Goal: Task Accomplishment & Management: Manage account settings

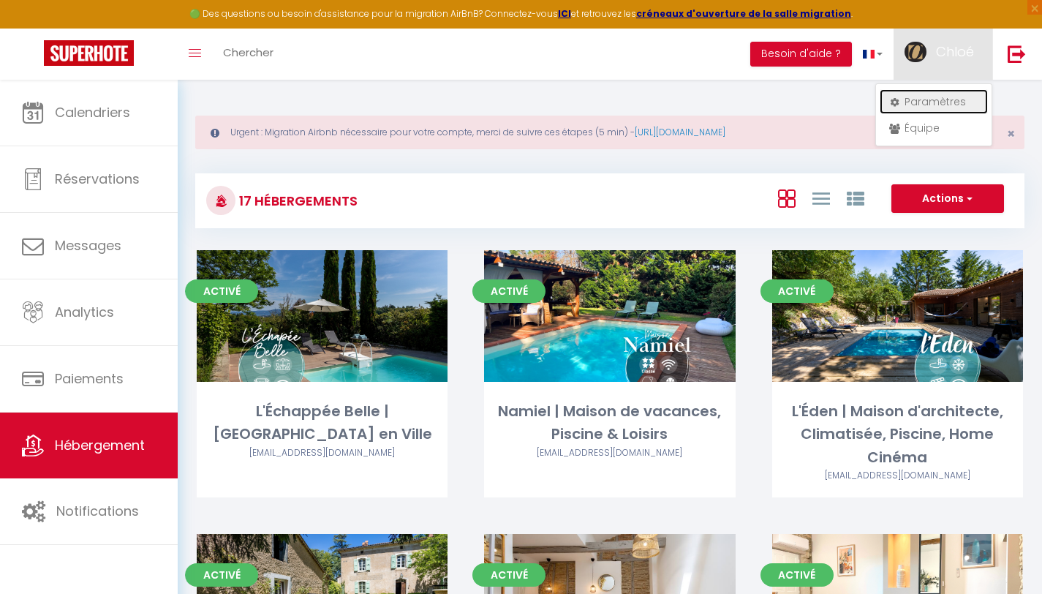
click at [904, 107] on link "Paramètres" at bounding box center [934, 101] width 108 height 25
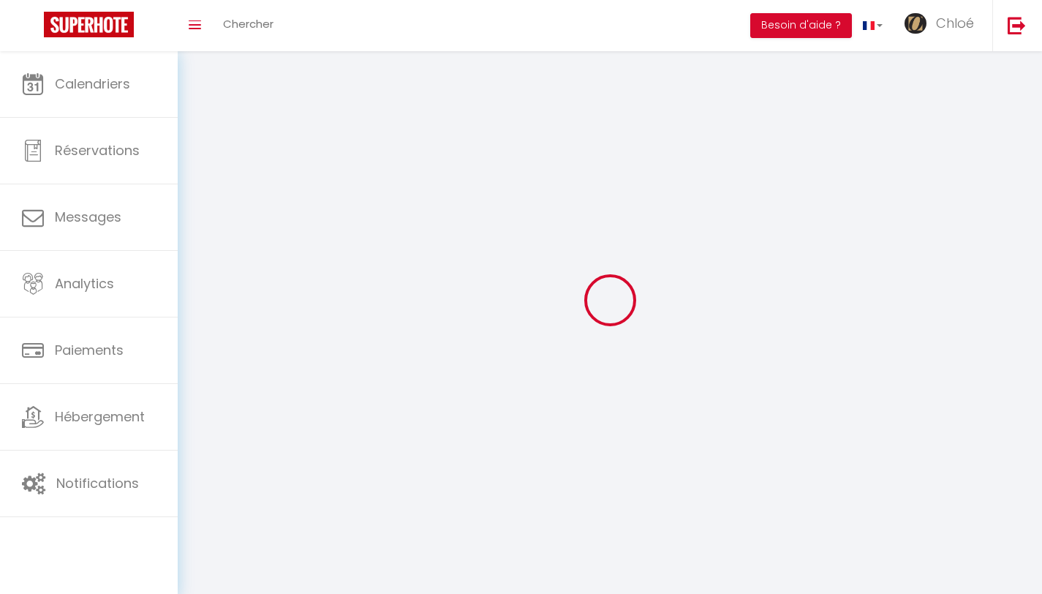
select select "28"
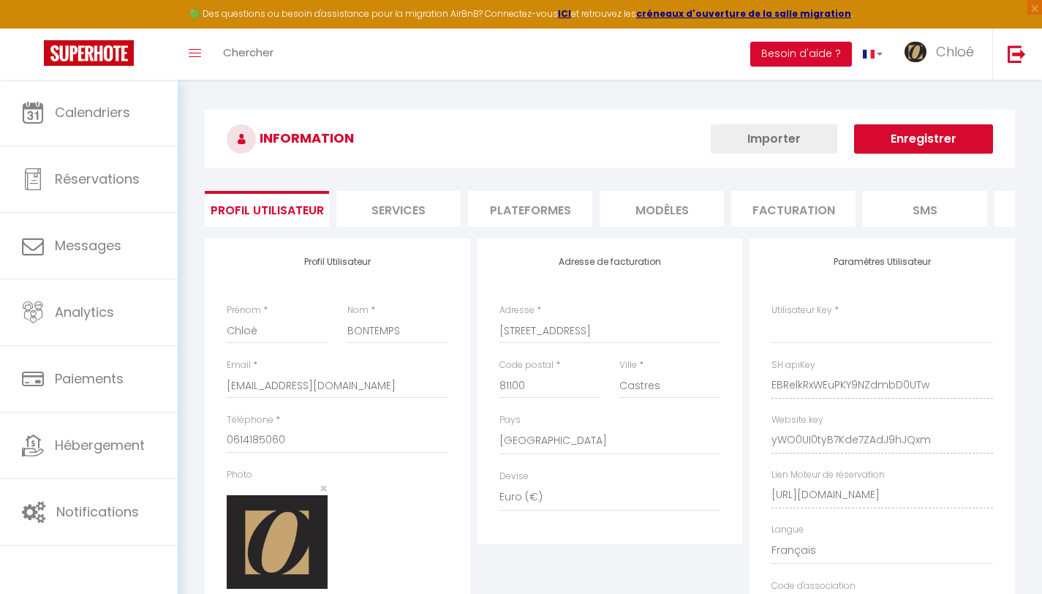
type input "EBRelkRxWEuPKY9NZdmbD0UTw"
type input "yWO0UI0tyB7Kde7ZAdJ9hJQxm"
type input "https://app.superhote.com/#/get-available-rentals/yWO0UI0tyB7Kde7ZAdJ9hJQxm"
select select "fr"
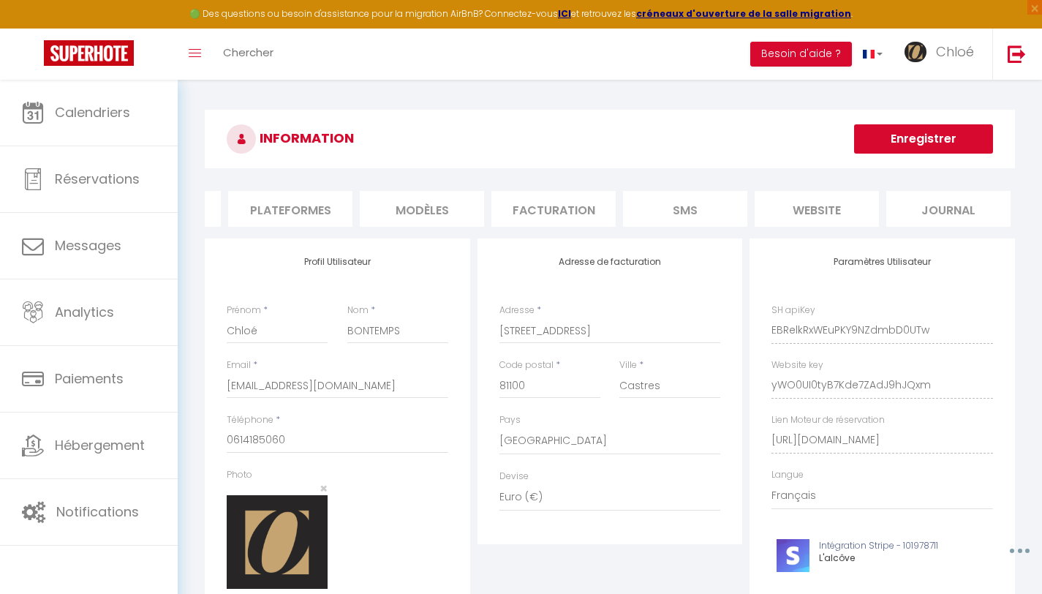
scroll to position [0, 243]
click at [831, 205] on li "website" at bounding box center [814, 209] width 124 height 36
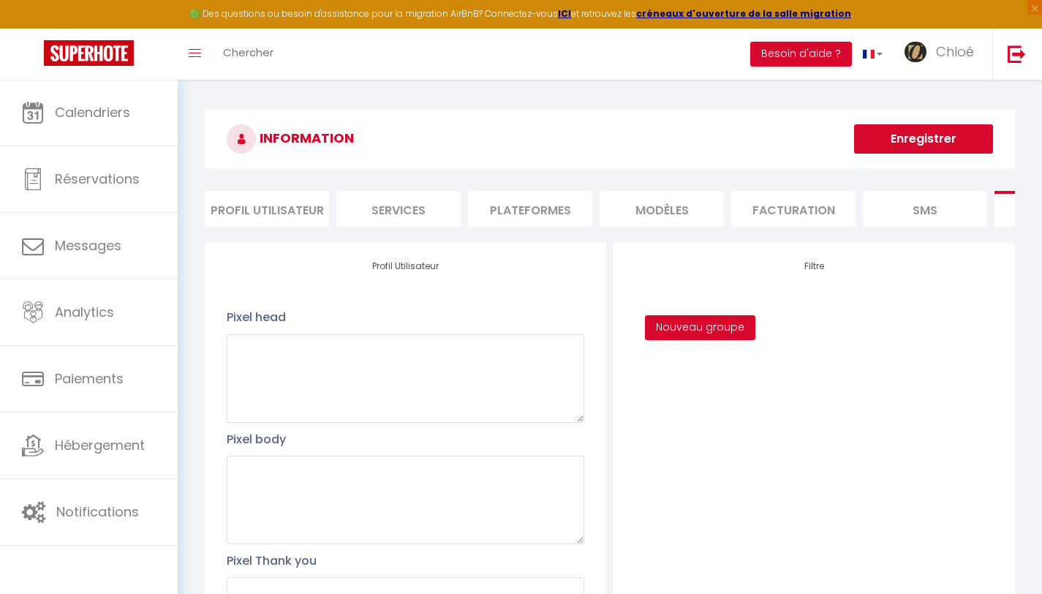
click at [400, 199] on li "Services" at bounding box center [398, 209] width 124 height 36
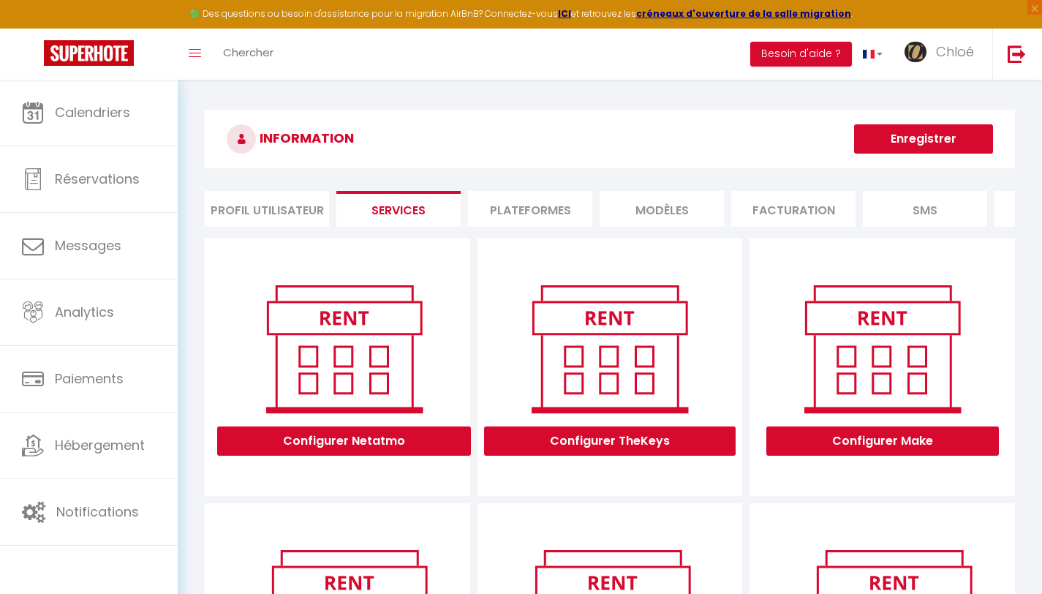
click at [492, 210] on li "Plateformes" at bounding box center [530, 209] width 124 height 36
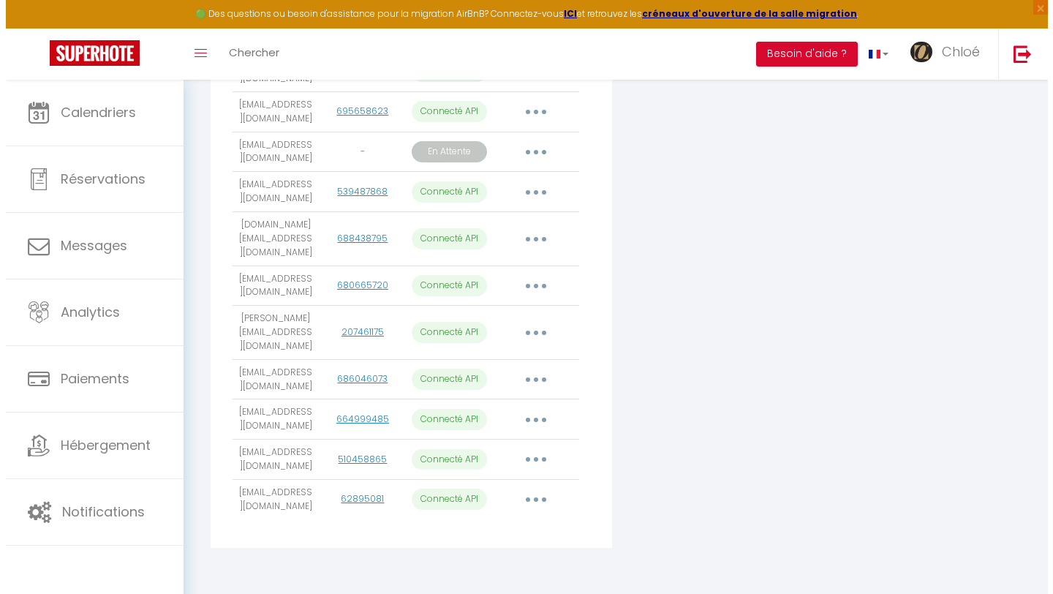
scroll to position [497, 0]
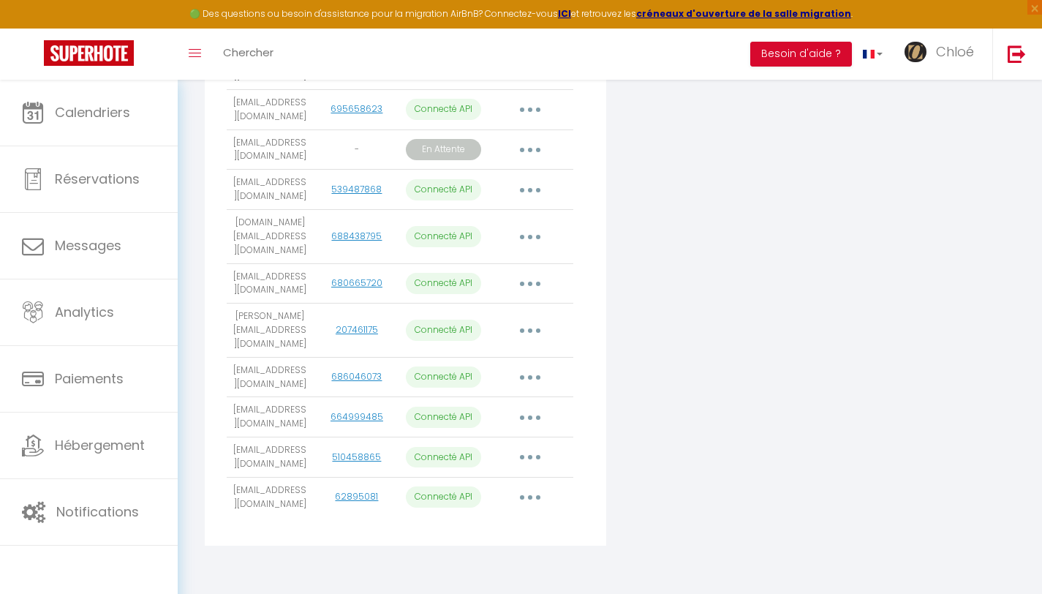
click at [533, 422] on button "button" at bounding box center [530, 417] width 41 height 23
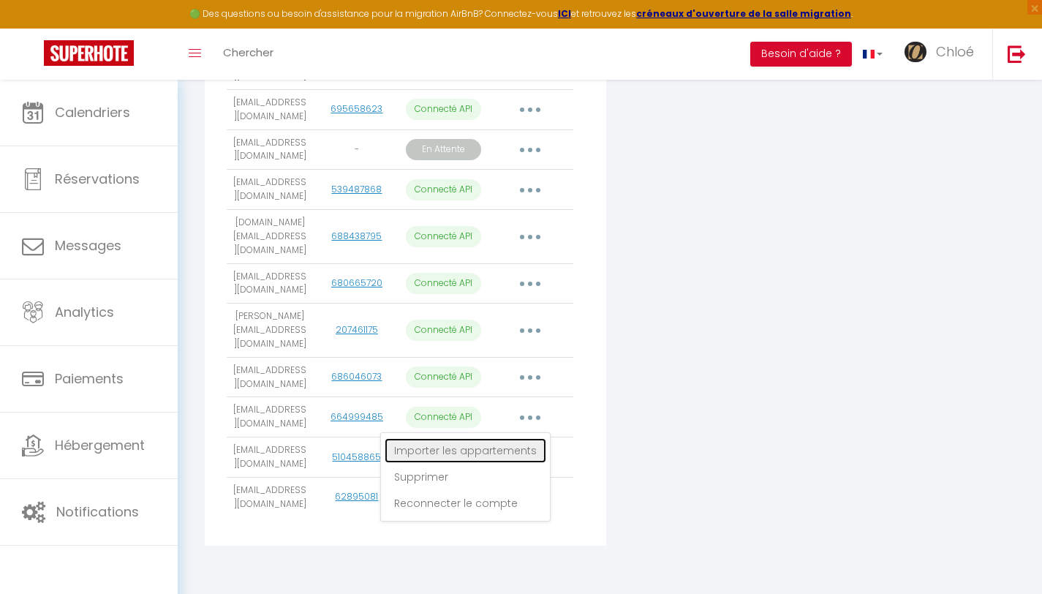
click at [491, 463] on link "Importer les appartements" at bounding box center [466, 450] width 162 height 25
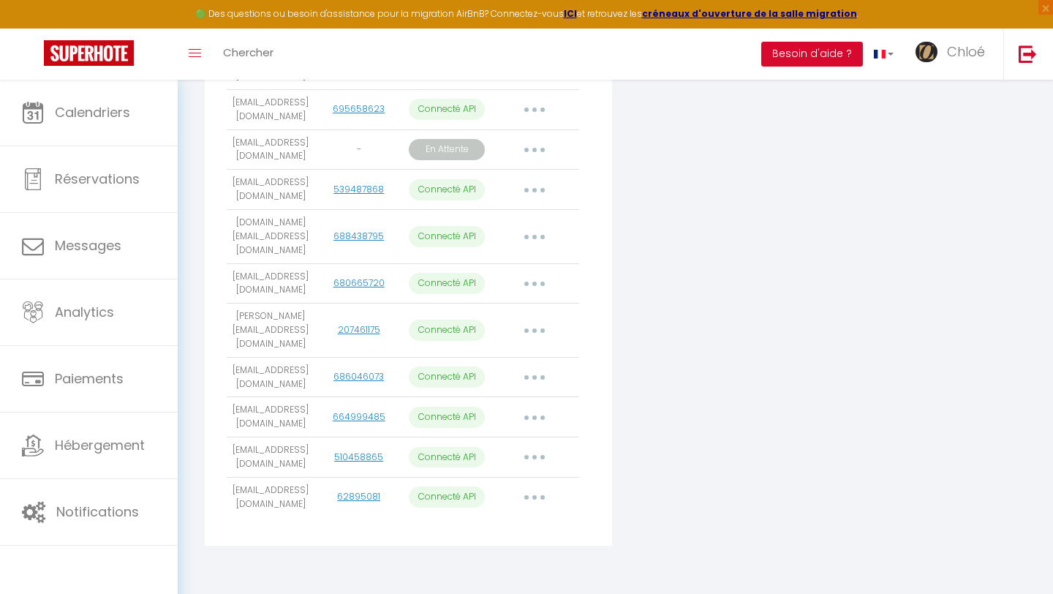
select select "55623"
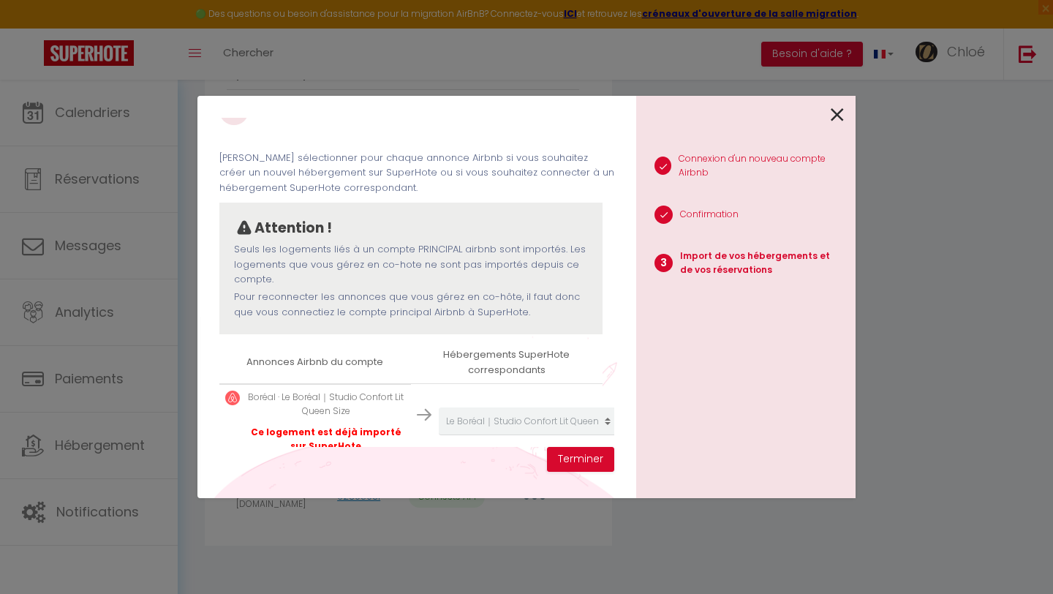
scroll to position [109, 0]
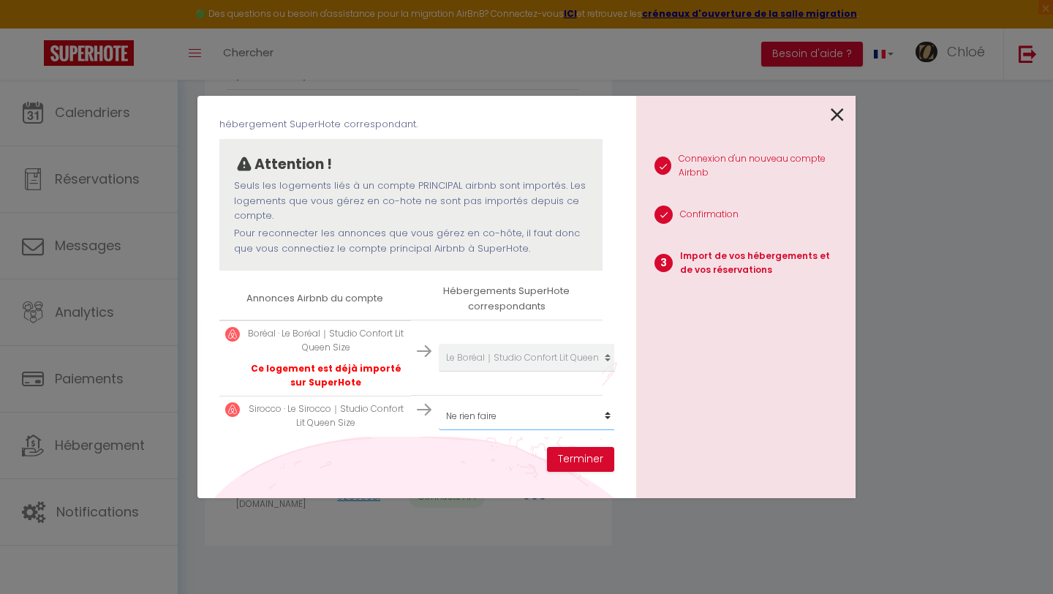
click at [507, 409] on select "Créer un nouvel hébergement Ne rien faire L'Échappée Belle | Maison de Campagne…" at bounding box center [529, 416] width 180 height 28
select select "create_new"
click at [439, 402] on select "Créer un nouvel hébergement Ne rien faire L'Échappée Belle | Maison de Campagne…" at bounding box center [529, 416] width 180 height 28
click at [553, 403] on select "Créer un nouvel hébergement Ne rien faire L'Échappée Belle | Maison de Campagne…" at bounding box center [529, 416] width 180 height 28
click at [575, 453] on button "Terminer" at bounding box center [580, 459] width 67 height 25
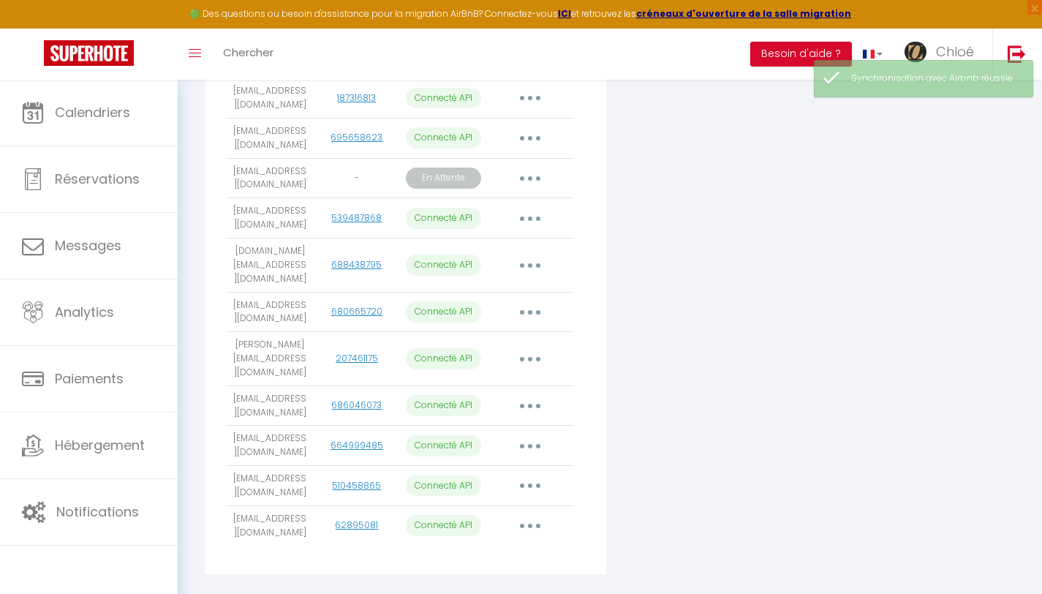
scroll to position [111, 0]
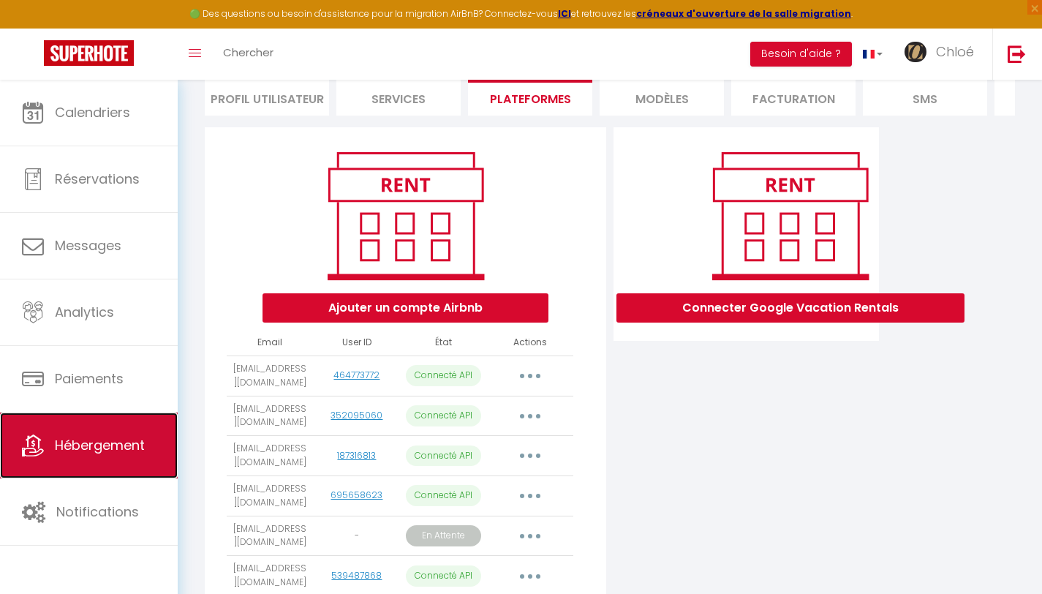
click at [57, 453] on span "Hébergement" at bounding box center [100, 445] width 90 height 18
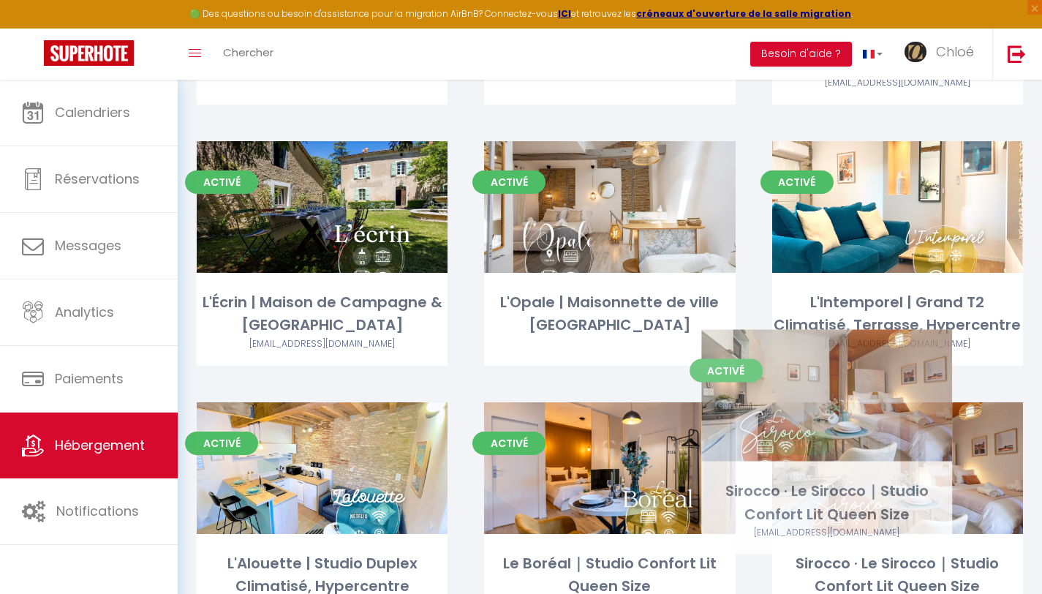
scroll to position [562, 0]
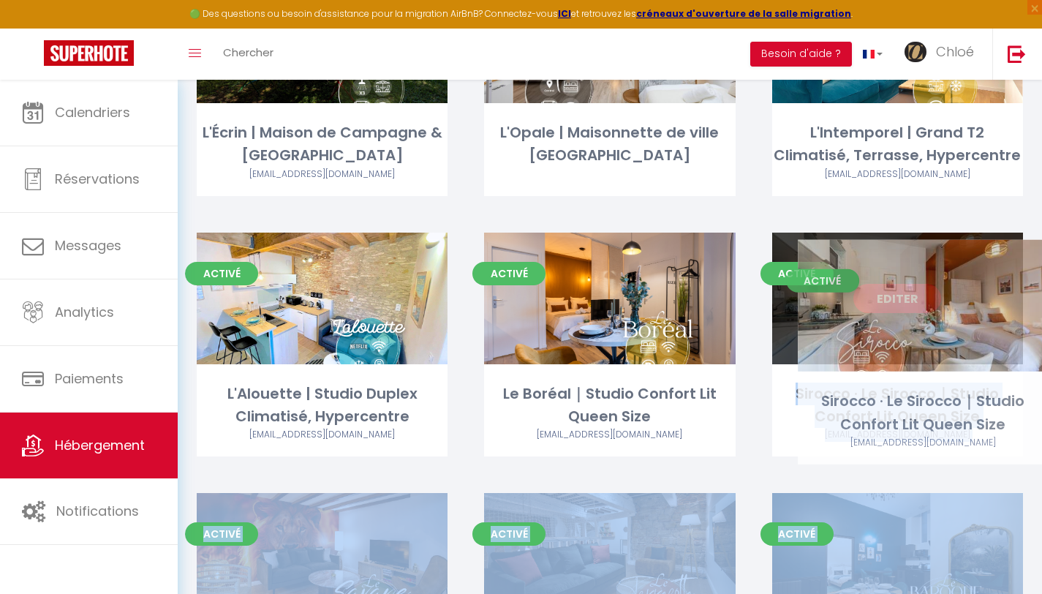
drag, startPoint x: 889, startPoint y: 439, endPoint x: 902, endPoint y: 361, distance: 78.6
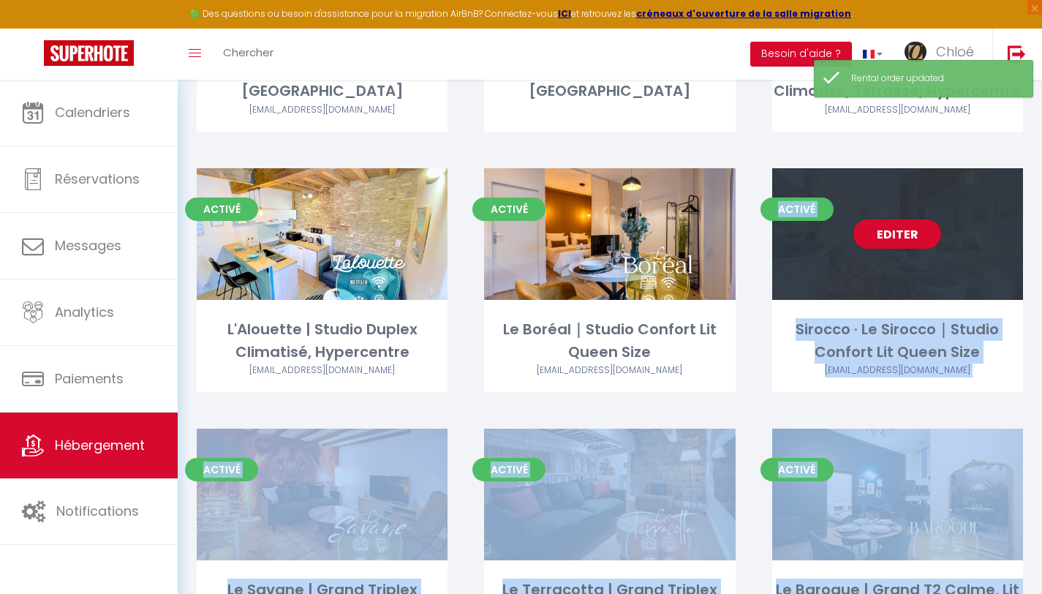
scroll to position [639, 0]
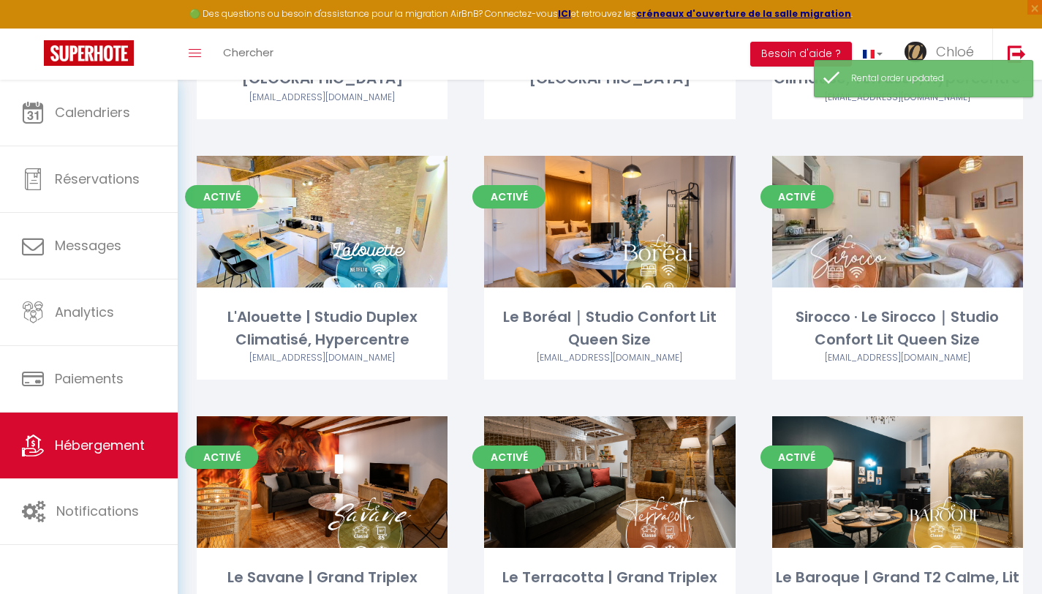
click at [1019, 398] on div "Activé Editer Sirocco · Le Sirocco｜Studio Confort Lit Queen Size scicrouzette@g…" at bounding box center [897, 286] width 287 height 261
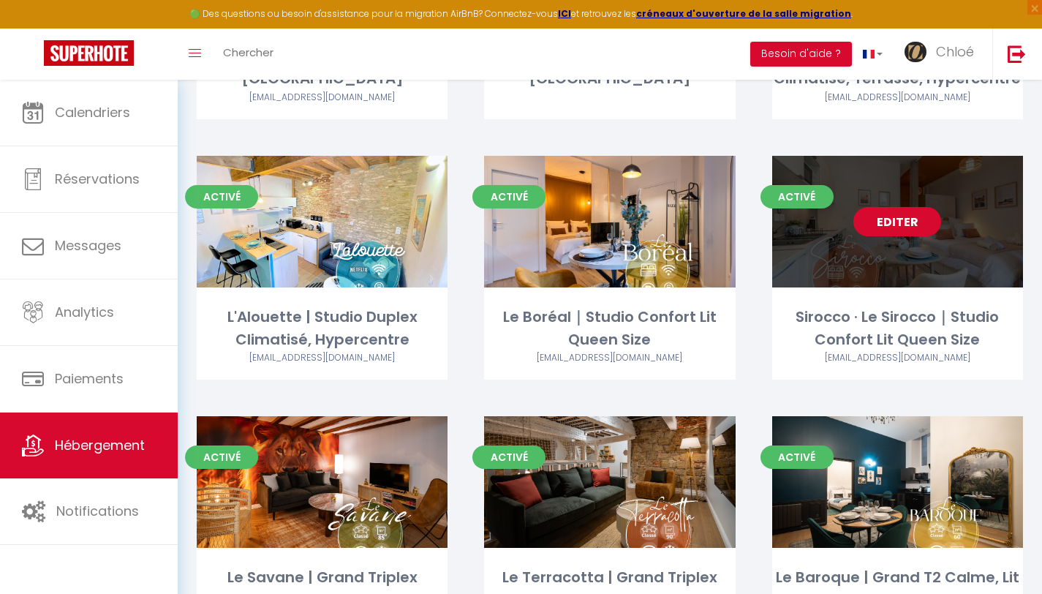
click at [916, 227] on link "Editer" at bounding box center [897, 221] width 88 height 29
select select "3"
select select "2"
select select "1"
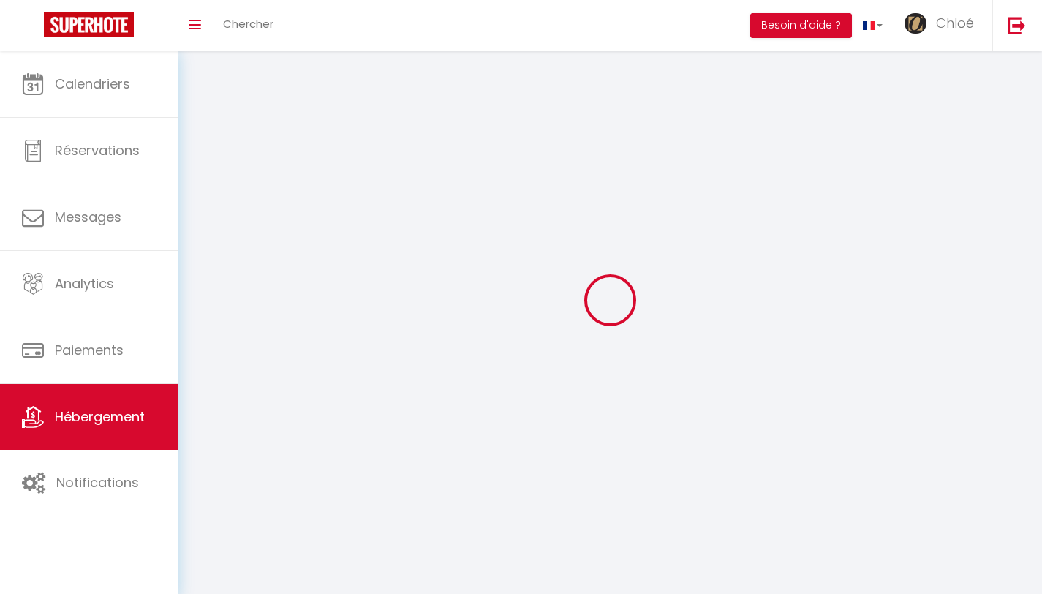
select select
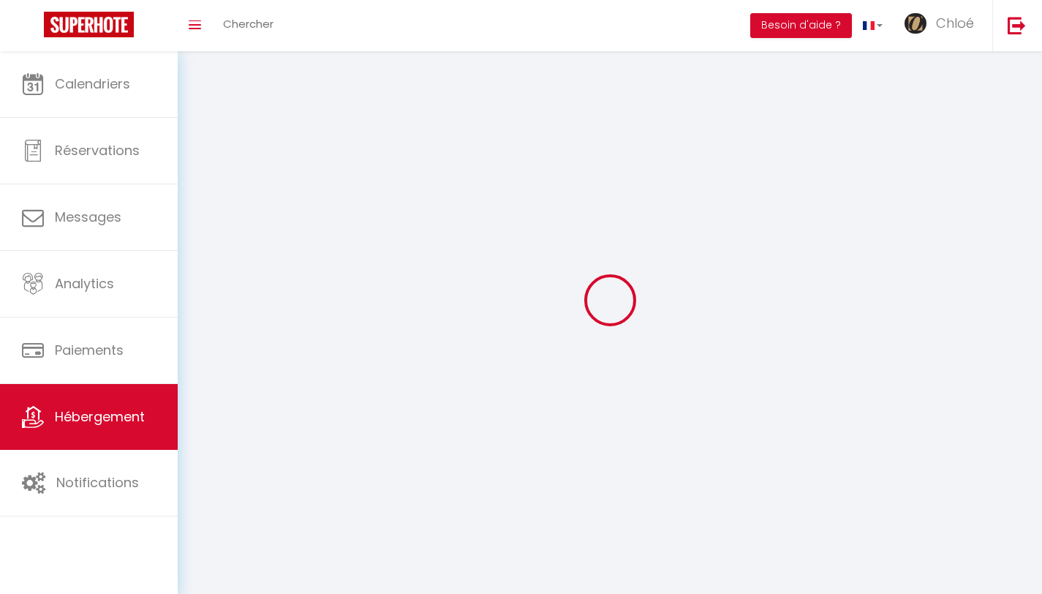
select select
checkbox input "false"
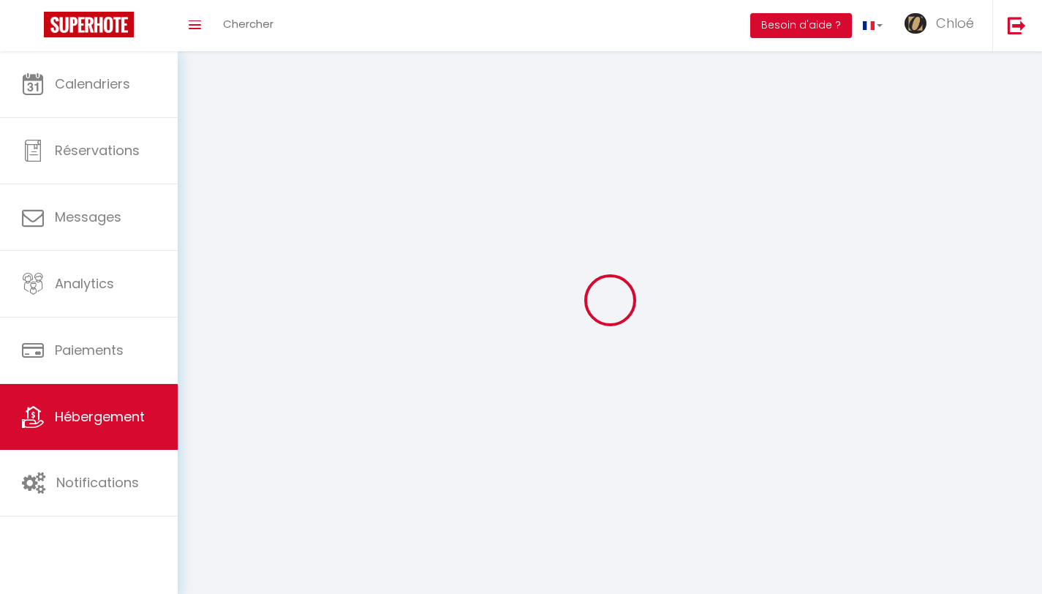
checkbox input "false"
select select
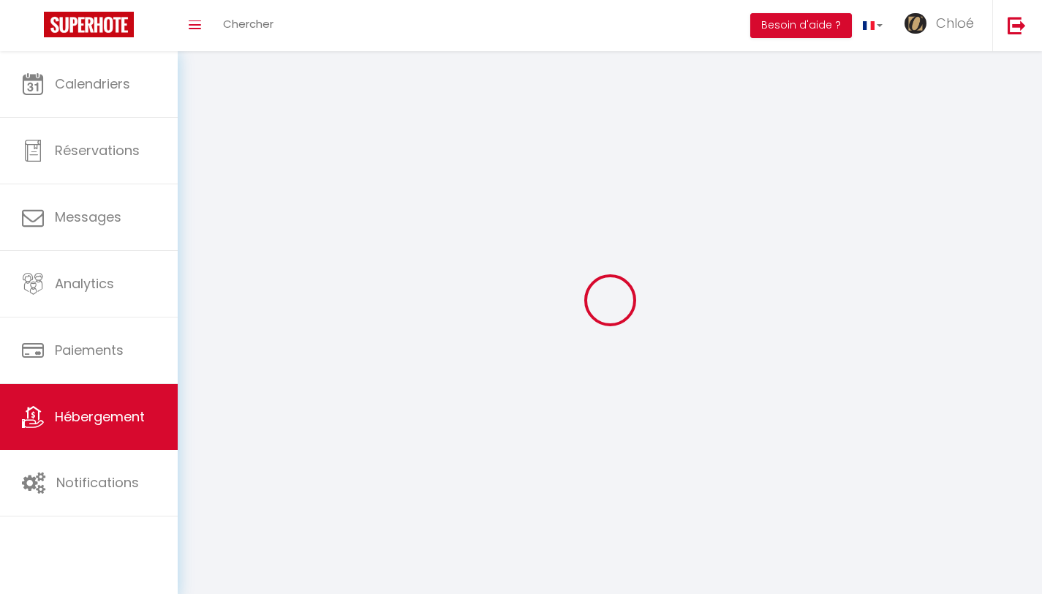
select select
checkbox input "false"
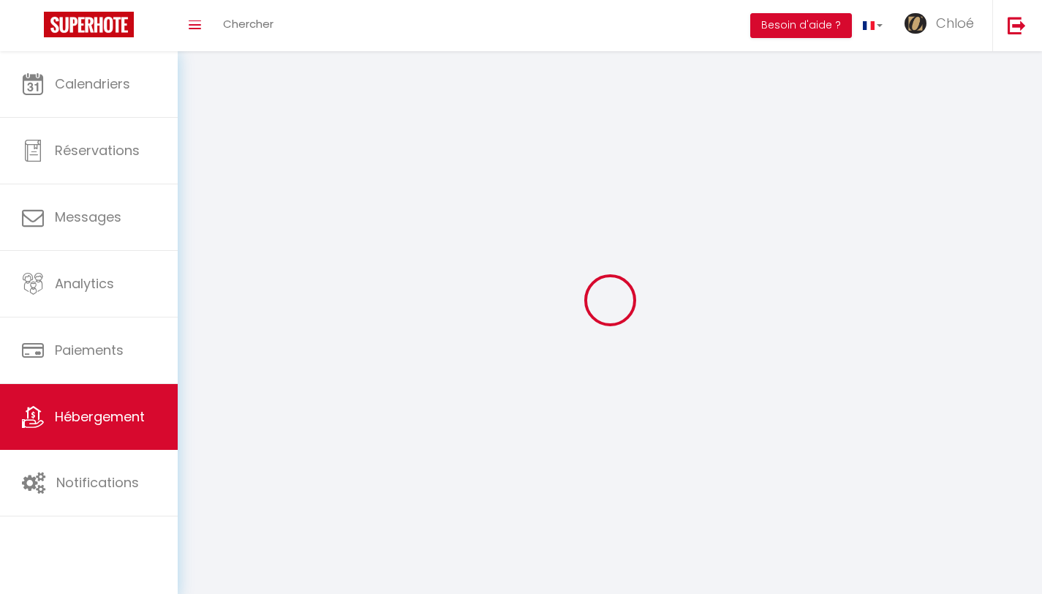
checkbox input "false"
select select
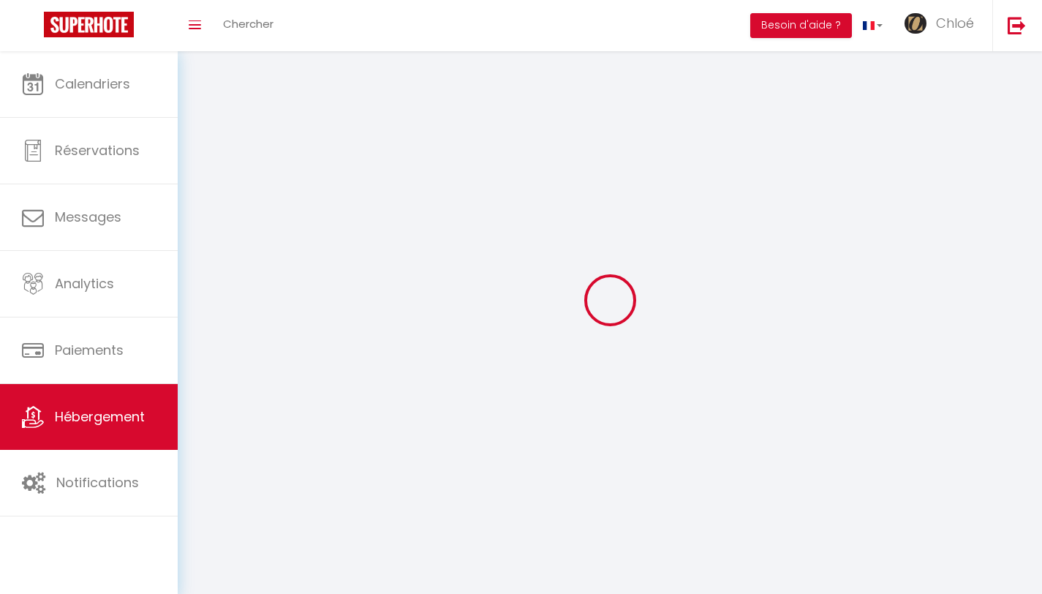
select select
checkbox input "false"
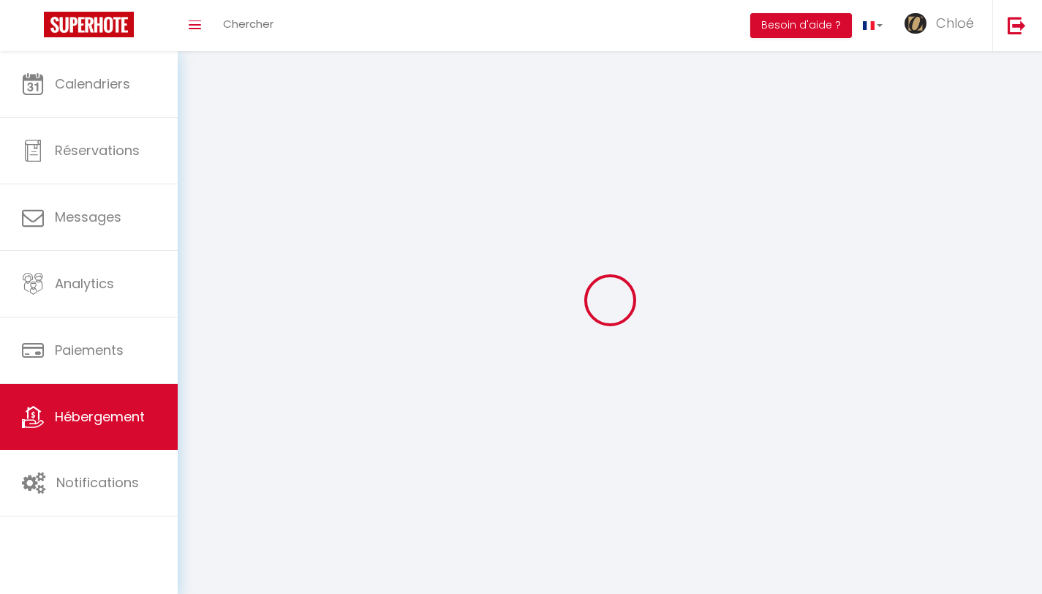
checkbox input "false"
select select
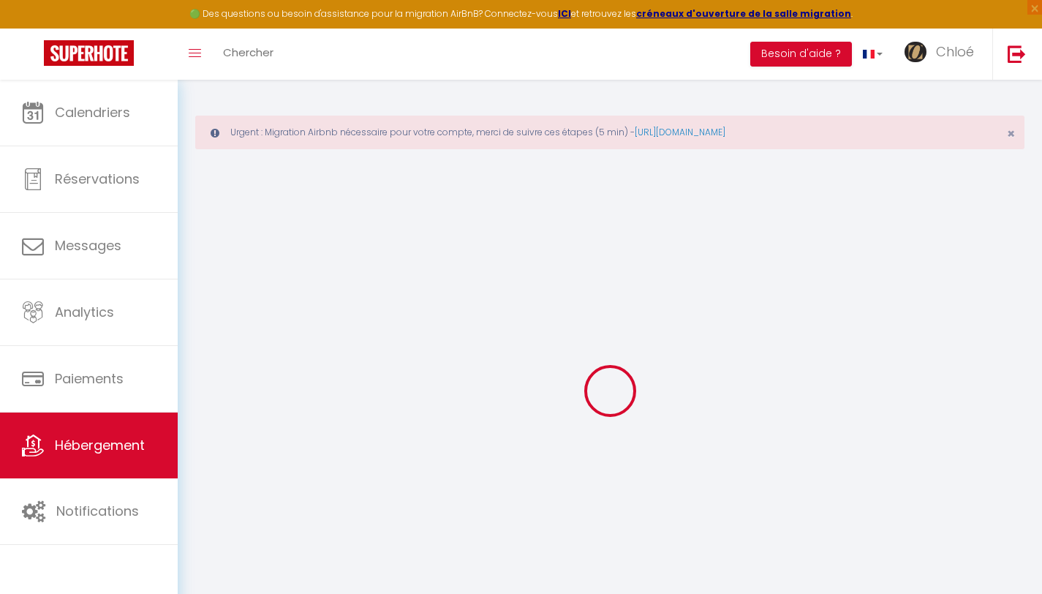
type input "Oups ! Les dates sélectionnées sont indisponibles."
type textarea "Malheureusement les dates sélectionnées sont indisponibles. Nous vous invitons …"
select select
checkbox input "false"
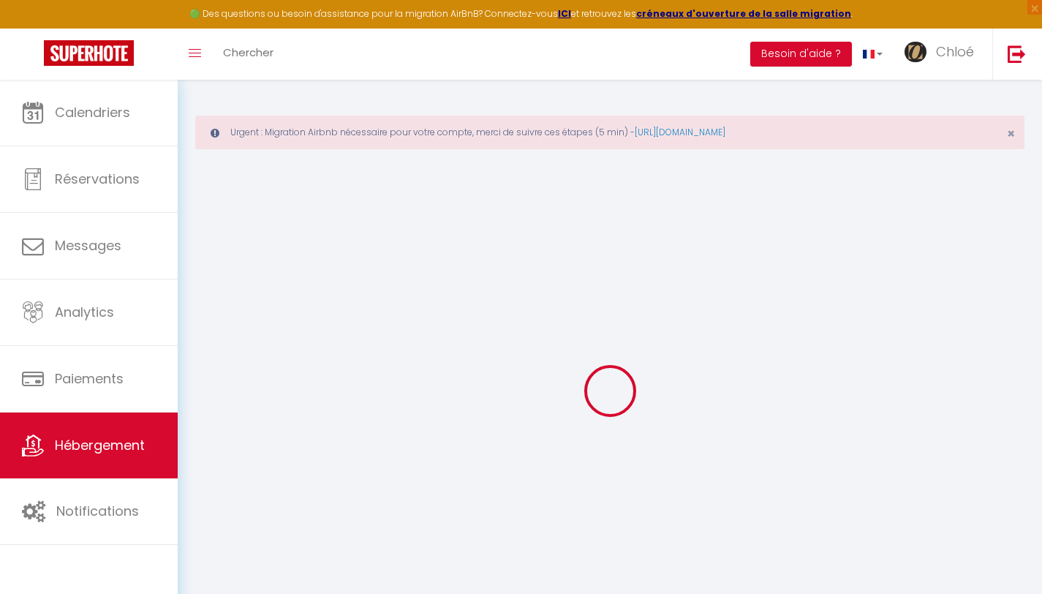
checkbox input "false"
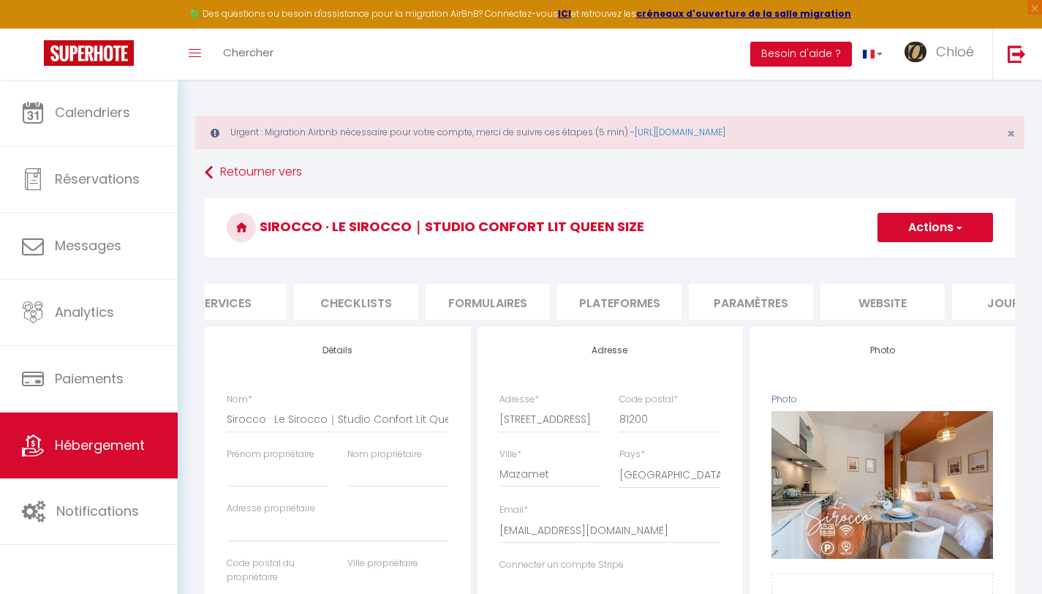
scroll to position [0, 506]
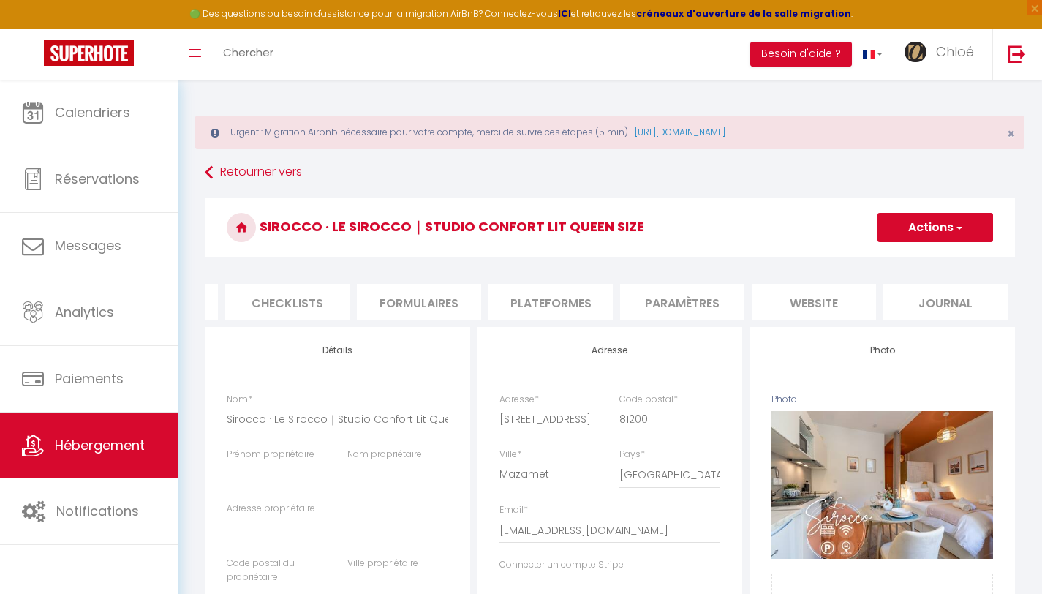
click at [824, 303] on li "website" at bounding box center [814, 302] width 124 height 36
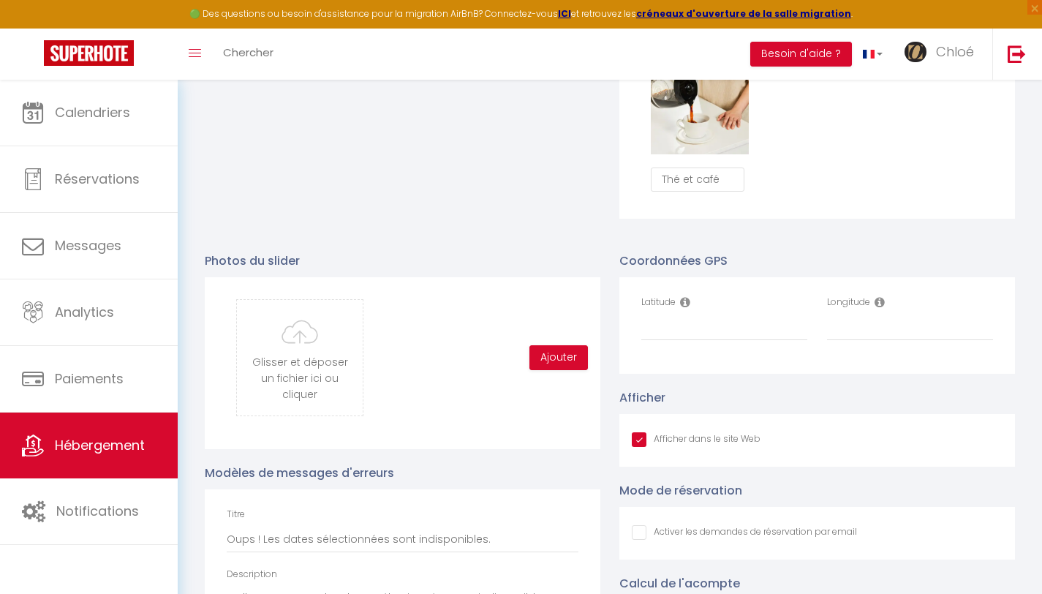
scroll to position [1460, 0]
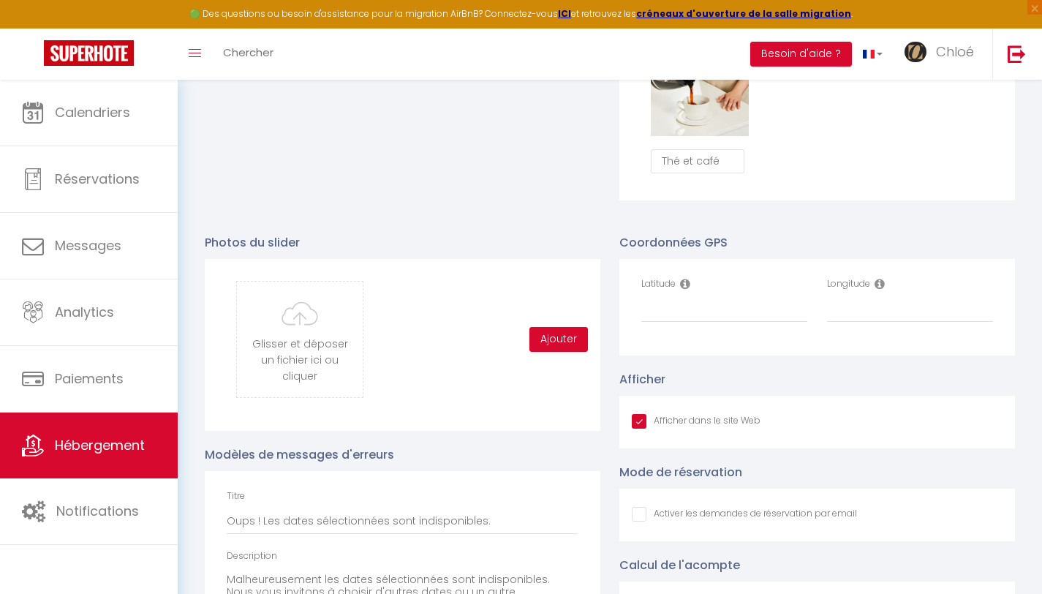
click at [635, 428] on input "Afficher dans le site Web" at bounding box center [696, 421] width 129 height 15
checkbox input "false"
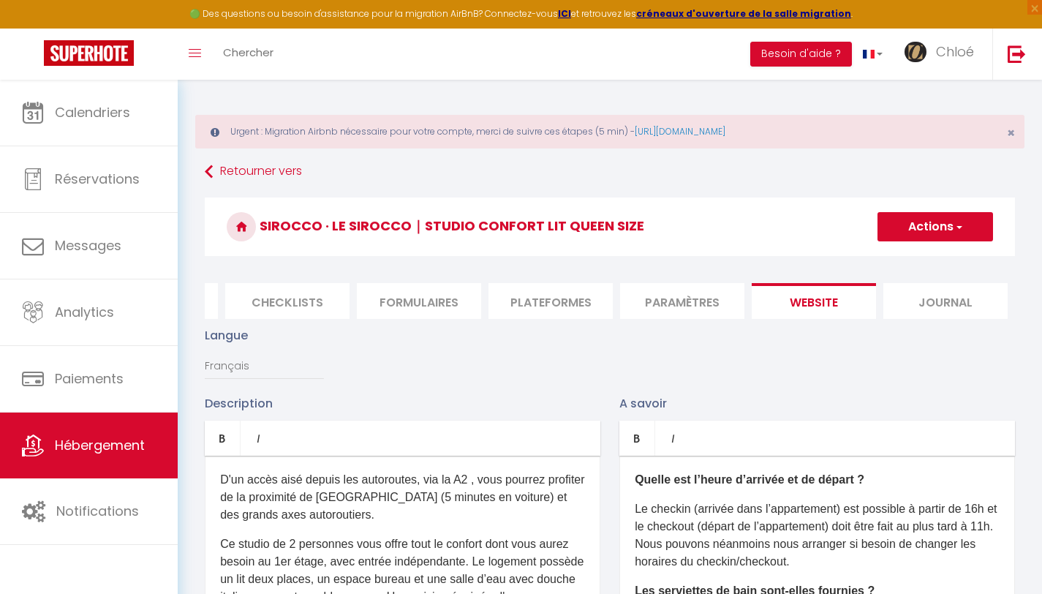
scroll to position [0, 0]
click at [942, 229] on button "Actions" at bounding box center [935, 227] width 116 height 29
click at [923, 256] on input "Enregistrer" at bounding box center [918, 259] width 54 height 15
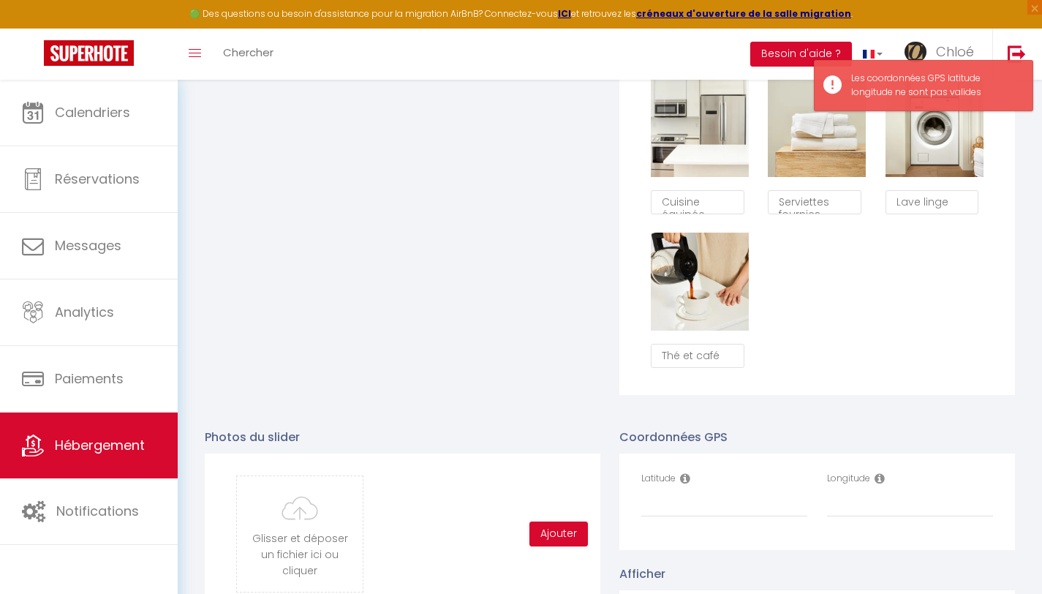
scroll to position [1377, 0]
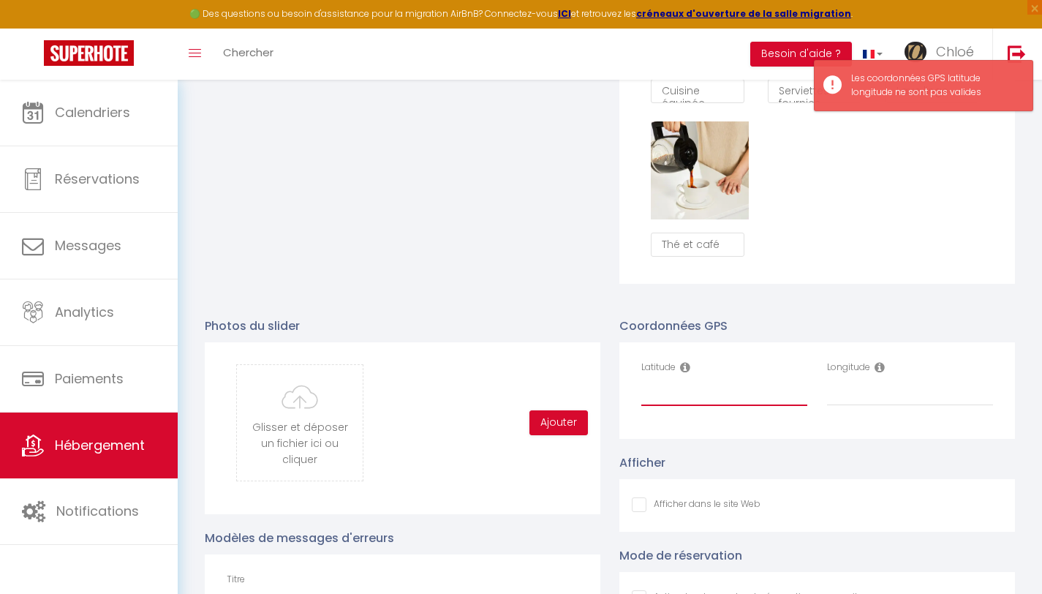
click at [738, 406] on input "Latitude" at bounding box center [724, 392] width 166 height 26
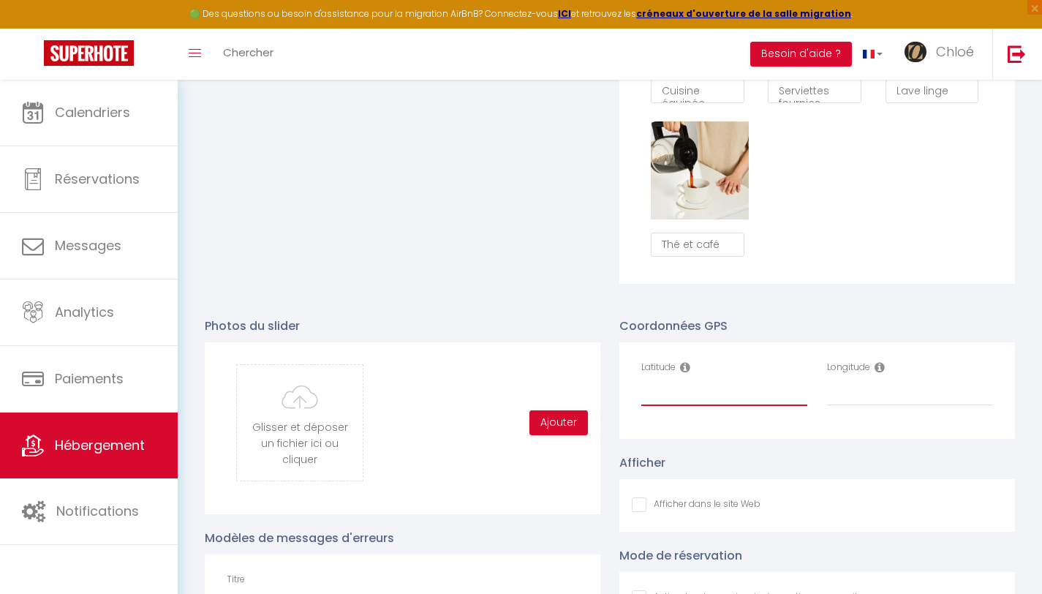
paste input "43.493476"
type input "43.493476"
click at [861, 401] on input "Longitude" at bounding box center [910, 392] width 166 height 26
paste input "2.3761312"
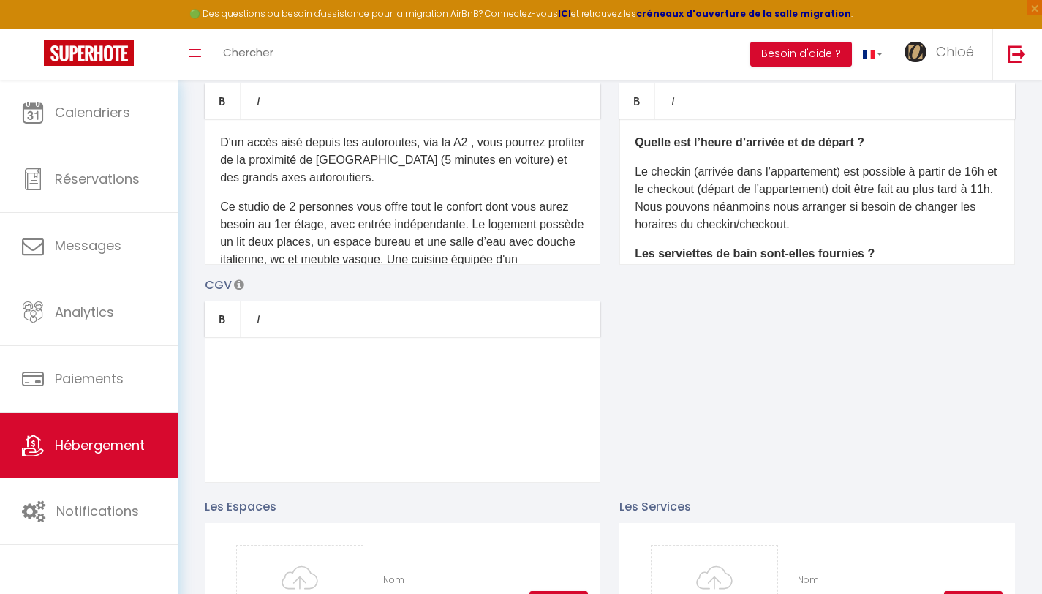
scroll to position [23, 0]
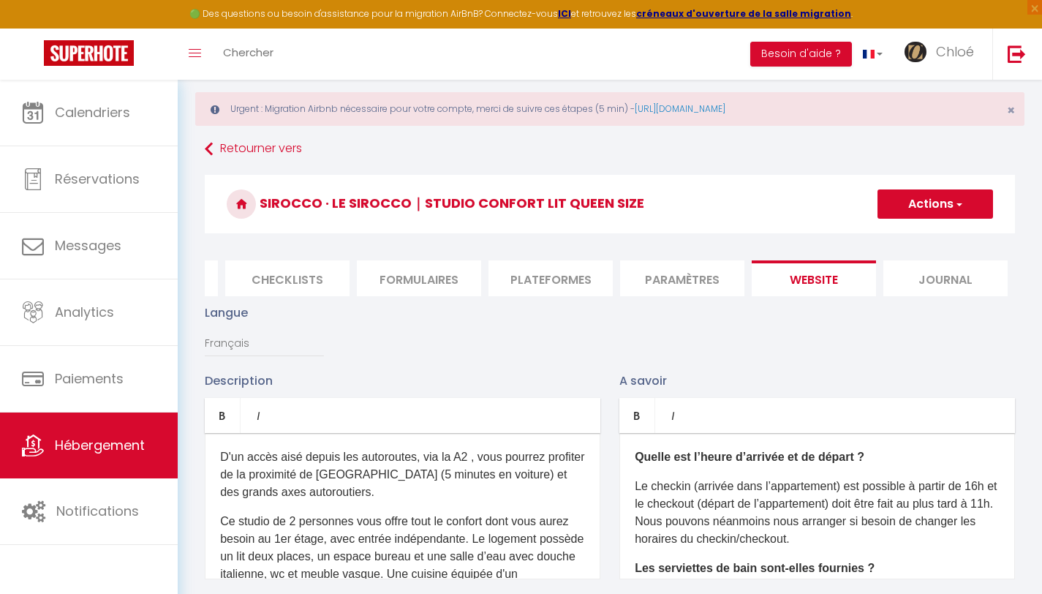
type input "2.3761312"
click at [961, 193] on button "Actions" at bounding box center [935, 203] width 116 height 29
click at [943, 232] on input "Enregistrer" at bounding box center [918, 236] width 54 height 15
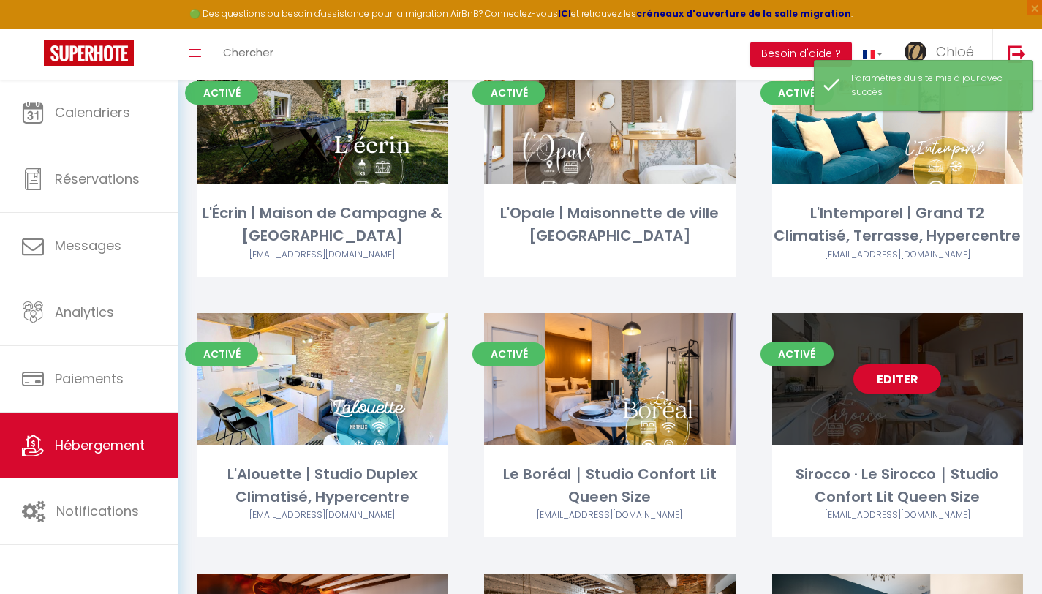
scroll to position [483, 0]
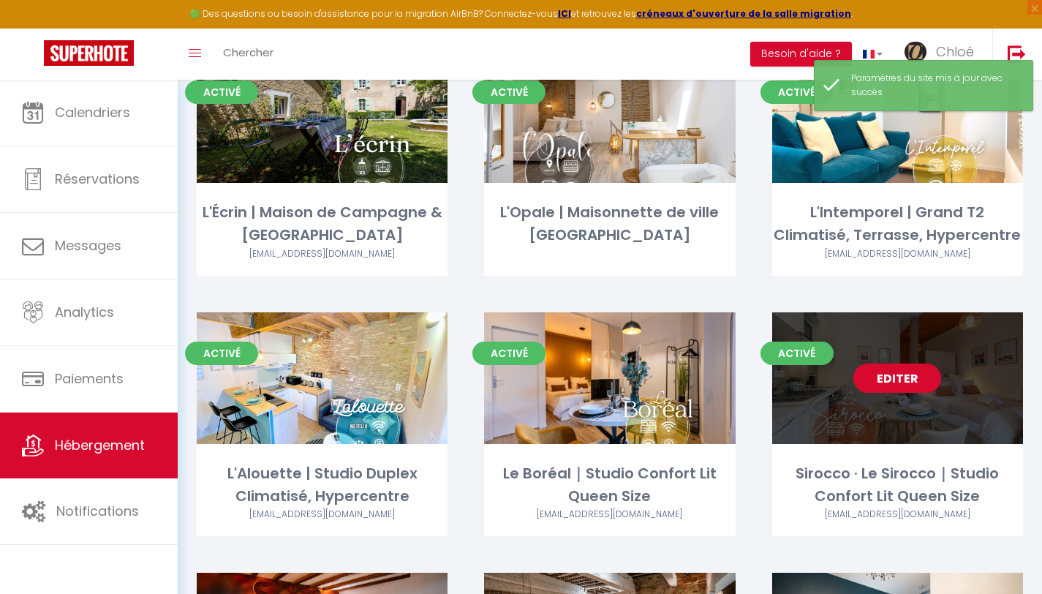
click at [890, 383] on link "Editer" at bounding box center [897, 377] width 88 height 29
select select "3"
select select "2"
select select "1"
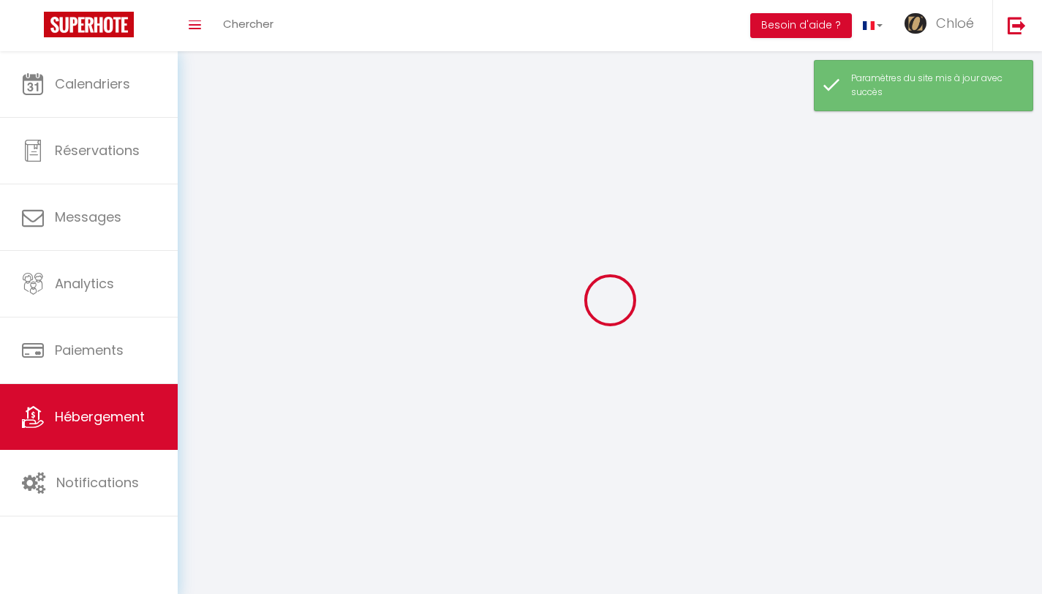
select select
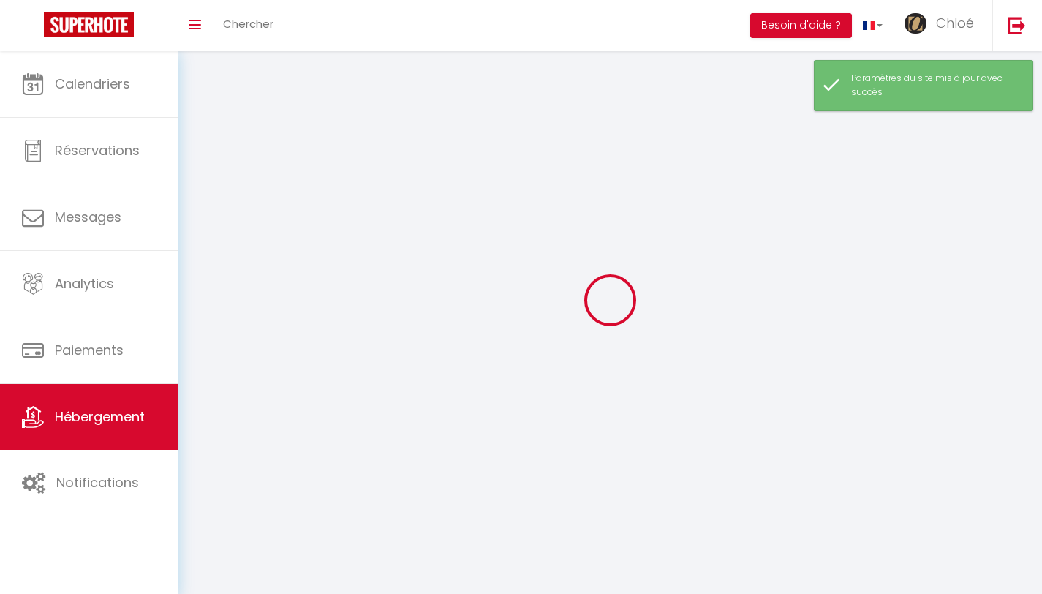
select select
checkbox input "false"
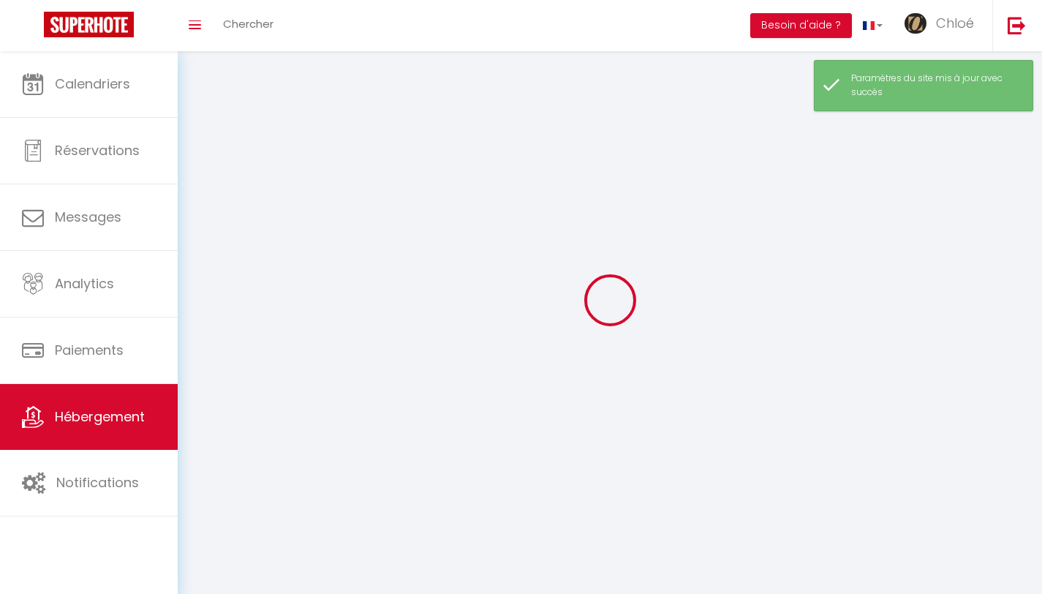
checkbox input "false"
select select
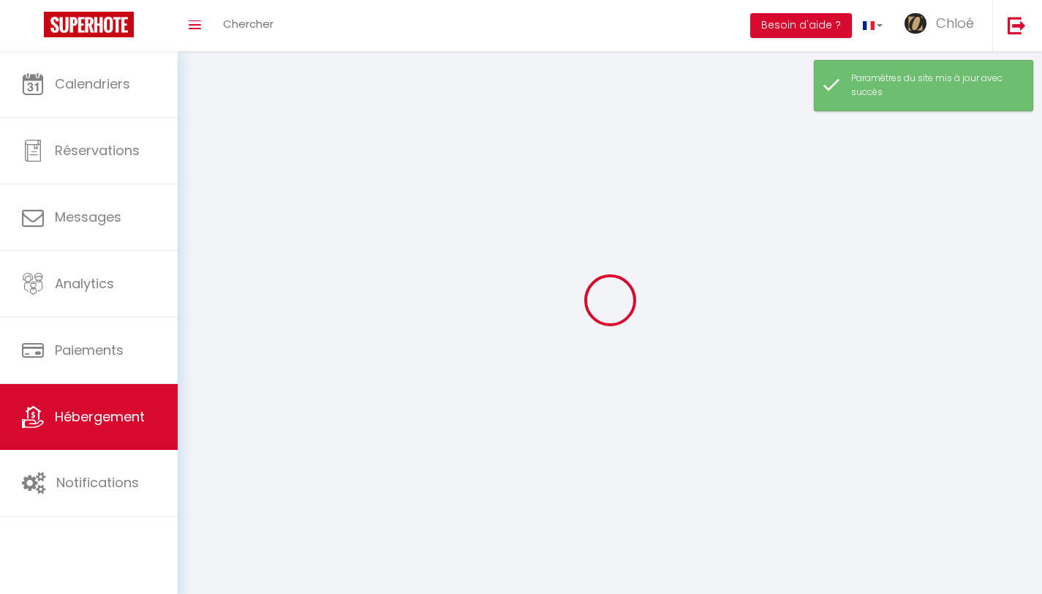
select select
checkbox input "false"
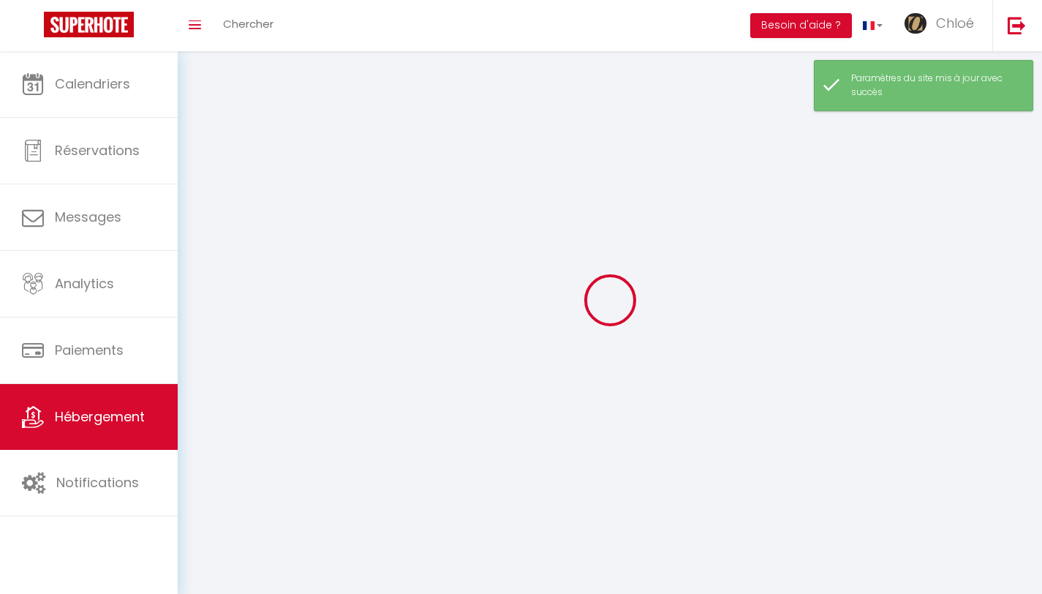
checkbox input "false"
select select
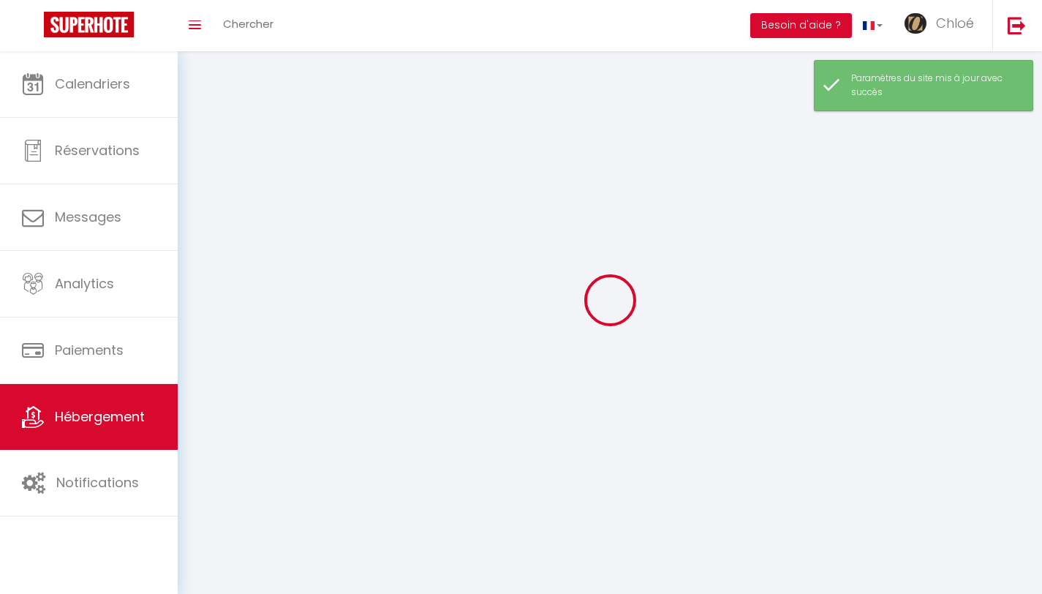
select select
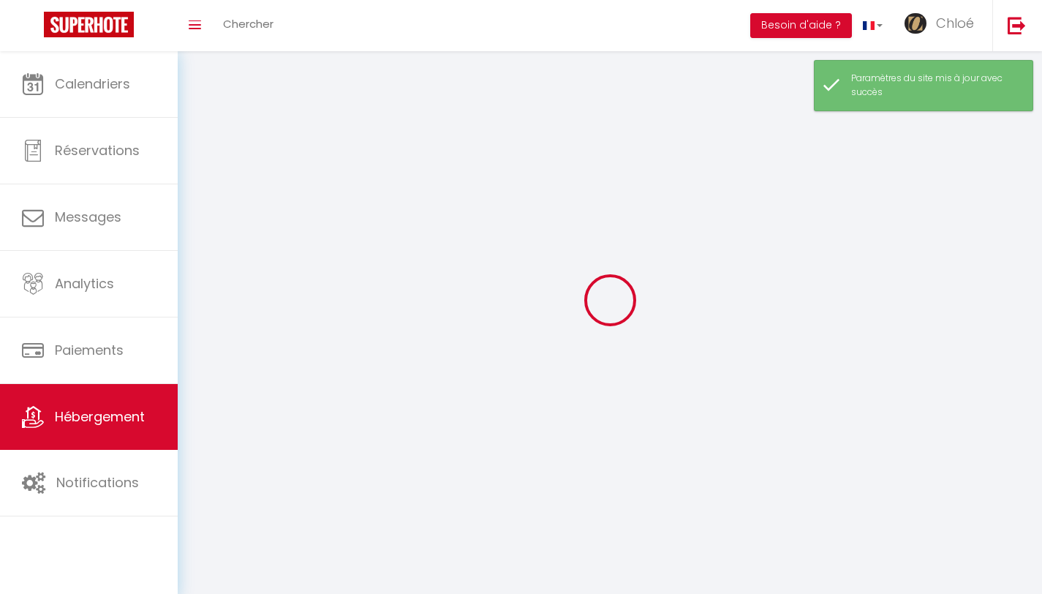
select select
checkbox input "false"
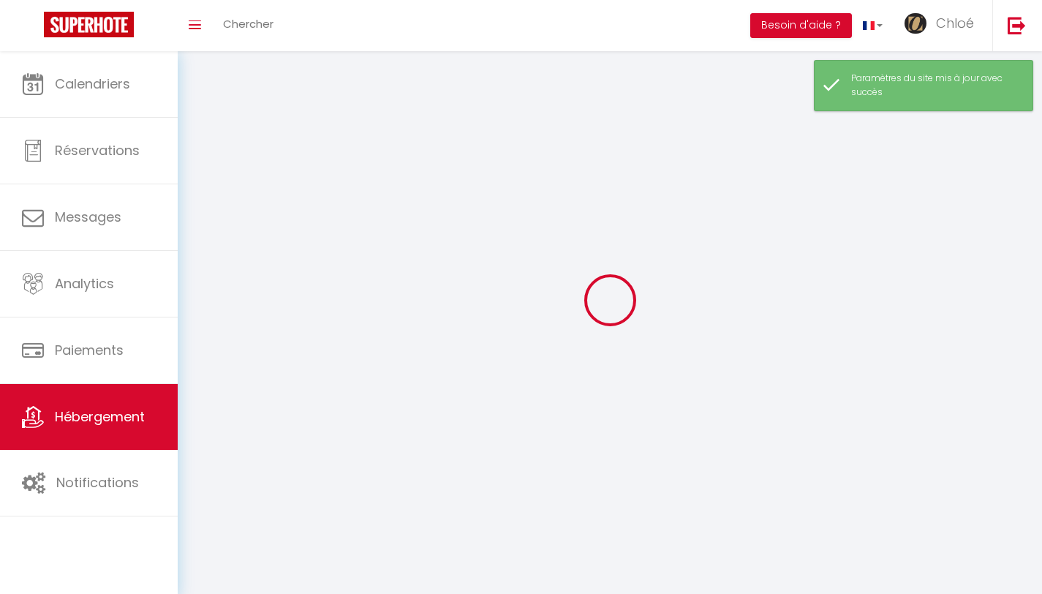
select select
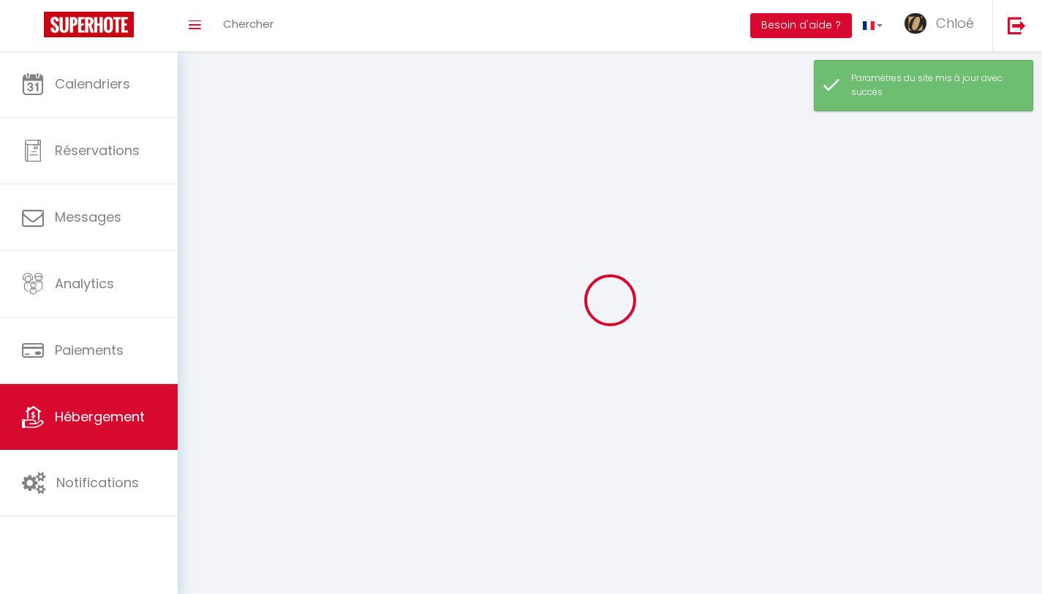
select select
checkbox input "false"
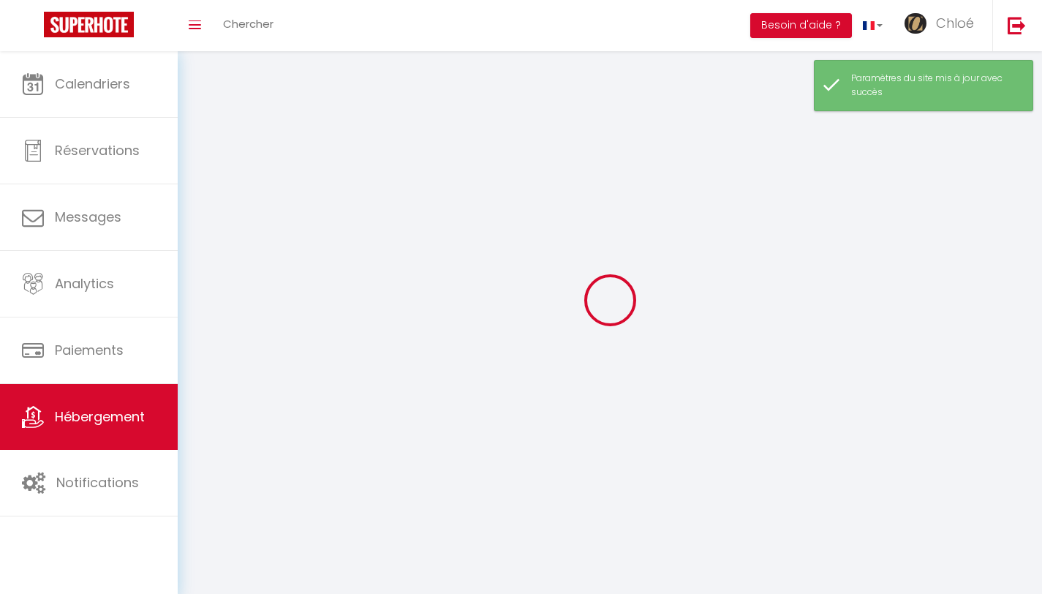
checkbox input "false"
select select
select select "28"
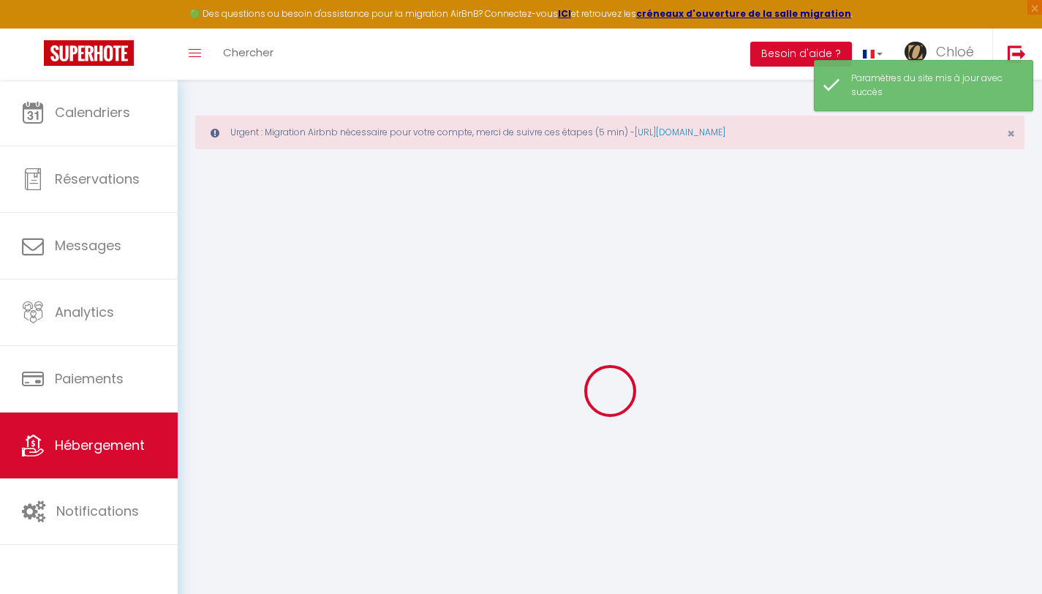
select select
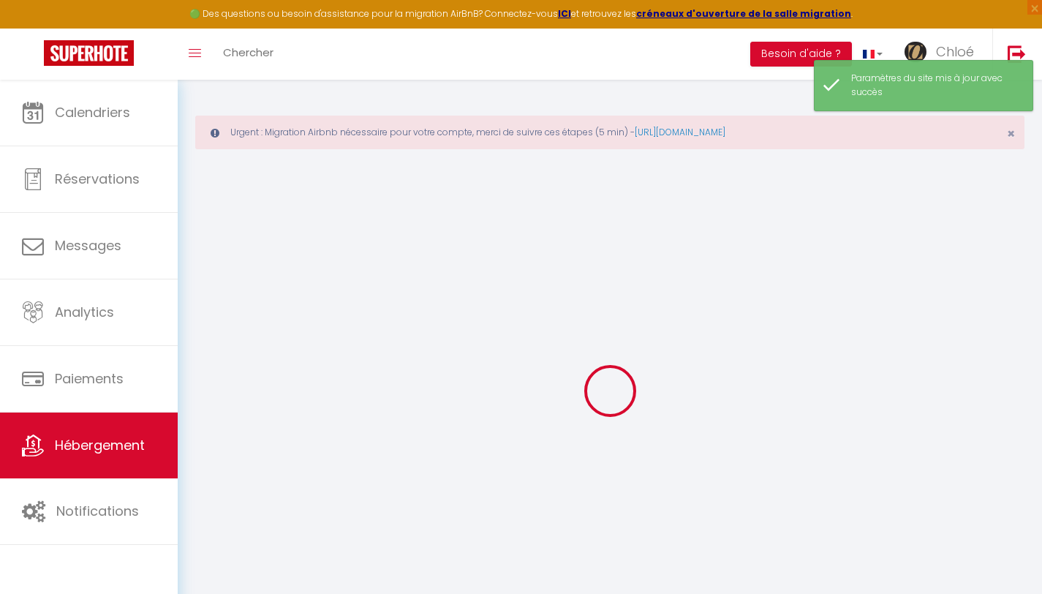
select select
checkbox input "false"
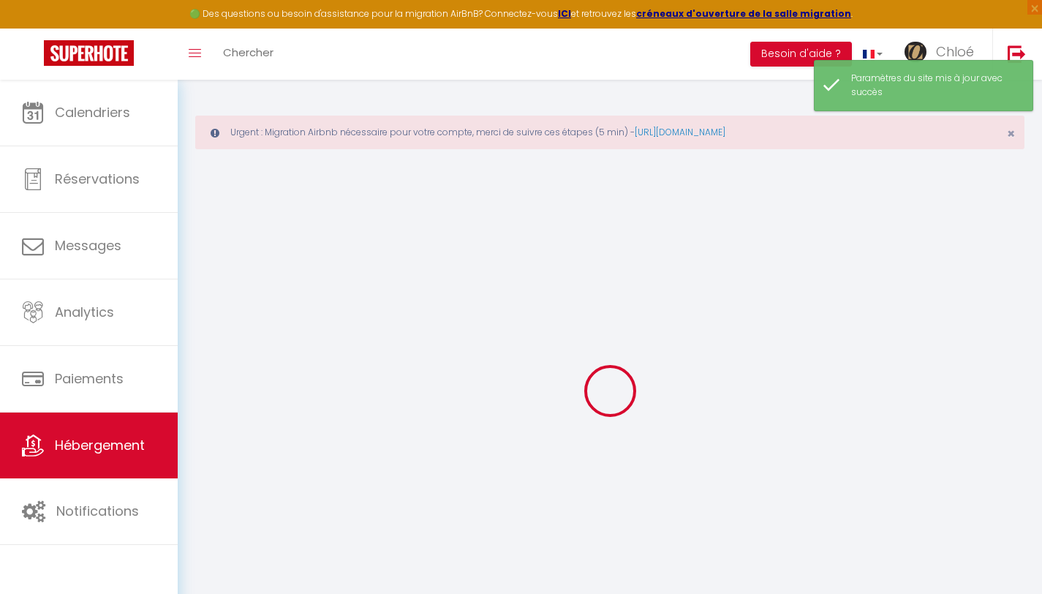
select select
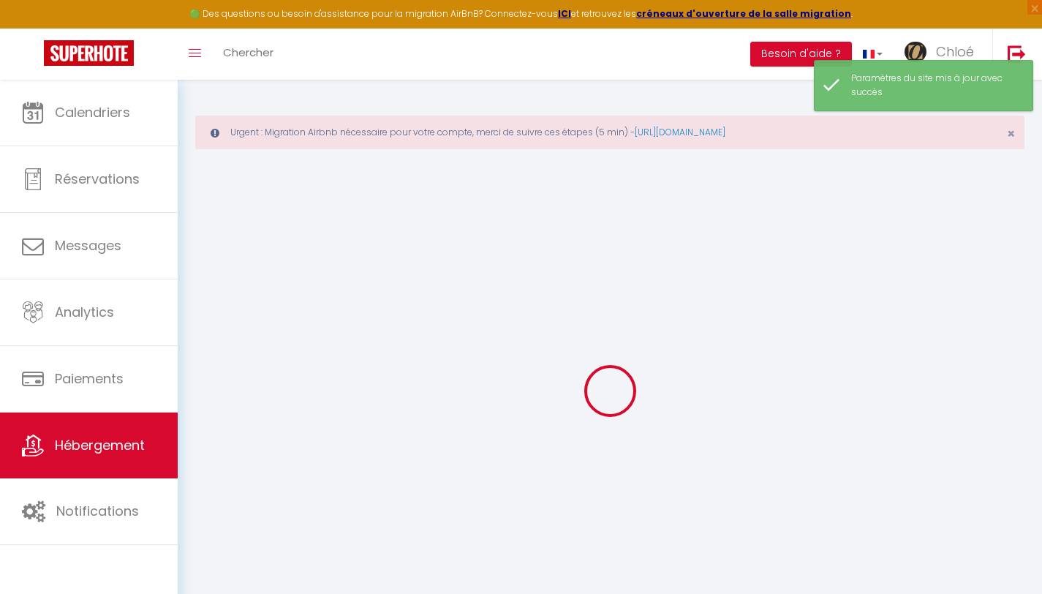
select select
checkbox input "false"
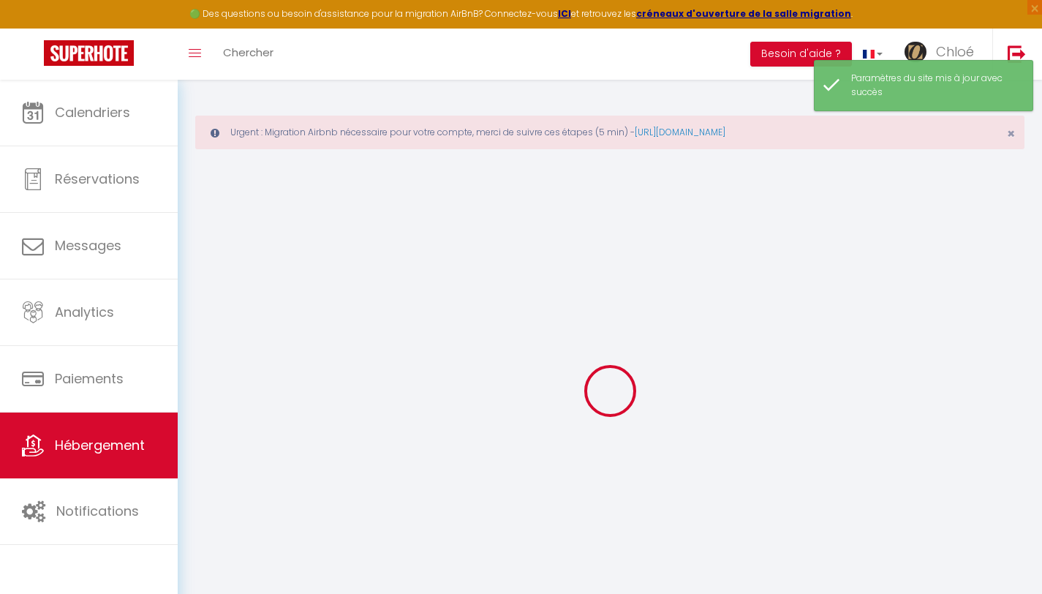
checkbox input "false"
select select
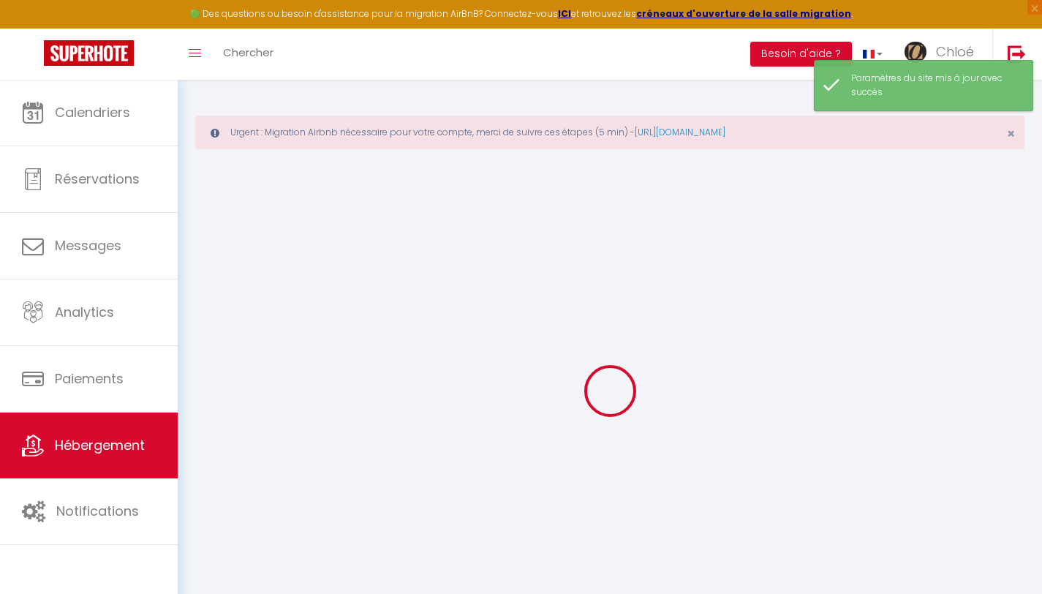
select select
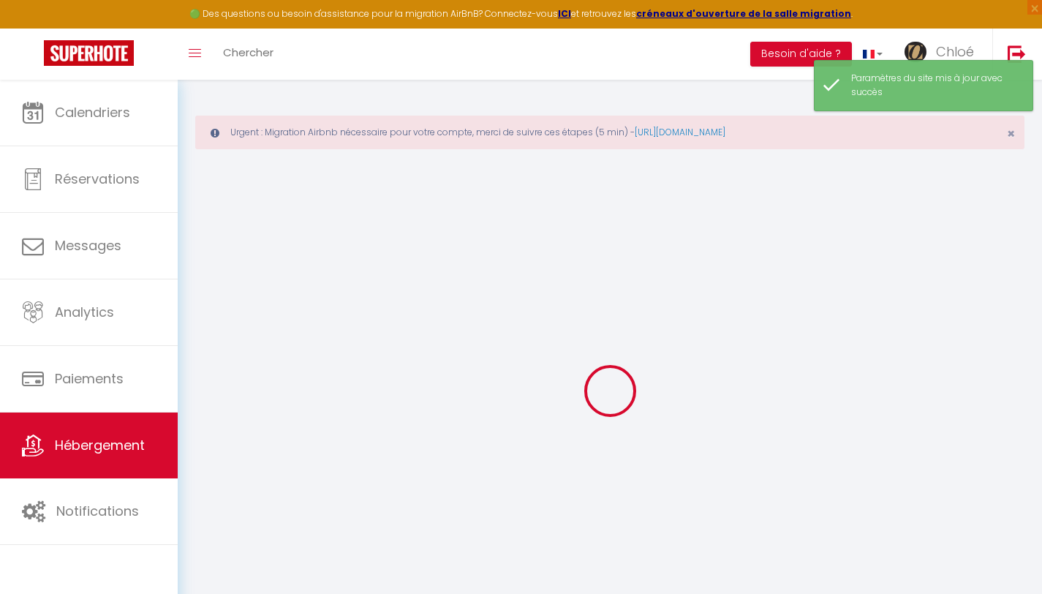
checkbox input "false"
select select
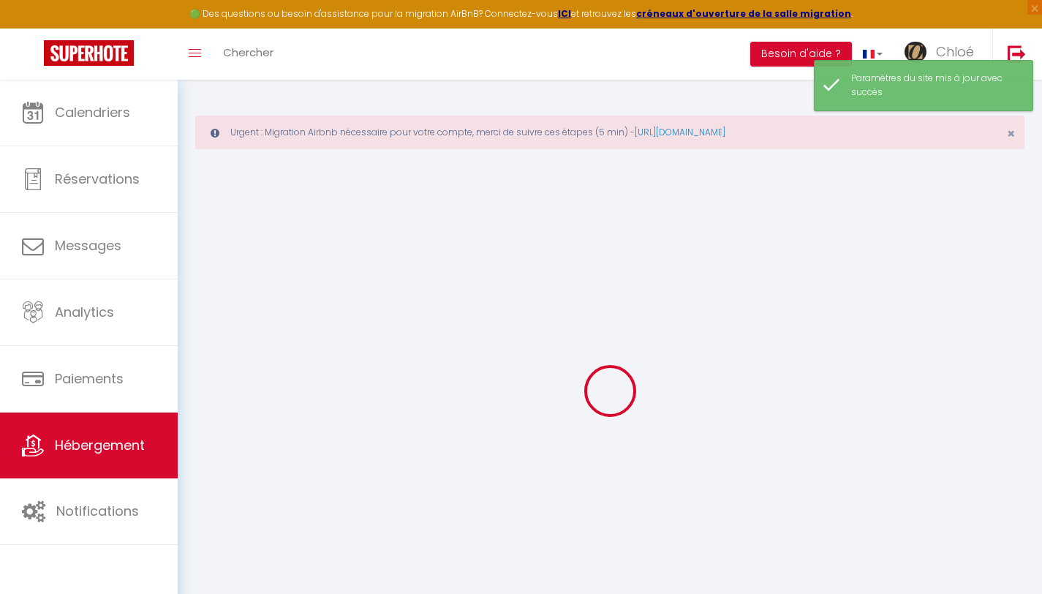
select select
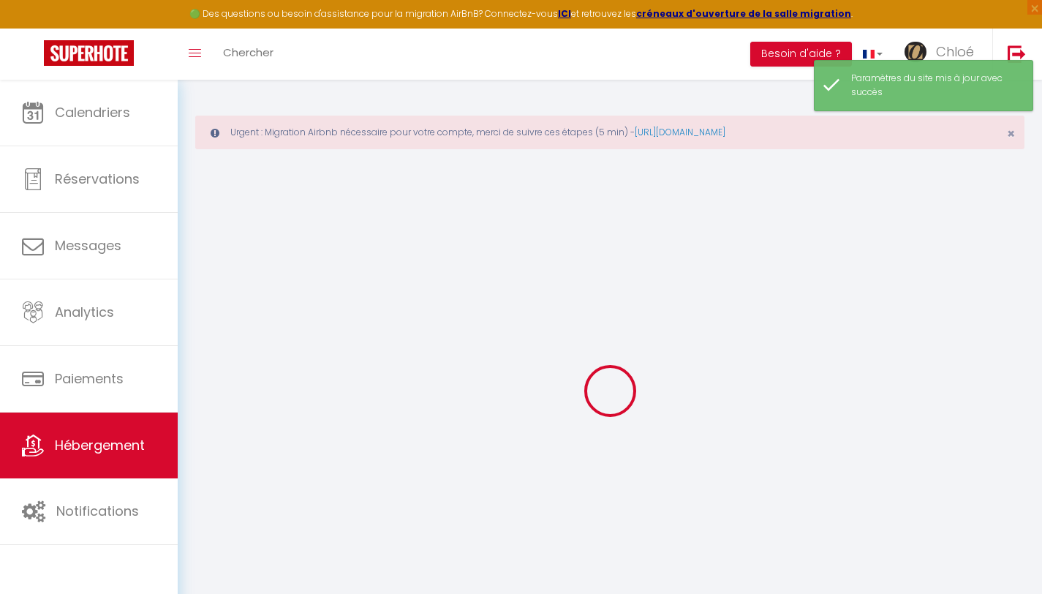
select select
checkbox input "false"
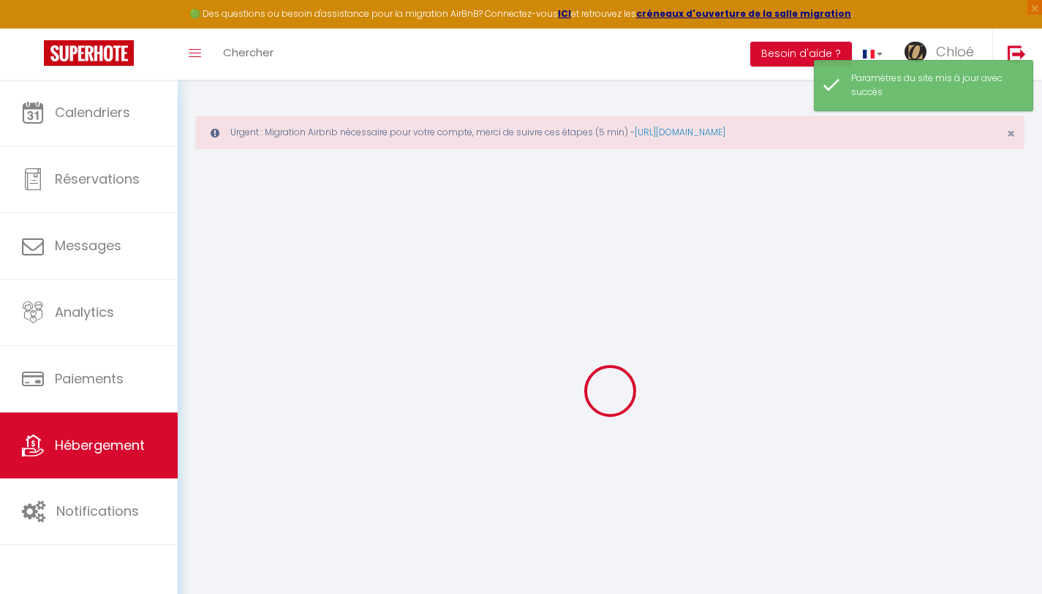
checkbox input "false"
select select
type input "Sirocco · Le Sirocco｜Studio Confort Lit Queen Size"
select select "2"
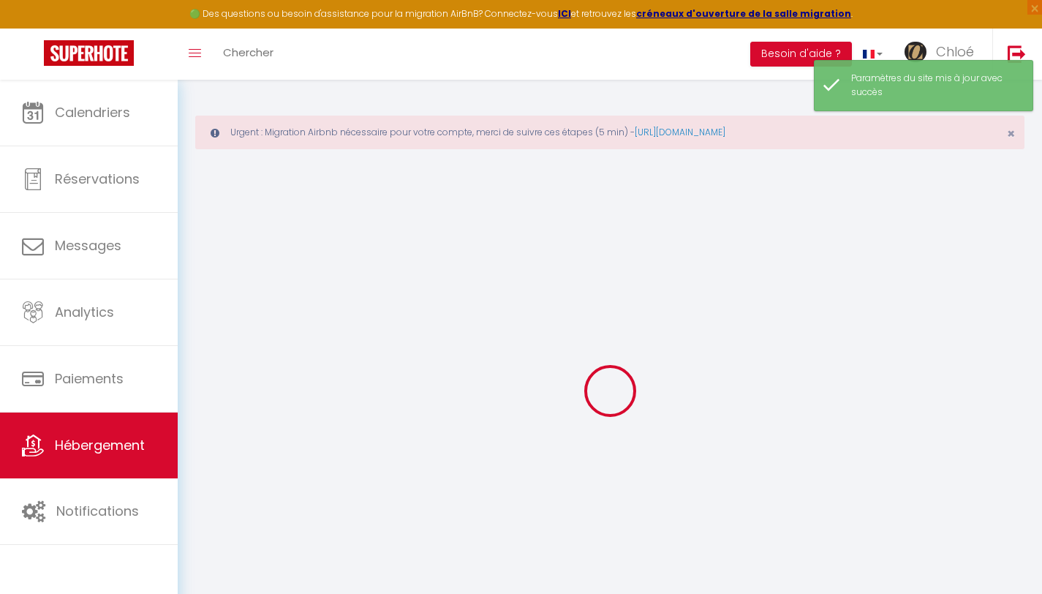
type input "60"
select select
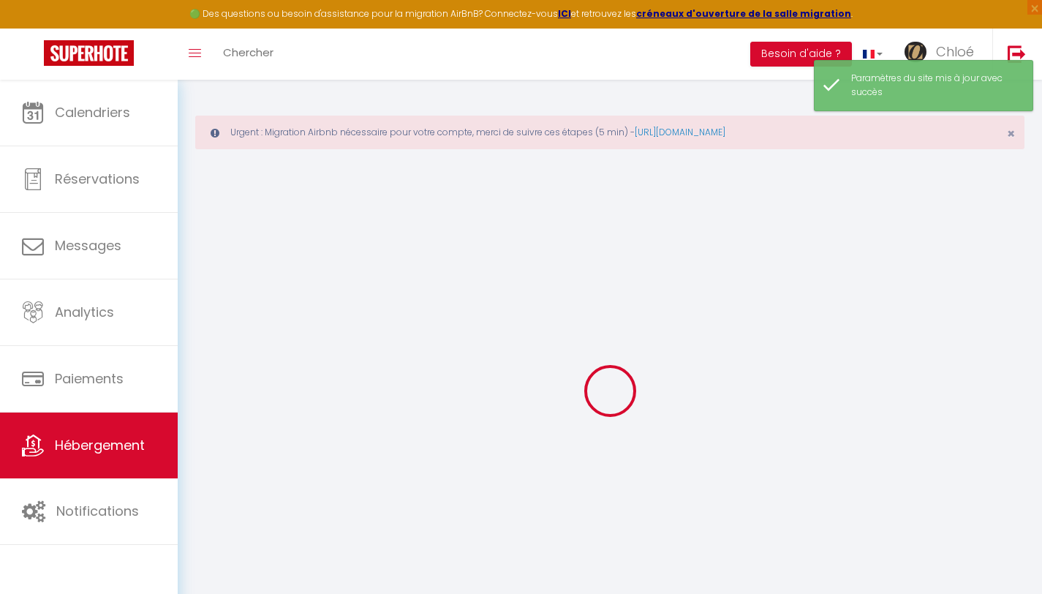
select select
type input "[STREET_ADDRESS]"
type input "81200"
type input "Mazamet"
type input "[EMAIL_ADDRESS][DOMAIN_NAME]"
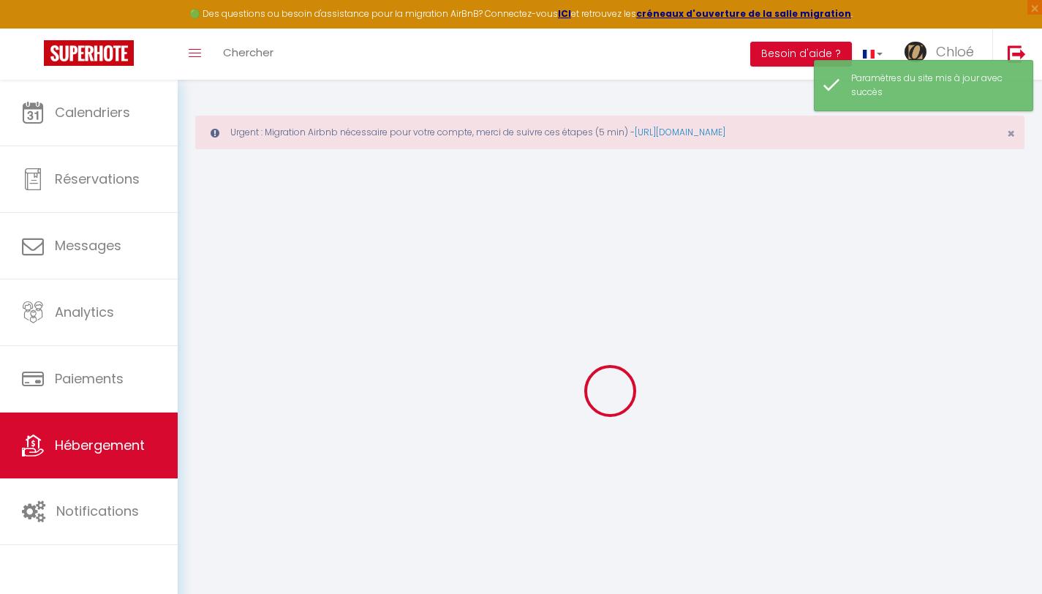
select select
checkbox input "false"
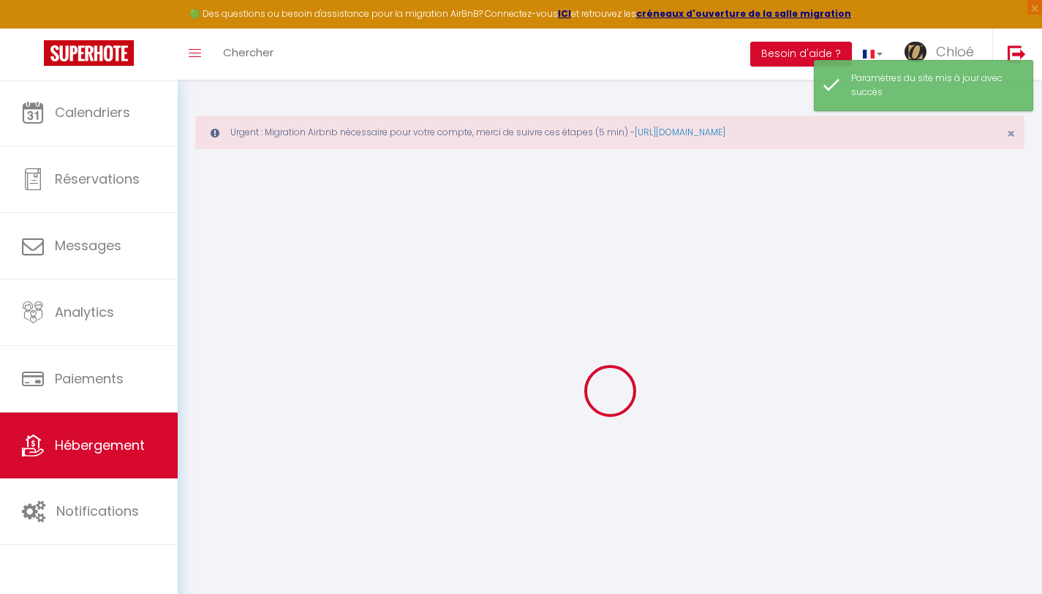
type input "0"
select select
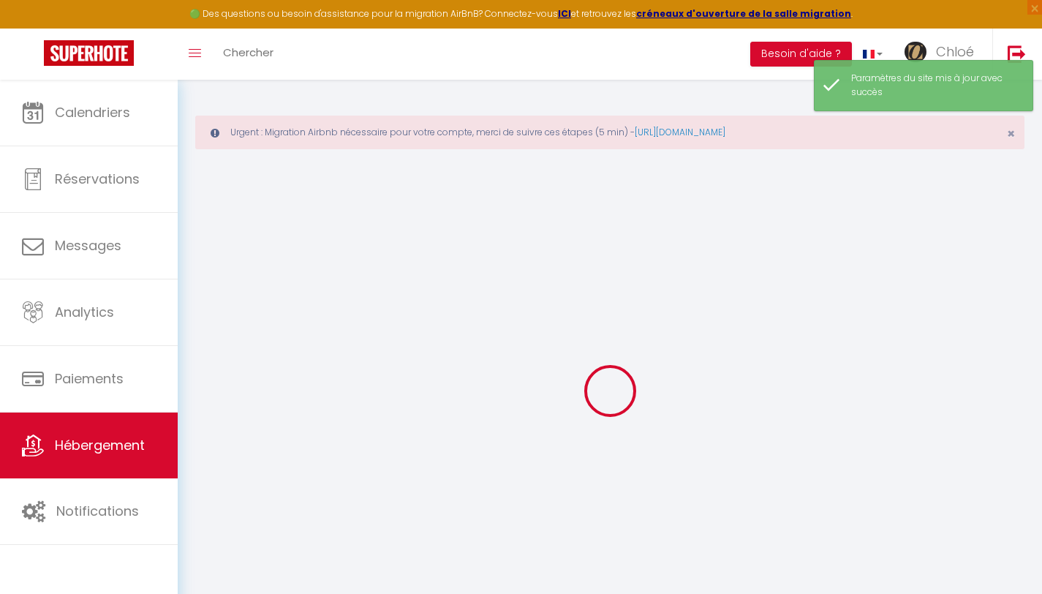
select select
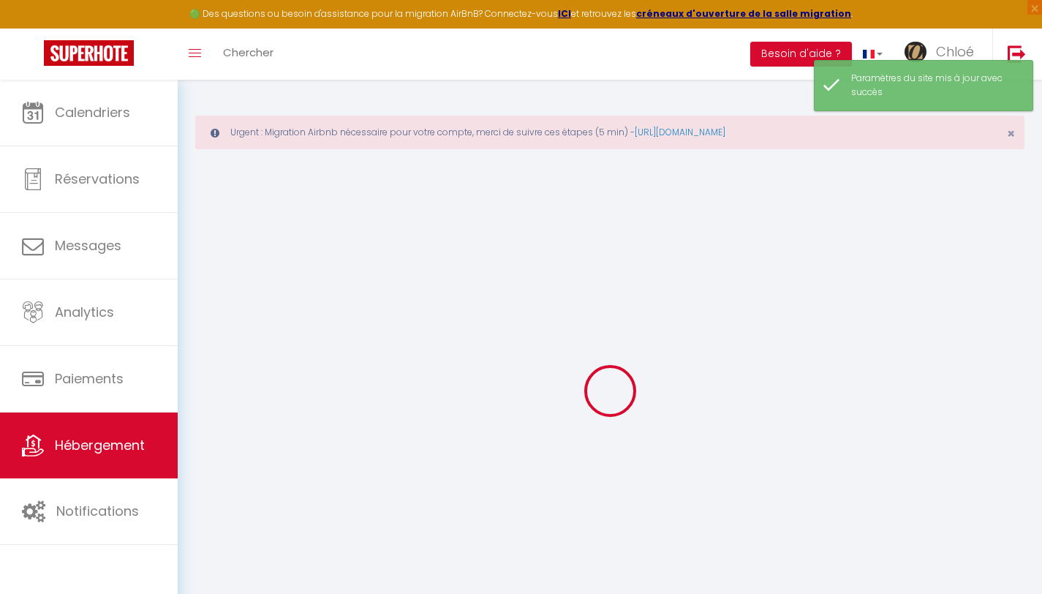
checkbox input "false"
select select
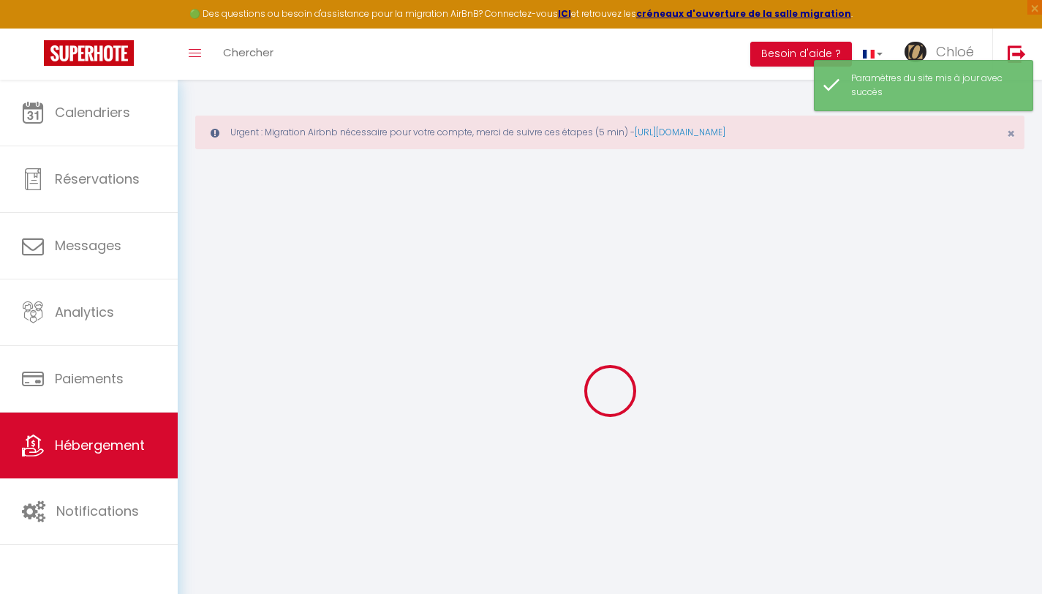
select select
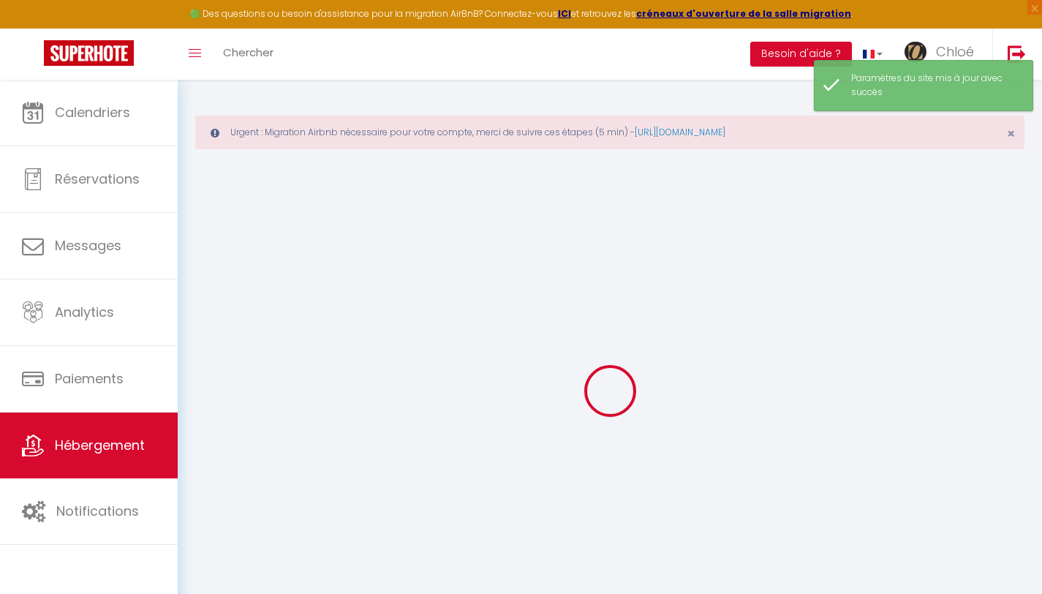
checkbox input "false"
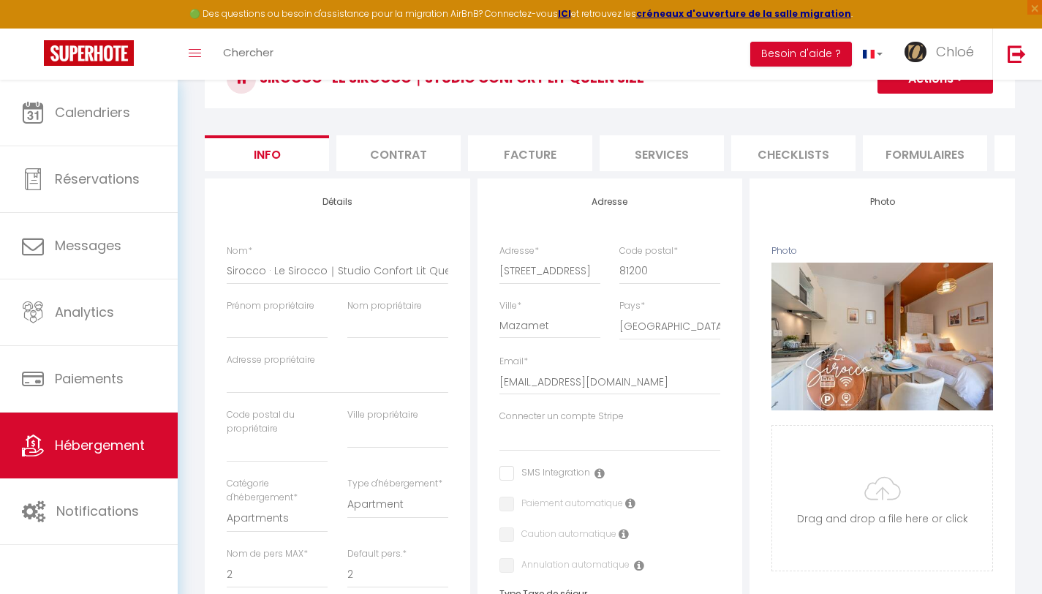
scroll to position [149, 0]
drag, startPoint x: 271, startPoint y: 279, endPoint x: 184, endPoint y: 268, distance: 87.6
click at [184, 268] on div "Urgent : Migration Airbnb nécessaire pour votre compte, merci de suivre ces éta…" at bounding box center [610, 566] width 864 height 1271
click at [266, 334] on input "Prénom propriétaire" at bounding box center [277, 324] width 101 height 26
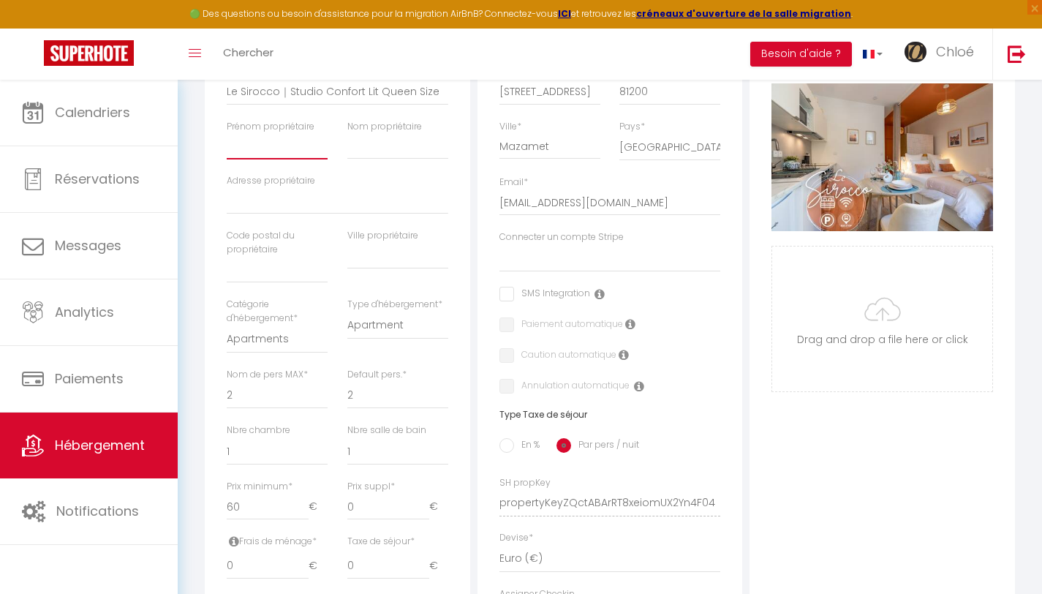
scroll to position [328, 0]
click at [290, 352] on select "Apartments Houses Secondary units Unique Homes BNB Others" at bounding box center [277, 339] width 101 height 28
click at [398, 339] on select "Apartment Condominium Loft Serviced Apartment" at bounding box center [397, 325] width 101 height 28
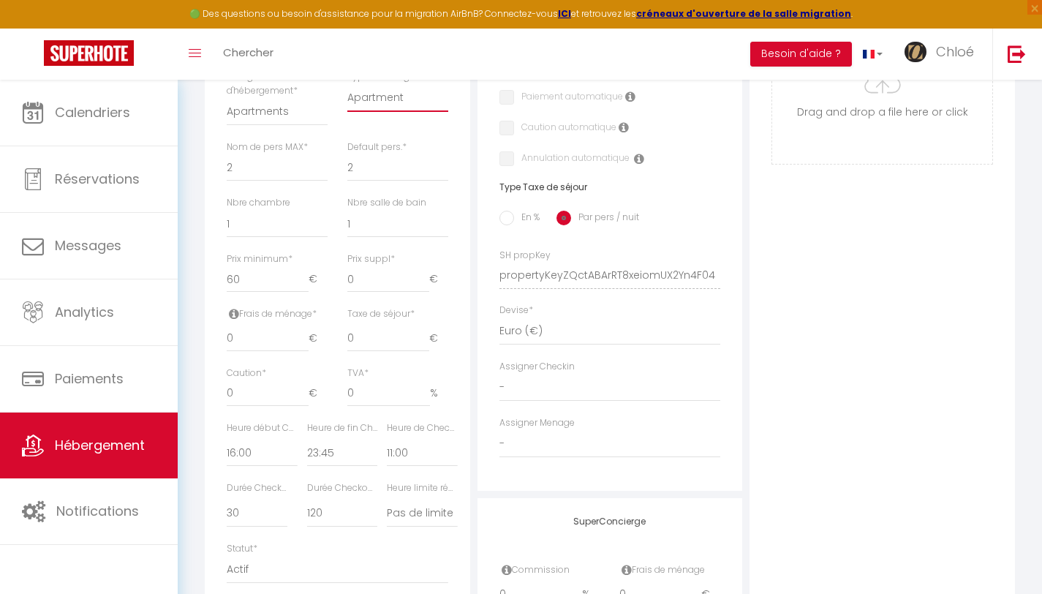
scroll to position [561, 0]
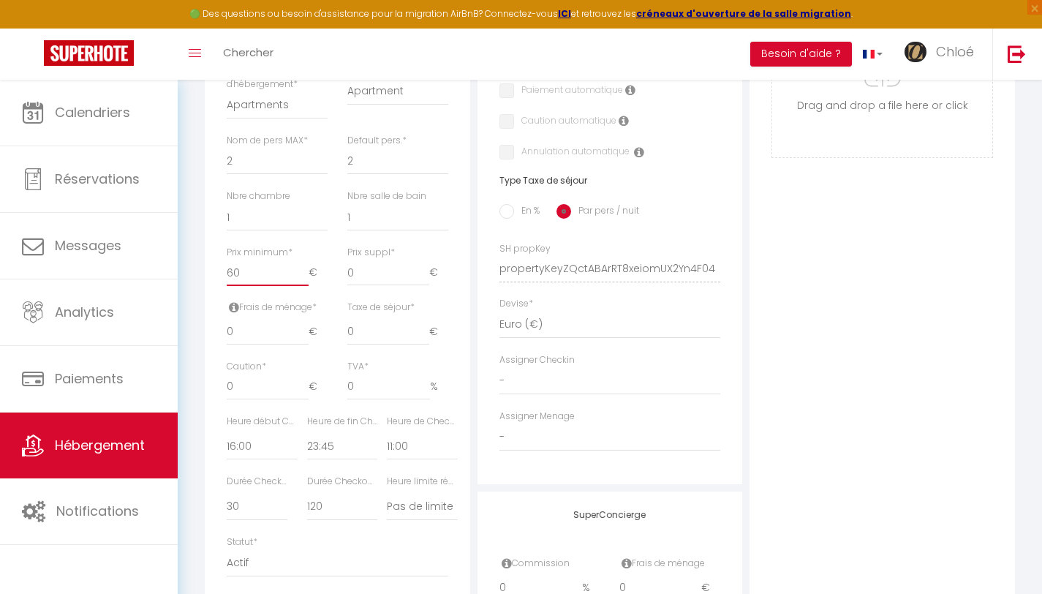
click at [275, 281] on input "60" at bounding box center [268, 273] width 82 height 26
click at [271, 345] on input "0" at bounding box center [268, 332] width 82 height 26
click at [387, 345] on input "0" at bounding box center [388, 332] width 82 height 26
click at [306, 393] on input "1" at bounding box center [268, 387] width 82 height 26
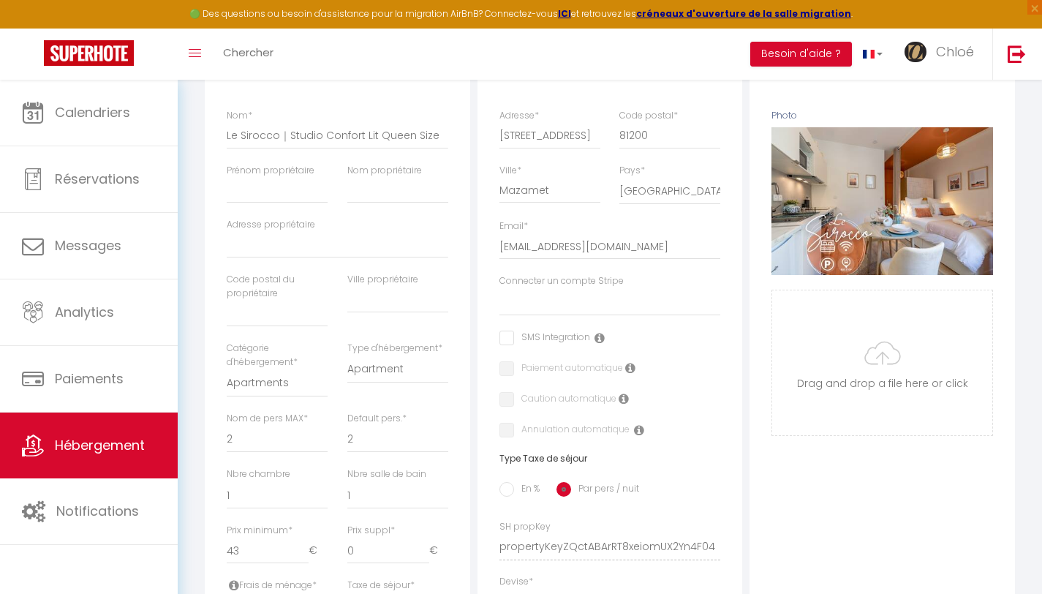
scroll to position [226, 0]
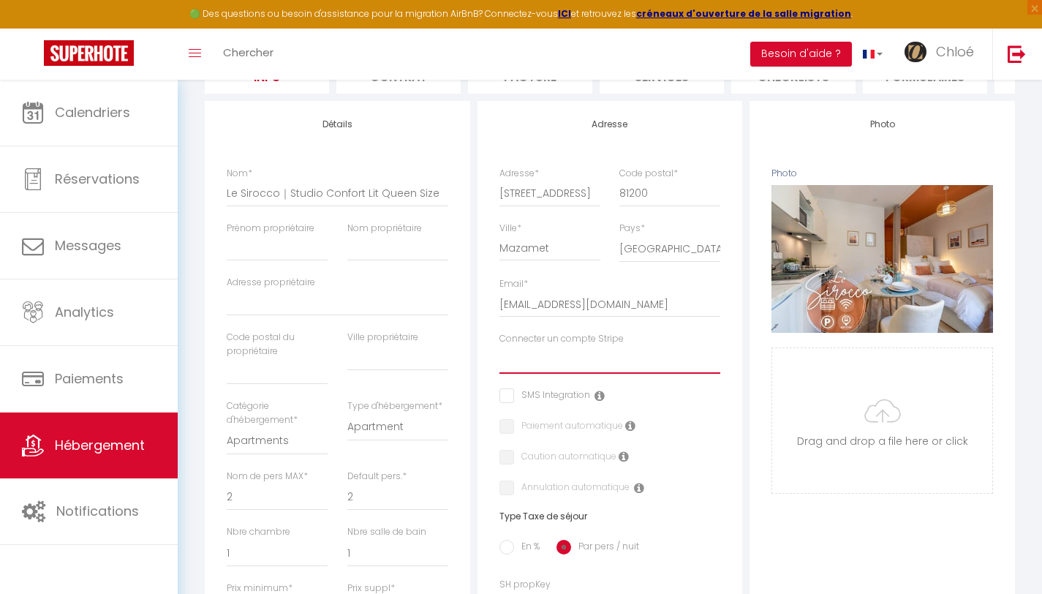
click at [568, 373] on select "L'alcôve Alouette - Intemporel Canopé Évêché Sequoia Colibri Boréal Maison Nami…" at bounding box center [610, 360] width 222 height 28
click at [499, 357] on select "L'alcôve Alouette - Intemporel Canopé Évêché Sequoia Colibri Boréal Maison Nami…" at bounding box center [610, 360] width 222 height 28
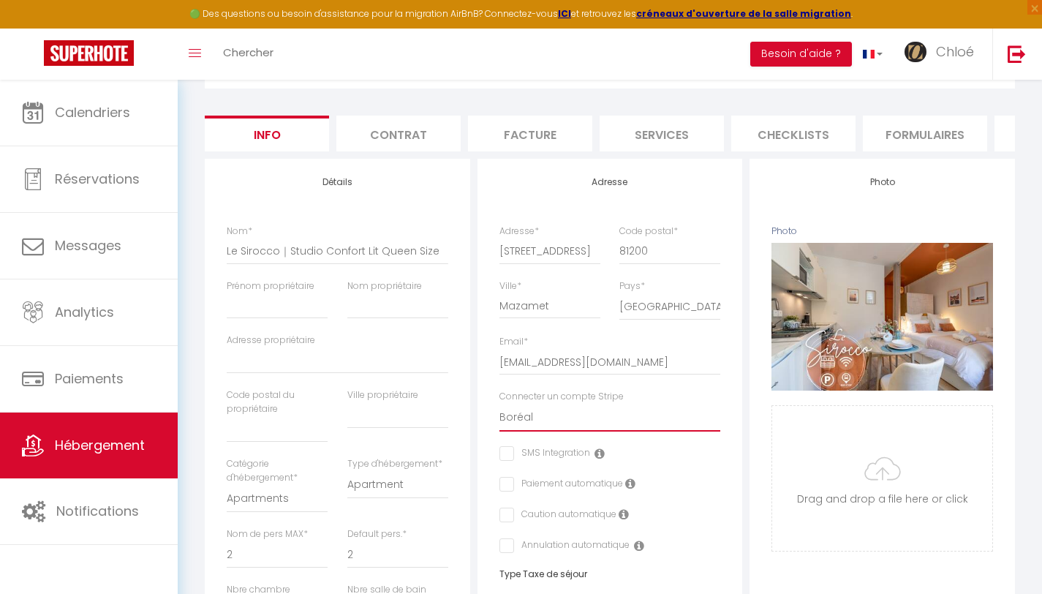
scroll to position [148, 0]
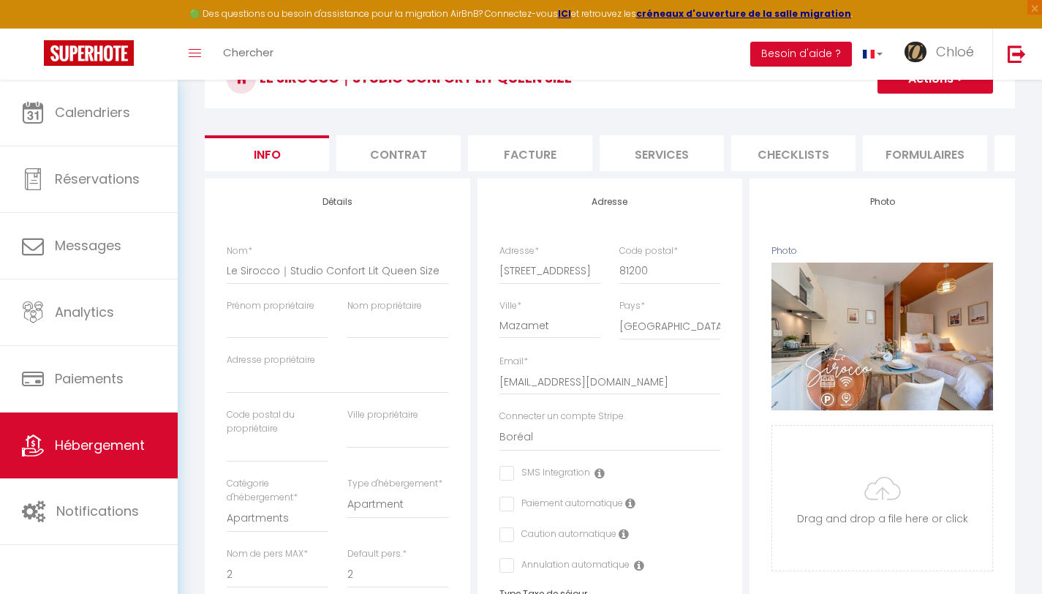
click at [957, 88] on button "Actions" at bounding box center [935, 78] width 116 height 29
click at [885, 110] on input "Enregistrer" at bounding box center [877, 111] width 54 height 15
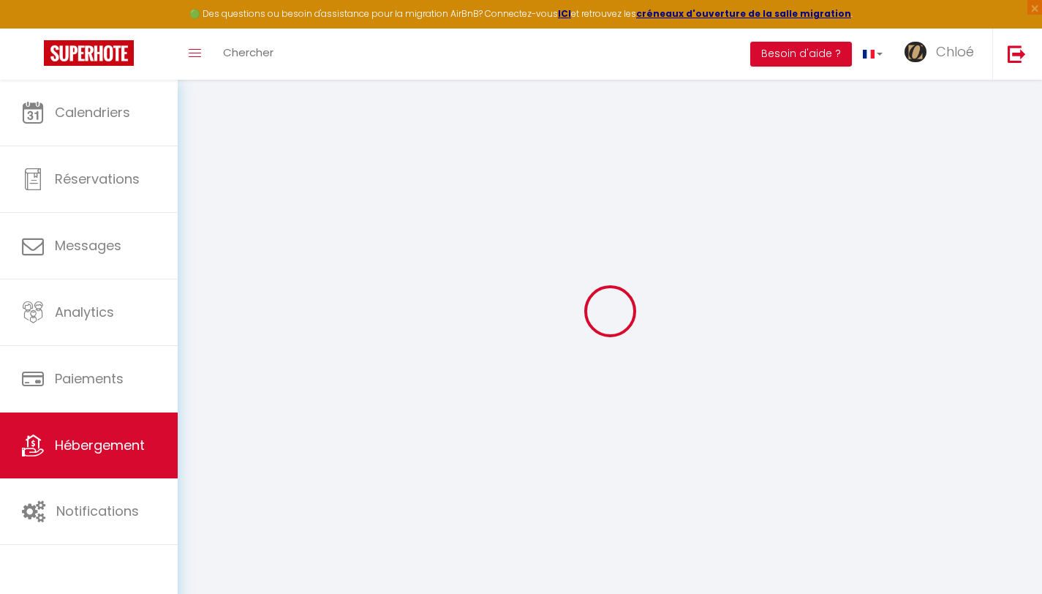
scroll to position [80, 0]
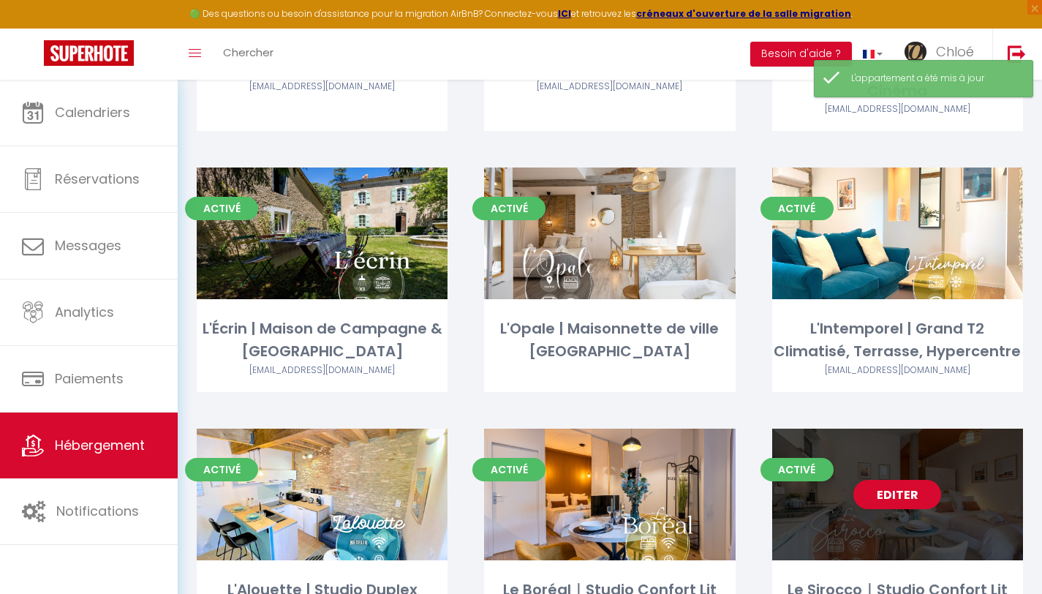
scroll to position [367, 0]
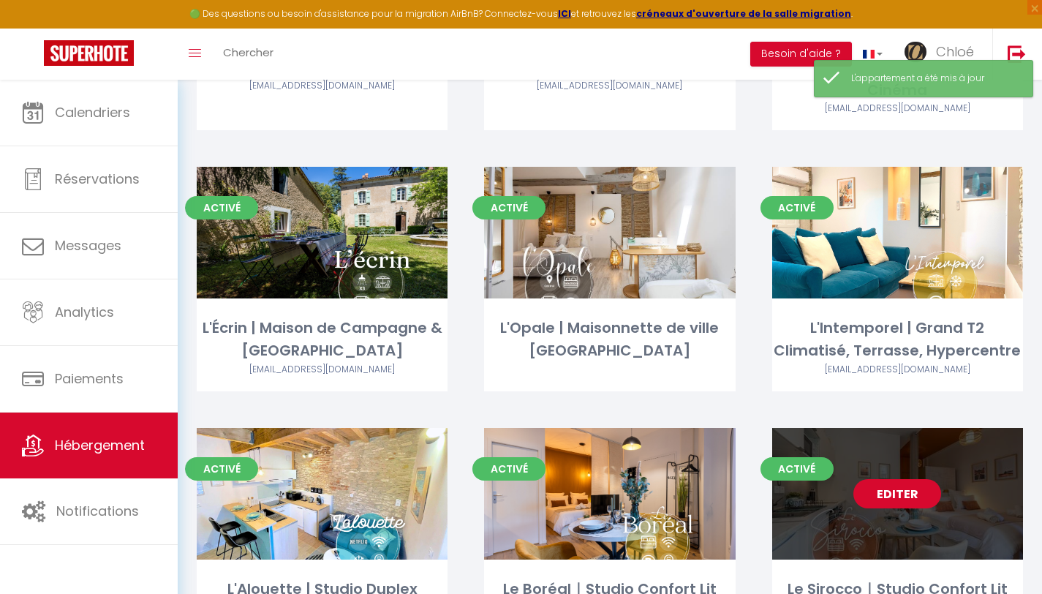
click at [882, 487] on link "Editer" at bounding box center [897, 493] width 88 height 29
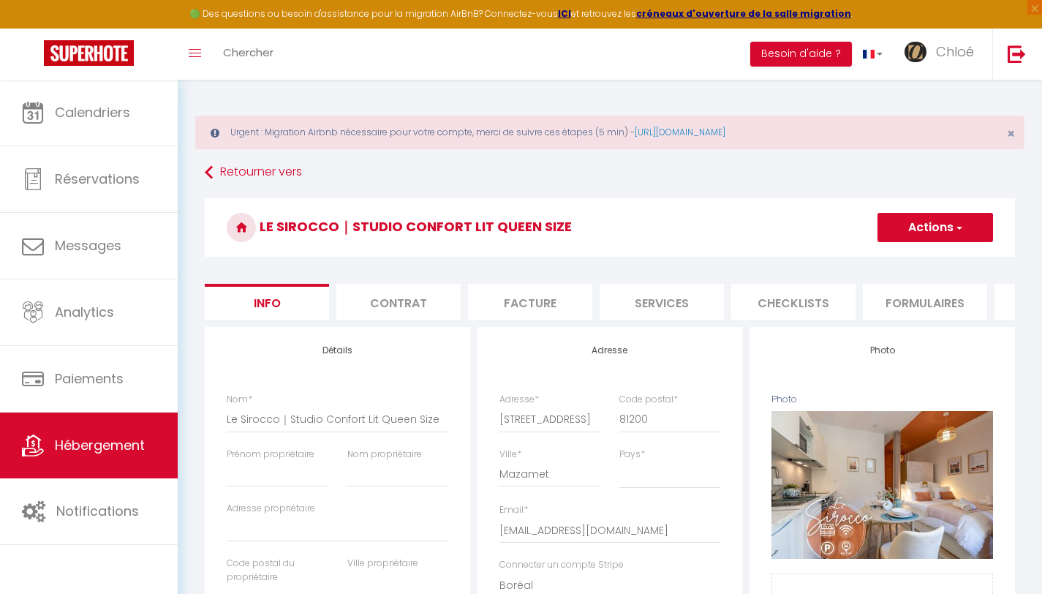
click at [386, 308] on li "Contrat" at bounding box center [398, 302] width 124 height 36
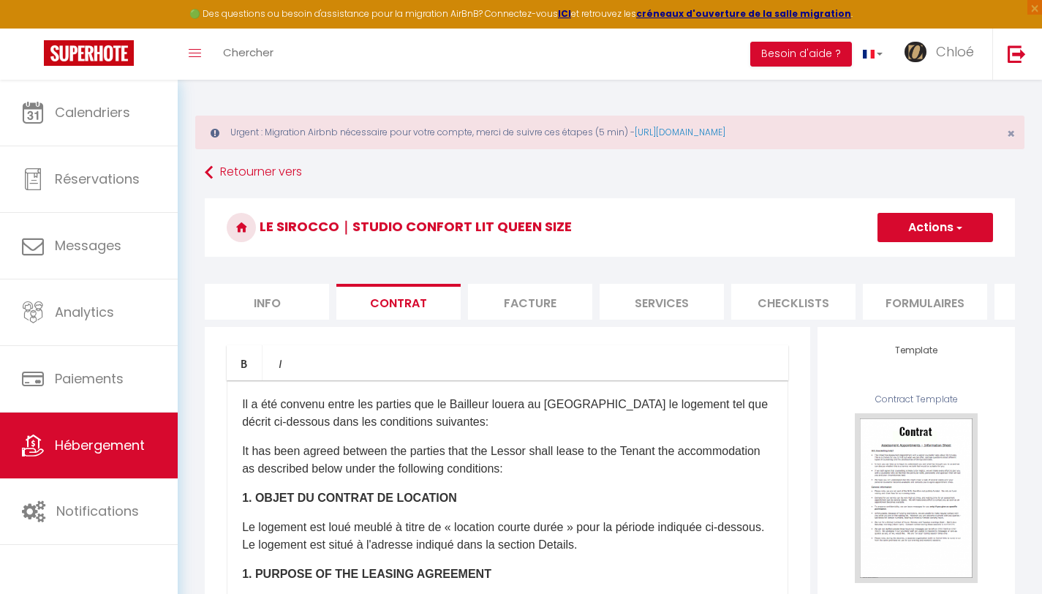
click at [509, 309] on li "Facture" at bounding box center [530, 302] width 124 height 36
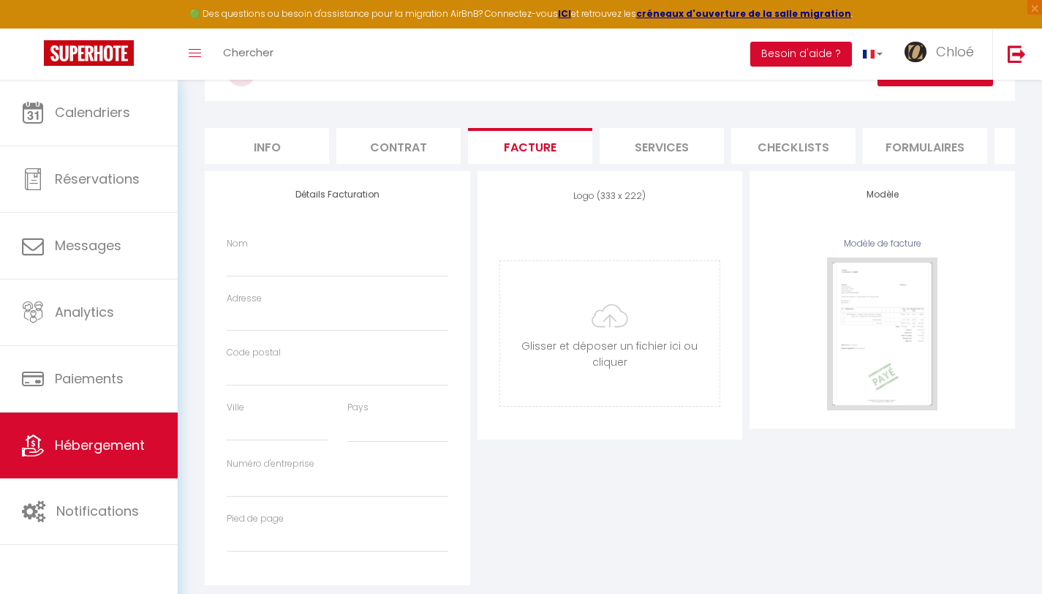
scroll to position [194, 0]
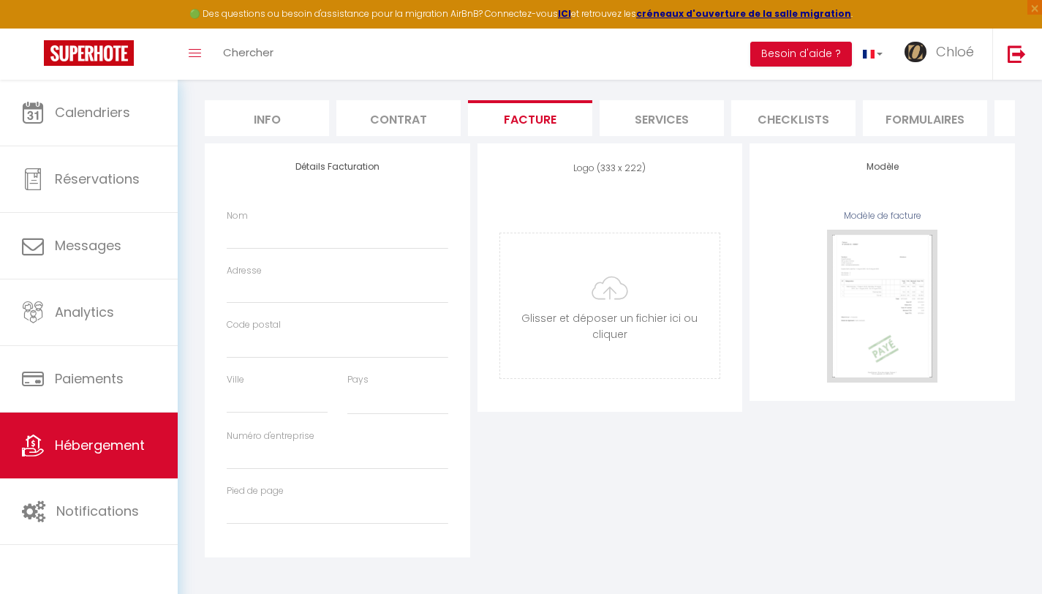
click at [395, 108] on li "Contrat" at bounding box center [398, 118] width 124 height 36
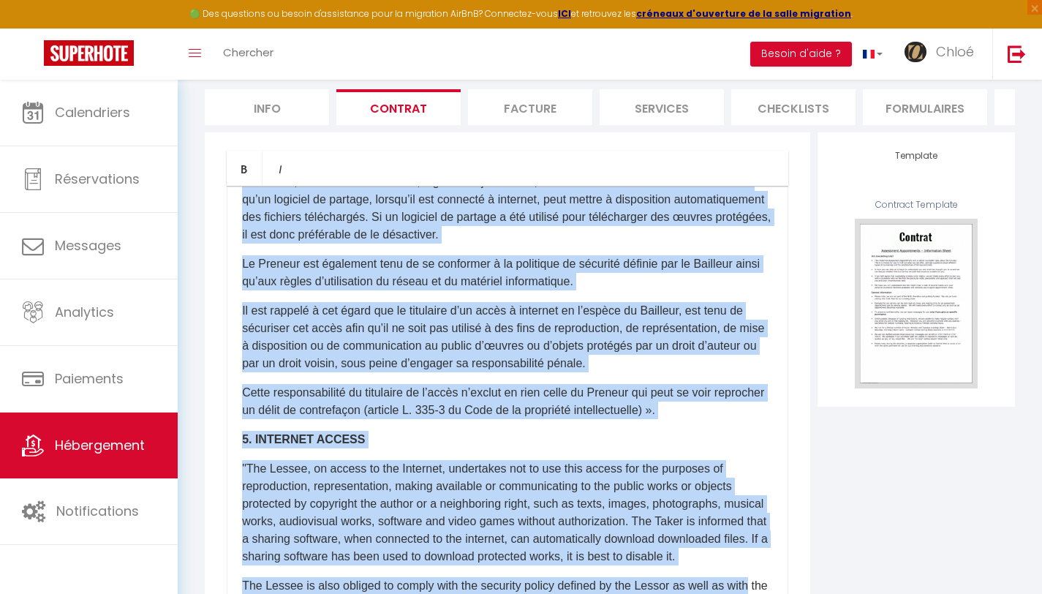
scroll to position [194, 0]
drag, startPoint x: 239, startPoint y: 217, endPoint x: 788, endPoint y: 593, distance: 665.3
click at [788, 593] on div "​Il a été convenu entre les parties que le Bailleur louera au Locataire le loge…" at bounding box center [507, 478] width 561 height 585
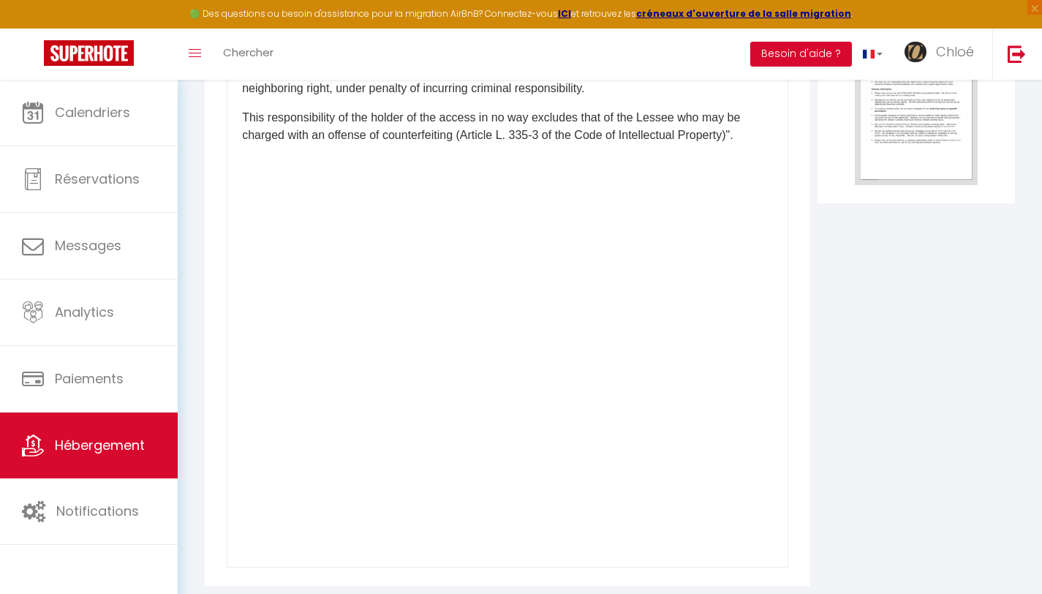
scroll to position [0, 0]
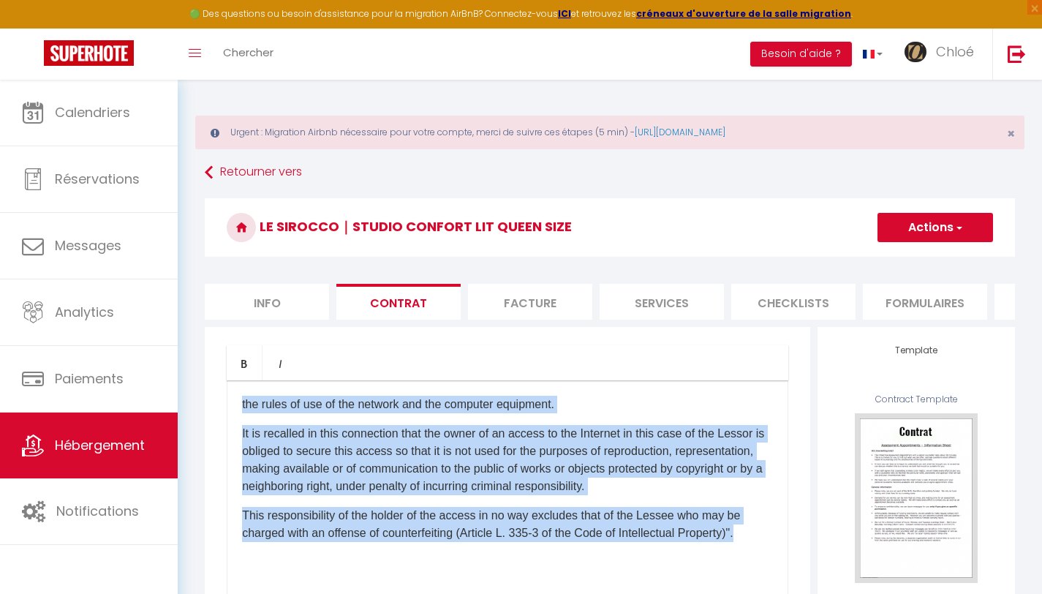
drag, startPoint x: 578, startPoint y: 341, endPoint x: 398, endPoint y: 291, distance: 187.3
click at [404, 295] on form "Le Sirocco｜Studio Confort Lit Queen Size Actions Enregistrer Sauvegarder en tan…" at bounding box center [610, 590] width 810 height 785
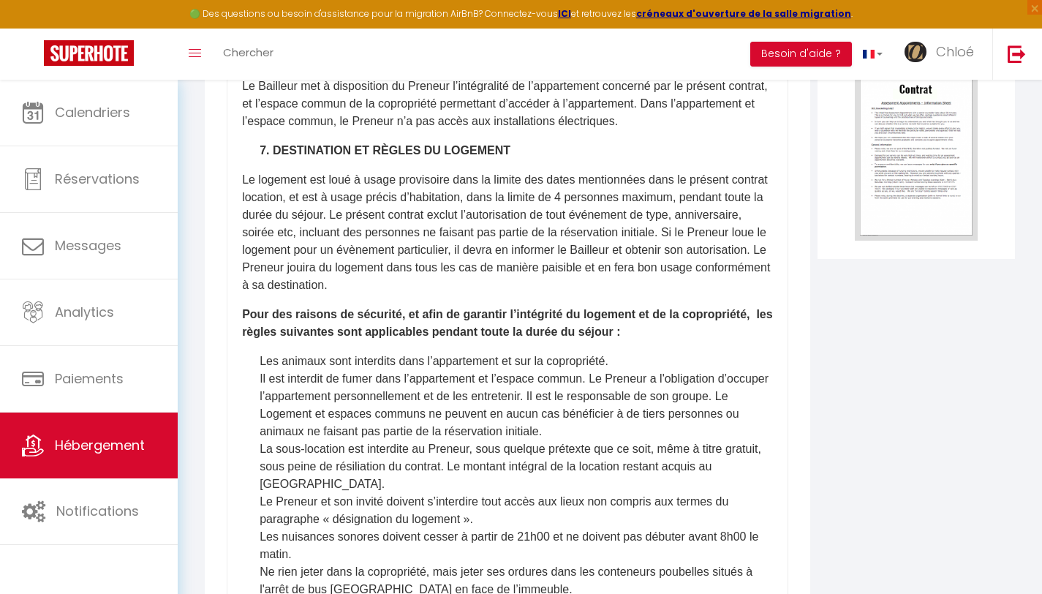
scroll to position [2499, 0]
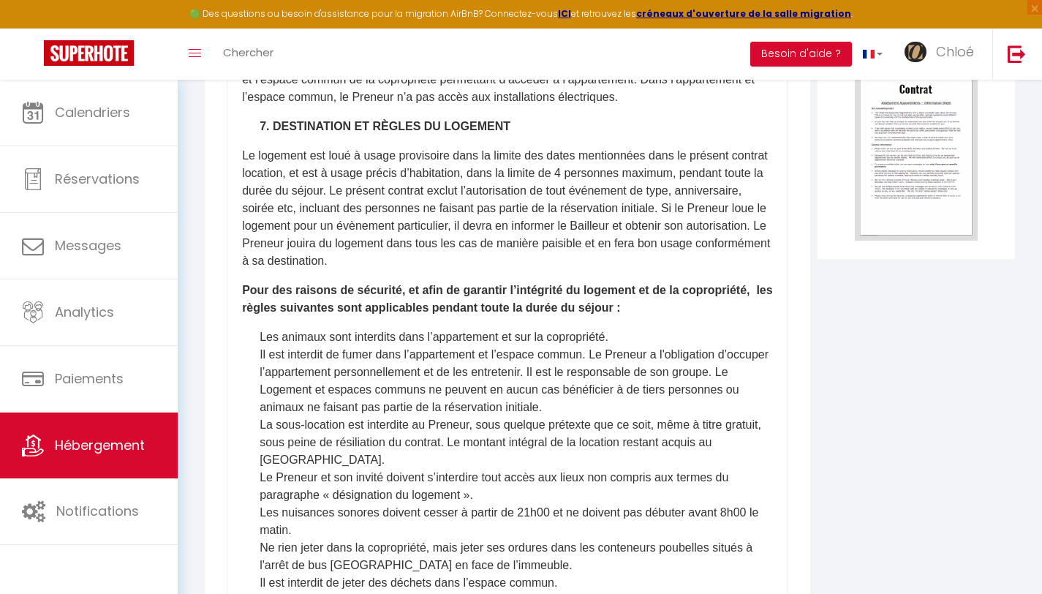
click at [615, 270] on p "Le logement est loué à usage provisoire dans la limite des dates mentionnées da…" at bounding box center [507, 208] width 531 height 123
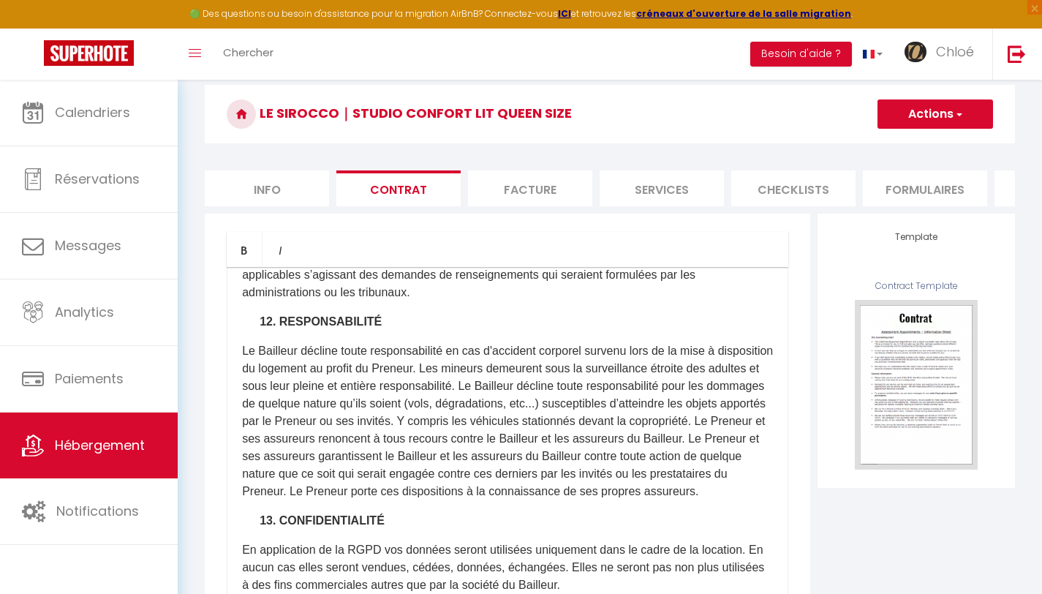
scroll to position [0, 0]
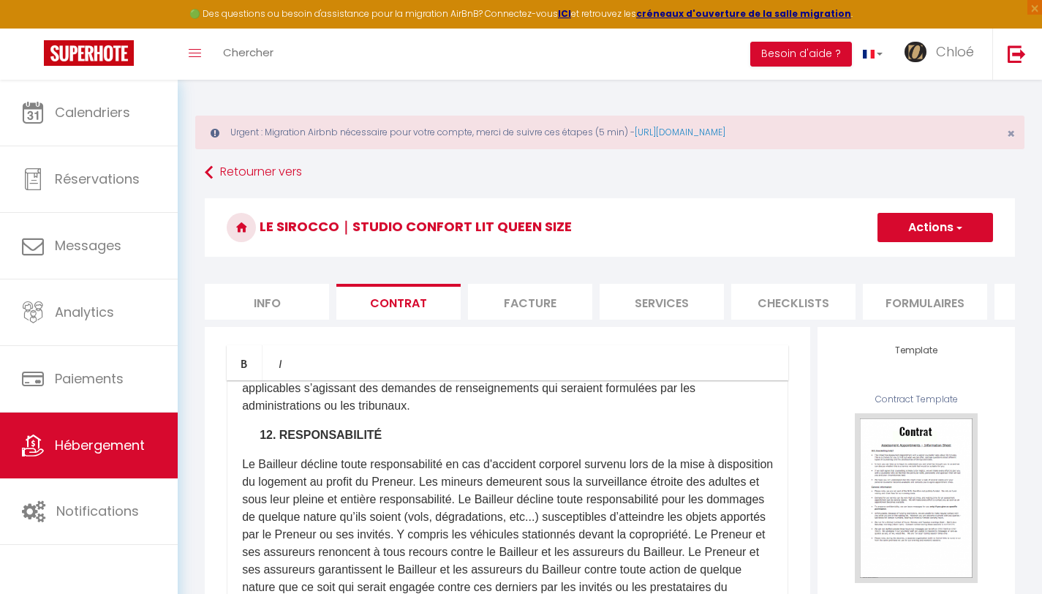
click at [929, 232] on button "Actions" at bounding box center [935, 227] width 116 height 29
click at [851, 255] on link "Enregistrer" at bounding box center [892, 259] width 200 height 19
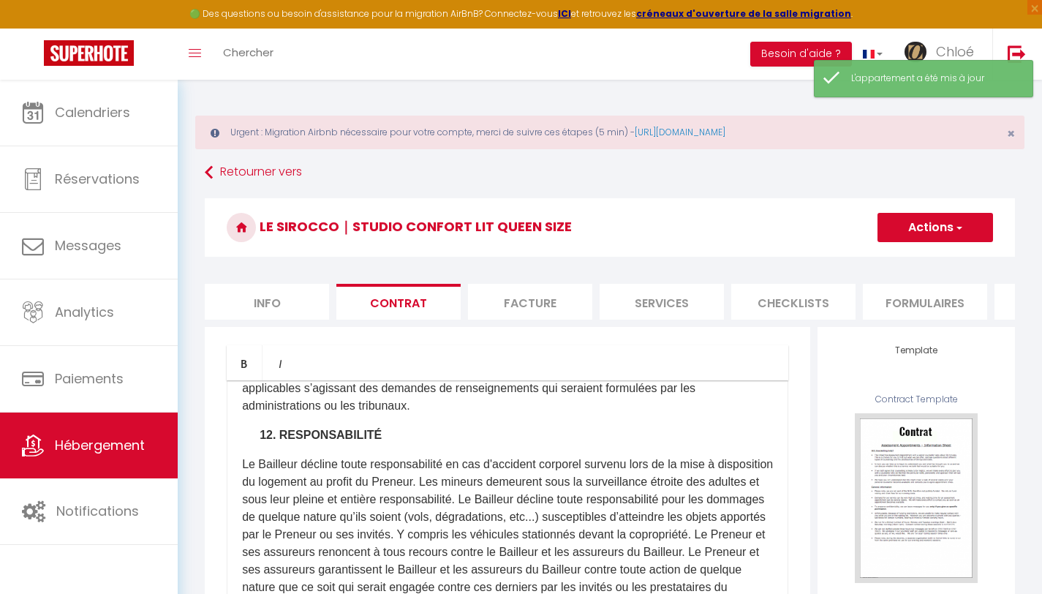
click at [552, 307] on li "Facture" at bounding box center [530, 302] width 124 height 36
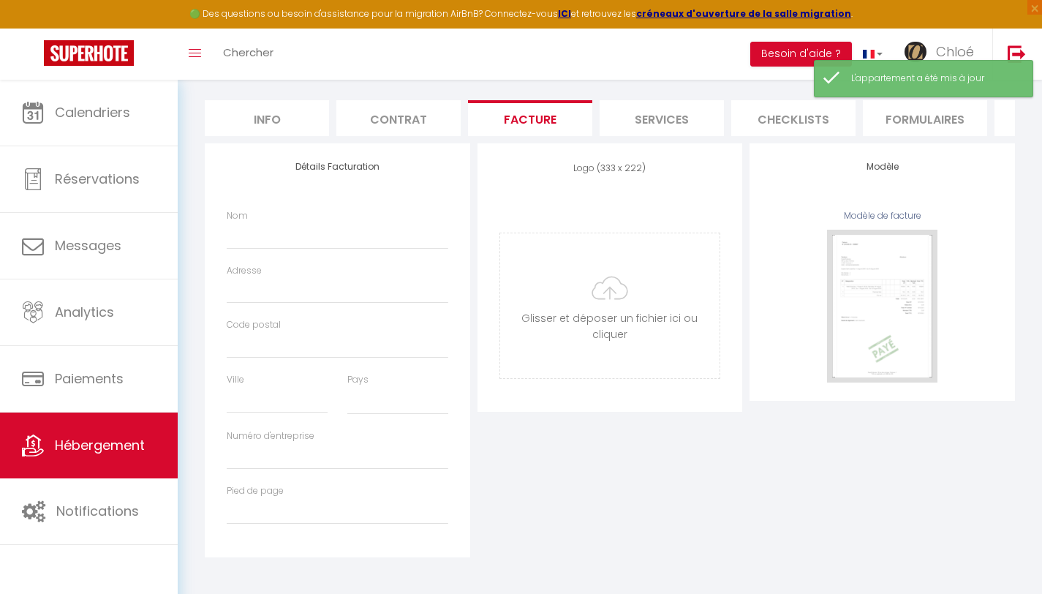
scroll to position [194, 0]
click at [333, 238] on input "Nom" at bounding box center [338, 235] width 222 height 26
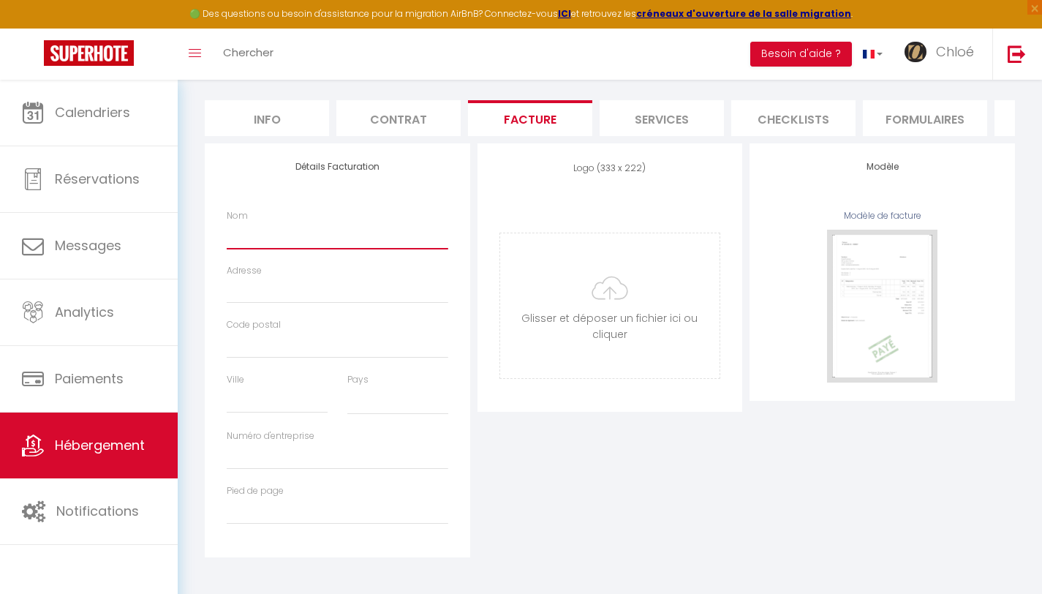
paste input "SCI CROUZETTE"
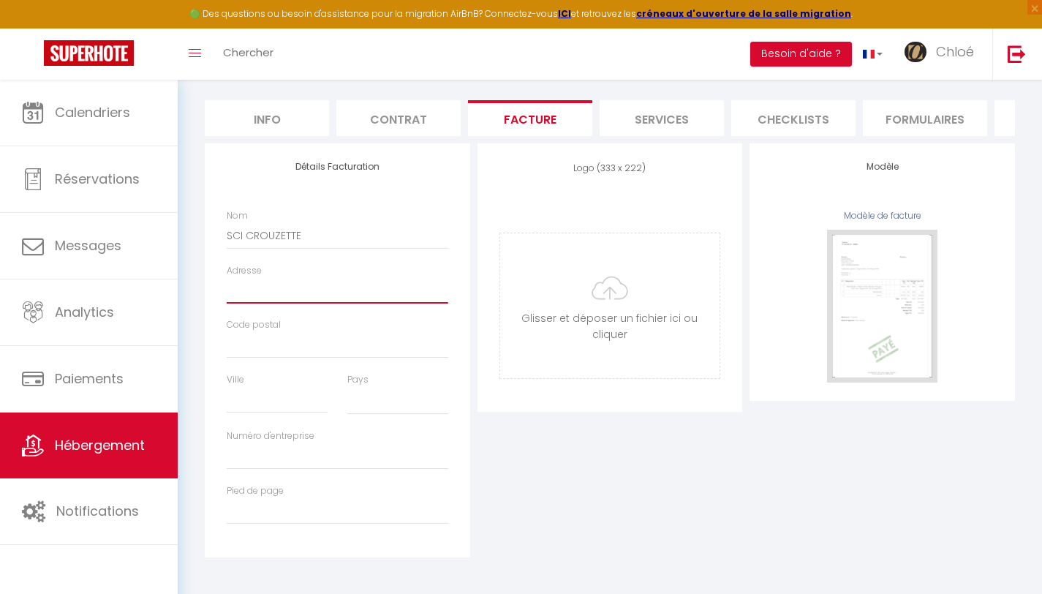
click at [306, 295] on input "Adresse" at bounding box center [338, 290] width 222 height 26
paste input "[STREET_ADDRESS]"
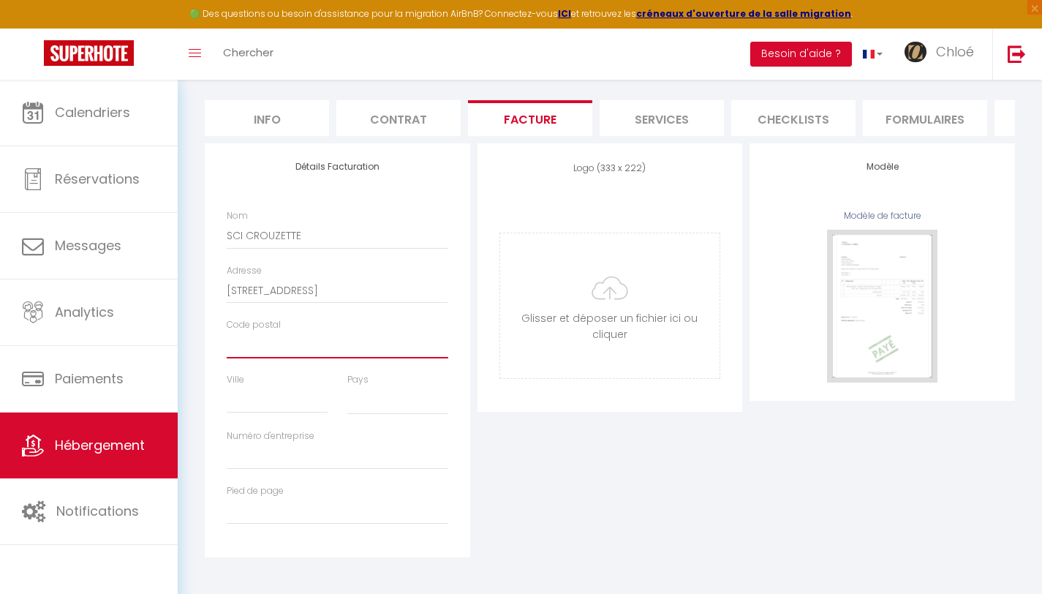
click at [281, 346] on input "Code postal" at bounding box center [338, 345] width 222 height 26
click at [282, 401] on input "Ville" at bounding box center [277, 400] width 101 height 26
paste input "[GEOGRAPHIC_DATA]"
click at [384, 406] on select "France Portugal Afghanistan Albania Algeria American Samoa Andorra Angola Angui…" at bounding box center [397, 401] width 101 height 28
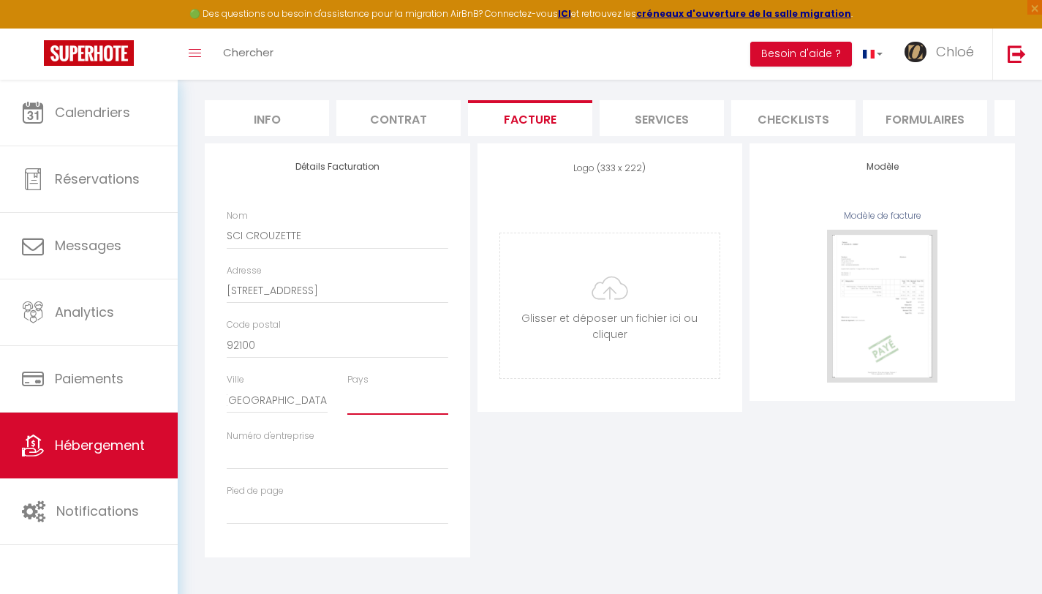
scroll to position [0, 0]
click at [347, 387] on select "France Portugal Afghanistan Albania Algeria American Samoa Andorra Angola Angui…" at bounding box center [397, 401] width 101 height 28
click at [298, 460] on input "Numéro d'entreprise" at bounding box center [338, 456] width 222 height 26
paste input "88 070 713 800 017"
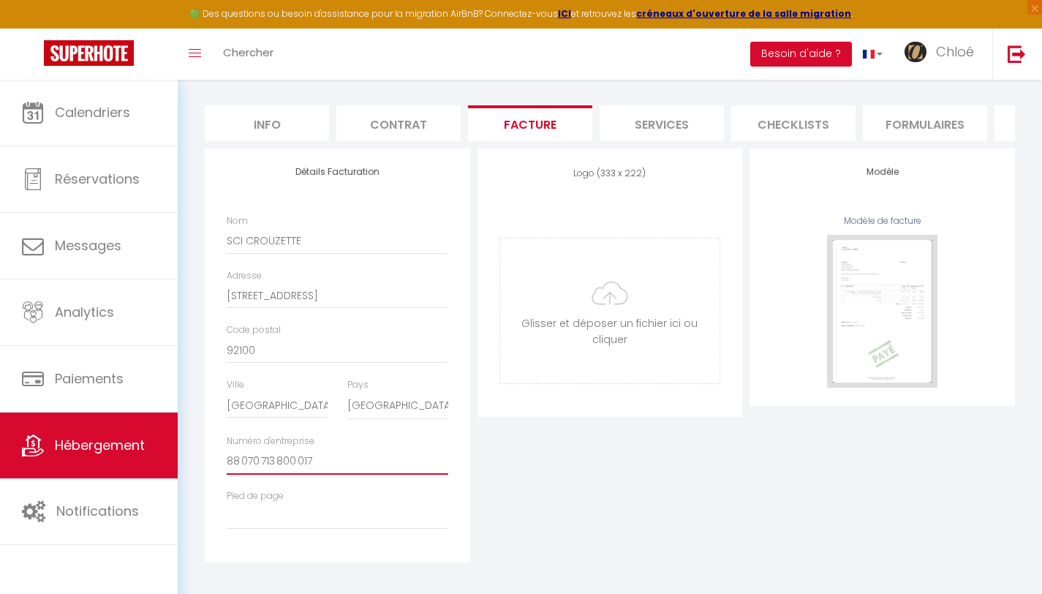
scroll to position [98, 0]
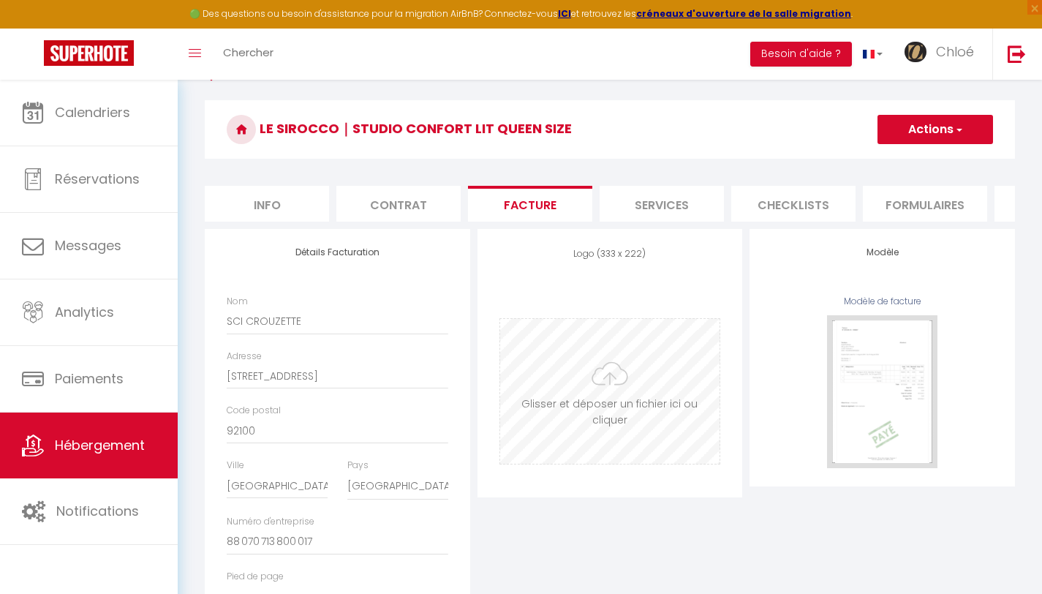
click at [596, 382] on input "file" at bounding box center [610, 391] width 220 height 145
click at [548, 365] on input "file" at bounding box center [610, 391] width 220 height 145
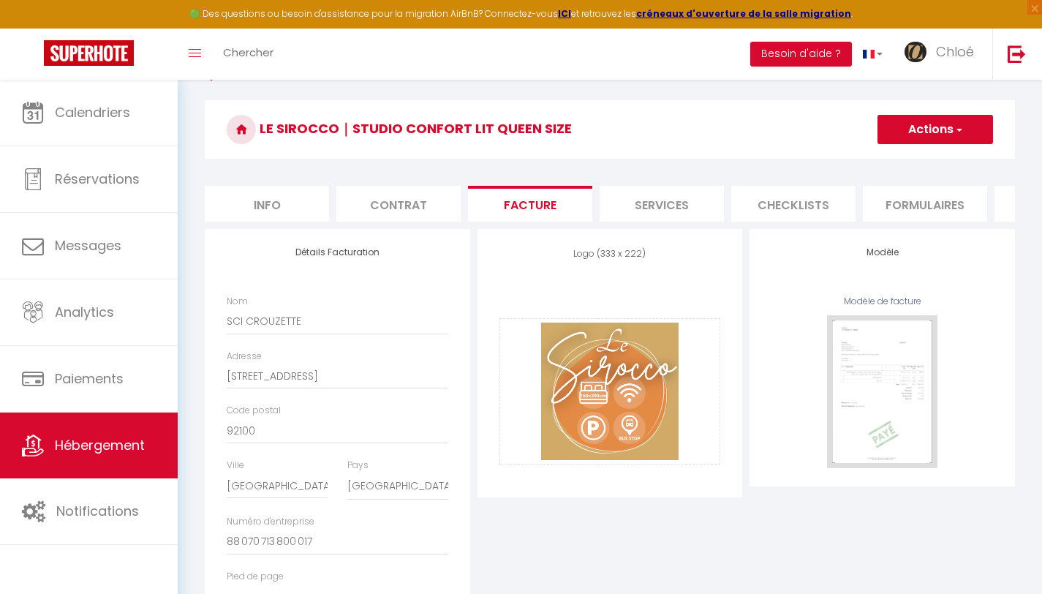
click at [934, 125] on button "Actions" at bounding box center [935, 129] width 116 height 29
click at [905, 167] on link "Enregistrer" at bounding box center [935, 161] width 116 height 19
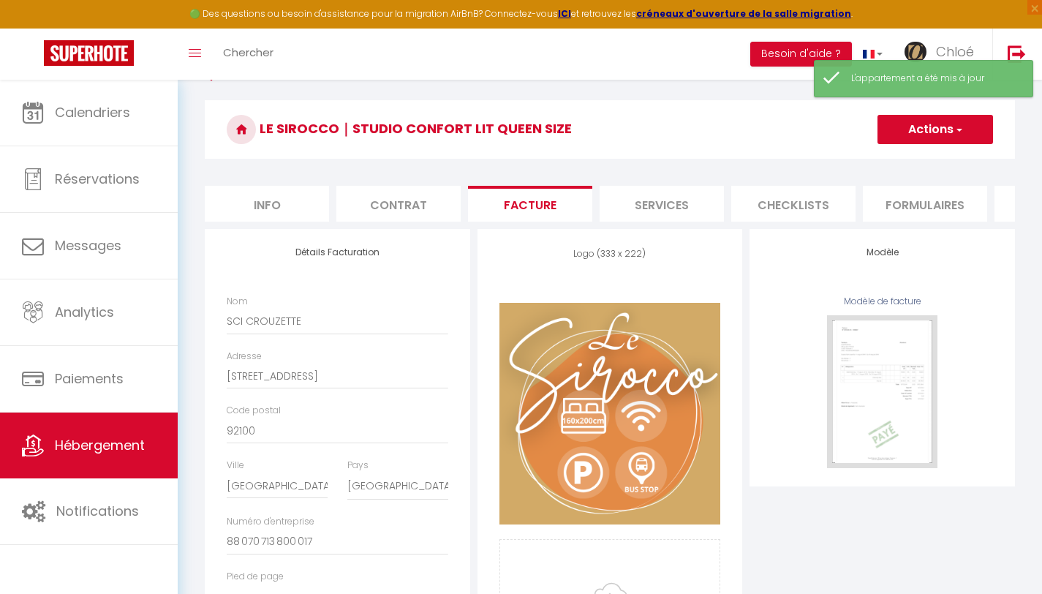
click at [682, 204] on li "Services" at bounding box center [662, 204] width 124 height 36
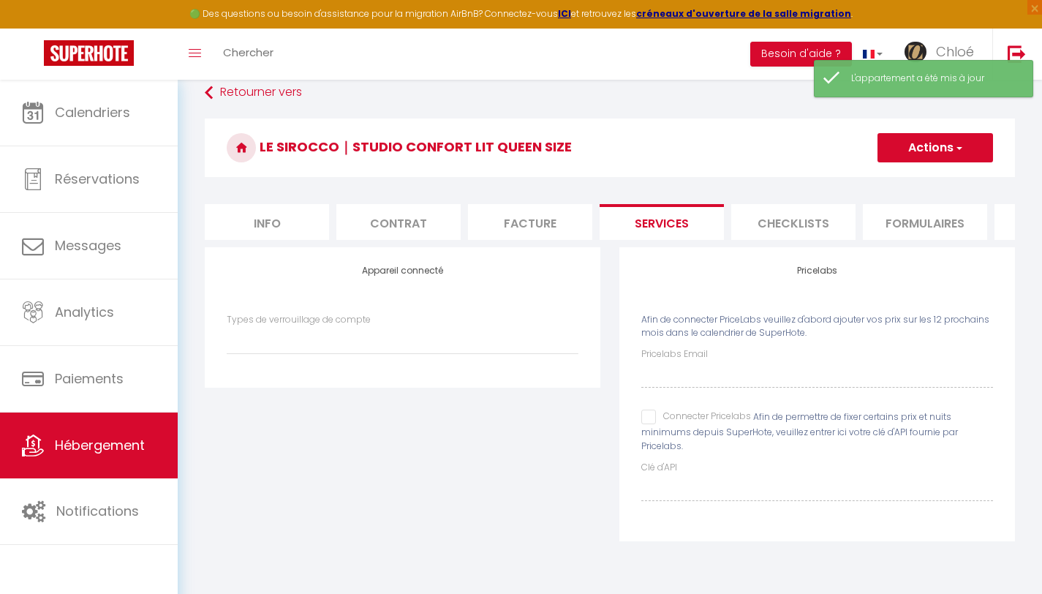
scroll to position [80, 0]
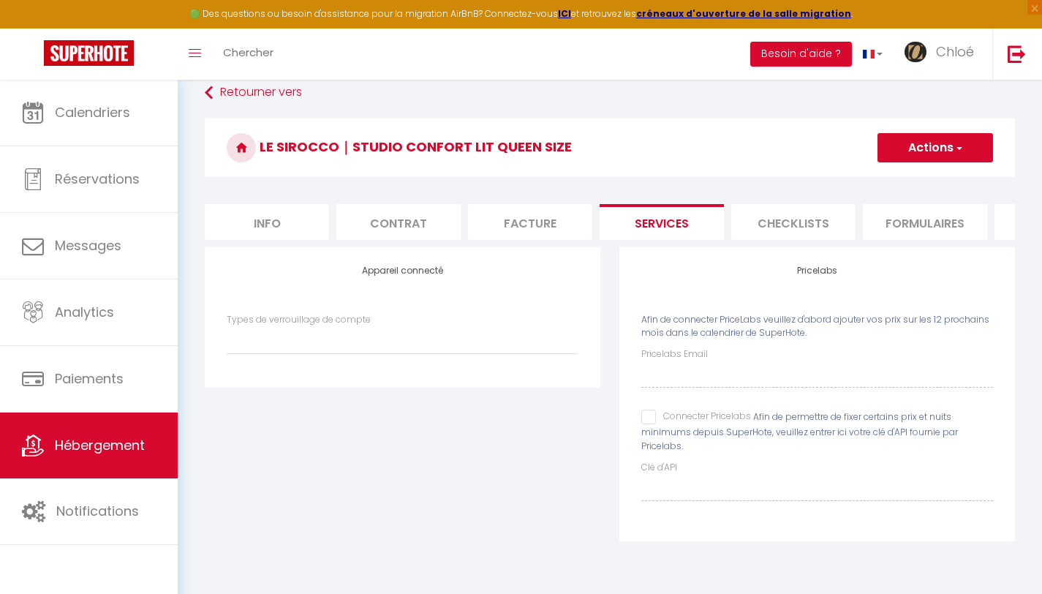
click at [654, 424] on input "Connecter Pricelabs" at bounding box center [696, 416] width 110 height 15
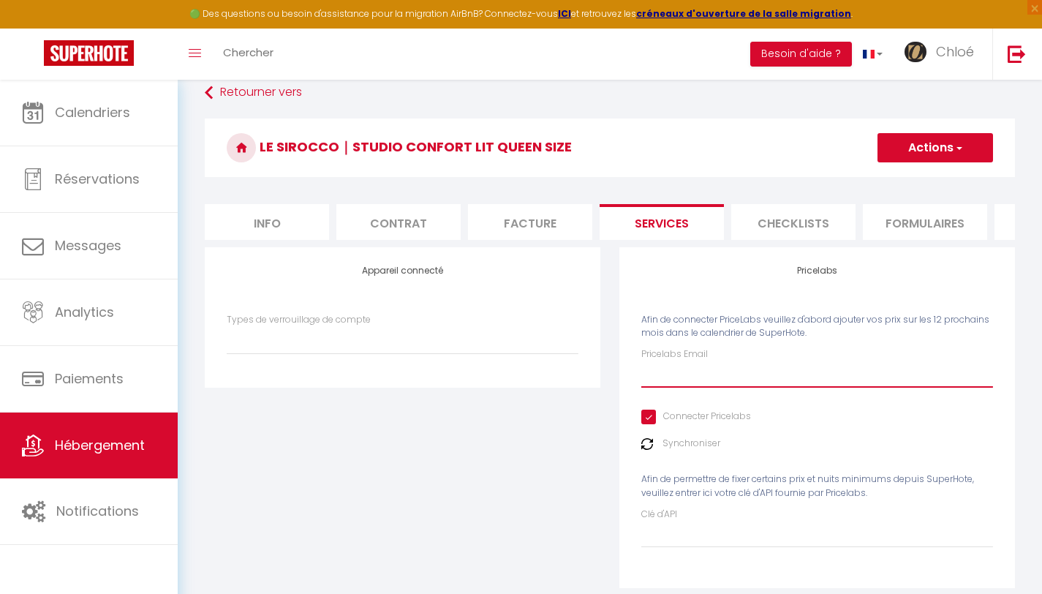
click at [730, 387] on input "Pricelabs Email" at bounding box center [817, 374] width 352 height 26
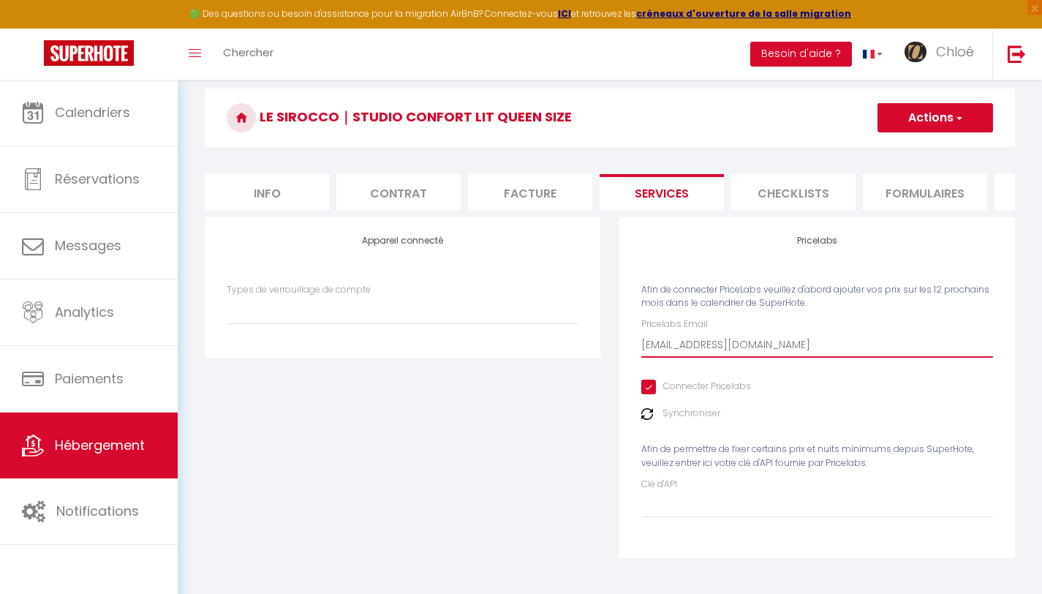
scroll to position [121, 0]
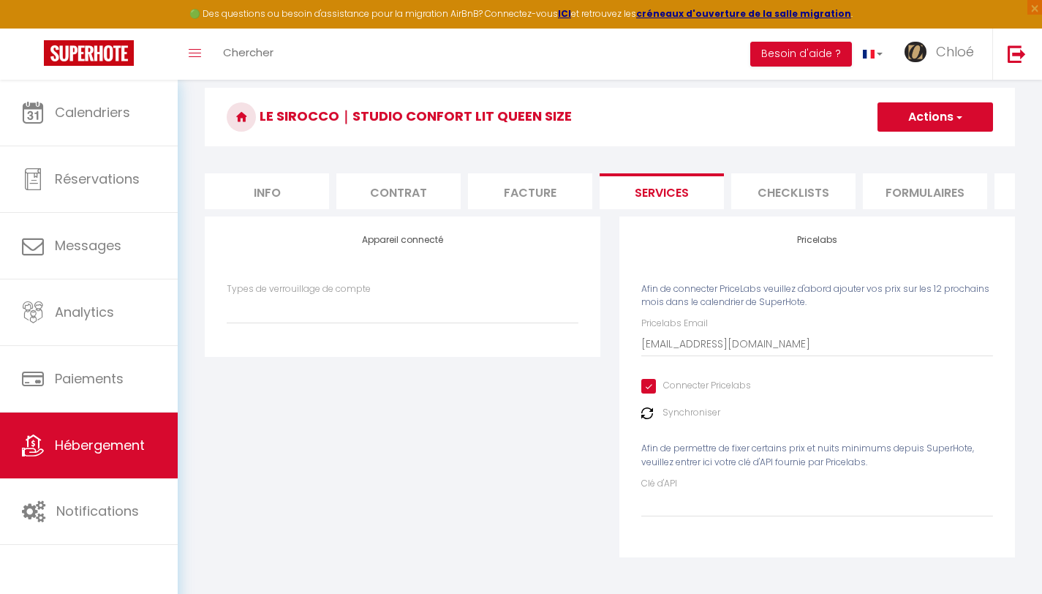
click at [647, 412] on img at bounding box center [647, 413] width 12 height 12
click at [662, 390] on input "Connecter Pricelabs" at bounding box center [696, 386] width 110 height 15
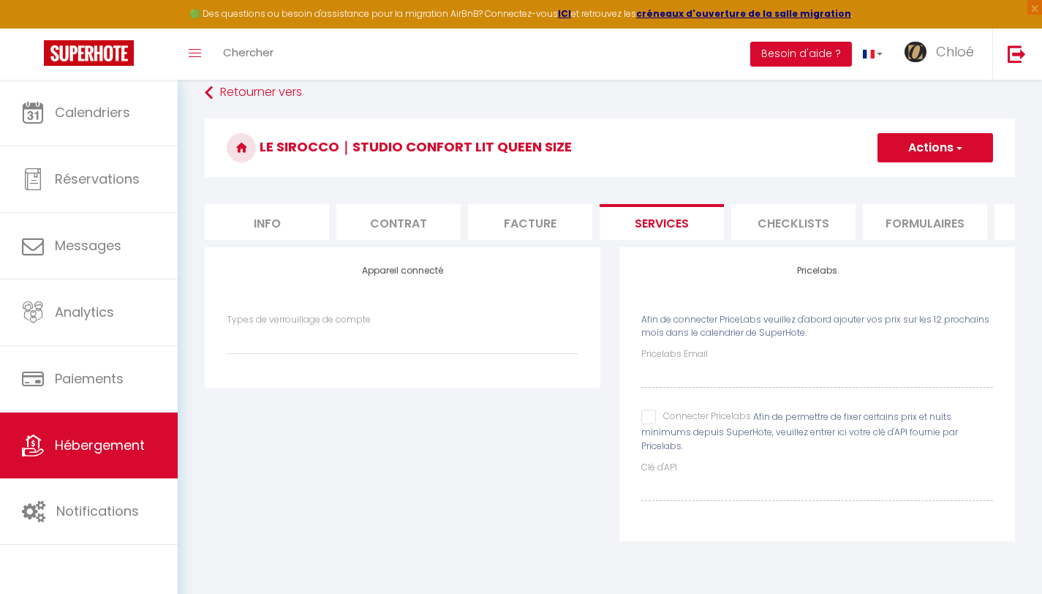
click at [650, 424] on input "Connecter Pricelabs" at bounding box center [696, 416] width 110 height 15
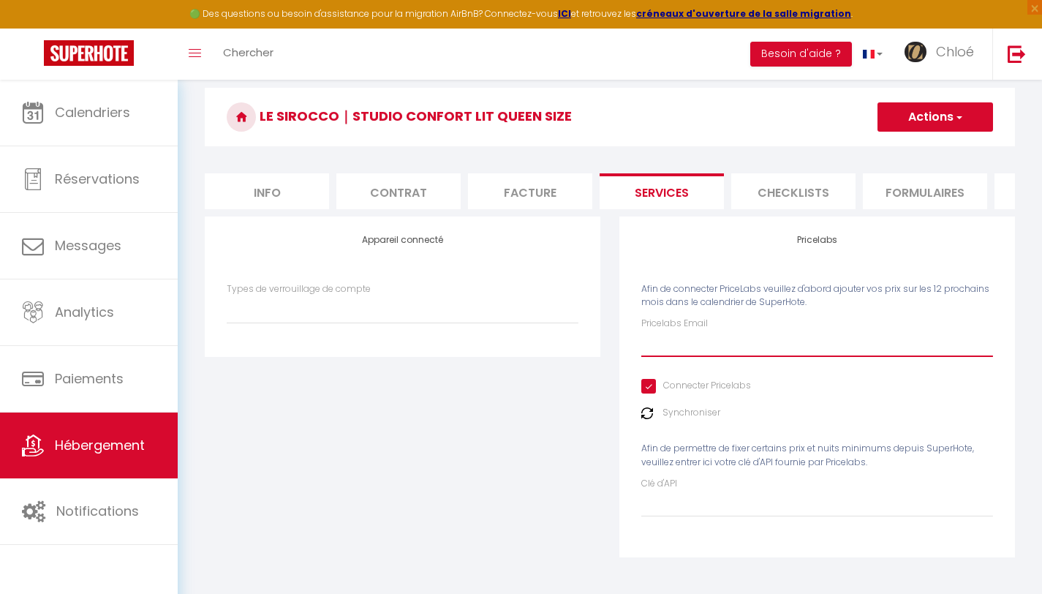
click at [692, 340] on input "Pricelabs Email" at bounding box center [817, 343] width 352 height 26
click at [916, 116] on button "Actions" at bounding box center [935, 116] width 116 height 29
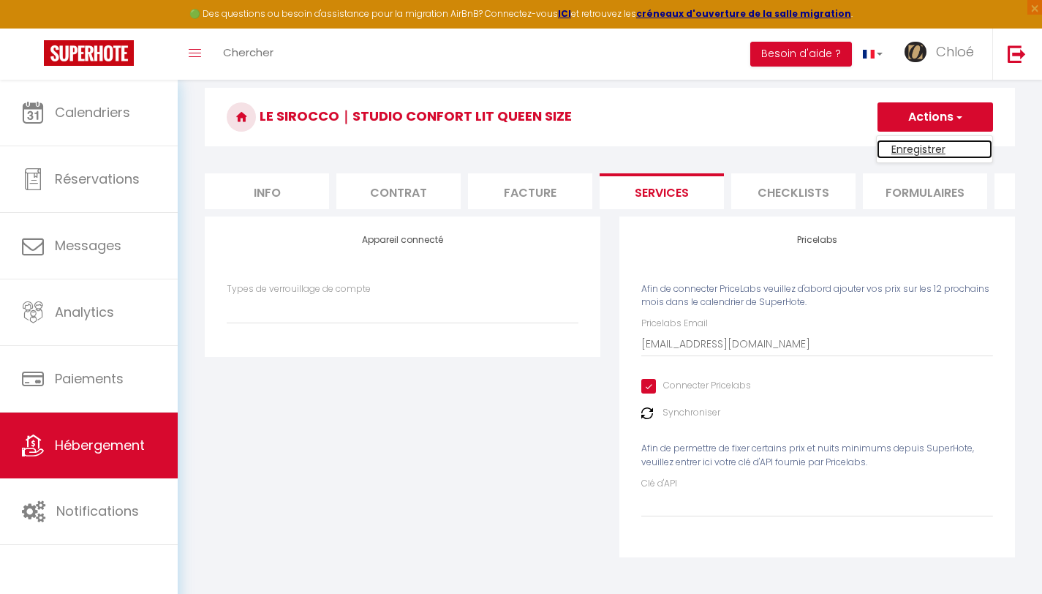
click at [907, 140] on link "Enregistrer" at bounding box center [935, 149] width 116 height 19
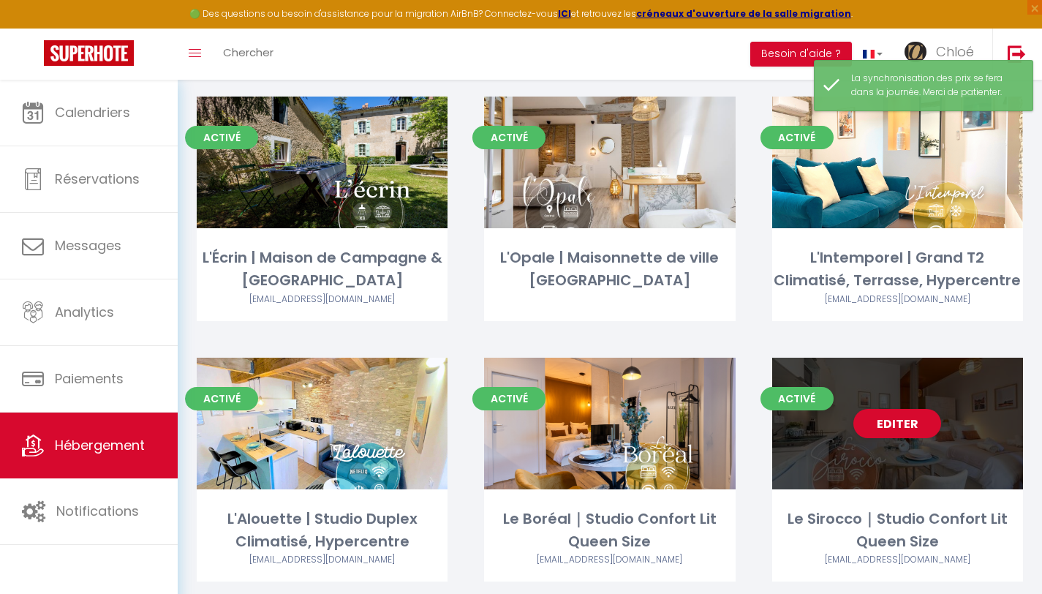
scroll to position [526, 0]
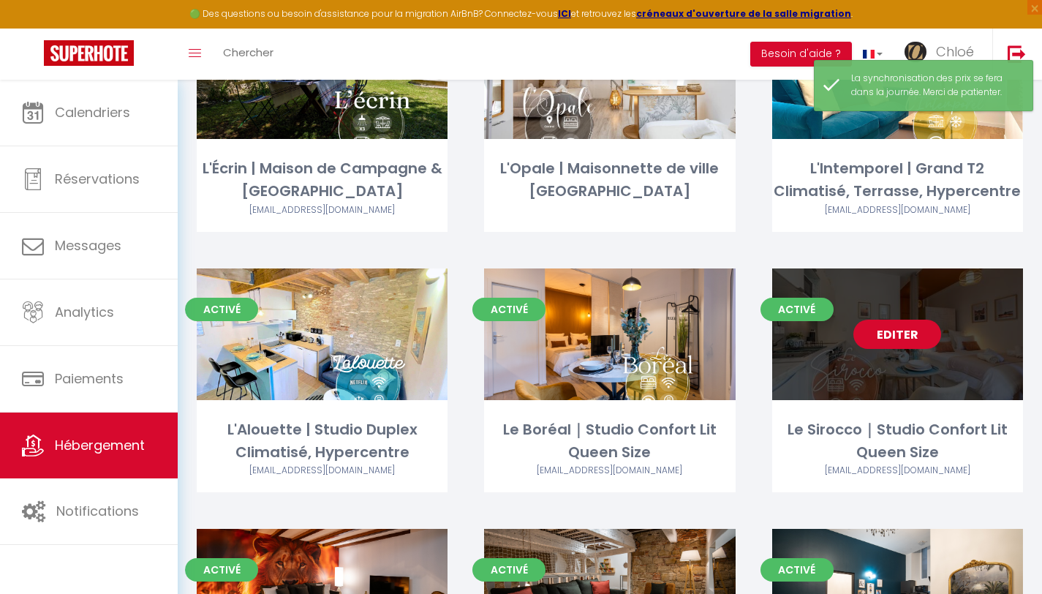
click at [893, 330] on link "Editer" at bounding box center [897, 333] width 88 height 29
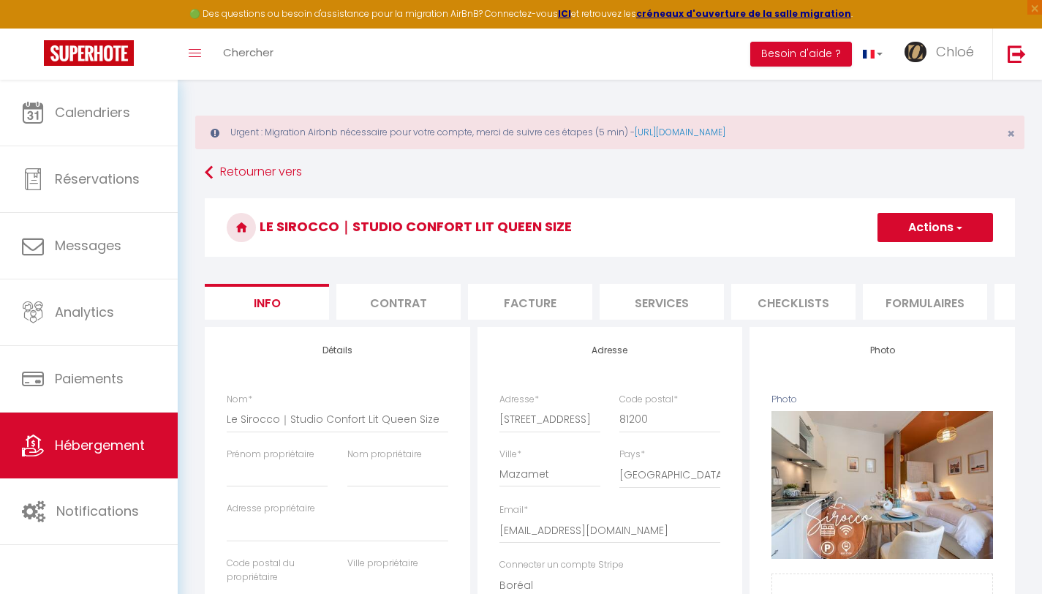
click at [508, 309] on li "Facture" at bounding box center [530, 302] width 124 height 36
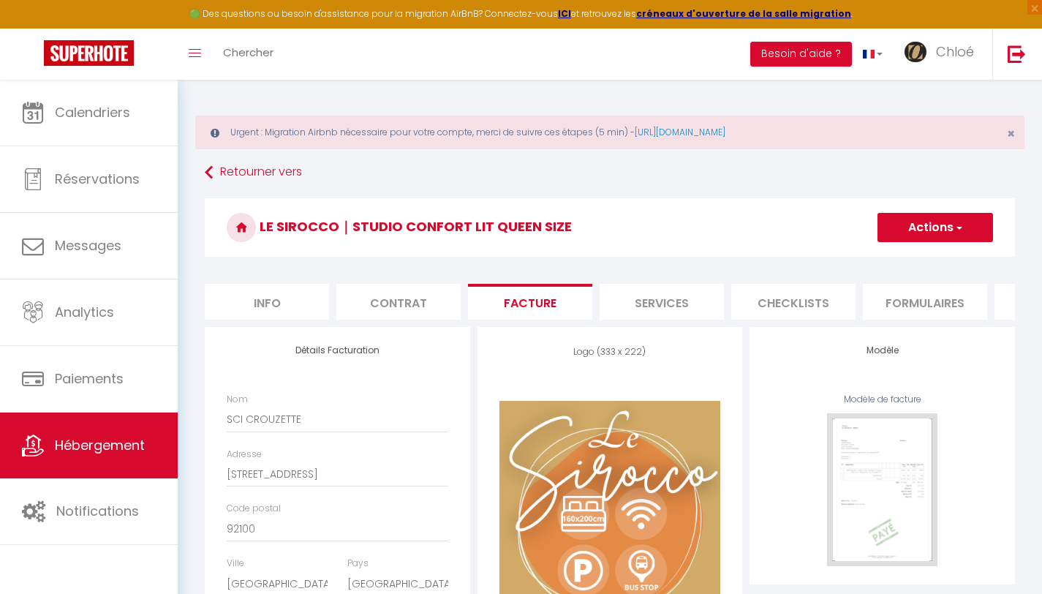
click at [679, 309] on li "Services" at bounding box center [662, 302] width 124 height 36
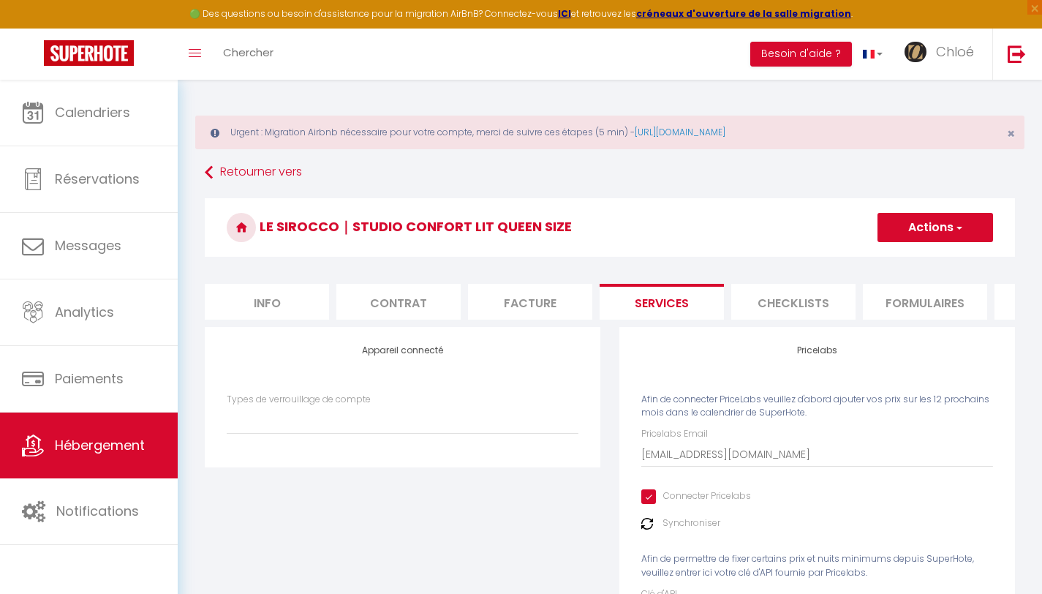
click at [777, 300] on li "Checklists" at bounding box center [793, 302] width 124 height 36
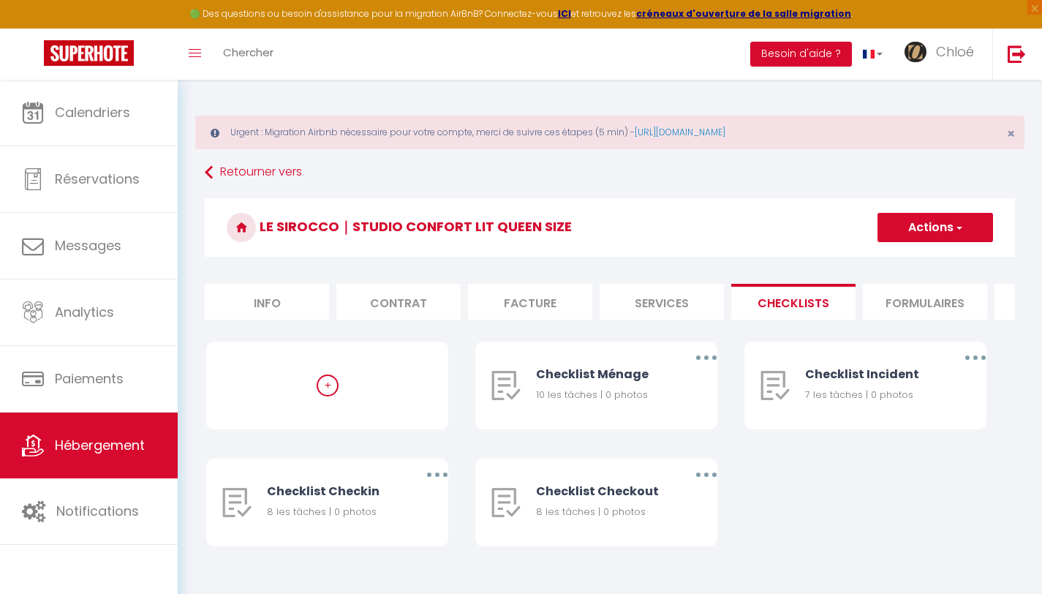
click at [901, 296] on li "Formulaires" at bounding box center [925, 302] width 124 height 36
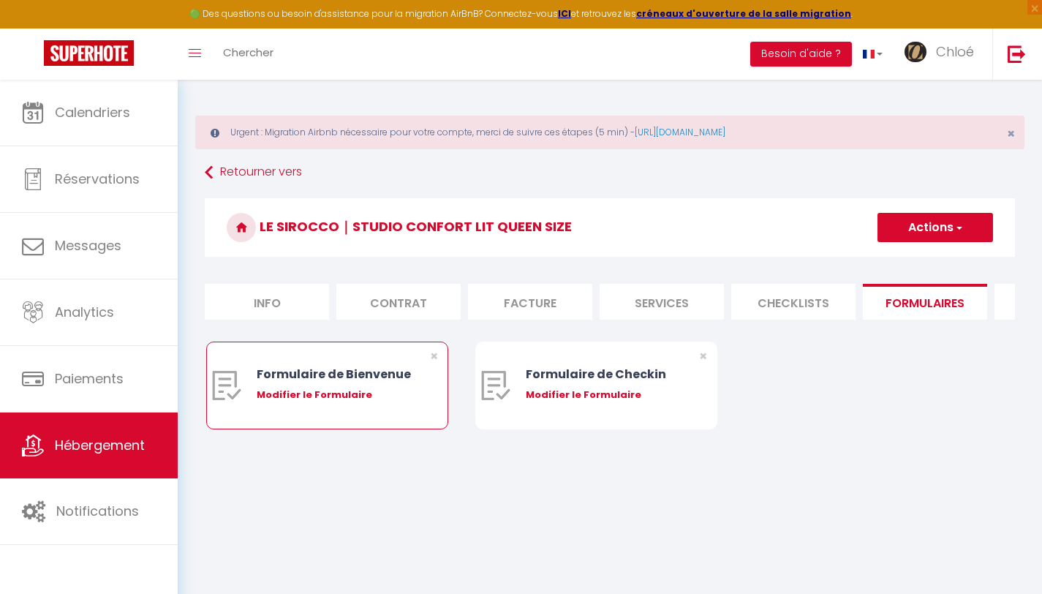
click at [295, 402] on div "Modifier le Formulaire" at bounding box center [338, 394] width 162 height 15
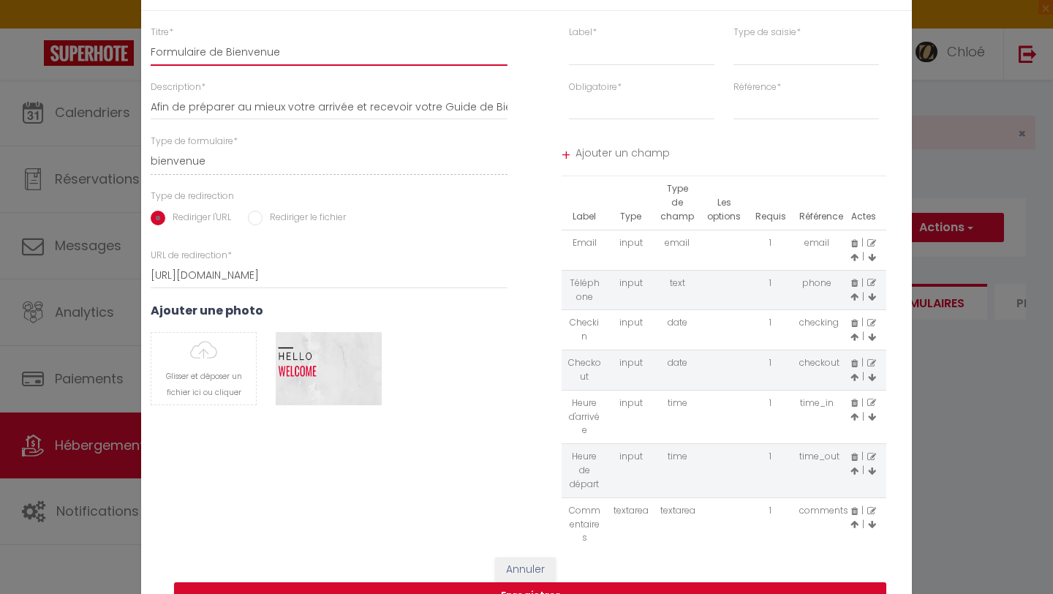
drag, startPoint x: 261, startPoint y: 49, endPoint x: 209, endPoint y: 39, distance: 52.9
click at [203, 39] on input "Formulaire de Bienvenue" at bounding box center [329, 52] width 357 height 26
click at [209, 53] on input "Formulaire de Bienvenue" at bounding box center [329, 52] width 357 height 26
drag, startPoint x: 217, startPoint y: 52, endPoint x: 112, endPoint y: 48, distance: 105.4
click at [112, 48] on div "Modifier le Formulaire × Titre * Formulaire de Bienvenue Description * Afin de …" at bounding box center [526, 297] width 1053 height 594
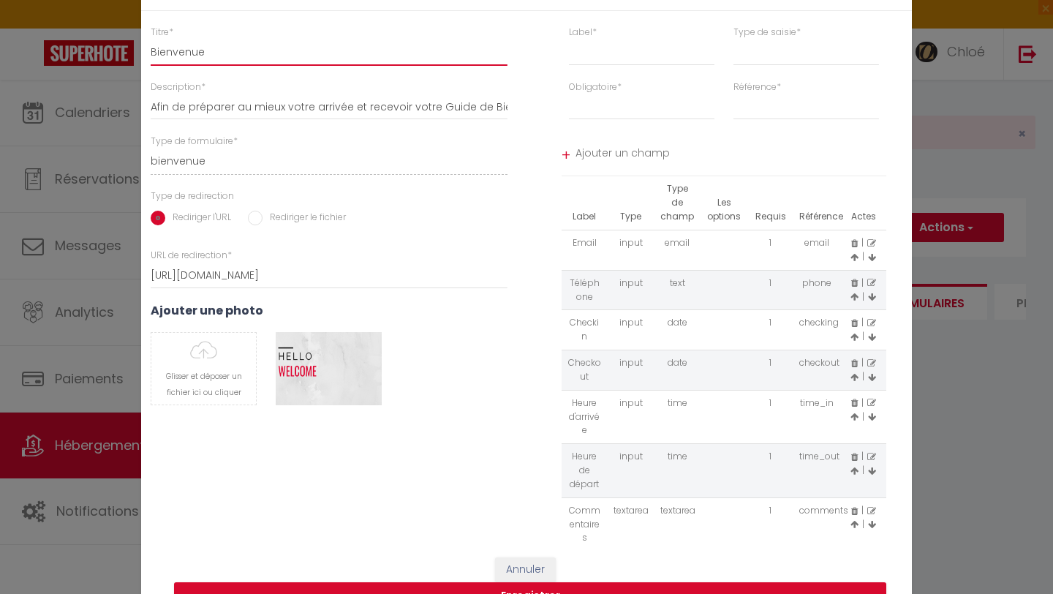
click at [281, 48] on input "Bienvenue" at bounding box center [329, 52] width 357 height 26
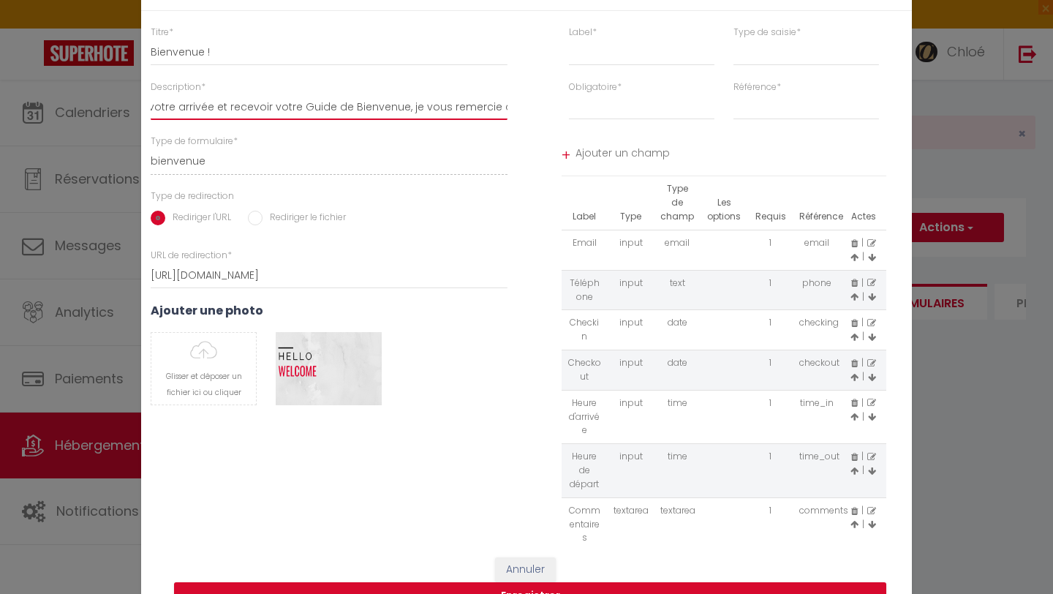
scroll to position [0, 280]
drag, startPoint x: 158, startPoint y: 105, endPoint x: 574, endPoint y: 116, distance: 416.1
click at [574, 116] on div "Titre * Bienvenue ! Description * Afin de préparer au mieux votre arrivée et re…" at bounding box center [527, 284] width 790 height 517
drag, startPoint x: 156, startPoint y: 107, endPoint x: 124, endPoint y: 104, distance: 32.4
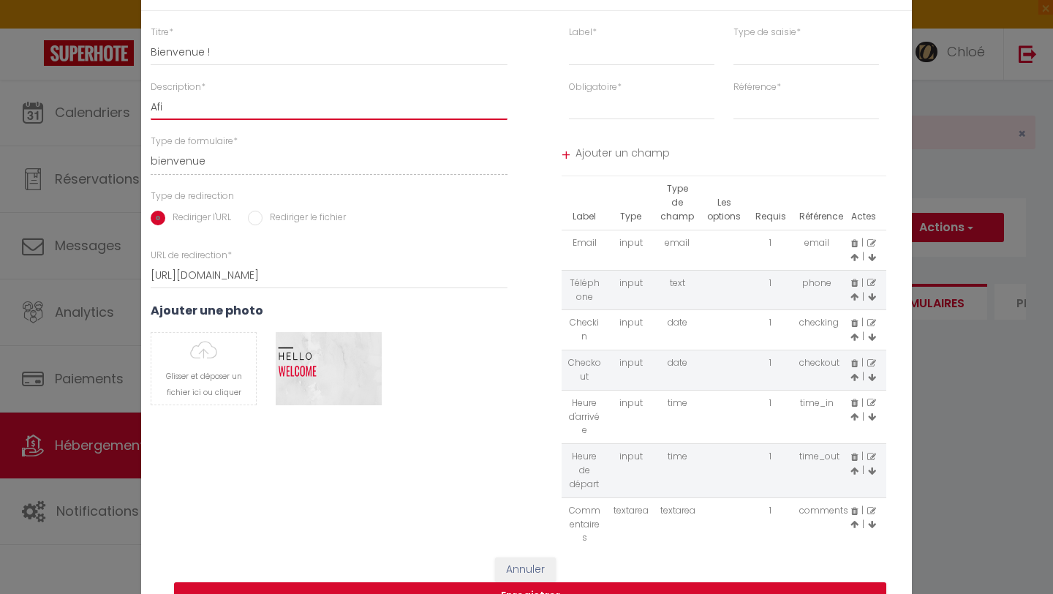
click at [124, 105] on div "Modifier le Formulaire × Titre * Bienvenue ! Description * Afi Type de formulai…" at bounding box center [526, 297] width 1053 height 594
paste input "Afin de vous accueillir au mieux, veuillez-nous indiquer l'heure présumée de vo…"
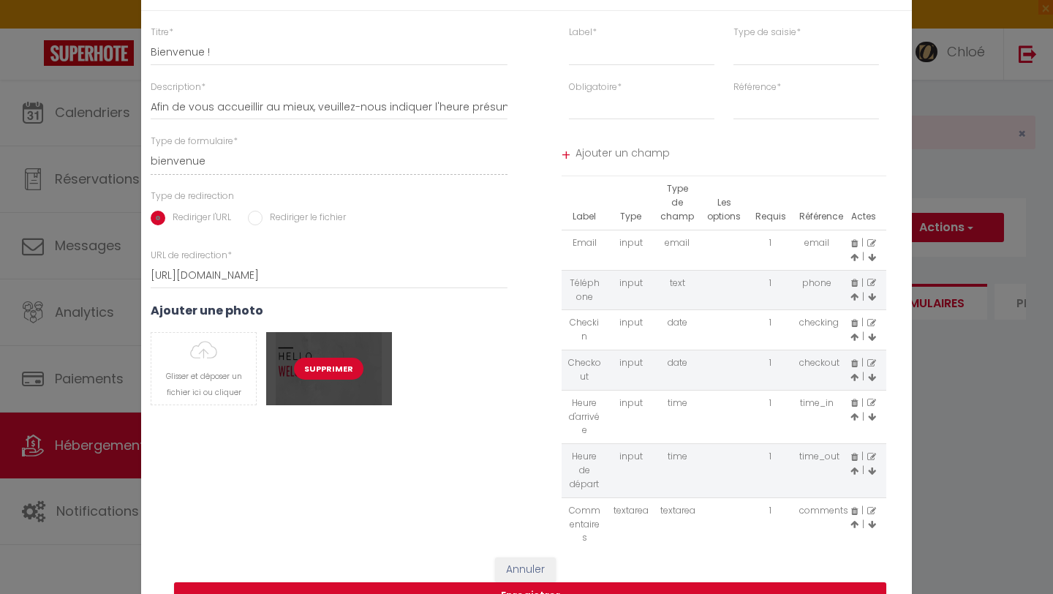
click at [318, 367] on button "Supprimer" at bounding box center [328, 369] width 69 height 22
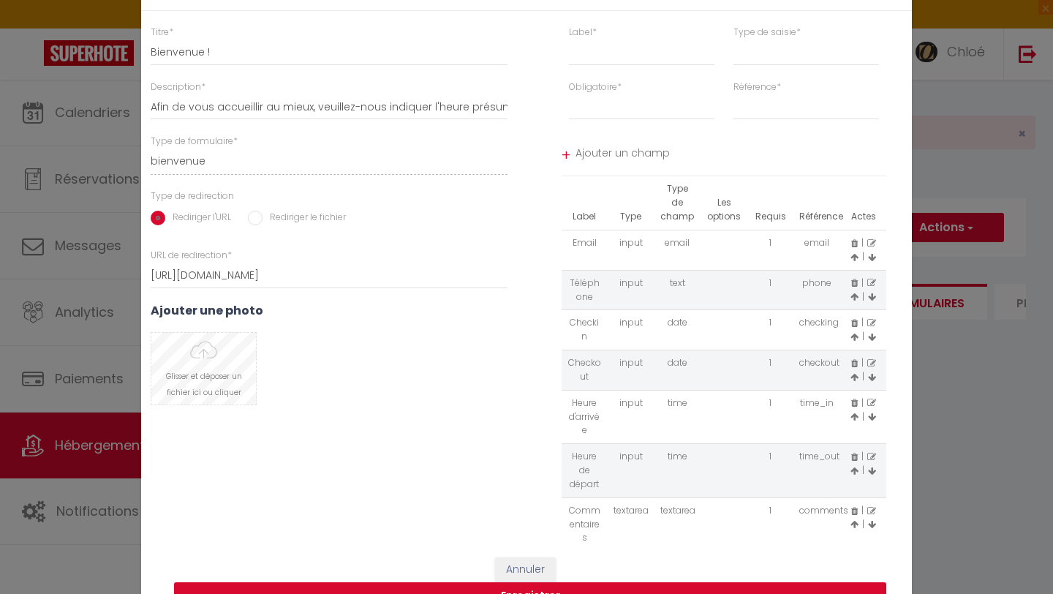
click at [200, 374] on input "file" at bounding box center [203, 369] width 105 height 72
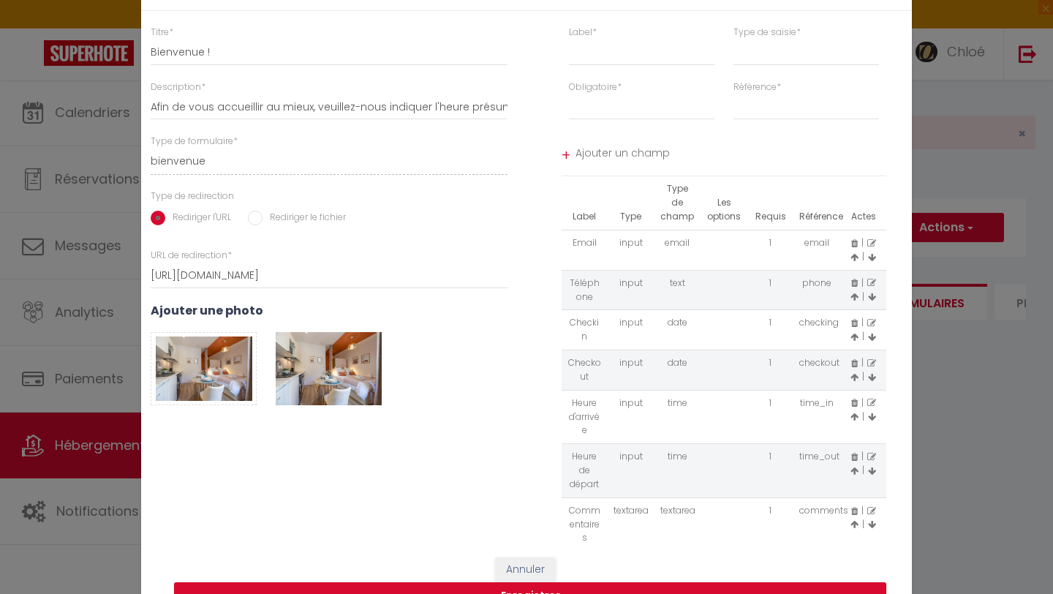
click at [851, 243] on icon at bounding box center [854, 243] width 7 height 9
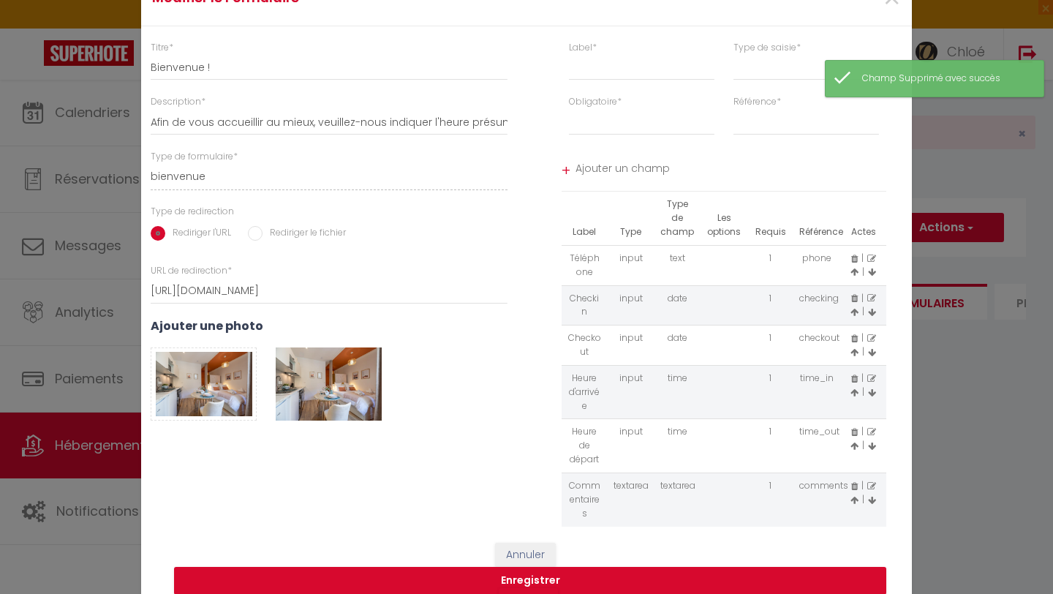
click at [851, 260] on icon at bounding box center [854, 258] width 7 height 9
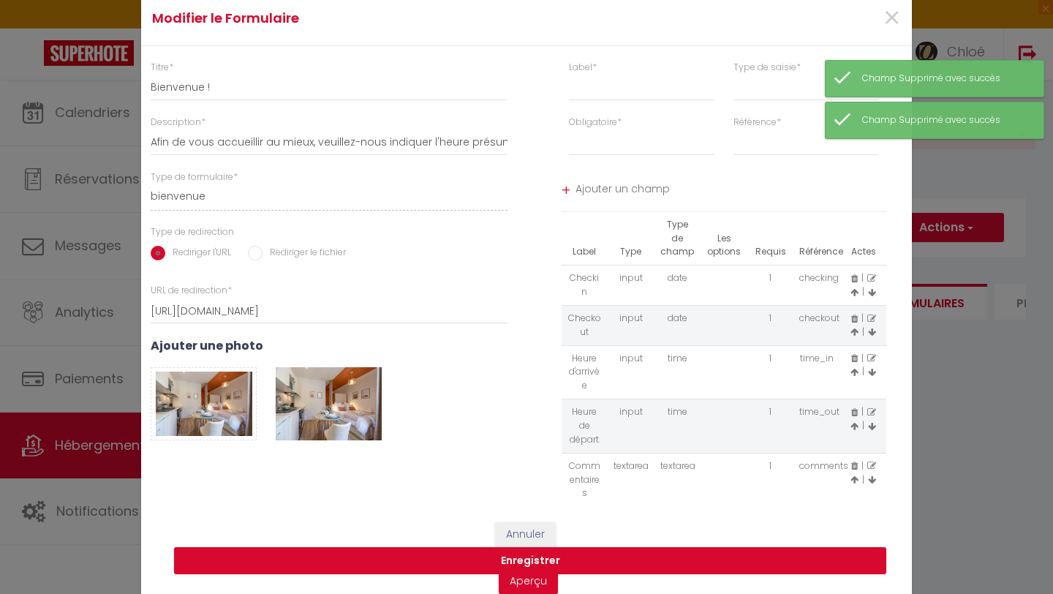
click at [851, 276] on icon at bounding box center [854, 278] width 7 height 9
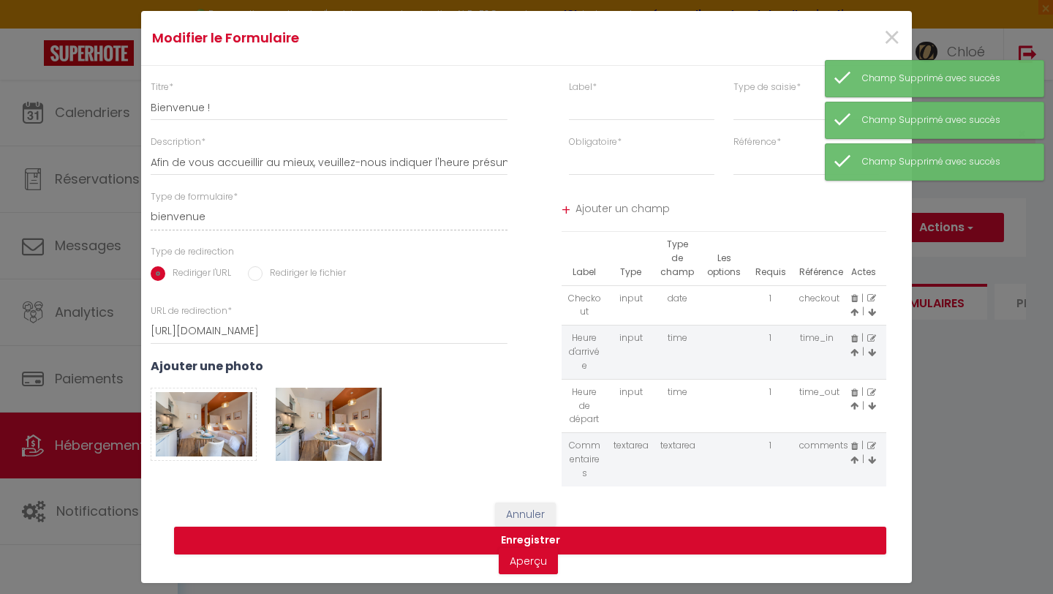
click at [852, 298] on icon at bounding box center [854, 298] width 7 height 9
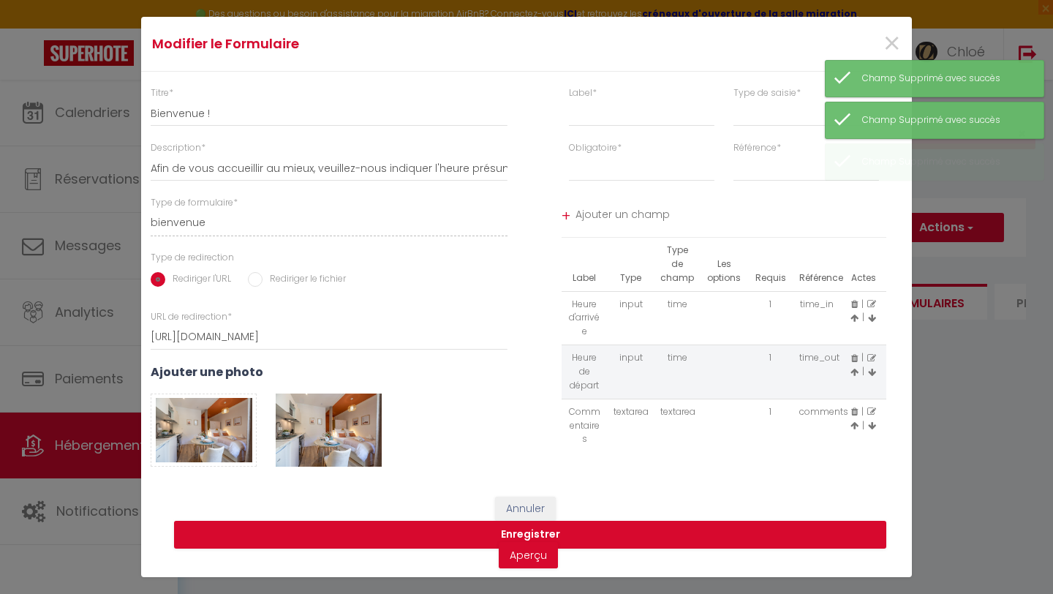
click at [853, 414] on icon at bounding box center [854, 411] width 7 height 9
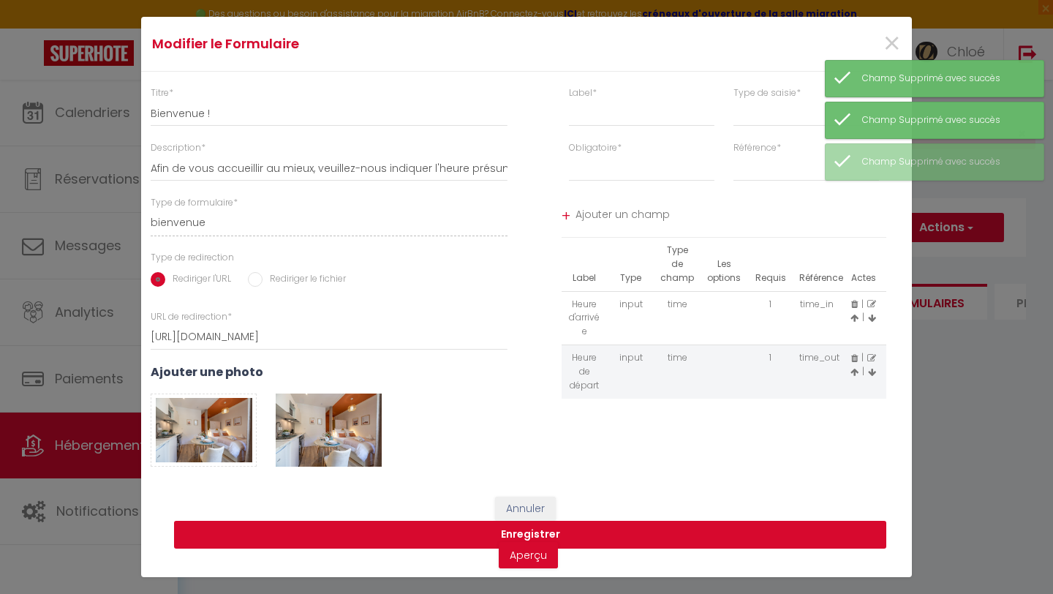
click at [651, 530] on button "Enregistrer" at bounding box center [530, 535] width 712 height 28
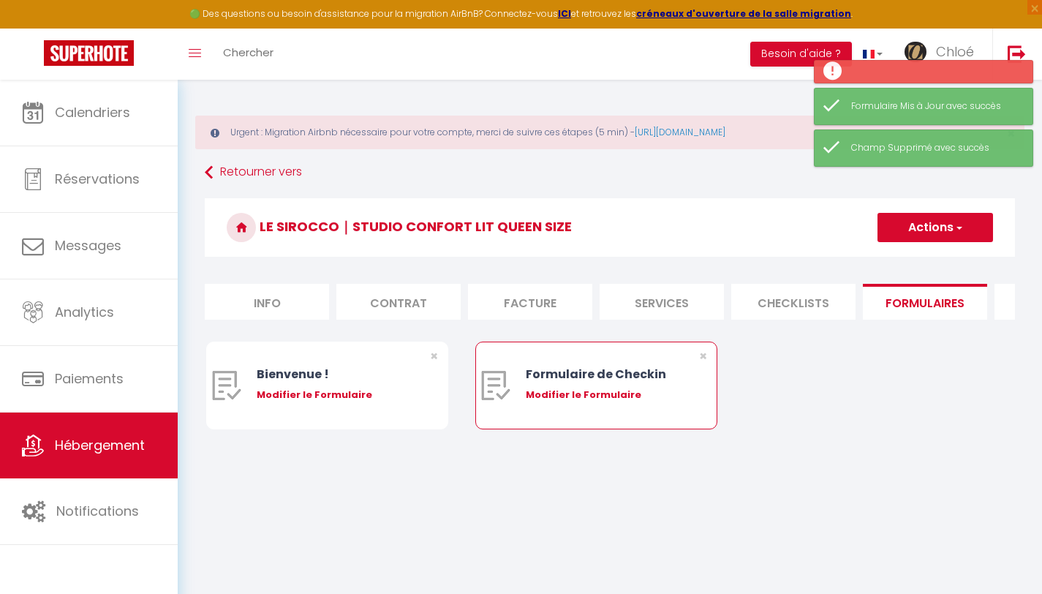
click at [589, 417] on div "Formulaire de Checkin Modifier le Formulaire" at bounding box center [607, 385] width 162 height 86
click at [577, 401] on div "Modifier le Formulaire" at bounding box center [607, 394] width 162 height 15
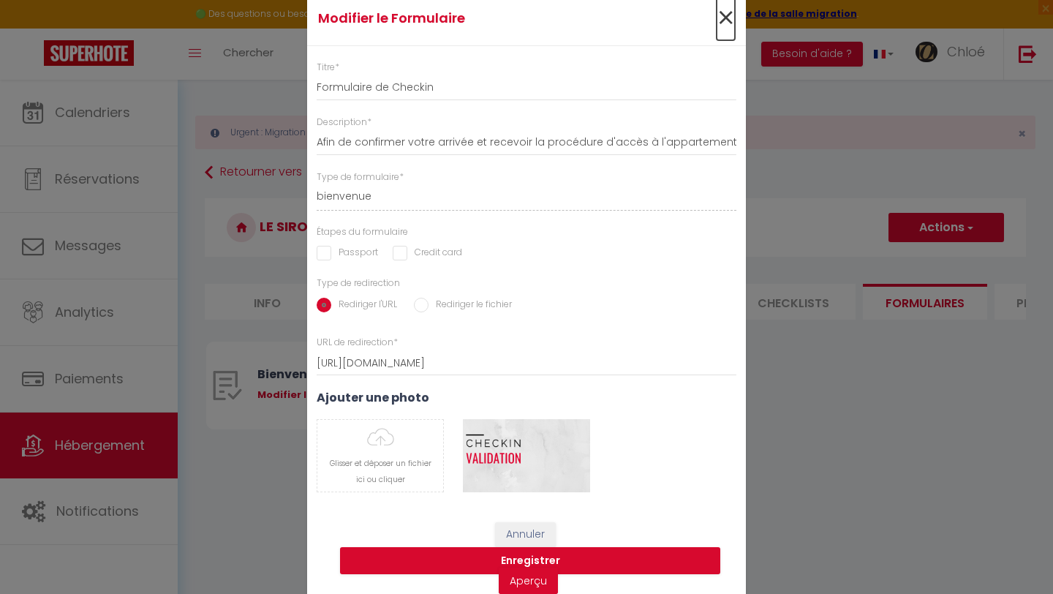
click at [716, 22] on span "×" at bounding box center [725, 18] width 18 height 44
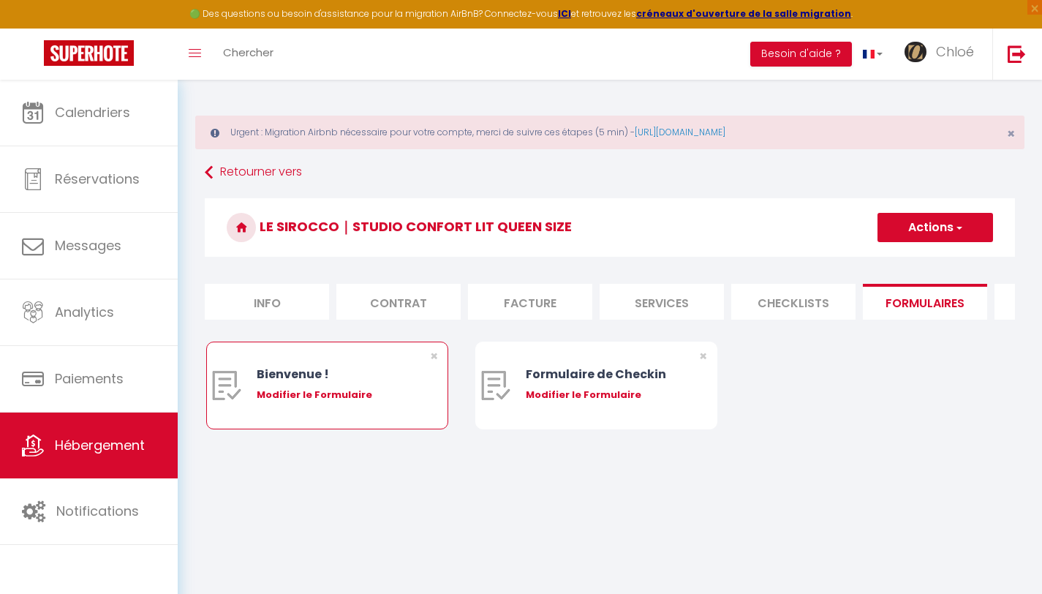
click at [276, 402] on div "Modifier le Formulaire" at bounding box center [338, 394] width 162 height 15
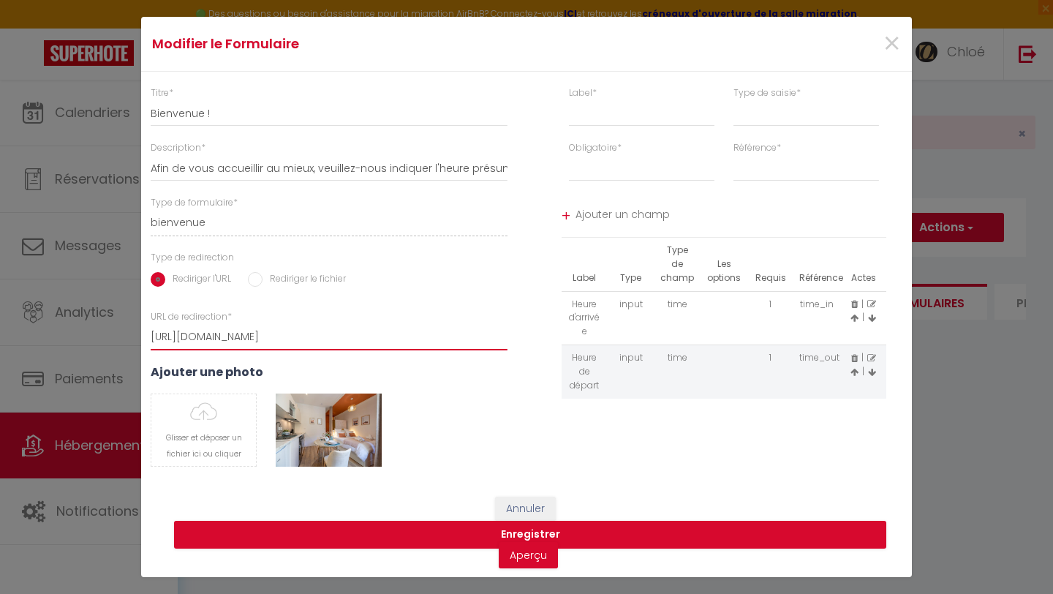
drag, startPoint x: 277, startPoint y: 339, endPoint x: 121, endPoint y: 341, distance: 155.7
click at [121, 341] on div "Modifier le Formulaire × Titre * Bienvenue ! Description * Afin de vous accueil…" at bounding box center [526, 297] width 1053 height 594
paste input "www.canva.com/design/DAGyeVU3sBs/YmHt5CxlAJGOCDX5C9MgyQ/edit?utm_content=DAGyeV…"
click at [451, 538] on button "Enregistrer" at bounding box center [530, 535] width 712 height 28
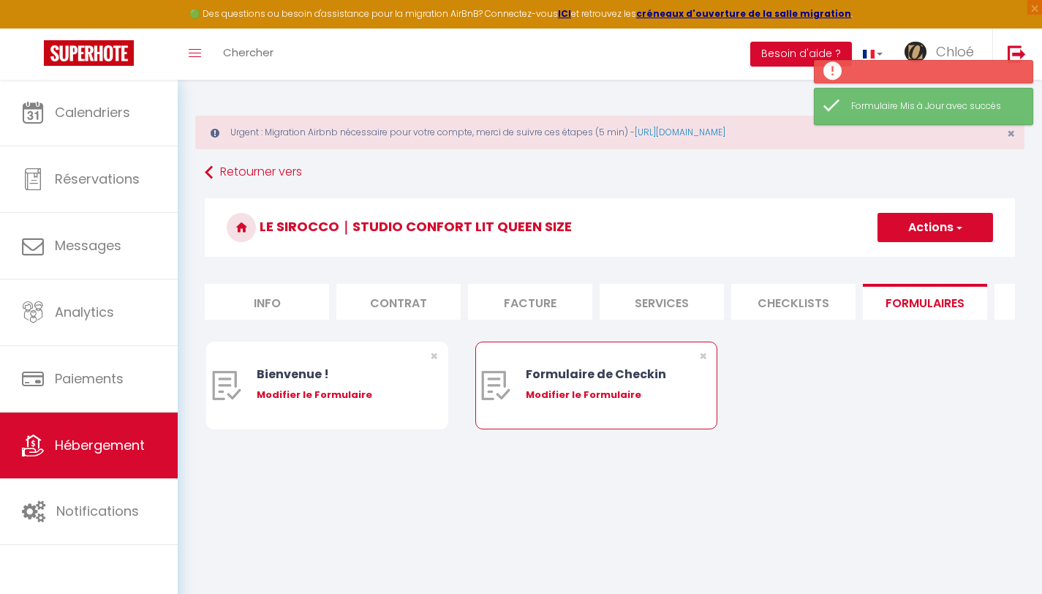
click at [574, 379] on div "Formulaire de Checkin" at bounding box center [607, 374] width 162 height 18
click at [569, 414] on div "Formulaire de Checkin Modifier le Formulaire" at bounding box center [607, 385] width 162 height 86
click at [568, 402] on div "Modifier le Formulaire" at bounding box center [607, 394] width 162 height 15
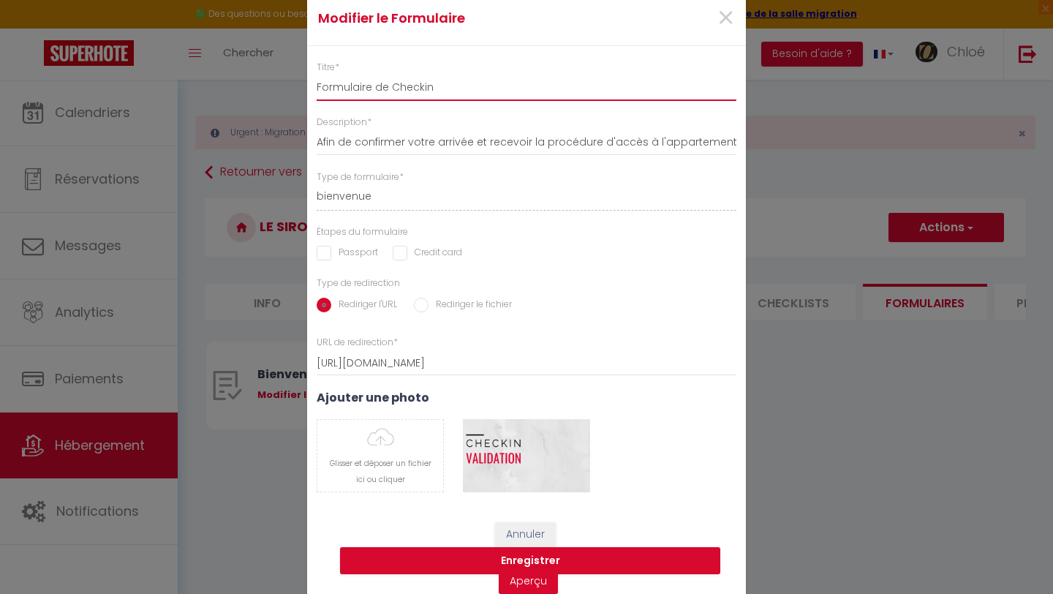
drag, startPoint x: 420, startPoint y: 85, endPoint x: 287, endPoint y: 86, distance: 132.3
click at [307, 87] on div "Titre * Formulaire de Checkin" at bounding box center [526, 81] width 439 height 40
paste input "Poursuivez votre réservation au"
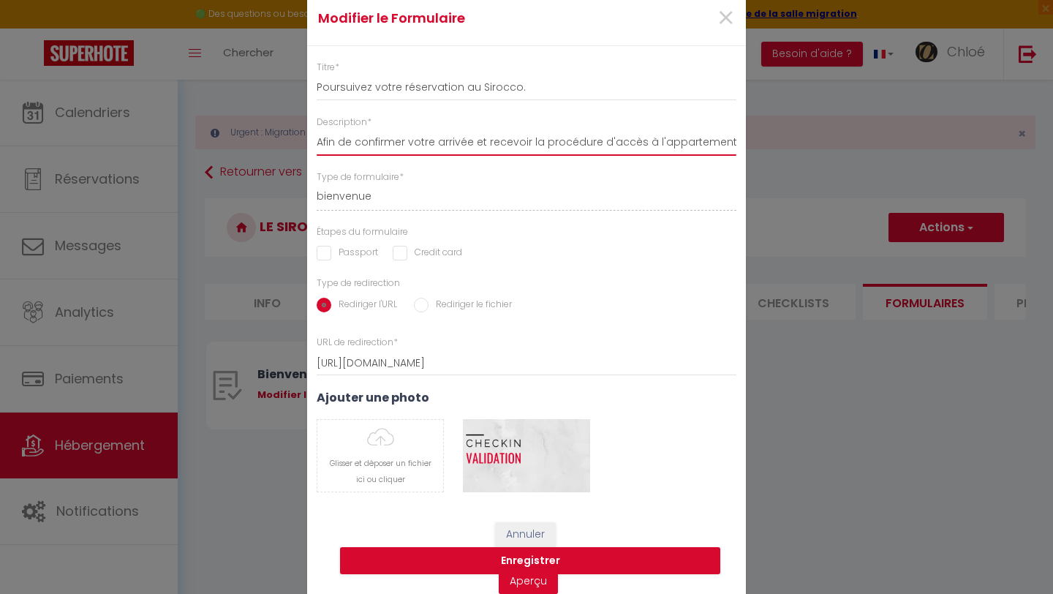
scroll to position [0, 235]
drag, startPoint x: 332, startPoint y: 143, endPoint x: 804, endPoint y: 154, distance: 472.4
click at [804, 154] on div "Modifier le Formulaire × Titre * Poursuivez votre réservation au Sirocco. Descr…" at bounding box center [526, 297] width 1053 height 594
drag, startPoint x: 349, startPoint y: 148, endPoint x: 249, endPoint y: 143, distance: 99.6
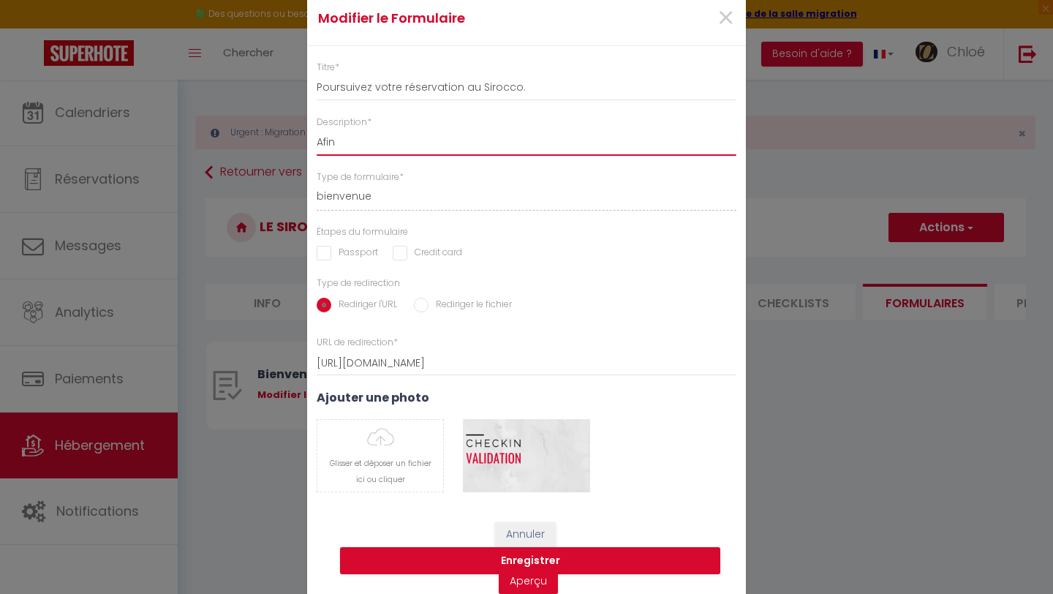
click at [249, 143] on div "Modifier le Formulaire × Titre * Poursuivez votre réservation au Sirocco. Descr…" at bounding box center [526, 297] width 1053 height 594
paste input "Enregistrement"
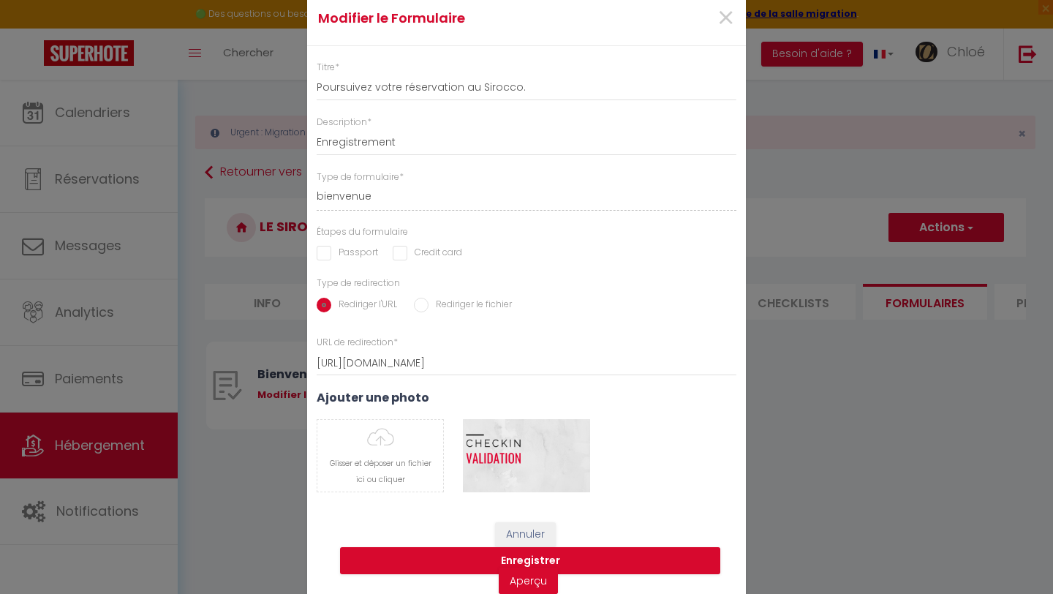
click at [347, 254] on input "Passport" at bounding box center [347, 253] width 61 height 15
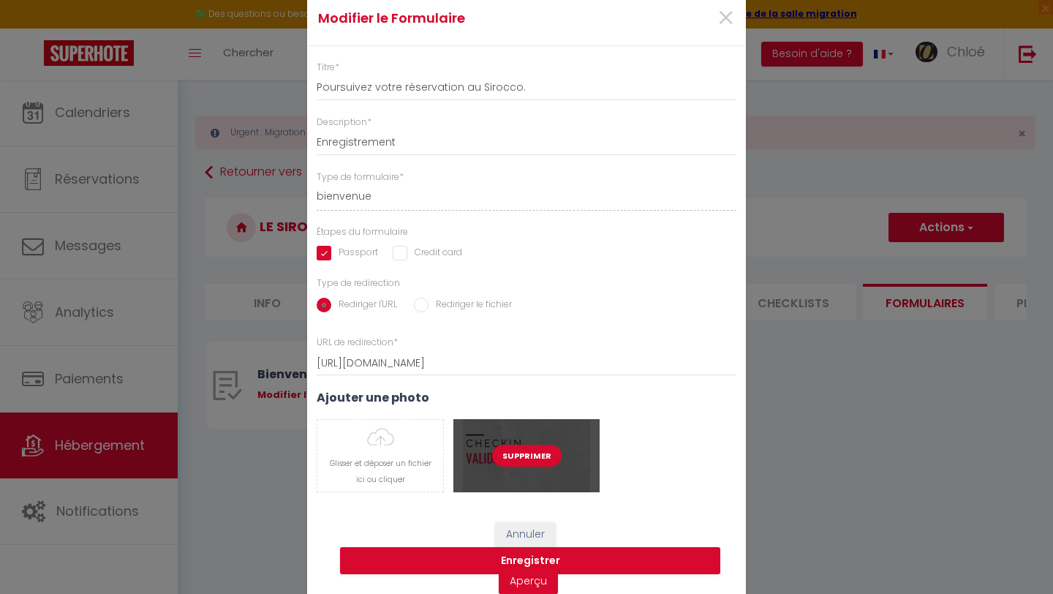
click at [529, 457] on button "Supprimer" at bounding box center [526, 456] width 69 height 22
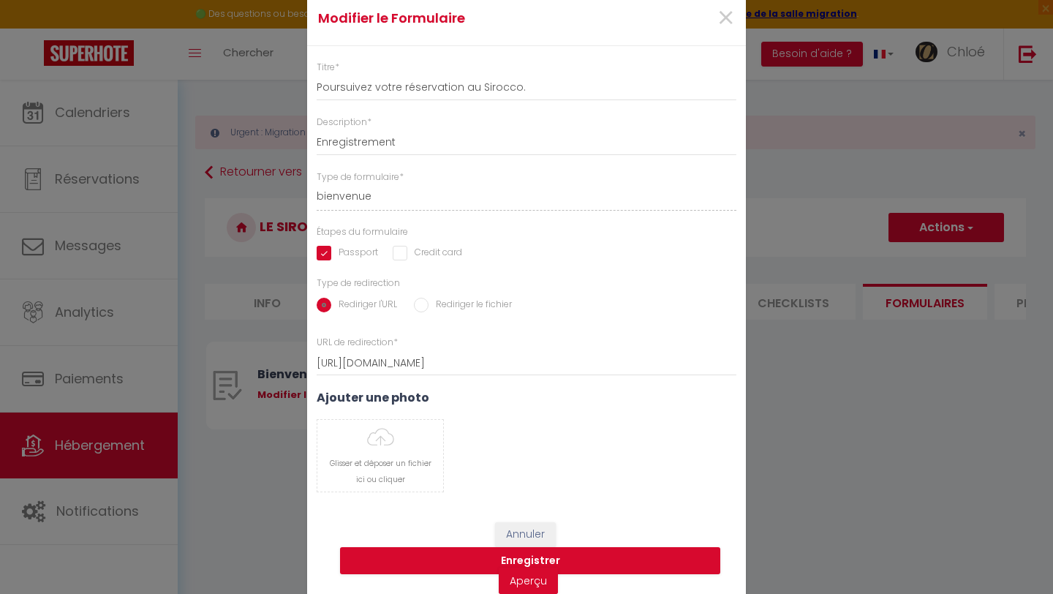
click at [417, 309] on input "Rediriger le fichier" at bounding box center [421, 305] width 15 height 15
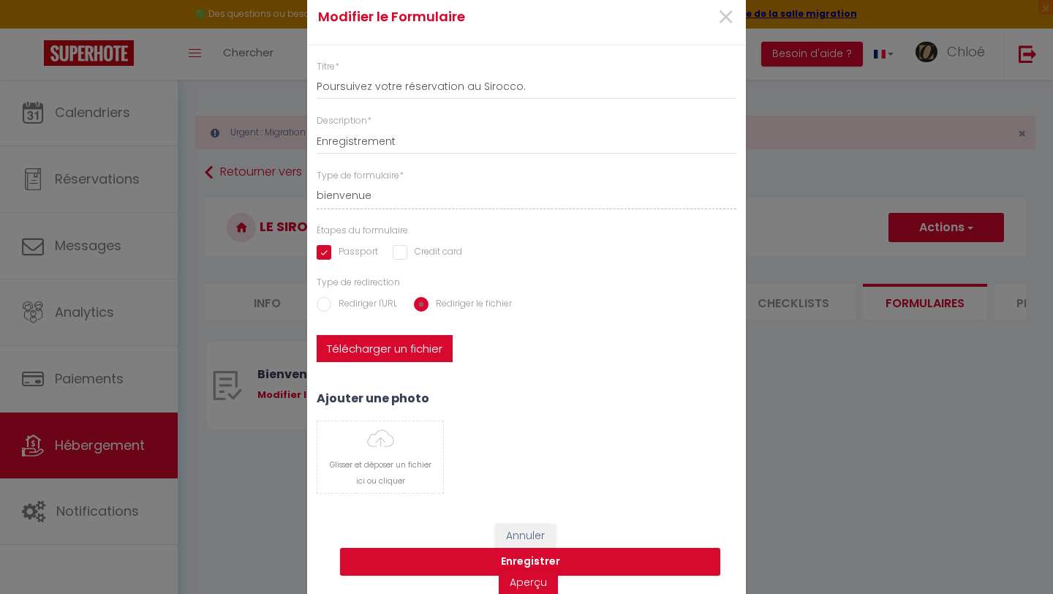
click at [410, 349] on label "Télécharger un fichier" at bounding box center [385, 349] width 136 height 28
click at [317, 335] on input "Télécharger un fichier" at bounding box center [317, 335] width 0 height 0
click at [385, 352] on label "Télécharger un fichier" at bounding box center [385, 349] width 136 height 28
click at [317, 335] on input "Télécharger un fichier" at bounding box center [317, 335] width 0 height 0
click at [373, 348] on label "Télécharger un fichier" at bounding box center [385, 349] width 136 height 28
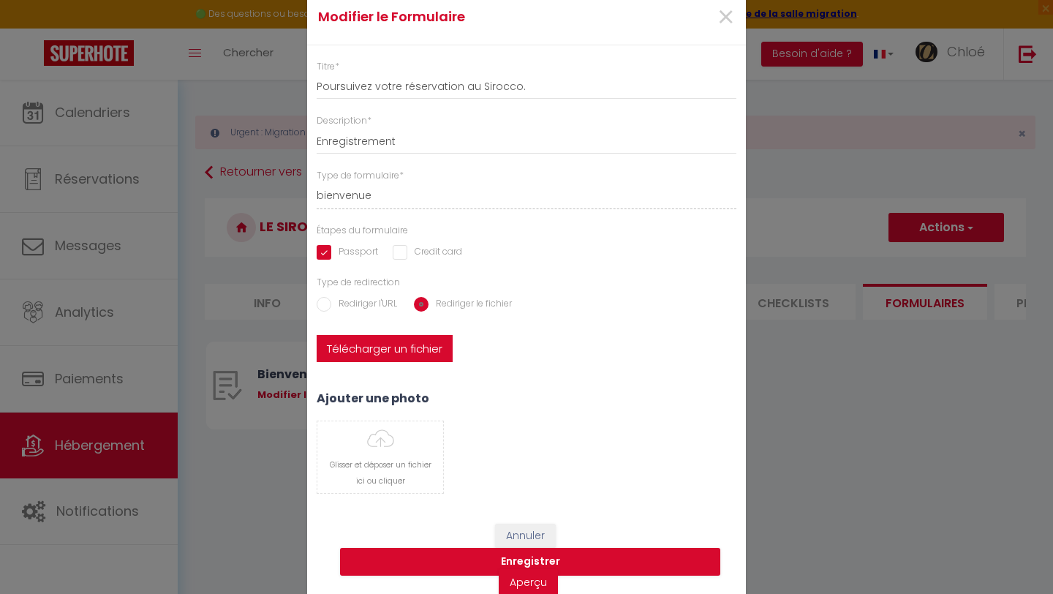
click at [317, 335] on input "Télécharger un fichier" at bounding box center [317, 335] width 0 height 0
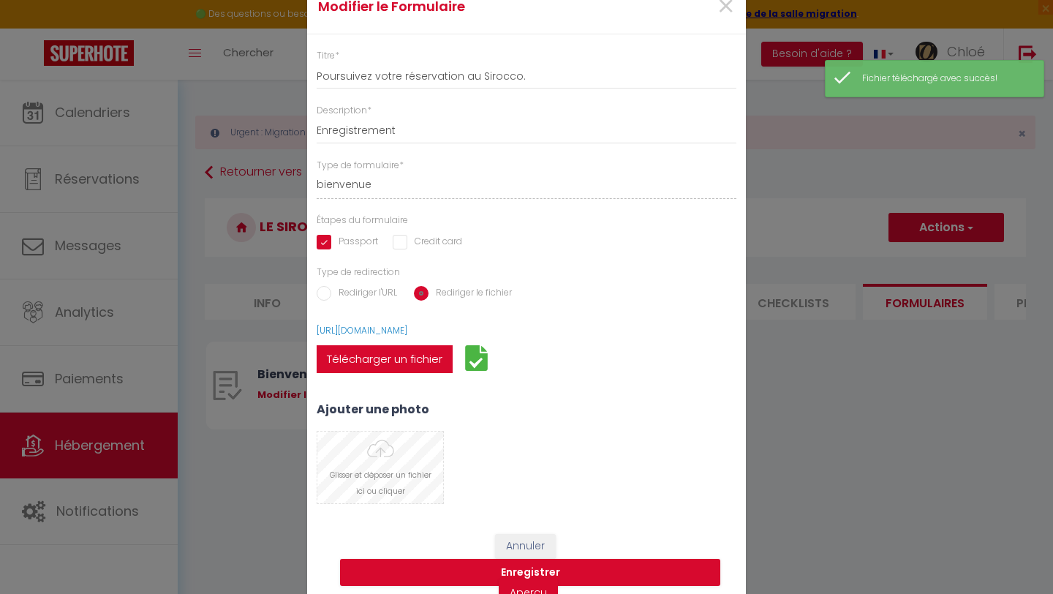
click at [390, 471] on input "file" at bounding box center [380, 467] width 126 height 72
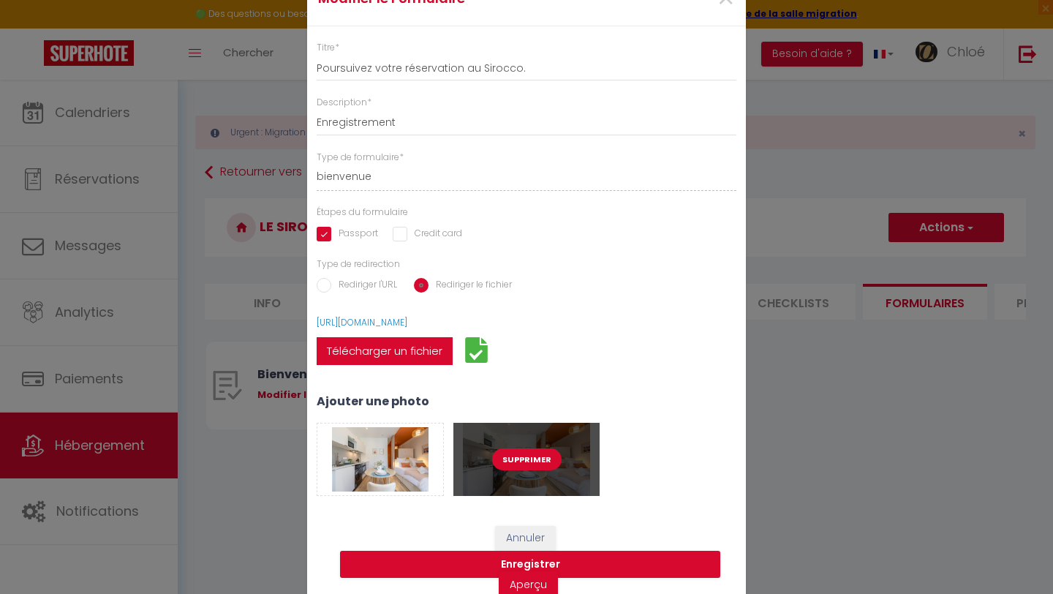
scroll to position [20, 0]
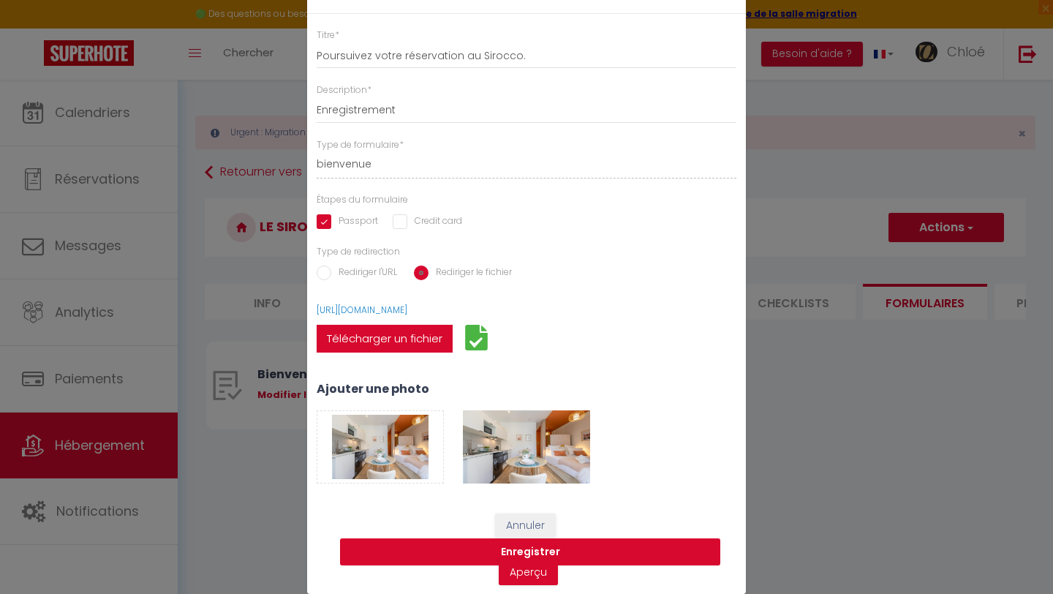
click at [610, 548] on button "Enregistrer" at bounding box center [530, 552] width 380 height 28
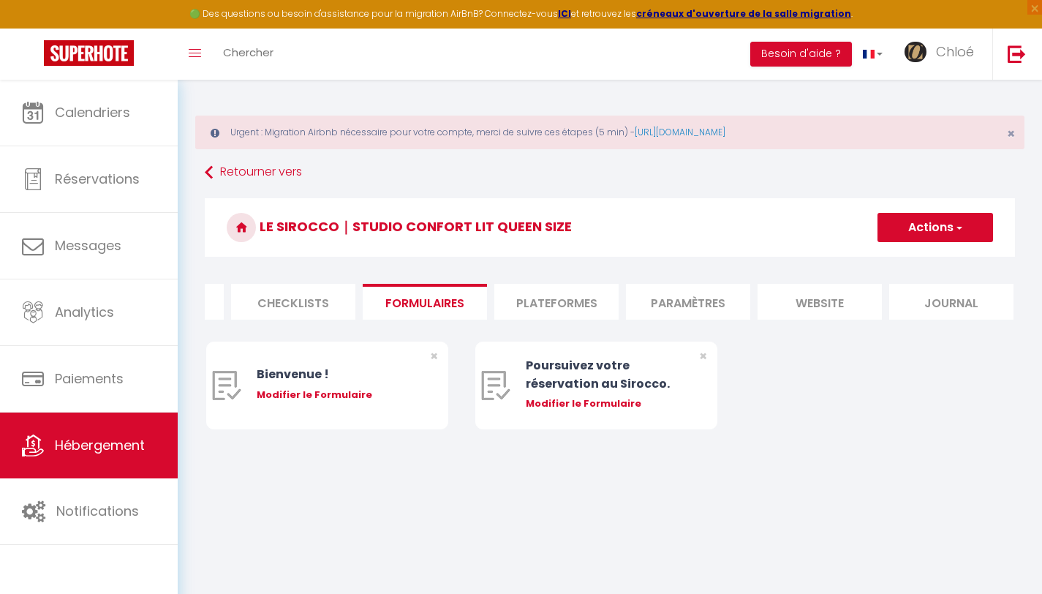
scroll to position [0, 506]
click at [546, 310] on li "Plateformes" at bounding box center [550, 302] width 124 height 36
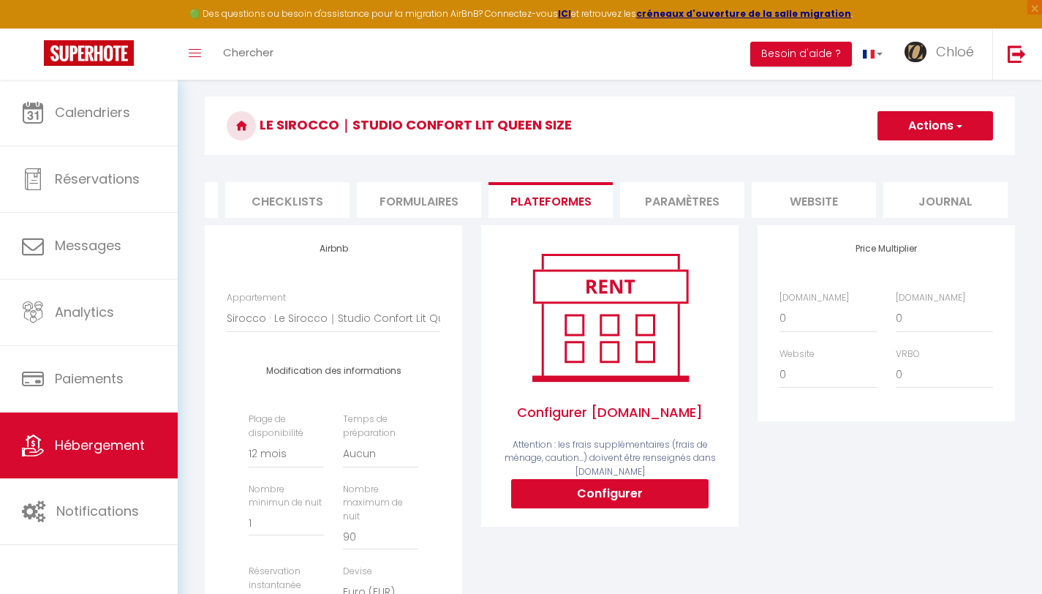
scroll to position [110, 0]
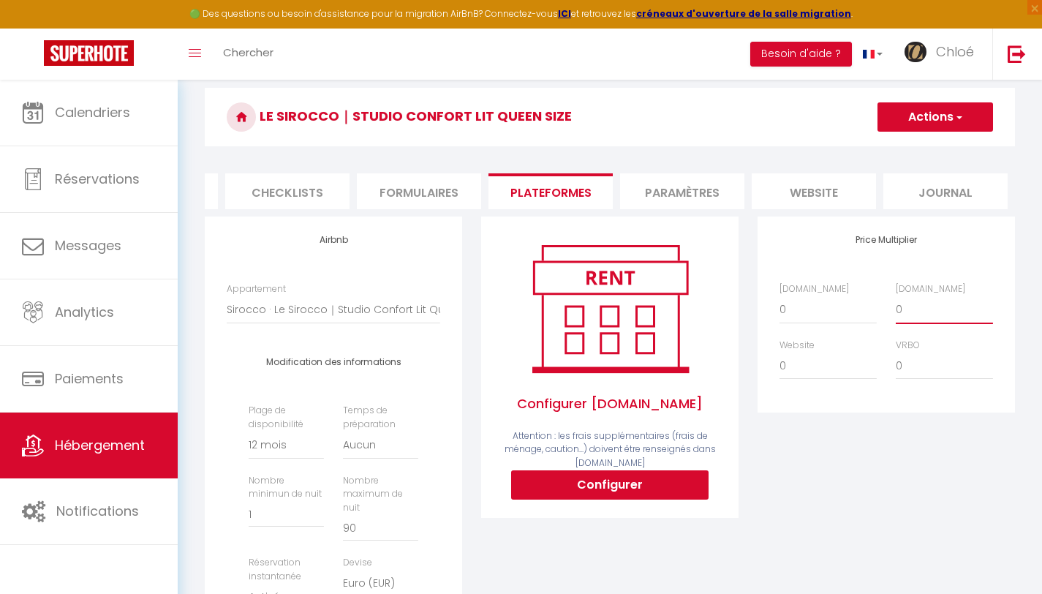
click at [917, 322] on select "0 + 1 % + 2 % + 3 % + 4 % + 5 % + 6 % + 7 % + 8 % + 9 %" at bounding box center [944, 309] width 97 height 28
click at [896, 306] on select "0 + 1 % + 2 % + 3 % + 4 % + 5 % + 6 % + 7 % + 8 % + 9 %" at bounding box center [944, 309] width 97 height 28
click at [853, 379] on select "0 + 1 % + 2 % + 3 % + 4 % + 5 % + 6 % + 7 % + 8 % + 9 %" at bounding box center [827, 366] width 97 height 28
click at [779, 362] on select "0 + 1 % + 2 % + 3 % + 4 % + 5 % + 6 % + 7 % + 8 % + 9 %" at bounding box center [827, 366] width 97 height 28
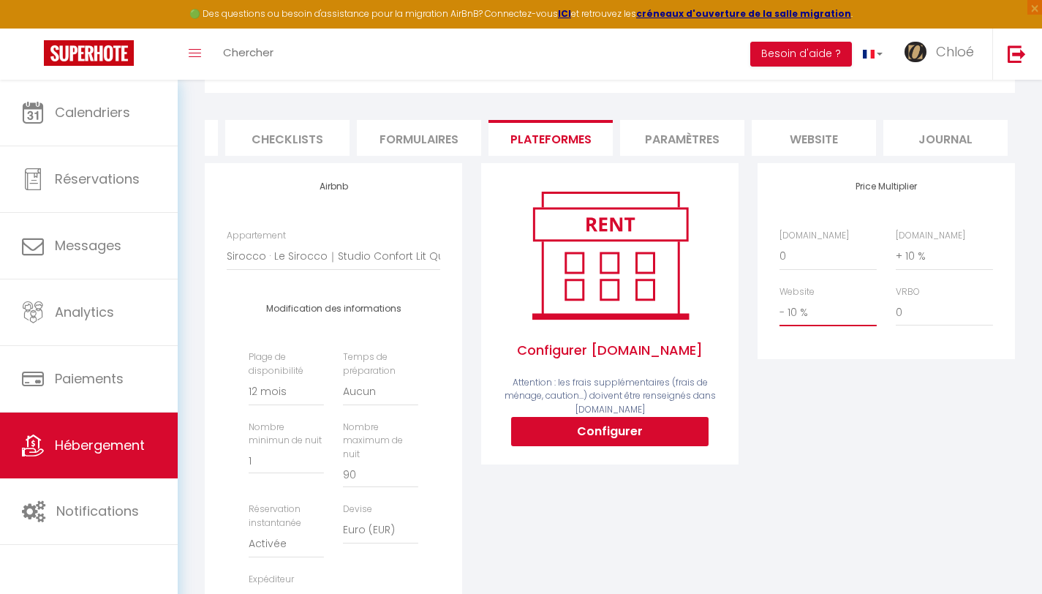
scroll to position [222, 0]
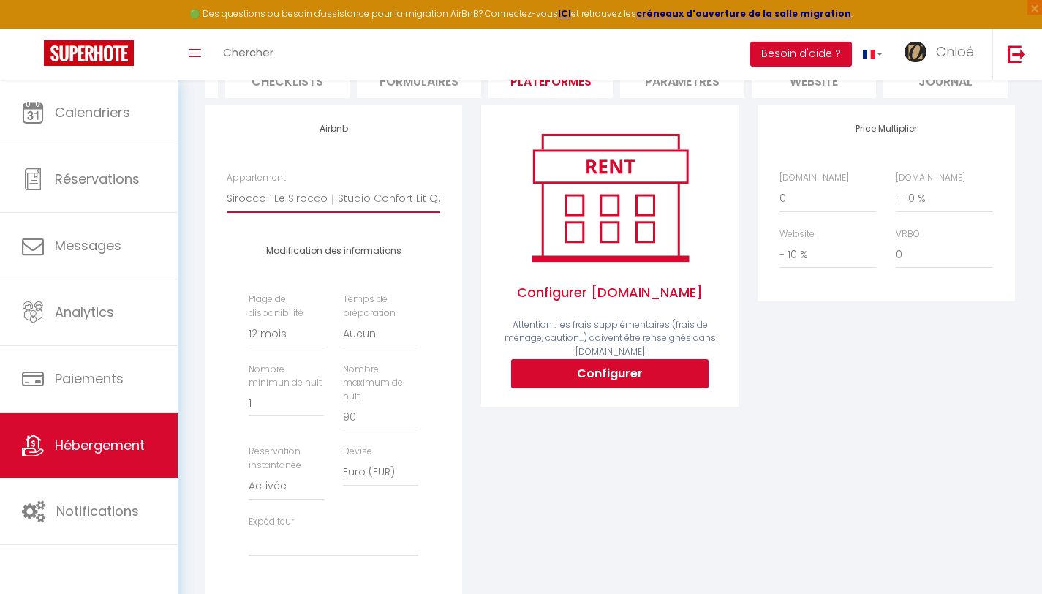
click at [271, 212] on select "Alcôve · L'alcôve | T2 Calme, Terrasse & Parking privé - chloebontemps1@gmail.c…" at bounding box center [333, 198] width 213 height 28
click at [271, 416] on input "1" at bounding box center [286, 403] width 75 height 26
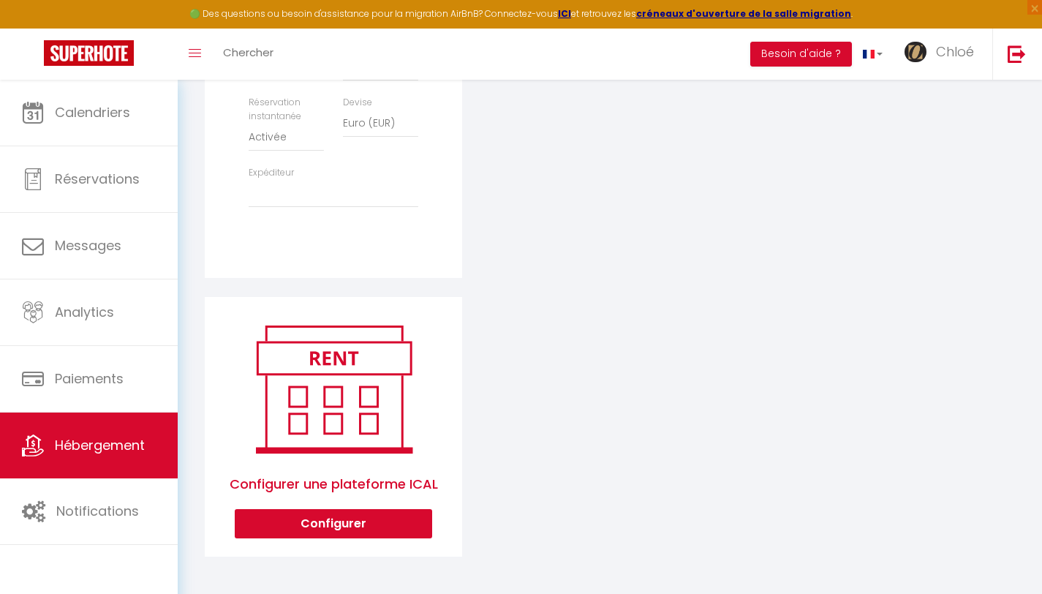
scroll to position [0, 0]
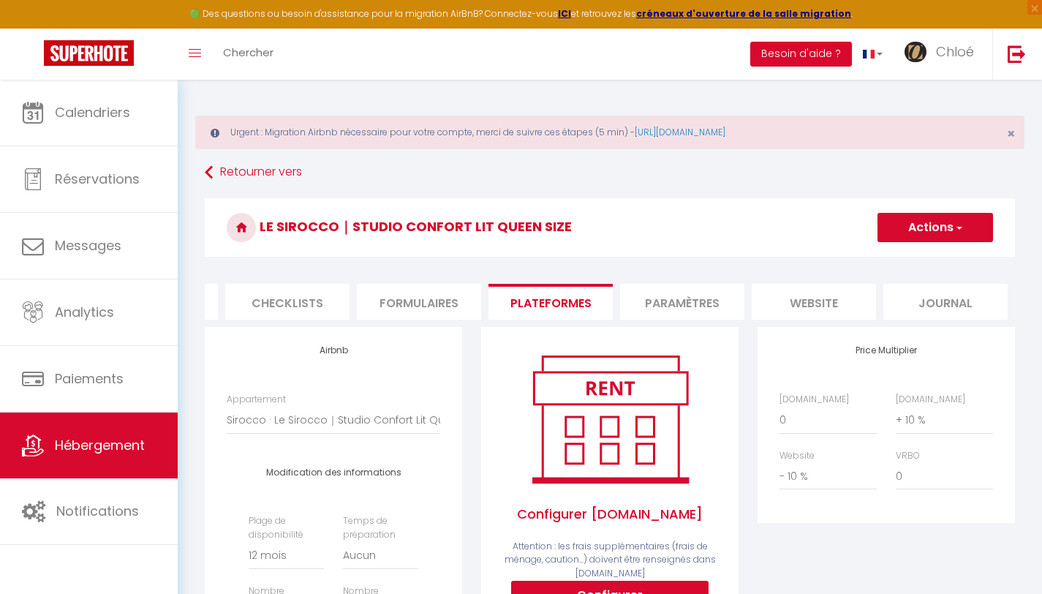
click at [923, 220] on button "Actions" at bounding box center [935, 227] width 116 height 29
click at [909, 251] on link "Enregistrer" at bounding box center [935, 259] width 116 height 19
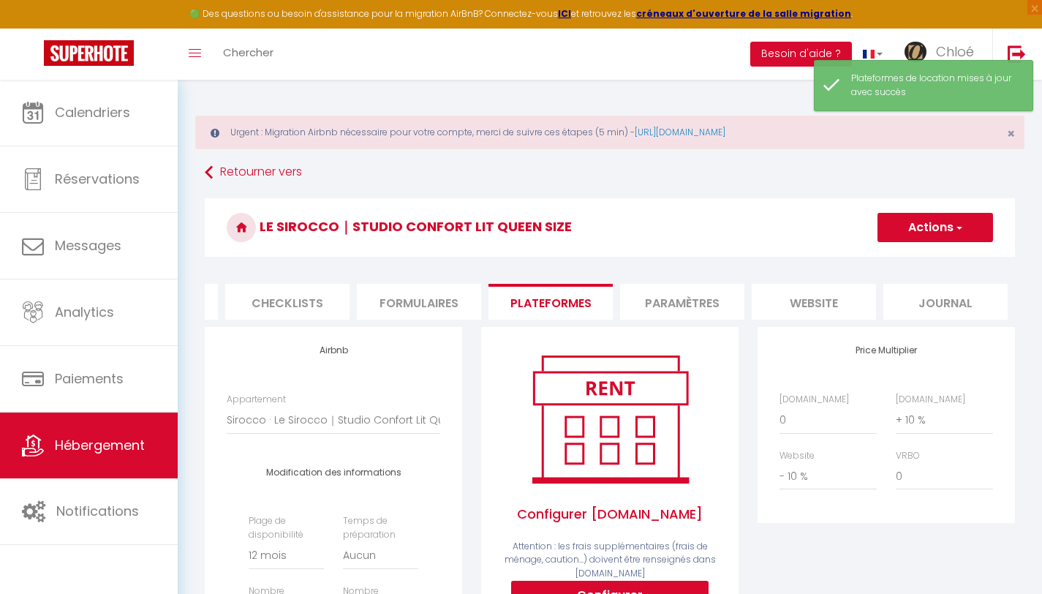
click at [711, 303] on li "Paramètres" at bounding box center [682, 302] width 124 height 36
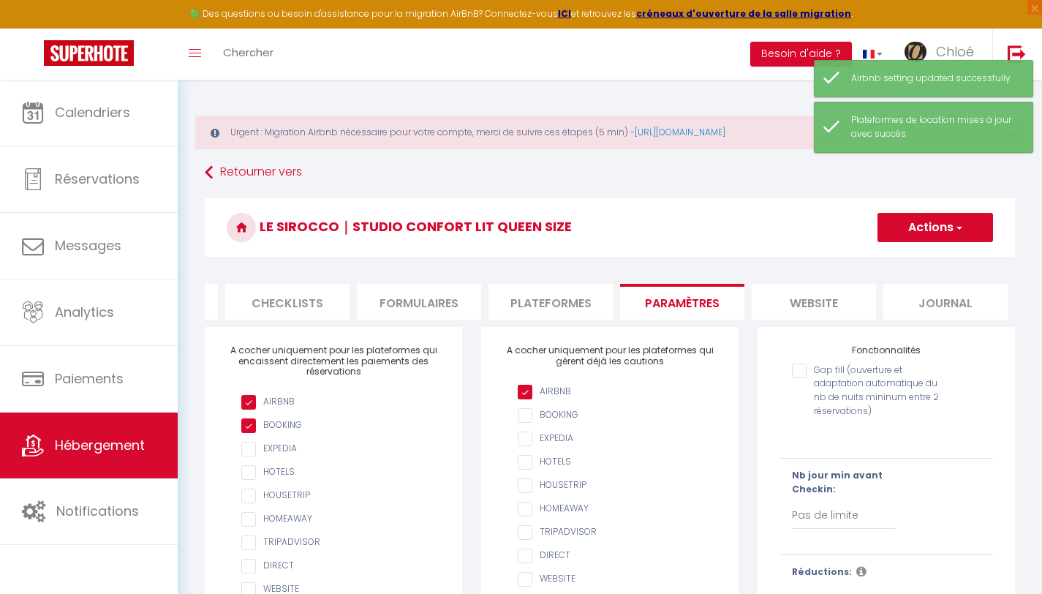
click at [825, 296] on li "website" at bounding box center [814, 302] width 124 height 36
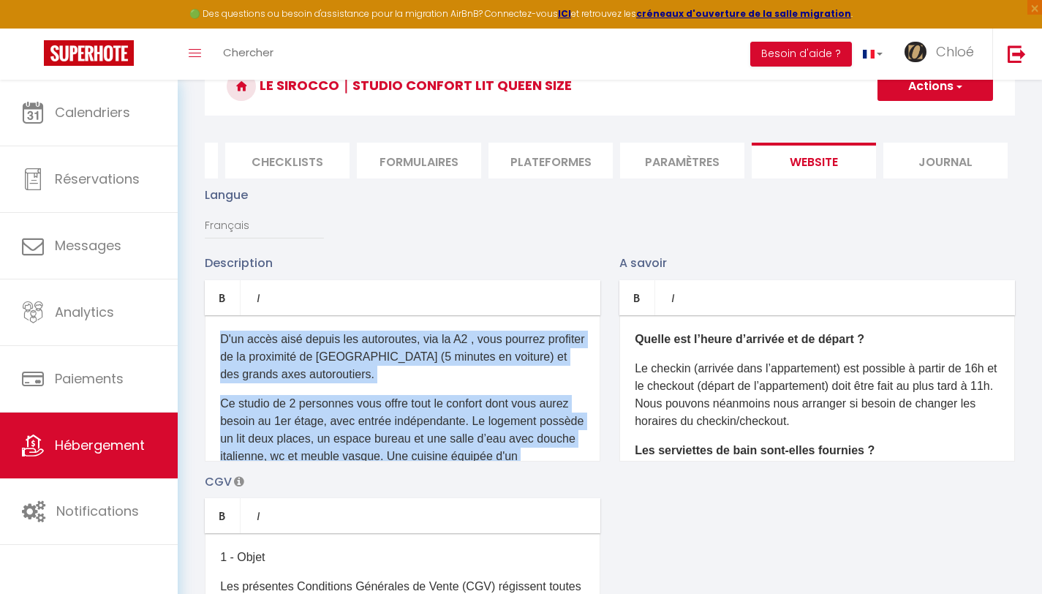
drag, startPoint x: 406, startPoint y: 444, endPoint x: 249, endPoint y: 212, distance: 280.4
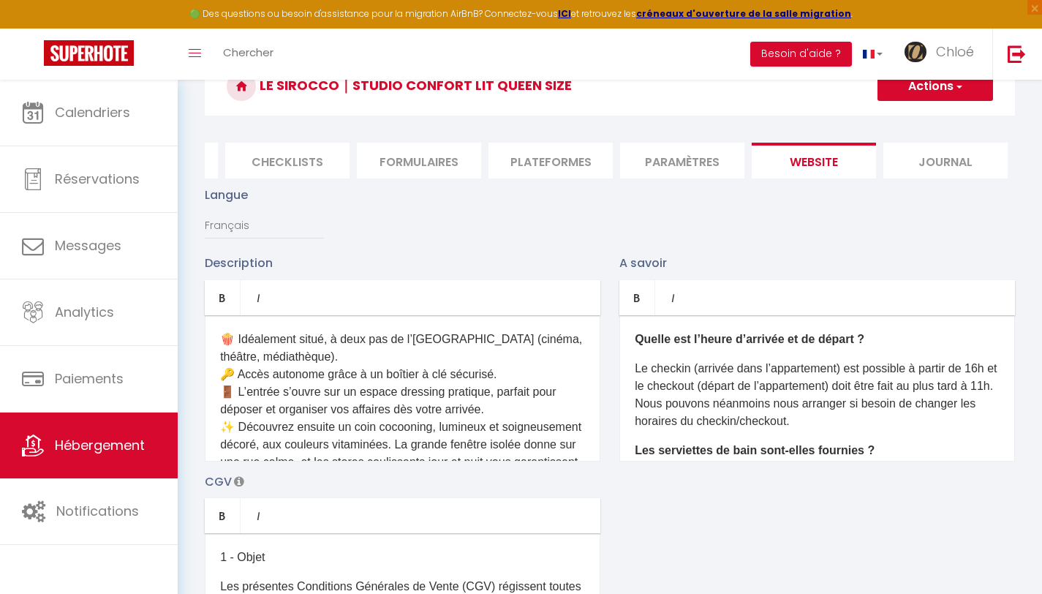
click at [224, 344] on p "🍿 Idéalement situé, à deux pas de l’espace Apollo (cinéma, théâtre, médiathèque…" at bounding box center [402, 488] width 365 height 316
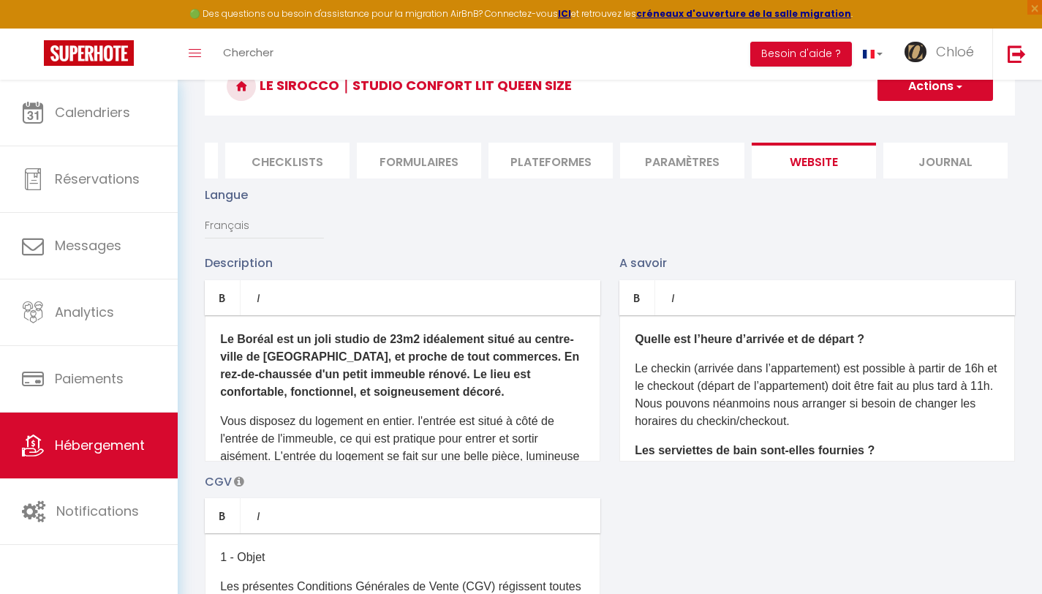
drag, startPoint x: 271, startPoint y: 347, endPoint x: 333, endPoint y: 347, distance: 62.1
click at [271, 346] on b "Le Boréal est un joli studio de 23m2 idéalement situé au centre-ville de Mazame…" at bounding box center [399, 365] width 359 height 65
click at [405, 343] on b "est un joli studio de 23m2 idéalement situé au centre-ville de Mazamet, et proc…" at bounding box center [399, 365] width 359 height 65
drag, startPoint x: 549, startPoint y: 360, endPoint x: 559, endPoint y: 361, distance: 10.3
click at [559, 361] on b "est un joli studio de 20m2 idéalement situé au centre-ville de Mazamet, et proc…" at bounding box center [399, 365] width 359 height 65
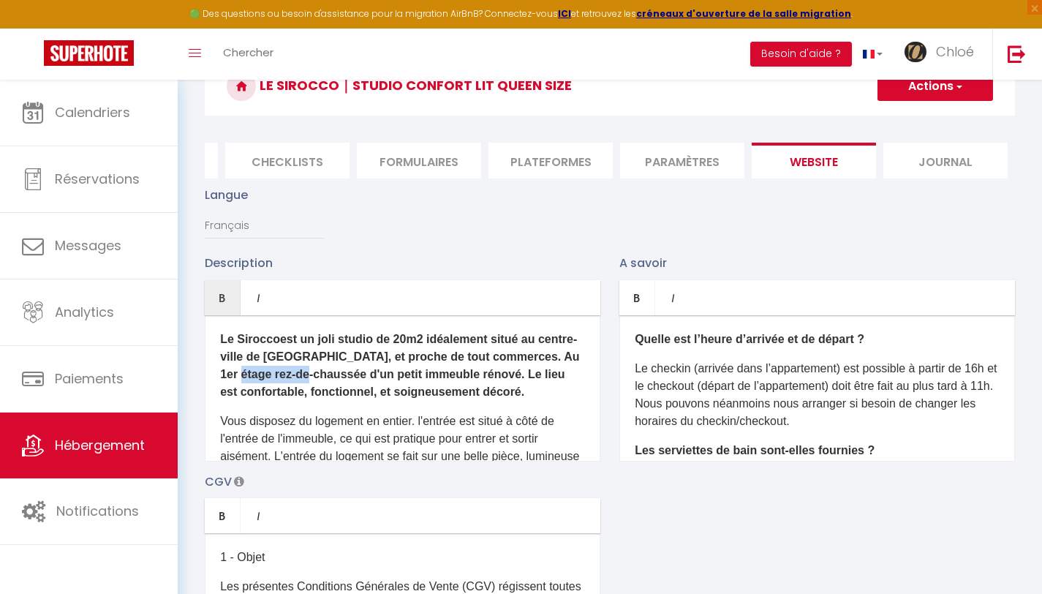
drag, startPoint x: 364, startPoint y: 385, endPoint x: 290, endPoint y: 380, distance: 74.7
click at [291, 380] on b "est un joli studio de 20m2 idéalement situé au centre-ville de Mazamet, et proc…" at bounding box center [399, 365] width 359 height 65
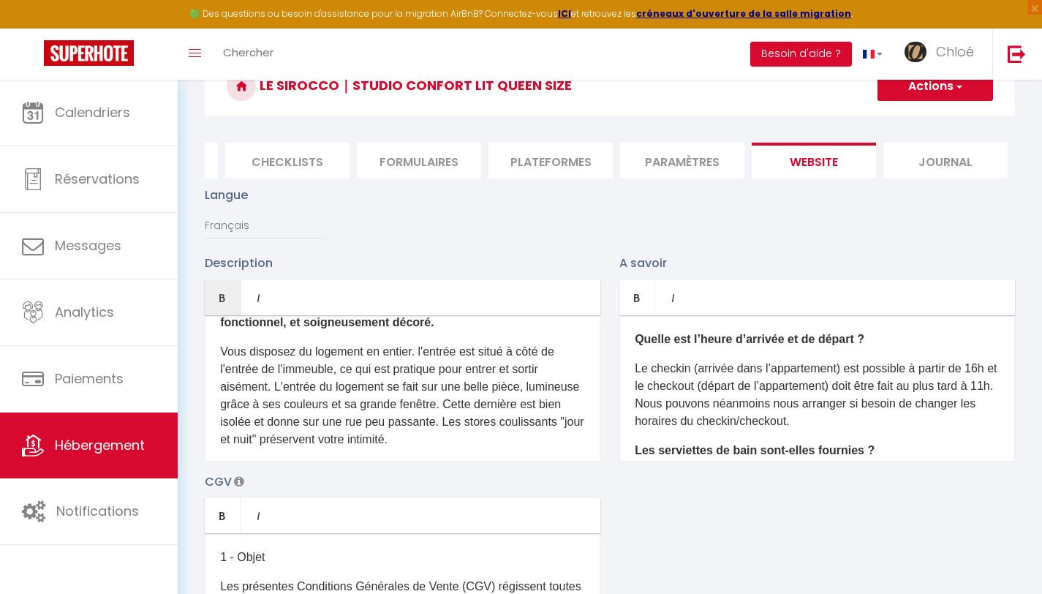
scroll to position [91, 0]
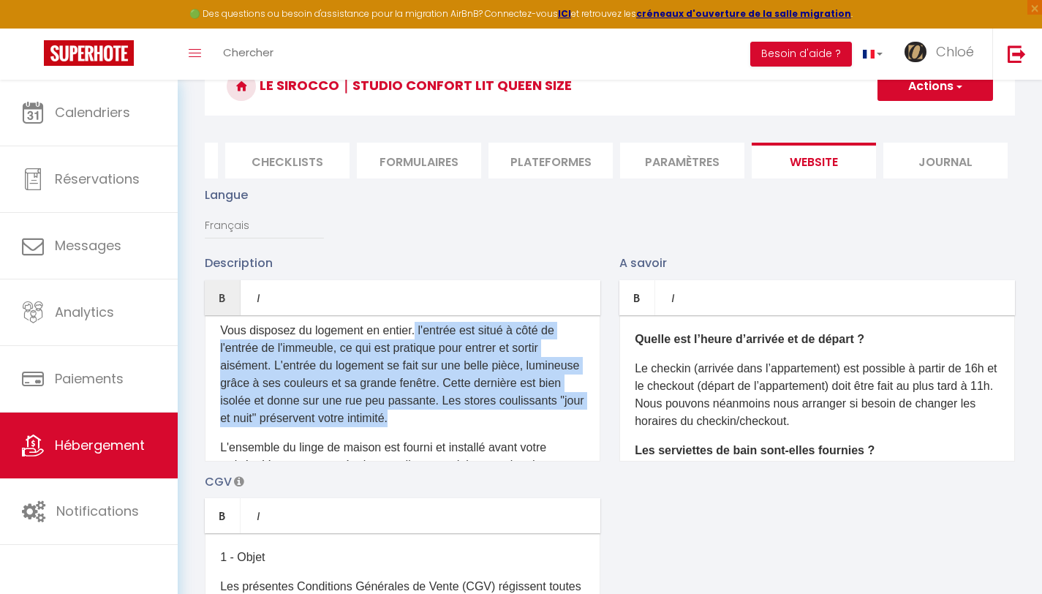
drag, startPoint x: 415, startPoint y: 338, endPoint x: 555, endPoint y: 436, distance: 171.0
click at [555, 427] on p "Vous disposez du logement en entier.​ l'entrée est situé à côté de l'entrée de …" at bounding box center [402, 374] width 365 height 105
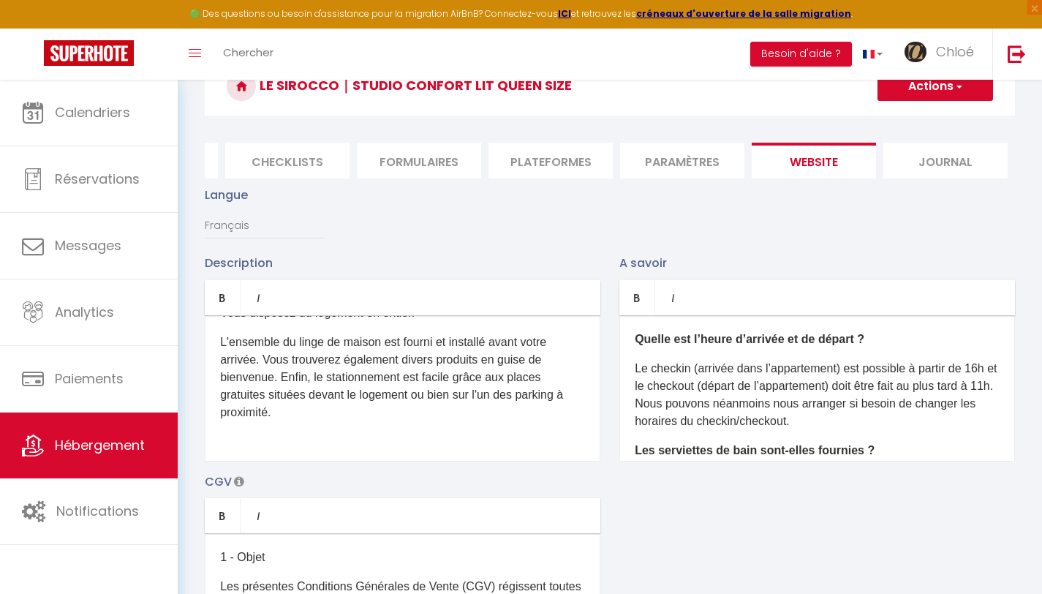
scroll to position [111, 0]
drag, startPoint x: 468, startPoint y: 399, endPoint x: 431, endPoint y: 400, distance: 36.6
click at [431, 400] on p "L'ensemble du linge de maison est fourni et installé avant votre arrivée. Vous …" at bounding box center [402, 374] width 365 height 88
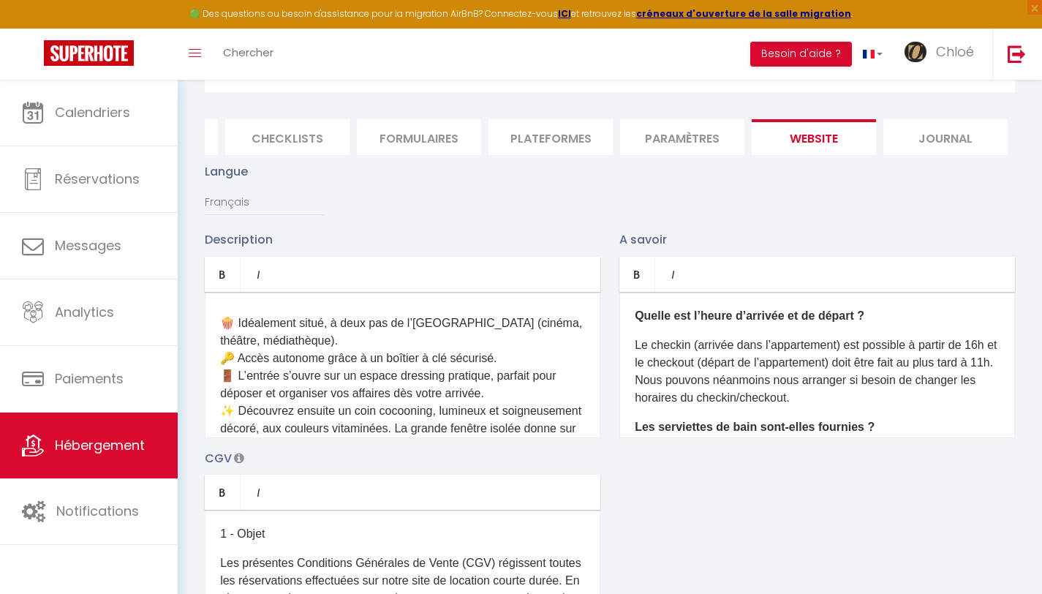
scroll to position [239, 0]
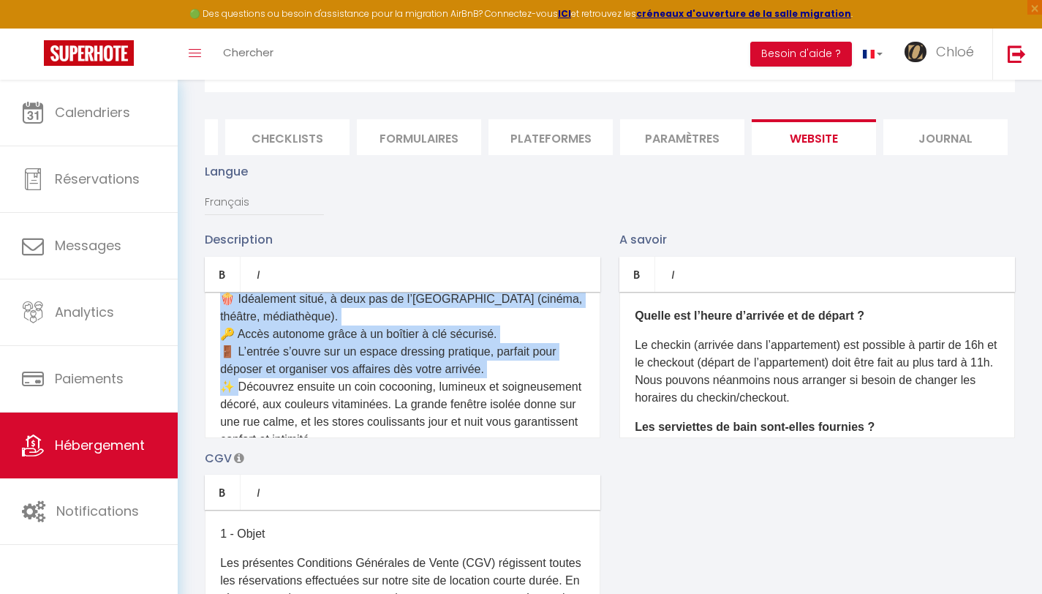
drag, startPoint x: 237, startPoint y: 412, endPoint x: 212, endPoint y: 333, distance: 82.8
click at [212, 333] on div "Le Sirocco est un joli studio de 20m2 idéalement situé au centre-ville de Mazam…" at bounding box center [403, 365] width 396 height 146
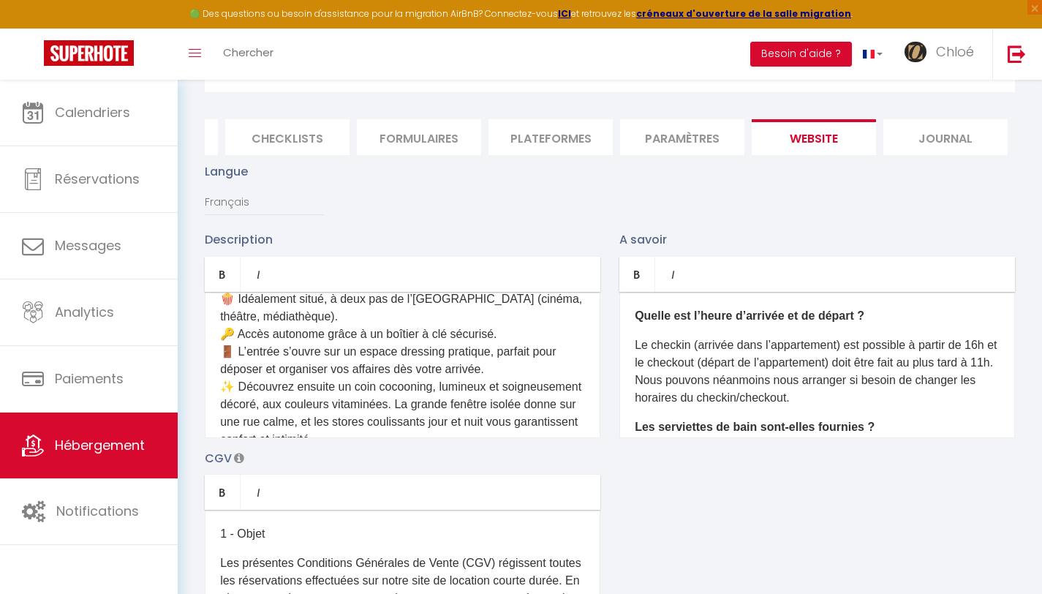
click at [250, 409] on p "🍿 Idéalement situé, à deux pas de l’espace Apollo (cinéma, théâtre, médiathèque…" at bounding box center [402, 448] width 365 height 316
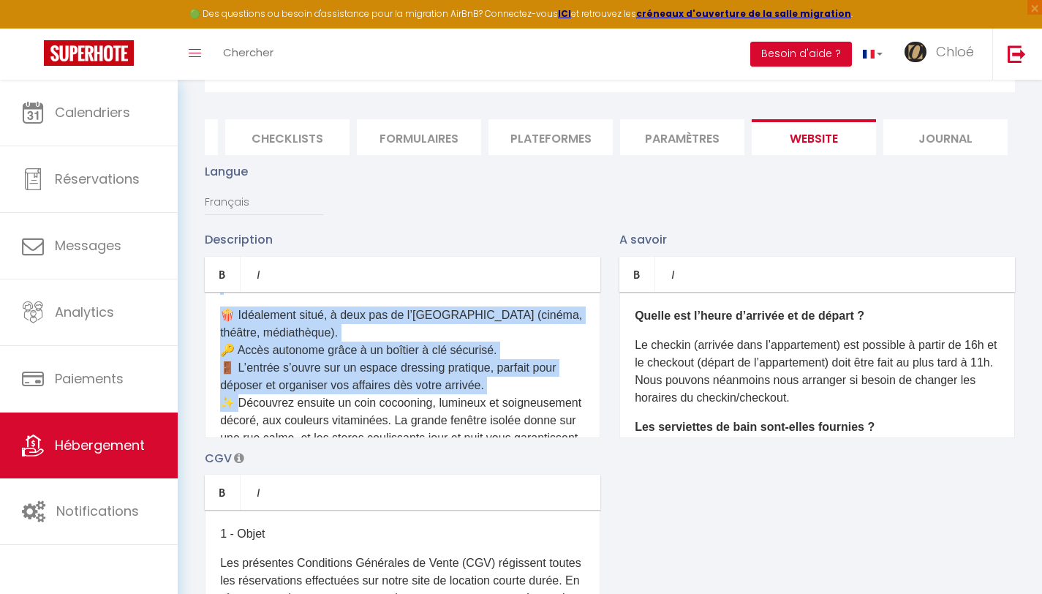
drag, startPoint x: 235, startPoint y: 411, endPoint x: 217, endPoint y: 309, distance: 103.8
click at [217, 309] on div "Le Sirocco est un joli studio de 20m2 idéalement situé au centre-ville de Mazam…" at bounding box center [403, 365] width 396 height 146
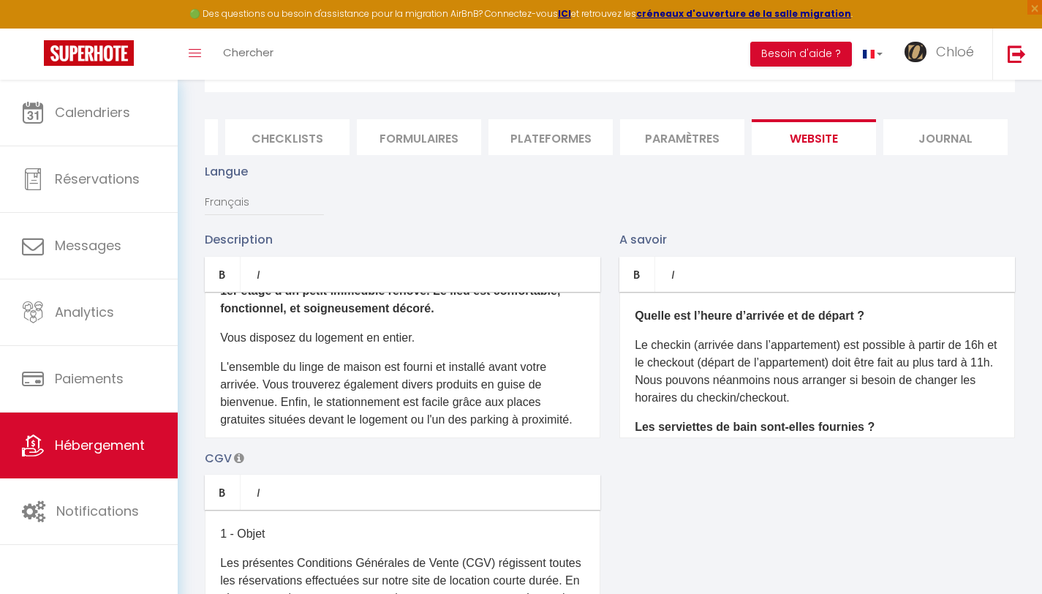
scroll to position [68, 0]
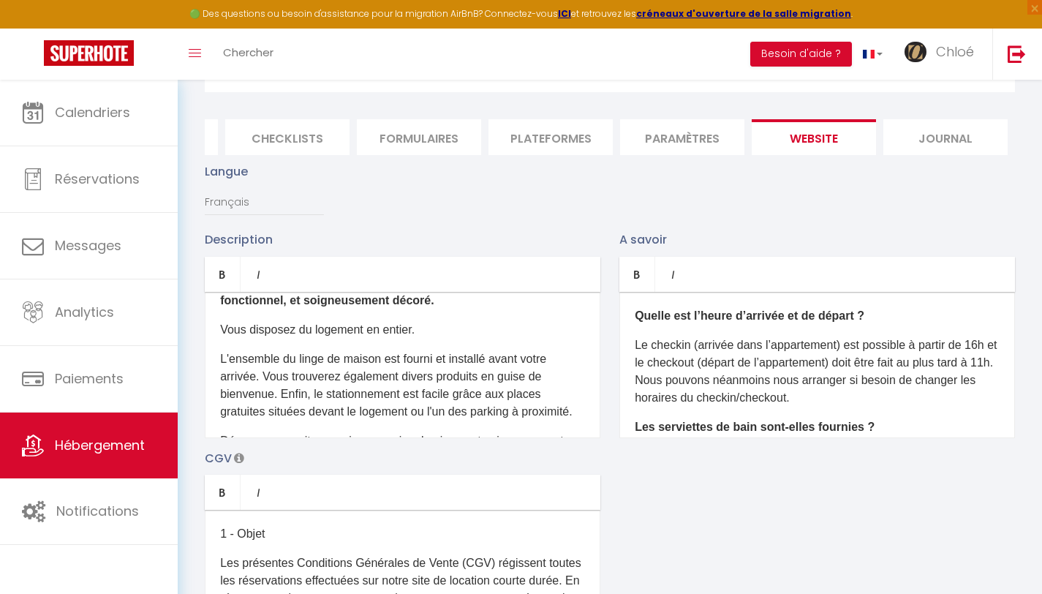
click at [215, 368] on div "Le Sirocco est un joli studio de 20m2 idéalement situé au centre-ville de Mazam…" at bounding box center [403, 365] width 396 height 146
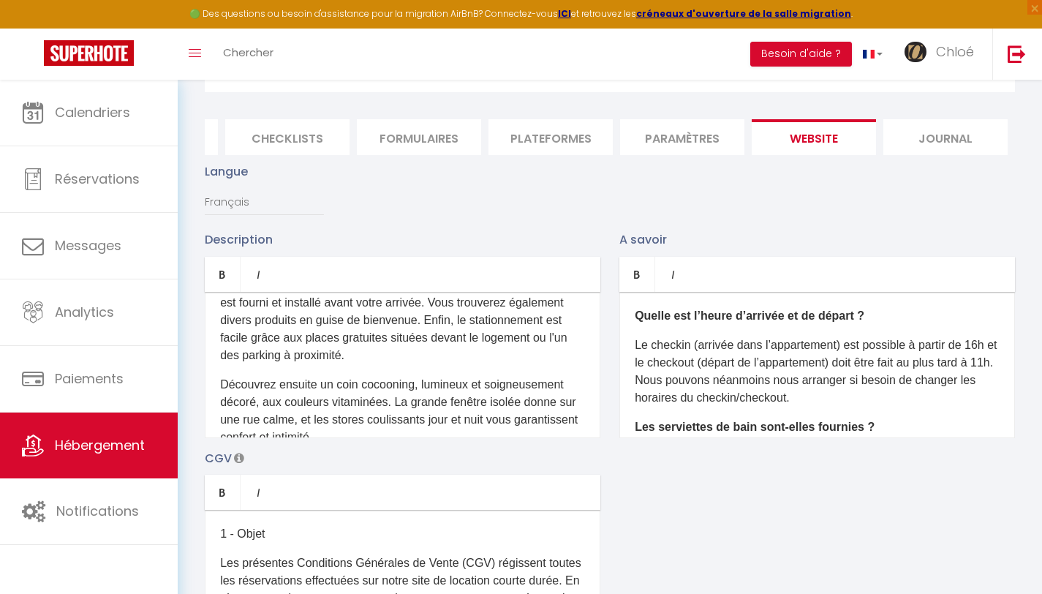
scroll to position [114, 0]
drag, startPoint x: 279, startPoint y: 393, endPoint x: 319, endPoint y: 390, distance: 39.6
click at [319, 390] on p "Découvrez ensuite un coin cocooning, lumineux et soigneusement décoré, aux coul…" at bounding box center [402, 409] width 365 height 70
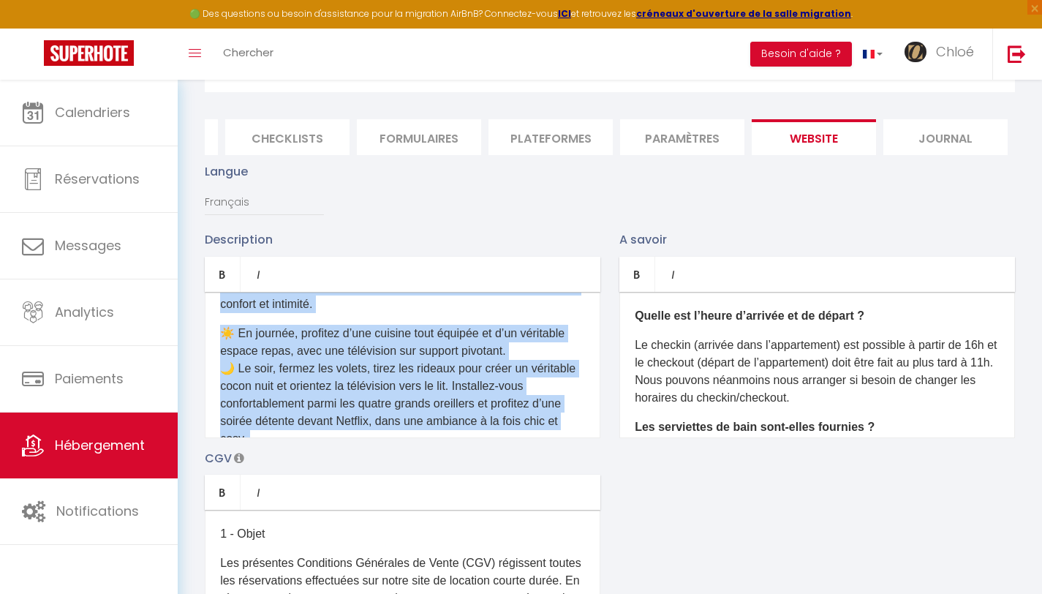
scroll to position [349, 0]
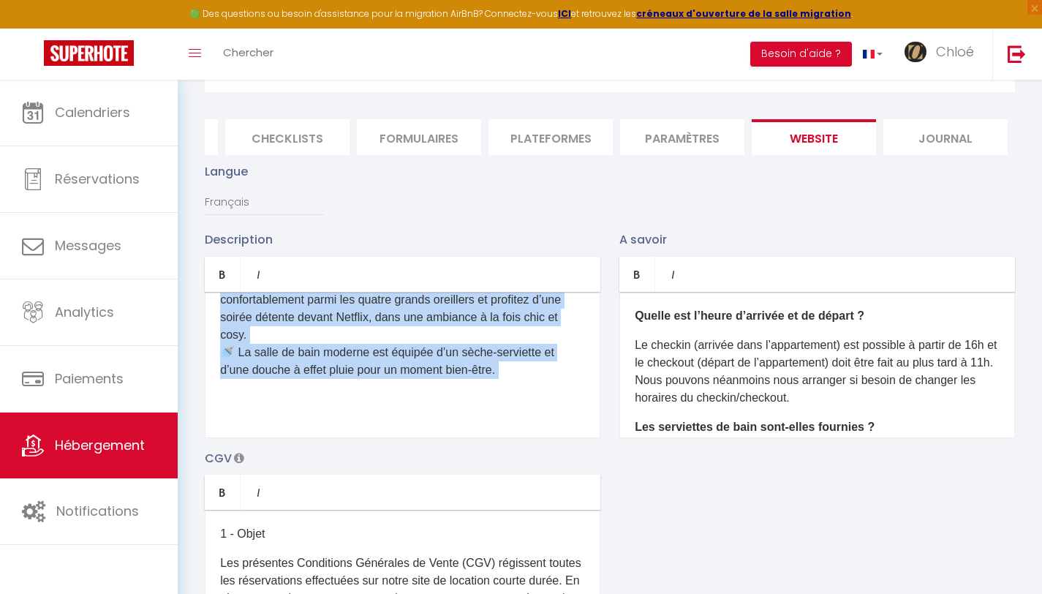
drag, startPoint x: 222, startPoint y: 392, endPoint x: 439, endPoint y: 445, distance: 223.6
click at [439, 438] on div "Le Sirocco est un joli studio de 20m2 idéalement situé au centre-ville de Mazam…" at bounding box center [403, 365] width 396 height 146
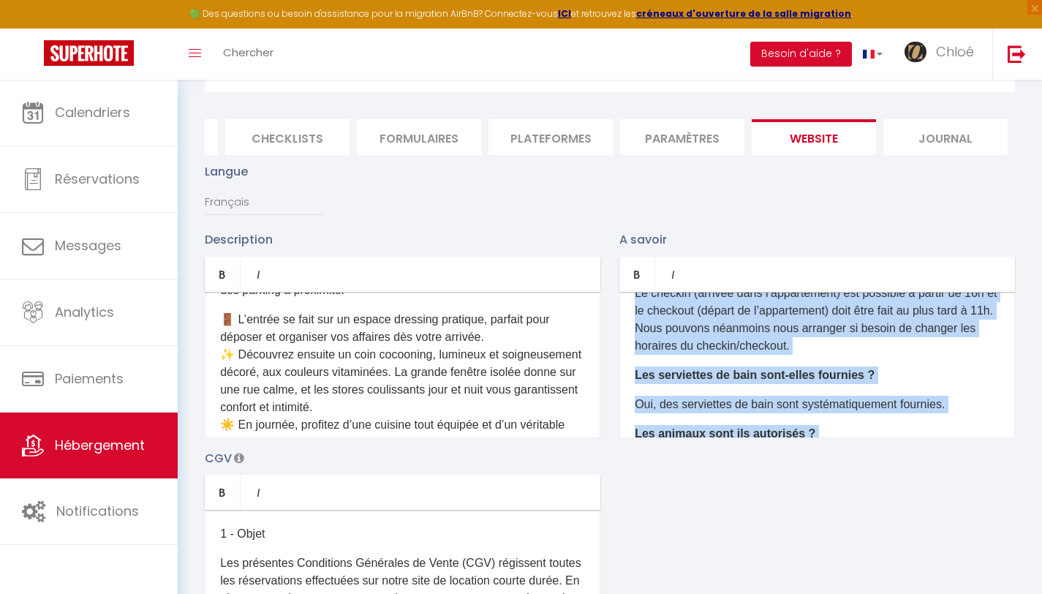
scroll to position [192, 0]
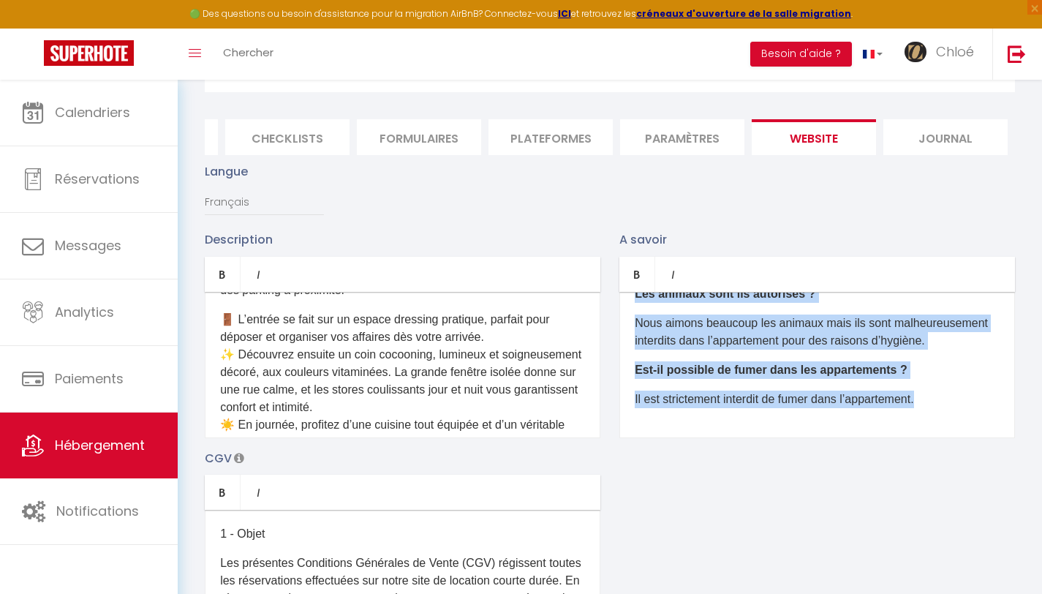
drag, startPoint x: 629, startPoint y: 325, endPoint x: 1001, endPoint y: 507, distance: 414.3
click at [1001, 507] on div "Description Bold Italic Rich text editor Le Sirocco est un joli studio de 20m2 …" at bounding box center [609, 442] width 829 height 425
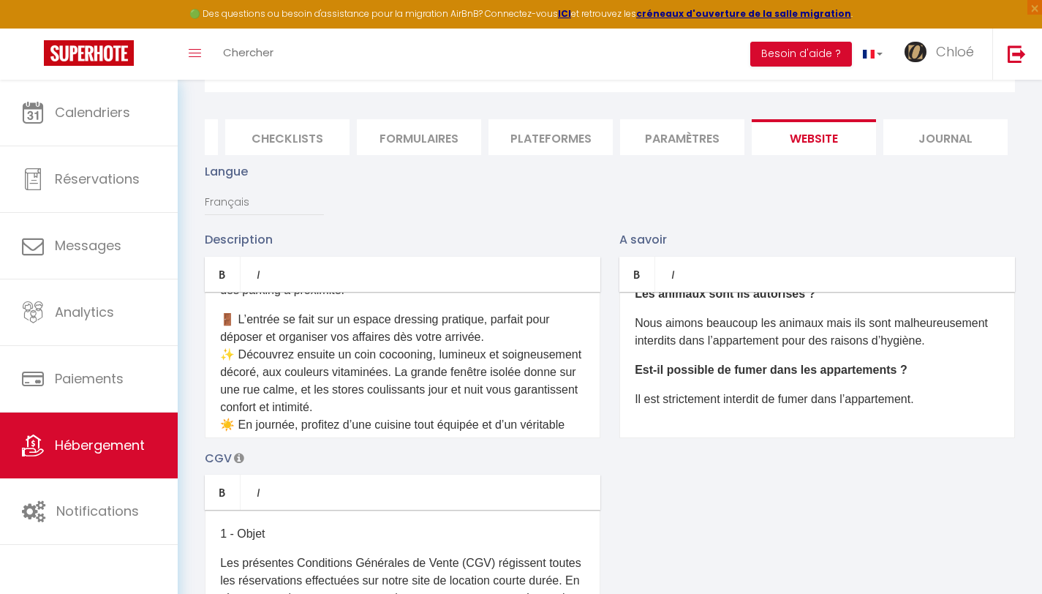
scroll to position [0, 0]
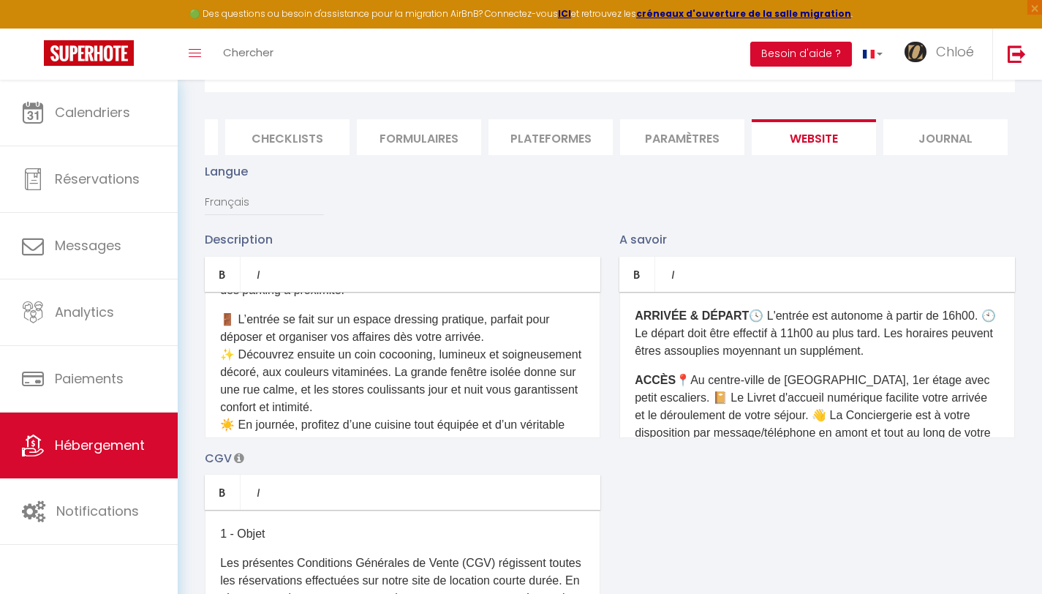
click at [737, 325] on p "ARRIVÉE & DÉPART ​ 🕓 ​L'entrée ​est autonome à partir de 16h00. 🕙 Le départ doi…" at bounding box center [817, 333] width 365 height 53
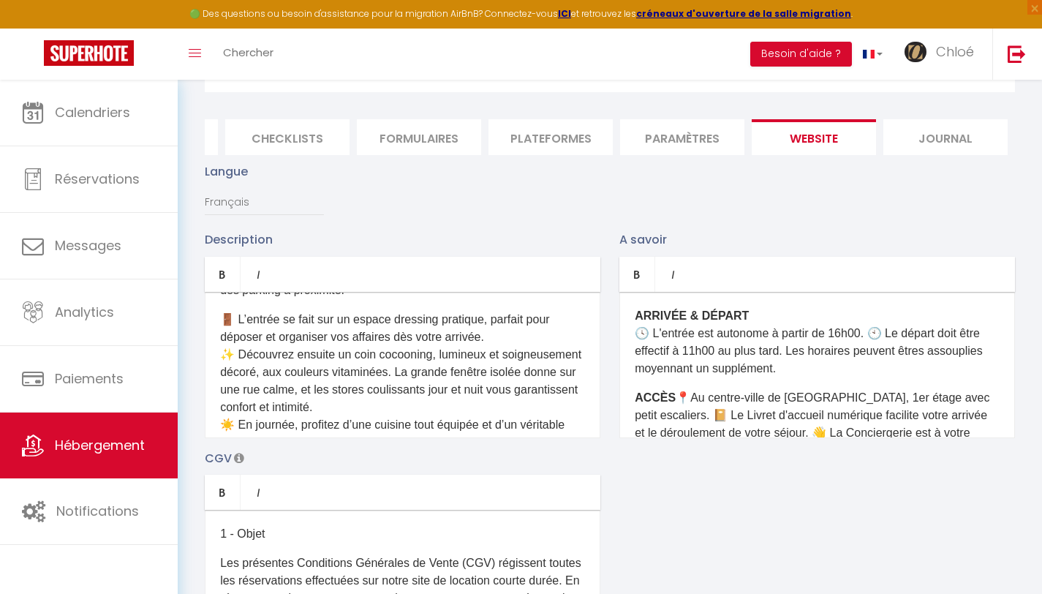
click at [869, 342] on p "ARRIVÉE & DÉPART ​ 🕓 ​L'entrée ​est autonome à partir de 16h00. 🕙 Le départ doi…" at bounding box center [817, 342] width 365 height 70
click at [675, 401] on p "ACCÈS ​ 📍Au centre-ville de Castres, 1er étage avec petit escaliers. 📔 Le Livre…" at bounding box center [817, 433] width 365 height 88
click at [670, 403] on p "ACCÈS ​ 📍Au centre-ville de Castres, 1er étage avec petit escaliers. 📔 Le Livre…" at bounding box center [817, 433] width 365 height 88
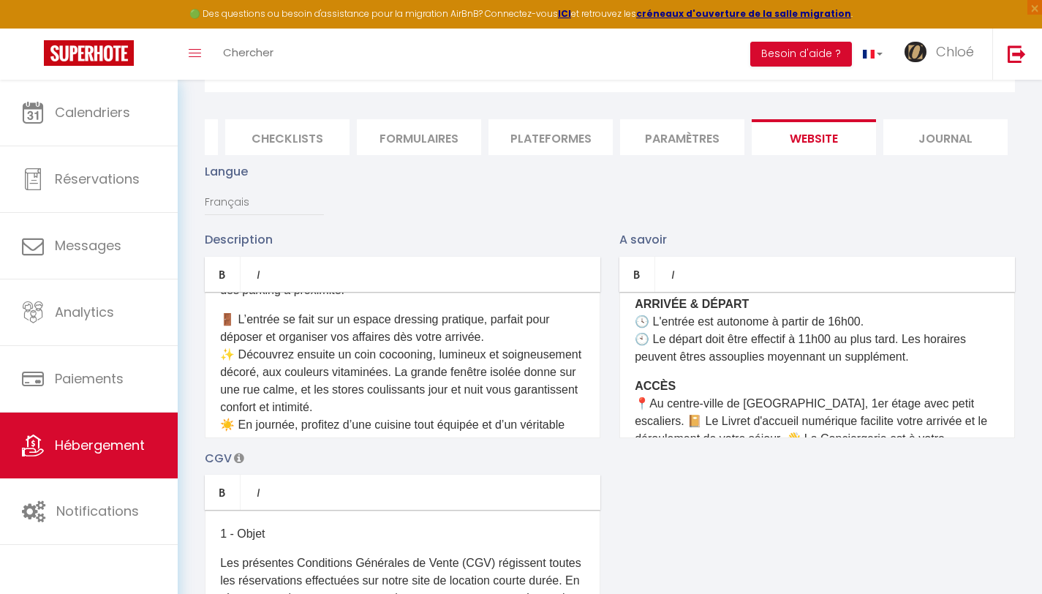
scroll to position [29, 0]
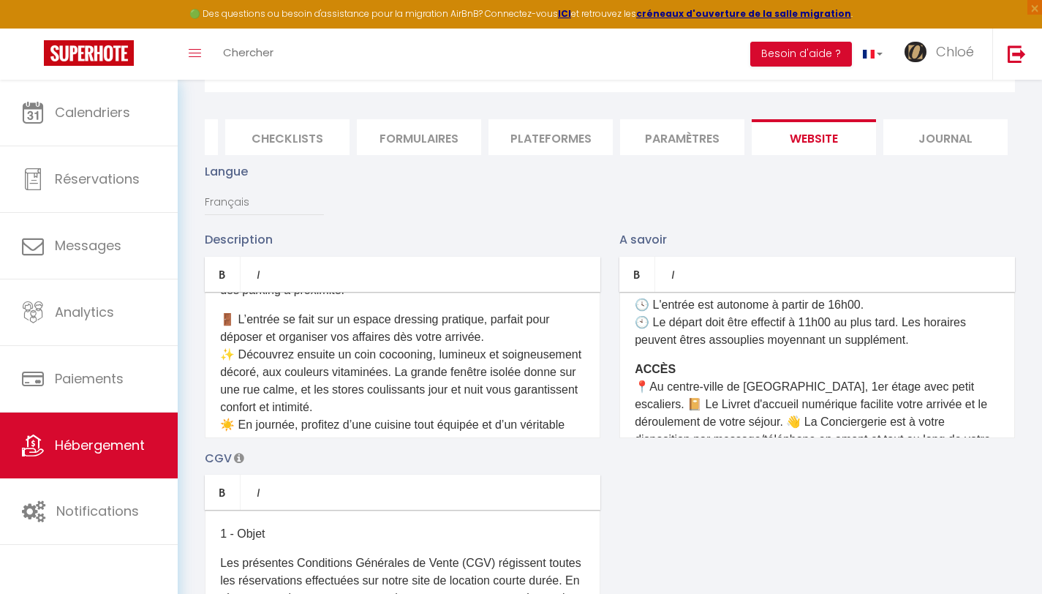
click at [954, 389] on p "ACCÈS ​ 📍Au centre-ville de Castres, 1er étage avec petit escaliers. 📔 Le Livre…" at bounding box center [817, 412] width 365 height 105
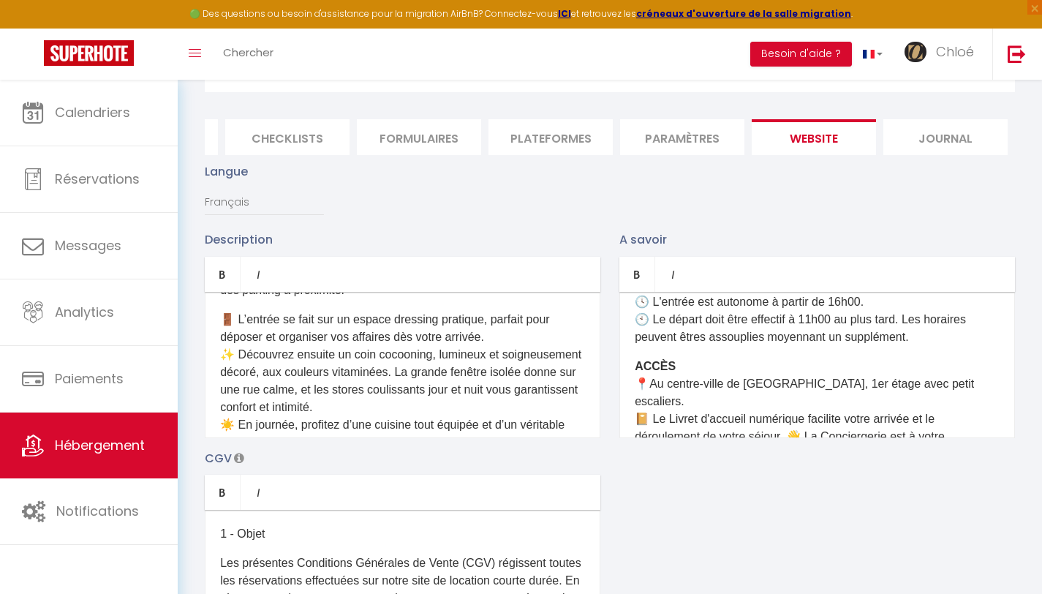
scroll to position [52, 0]
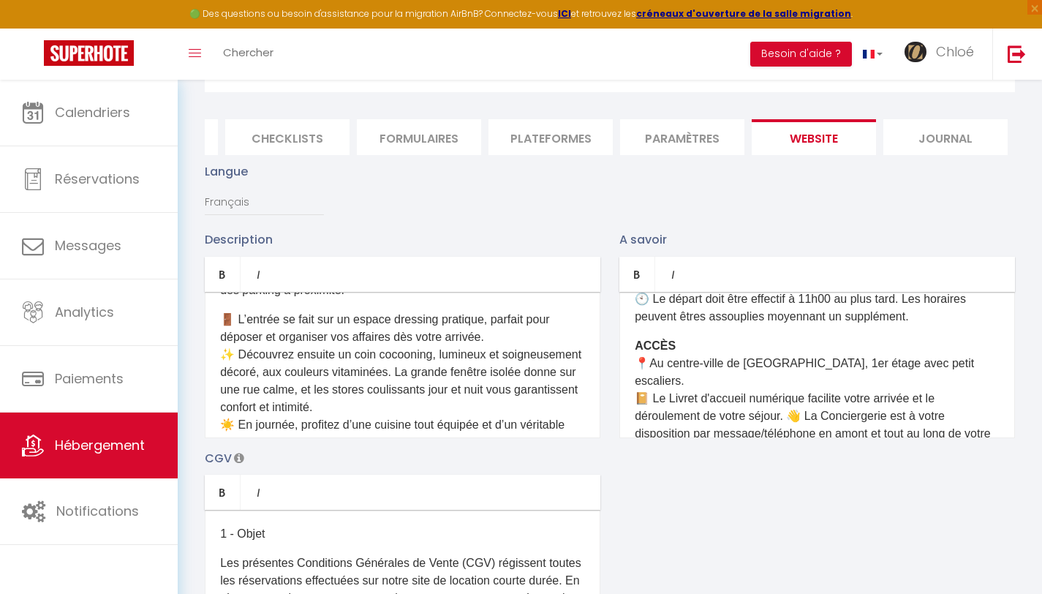
click at [792, 407] on p "ACCÈS ​ 📍Au centre-ville de Castres, 1er étage avec petit escaliers. 📔 Le Livre…" at bounding box center [817, 398] width 365 height 123
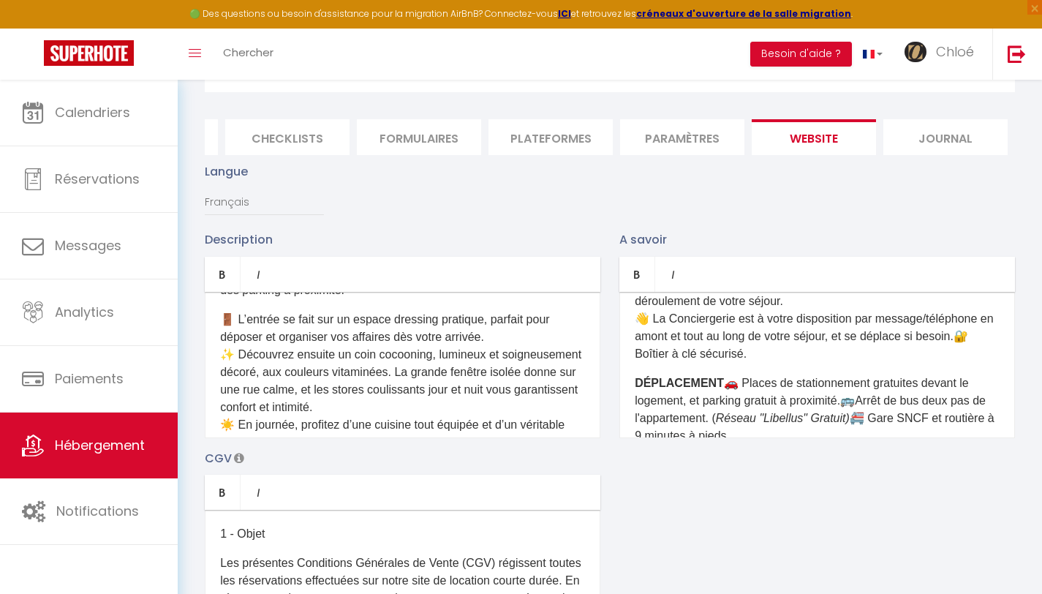
scroll to position [200, 0]
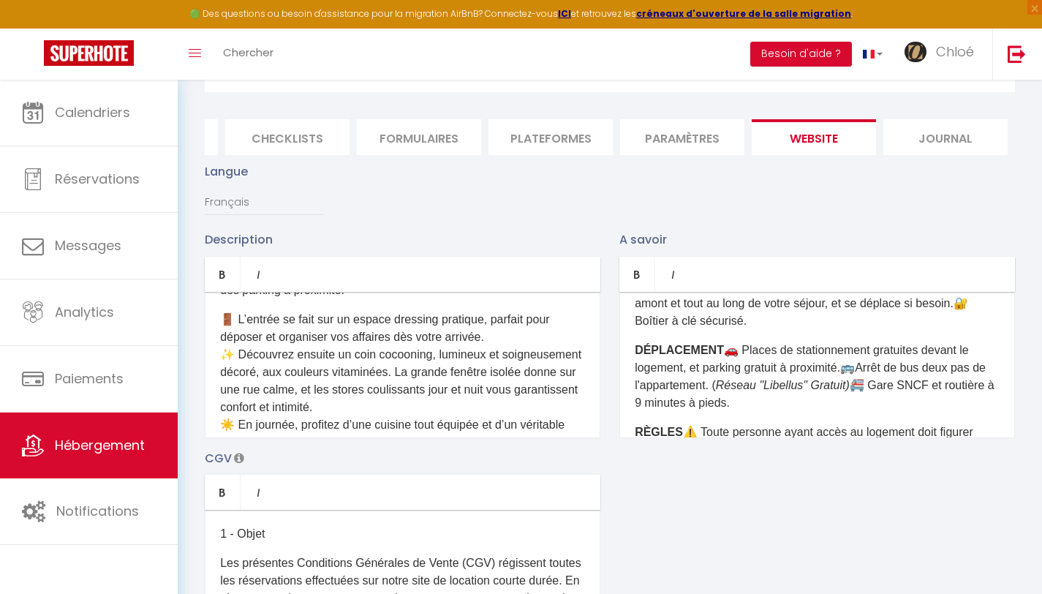
click at [715, 348] on p "​ DÉPLACEMENT ​ 🚗 ​Places de stationnement gratuites devant le logement, et par…" at bounding box center [817, 376] width 365 height 70
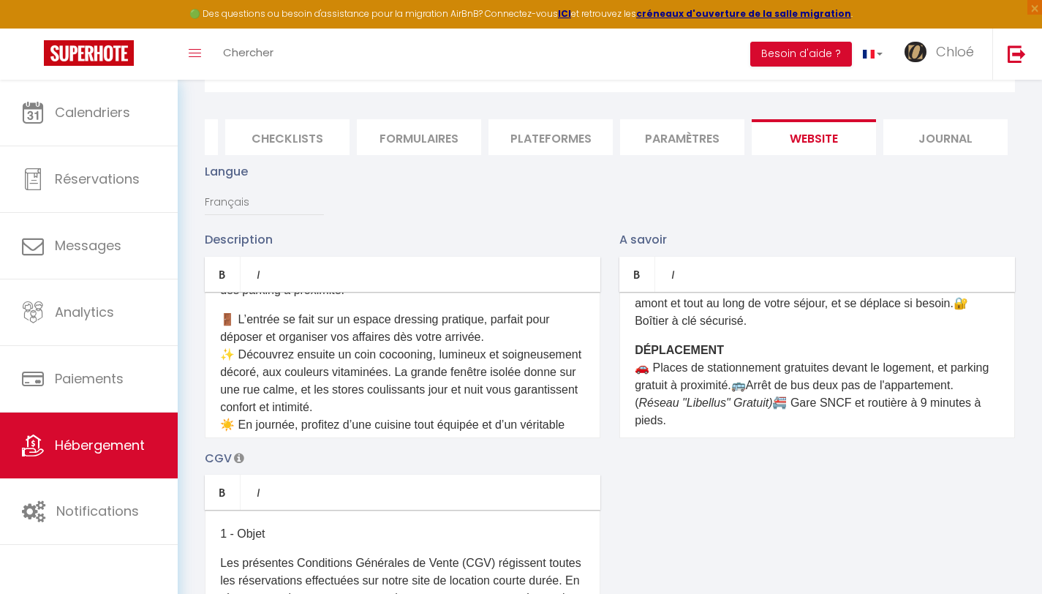
click at [746, 379] on span "🚌" at bounding box center [738, 385] width 15 height 12
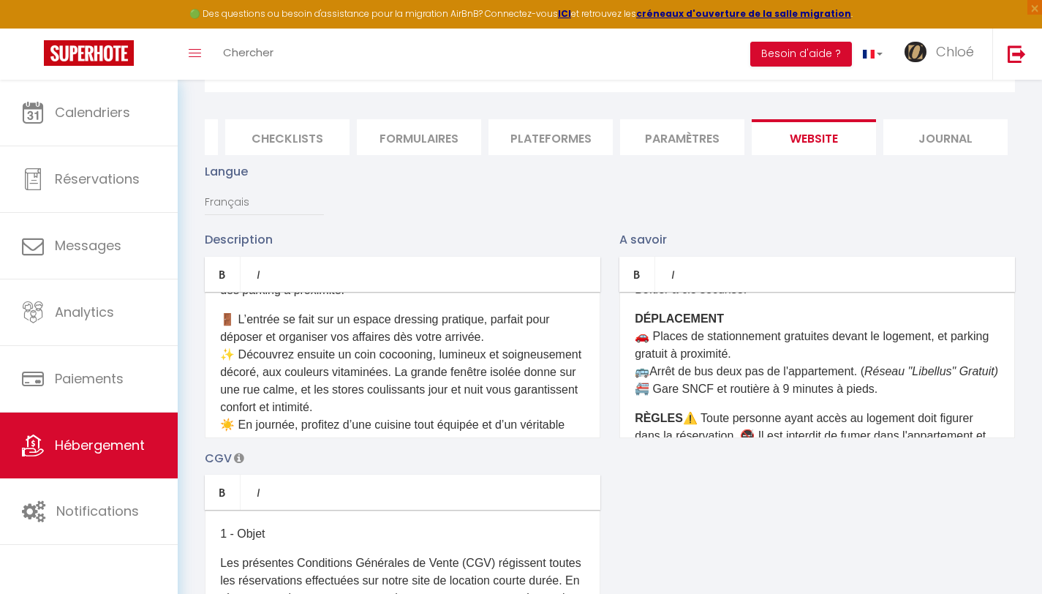
scroll to position [252, 0]
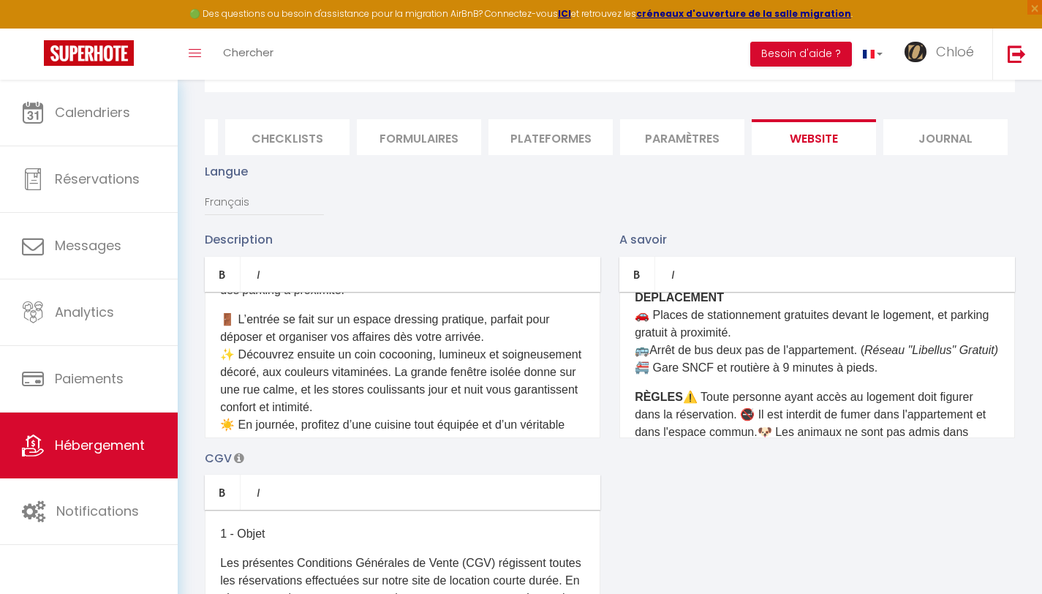
click at [684, 357] on p "​ DÉPLACEMENT ​ 🚗 ​Places de stationnement gratuites devant le logement, et par…" at bounding box center [817, 333] width 365 height 88
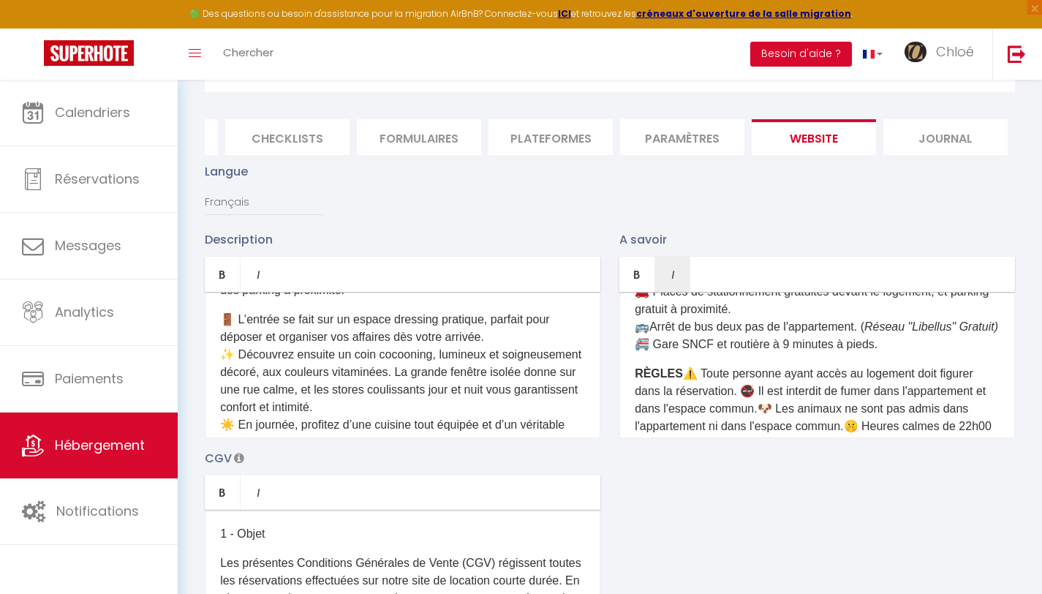
scroll to position [276, 0]
click at [677, 379] on p "​ RÈGLES ​ ⚠️ Toute personne ayant accès au logement doit figurer dans la réser…" at bounding box center [817, 409] width 365 height 88
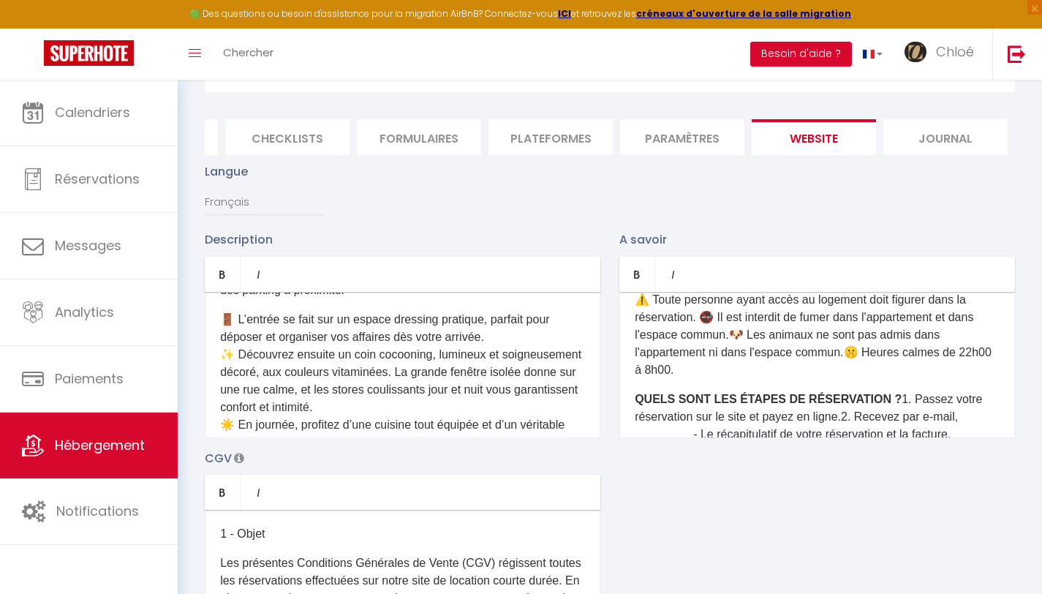
scroll to position [349, 0]
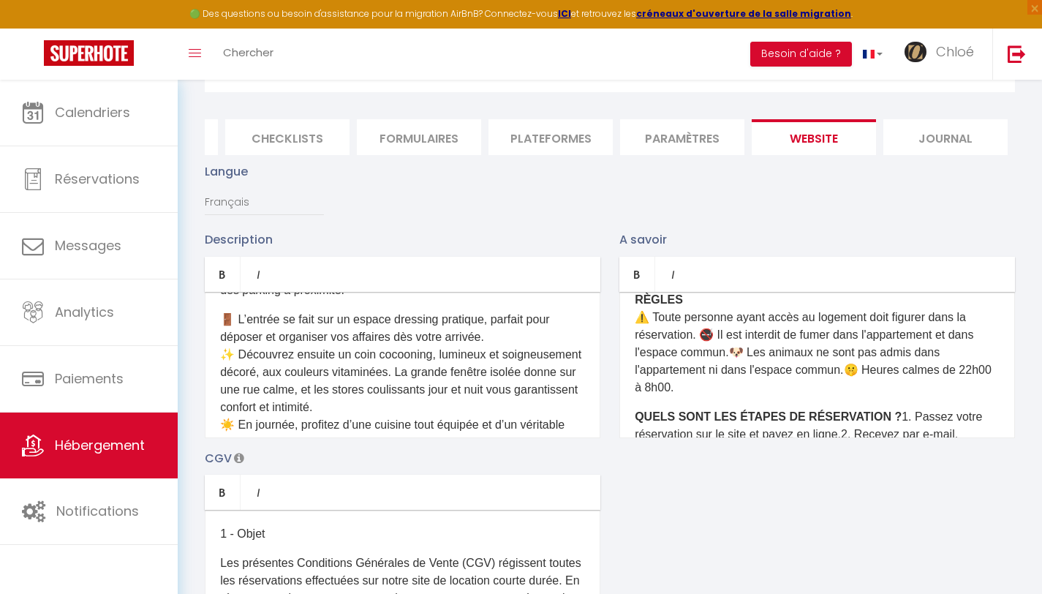
click at [700, 345] on p "​ RÈGLES ​ ⚠️ Toute personne ayant accès au logement doit figurer dans la réser…" at bounding box center [817, 343] width 365 height 105
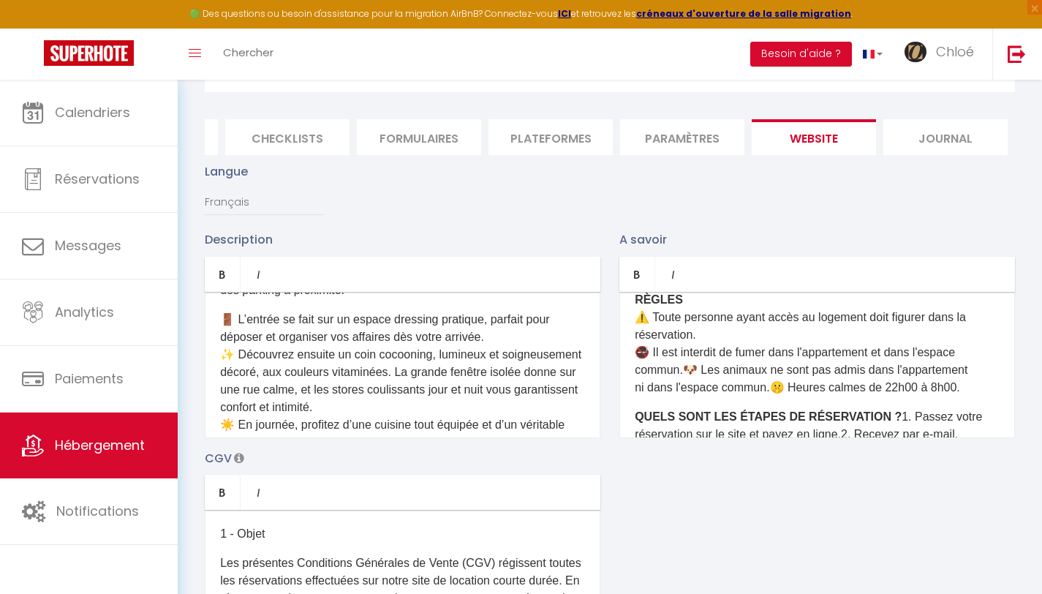
click at [687, 377] on span "🐶 Les animaux ne sont pas admis dans l'appartement ni dans l'espace commun.​ 🤫 …" at bounding box center [801, 378] width 333 height 30
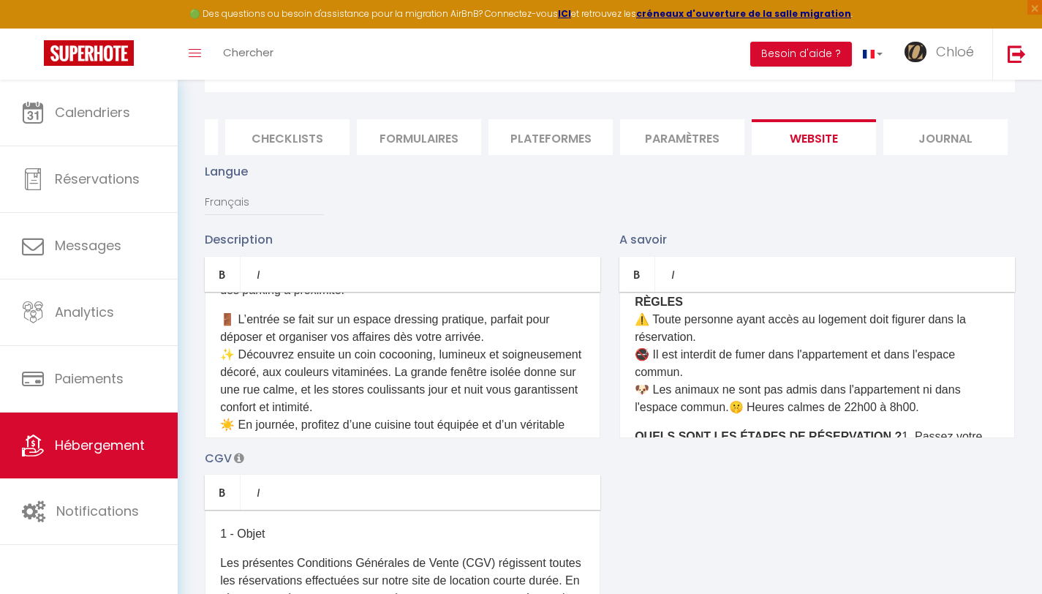
scroll to position [347, 0]
click at [730, 412] on span "🐶 Les animaux ne sont pas admis dans l'appartement ni dans l'espace commun.​ 🤫 …" at bounding box center [798, 399] width 326 height 30
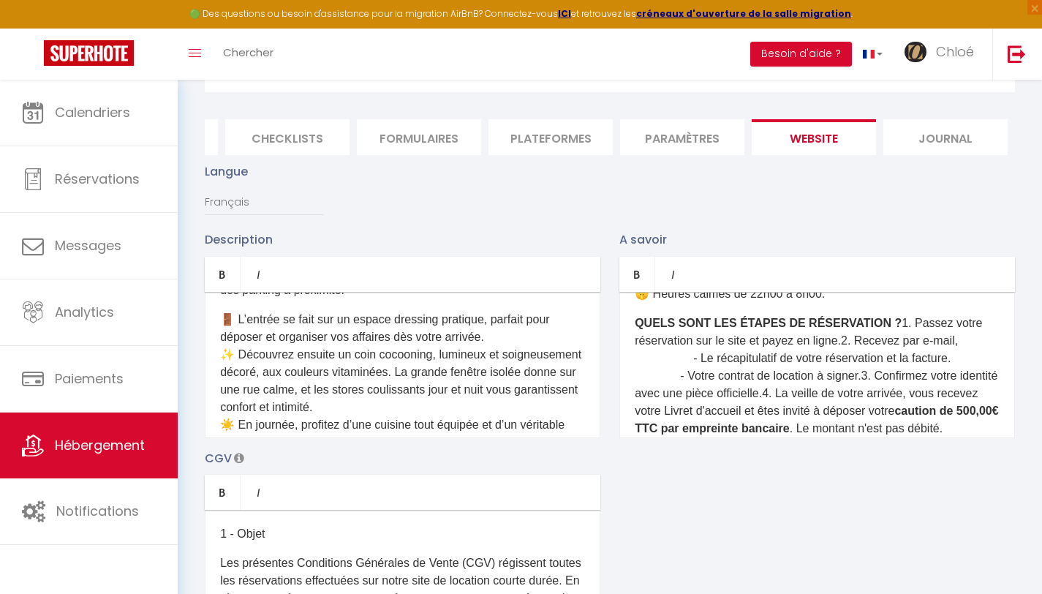
scroll to position [465, 0]
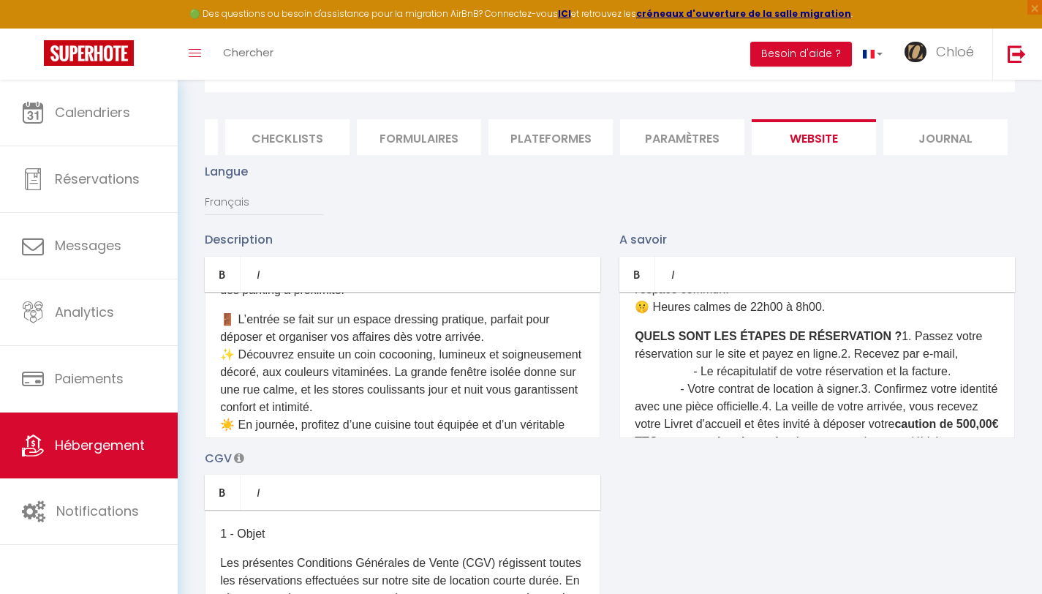
click at [874, 344] on span "QUELS SONT LES ÉTAPES DE RÉSERVATION ? 1. Passez votre réservation sur le site …" at bounding box center [808, 345] width 347 height 30
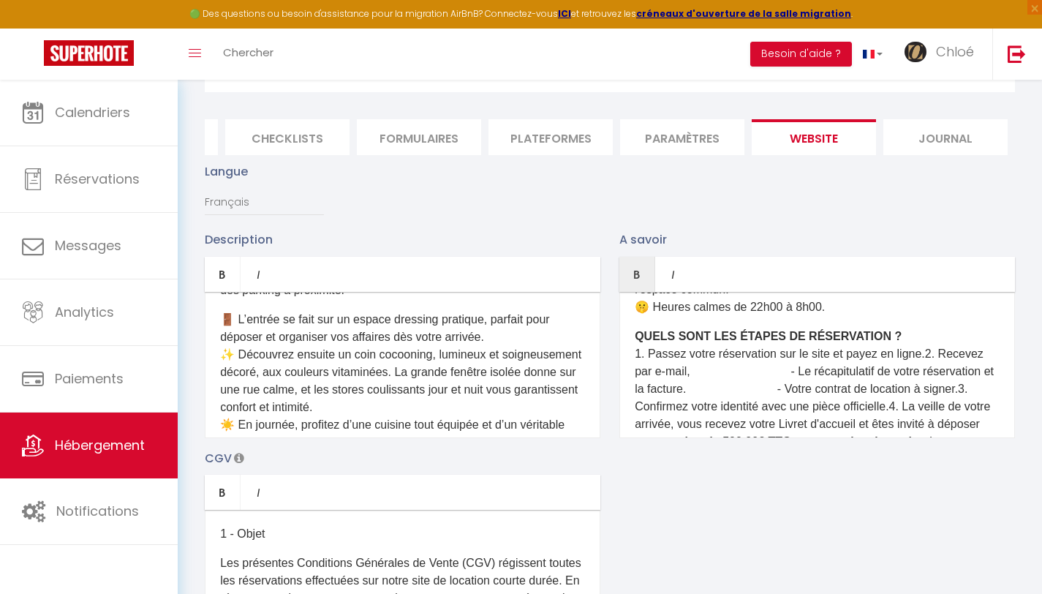
click at [933, 359] on p "QUELS SONT LES ÉTAPES DE RÉSERVATION ? 1. Passez votre réservation sur le site …" at bounding box center [817, 398] width 365 height 140
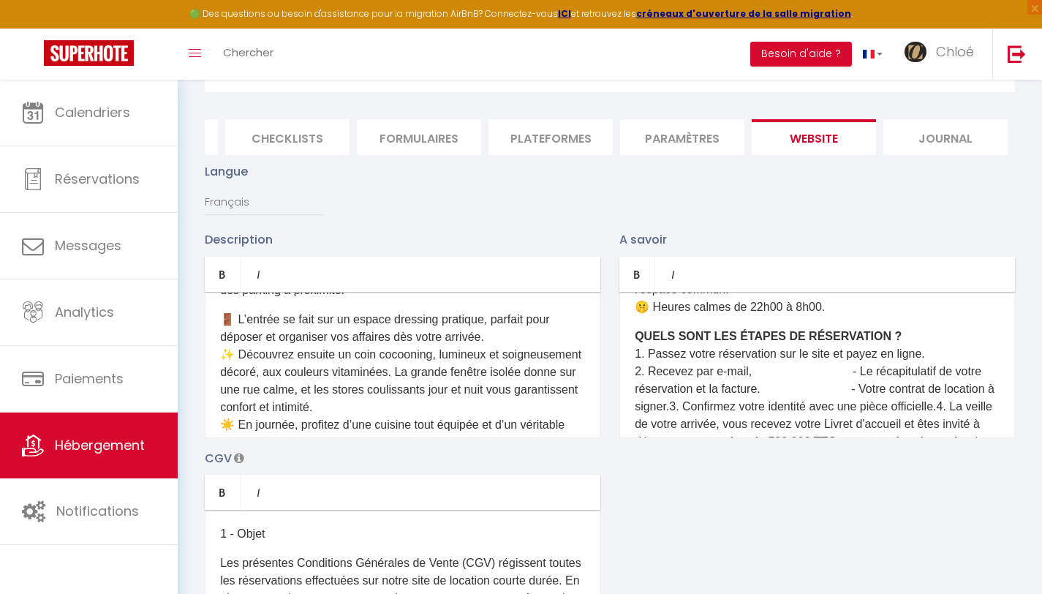
click at [741, 415] on p "QUELS SONT LES ÉTAPES DE RÉSERVATION ? 1. Passez votre réservation sur le site …" at bounding box center [817, 398] width 365 height 140
click at [863, 378] on p "QUELS SONT LES ÉTAPES DE RÉSERVATION ? 1. Passez votre réservation sur le site …" at bounding box center [817, 407] width 365 height 158
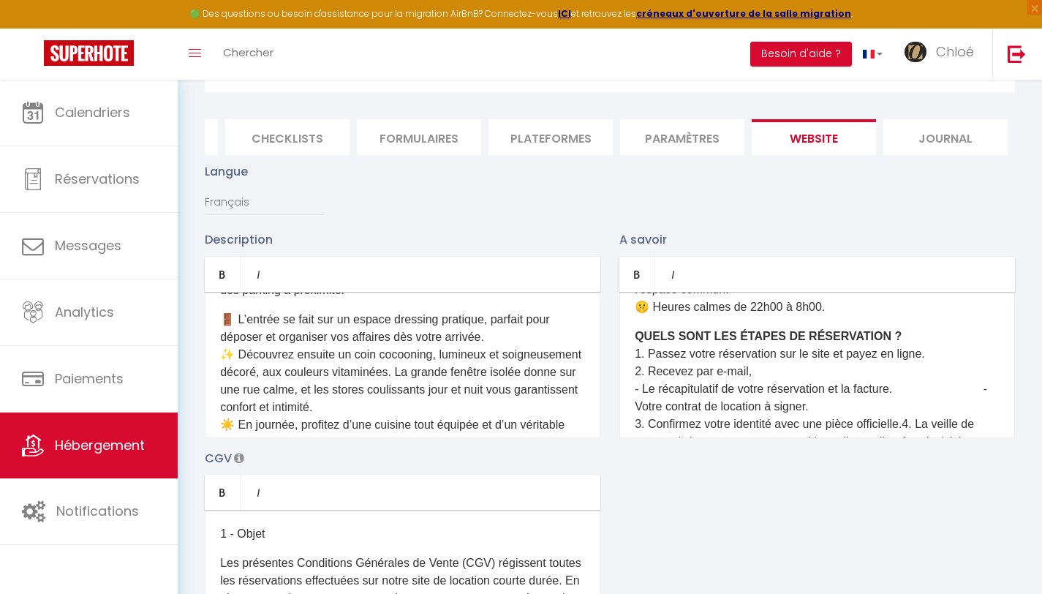
click at [655, 411] on p "QUELS SONT LES ÉTAPES DE RÉSERVATION ? 1. Passez votre réservation sur le site …" at bounding box center [817, 407] width 365 height 158
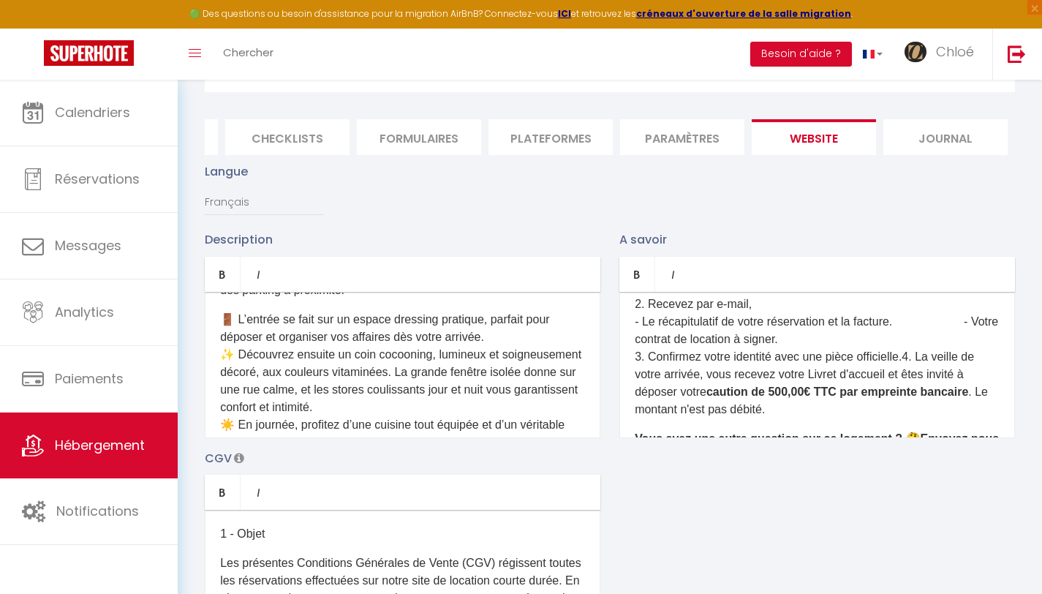
scroll to position [536, 0]
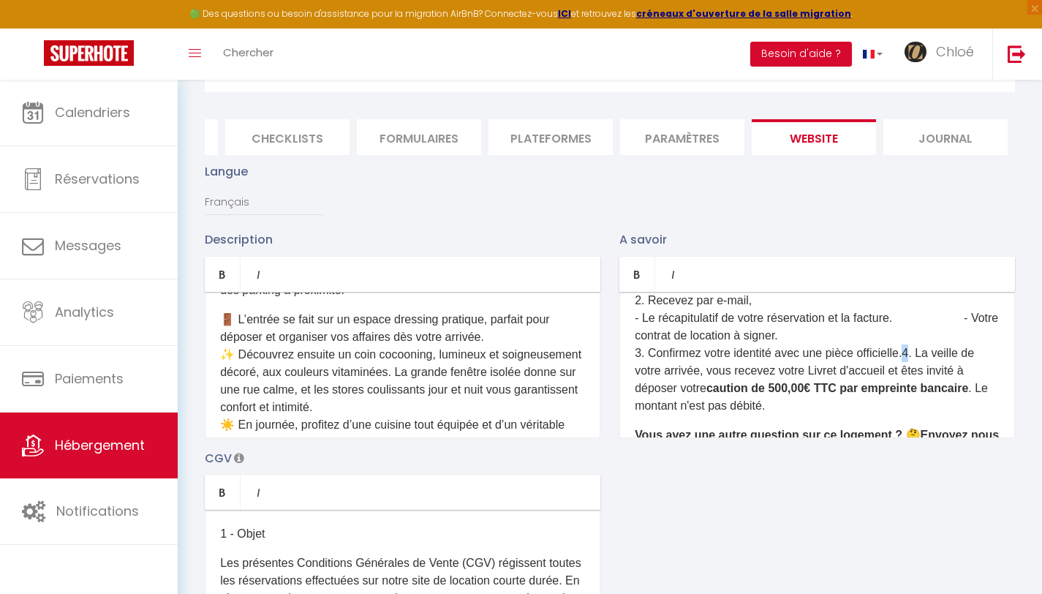
click at [918, 357] on p "QUELS SONT LES ÉTAPES DE RÉSERVATION ? 1. Passez votre réservation sur le site …" at bounding box center [817, 336] width 365 height 158
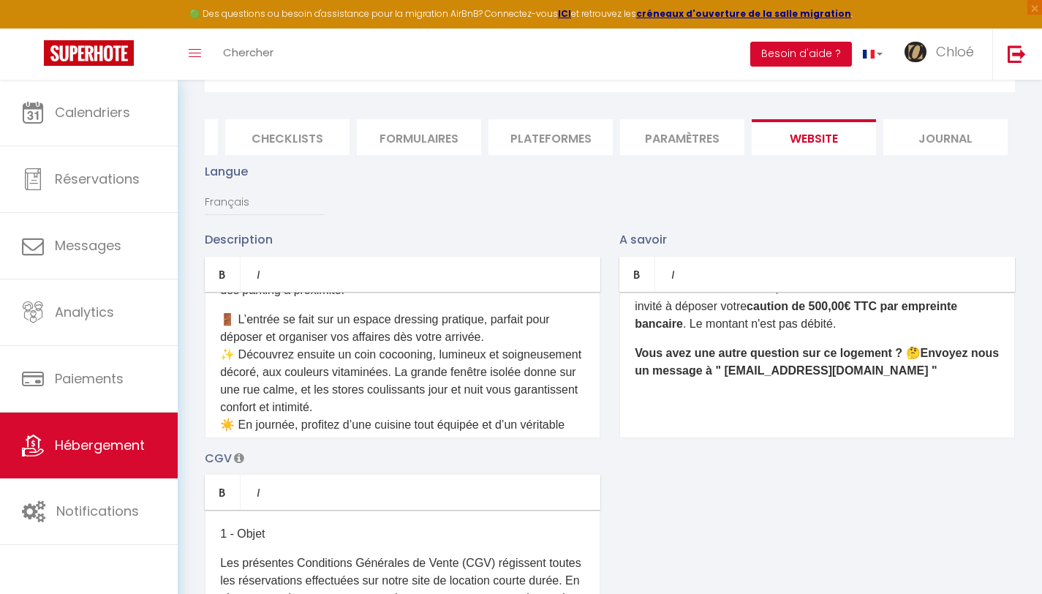
scroll to position [619, 0]
drag, startPoint x: 917, startPoint y: 359, endPoint x: 940, endPoint y: 373, distance: 27.2
click at [917, 360] on b "Envoyez nous un message à " [EMAIL_ADDRESS][DOMAIN_NAME] "" at bounding box center [817, 361] width 364 height 30
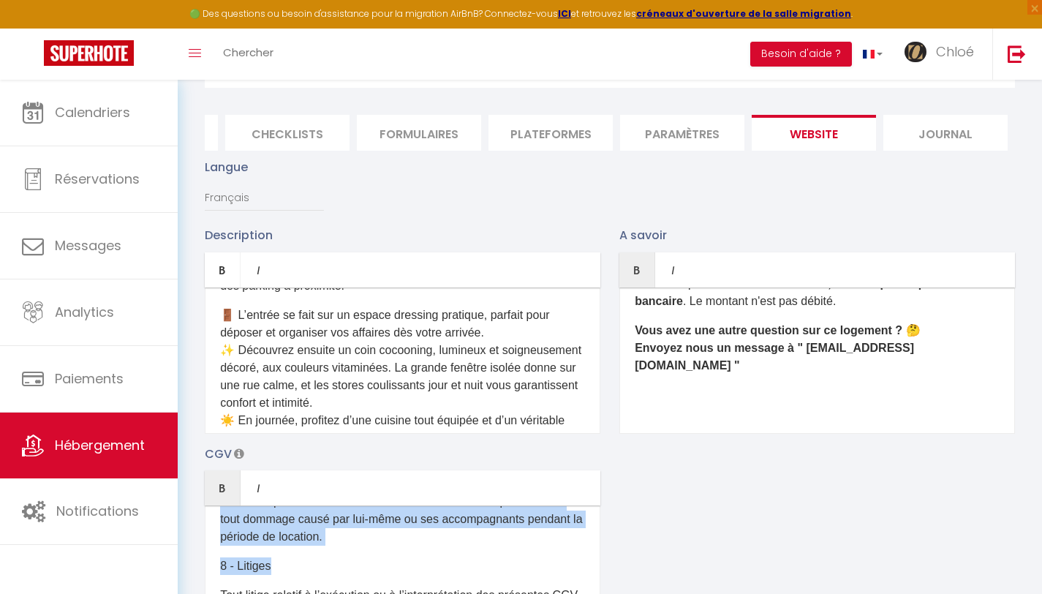
scroll to position [583, 0]
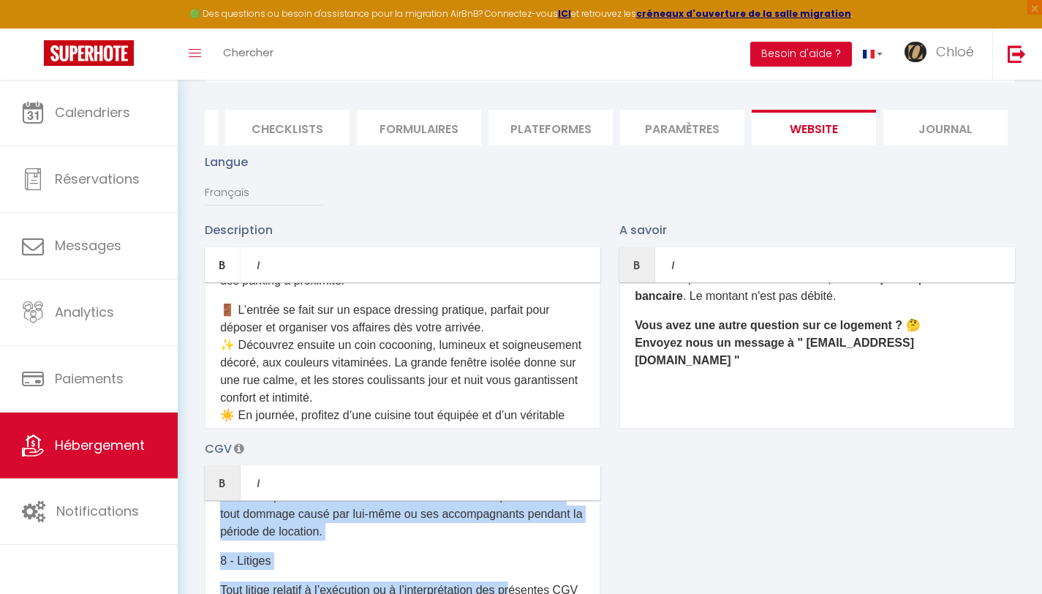
drag, startPoint x: 244, startPoint y: 551, endPoint x: 527, endPoint y: 593, distance: 286.1
click at [527, 593] on div "1 - Objet Les présentes Conditions Générales de Vente (CGV) régissent toutes le…" at bounding box center [403, 573] width 396 height 146
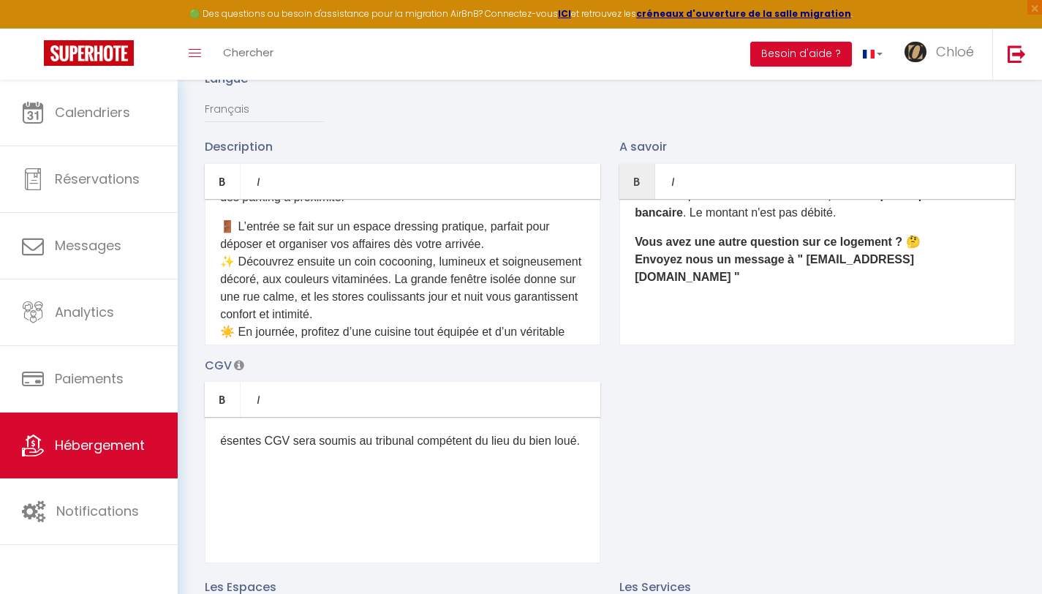
scroll to position [0, 0]
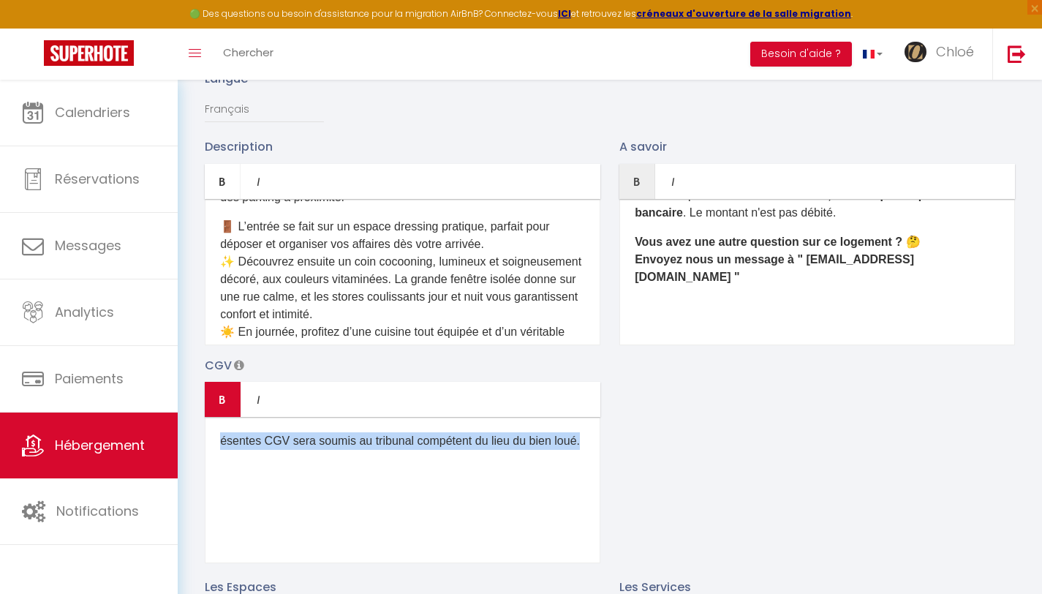
drag, startPoint x: 483, startPoint y: 526, endPoint x: 210, endPoint y: 411, distance: 296.8
click at [210, 411] on div "Bold Italic Rich text editor ésentes CGV sera soumis au tribunal compétent du l…" at bounding box center [403, 472] width 396 height 181
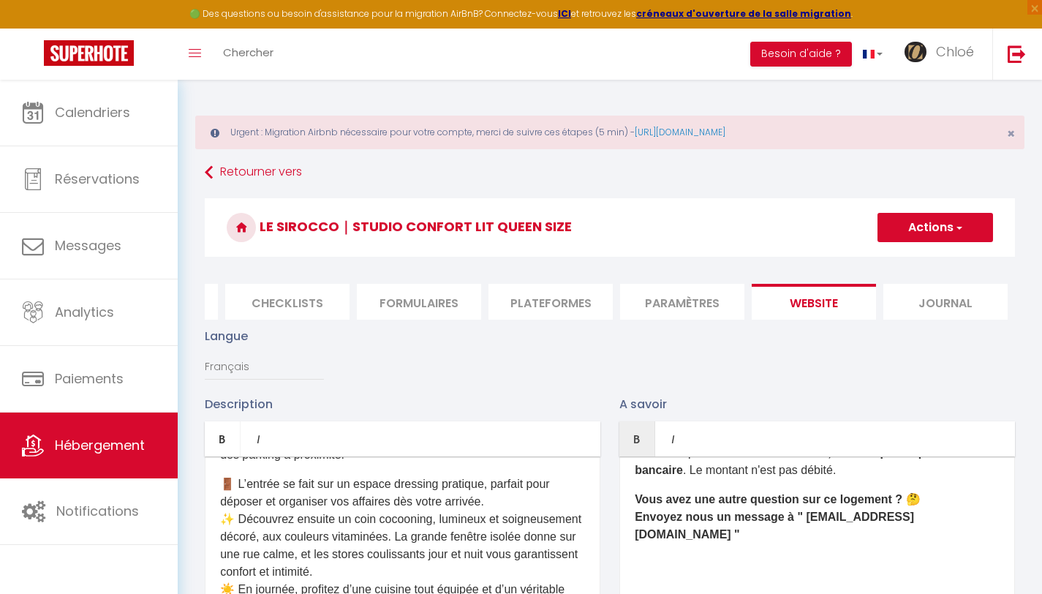
click at [931, 239] on button "Actions" at bounding box center [935, 227] width 116 height 29
click at [926, 260] on input "Enregistrer" at bounding box center [918, 259] width 54 height 15
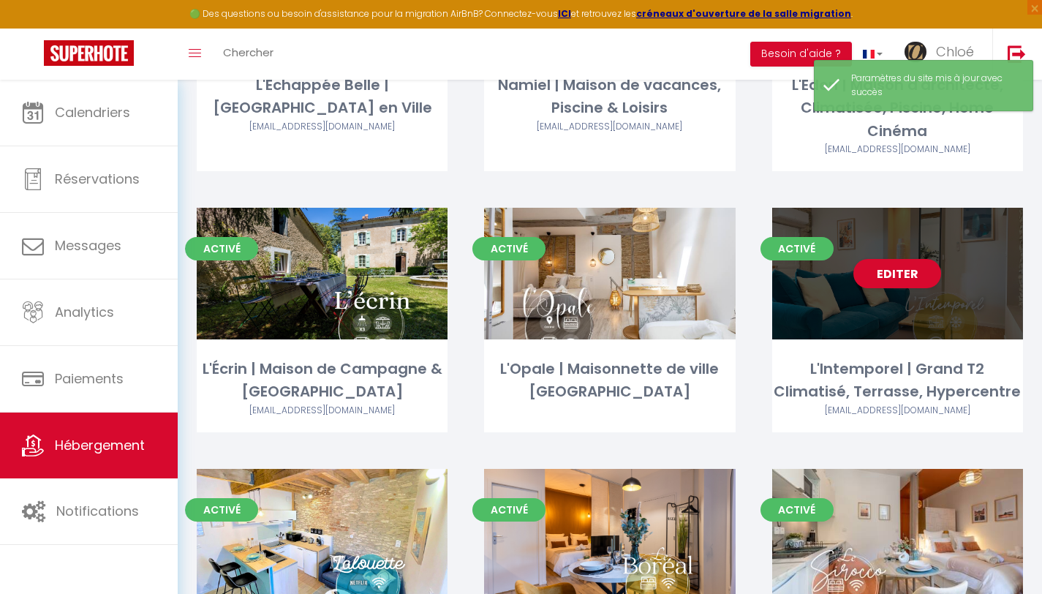
scroll to position [561, 0]
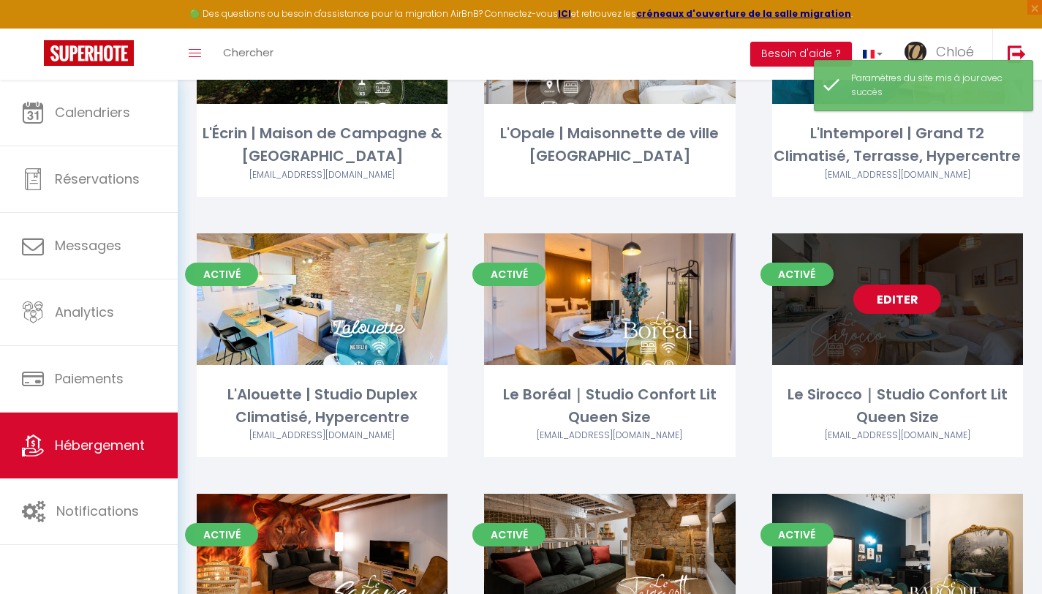
click at [901, 300] on link "Editer" at bounding box center [897, 298] width 88 height 29
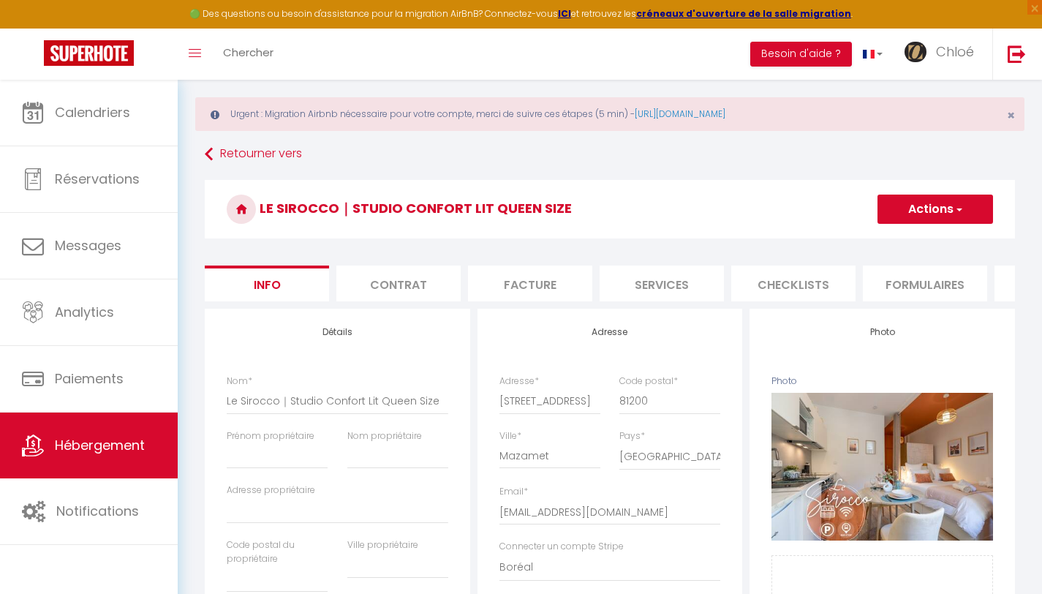
scroll to position [0, 487]
click at [825, 293] on li "website" at bounding box center [833, 283] width 124 height 36
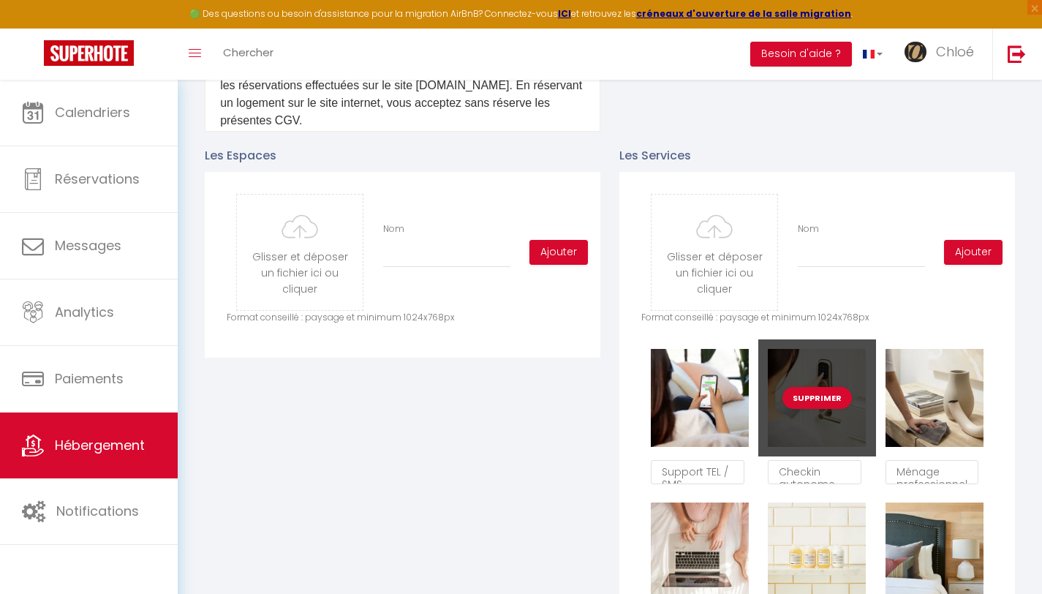
scroll to position [703, 0]
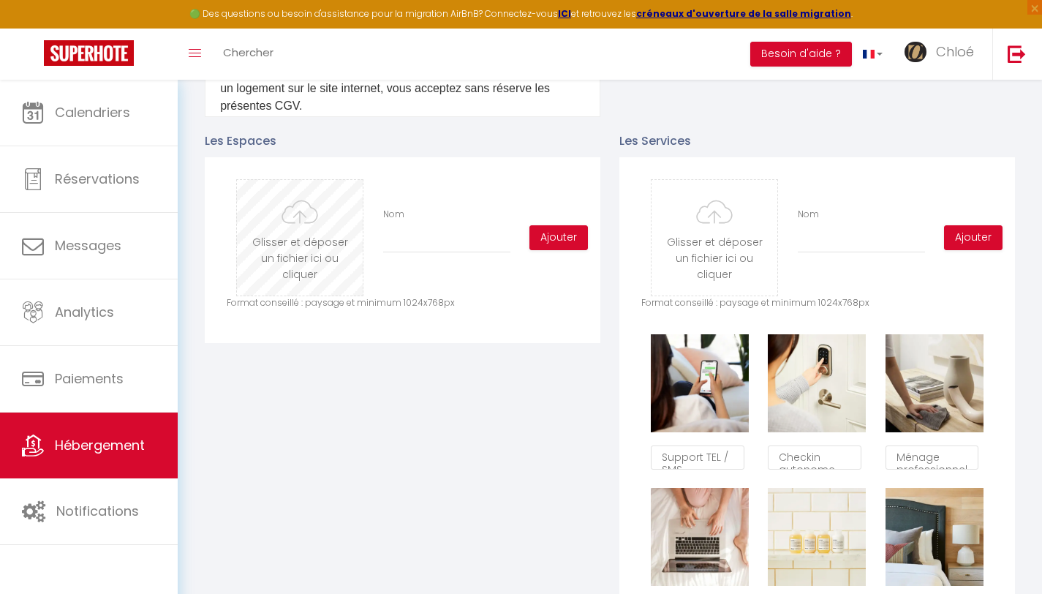
click at [304, 269] on input "file" at bounding box center [300, 238] width 126 height 116
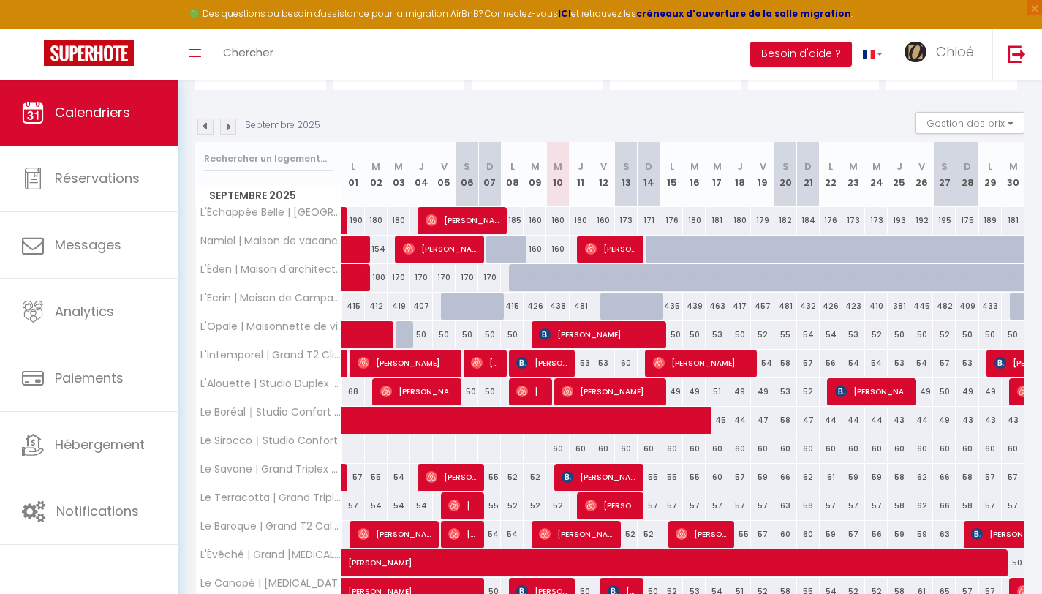
scroll to position [194, 0]
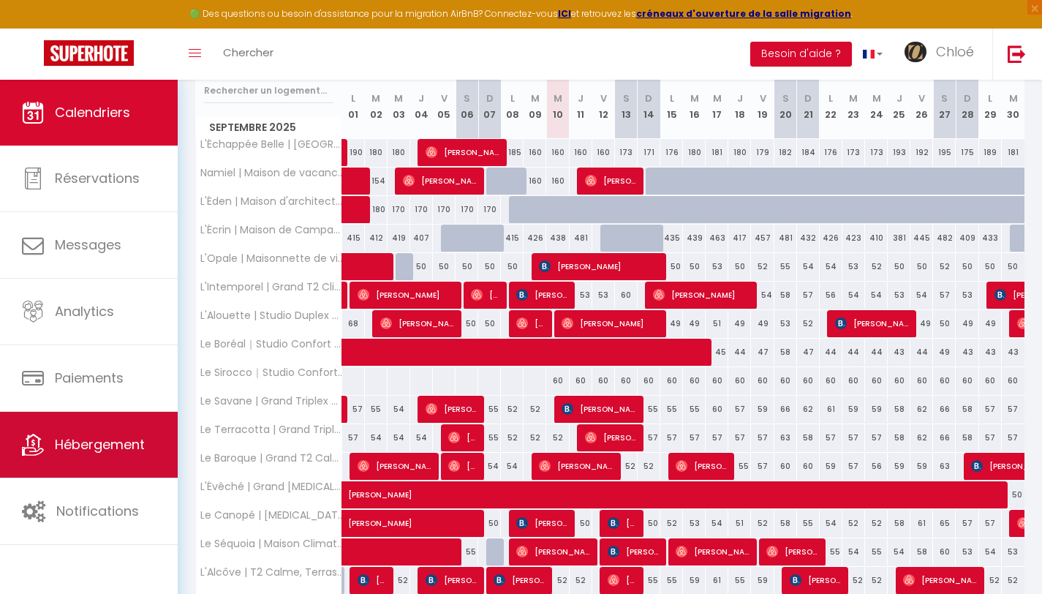
click at [135, 449] on span "Hébergement" at bounding box center [100, 444] width 90 height 18
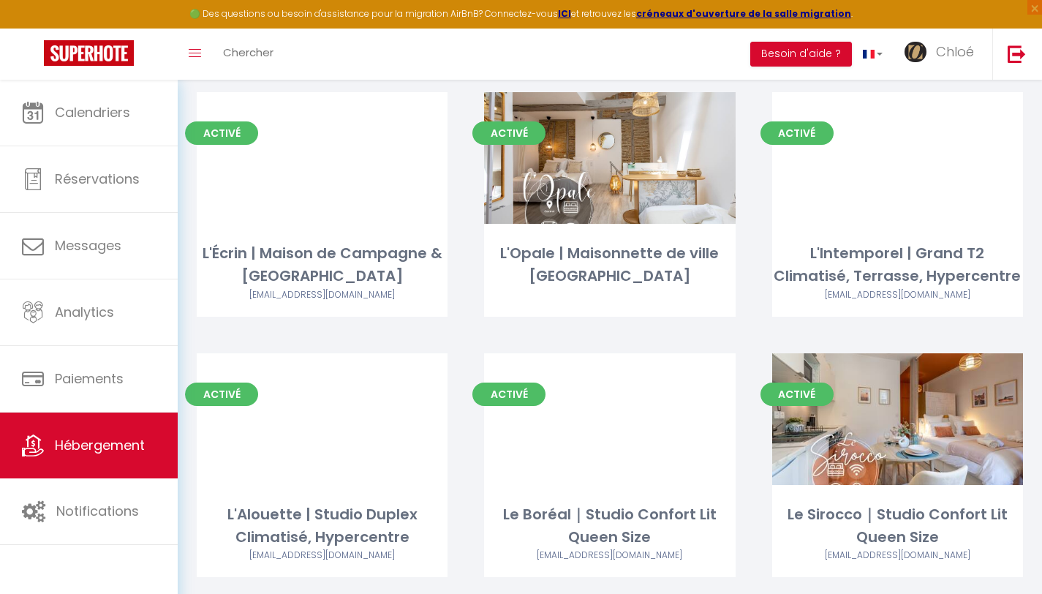
scroll to position [458, 0]
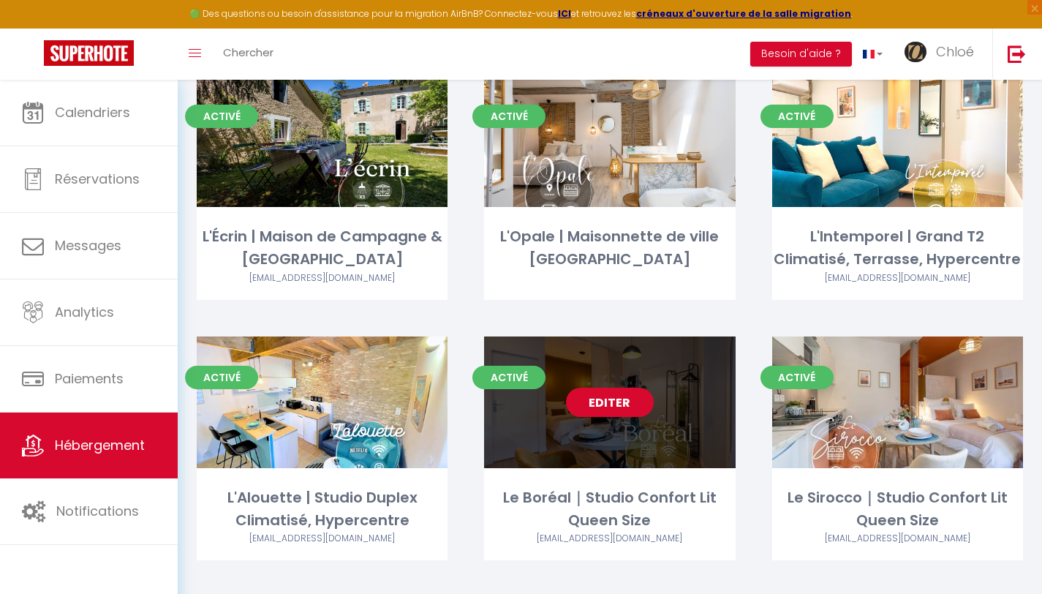
click at [610, 408] on link "Editer" at bounding box center [610, 401] width 88 height 29
select select "3"
select select "2"
select select "1"
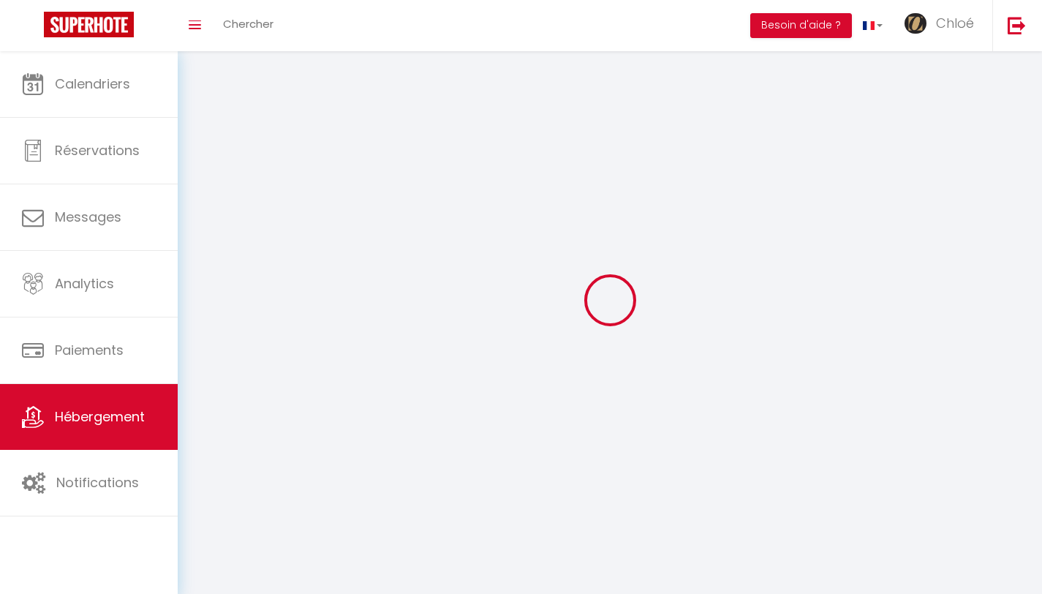
select select
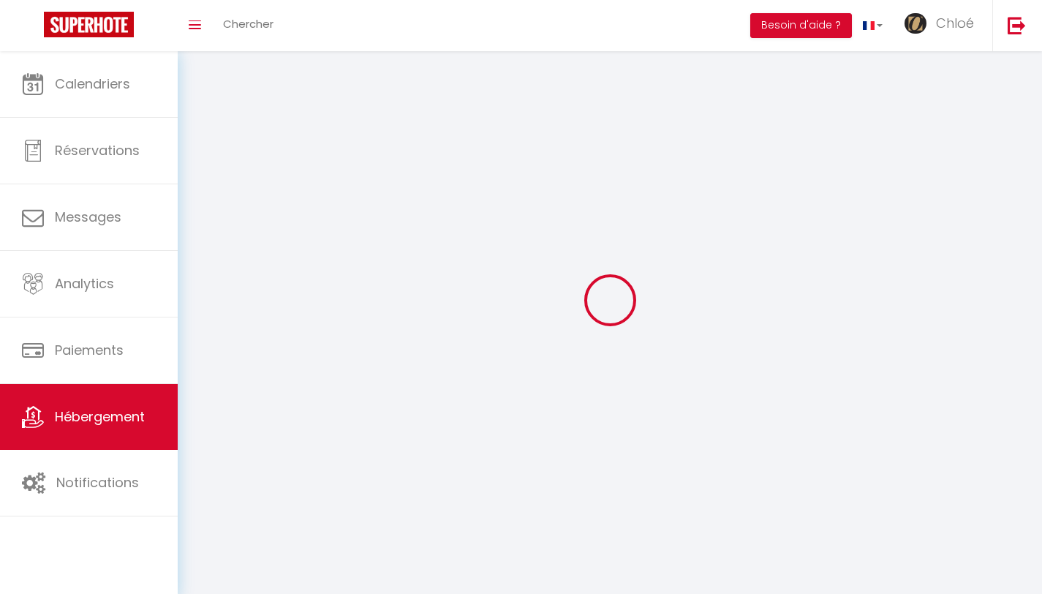
select select
checkbox input "false"
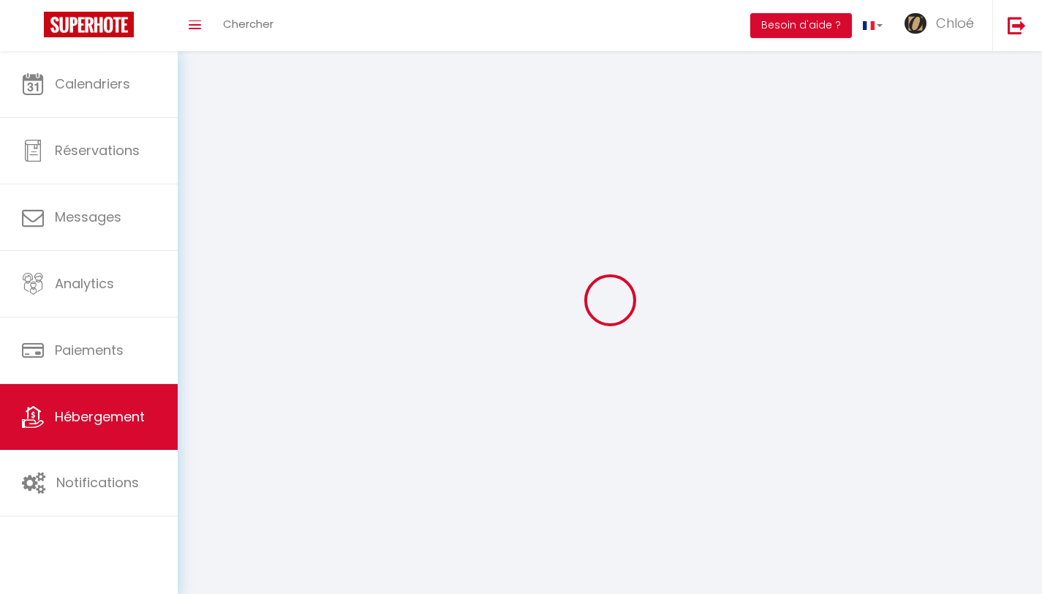
select select
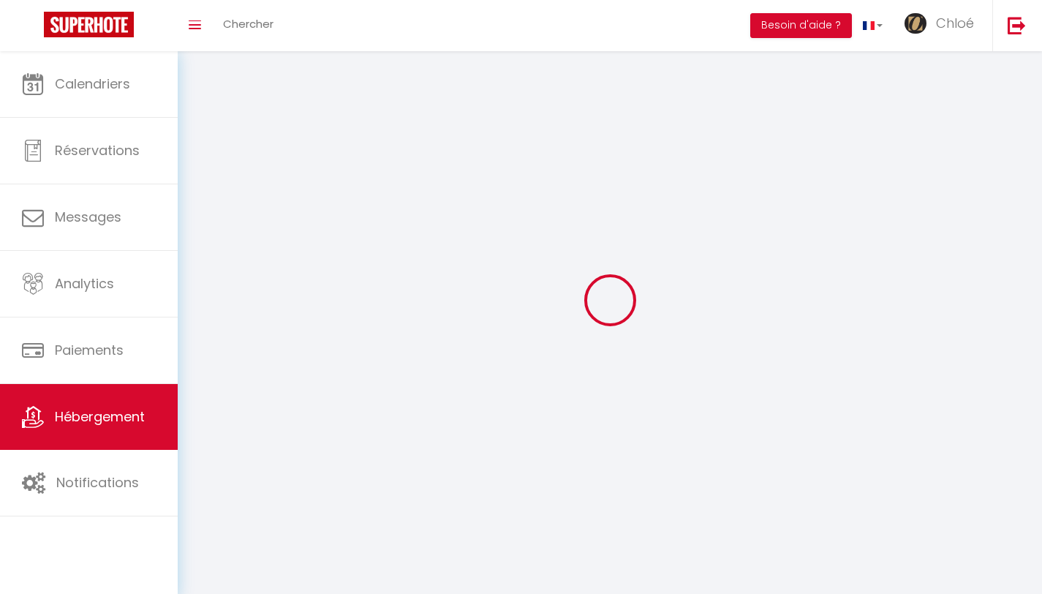
select select
checkbox input "false"
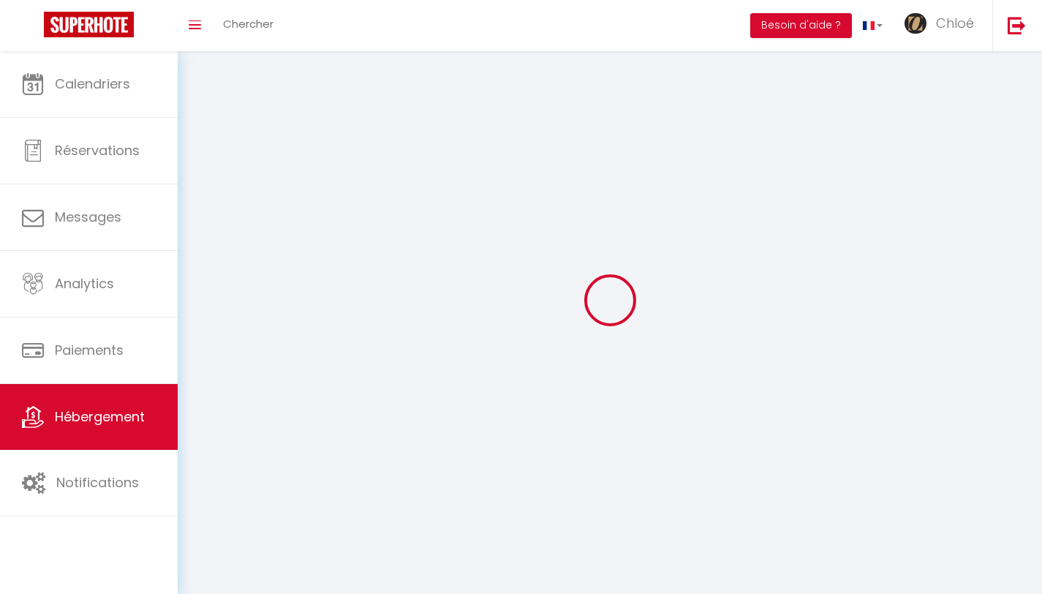
checkbox input "false"
select select
select select "1"
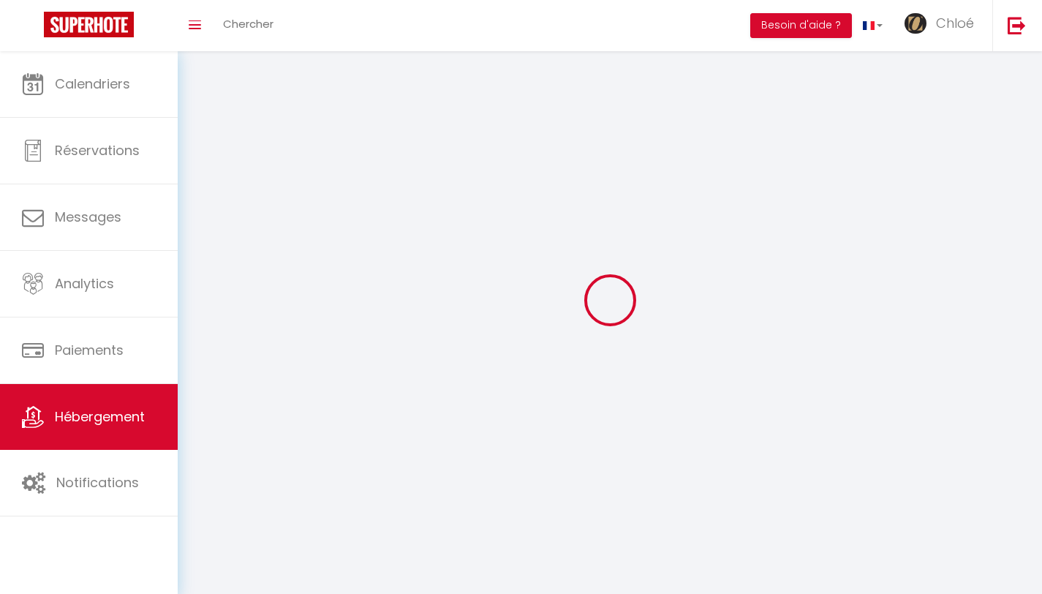
select select
select select "28"
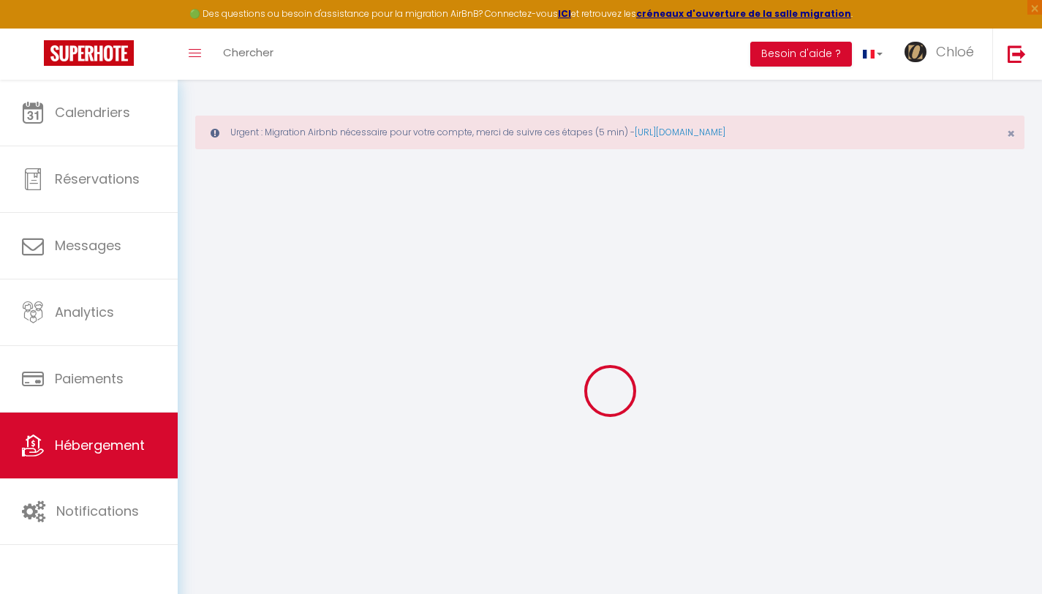
select select
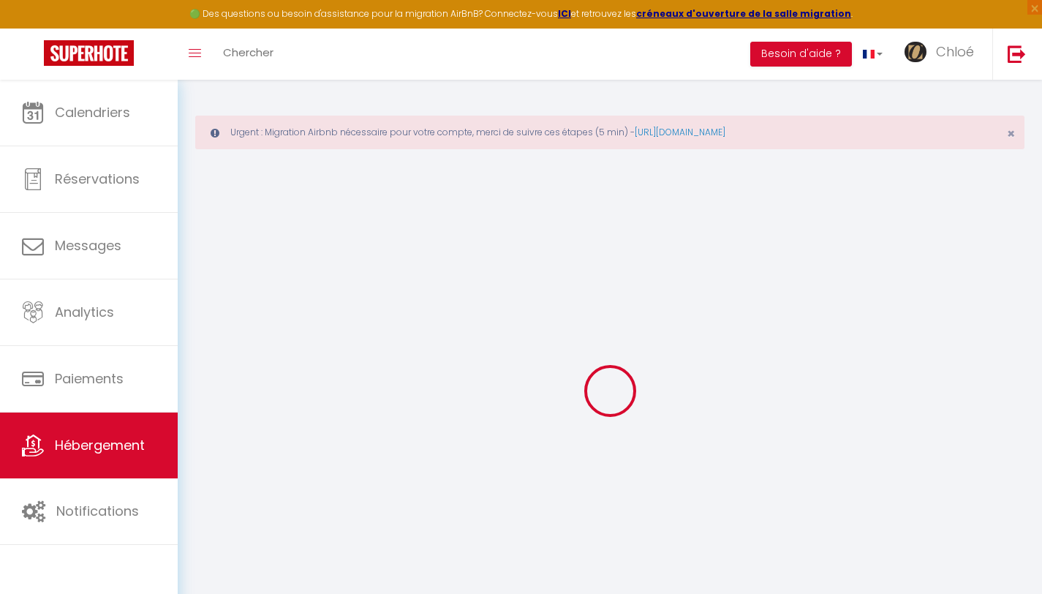
select select
checkbox input "false"
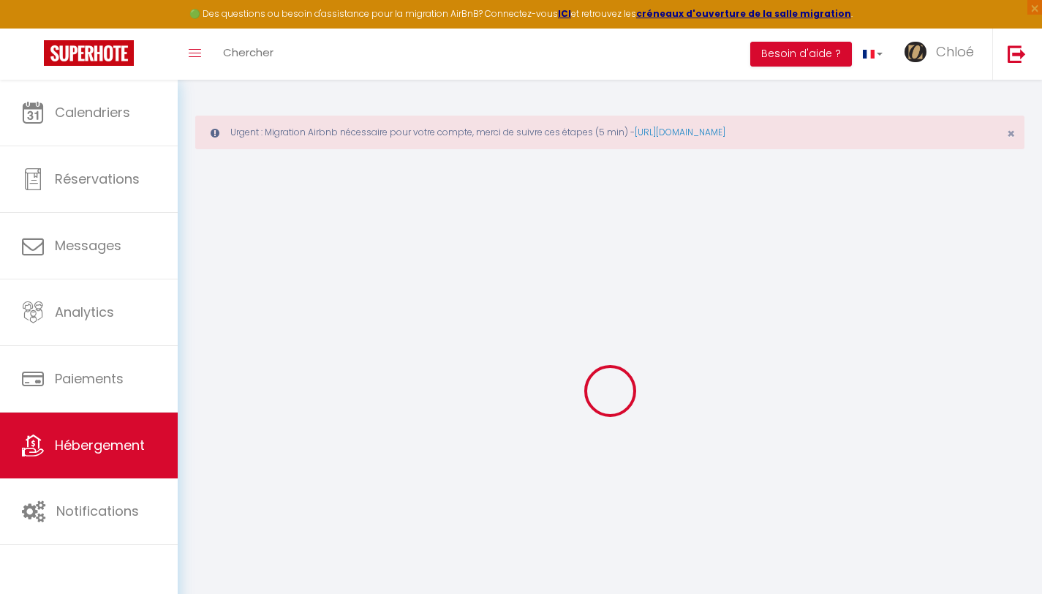
select select
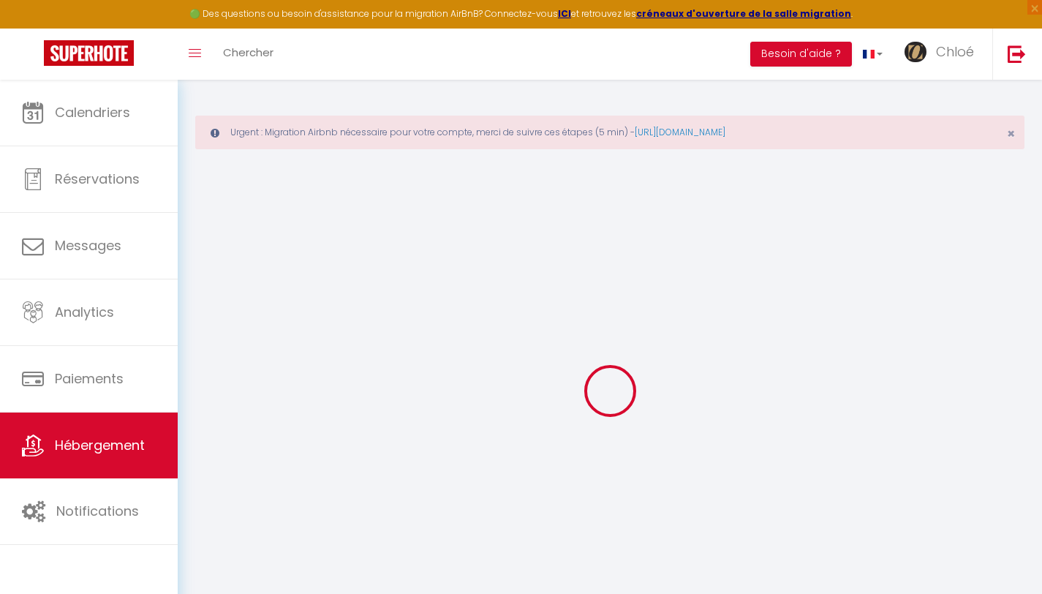
select select
checkbox input "false"
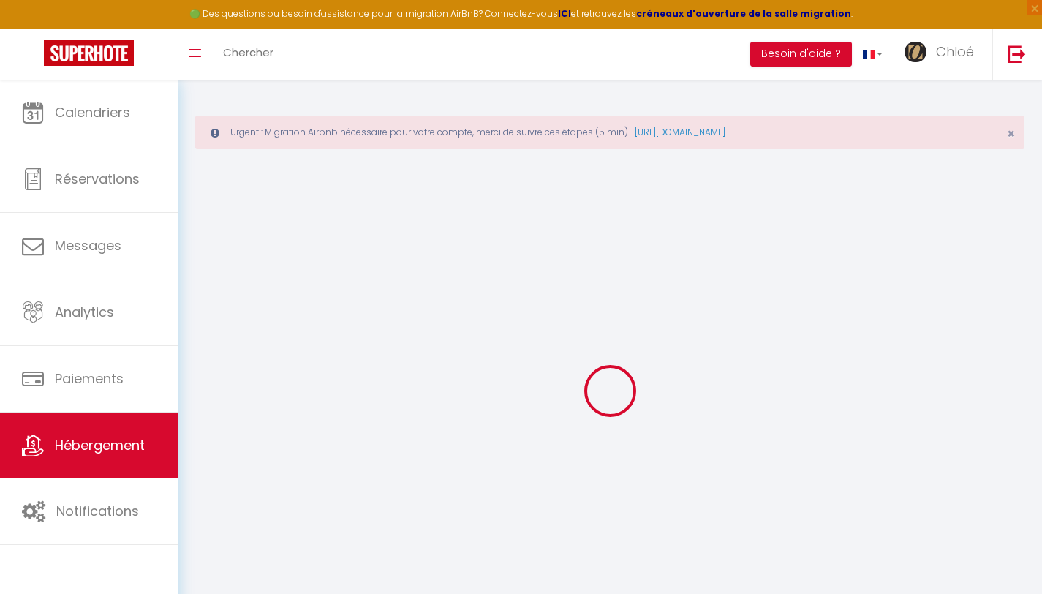
checkbox input "false"
select select
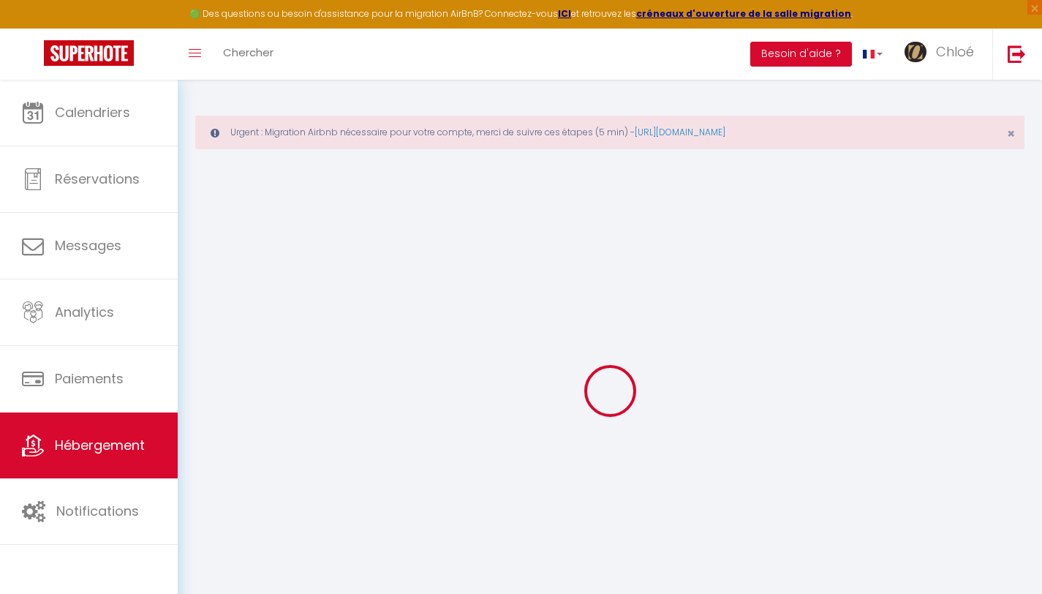
select select
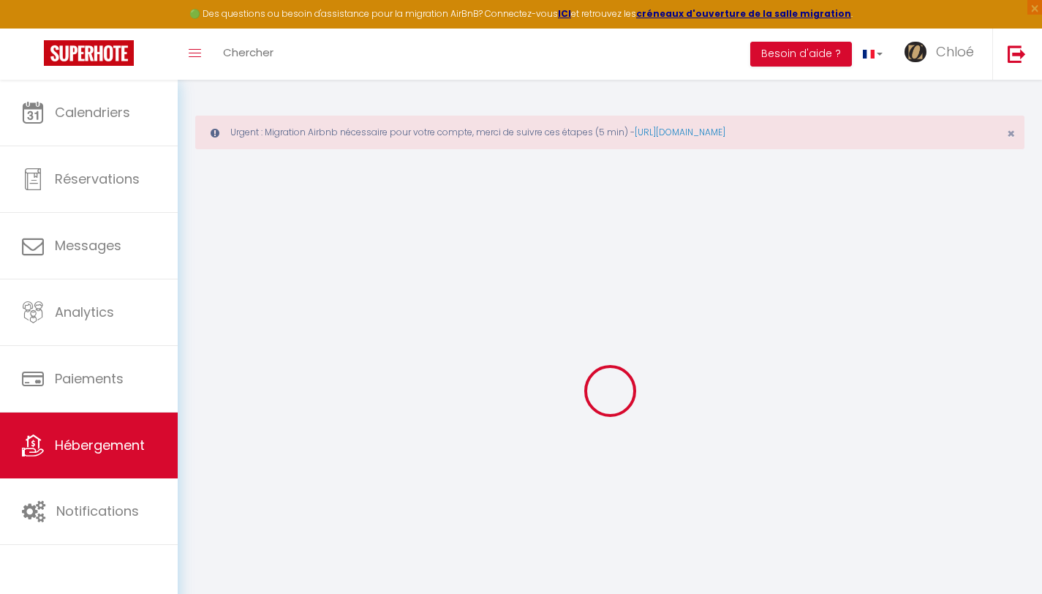
checkbox input "false"
select select
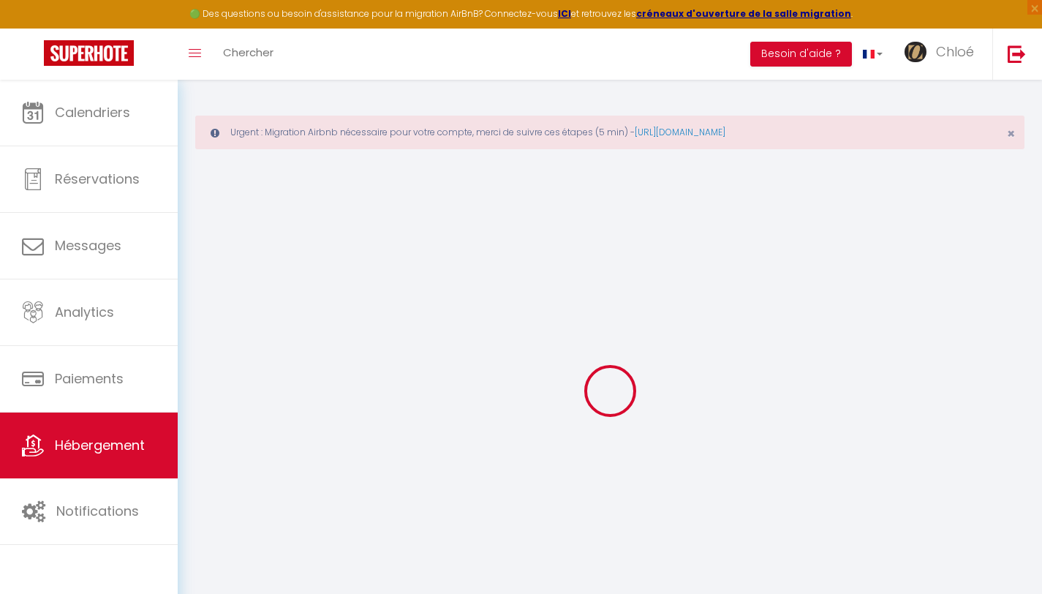
select select
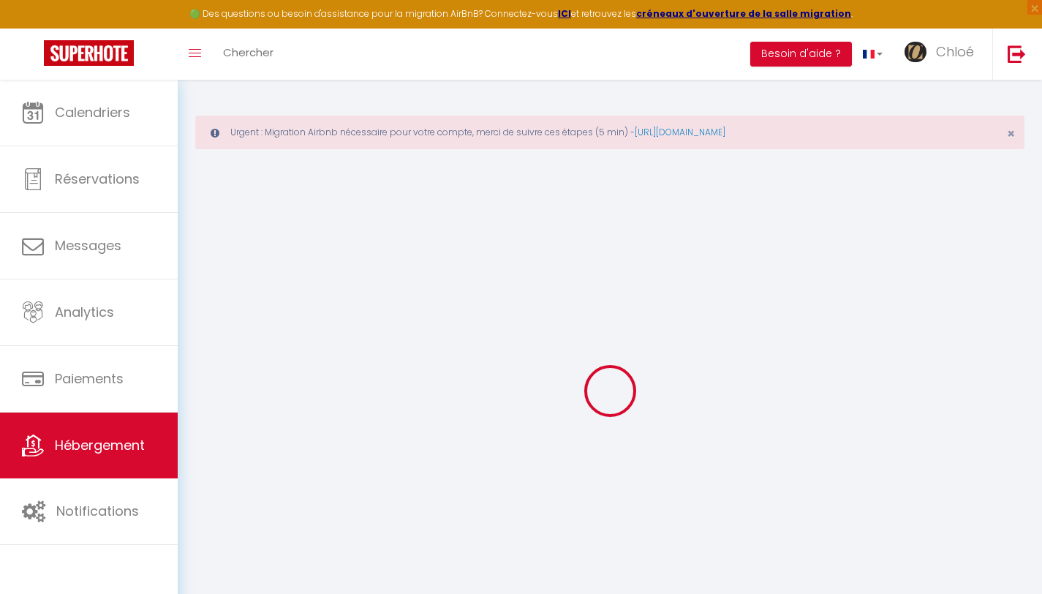
select select
checkbox input "false"
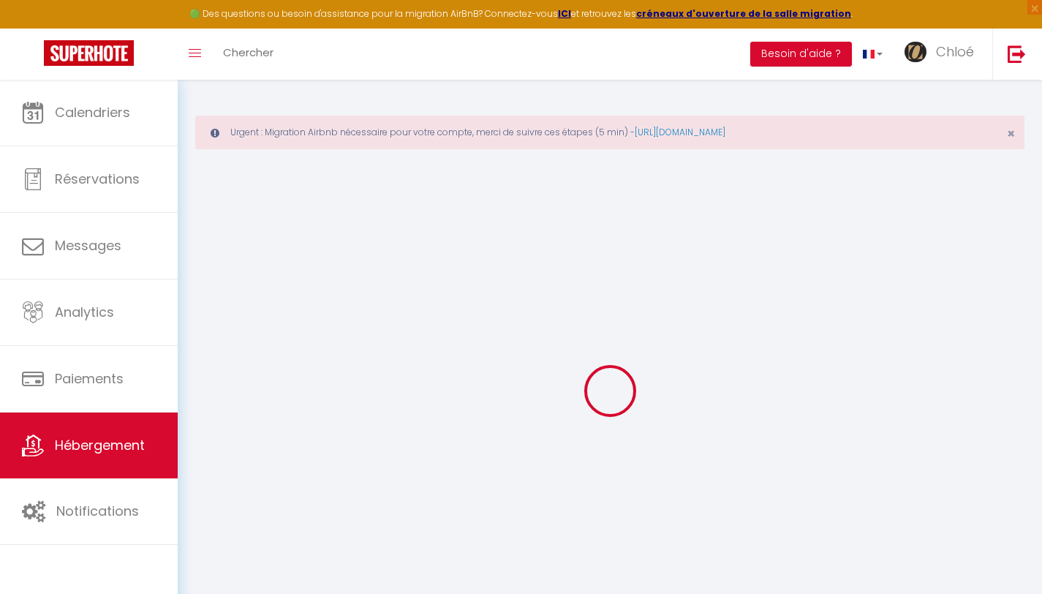
checkbox input "false"
select select
type input "Le Boréal｜Studio Confort Lit Queen Size"
type input "Vincent"
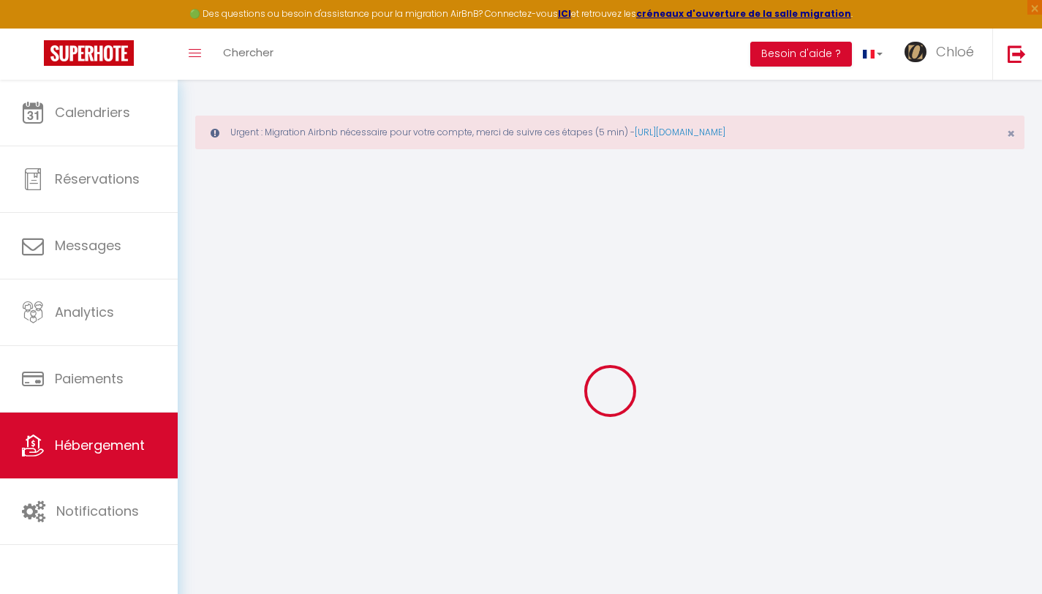
type input "BARRAU"
type input "13 rue d'issy"
type input "92100"
type input "Boulogne Billancourt"
select select "2"
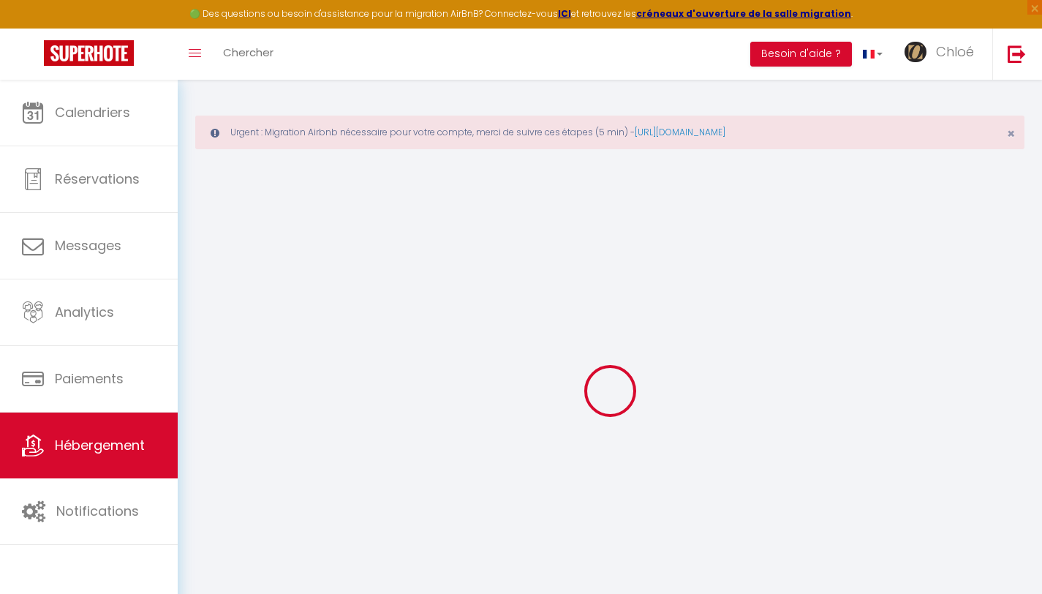
type input "43"
type input "27"
type input "1.44"
type input "500"
select select
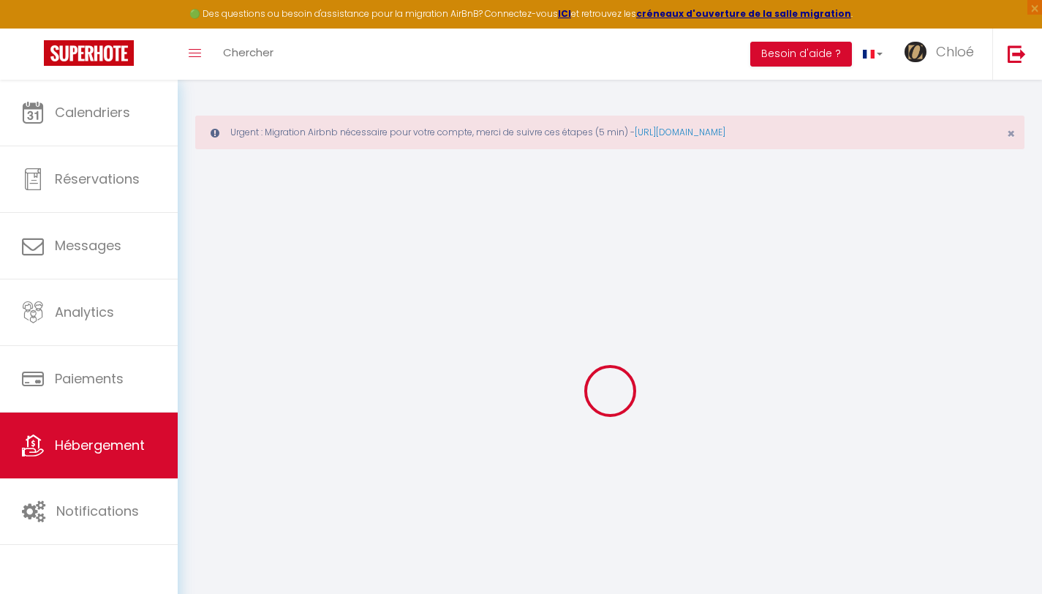
select select
type input "15 rue du Pont Caville"
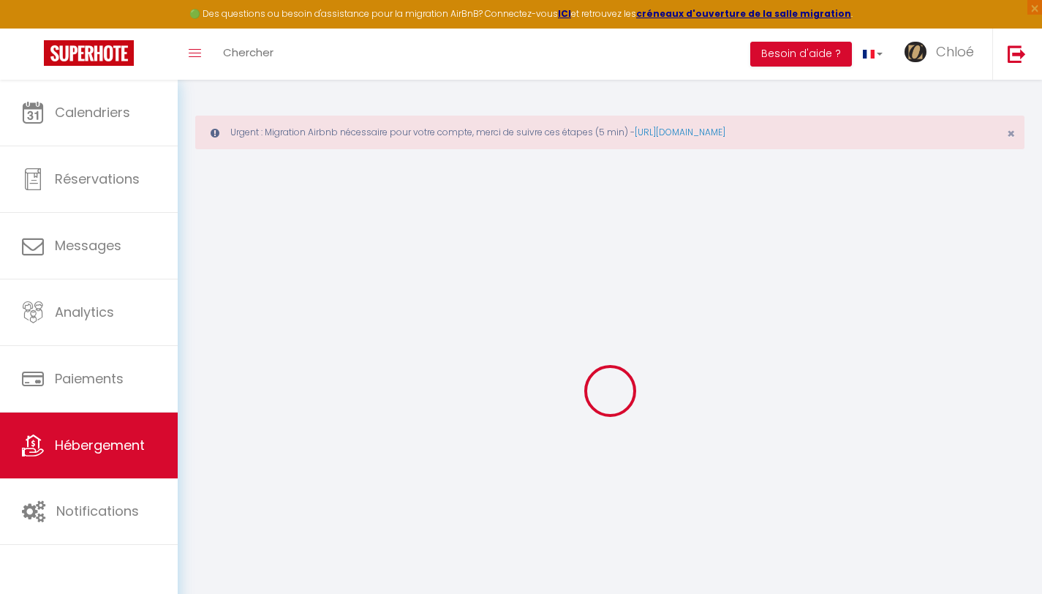
type input "81200"
type input "Mazamet"
type input "conciergerieoptimum@gmail.com"
select select "11300"
checkbox input "false"
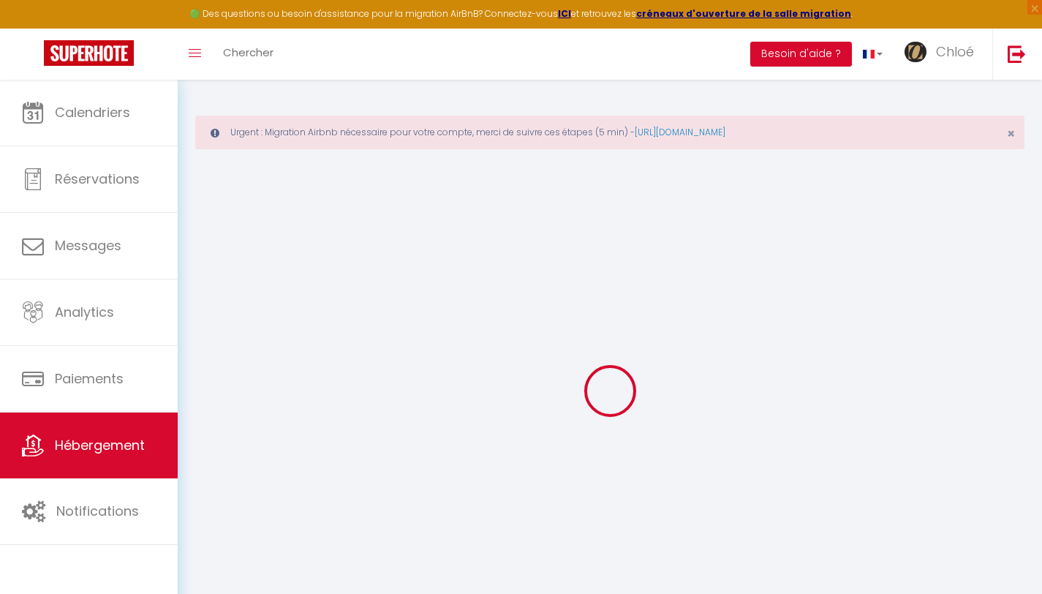
checkbox input "false"
type input "0"
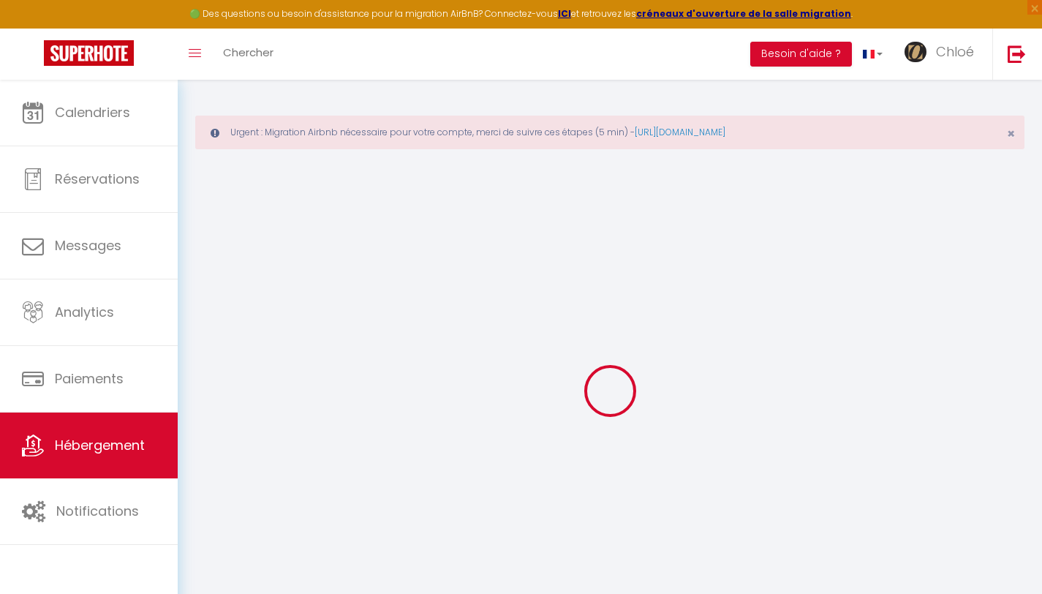
type input "0"
select select
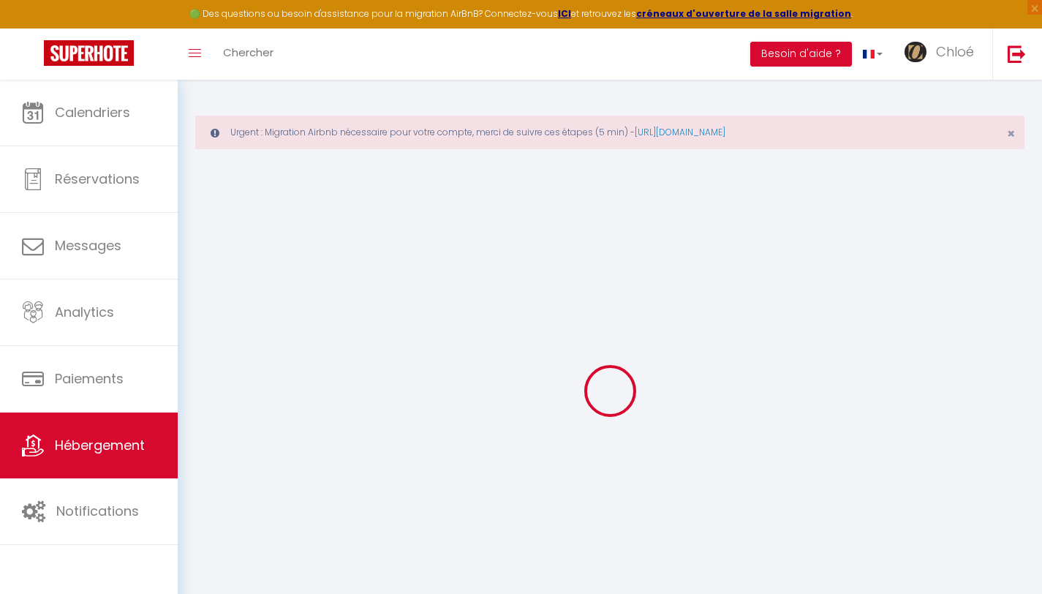
select select
checkbox input "false"
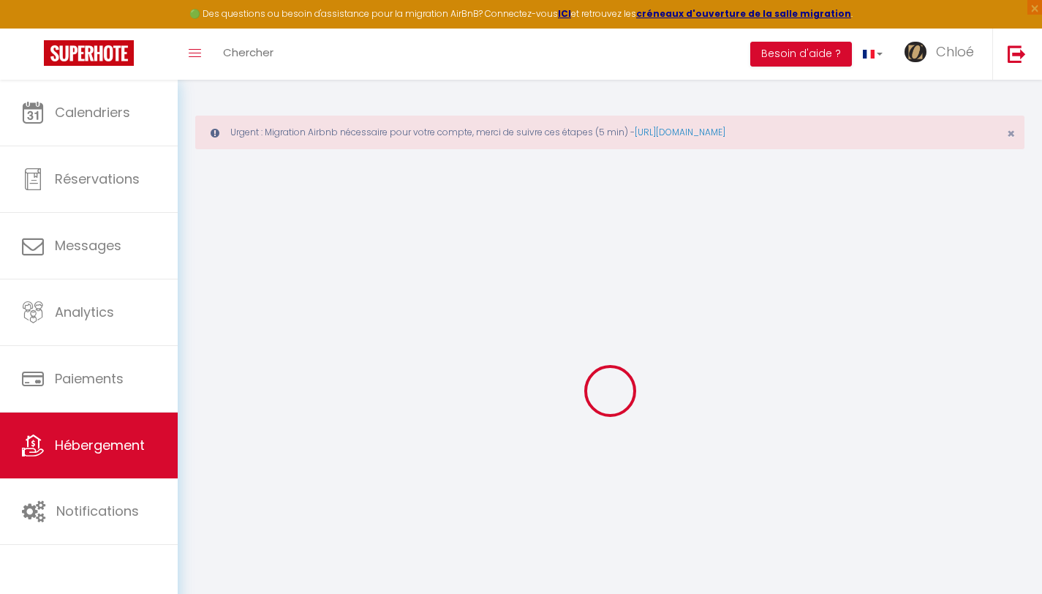
checkbox input "false"
select select
checkbox input "false"
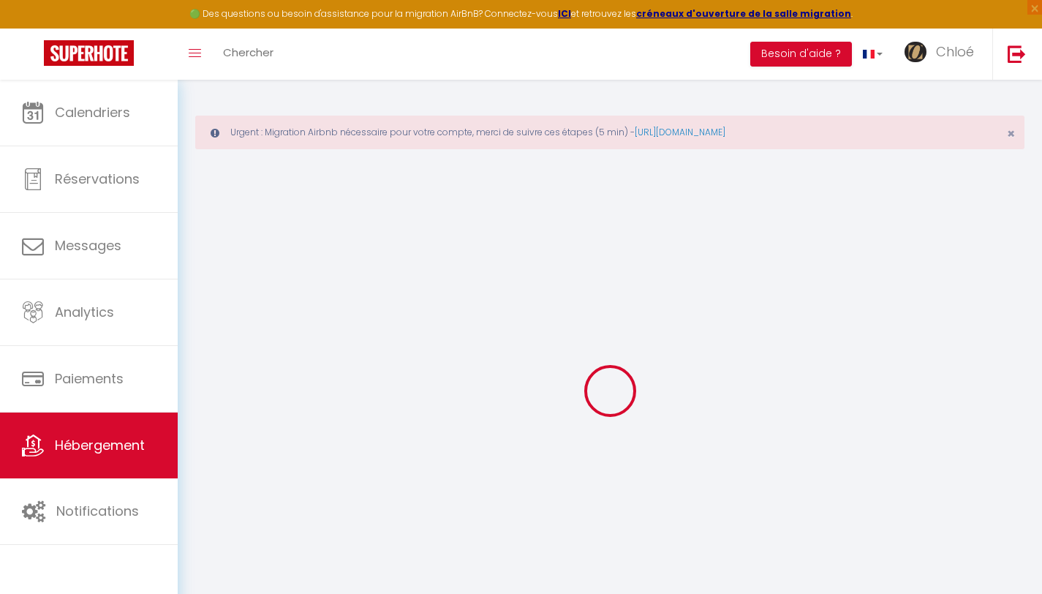
checkbox input "false"
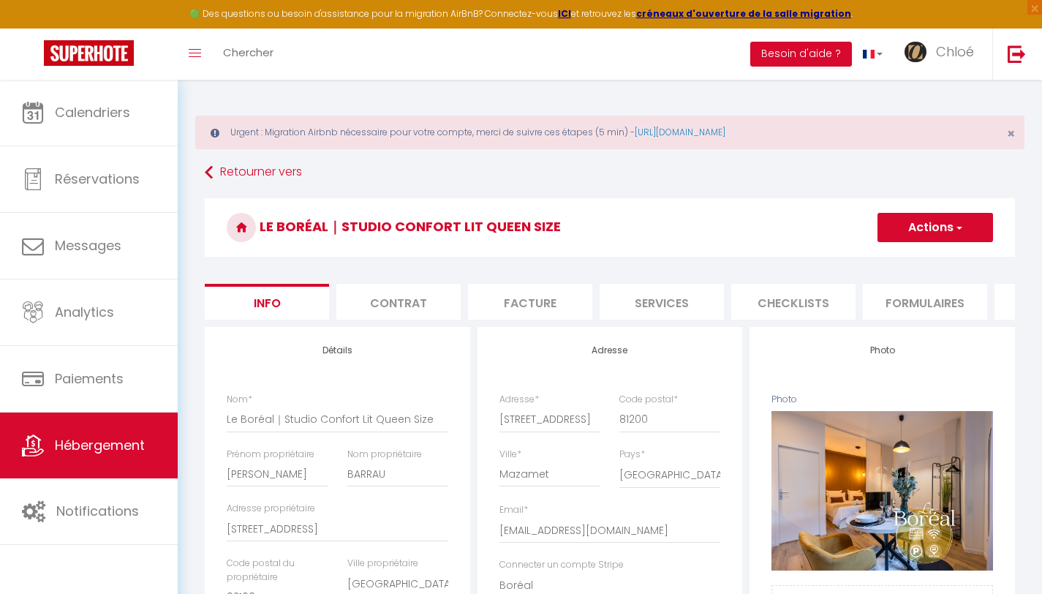
select select
checkbox input "false"
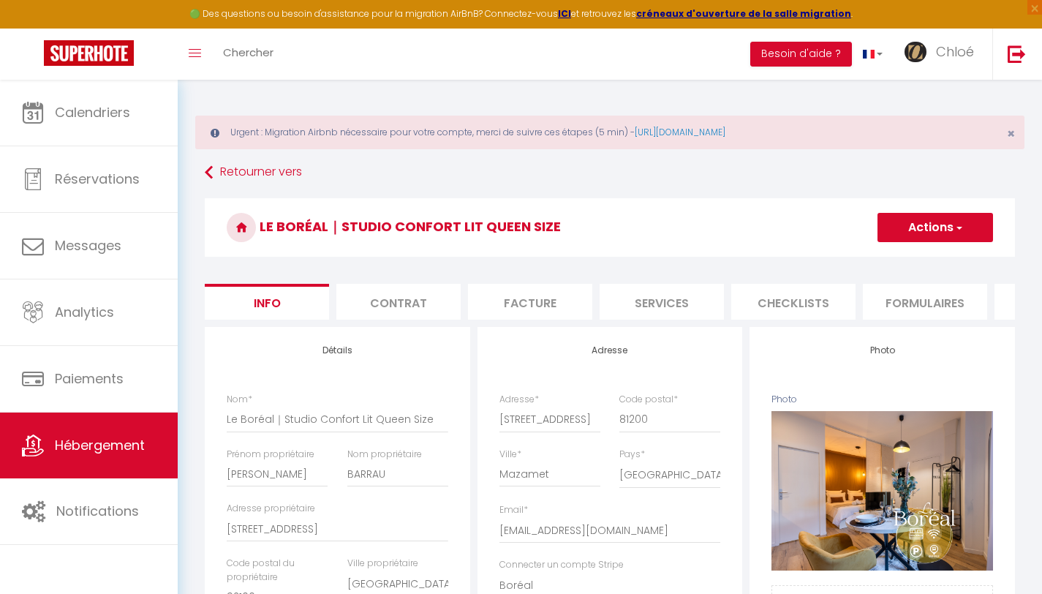
click at [408, 305] on li "Contrat" at bounding box center [398, 302] width 124 height 36
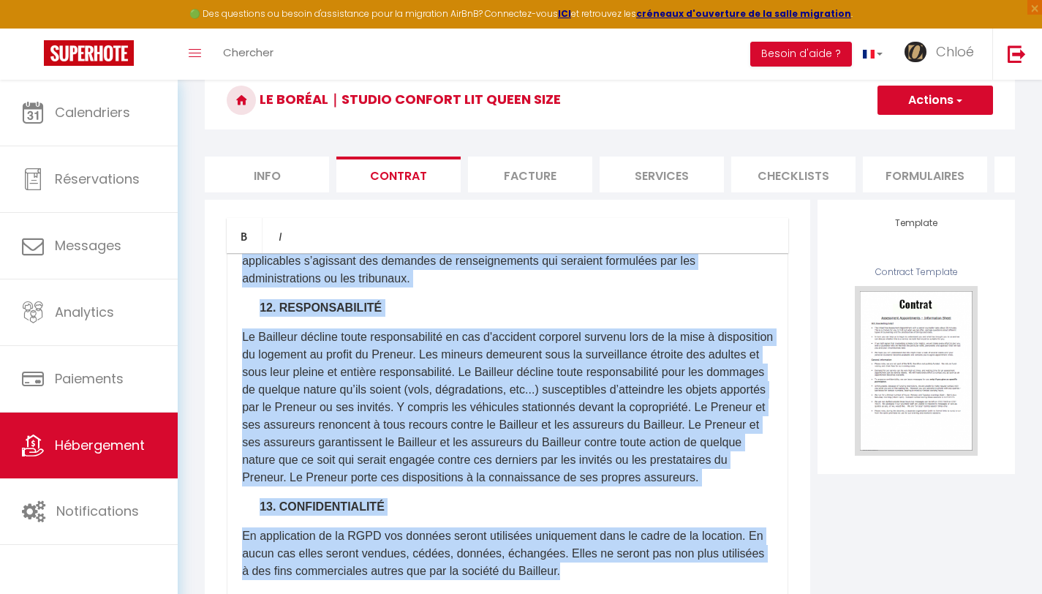
scroll to position [437, 0]
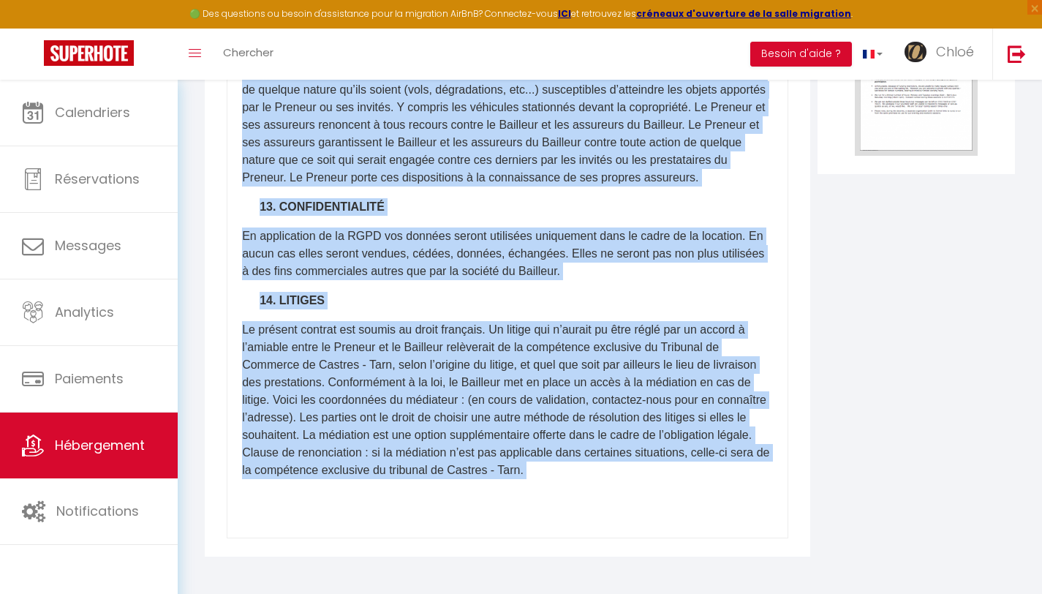
drag, startPoint x: 243, startPoint y: 413, endPoint x: 741, endPoint y: 501, distance: 506.3
click at [741, 501] on div "CONTRAT DE LOCATION COURTE DURÉE​ Entre les soussignés : OPTIMUM Conciergerie &…" at bounding box center [507, 245] width 561 height 585
copy div "CONTRAT DE LOCATION COURTE DURÉE​ Entre les soussignés : OPTIMUM Conciergerie &…"
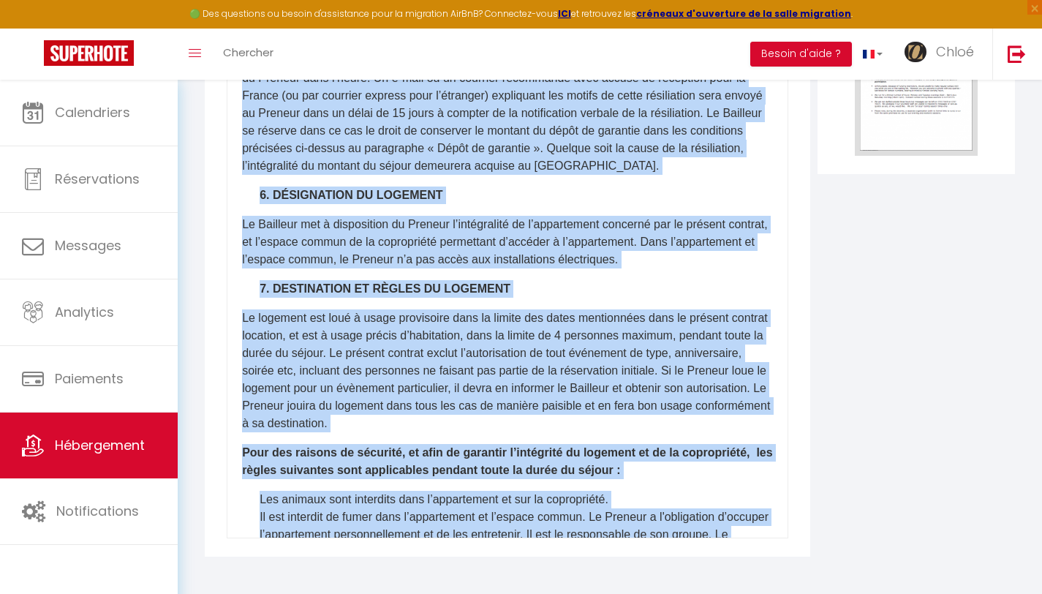
scroll to position [2282, 0]
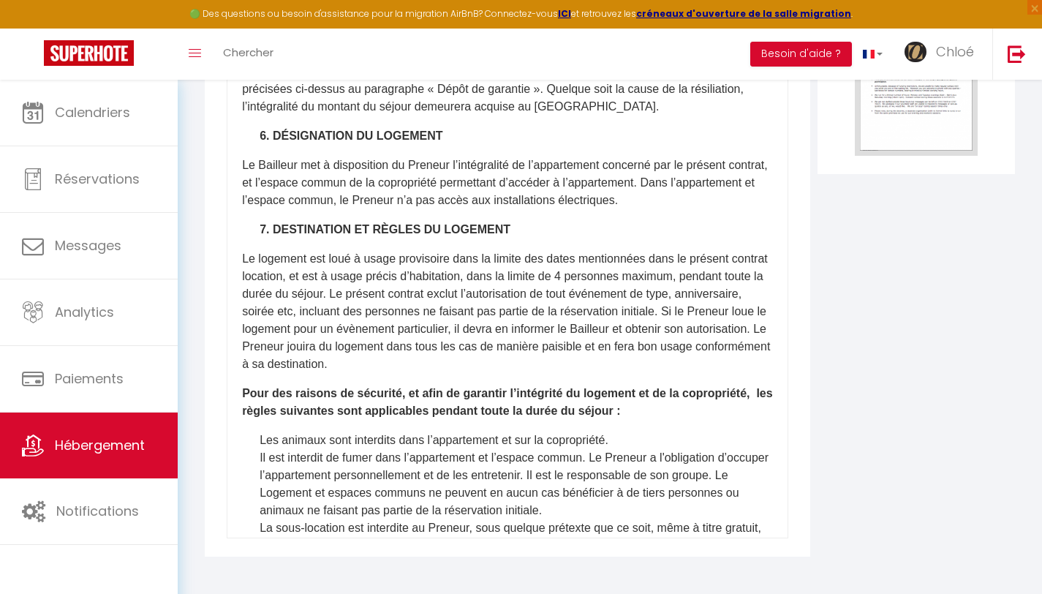
click at [614, 365] on p "Le logement est loué à usage provisoire dans la limite des dates mentionnées da…" at bounding box center [507, 311] width 531 height 123
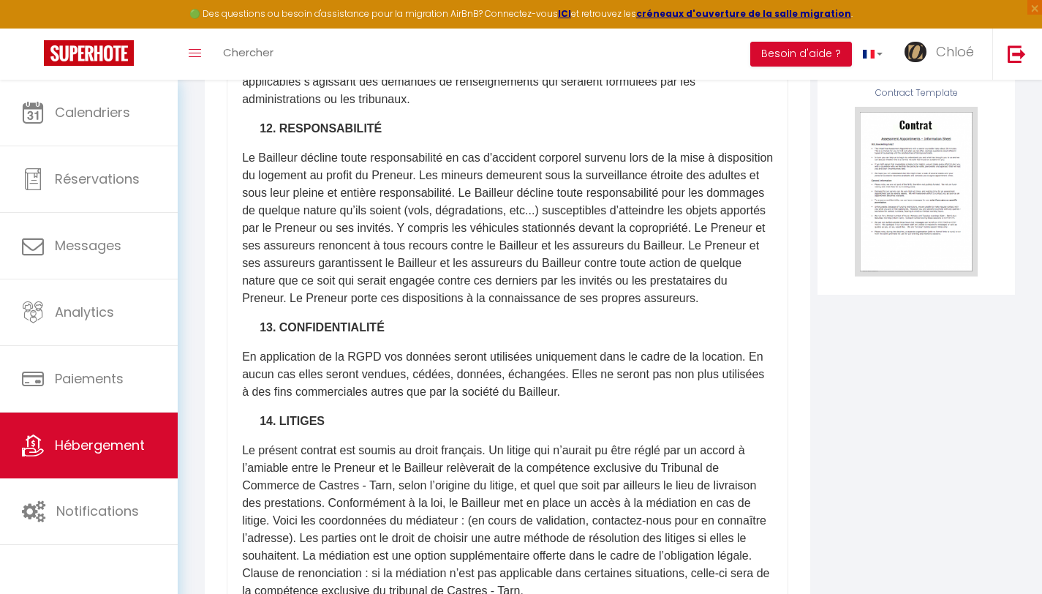
scroll to position [0, 0]
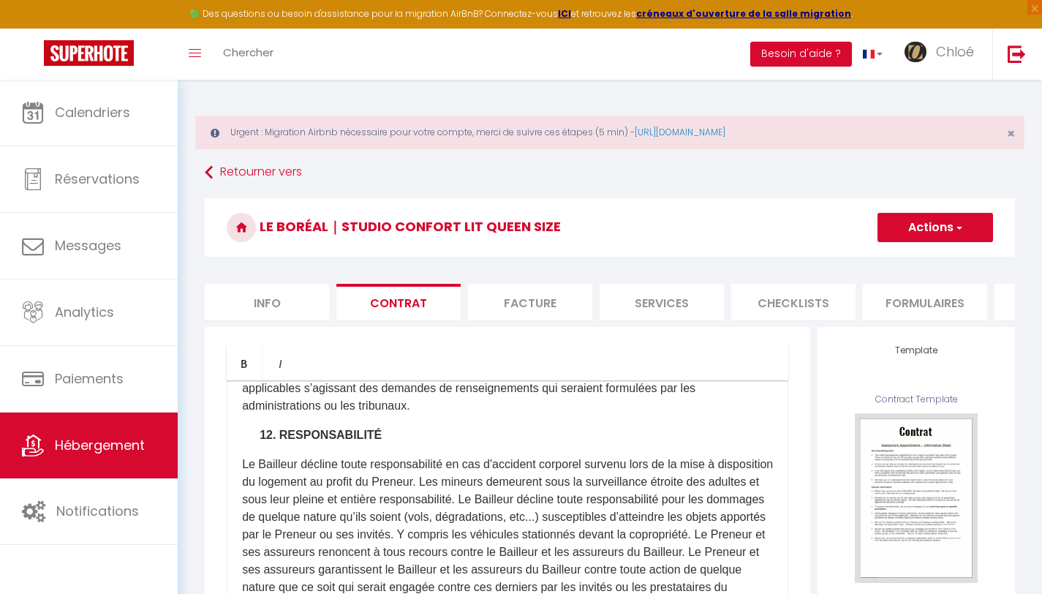
click at [938, 234] on button "Actions" at bounding box center [935, 227] width 116 height 29
click at [884, 261] on link "Enregistrer" at bounding box center [892, 259] width 200 height 19
click at [514, 298] on li "Facture" at bounding box center [530, 302] width 124 height 36
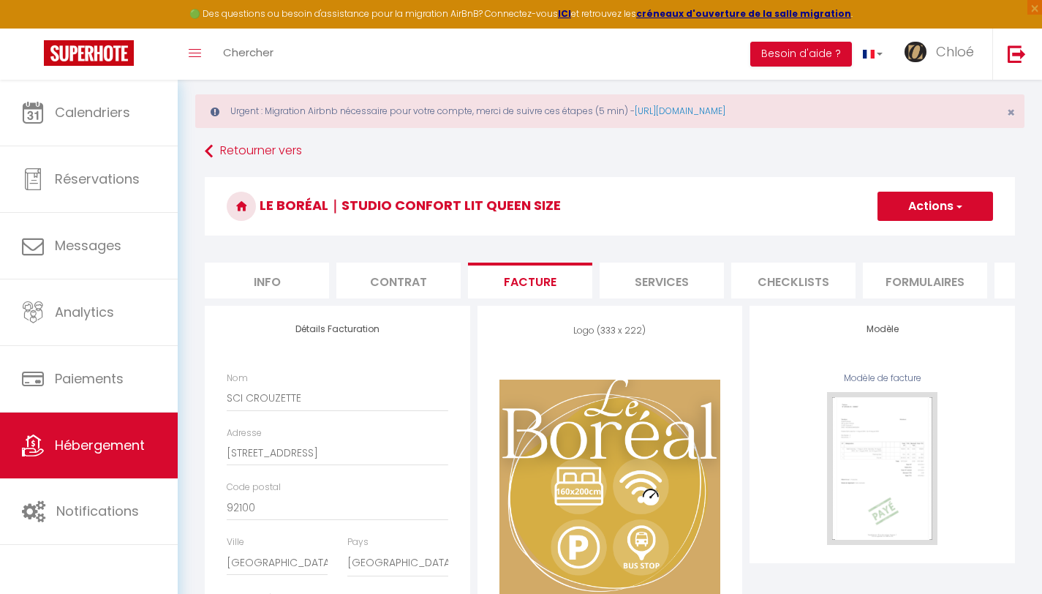
scroll to position [110, 0]
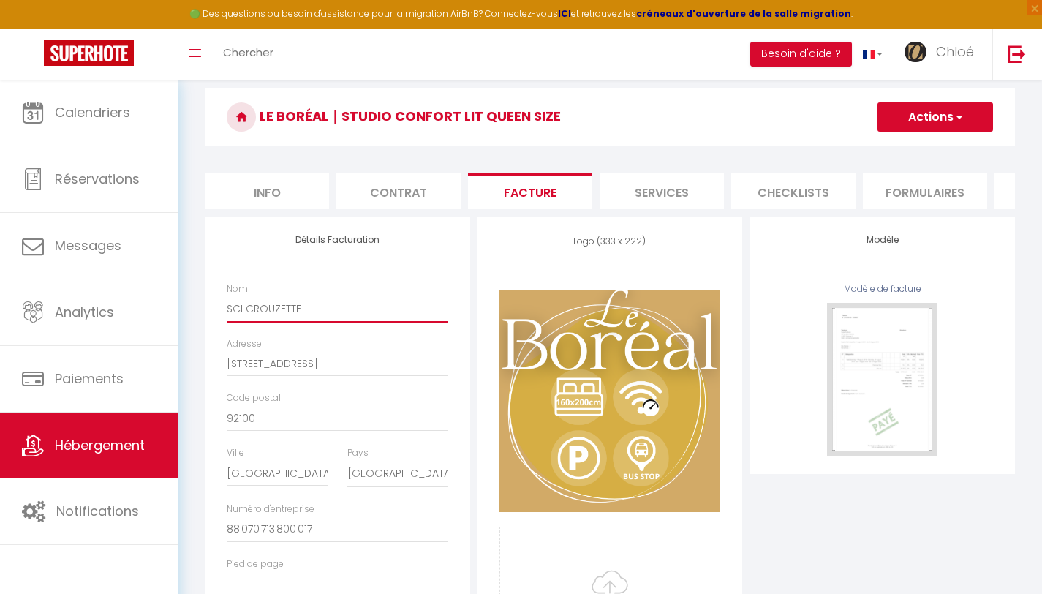
drag, startPoint x: 325, startPoint y: 318, endPoint x: 197, endPoint y: 303, distance: 128.8
click at [197, 303] on div "Retourner vers Le Boréal｜Studio Confort Lit Queen Size Actions Enregistrer Info…" at bounding box center [609, 377] width 829 height 657
drag, startPoint x: 307, startPoint y: 378, endPoint x: 216, endPoint y: 368, distance: 91.2
click at [216, 368] on div "Détails Facturation Nom SCI CROUZETTE Adresse 13 rue d'Issy Code postal 92100 V…" at bounding box center [337, 423] width 265 height 414
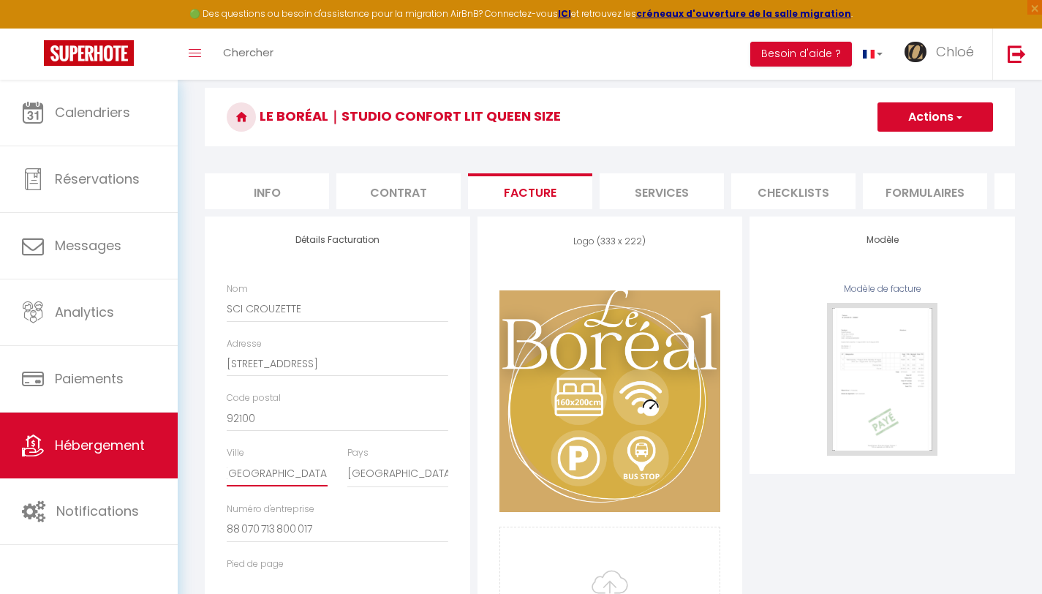
drag, startPoint x: 227, startPoint y: 481, endPoint x: 389, endPoint y: 483, distance: 162.3
click at [389, 484] on div "Ville Boulogne Billancourt Pays France Portugal Afghanistan Albania Algeria Ame…" at bounding box center [337, 474] width 241 height 56
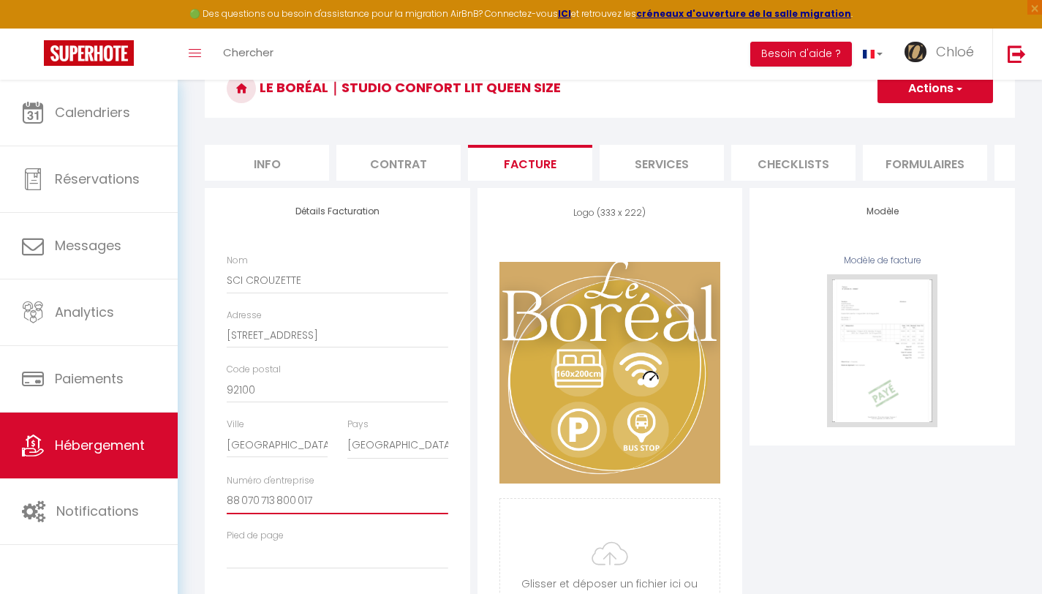
drag, startPoint x: 331, startPoint y: 510, endPoint x: 200, endPoint y: 502, distance: 131.1
click at [200, 502] on div "Retourner vers Le Boréal｜Studio Confort Lit Queen Size Actions Enregistrer Info…" at bounding box center [609, 348] width 829 height 657
click at [881, 163] on li "Formulaires" at bounding box center [925, 163] width 124 height 36
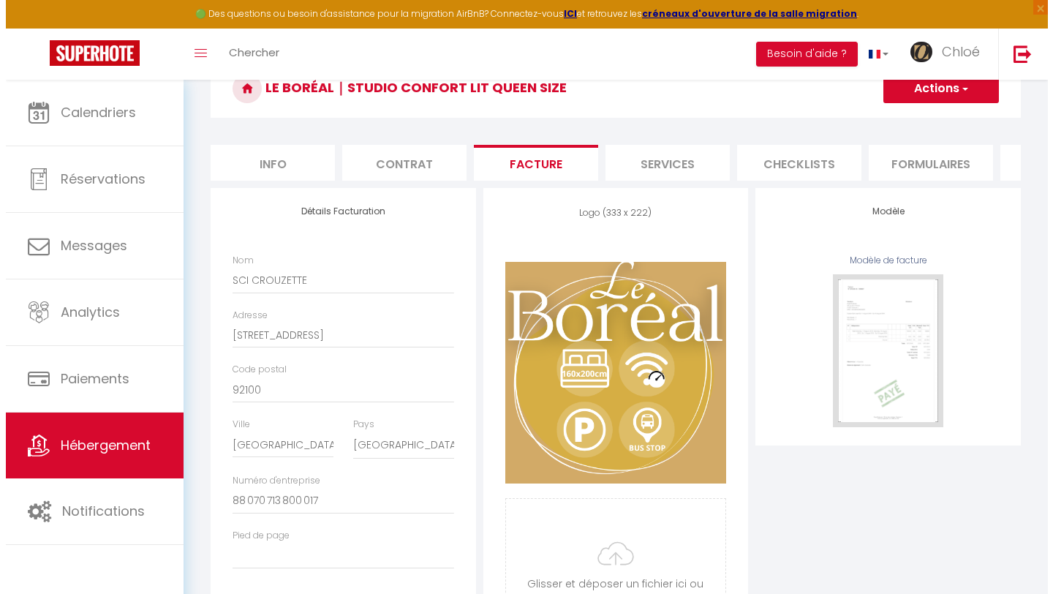
scroll to position [80, 0]
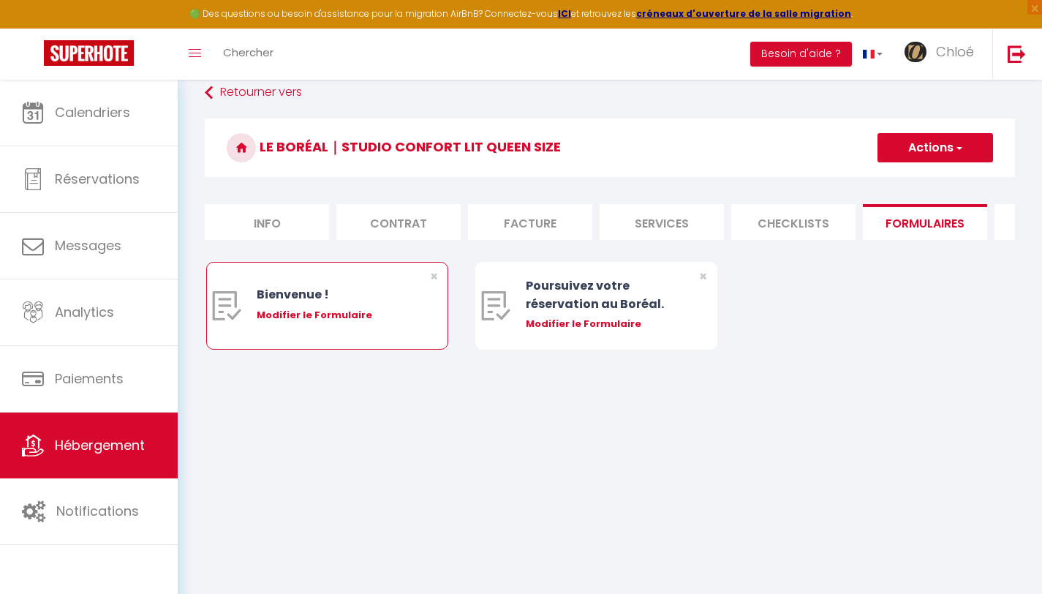
click at [314, 319] on div "Modifier le Formulaire" at bounding box center [338, 315] width 162 height 15
type input "Bienvenue !"
type input "Afin de vous accueillir au mieux, veuillez-nous indiquer l'heure présumée de vo…"
select select "[object Object]"
radio input "true"
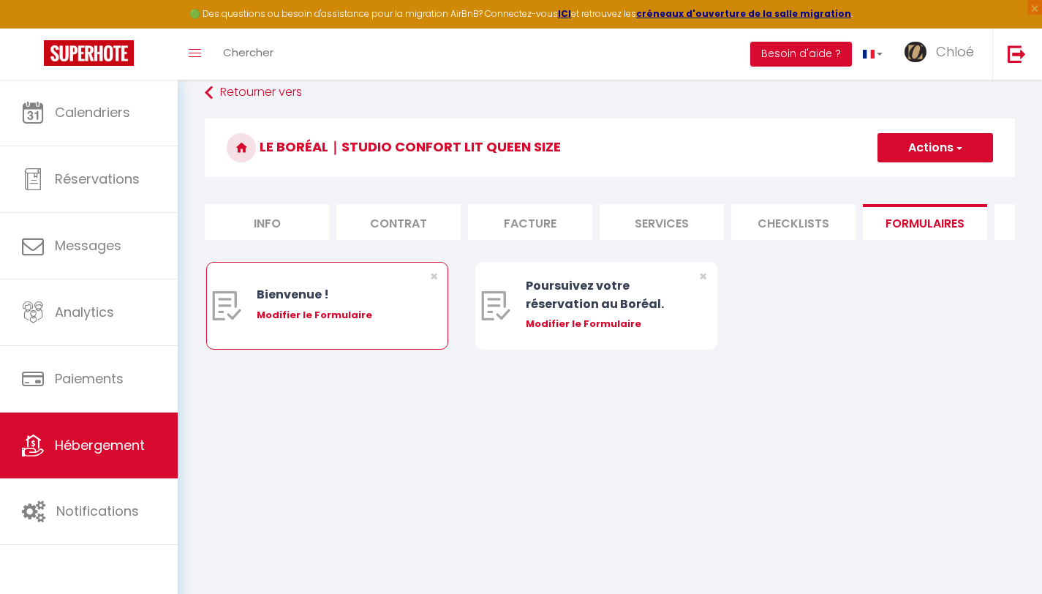
type input "https://www.canva.com/design/DAGUk_KJAb0/nReCAjRjrvPZUTikZ2tsHw/view?utm_conten…"
select select
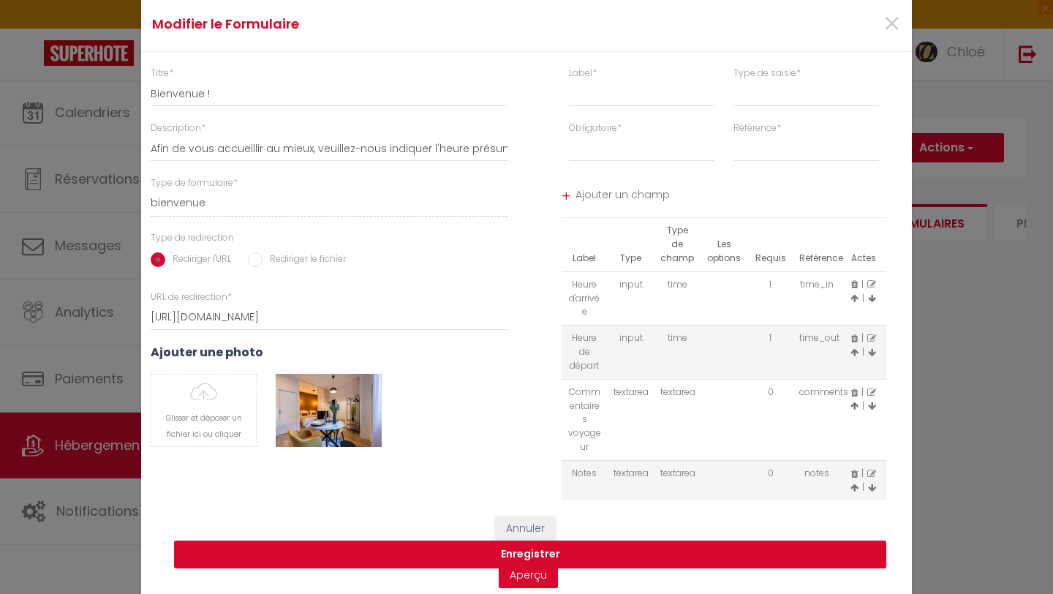
click at [144, 146] on div "Description * Afin de vous accueillir au mieux, veuillez-nous indiquer l'heure …" at bounding box center [329, 141] width 376 height 40
drag, startPoint x: 146, startPoint y: 146, endPoint x: 538, endPoint y: 150, distance: 391.9
click at [538, 150] on div "Titre * Bienvenue ! Description * Afin de vous accueillir au mieux, veuillez-no…" at bounding box center [527, 284] width 790 height 434
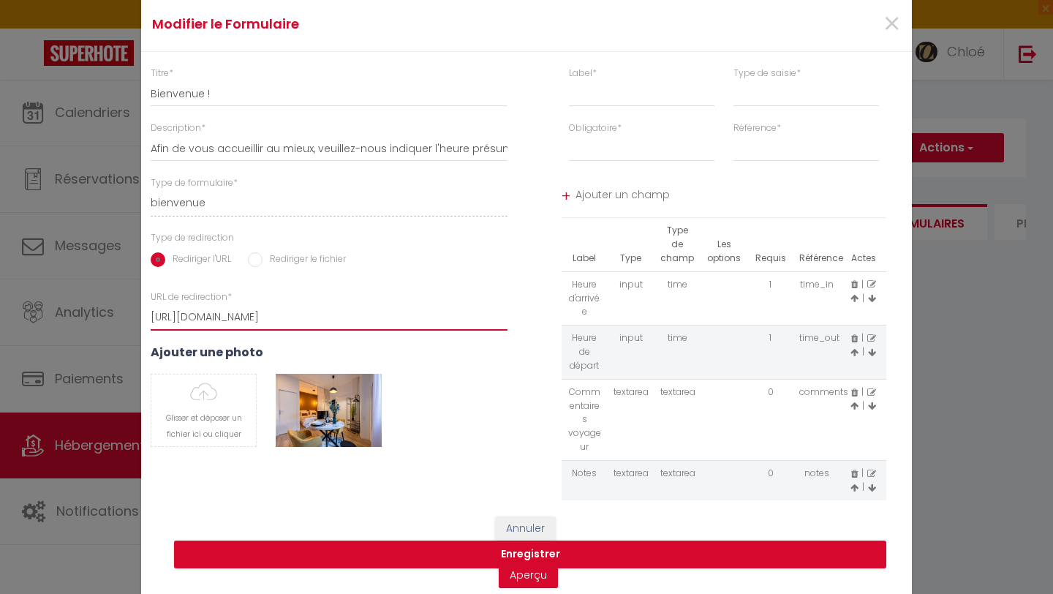
drag, startPoint x: 146, startPoint y: 315, endPoint x: 675, endPoint y: 309, distance: 528.6
click at [675, 309] on div "Titre * Bienvenue ! Description * Afin de vous accueillir au mieux, veuillez-no…" at bounding box center [527, 284] width 790 height 434
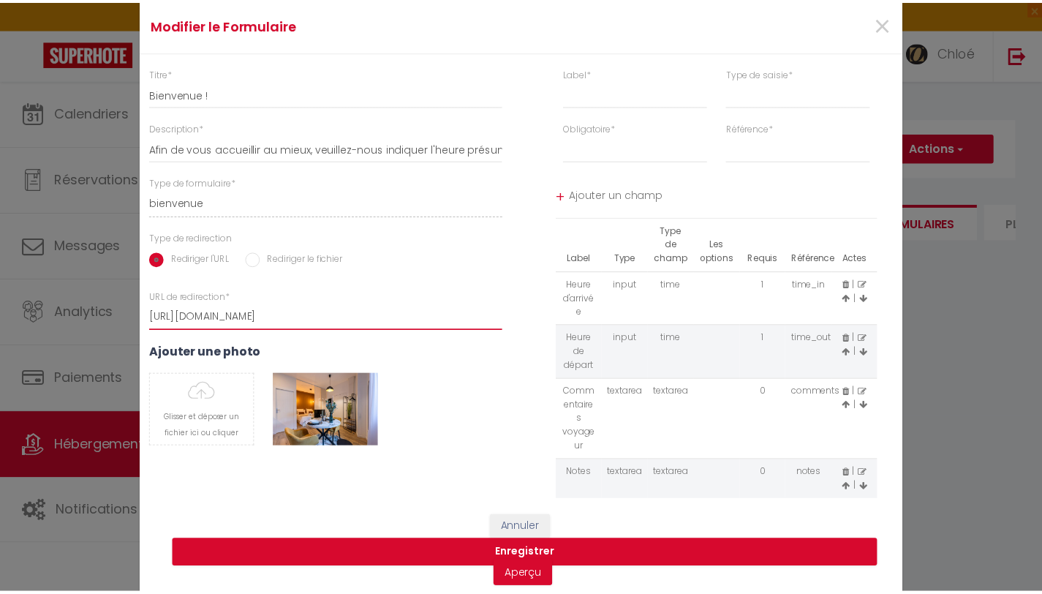
scroll to position [0, 0]
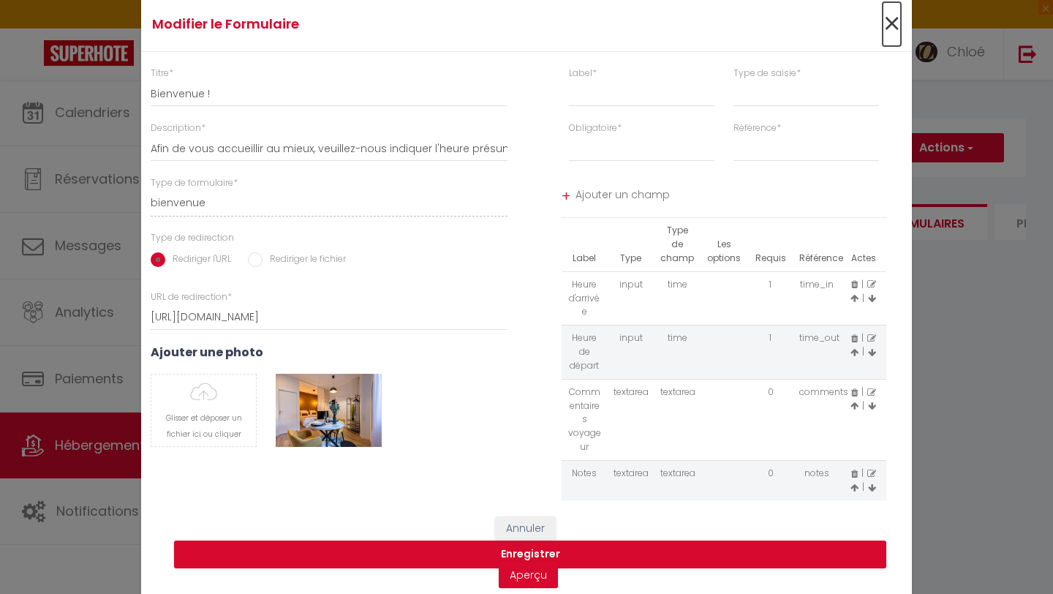
click at [892, 18] on span "×" at bounding box center [891, 24] width 18 height 44
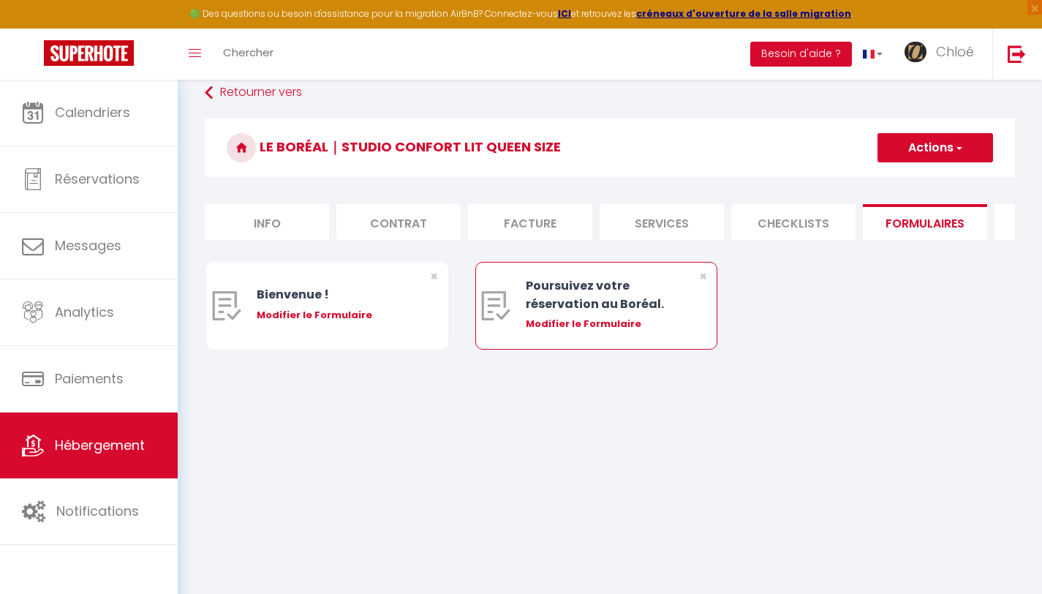
click at [619, 331] on div "Modifier le Formulaire" at bounding box center [607, 324] width 162 height 15
type input "Poursuivez votre réservation au Boréal."
type input "Enregistrement"
select select "[object Object]"
radio input "true"
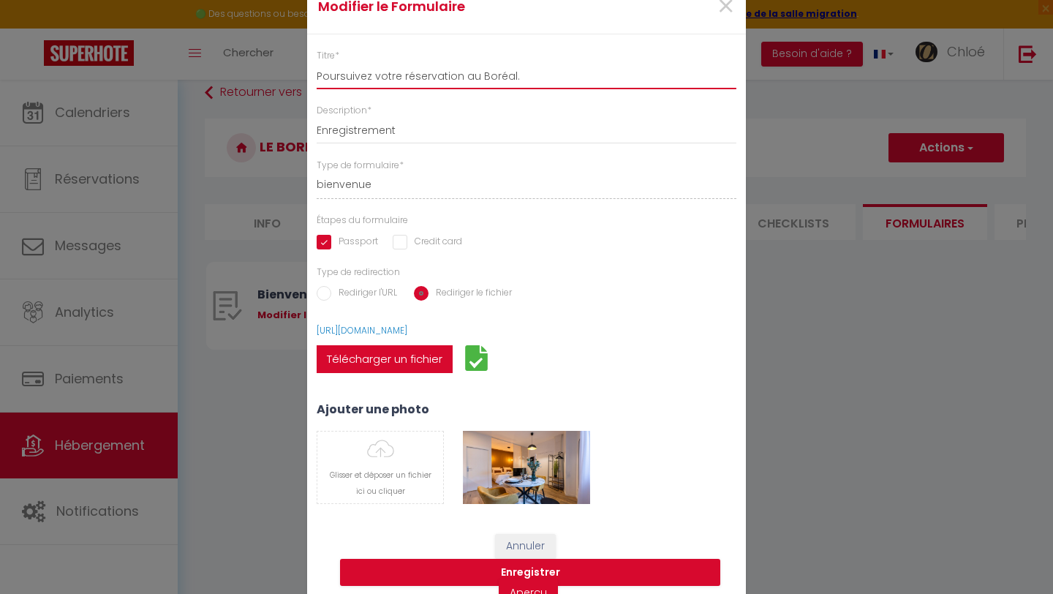
drag, startPoint x: 472, startPoint y: 74, endPoint x: 299, endPoint y: 65, distance: 172.8
click at [299, 65] on div "Titre * Poursuivez votre réservation au Boréal. Description * Enregistrement Ty…" at bounding box center [527, 283] width 458 height 469
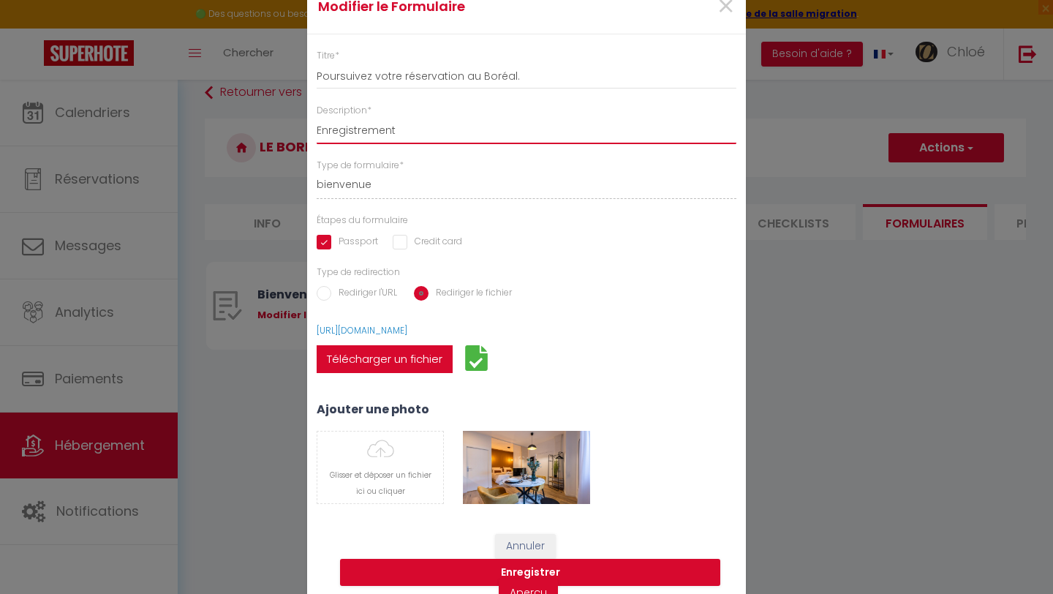
drag, startPoint x: 353, startPoint y: 135, endPoint x: 307, endPoint y: 123, distance: 47.5
click at [307, 123] on div "Description * Enregistrement" at bounding box center [526, 124] width 439 height 40
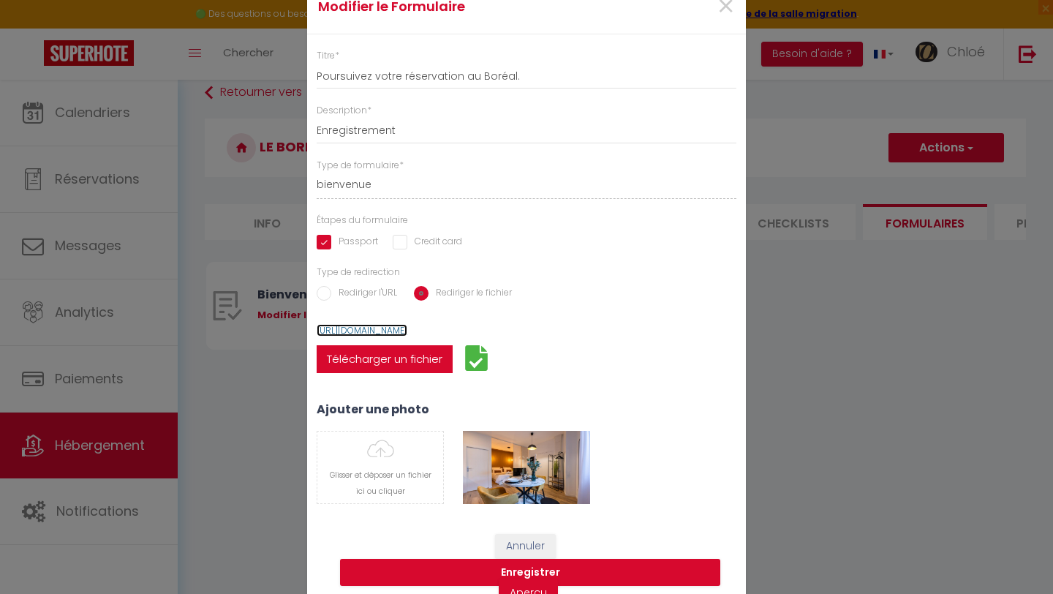
click at [407, 330] on link "https://supermanager-img.s3.amazonaws.com/forms/17526633723697.png" at bounding box center [362, 330] width 91 height 12
click at [716, 12] on span "×" at bounding box center [725, 7] width 18 height 44
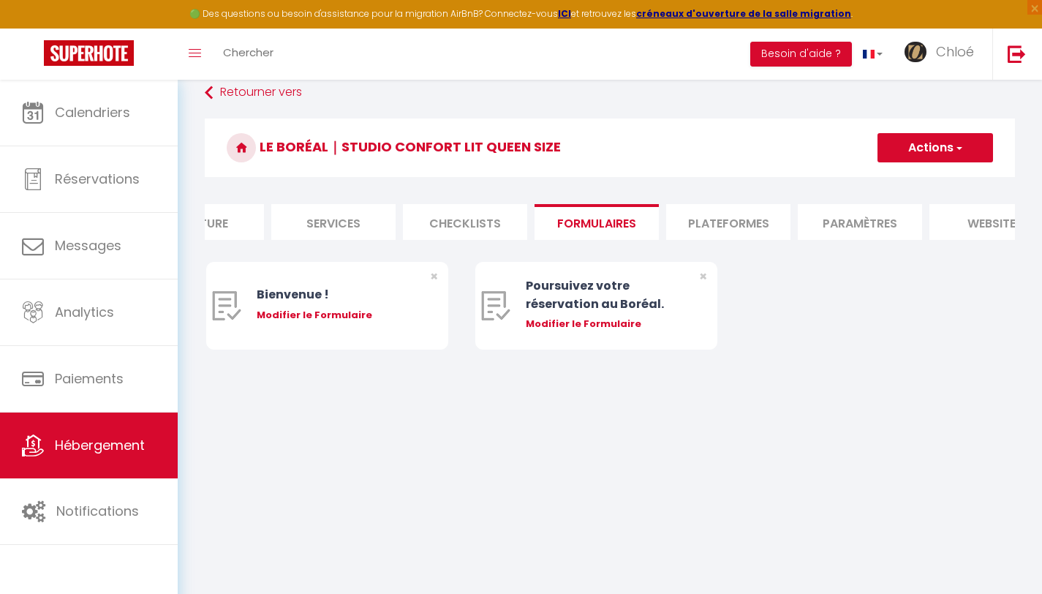
scroll to position [0, 506]
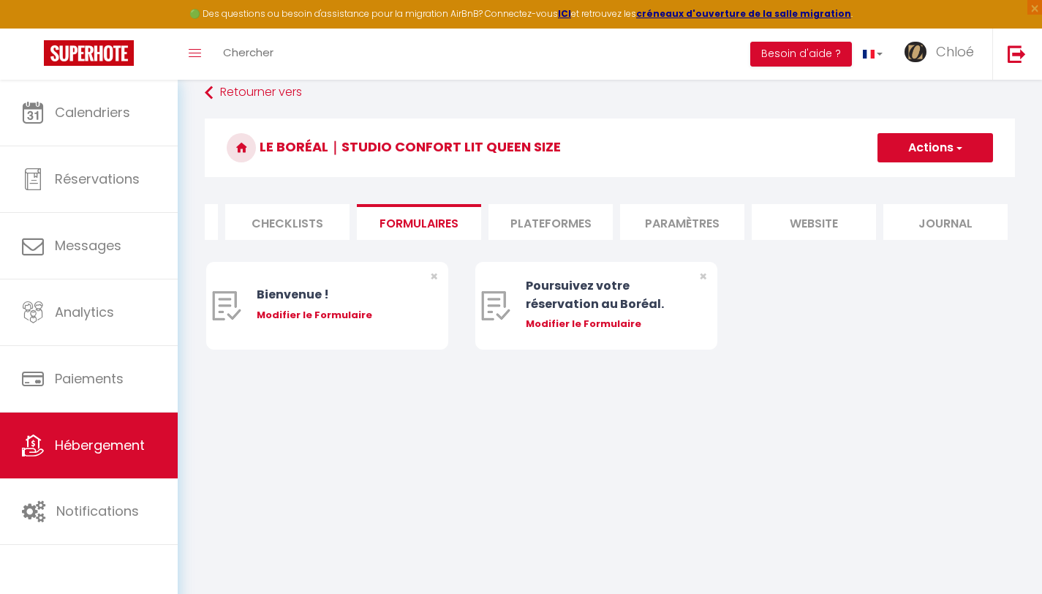
click at [808, 220] on li "website" at bounding box center [814, 222] width 124 height 36
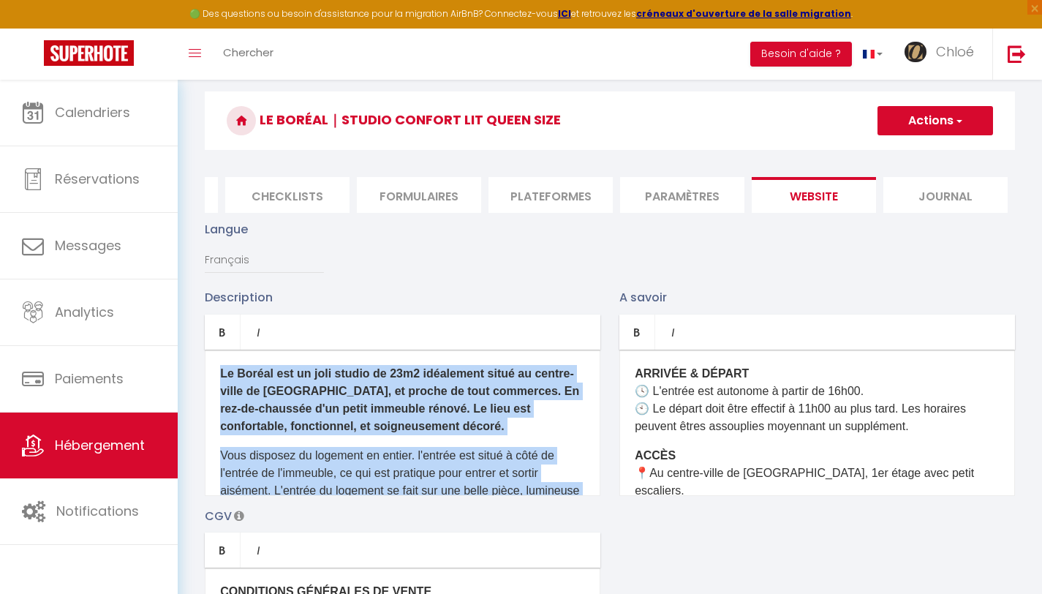
scroll to position [186, 0]
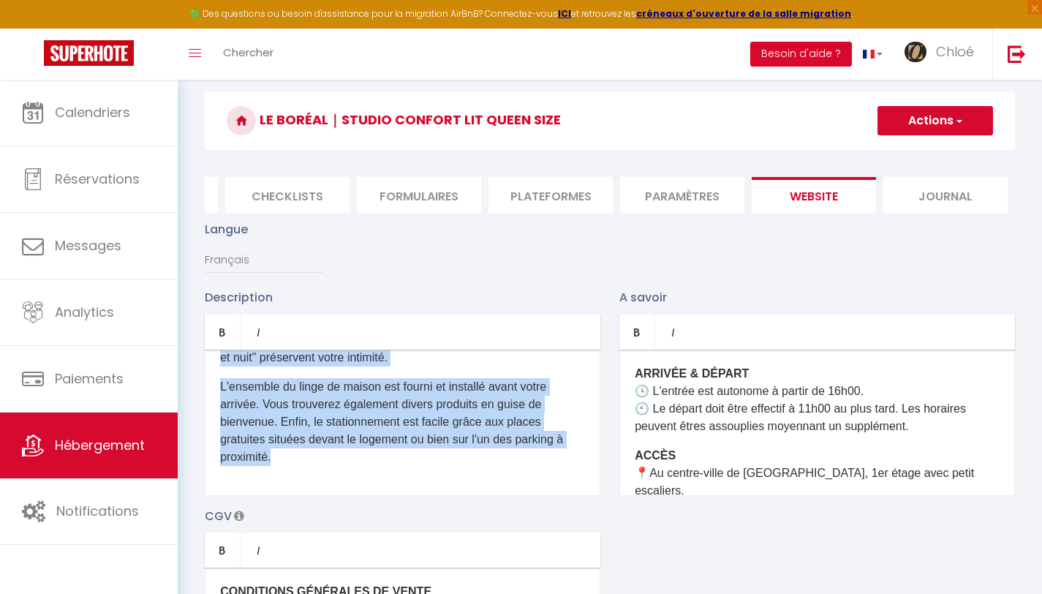
drag, startPoint x: 219, startPoint y: 384, endPoint x: 486, endPoint y: 510, distance: 296.0
click at [489, 519] on div "Description Bold Italic Rich text editor Le Boréal est un joli studio de 23m2 i…" at bounding box center [609, 500] width 829 height 425
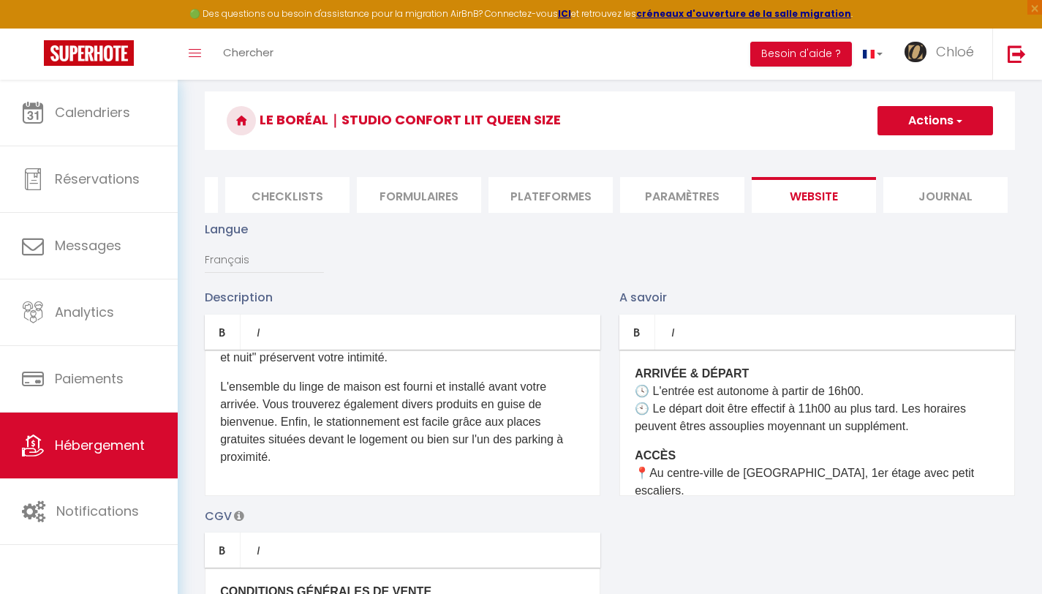
click at [500, 487] on div "Le Boréal est un joli studio de 23m2 idéalement situé au centre-ville de Mazame…" at bounding box center [403, 422] width 396 height 146
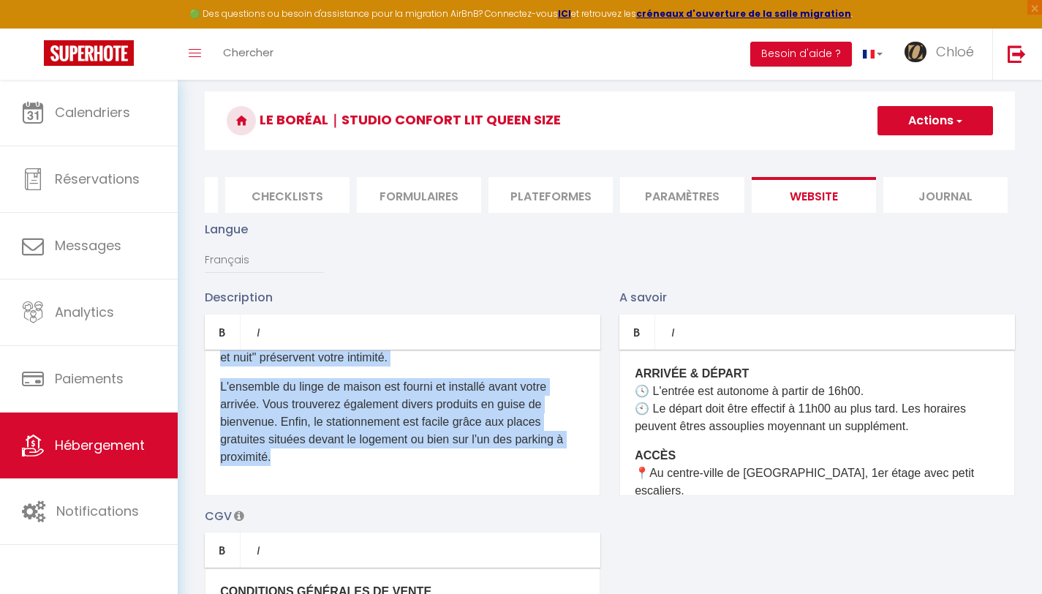
drag, startPoint x: 218, startPoint y: 383, endPoint x: 546, endPoint y: 469, distance: 339.2
click at [546, 469] on div "Le Boréal est un joli studio de 23m2 idéalement situé au centre-ville de Mazame…" at bounding box center [403, 422] width 396 height 146
copy div "Le Boréal est un joli studio de 23m2 idéalement situé au centre-ville de Mazame…"
click at [426, 441] on p "L'ensemble du linge de maison est fourni et installé avant votre arrivée. Vous …" at bounding box center [402, 422] width 365 height 88
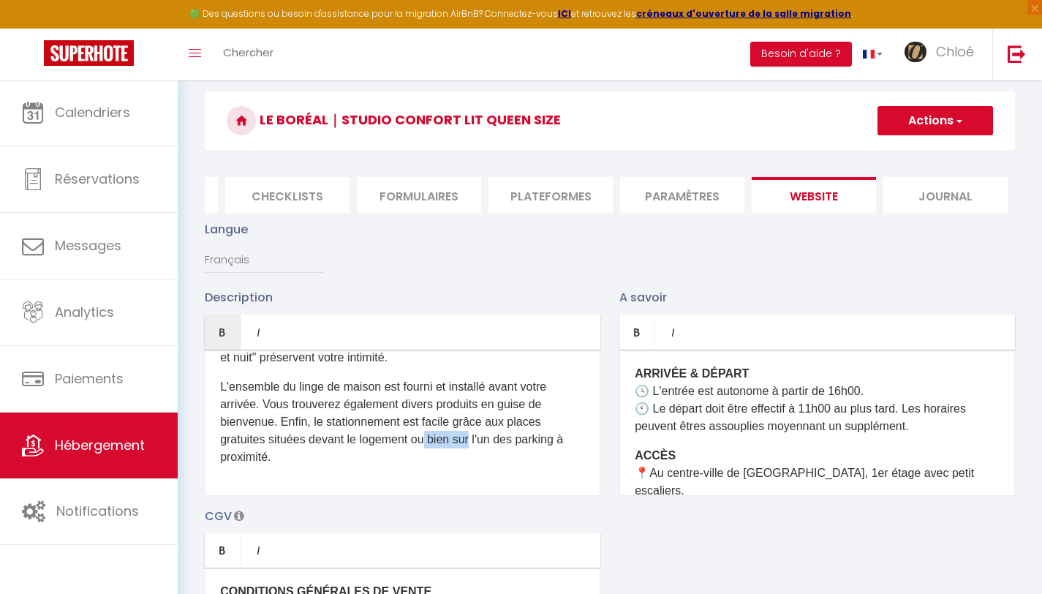
drag, startPoint x: 474, startPoint y: 447, endPoint x: 427, endPoint y: 447, distance: 46.8
click at [427, 447] on p "L'ensemble du linge de maison est fourni et installé avant votre arrivée. Vous …" at bounding box center [402, 422] width 365 height 88
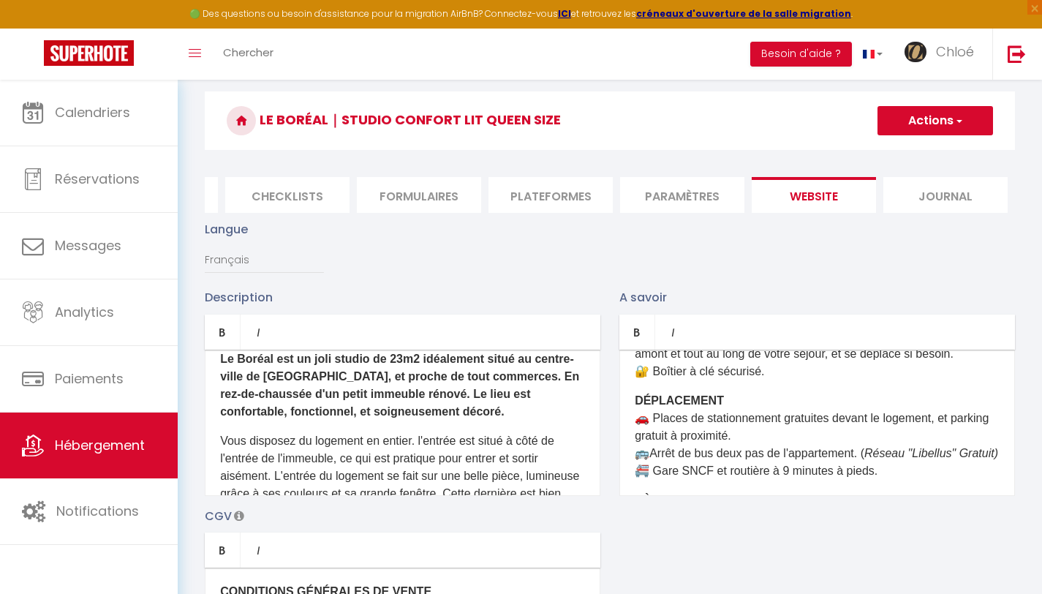
scroll to position [0, 0]
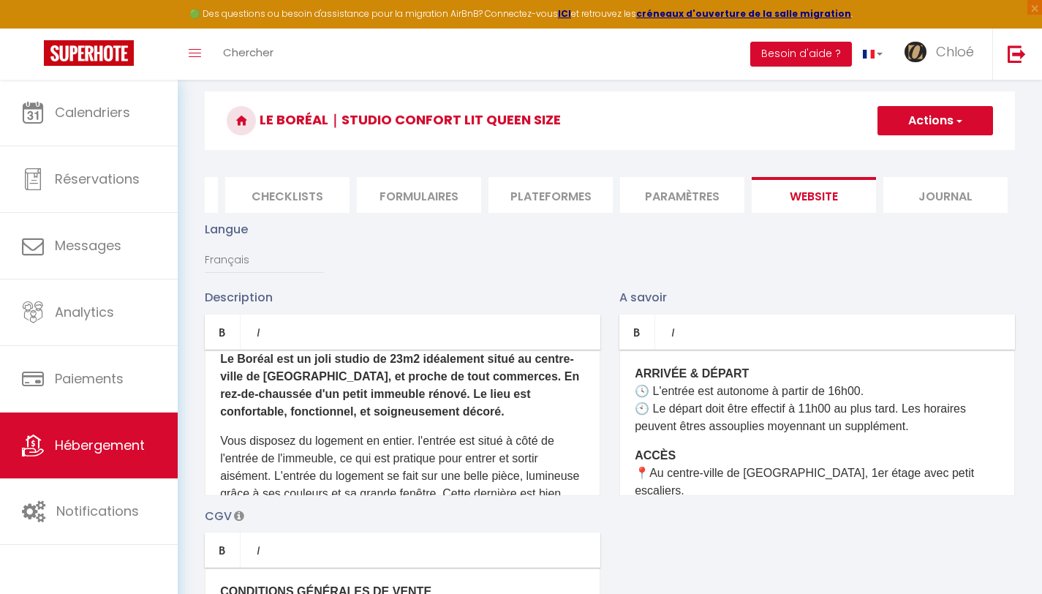
drag, startPoint x: 860, startPoint y: 449, endPoint x: 616, endPoint y: 376, distance: 254.2
click at [616, 376] on div "A savoir Bold Italic Rich text editor ARRIVÉE & DÉPART ​ 🕓 ​L'entrée ​est auton…" at bounding box center [817, 391] width 415 height 207
copy div "ARRIVÉE & DÉPART ​ 🕓 ​L'entrée ​est autonome à partir de 16h00. 🕙 Le départ doi…"
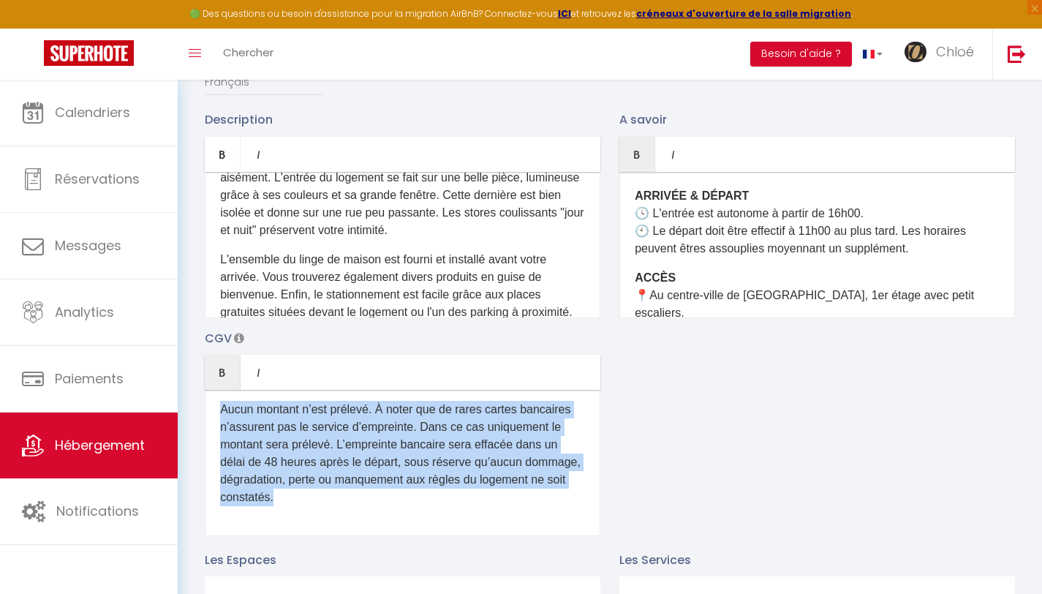
scroll to position [291, 0]
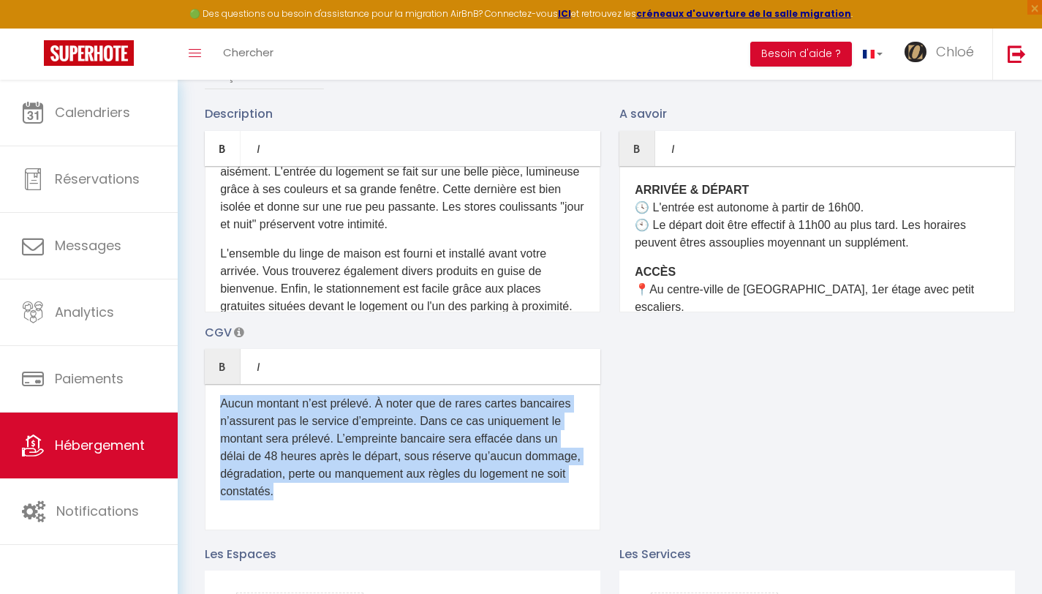
drag, startPoint x: 219, startPoint y: 436, endPoint x: 466, endPoint y: 586, distance: 290.0
copy div "CONDITIONS GÉNÉRALES DE VENTE 1. OBJET Les présentes Conditions Générales de Ve…"
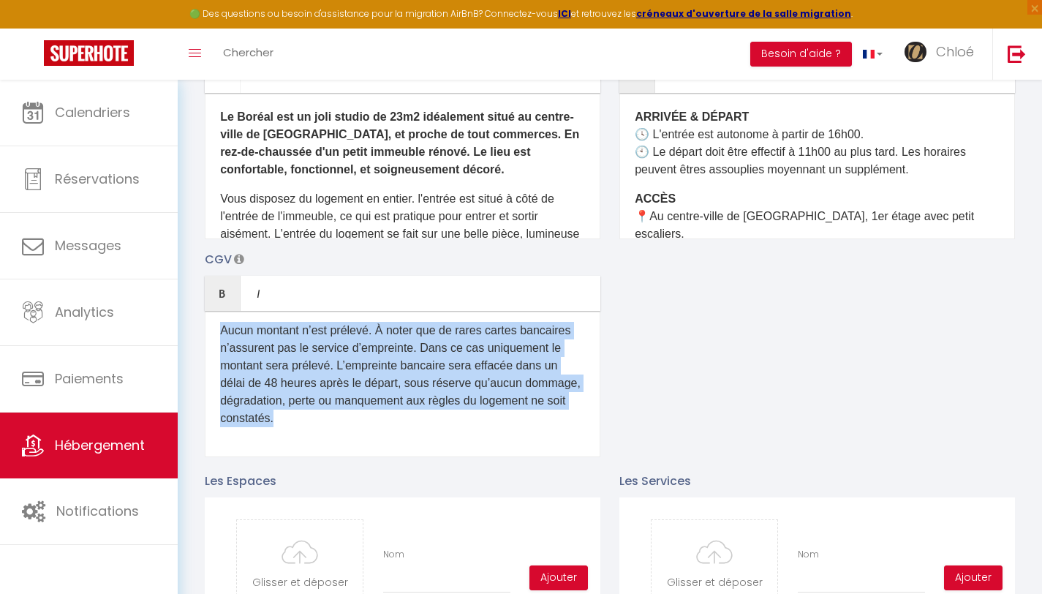
scroll to position [753, 0]
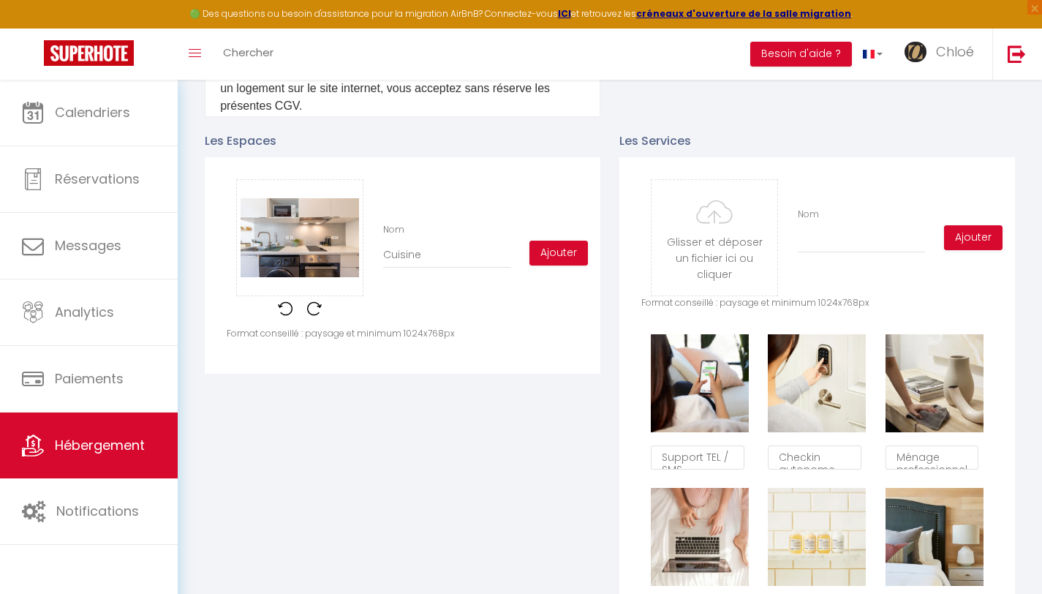
scroll to position [0, 487]
type input "Cuisine"
checkbox input "false"
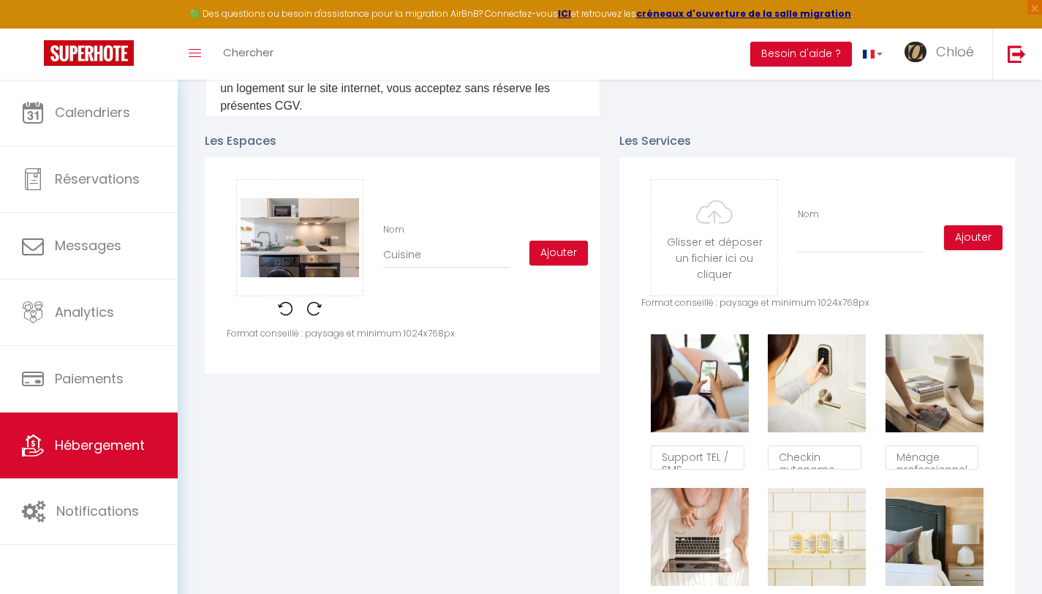
type input "Cuisine"
checkbox input "false"
type input "Cuisine é"
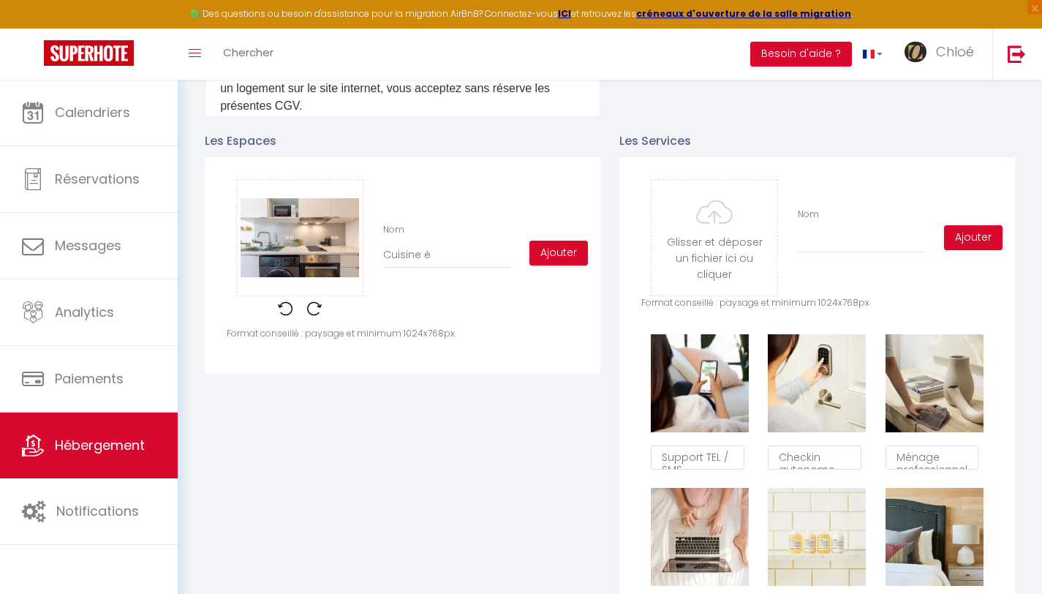
checkbox input "false"
type input "Cuisine éq"
checkbox input "false"
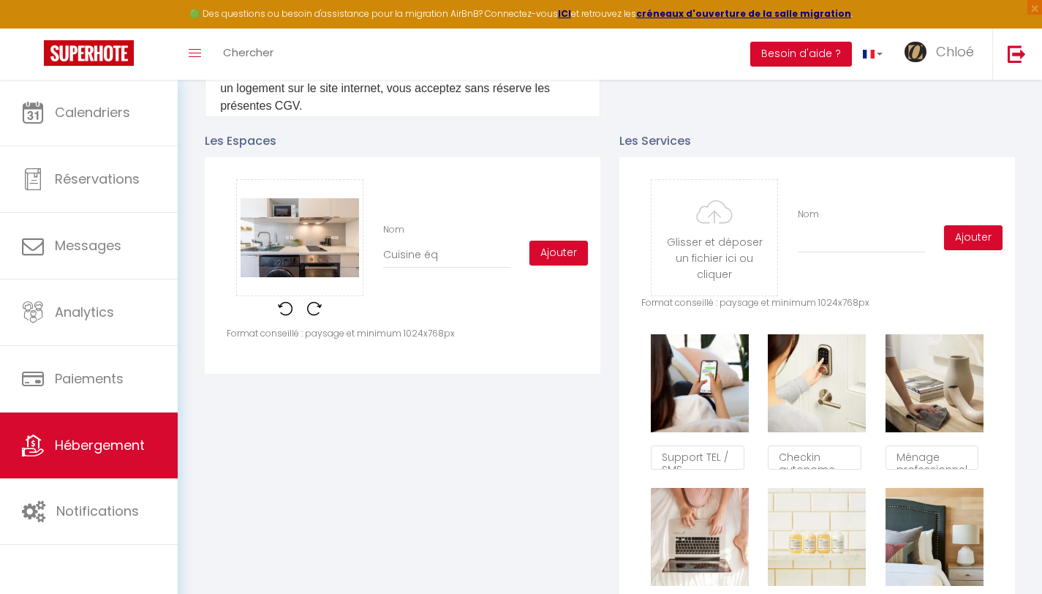
checkbox input "false"
type input "Cuisine équ"
checkbox input "false"
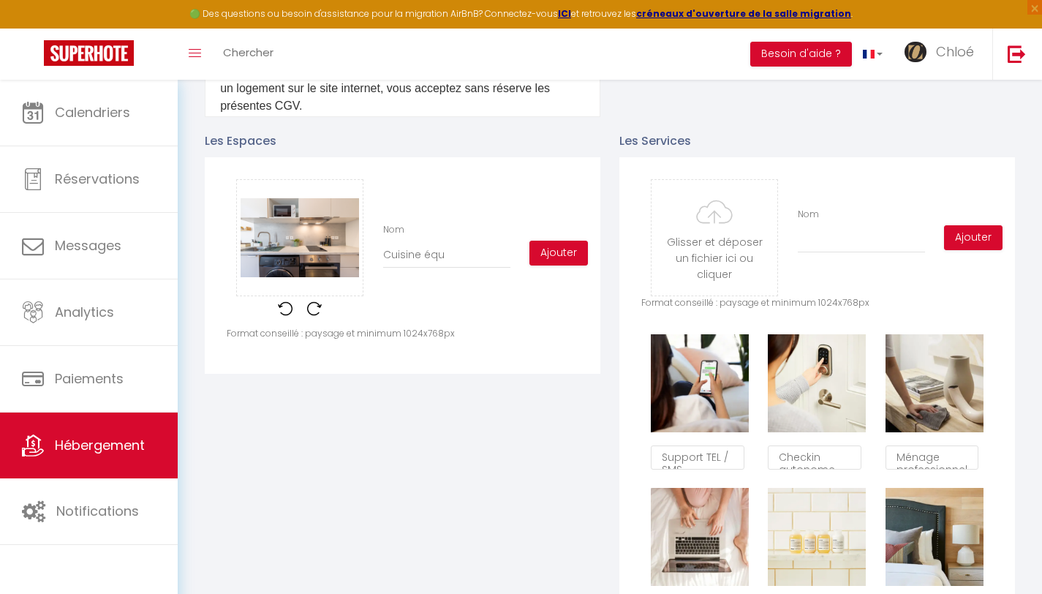
checkbox input "false"
type input "Cuisine équi"
checkbox input "false"
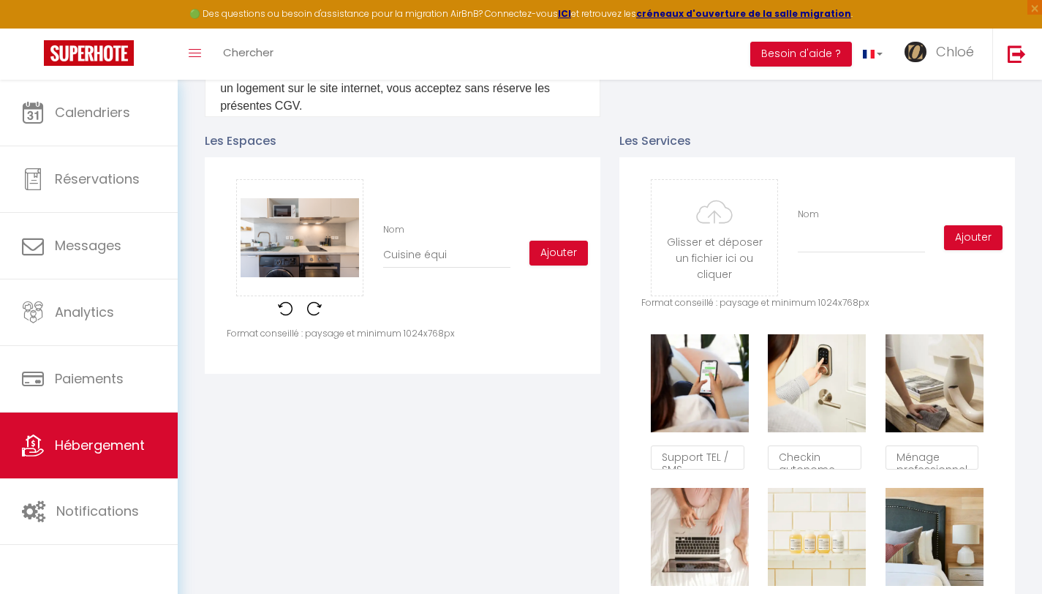
type input "Cuisine équip"
checkbox input "false"
type input "Cuisine équipé"
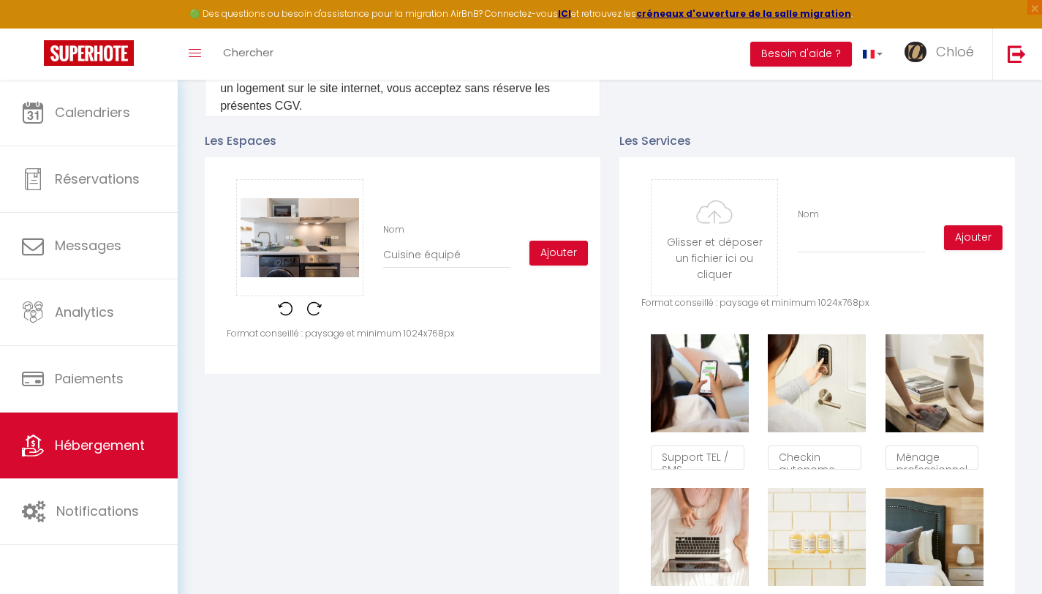
checkbox input "false"
type input "Cuisine équipée"
checkbox input "false"
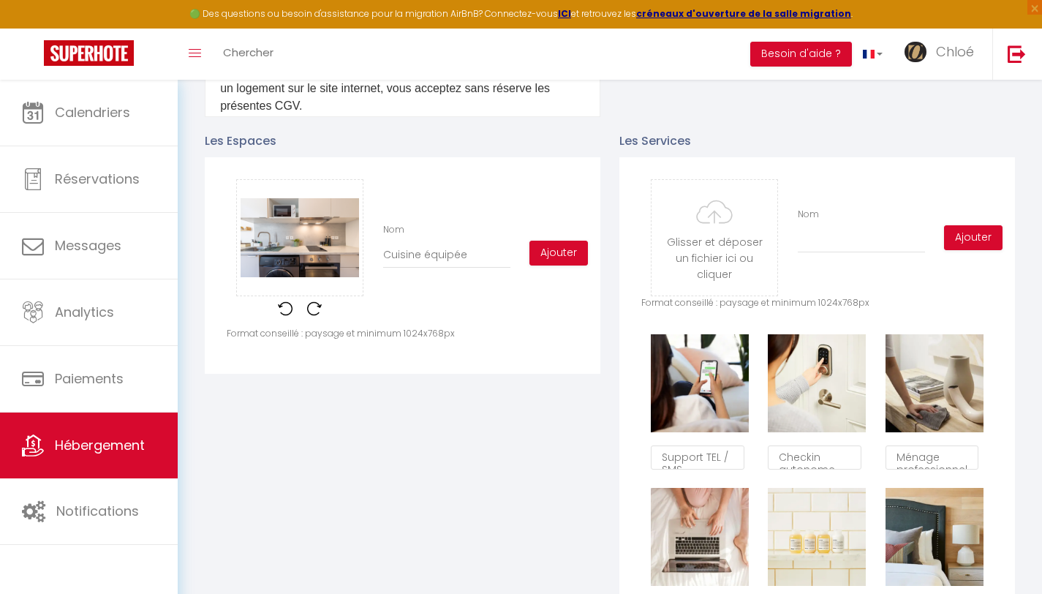
checkbox input "false"
type input "Cuisine équipée"
click at [563, 263] on button "Ajouter" at bounding box center [558, 253] width 58 height 25
checkbox input "false"
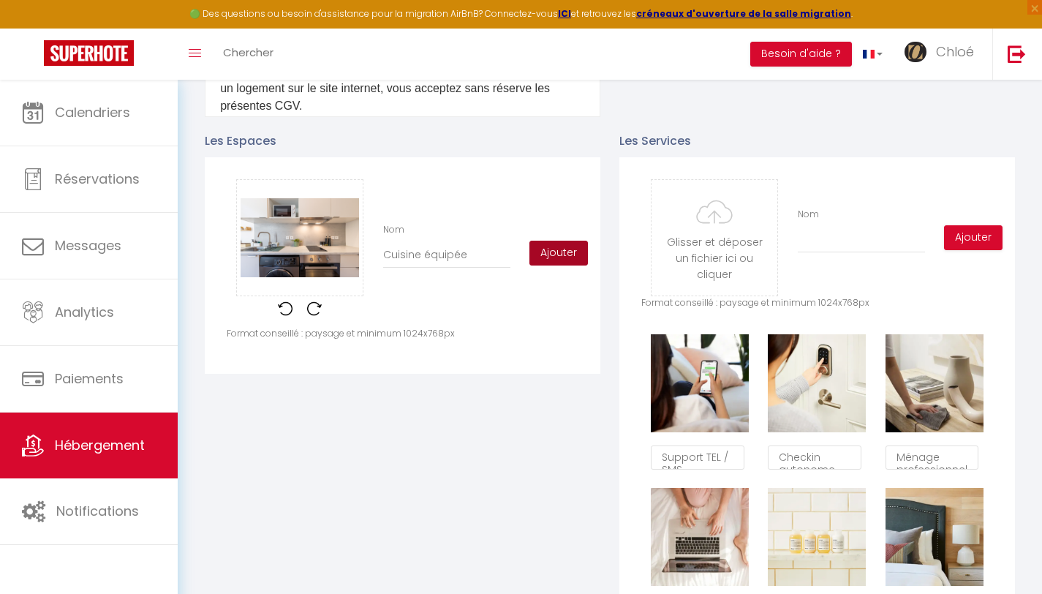
checkbox input "false"
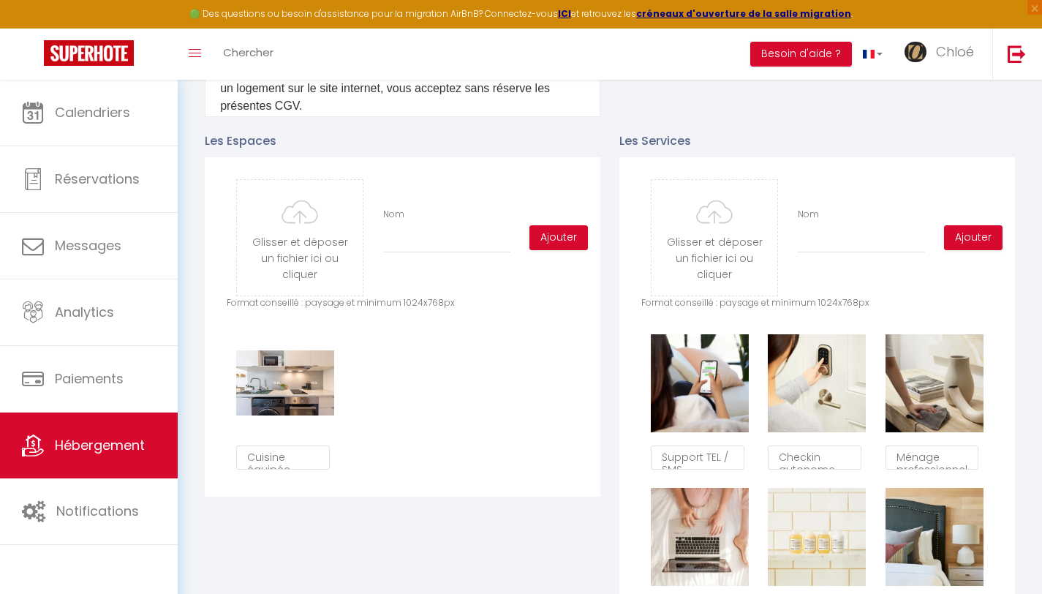
scroll to position [9, 0]
click at [344, 268] on input "file" at bounding box center [300, 238] width 126 height 116
type input "C:\fakepath\IMG_0406-HDR.jpg"
checkbox input "false"
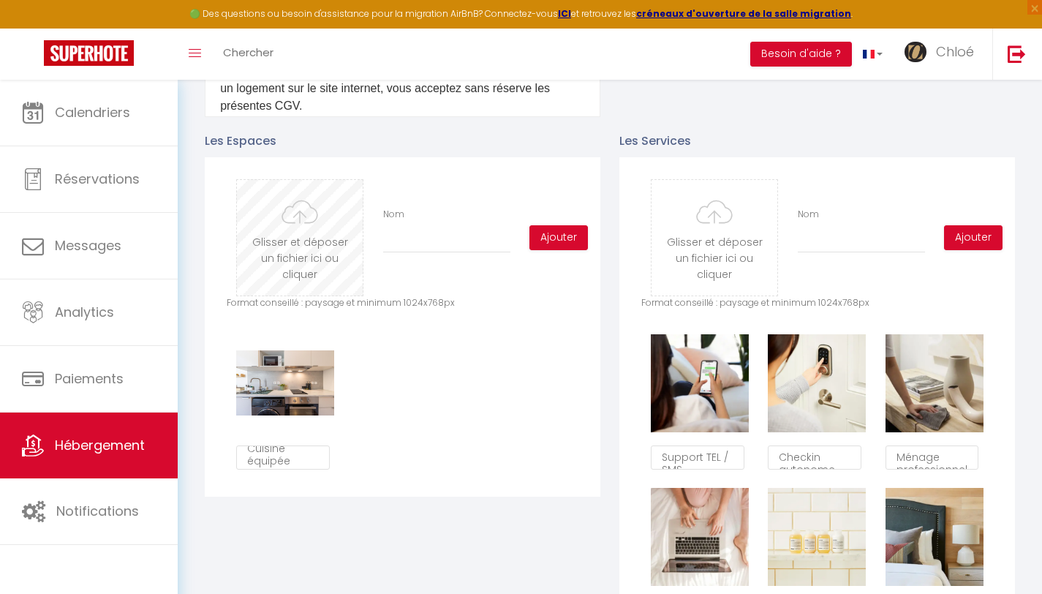
checkbox input "false"
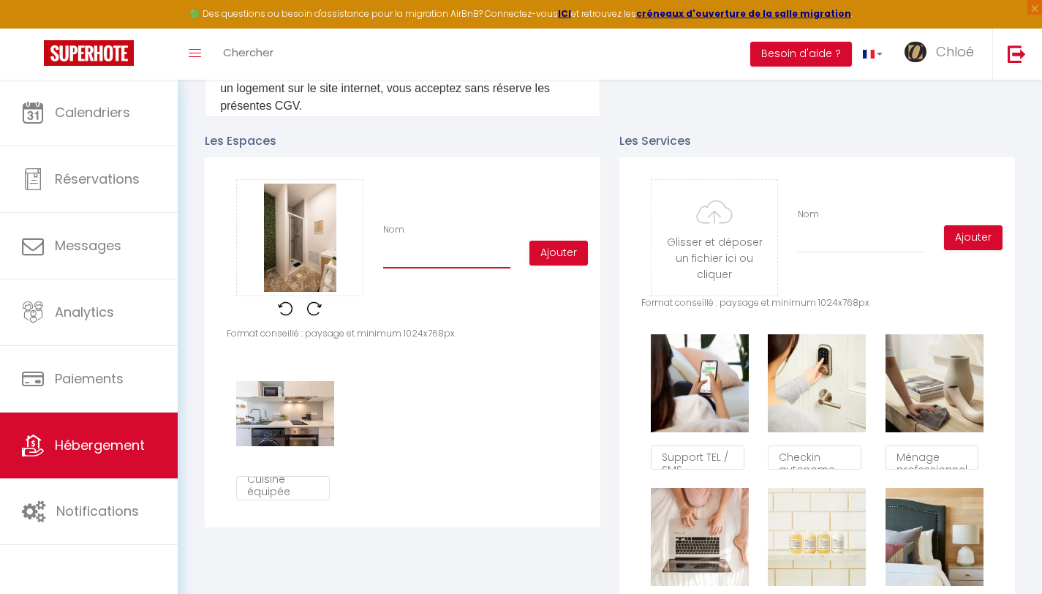
click at [438, 268] on input "Nom" at bounding box center [446, 255] width 127 height 26
type input "S"
checkbox input "false"
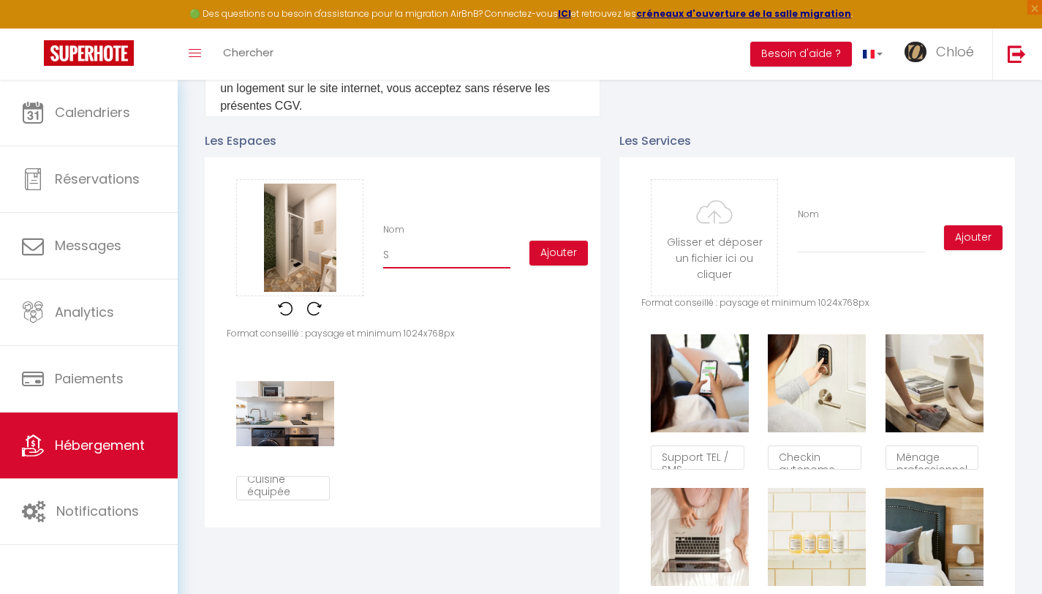
type input "Sa"
checkbox input "false"
type input "Sal"
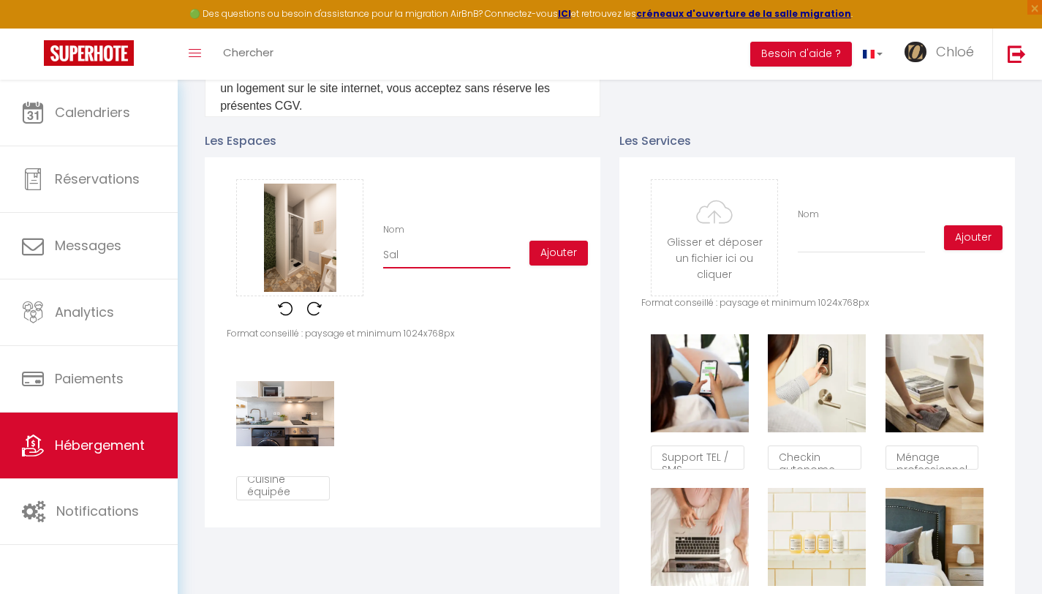
checkbox input "false"
type input "Sall"
checkbox input "false"
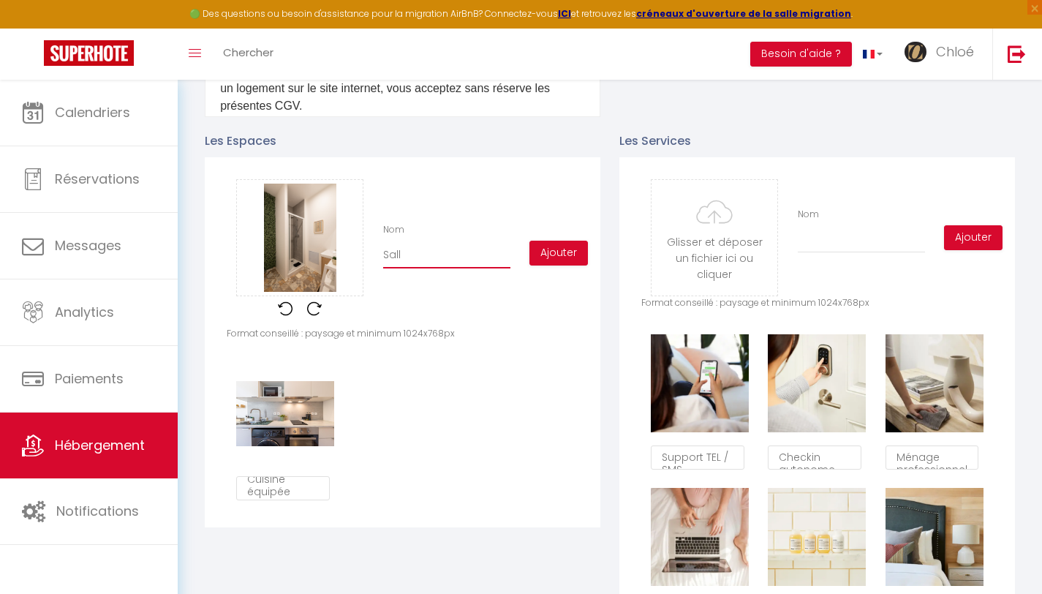
checkbox input "false"
type input "Salle"
checkbox input "false"
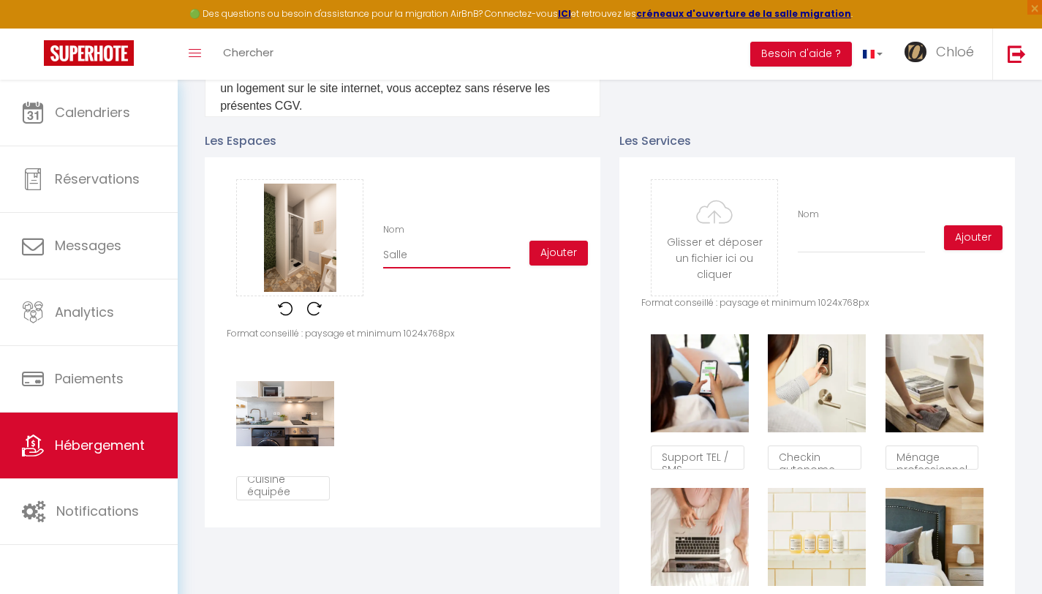
checkbox input "false"
type input "Salle"
checkbox input "false"
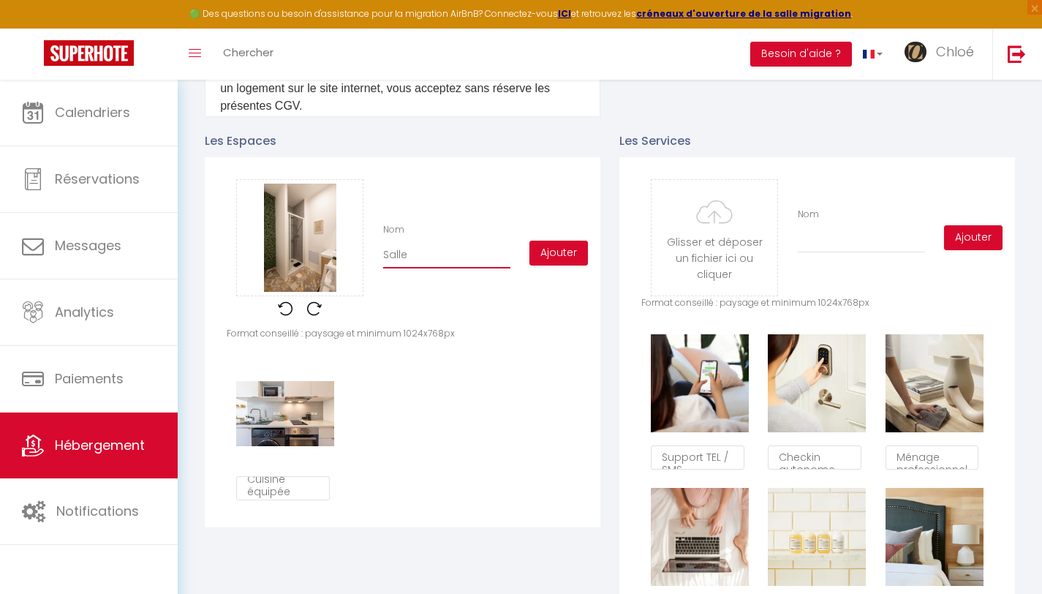
type input "Salle d"
checkbox input "false"
type input "Salle de"
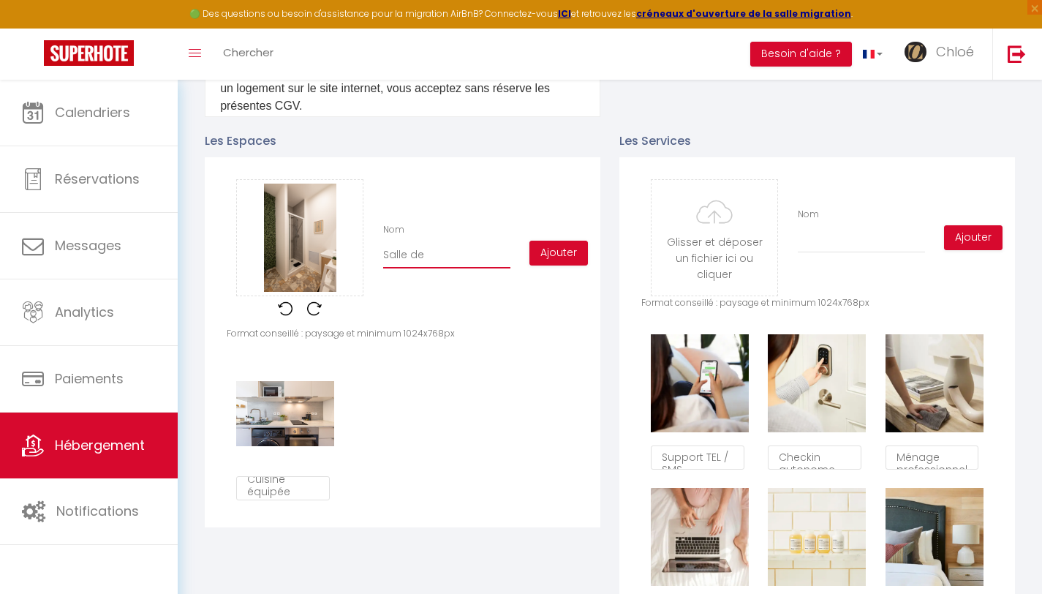
checkbox input "false"
type input "Salle de"
checkbox input "false"
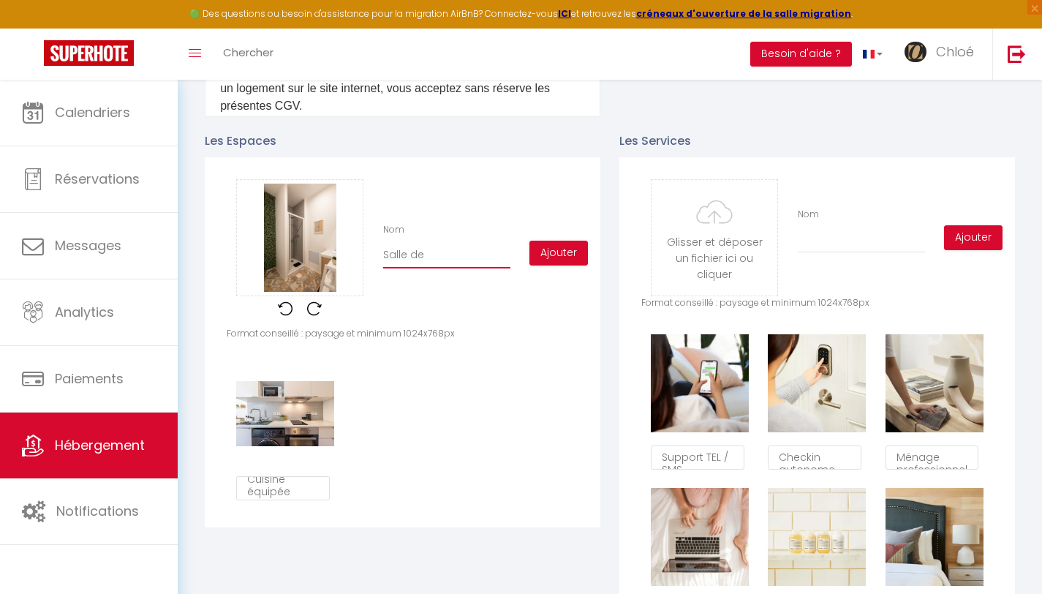
checkbox input "false"
type input "Salle de b"
checkbox input "false"
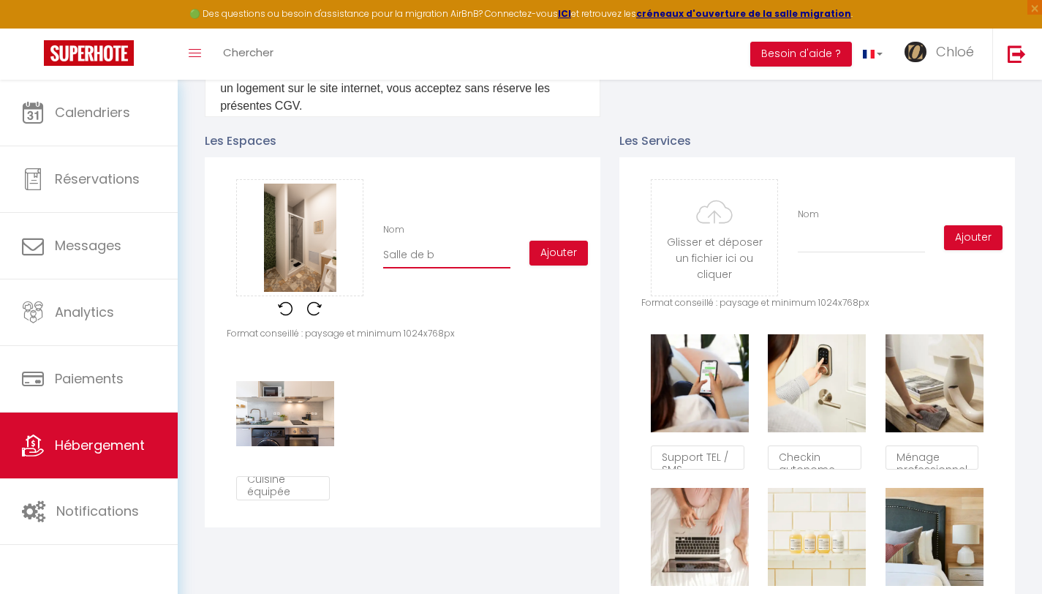
checkbox input "false"
type input "Salle de ba"
checkbox input "false"
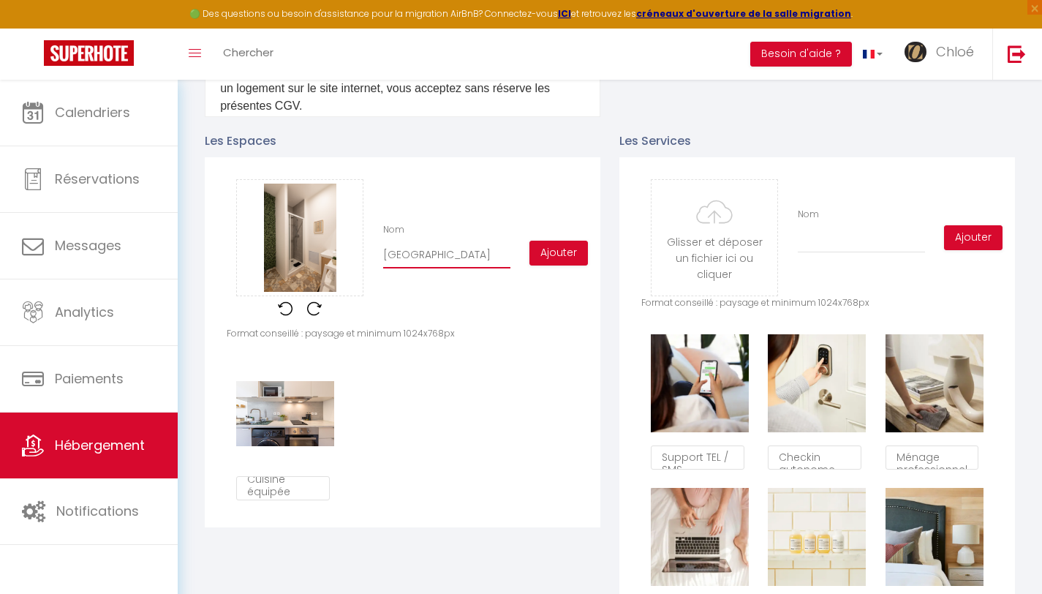
type input "Salle de bai"
checkbox input "false"
type input "Salle de bain"
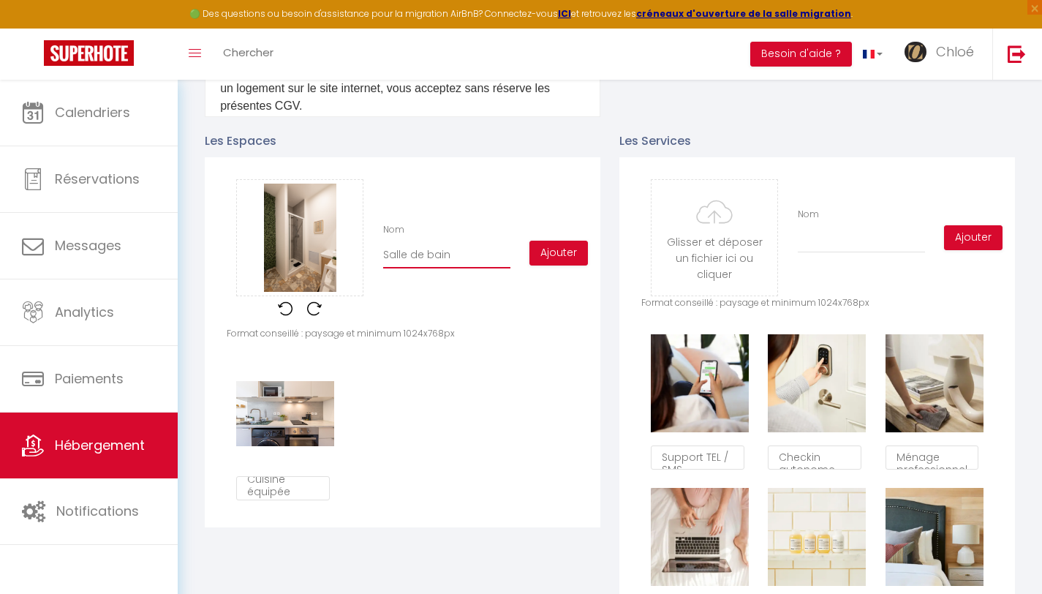
checkbox input "false"
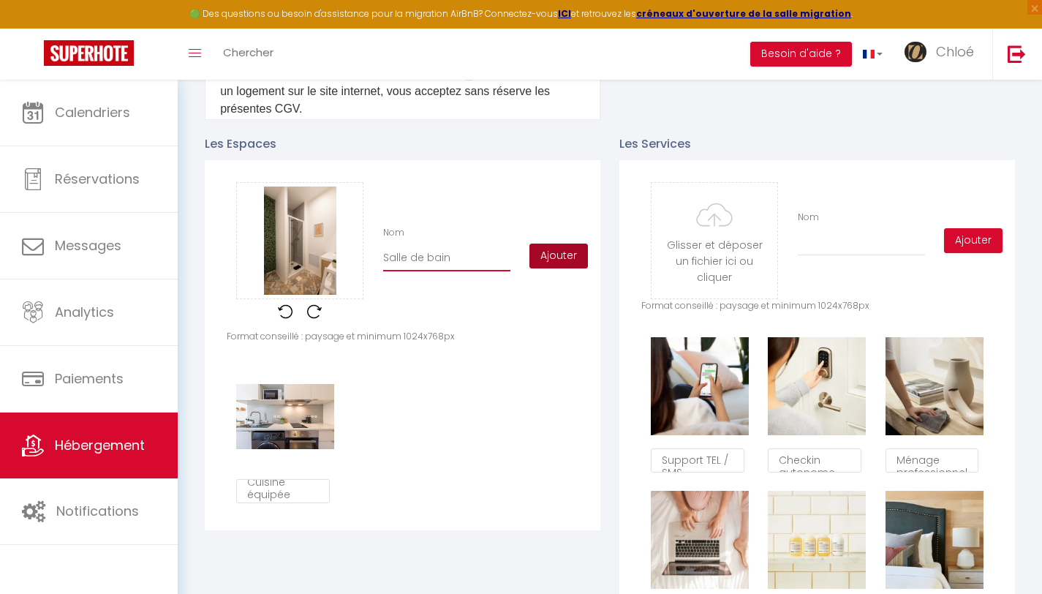
scroll to position [700, 0]
type input "Salle de bain"
click at [542, 266] on button "Ajouter" at bounding box center [558, 255] width 58 height 25
checkbox input "false"
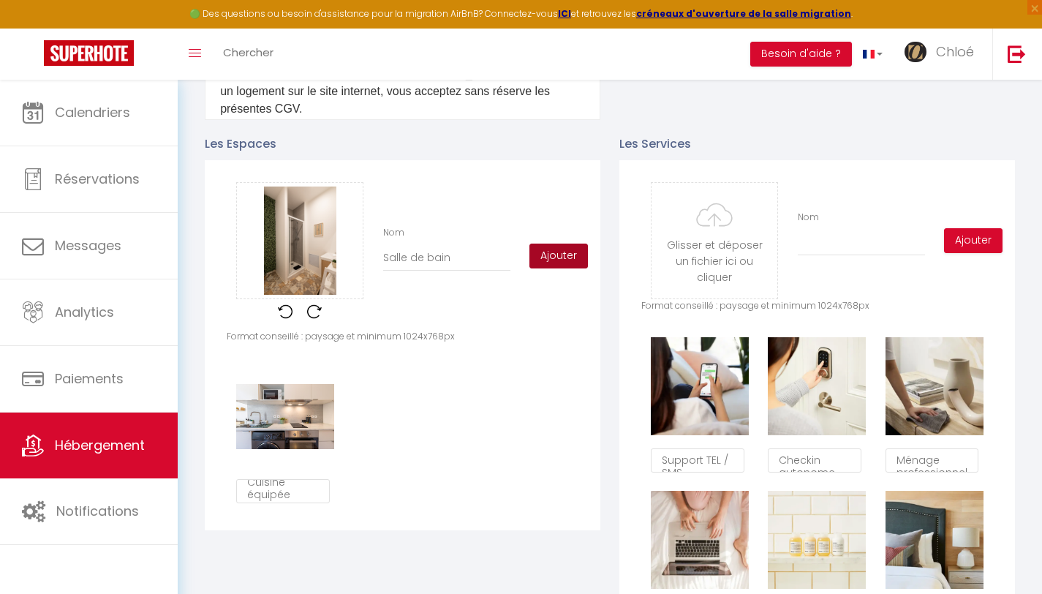
checkbox input "false"
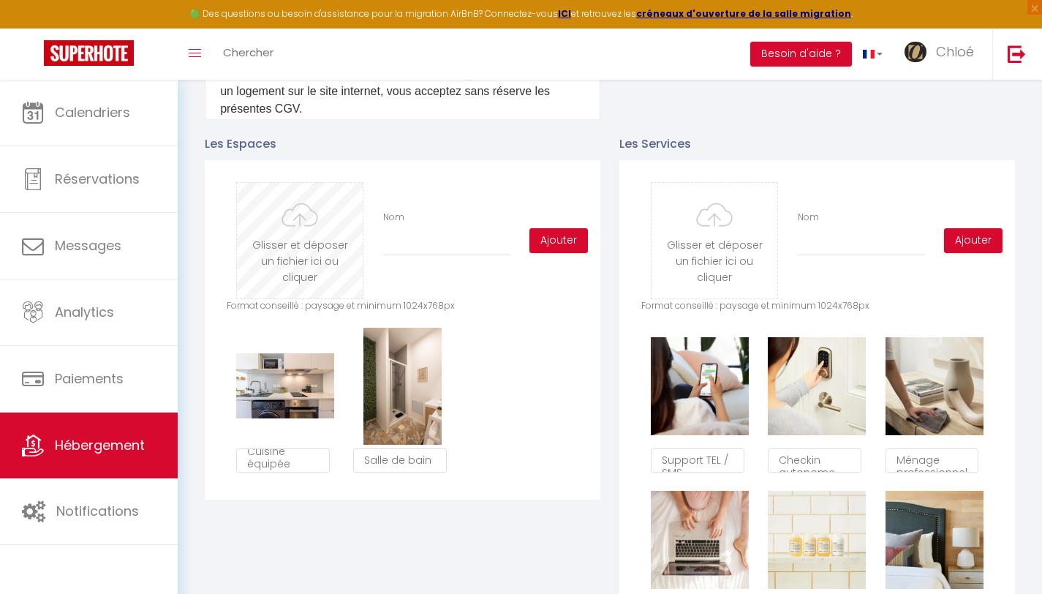
click at [300, 265] on input "file" at bounding box center [300, 241] width 126 height 116
type input "C:\fakepath\IMG_0355-HDR.jpg"
checkbox input "false"
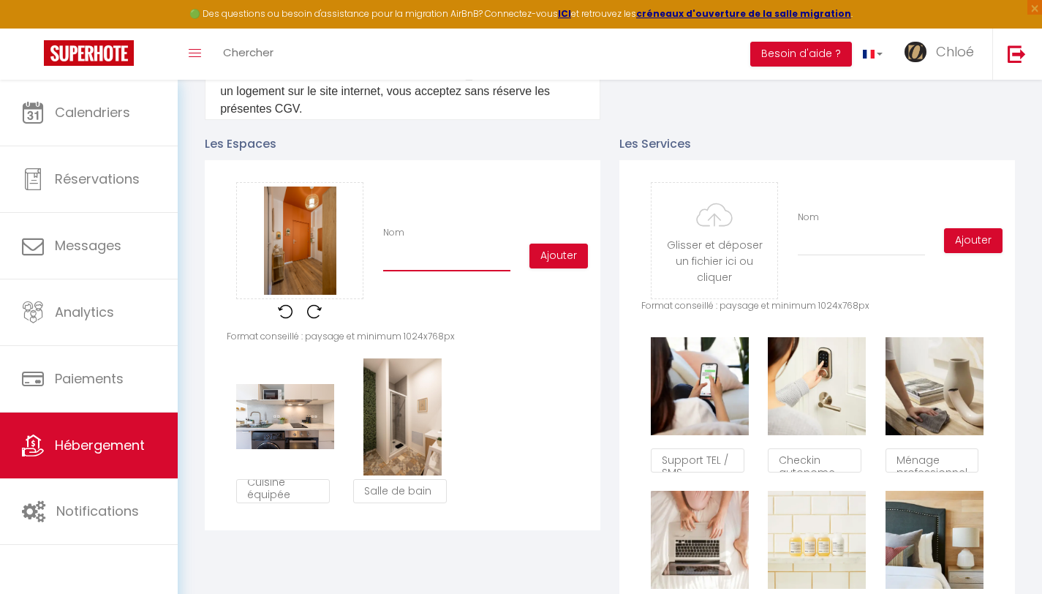
click at [431, 271] on input "Nom" at bounding box center [446, 258] width 127 height 26
type input "E"
checkbox input "false"
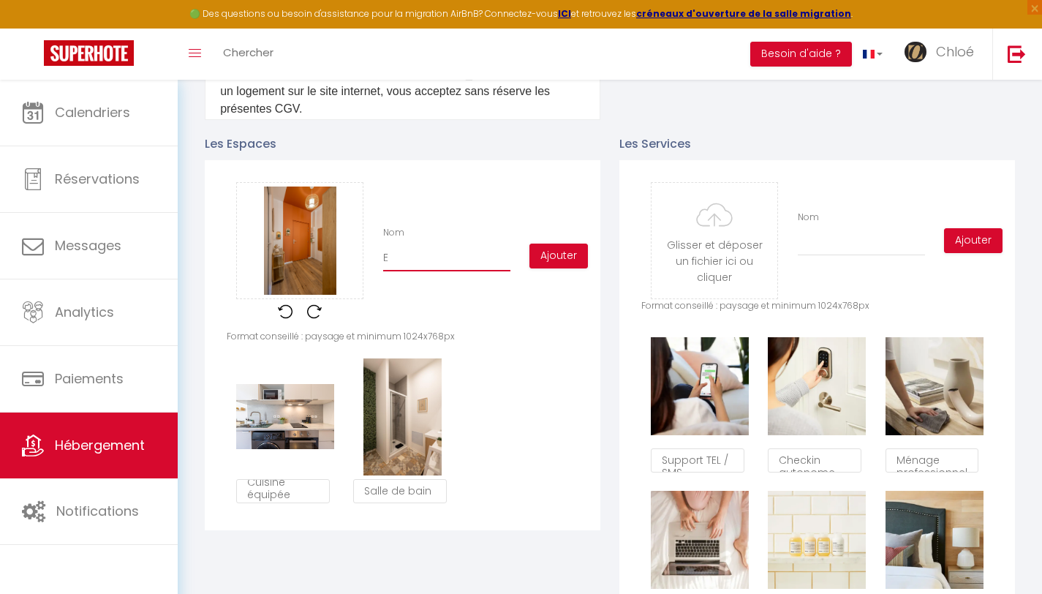
type input "En"
checkbox input "false"
type input "Ent"
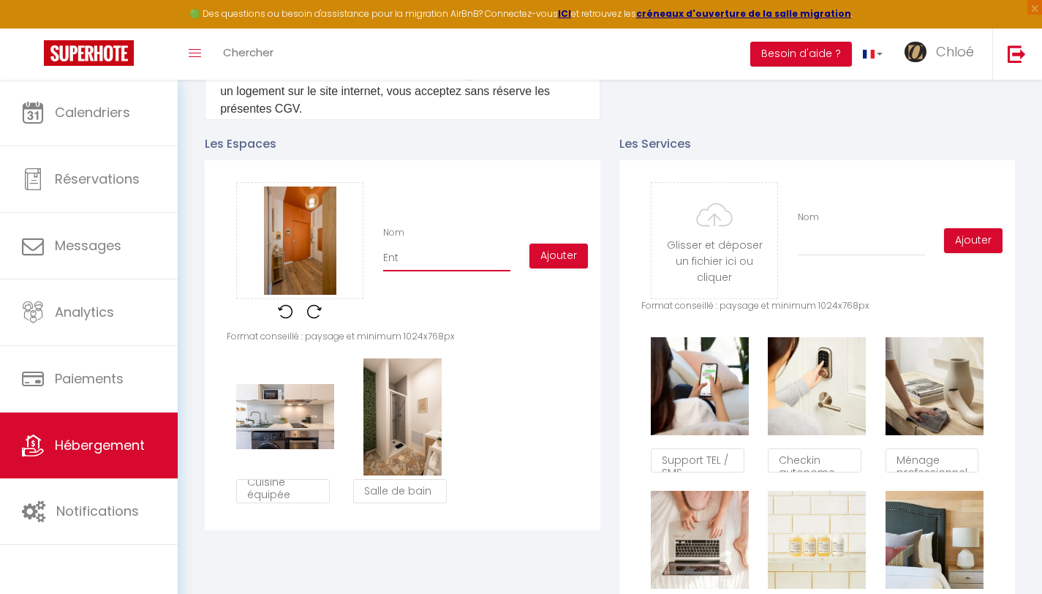
checkbox input "false"
type input "Entr"
checkbox input "false"
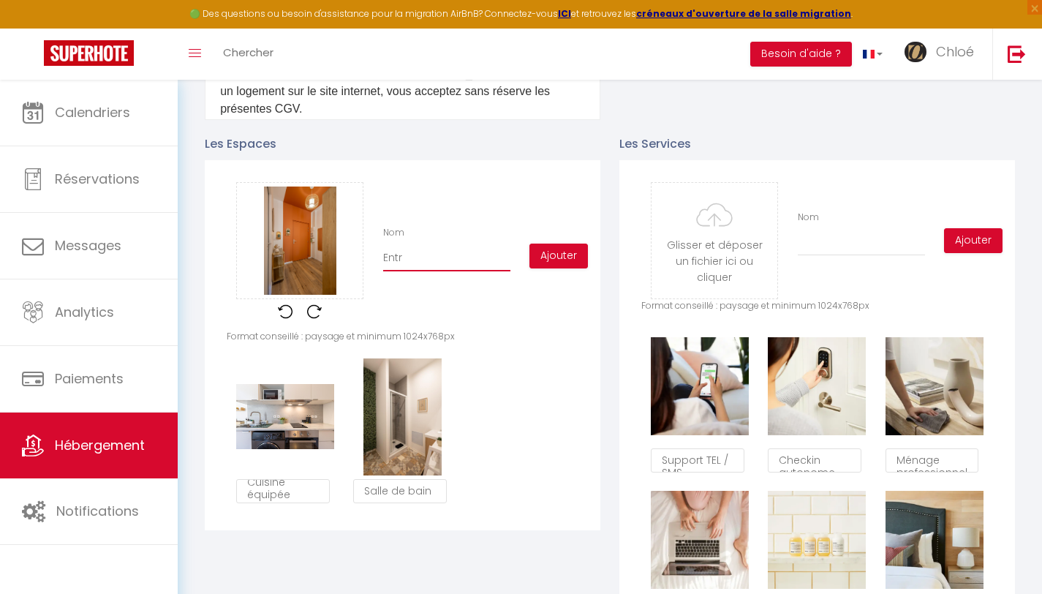
checkbox input "false"
type input "Entré"
checkbox input "false"
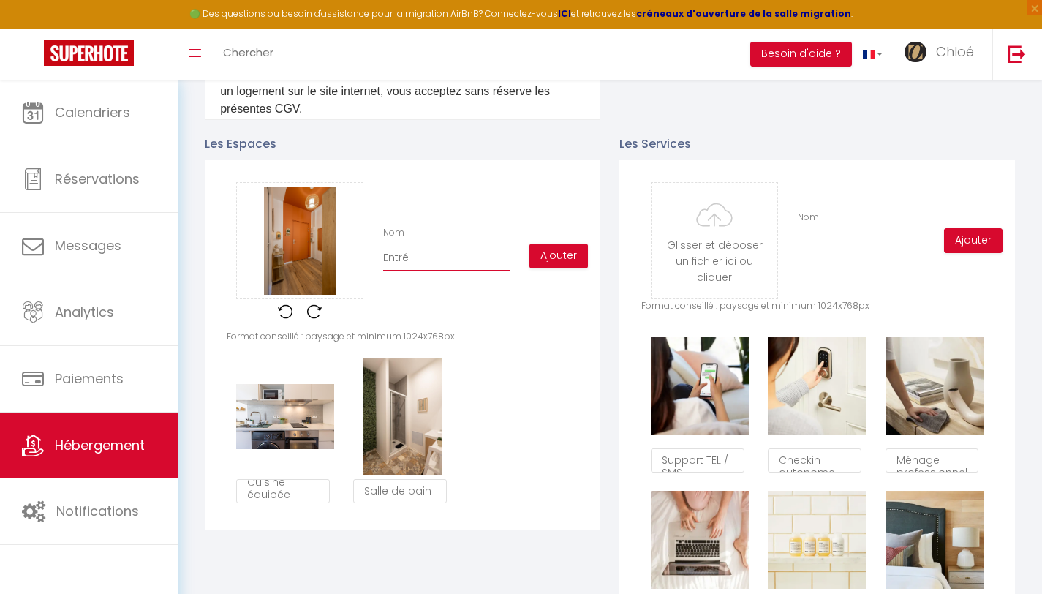
checkbox input "false"
type input "Entrée"
checkbox input "false"
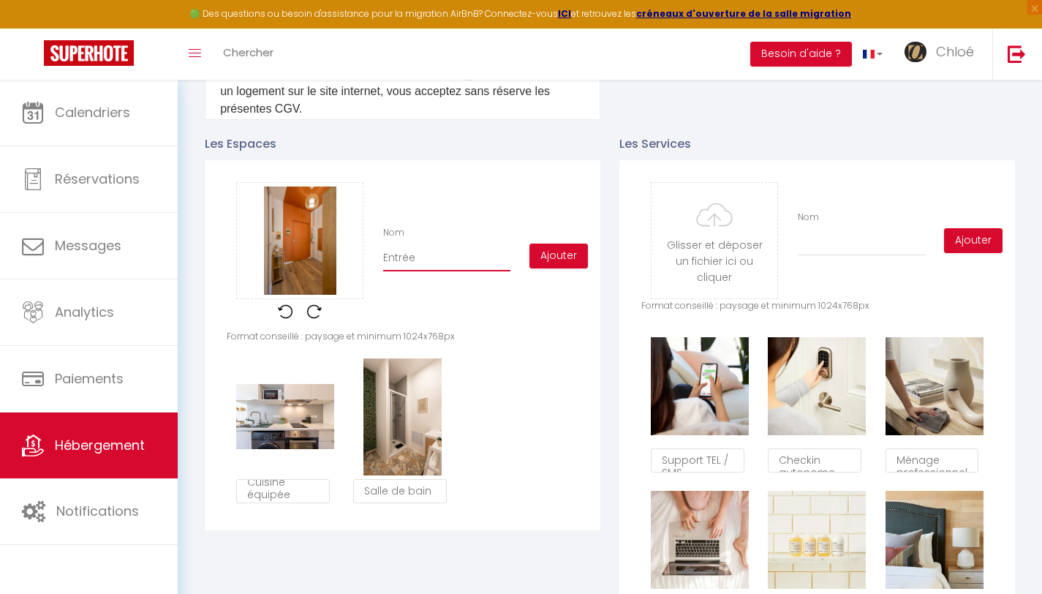
type input "Entrée"
checkbox input "false"
type input "Entrée /"
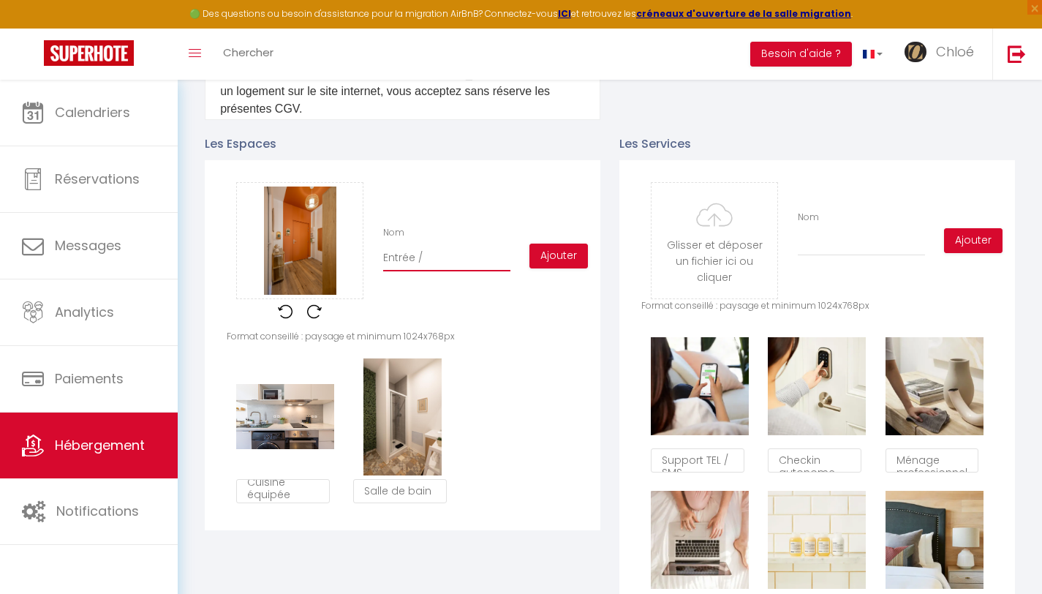
checkbox input "false"
type input "Entrée /"
checkbox input "false"
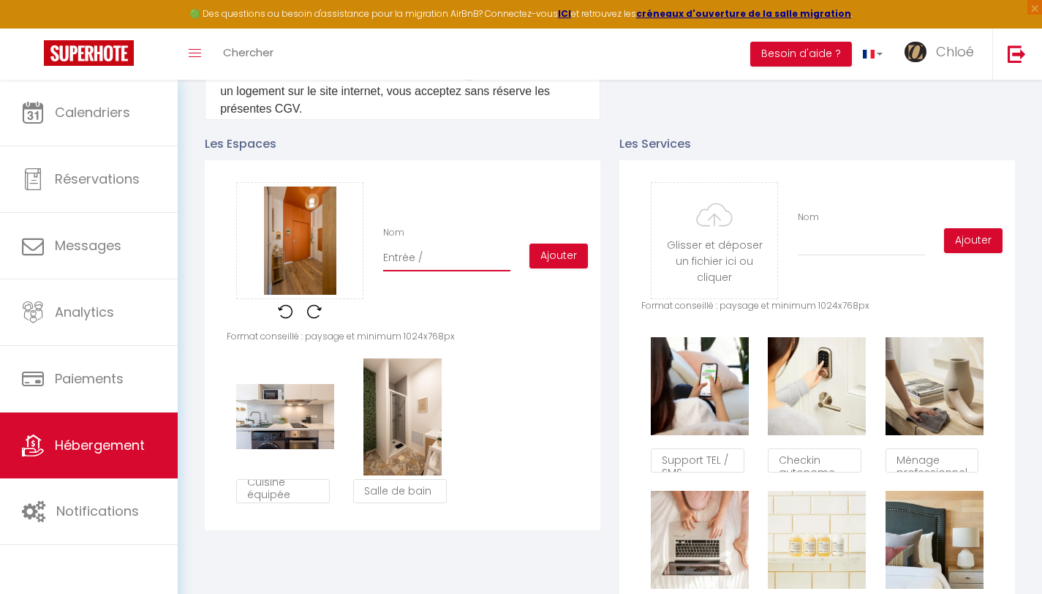
checkbox input "false"
type input "Entrée / d"
checkbox input "false"
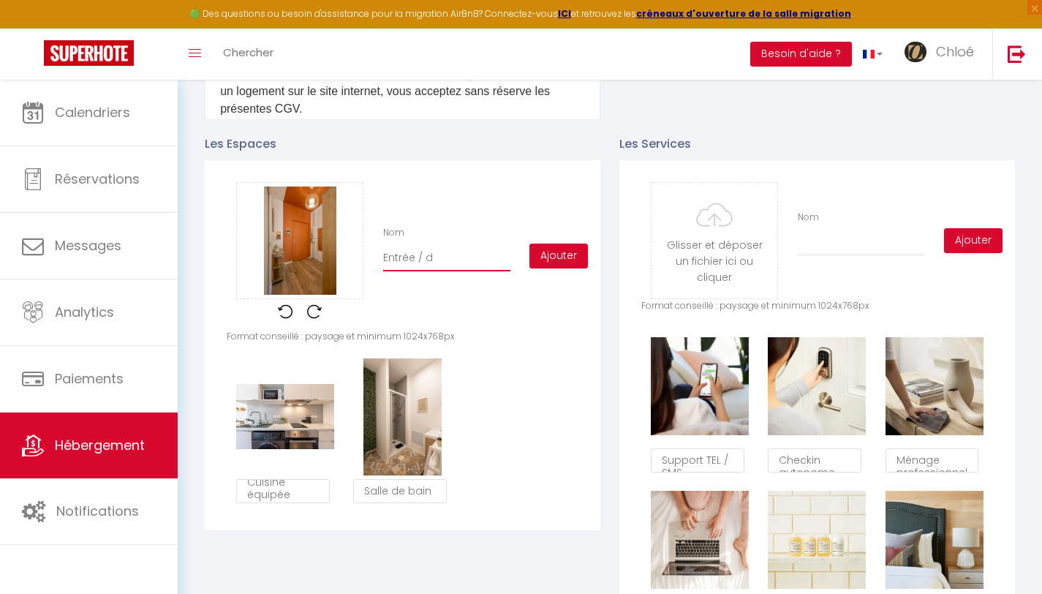
checkbox input "false"
type input "Entrée / dr"
checkbox input "false"
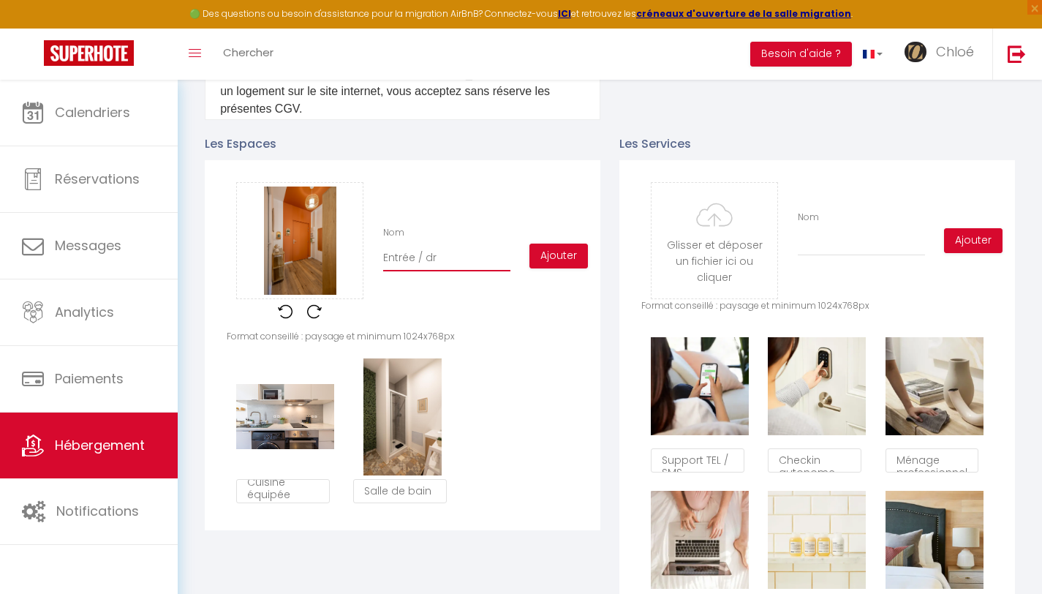
type input "Entrée / dre"
checkbox input "false"
type input "Entrée / dres"
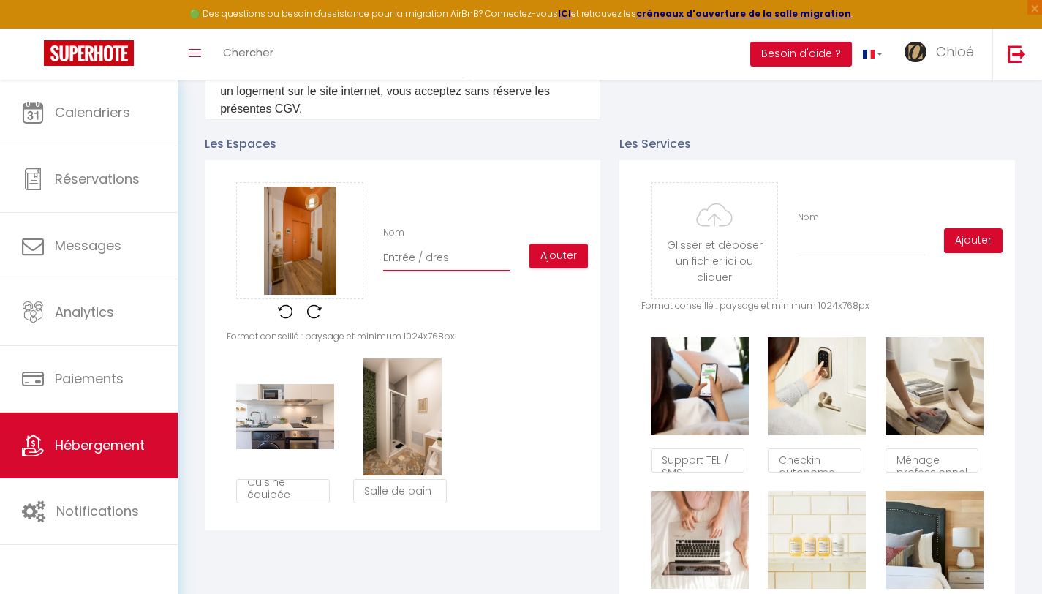
checkbox input "false"
type input "Entrée / dress"
checkbox input "false"
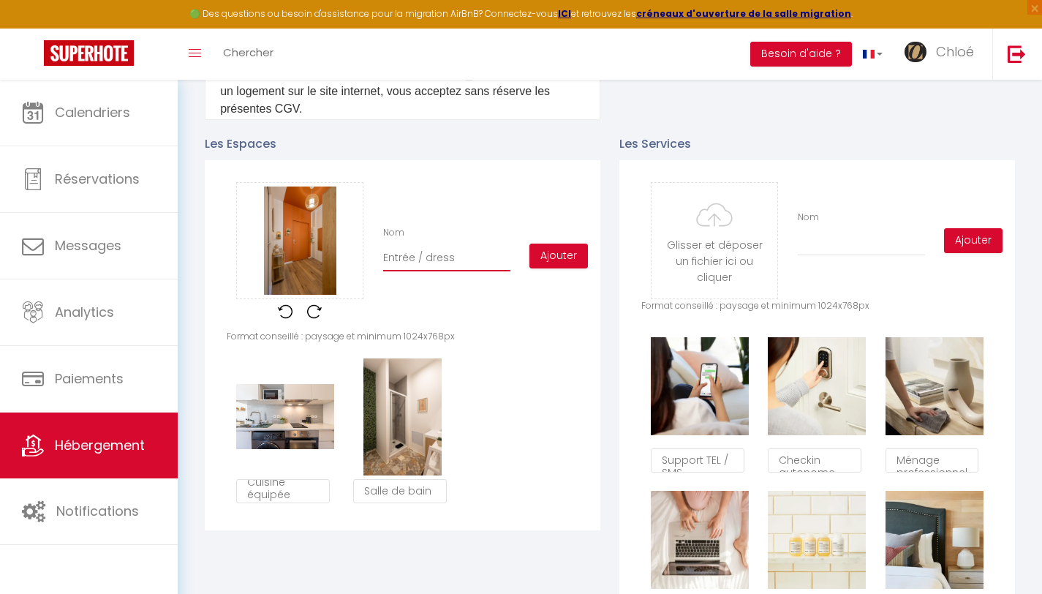
checkbox input "false"
type input "Entrée / dressi"
checkbox input "false"
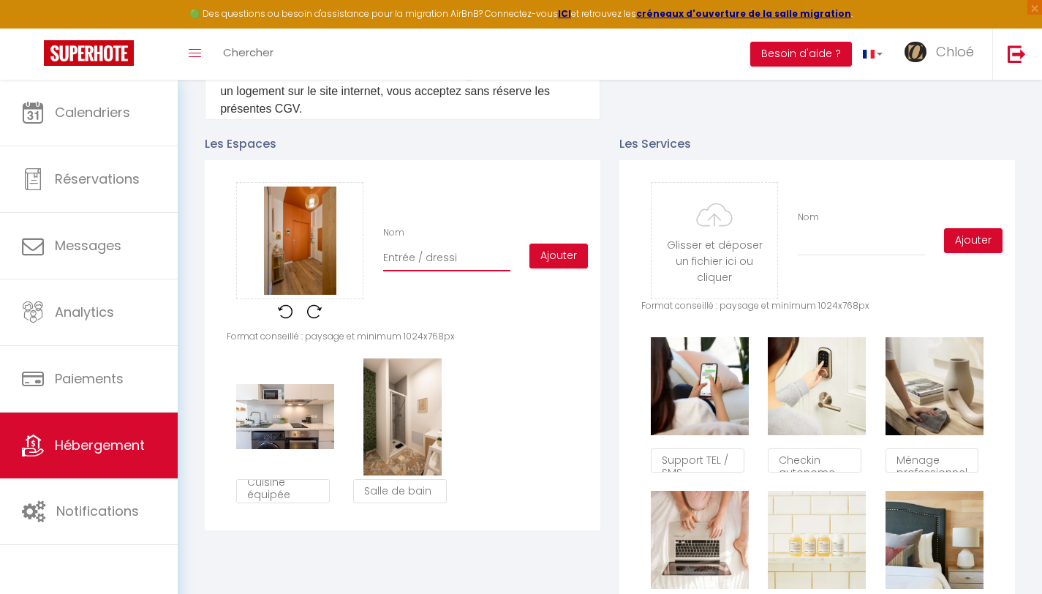
checkbox input "false"
type input "Entrée / dressin"
checkbox input "false"
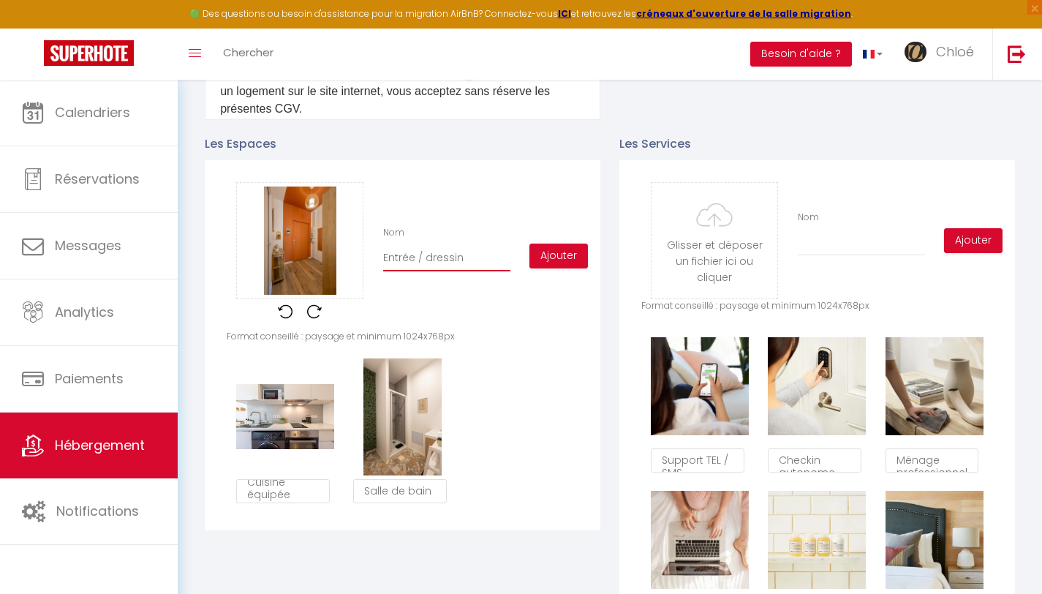
type input "Entrée / dressing"
checkbox input "false"
type input "Entrée / dressing"
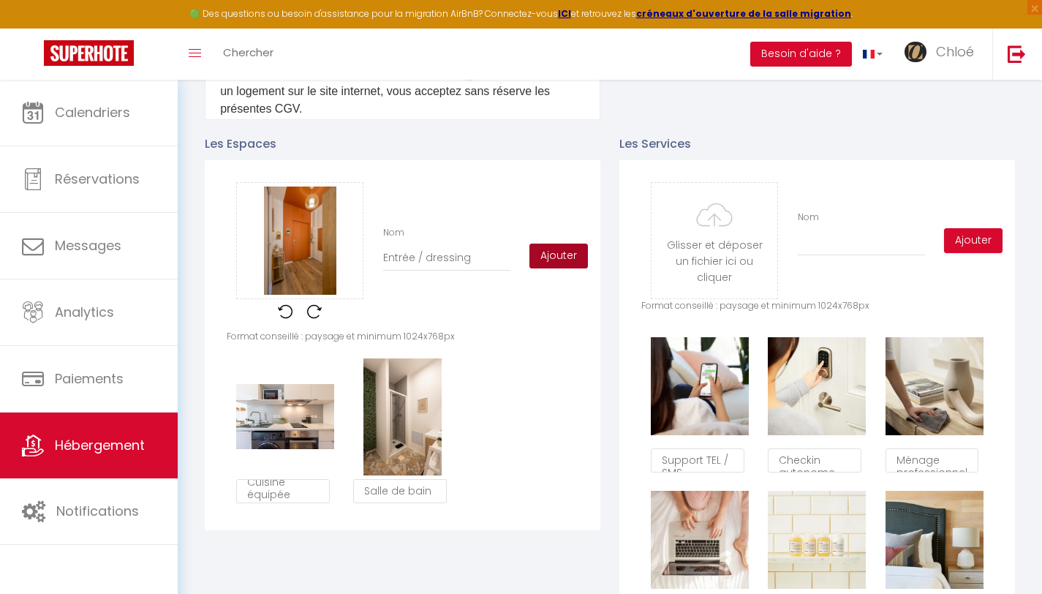
click at [570, 266] on button "Ajouter" at bounding box center [558, 255] width 58 height 25
checkbox input "false"
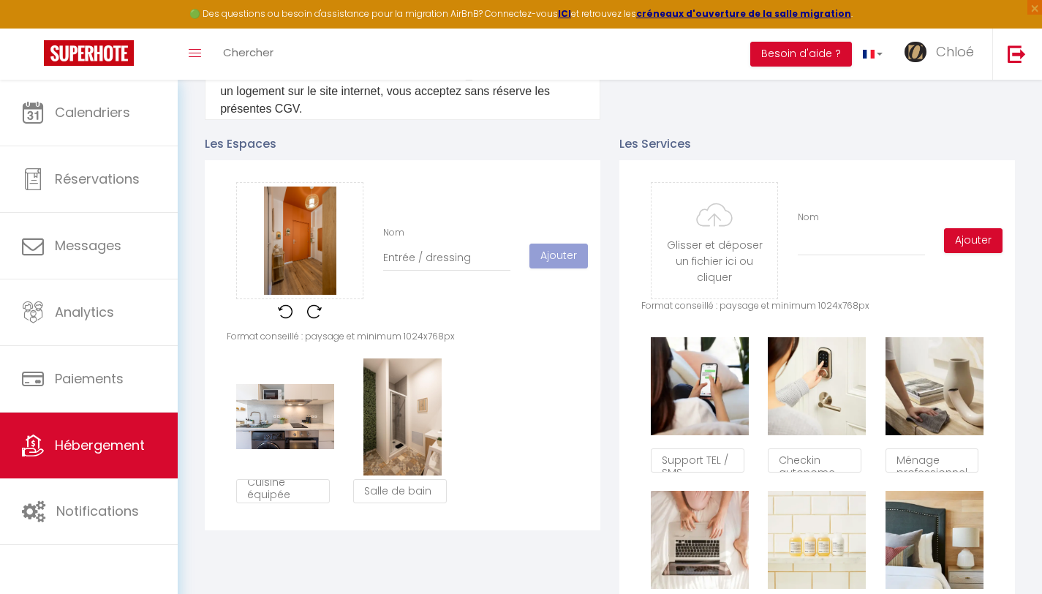
checkbox input "false"
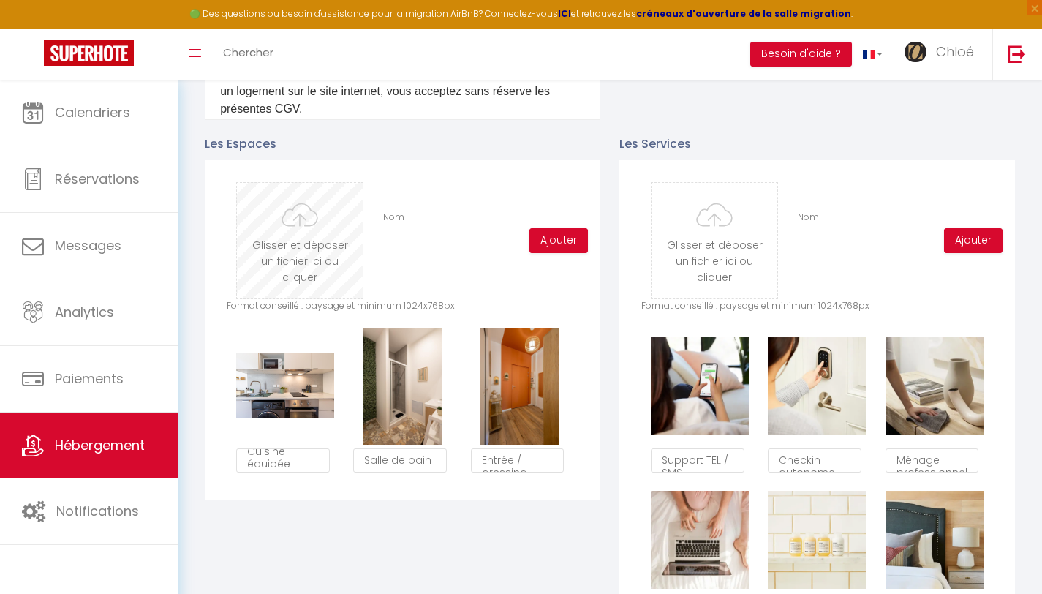
click at [303, 266] on input "file" at bounding box center [300, 241] width 126 height 116
type input "C:\fakepath\IMG_0352-HDR.jpg"
checkbox input "false"
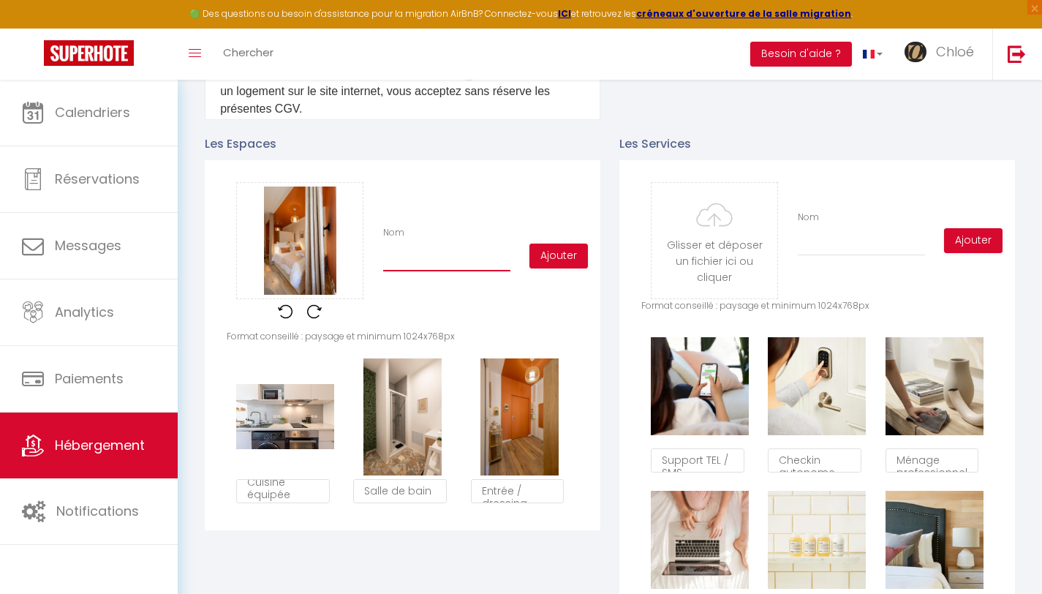
click at [406, 261] on input "Nom" at bounding box center [446, 258] width 127 height 26
type input "E"
checkbox input "false"
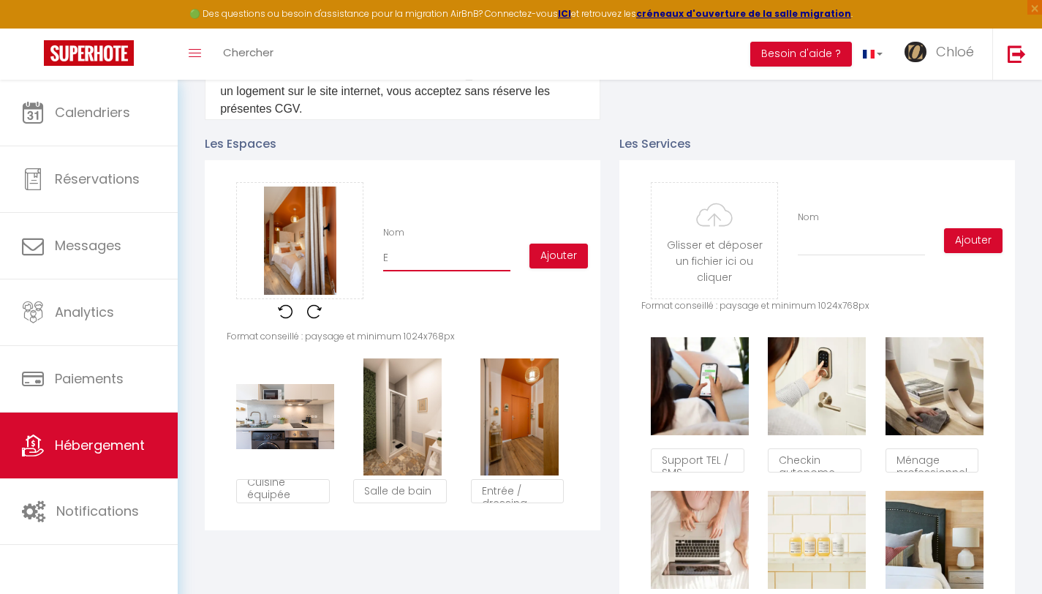
type input "Es"
click at [538, 268] on button "Ajouter" at bounding box center [558, 255] width 58 height 25
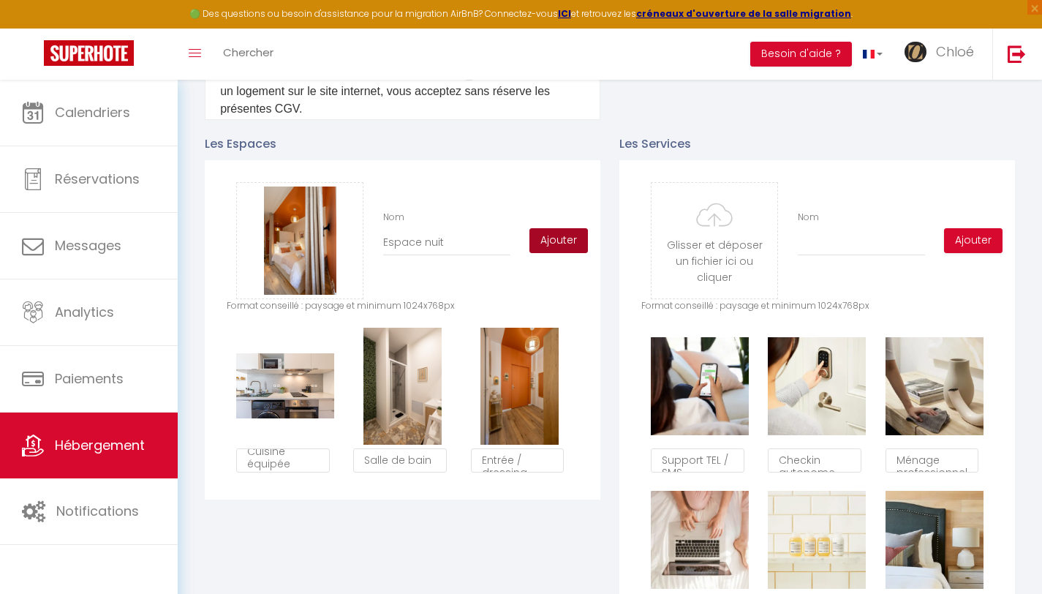
click at [549, 249] on button "Ajouter" at bounding box center [558, 240] width 58 height 25
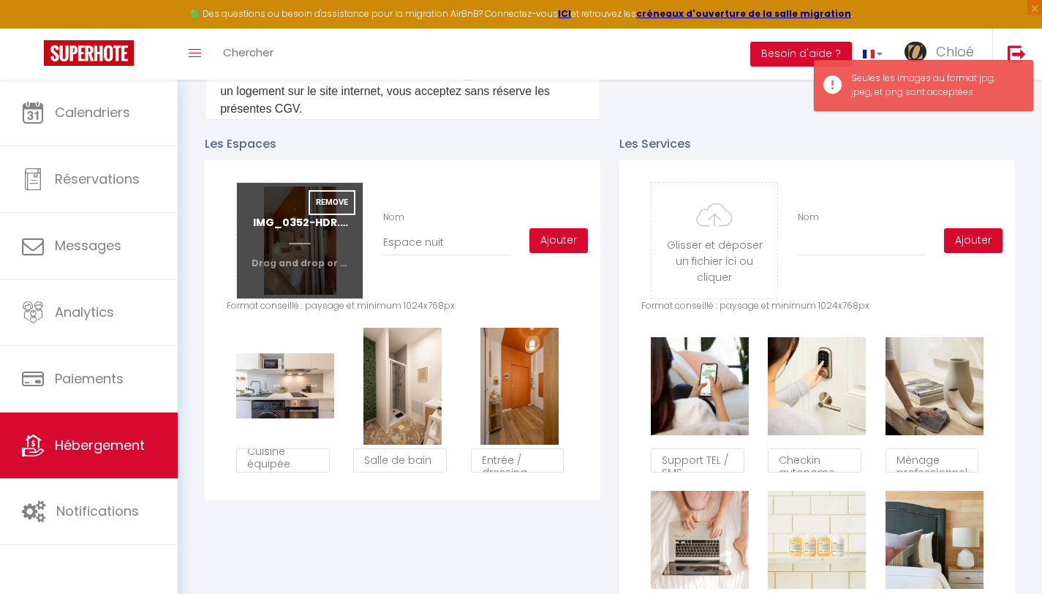
click at [314, 258] on input "file" at bounding box center [300, 241] width 126 height 116
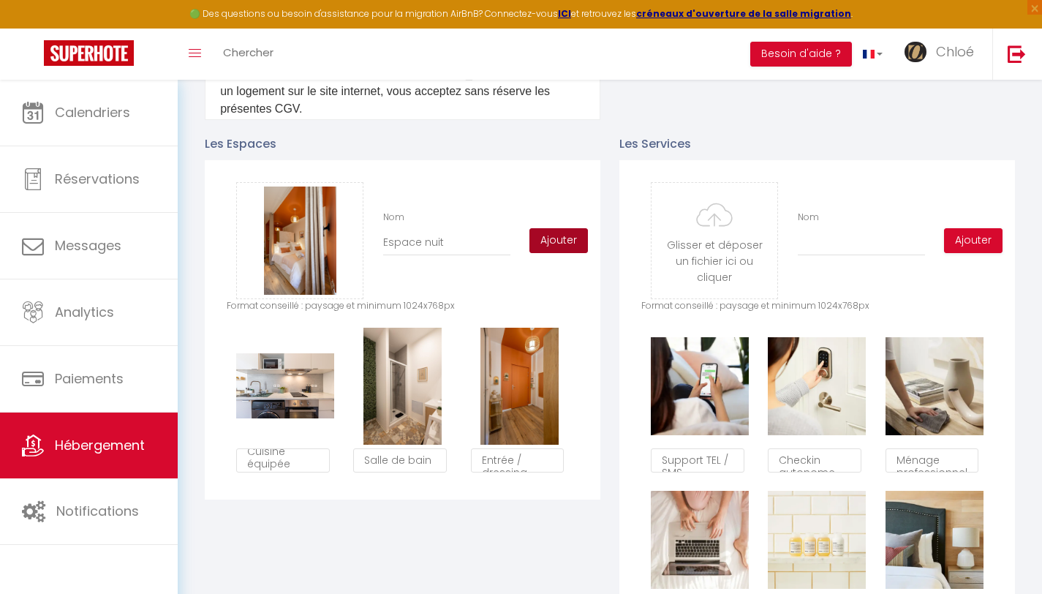
click at [568, 246] on button "Ajouter" at bounding box center [558, 240] width 58 height 25
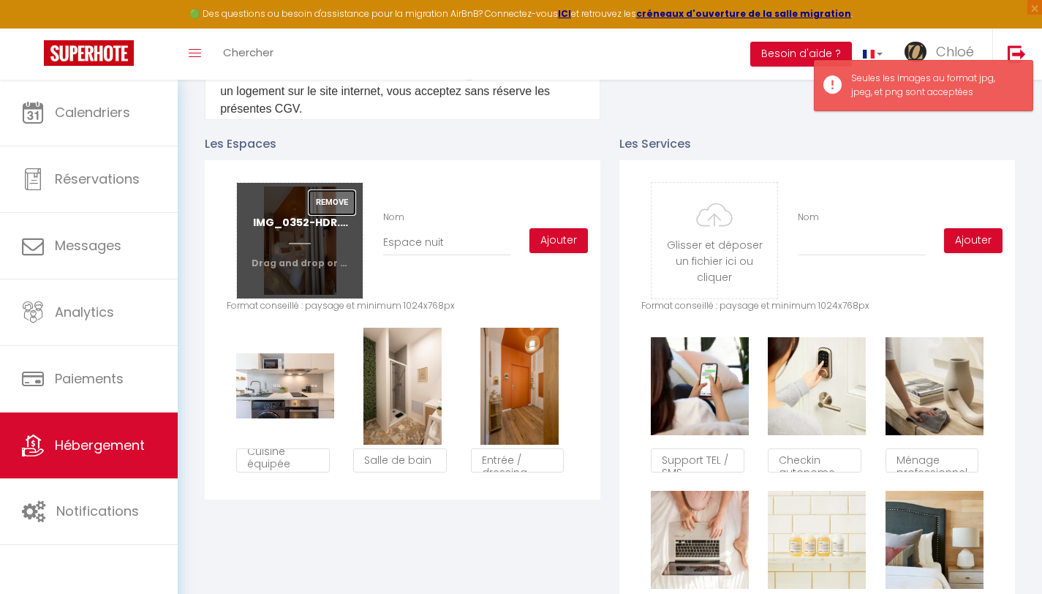
click at [314, 215] on button "Remove" at bounding box center [332, 202] width 47 height 25
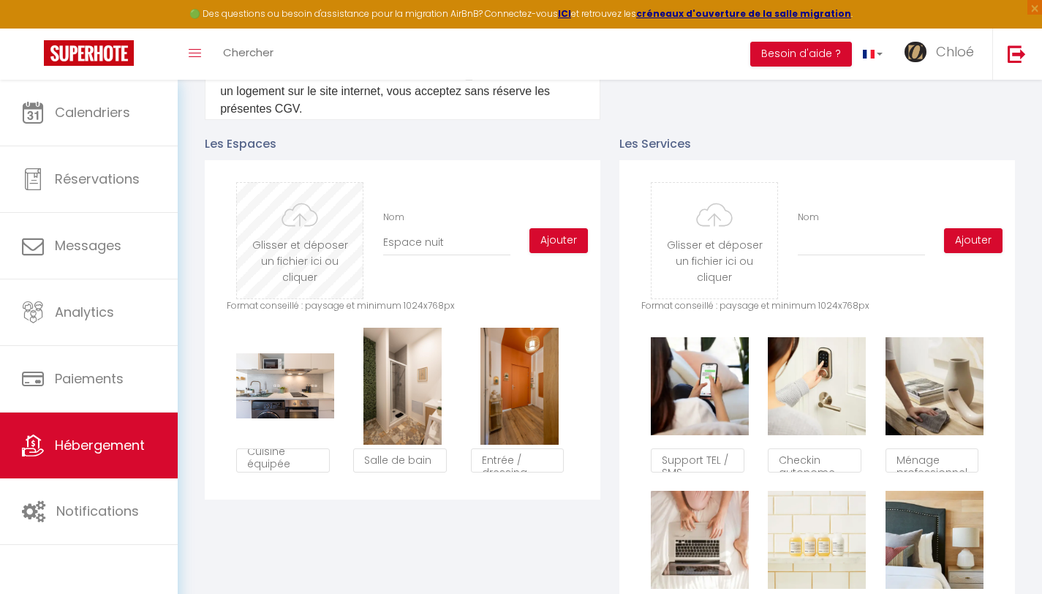
click at [295, 240] on input "file" at bounding box center [300, 241] width 126 height 116
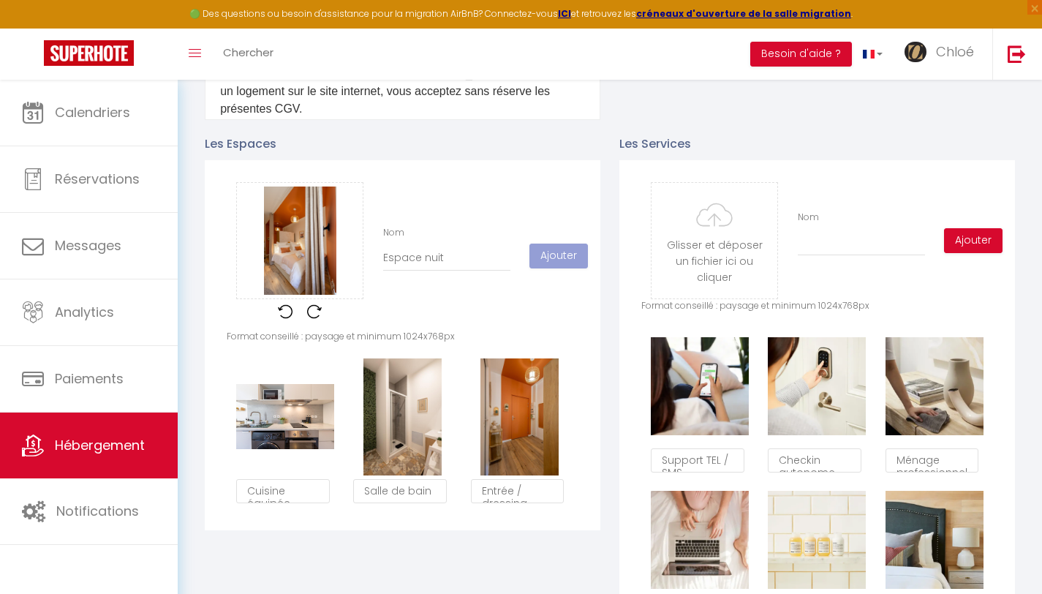
scroll to position [9, 0]
checkbox input "false"
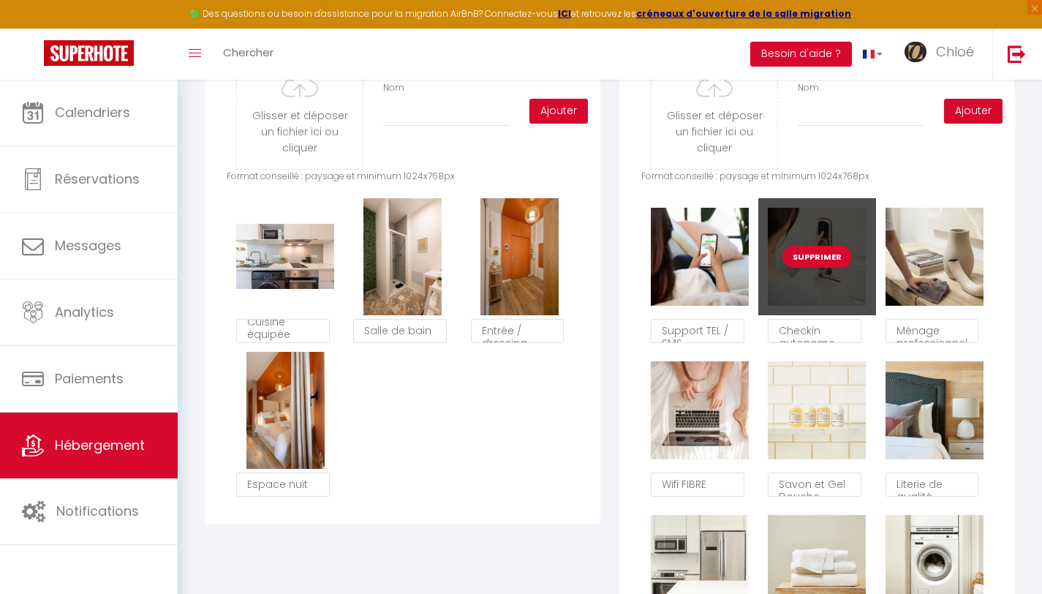
scroll to position [831, 0]
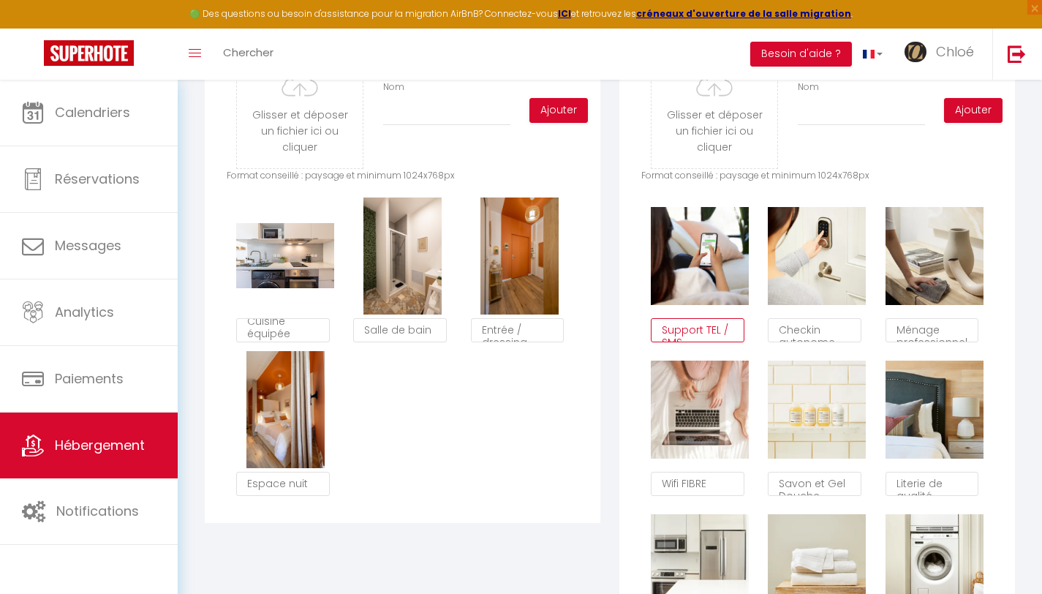
drag, startPoint x: 664, startPoint y: 341, endPoint x: 781, endPoint y: 357, distance: 118.1
click at [781, 357] on div "Supprimer Support TEL / SMS Supprimer Checkin autonome Supprimer Ménage profess…" at bounding box center [817, 504] width 352 height 614
type textarea "Conciergerie 7j/7"
click at [782, 342] on textarea "Checkin autonome" at bounding box center [814, 330] width 93 height 25
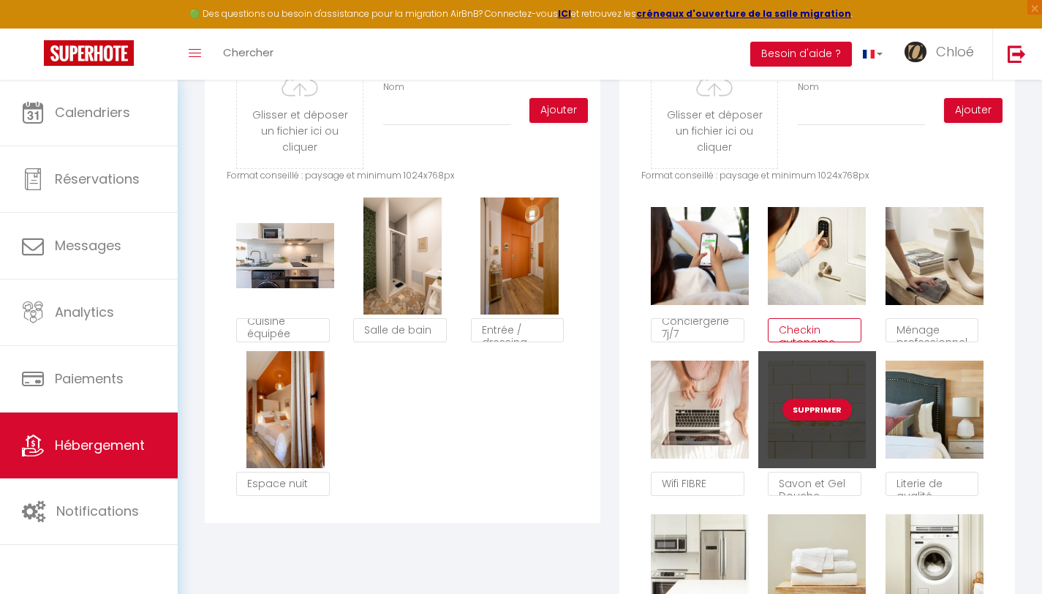
drag, startPoint x: 780, startPoint y: 341, endPoint x: 866, endPoint y: 366, distance: 89.1
click at [866, 366] on div "Supprimer Conciergerie 7j/7 Supprimer Checkin autonome Supprimer Ménage profess…" at bounding box center [817, 504] width 352 height 614
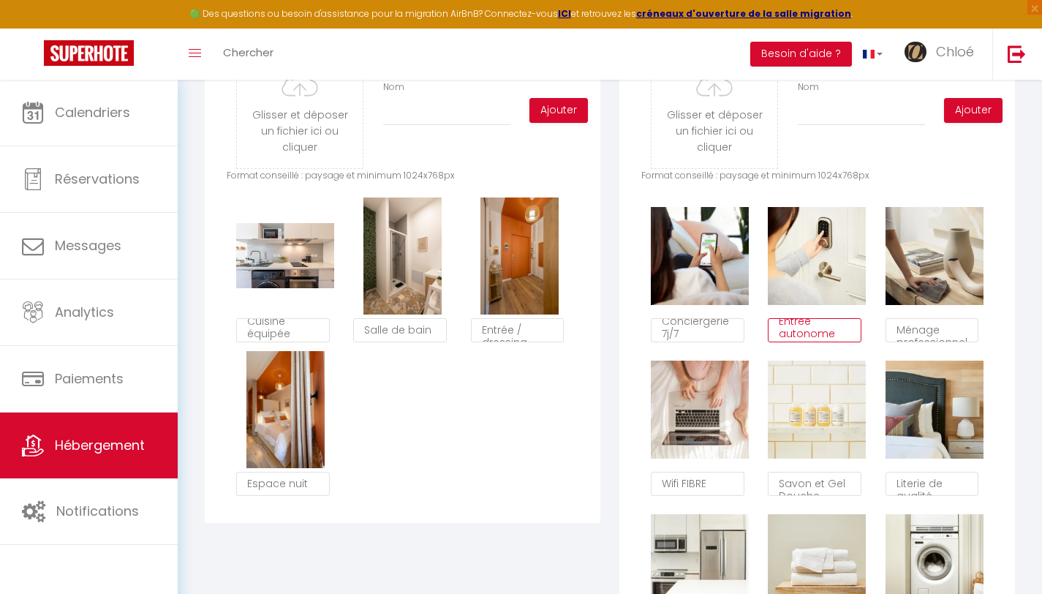
type textarea "Entrée autonome"
drag, startPoint x: 684, startPoint y: 493, endPoint x: 709, endPoint y: 493, distance: 25.6
click at [709, 493] on textarea "Wifi FIBRE" at bounding box center [697, 484] width 93 height 25
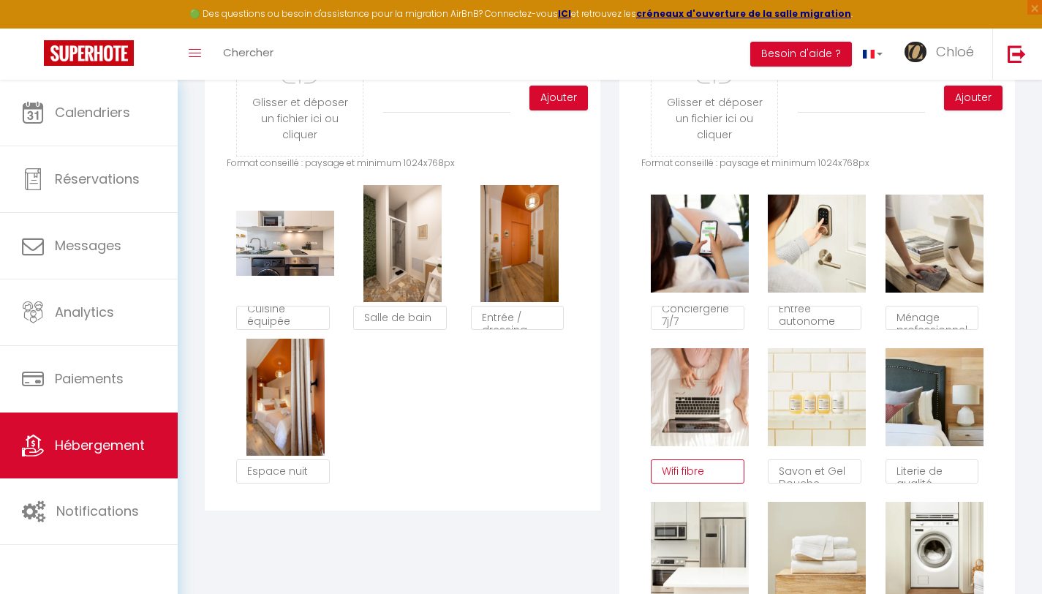
scroll to position [844, 0]
type textarea "Wifi fibre"
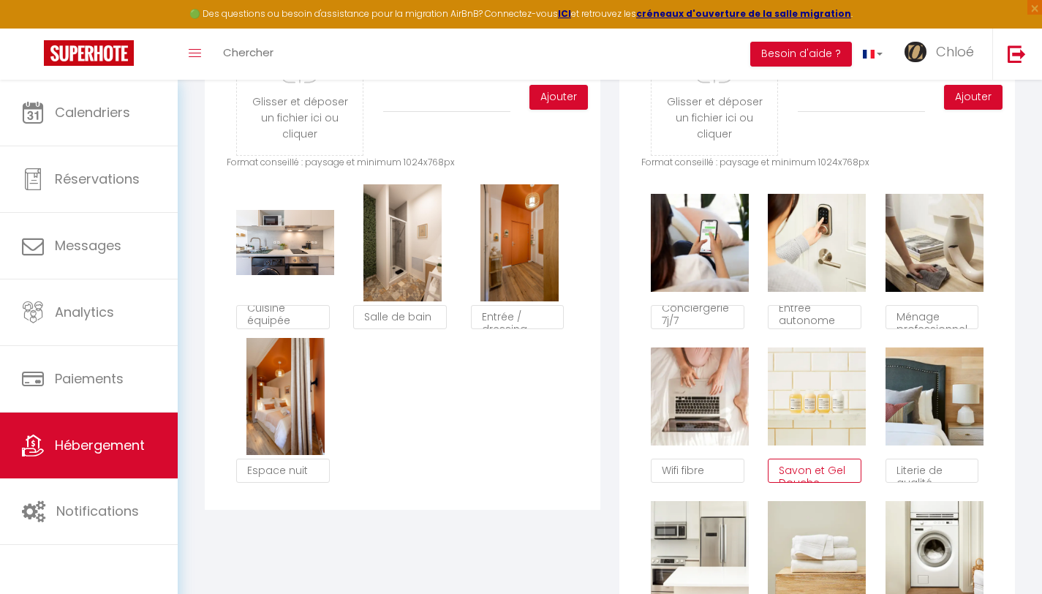
drag, startPoint x: 825, startPoint y: 478, endPoint x: 771, endPoint y: 475, distance: 54.2
click at [771, 475] on textarea "Savon et Gel Douche" at bounding box center [814, 470] width 93 height 25
click at [848, 481] on textarea "Savon et Gel Douche" at bounding box center [814, 470] width 93 height 25
click at [828, 483] on textarea "Savon et Gel Douche" at bounding box center [814, 470] width 93 height 25
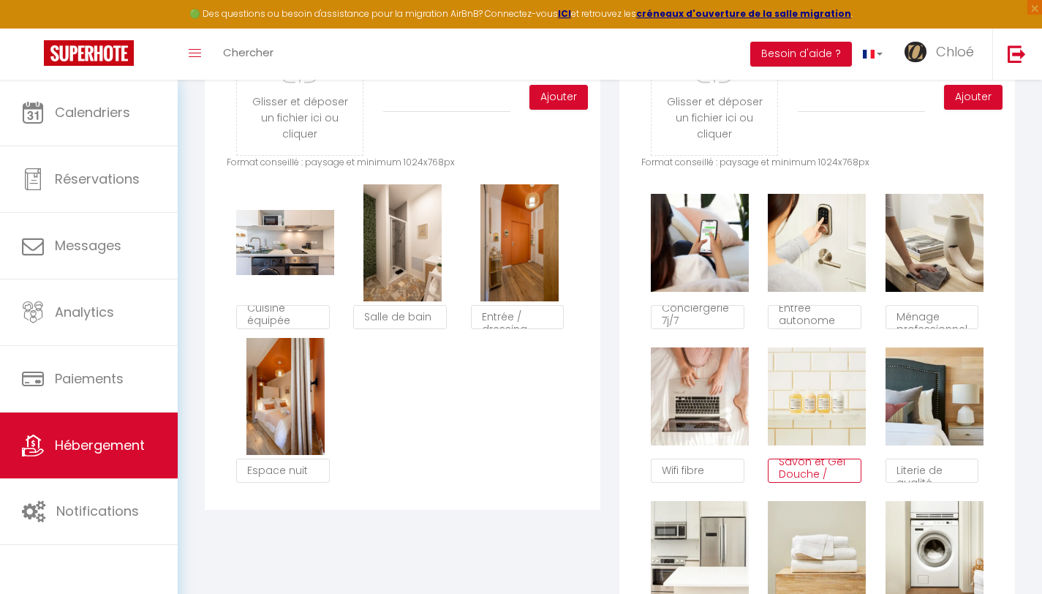
scroll to position [21, 0]
type textarea "Savon et Gel Douche / Shampoing"
drag, startPoint x: 840, startPoint y: 486, endPoint x: 1007, endPoint y: 44, distance: 472.9
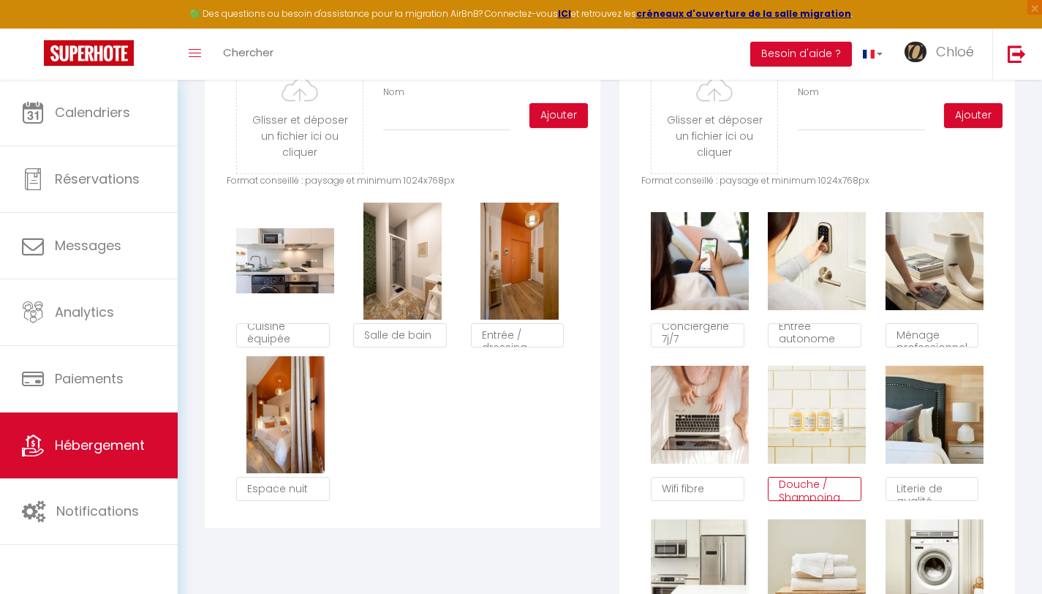
scroll to position [4, 0]
click at [964, 502] on textarea "Literie de qualité" at bounding box center [931, 489] width 93 height 25
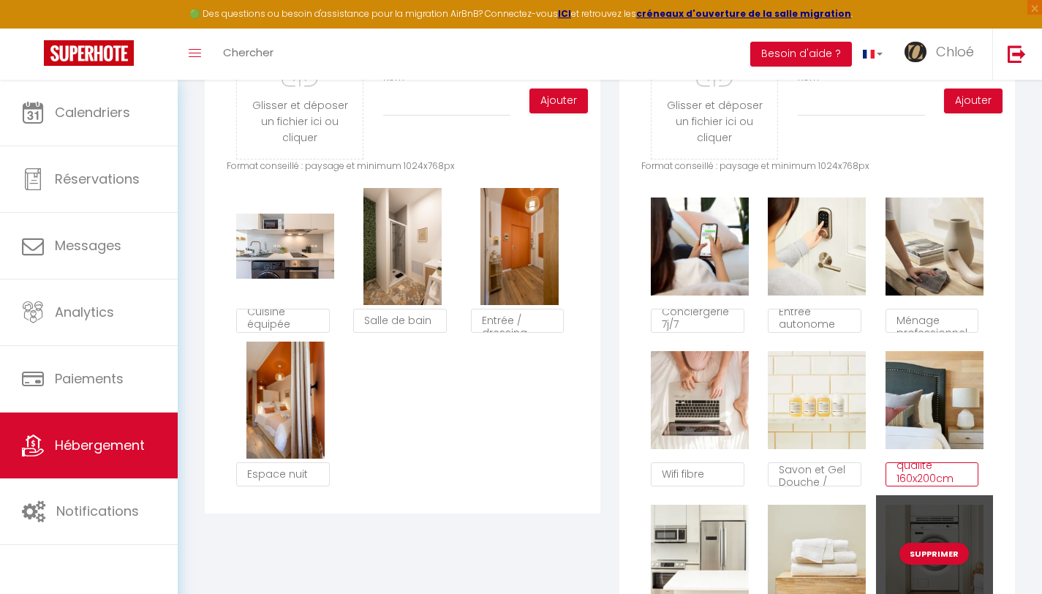
scroll to position [926, 0]
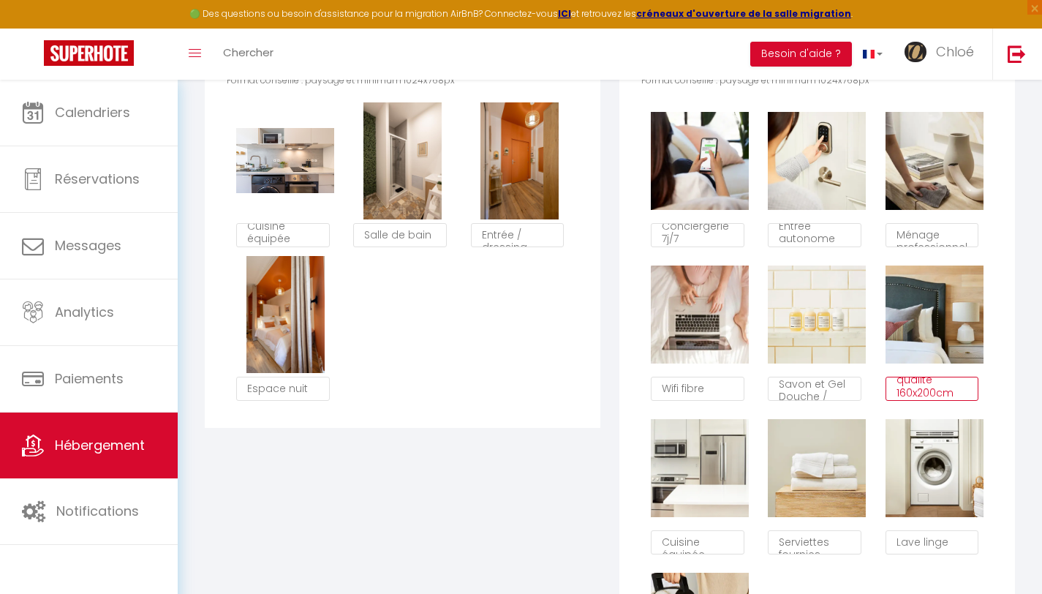
type textarea "Literie de qualité 160x200cm"
click at [722, 551] on textarea "Cuisine équipée" at bounding box center [697, 542] width 93 height 25
click at [827, 553] on textarea "Serviettes fournies" at bounding box center [814, 542] width 93 height 25
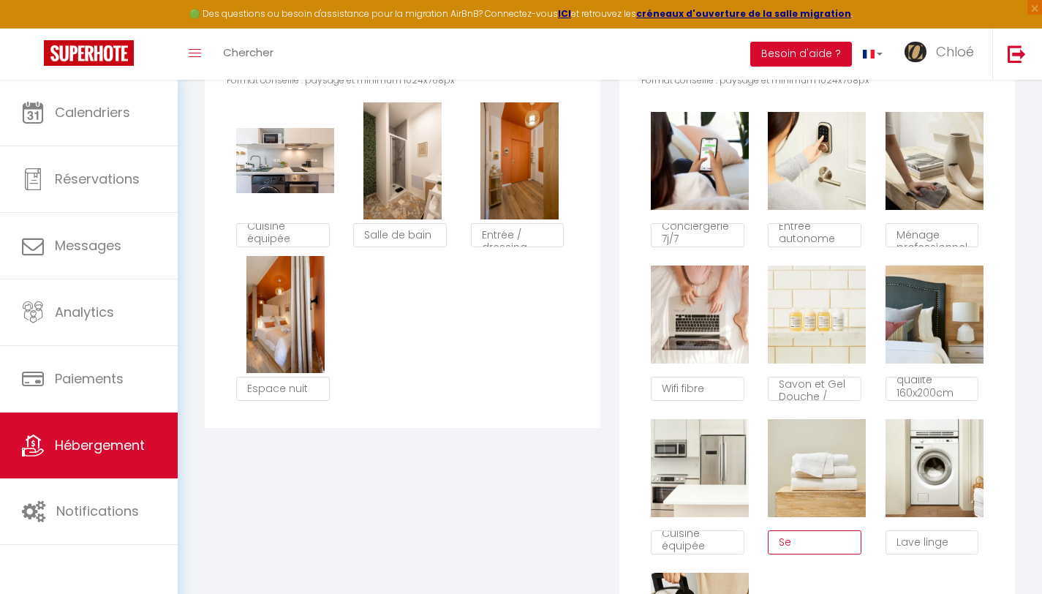
type textarea "S"
type textarea "Linge de lit et de bain fournis"
drag, startPoint x: 921, startPoint y: 550, endPoint x: 944, endPoint y: 589, distance: 44.9
click at [921, 550] on textarea "Lave linge" at bounding box center [931, 542] width 93 height 25
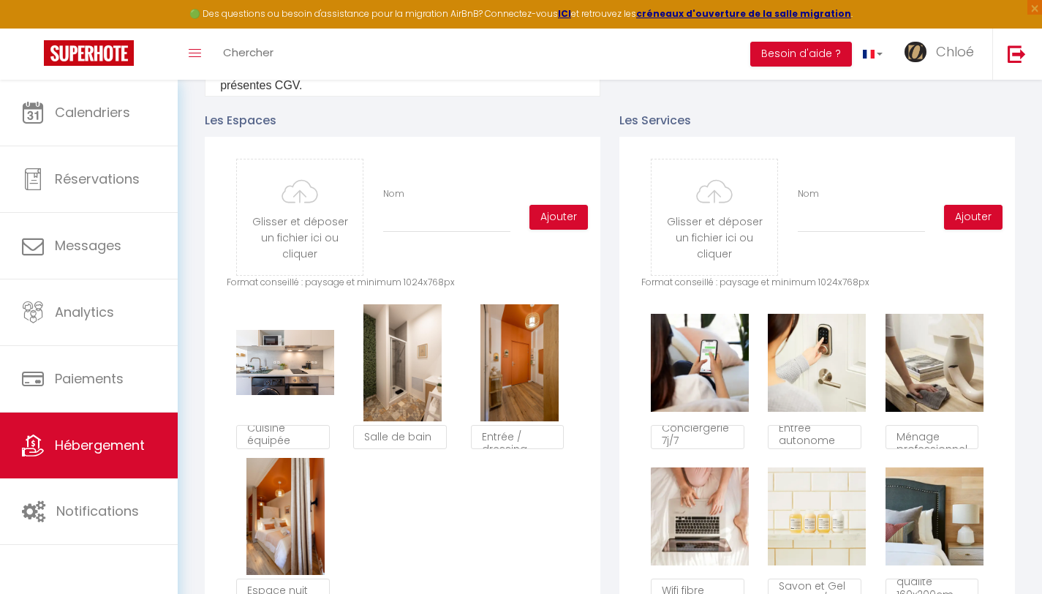
scroll to position [719, 0]
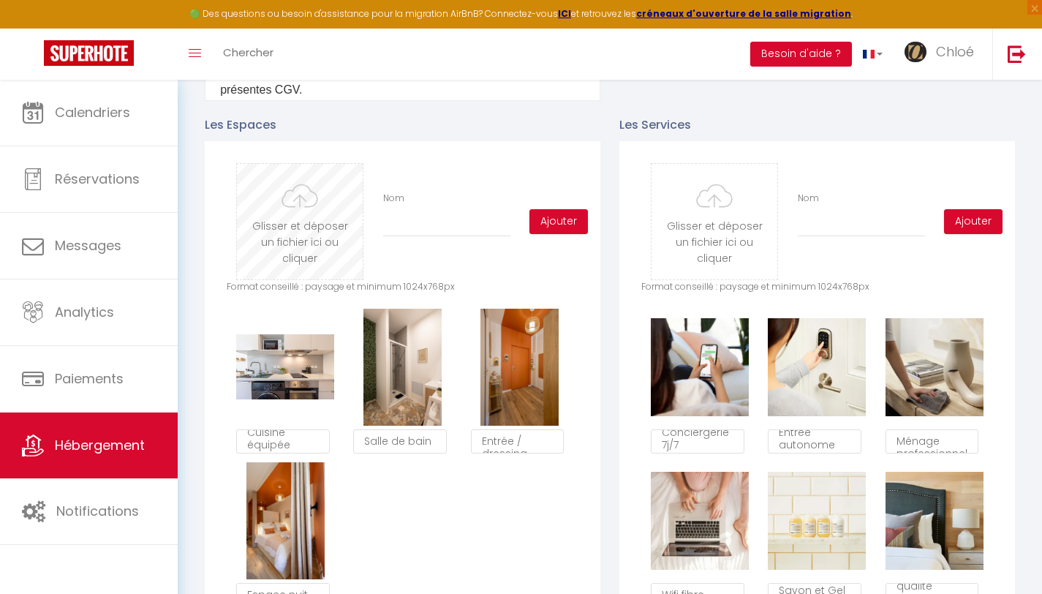
type textarea "Lave-linge"
click at [282, 238] on input "file" at bounding box center [300, 222] width 126 height 116
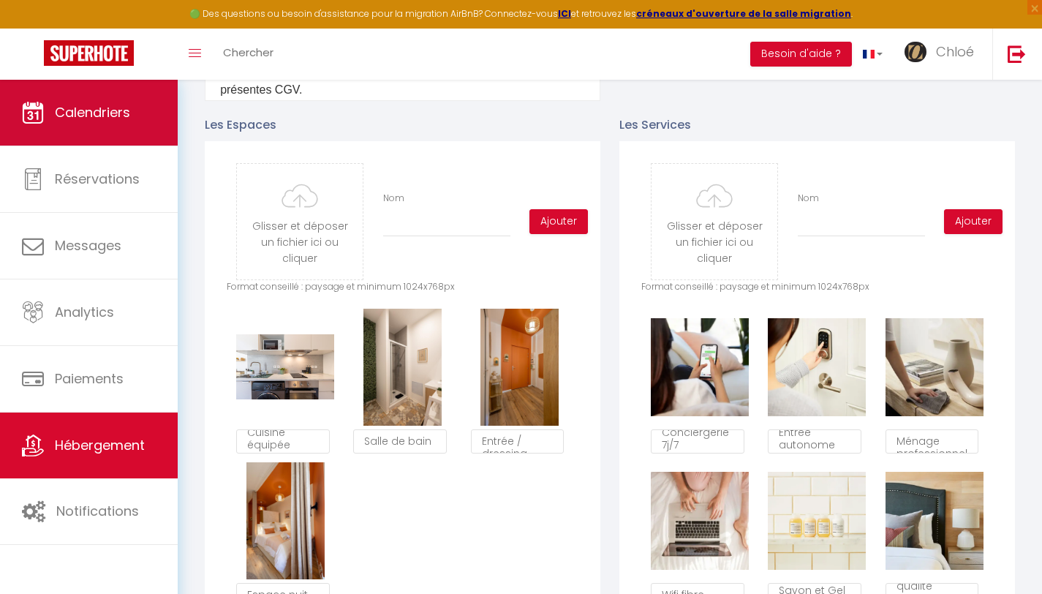
type input "C:\fakepath\IMG_0385-2-HDR.jpg"
checkbox input "false"
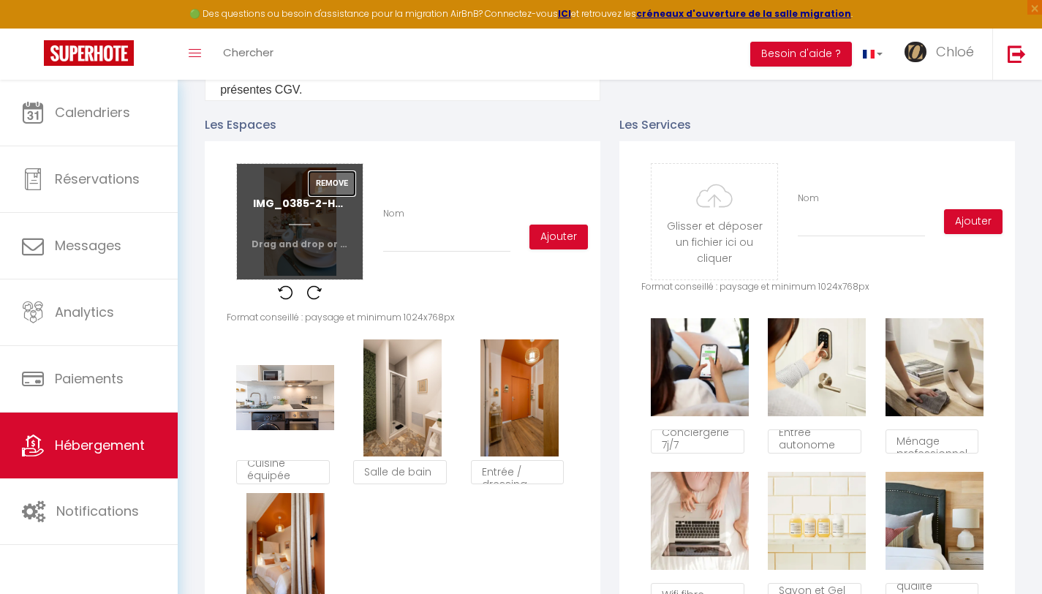
click at [333, 196] on button "Remove" at bounding box center [332, 183] width 47 height 25
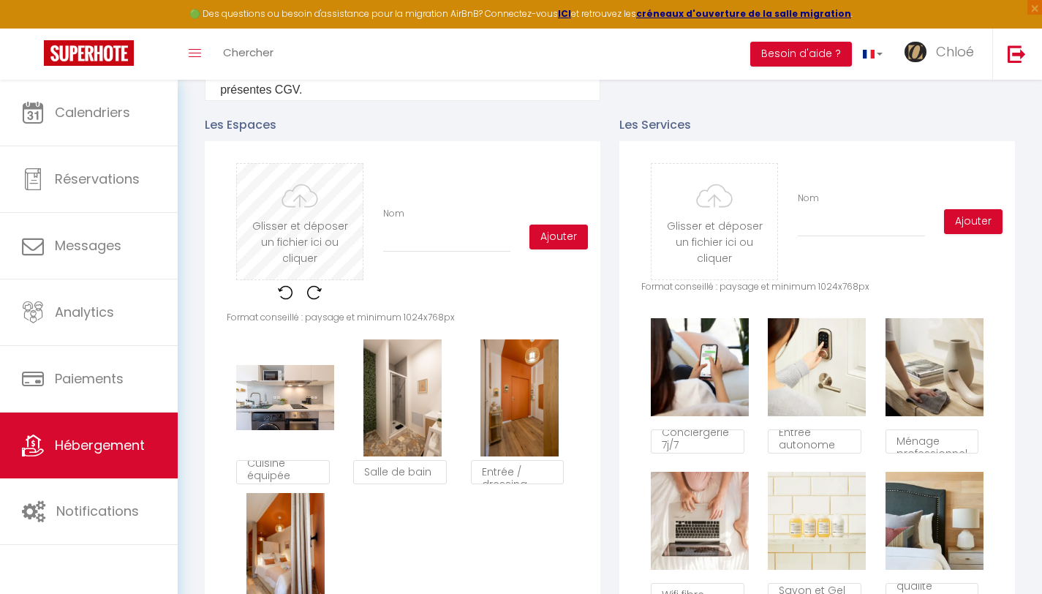
click at [309, 235] on input "file" at bounding box center [300, 222] width 126 height 116
type input "C:\fakepath\IMG_0280-HDR.jpg"
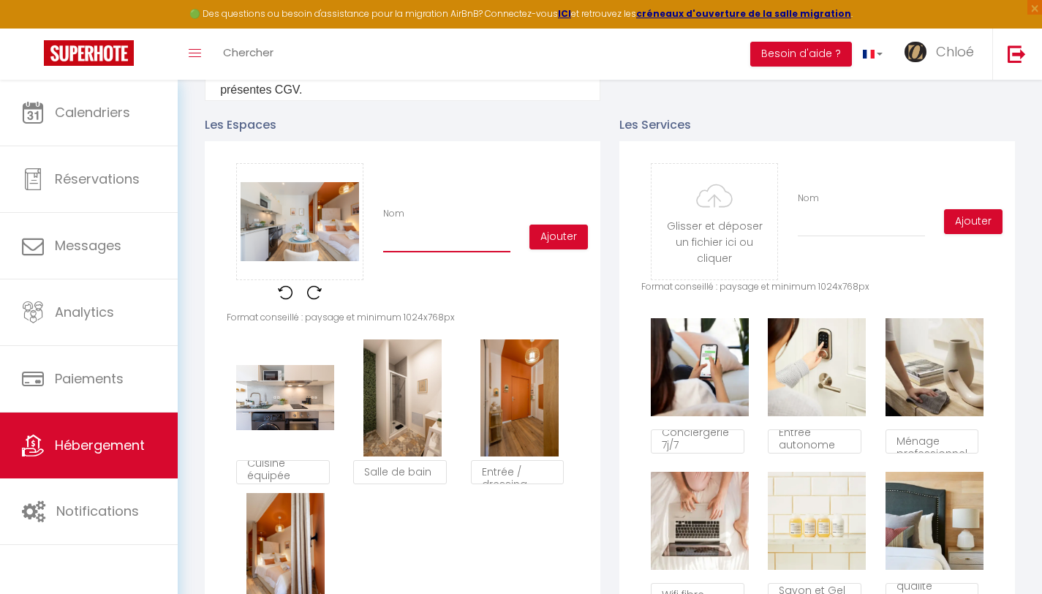
click at [451, 252] on input "Nom" at bounding box center [446, 239] width 127 height 26
type input "E"
checkbox input "false"
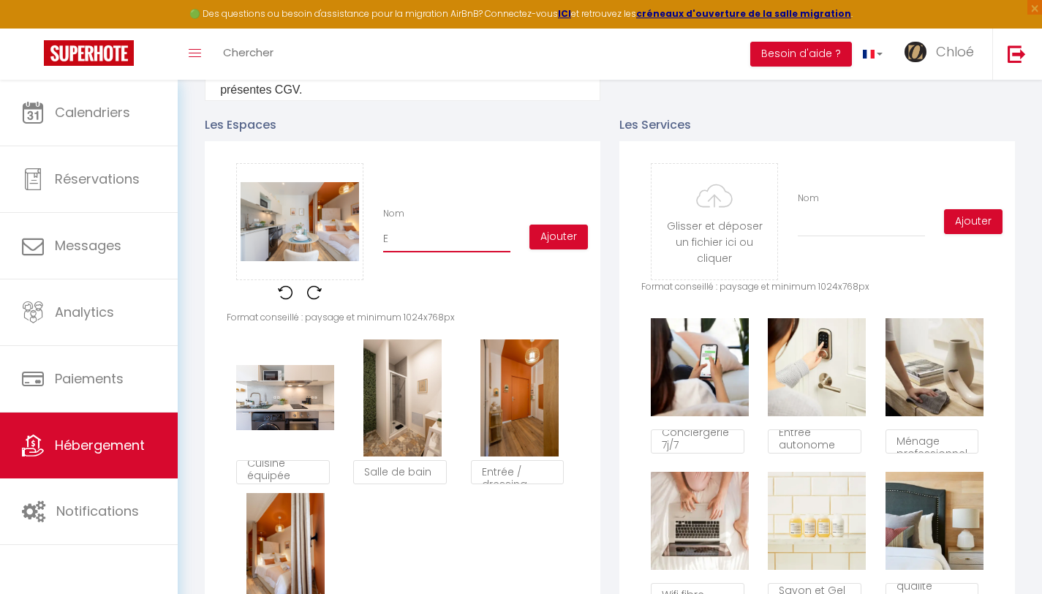
type input "Es"
checkbox input "false"
type input "Esp"
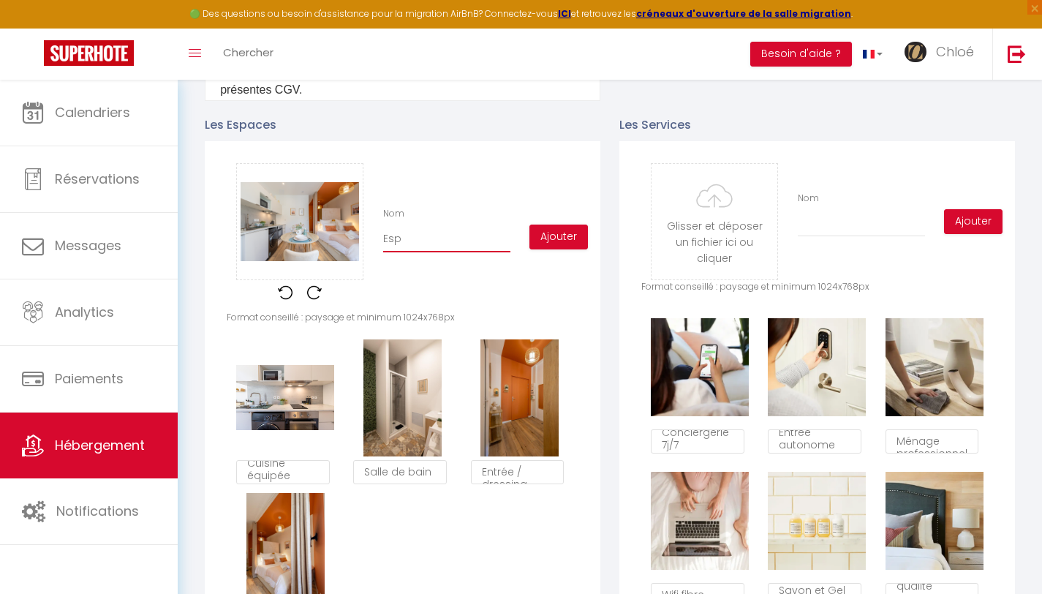
checkbox input "false"
type input "Espa"
checkbox input "false"
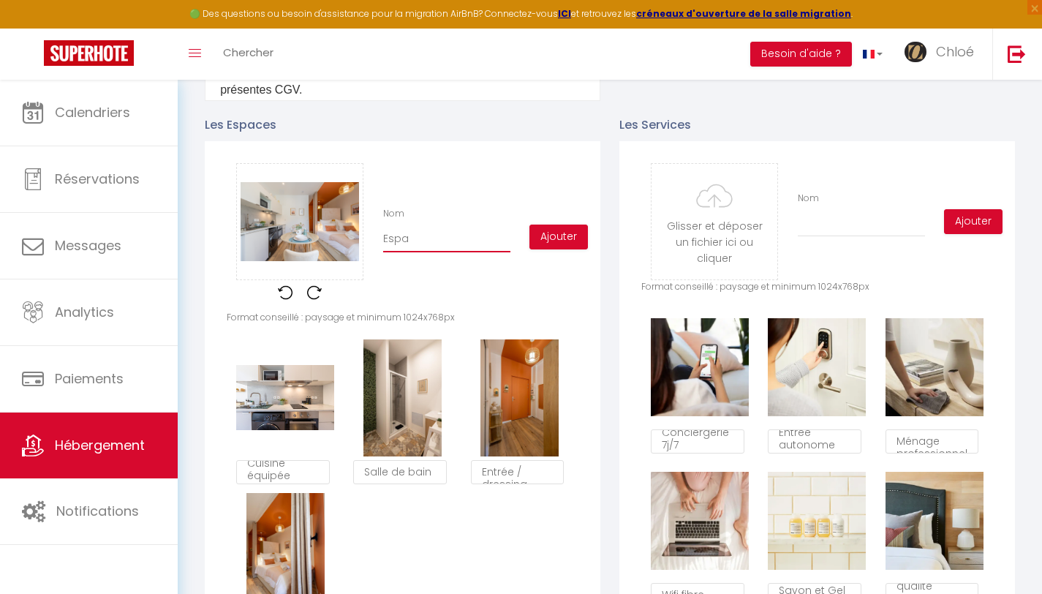
checkbox input "false"
type input "Espac"
checkbox input "false"
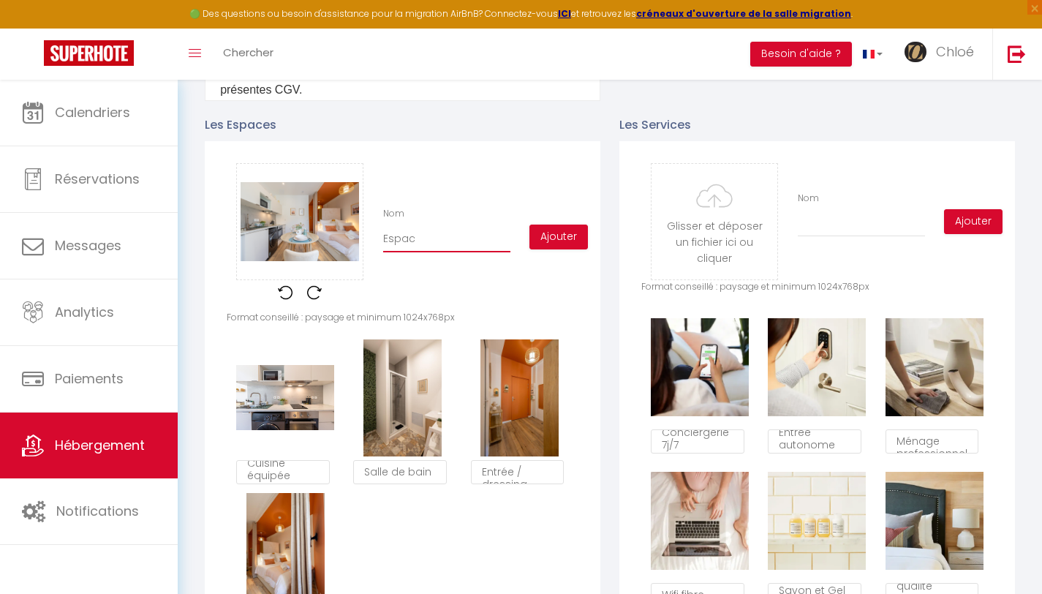
checkbox input "false"
type input "Espace"
checkbox input "false"
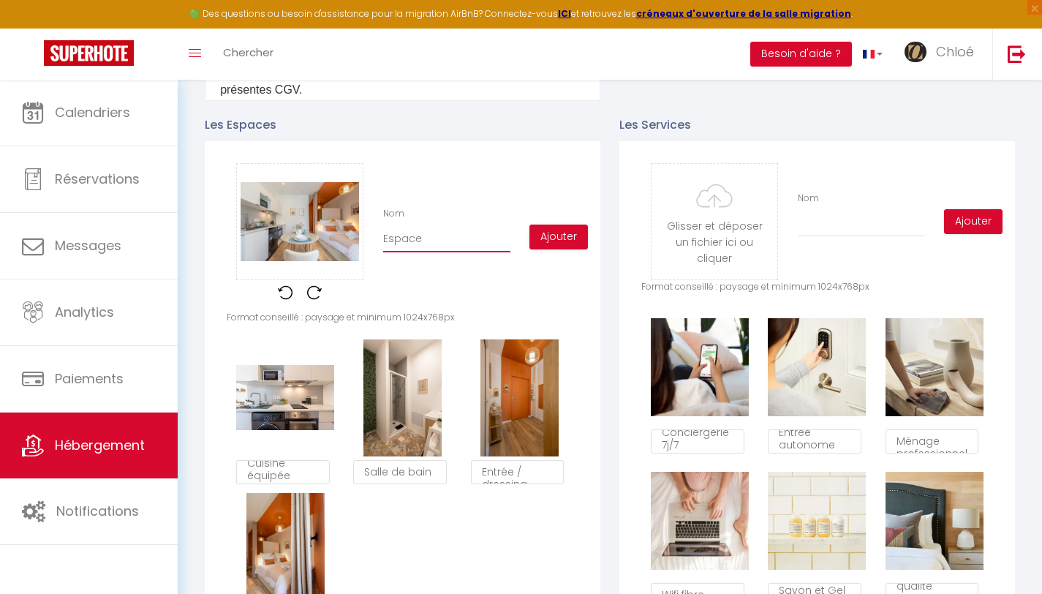
type input "Espace"
checkbox input "false"
type input "Espace r"
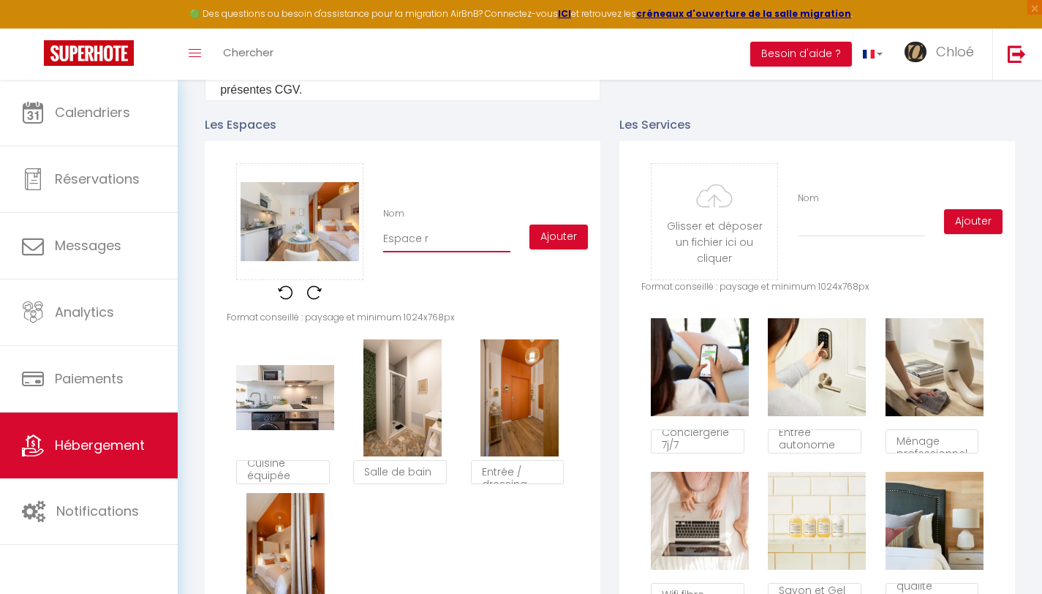
checkbox input "false"
type input "Espace re"
checkbox input "false"
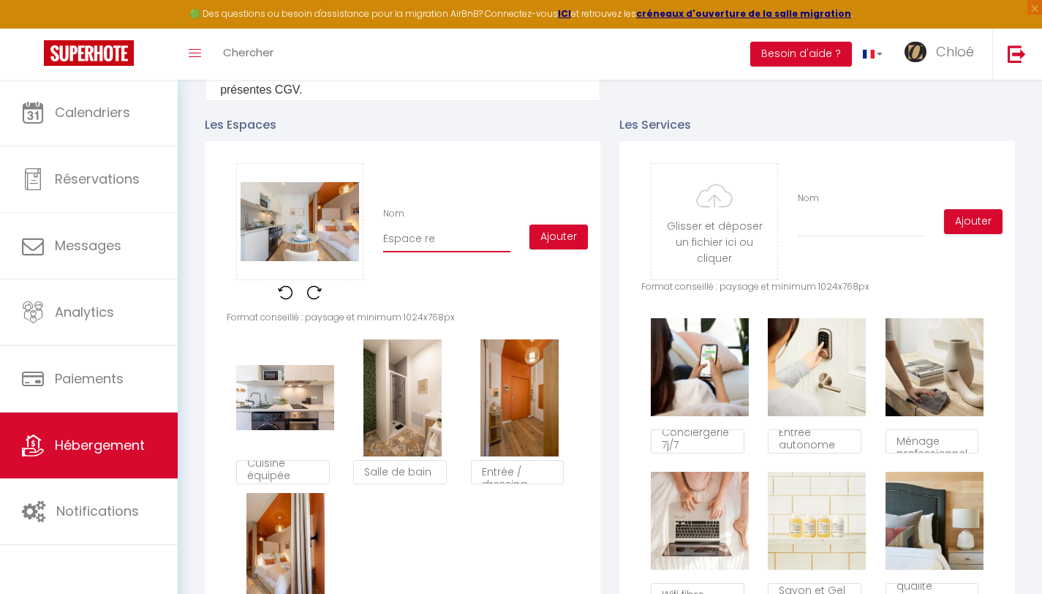
checkbox input "false"
type input "Espace rep"
checkbox input "false"
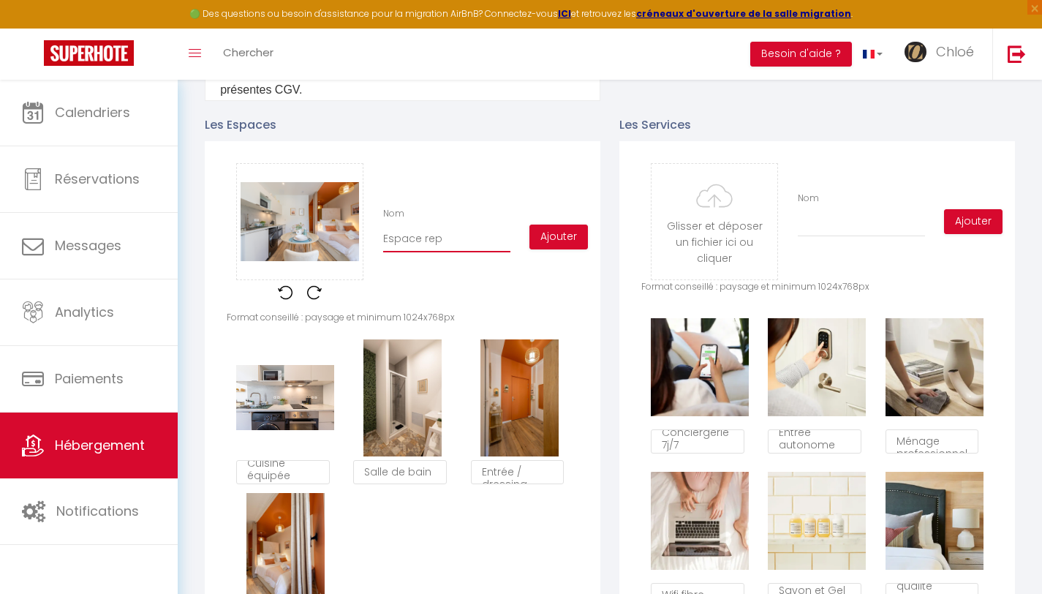
checkbox input "false"
type input "Espace repa"
checkbox input "false"
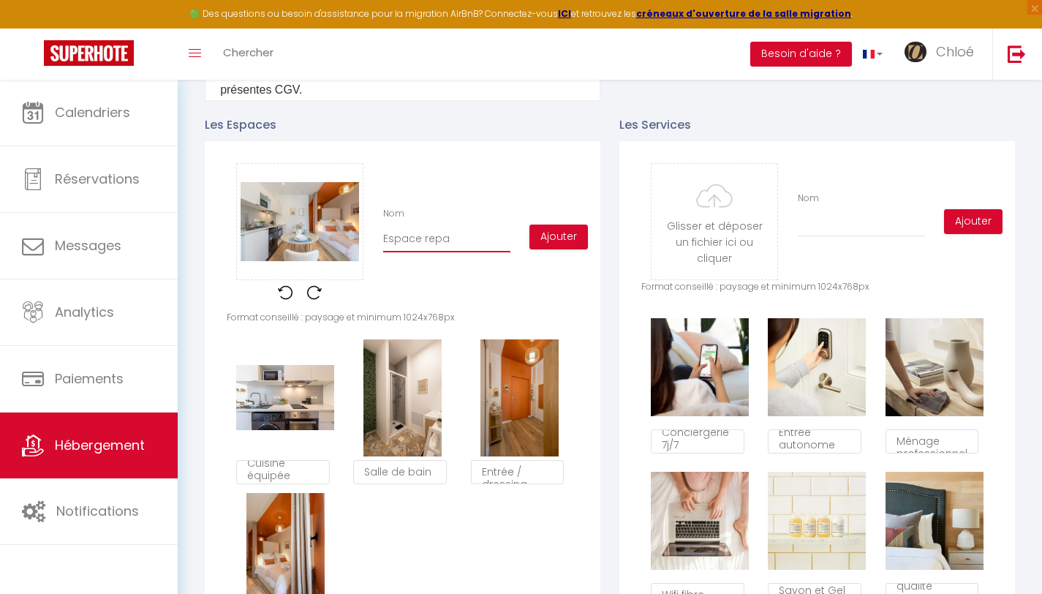
type input "Espace repas"
checkbox input "false"
type input "Espace repas"
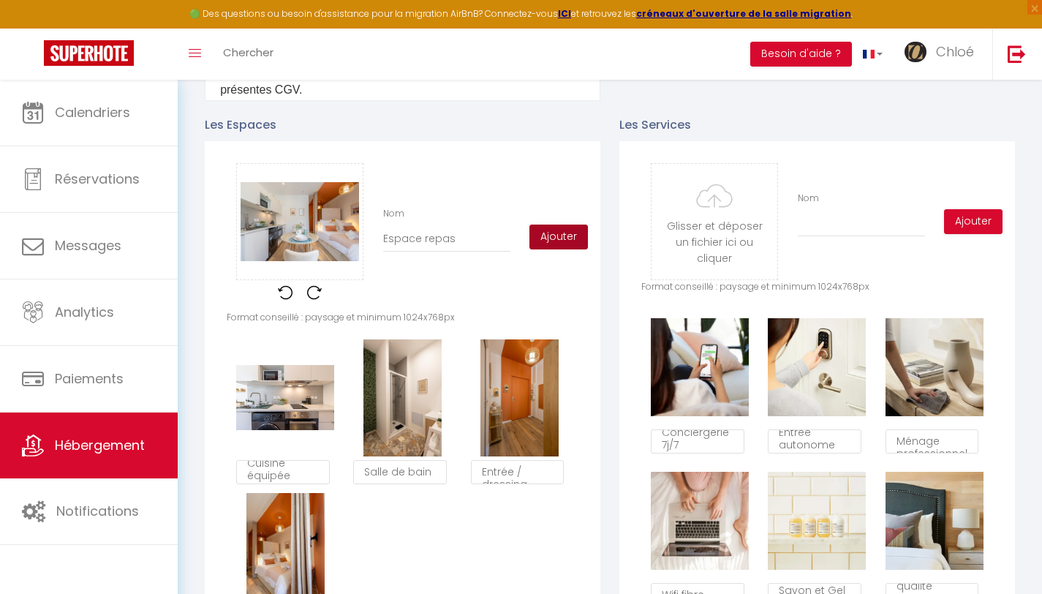
click at [540, 247] on button "Ajouter" at bounding box center [558, 236] width 58 height 25
checkbox input "false"
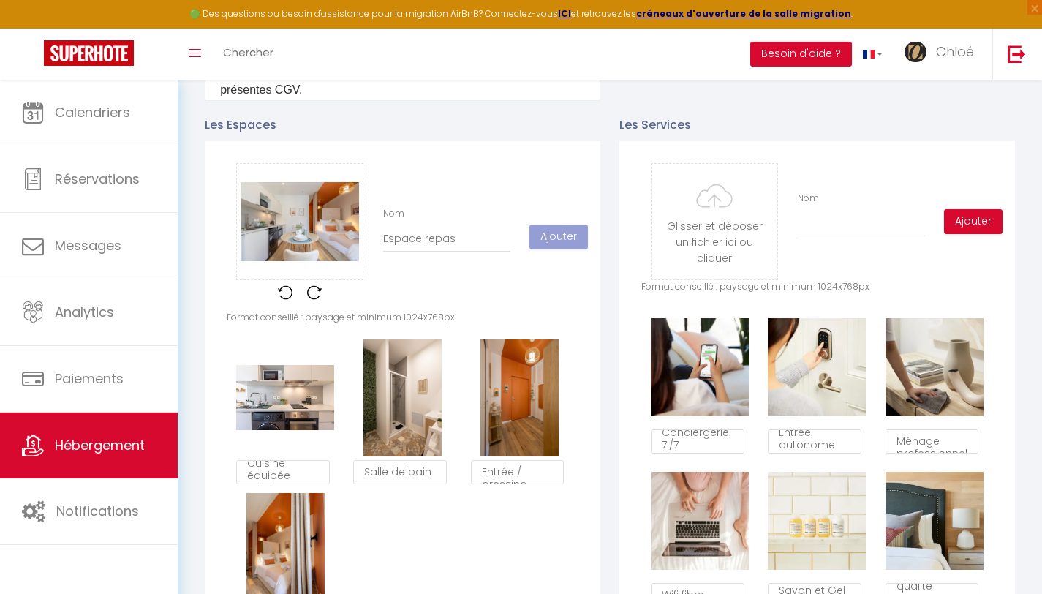
checkbox input "false"
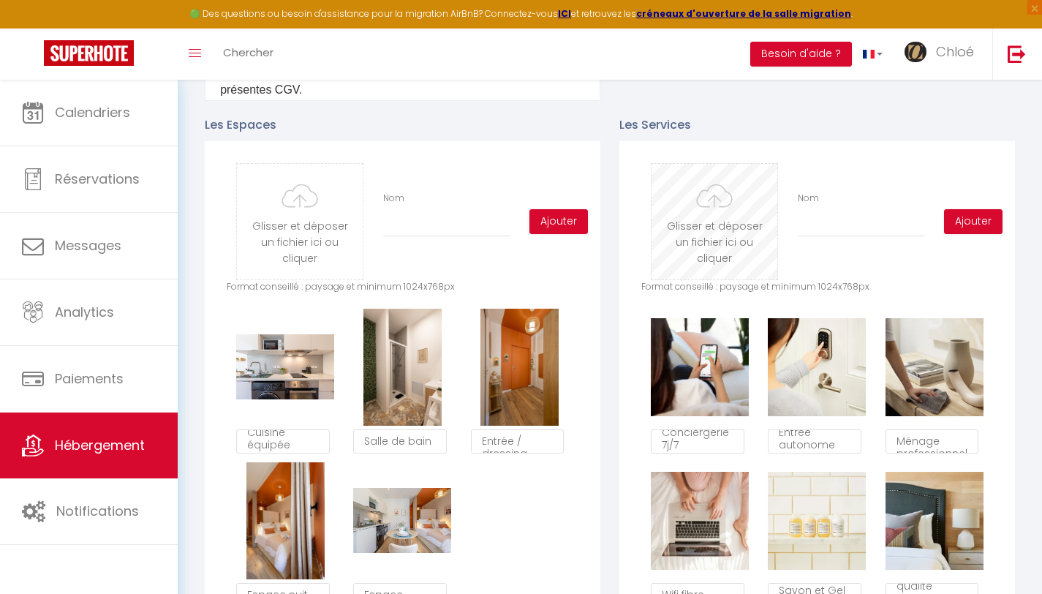
click at [727, 248] on input "file" at bounding box center [714, 222] width 126 height 116
type input "C:\fakepath\67f4eae4-0518-4e84-9424-e0ce0a2753a3 - copie.jpg"
checkbox input "false"
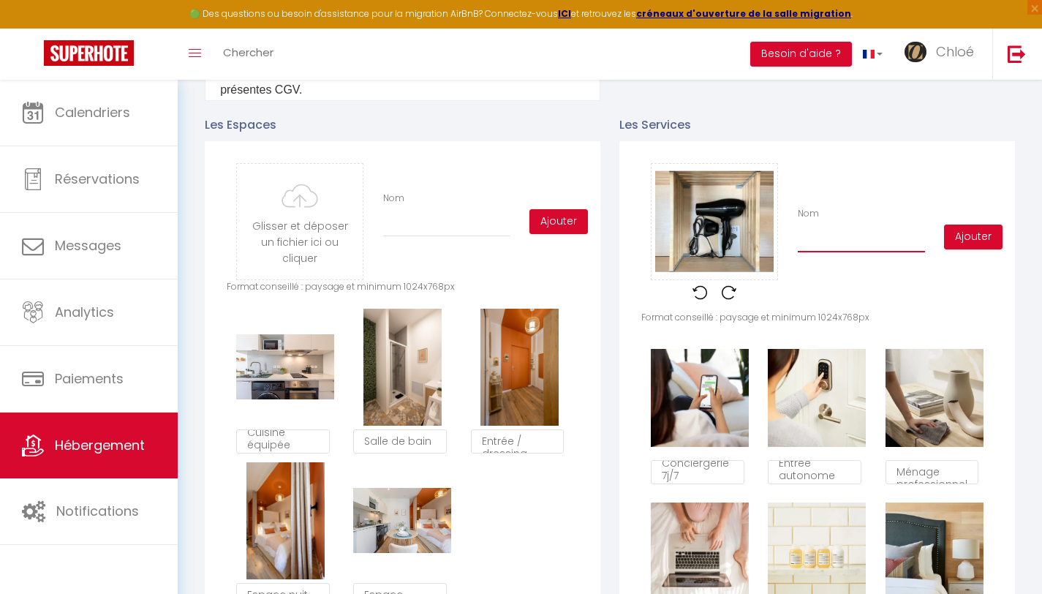
click at [822, 244] on input "Nom" at bounding box center [861, 239] width 127 height 26
type input "S"
checkbox input "false"
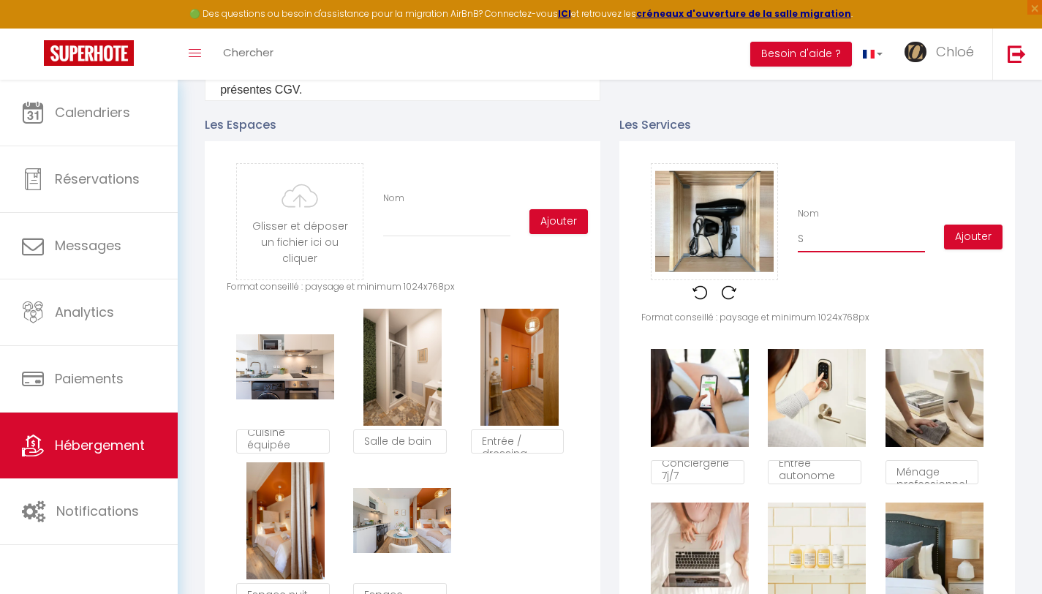
type input "Sè"
checkbox input "false"
type input "Sèc"
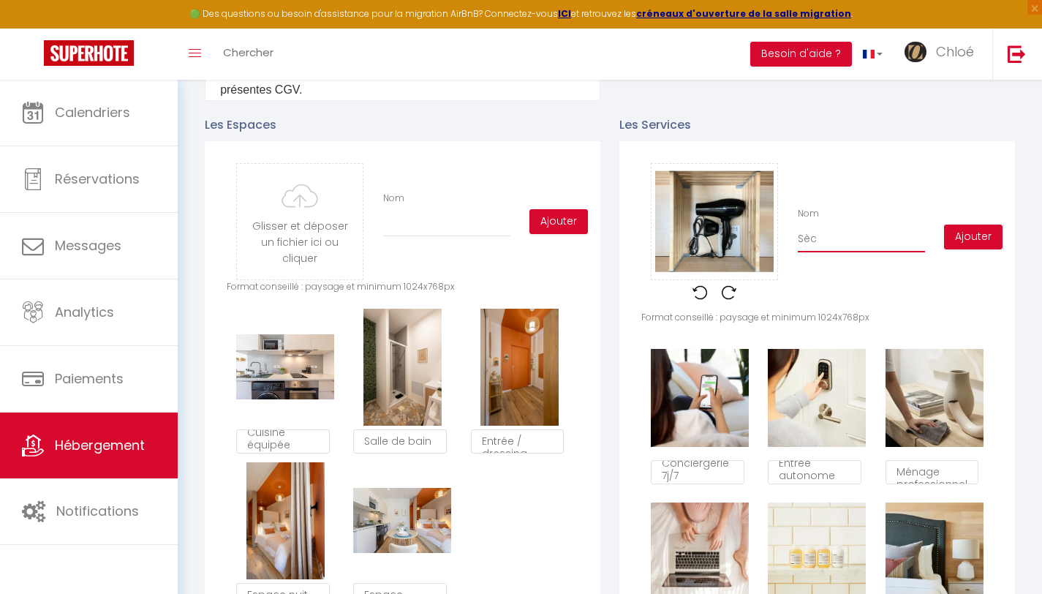
checkbox input "false"
type input "Sèch"
checkbox input "false"
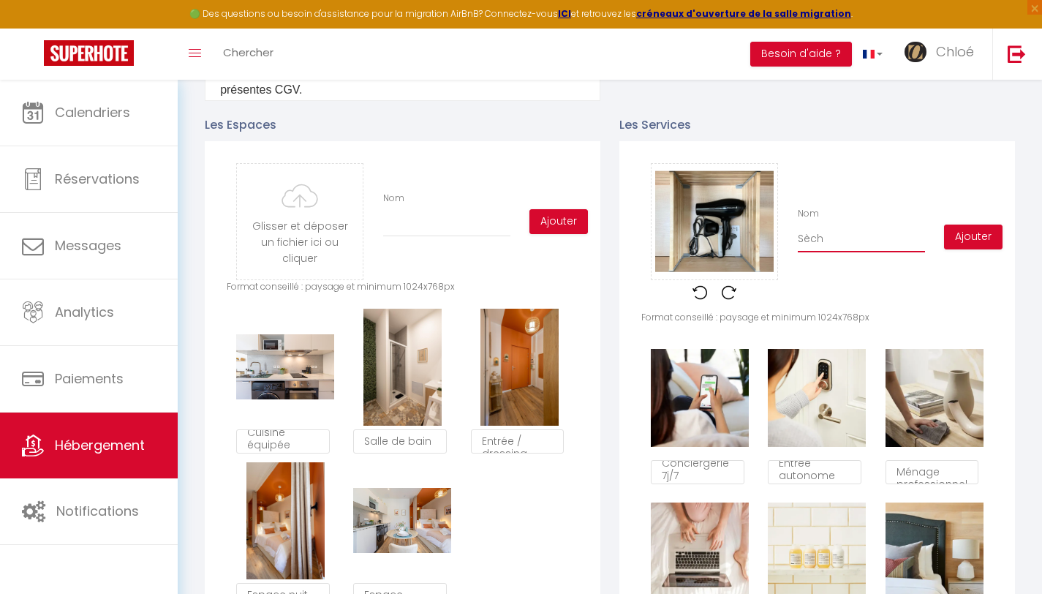
checkbox input "false"
type input "Sèche"
checkbox input "false"
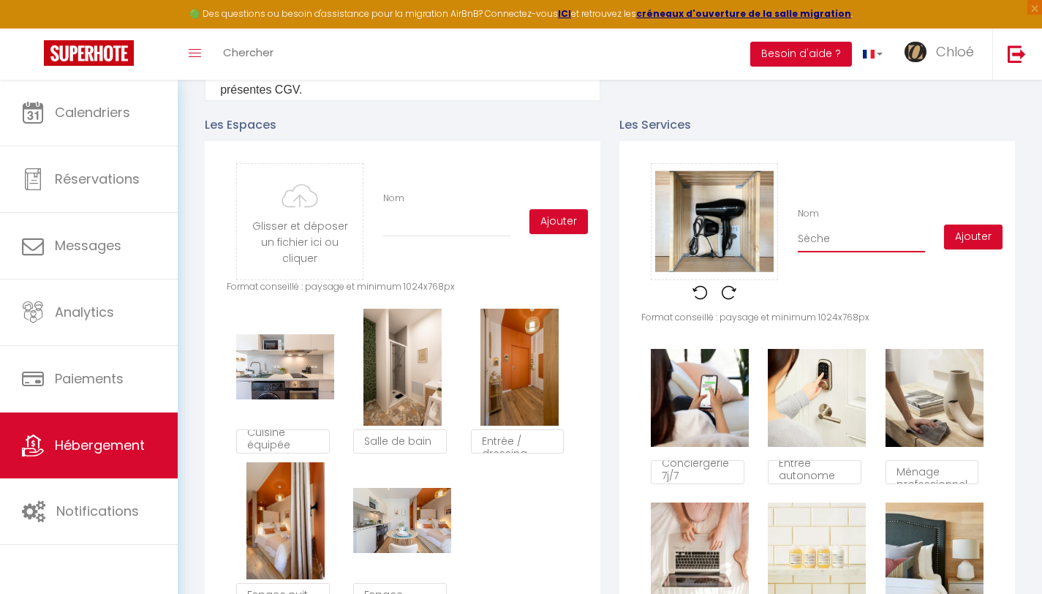
checkbox input "false"
type input "Sèche-"
checkbox input "false"
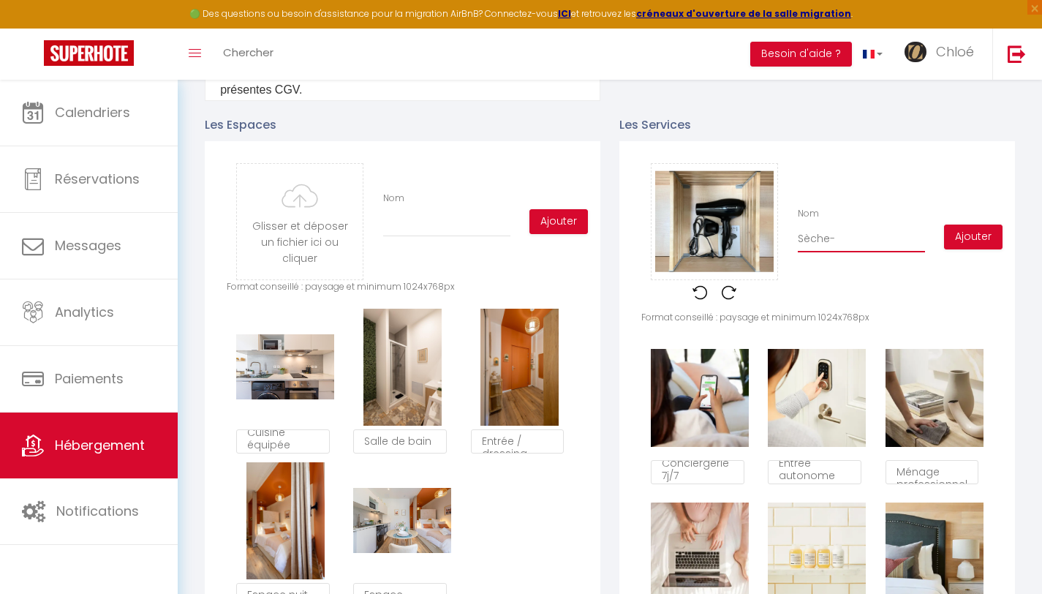
type input "Sèche-c"
checkbox input "false"
type input "Sèche-ch"
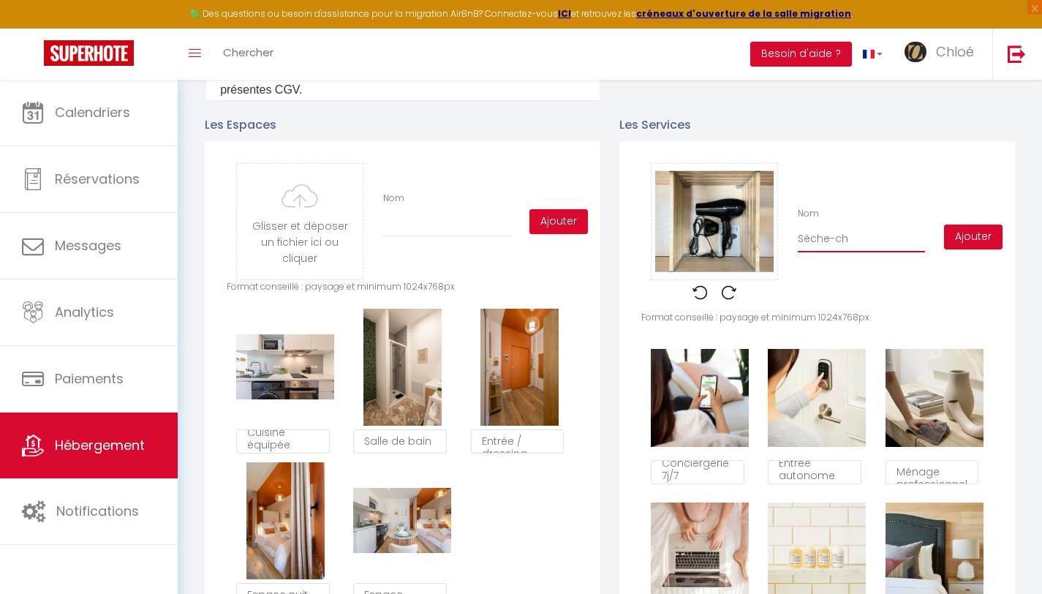
checkbox input "false"
type input "Sèche-che"
checkbox input "false"
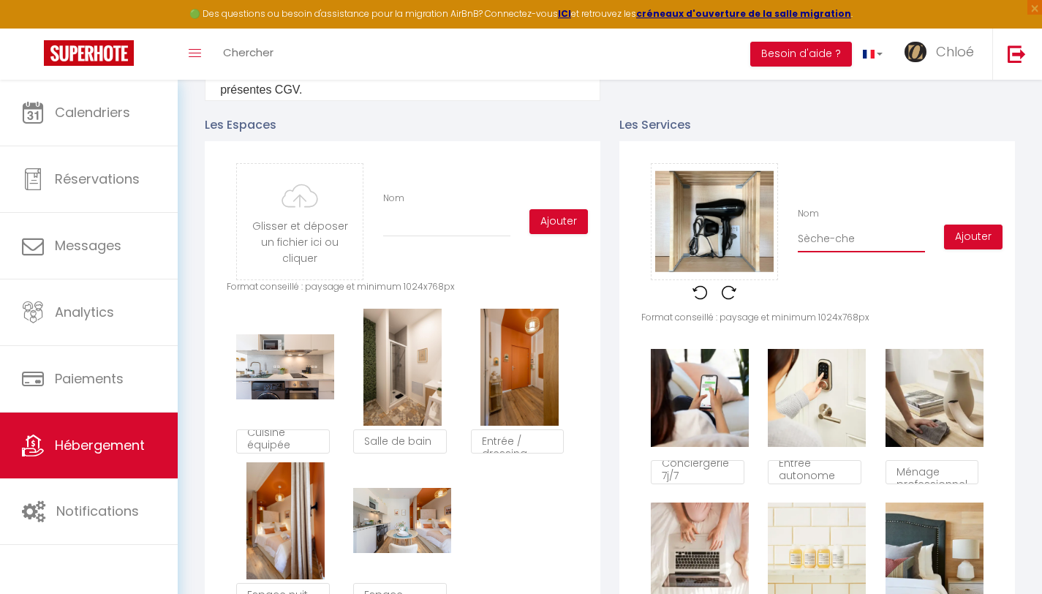
checkbox input "false"
type input "Sèche-chev"
checkbox input "false"
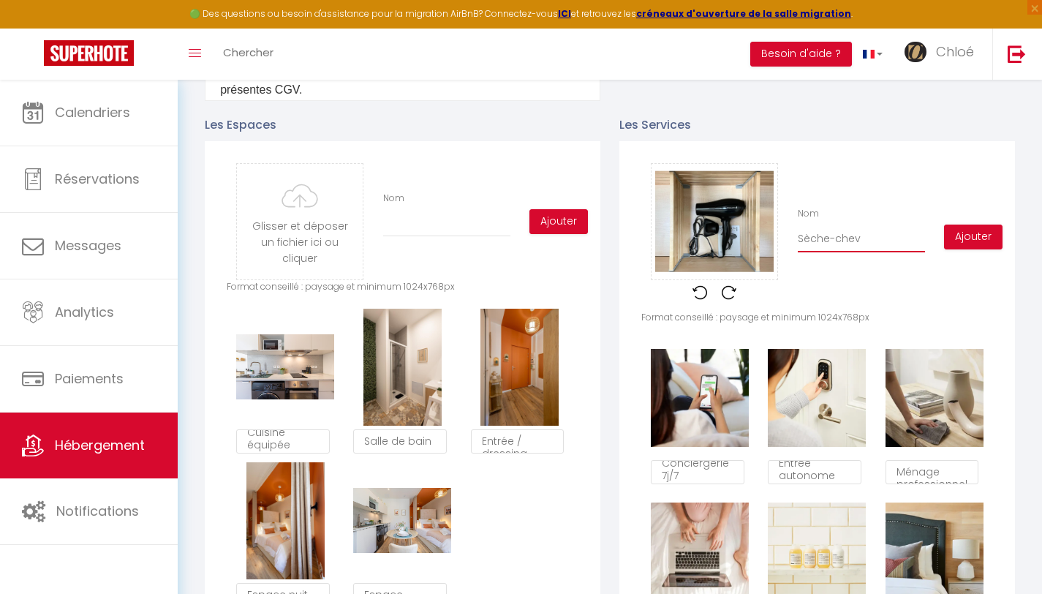
checkbox input "false"
type input "Sèche-cheve"
checkbox input "false"
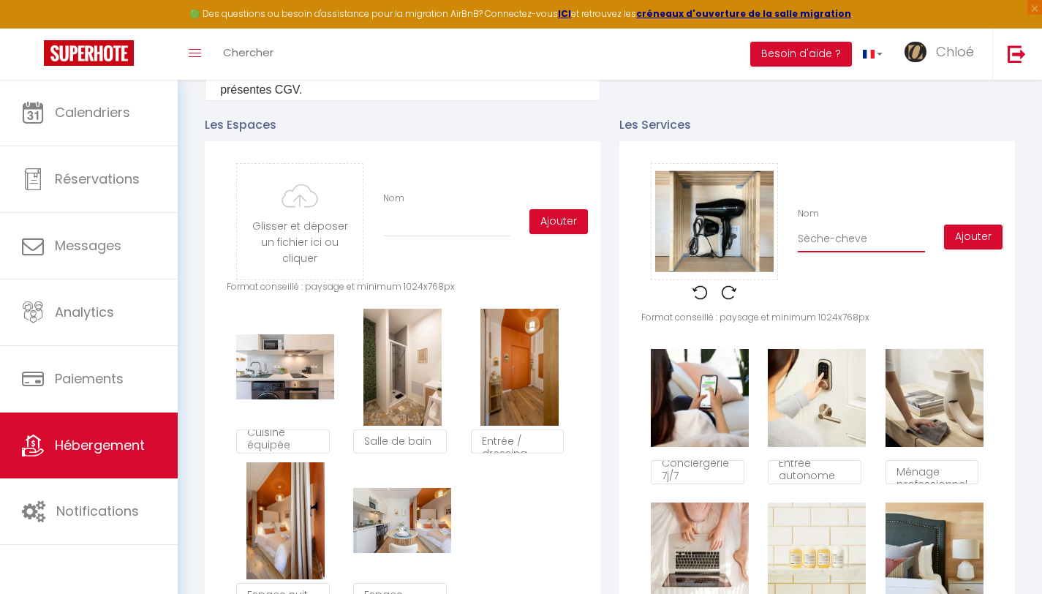
type input "Sèche-cheveu"
checkbox input "false"
type input "Sèche-cheveuc"
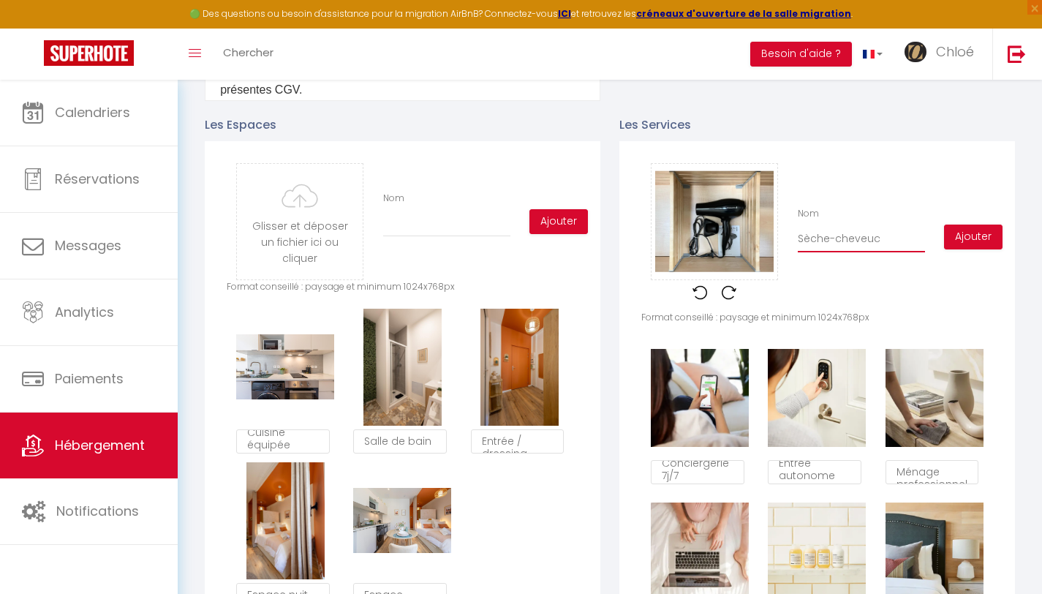
checkbox input "false"
type input "Sèche-cheveu"
checkbox input "false"
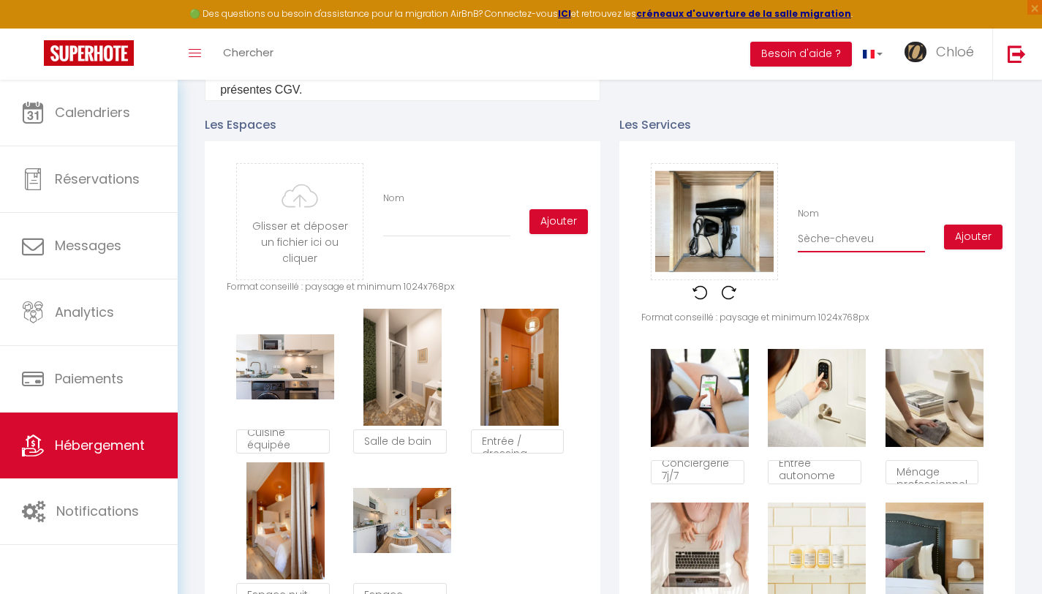
checkbox input "false"
type input "Sèche-cheveux"
checkbox input "false"
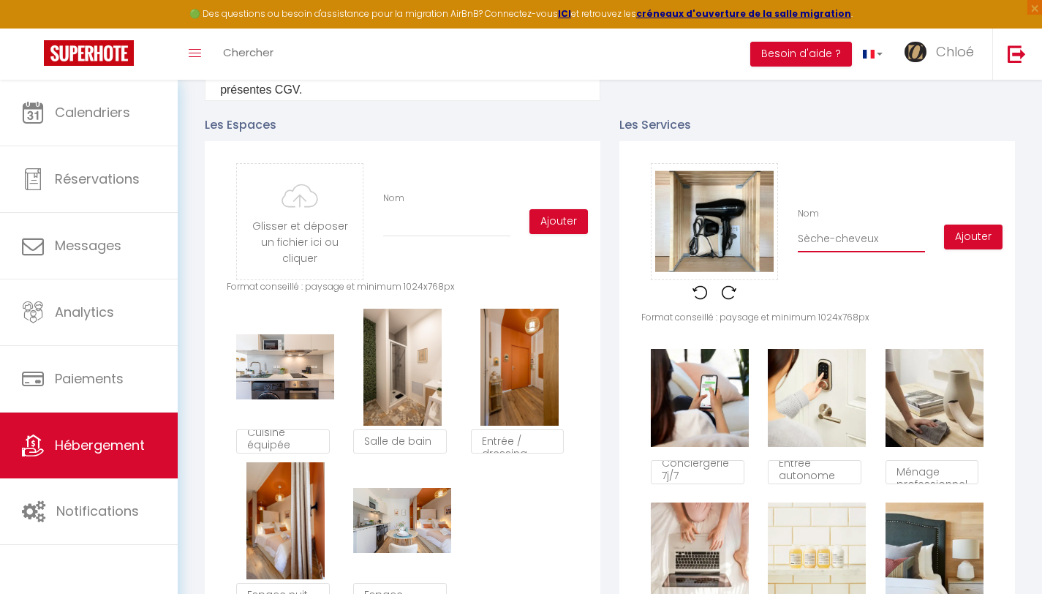
checkbox input "false"
type input "Sèche-cheveux"
click at [975, 249] on button "Ajouter" at bounding box center [973, 236] width 58 height 25
checkbox input "false"
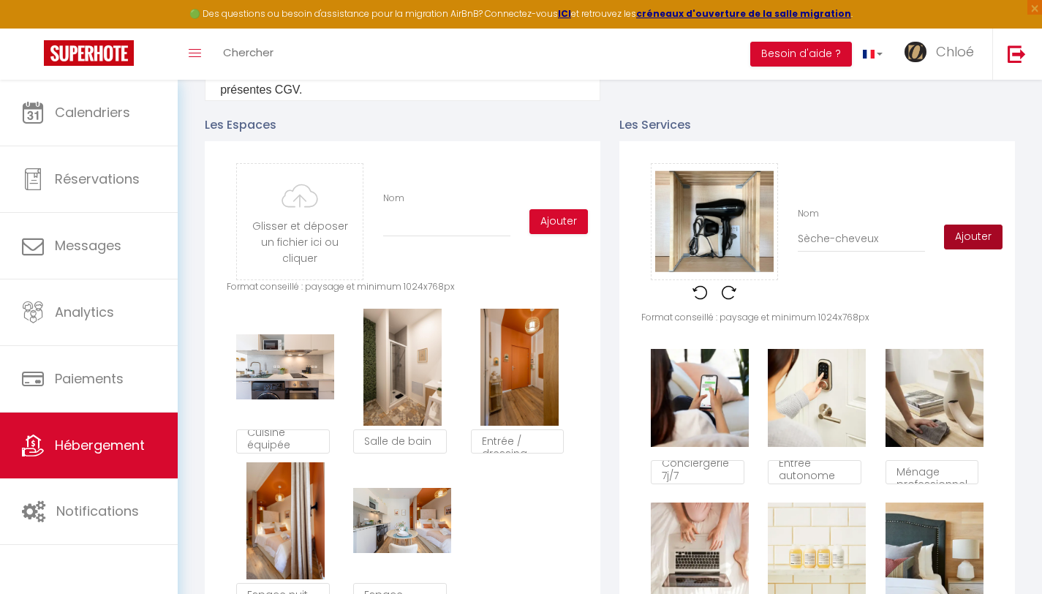
checkbox input "false"
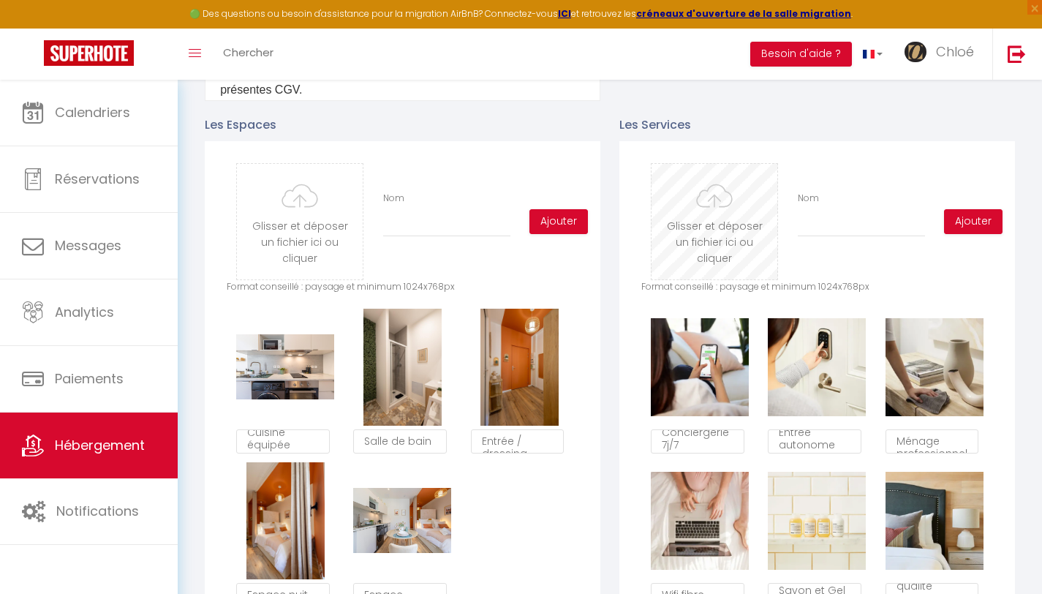
click at [725, 254] on input "file" at bounding box center [714, 222] width 126 height 116
type input "C:\fakepath\Capture d’écran 2024-11-14 à 18.21.28.png"
checkbox input "false"
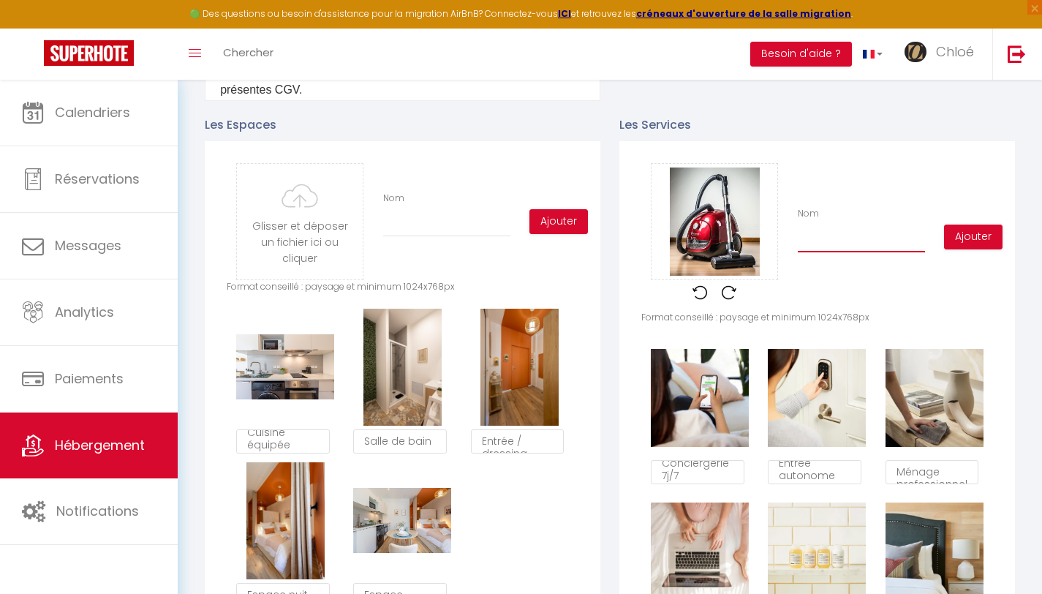
click at [835, 244] on input "Nom" at bounding box center [861, 239] width 127 height 26
type input "A"
checkbox input "false"
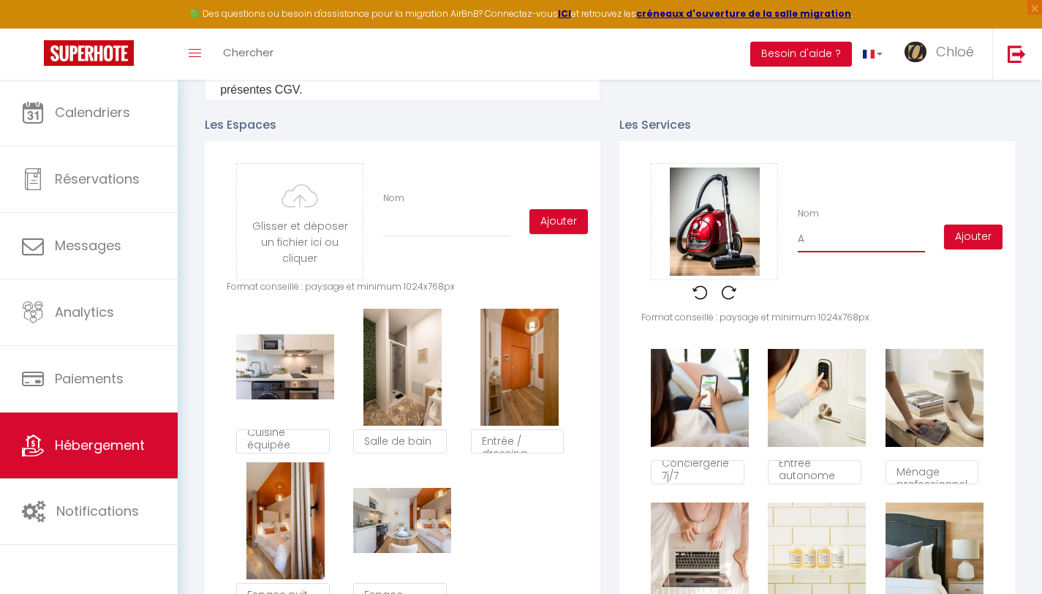
type input "As"
checkbox input "false"
type input "Asp"
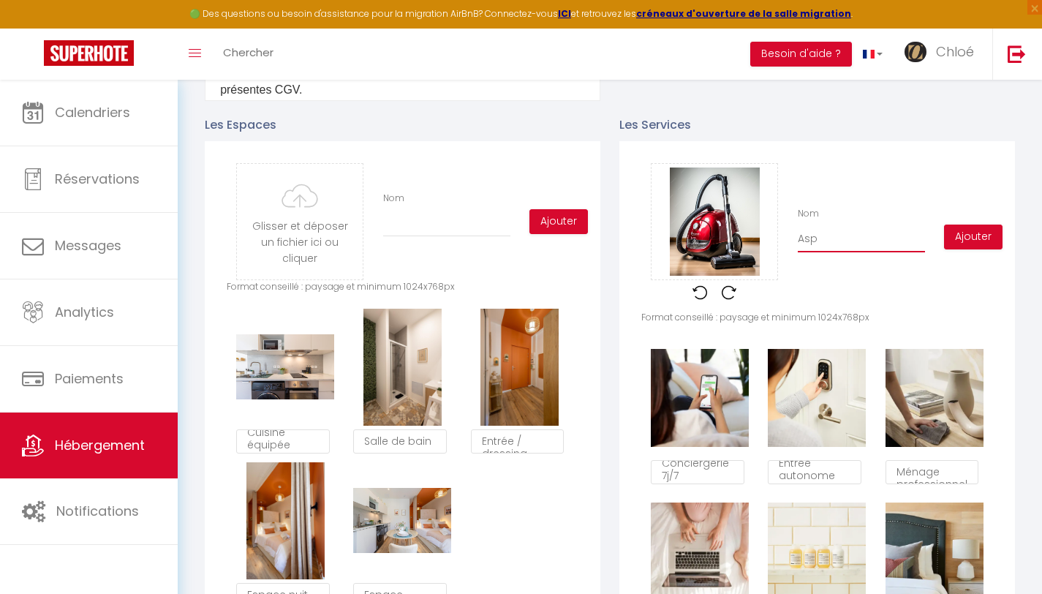
checkbox input "false"
type input "Aspi"
checkbox input "false"
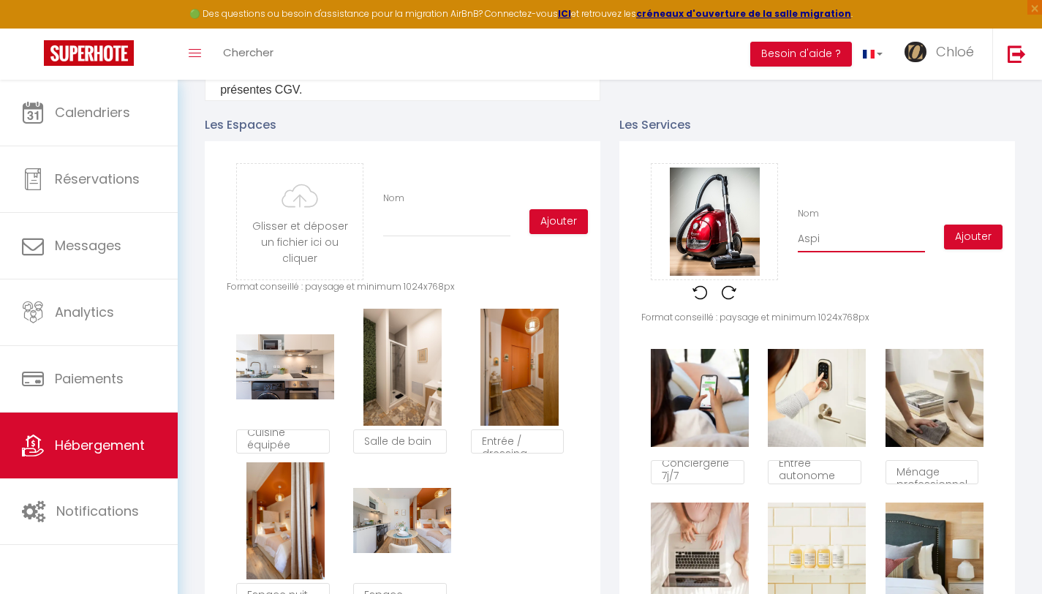
checkbox input "false"
type input "Aspir"
checkbox input "false"
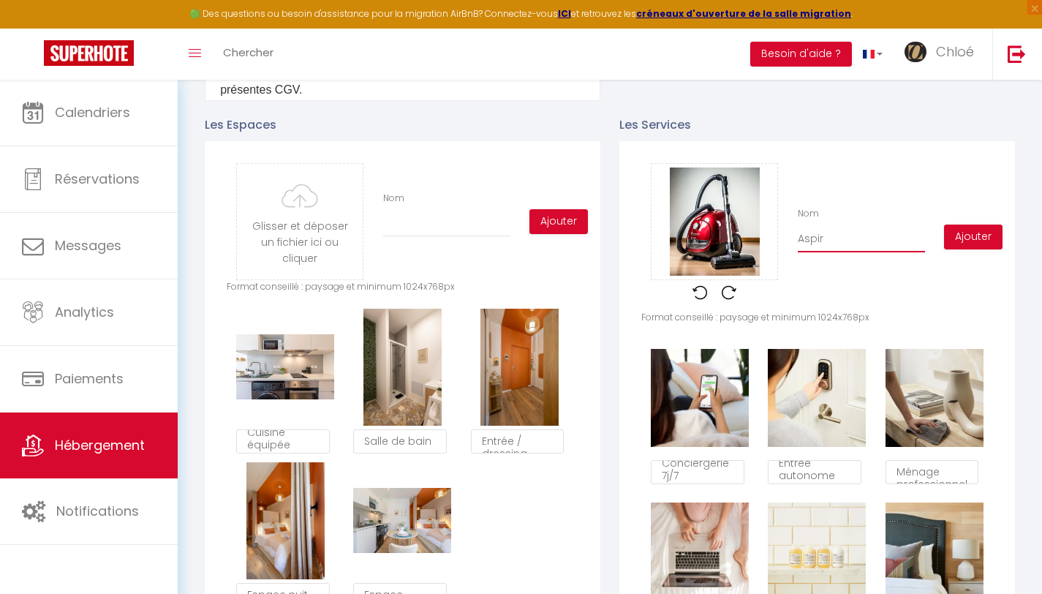
checkbox input "false"
type input "Aspira"
checkbox input "false"
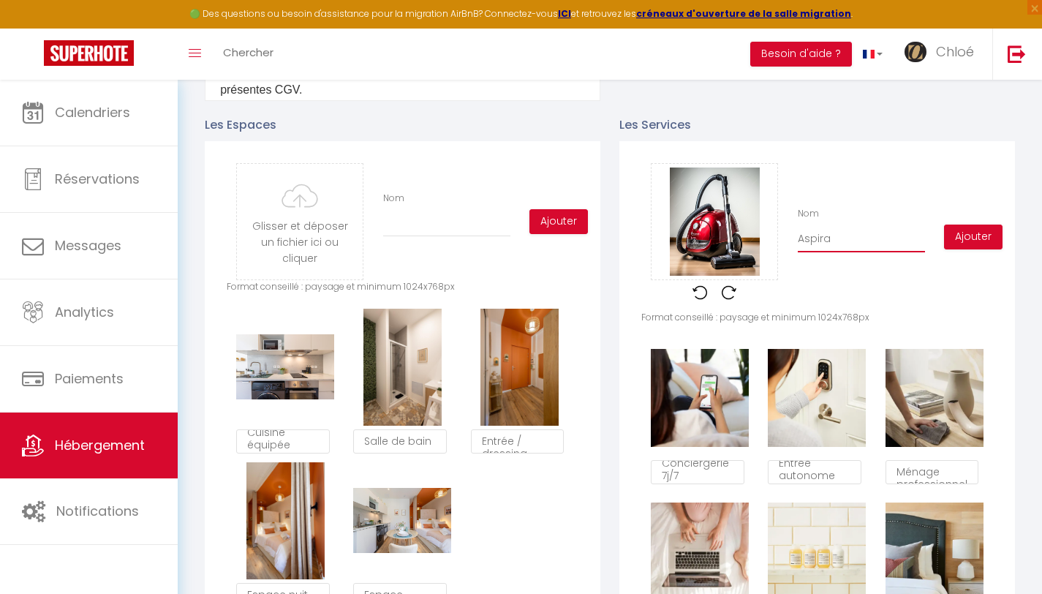
type input "Aspirat"
checkbox input "false"
type input "Aspirate"
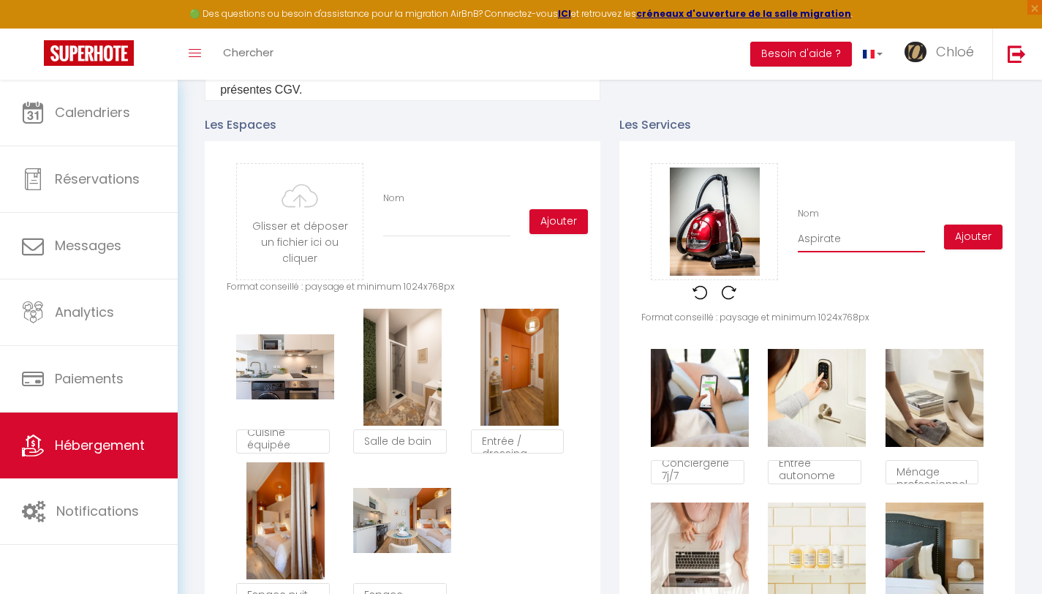
checkbox input "false"
type input "Aspirateu"
checkbox input "false"
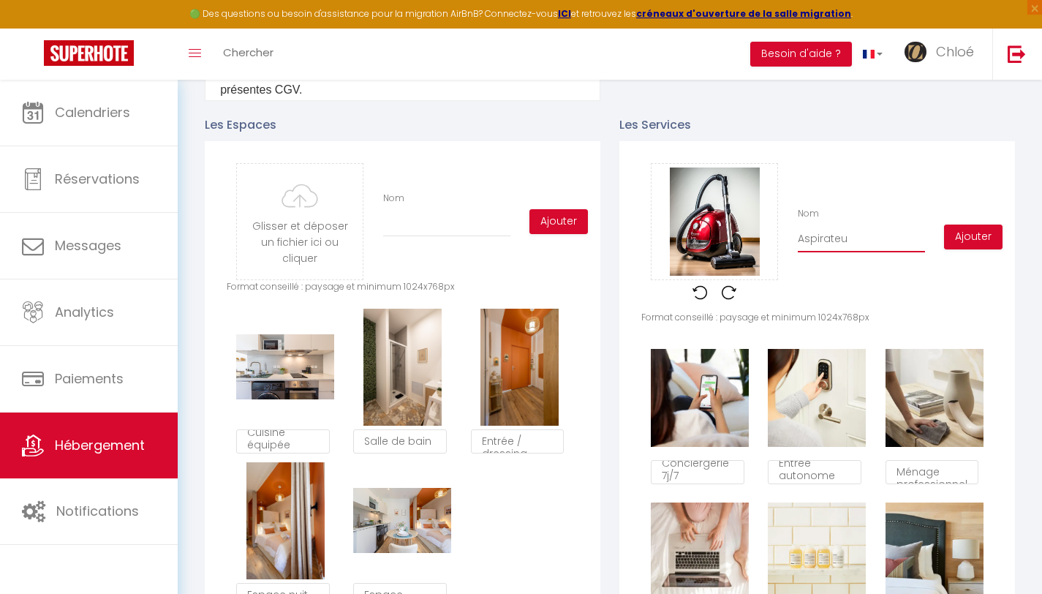
checkbox input "false"
type input "Aspirateur"
checkbox input "false"
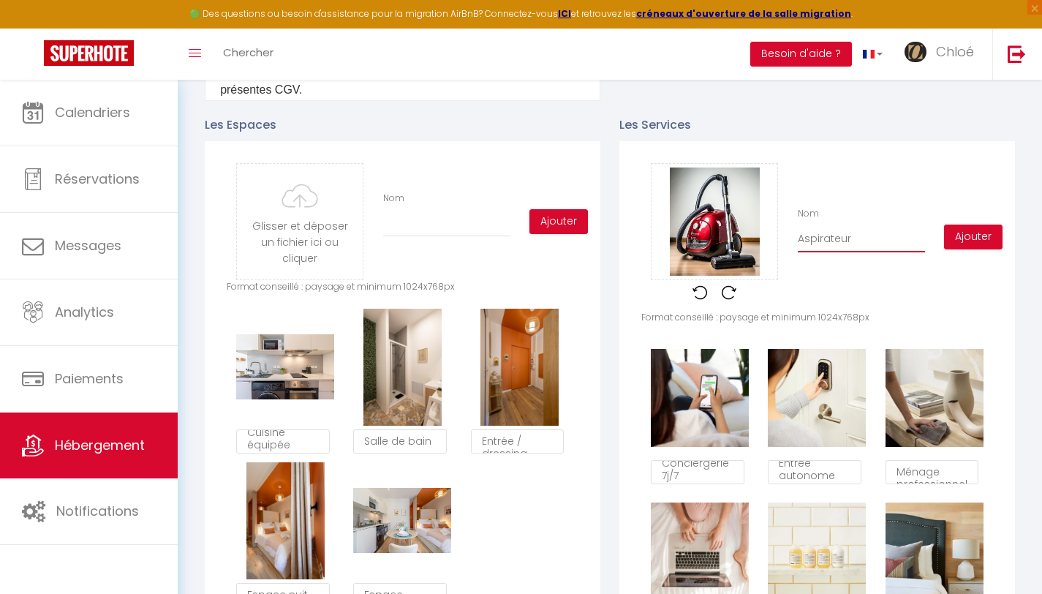
checkbox input "false"
type input "Aspirateur"
click at [969, 248] on button "Ajouter" at bounding box center [973, 236] width 58 height 25
checkbox input "false"
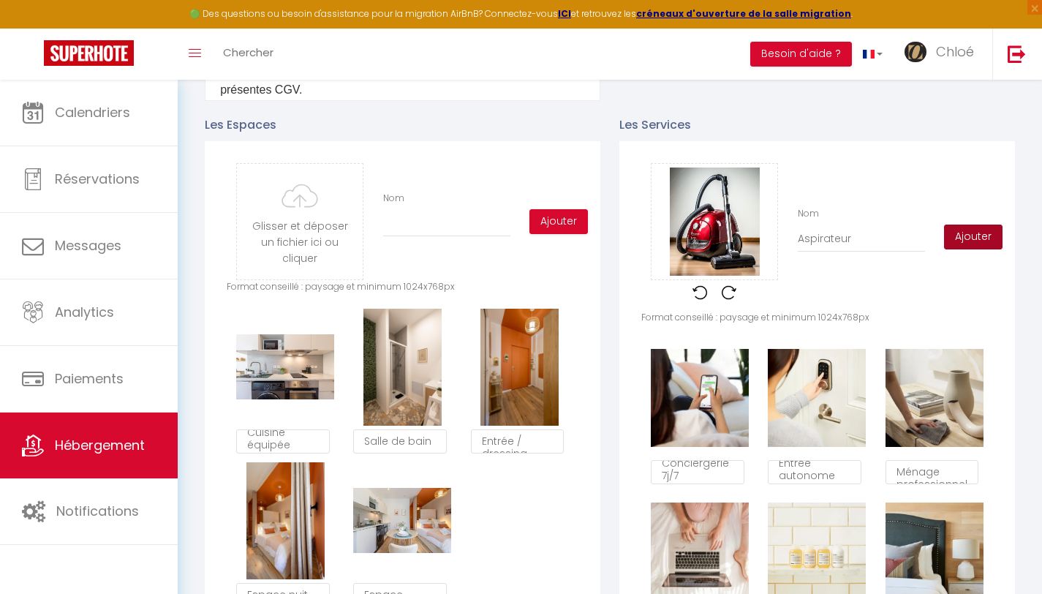
checkbox input "false"
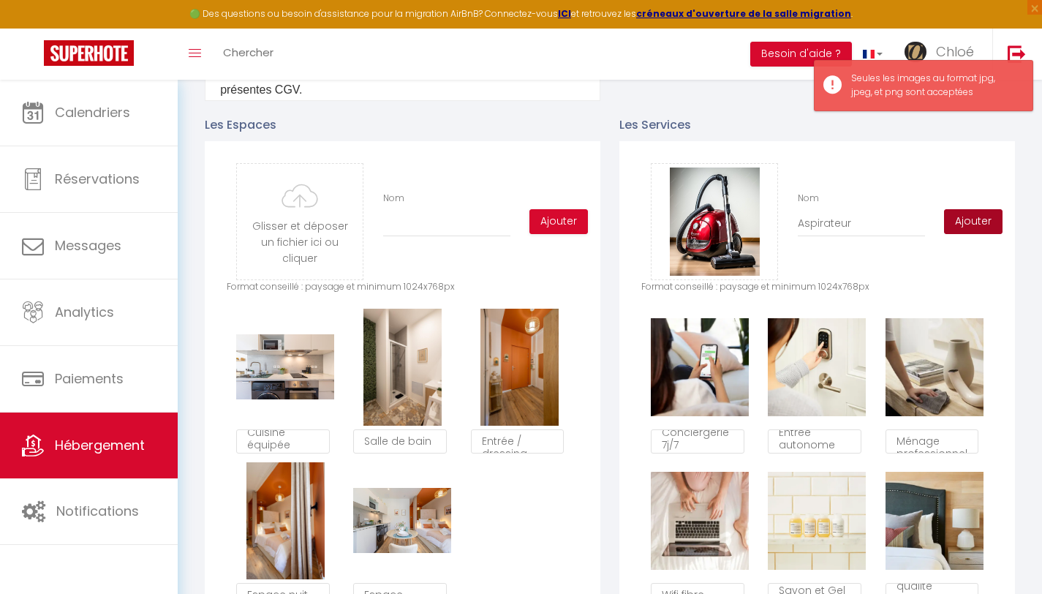
click at [956, 225] on button "Ajouter" at bounding box center [973, 221] width 58 height 25
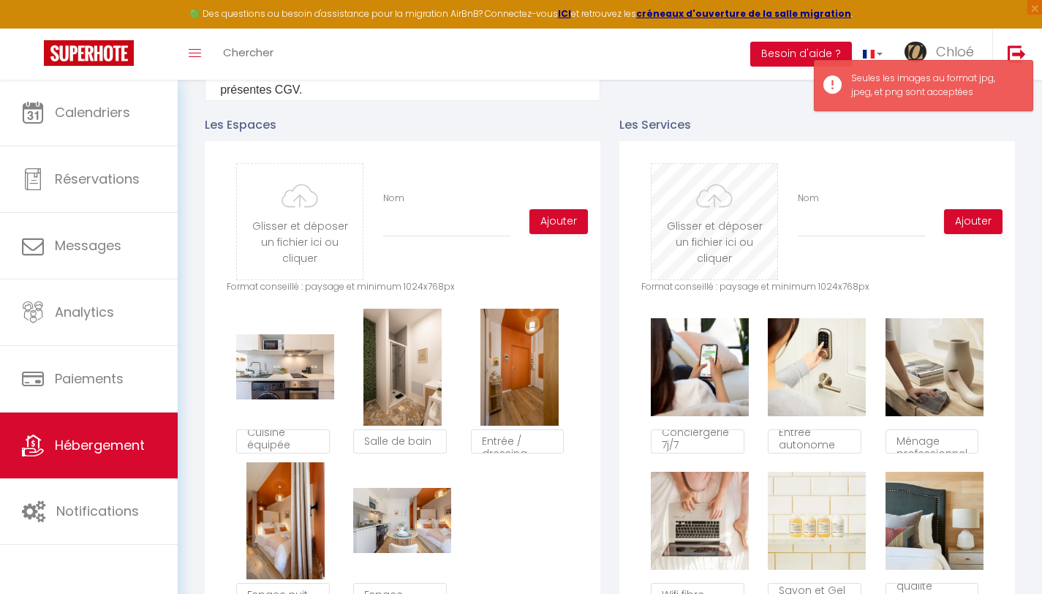
click at [748, 197] on input "file" at bounding box center [714, 222] width 126 height 116
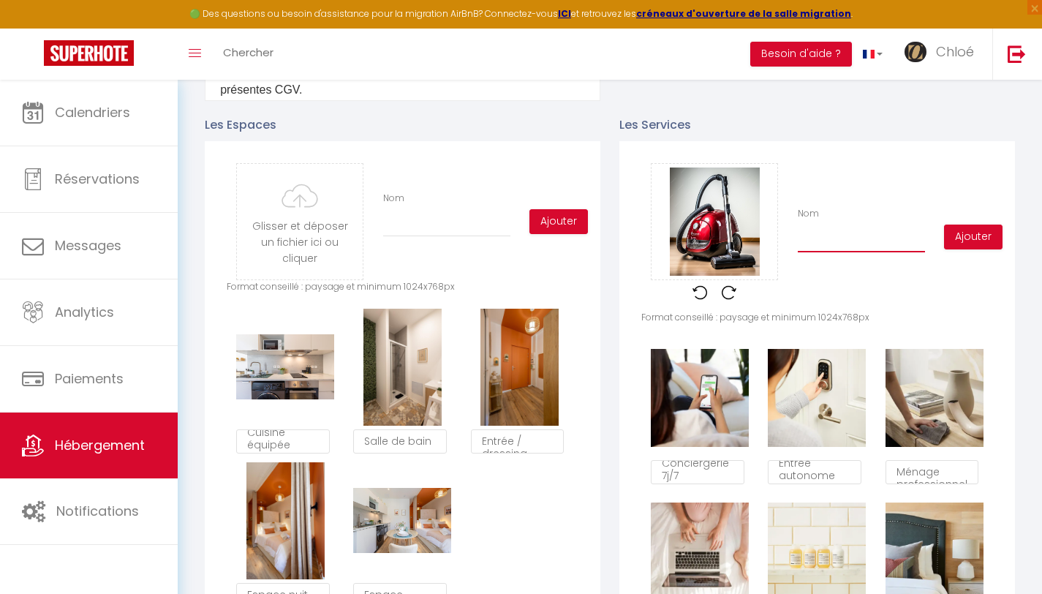
click at [855, 252] on input "Nom" at bounding box center [861, 239] width 127 height 26
type input "A"
checkbox input "false"
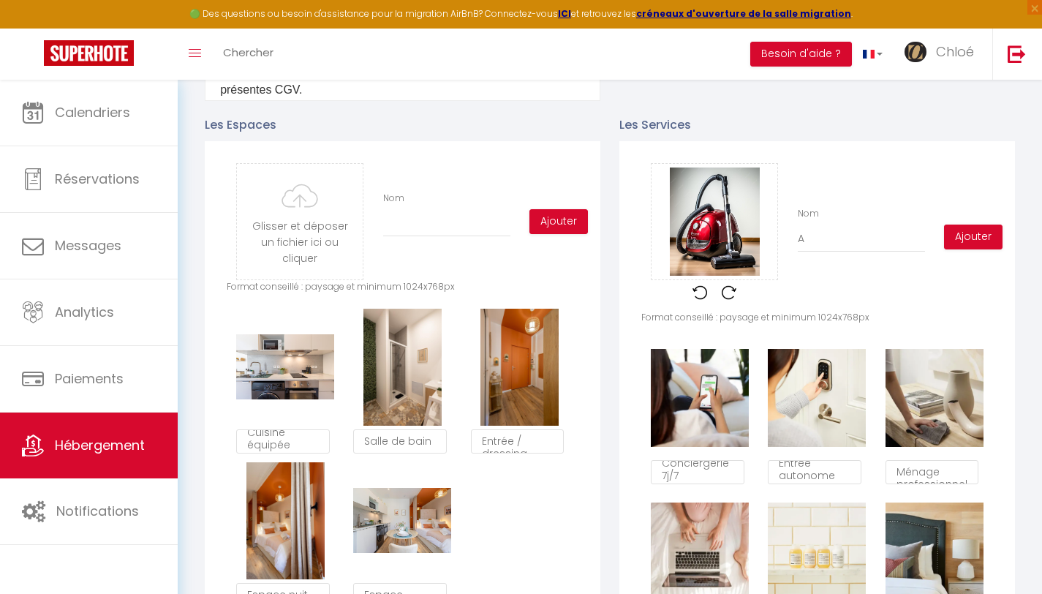
checkbox input "false"
type input "As"
checkbox input "false"
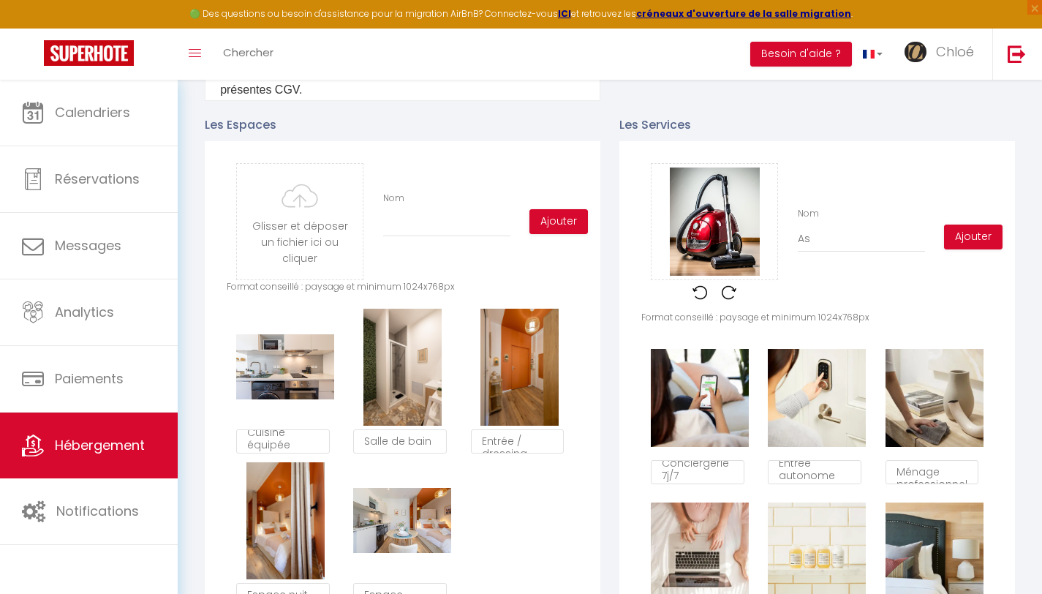
type input "Asp"
checkbox input "false"
type input "Aspi"
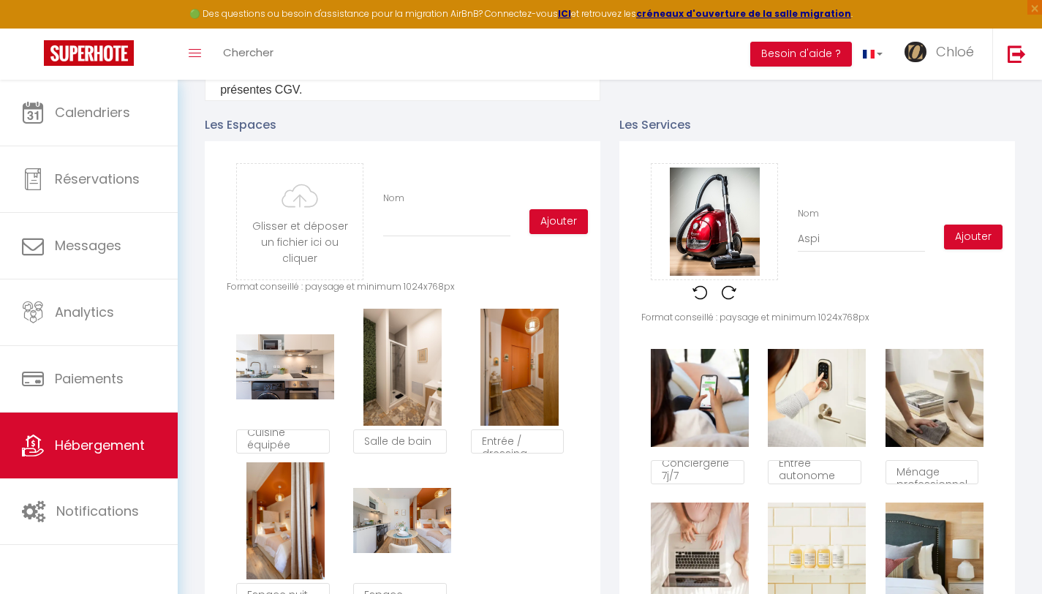
checkbox input "false"
type input "Aspir"
checkbox input "false"
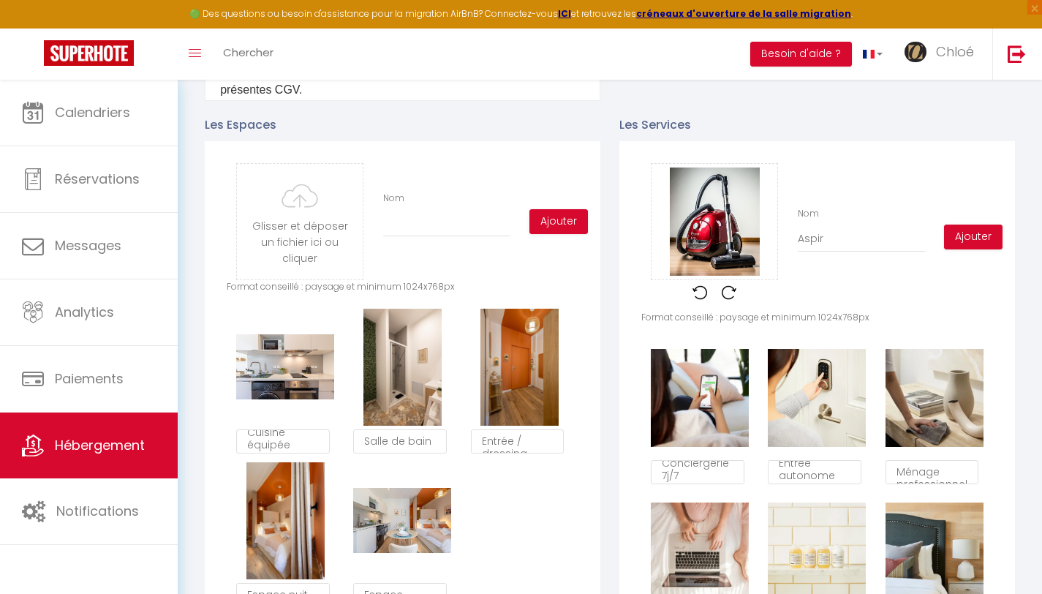
checkbox input "false"
type input "Aspira"
checkbox input "false"
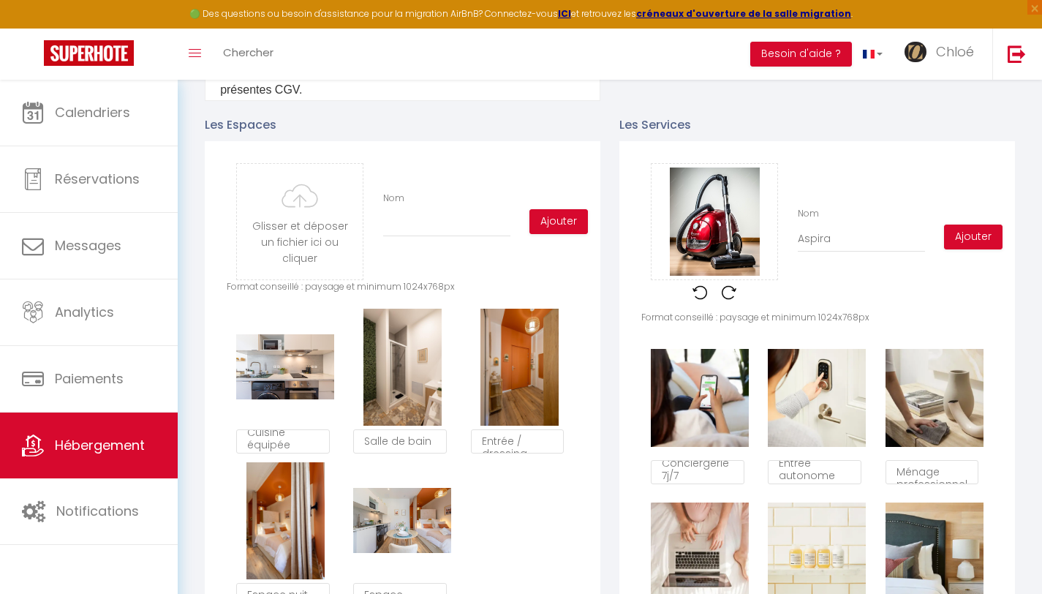
checkbox input "false"
type input "Aspirat"
checkbox input "false"
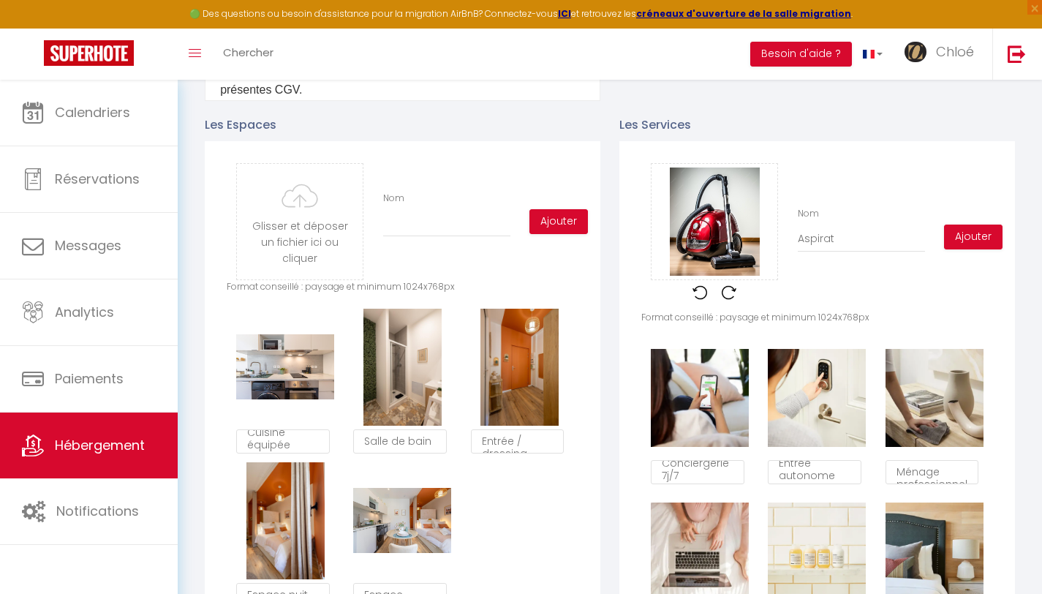
type input "Aspirate"
checkbox input "false"
type input "Aspirateu"
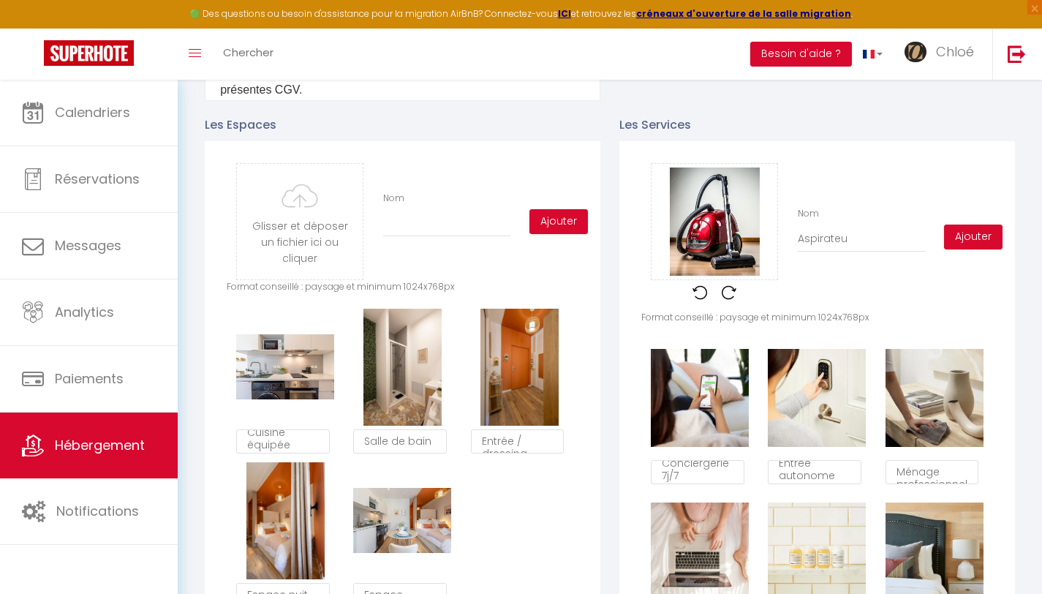
checkbox input "false"
type input "Aspirateur"
checkbox input "false"
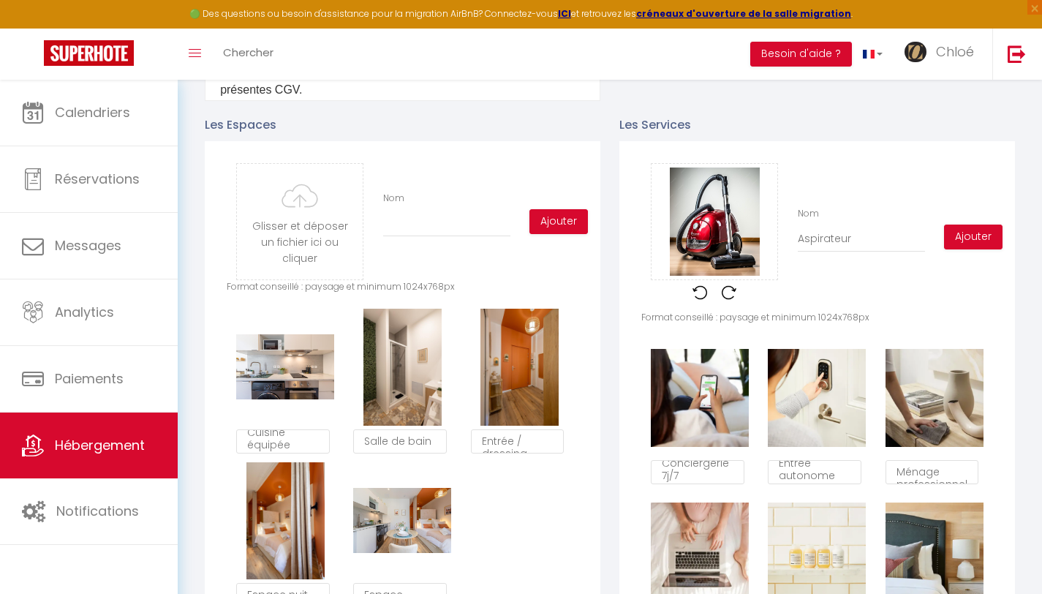
checkbox input "false"
type input "Aspirateur"
click at [955, 249] on button "Ajouter" at bounding box center [973, 236] width 58 height 25
checkbox input "false"
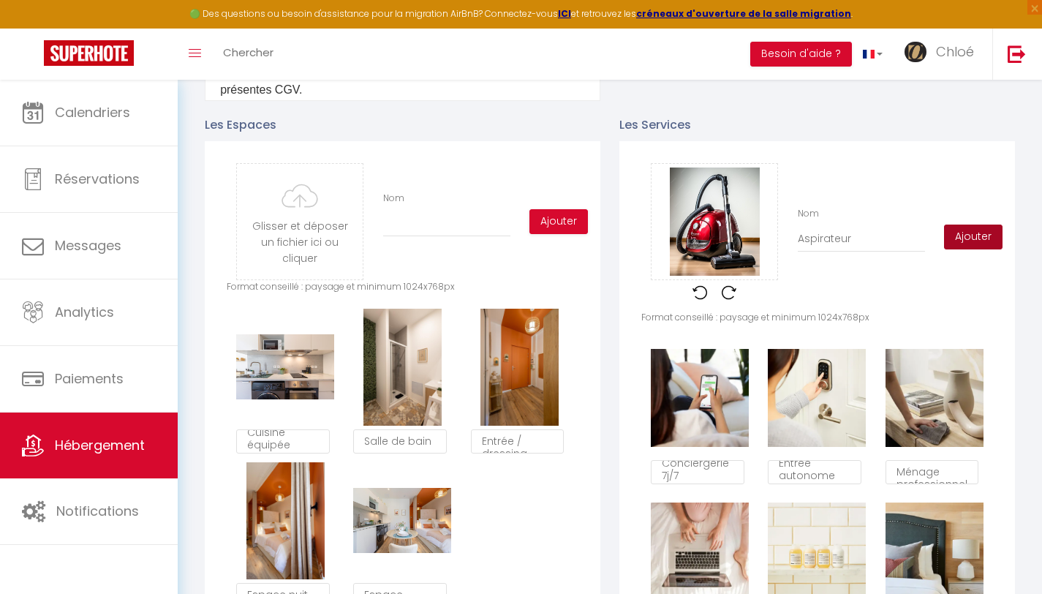
checkbox input "false"
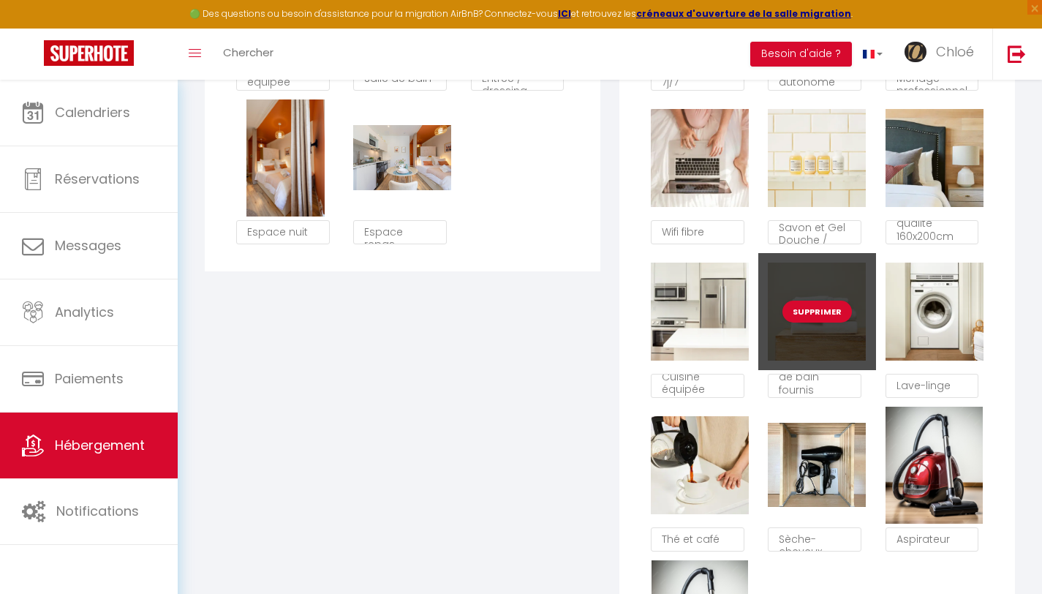
scroll to position [1226, 0]
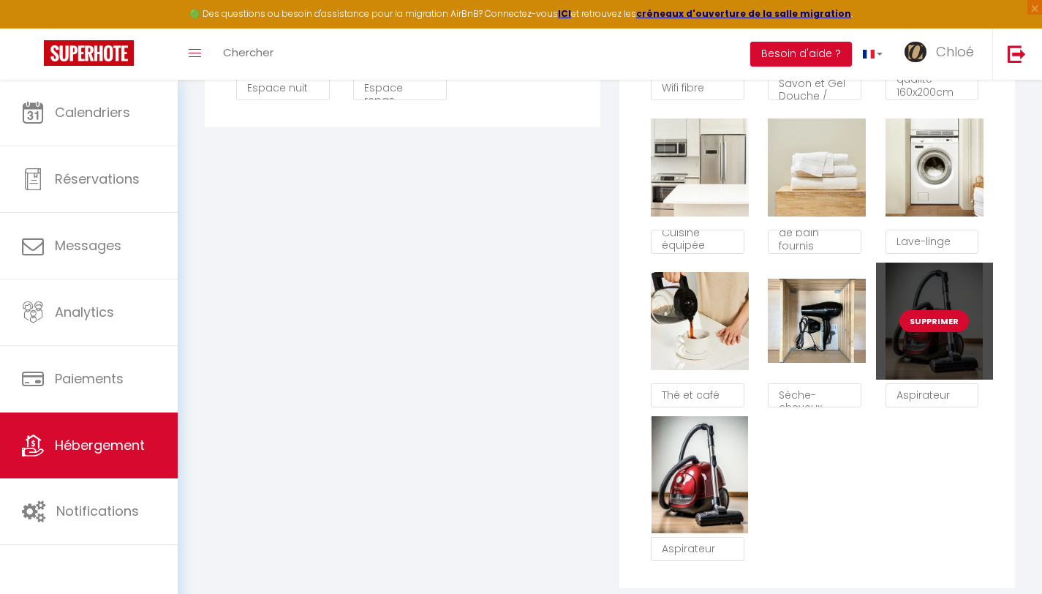
click at [946, 331] on button "Supprimer" at bounding box center [933, 321] width 69 height 22
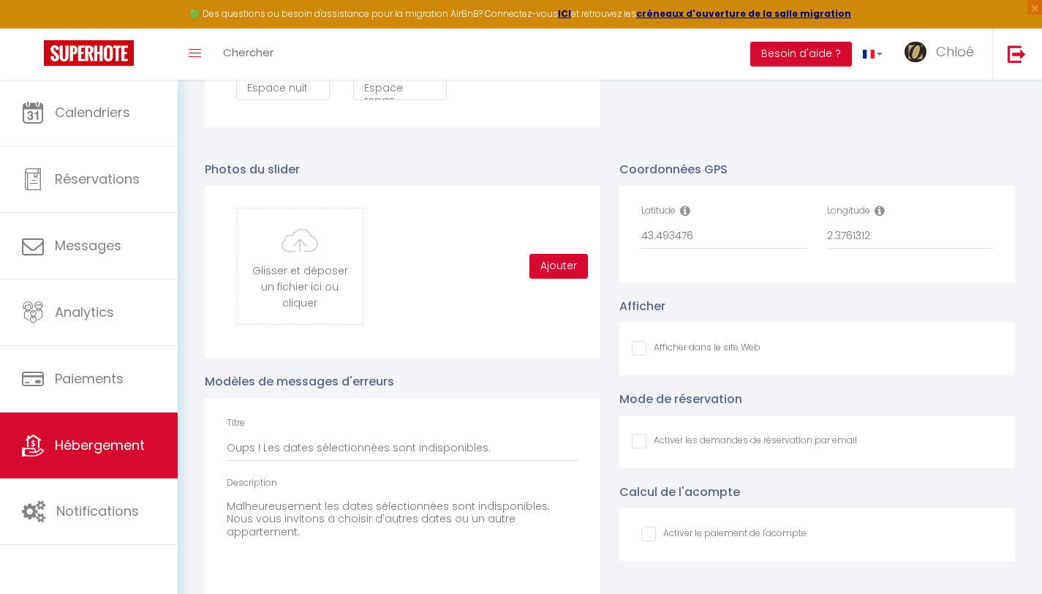
checkbox input "false"
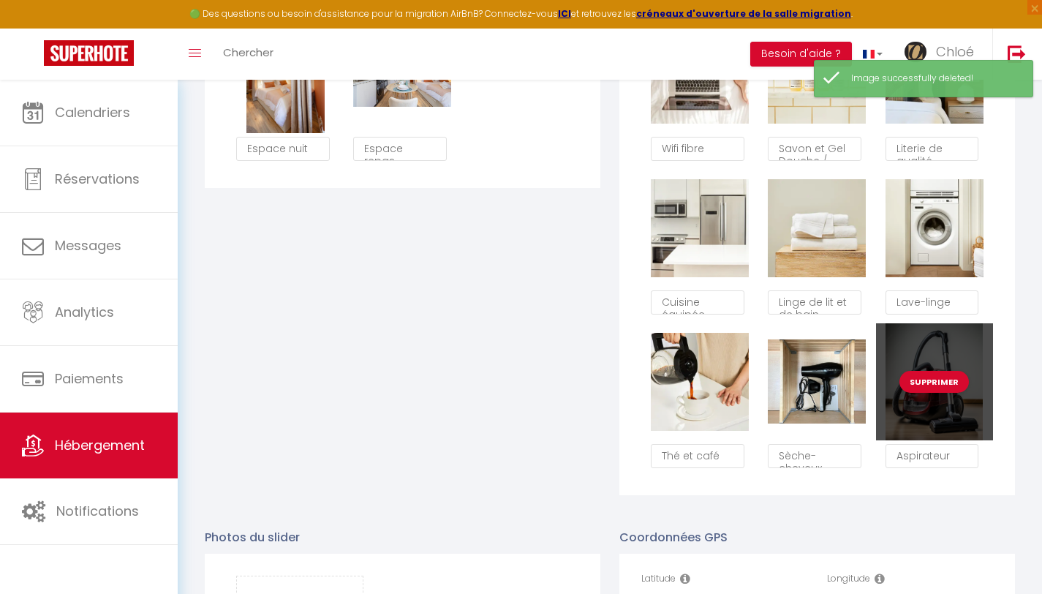
scroll to position [1018, 0]
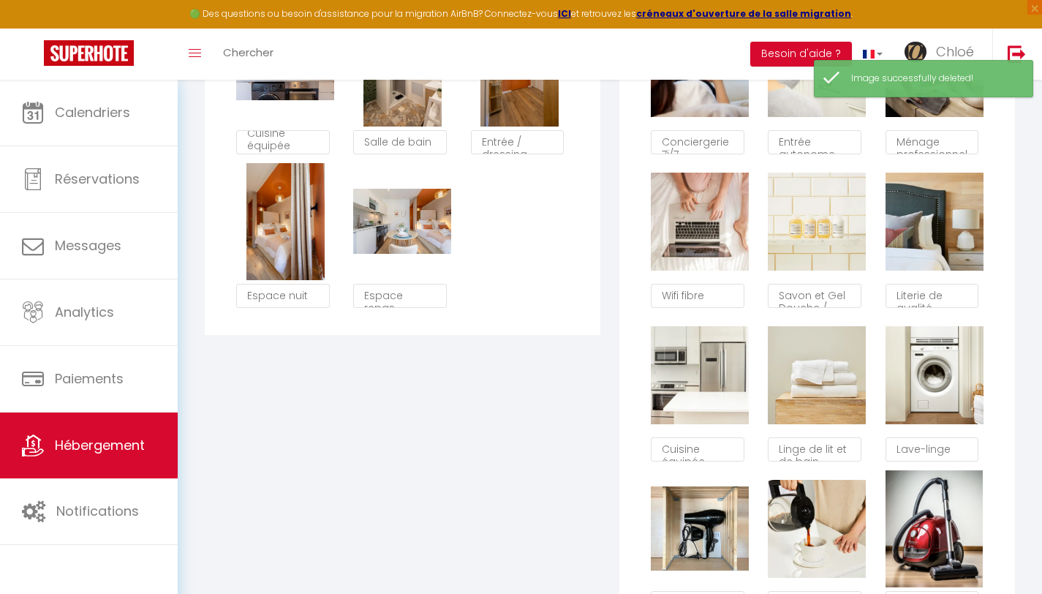
checkbox input "false"
type textarea "Sèche-cheveux"
type textarea "Thé et café"
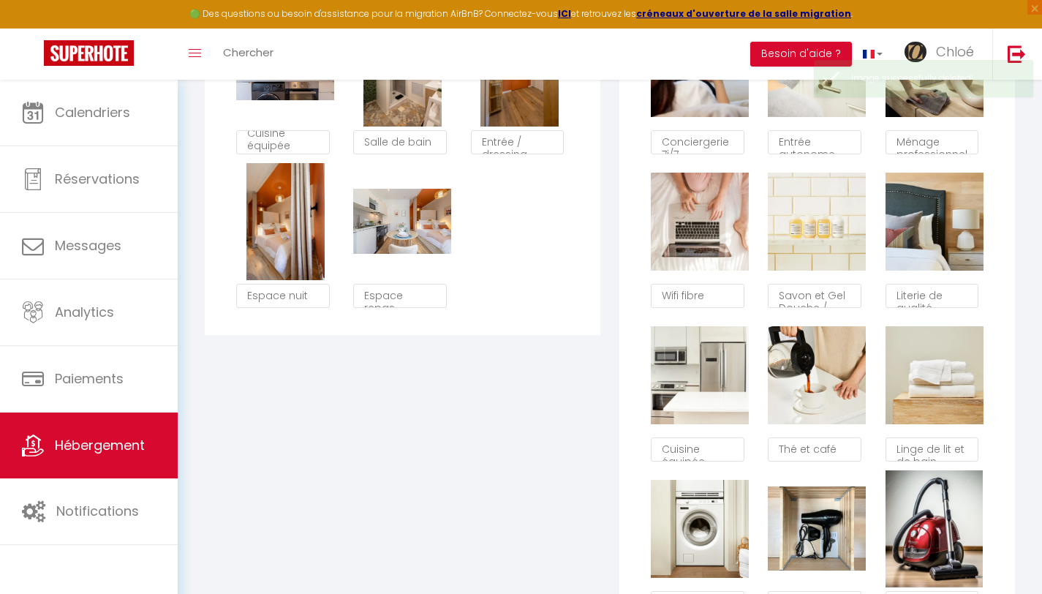
checkbox input "false"
type textarea "Thé et café"
type textarea "Linge de lit et de bain fournis"
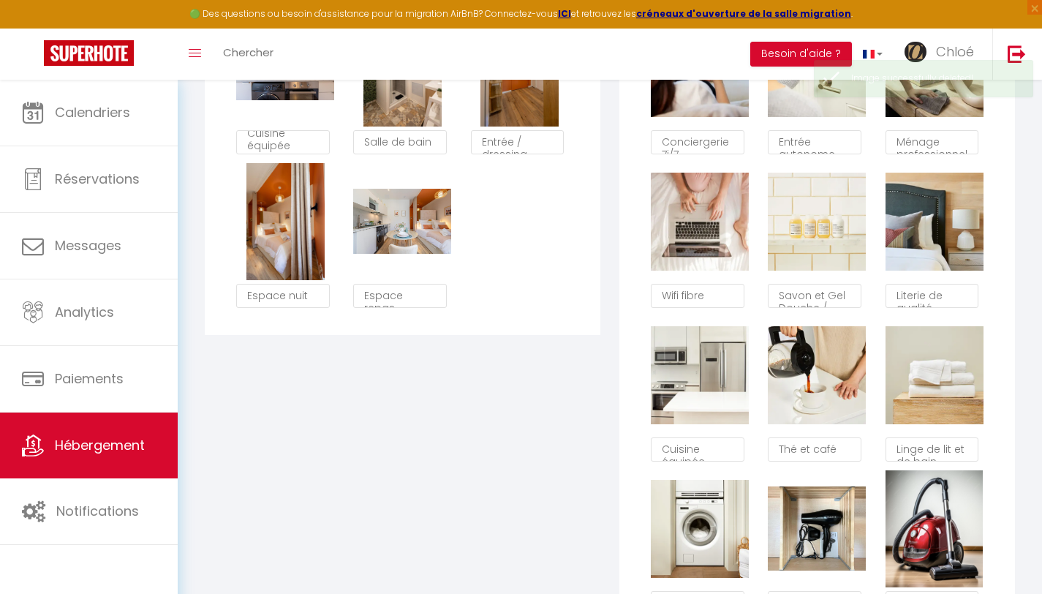
type textarea "Lave-linge"
type textarea "Sèche-cheveux"
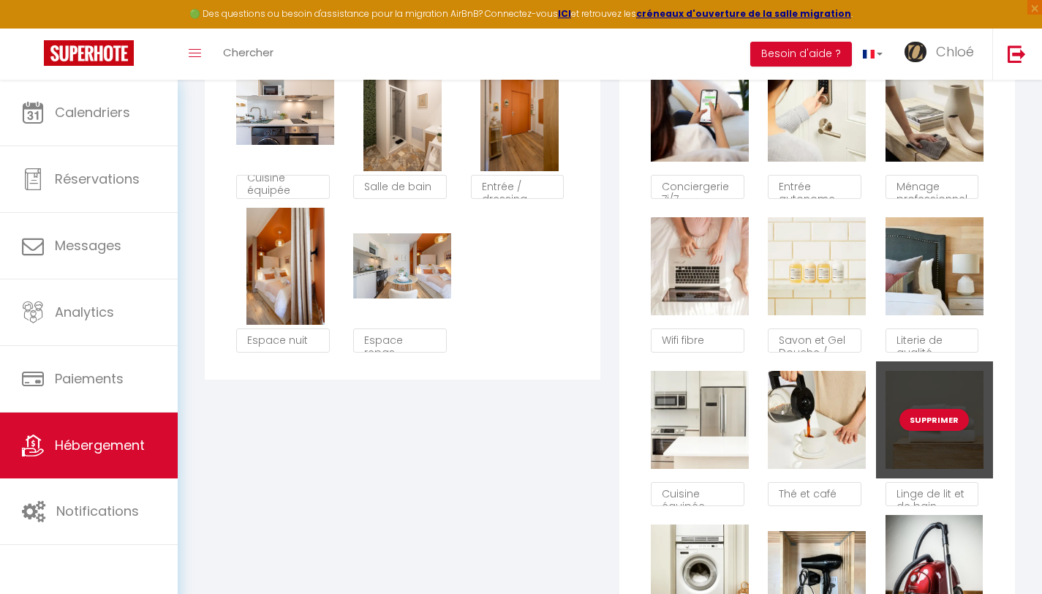
scroll to position [942, 0]
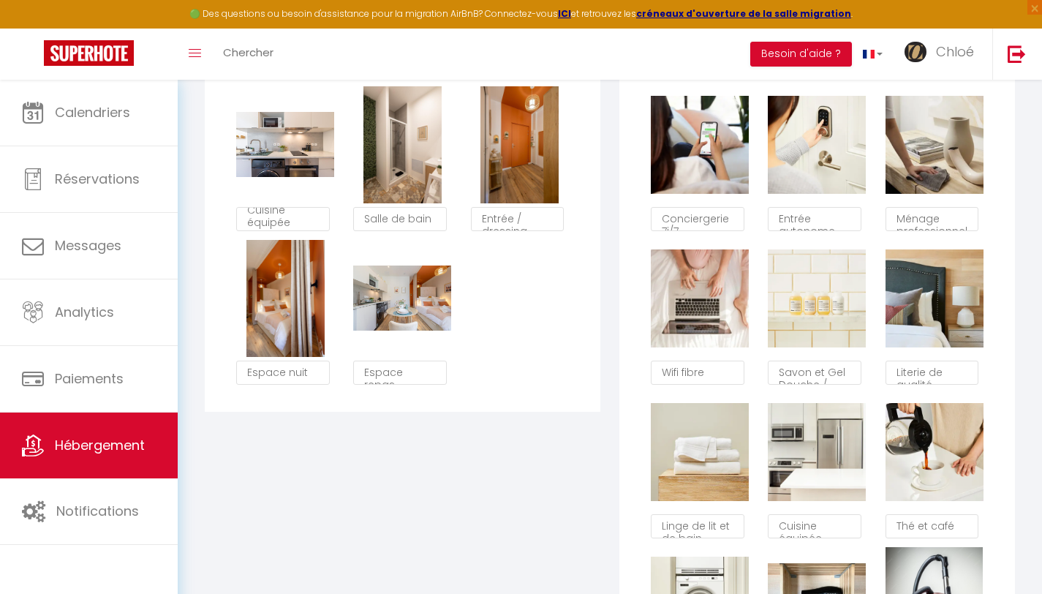
checkbox input "false"
type textarea "Linge de lit et de bain fournis"
type textarea "Cuisine équipée"
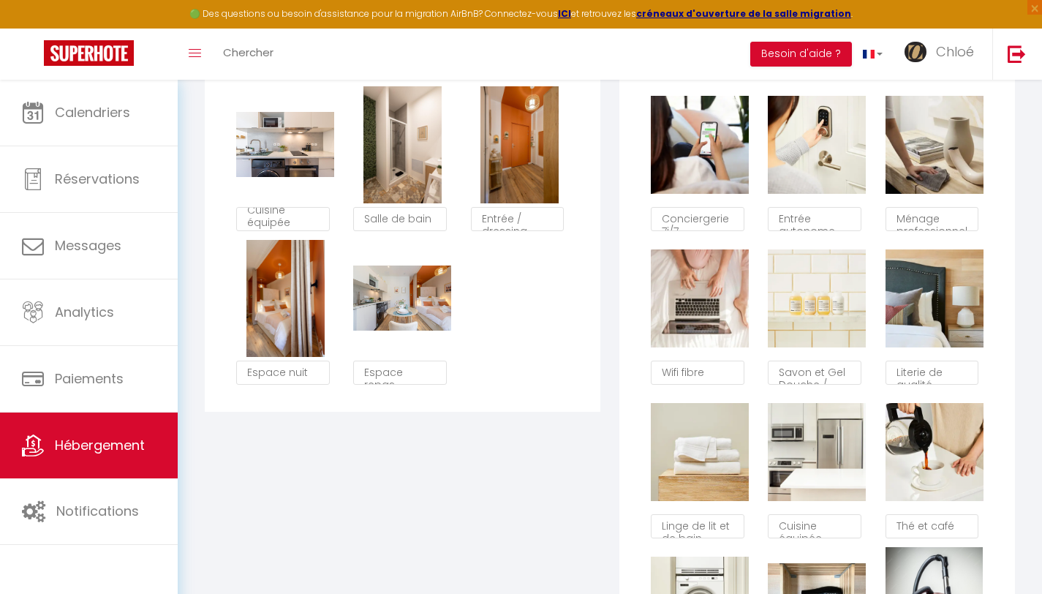
type textarea "Thé et café"
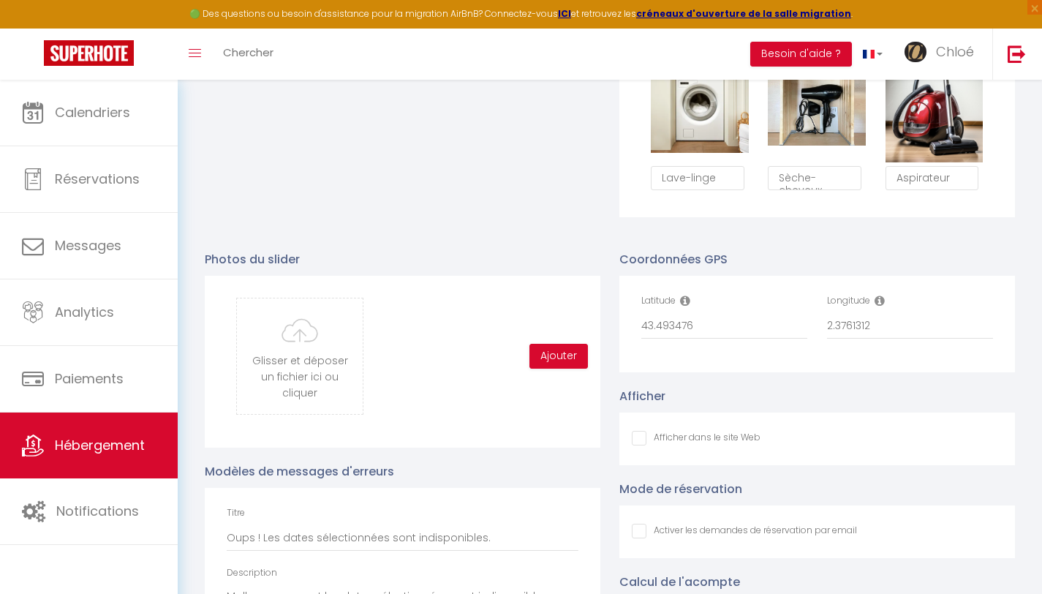
scroll to position [1453, 0]
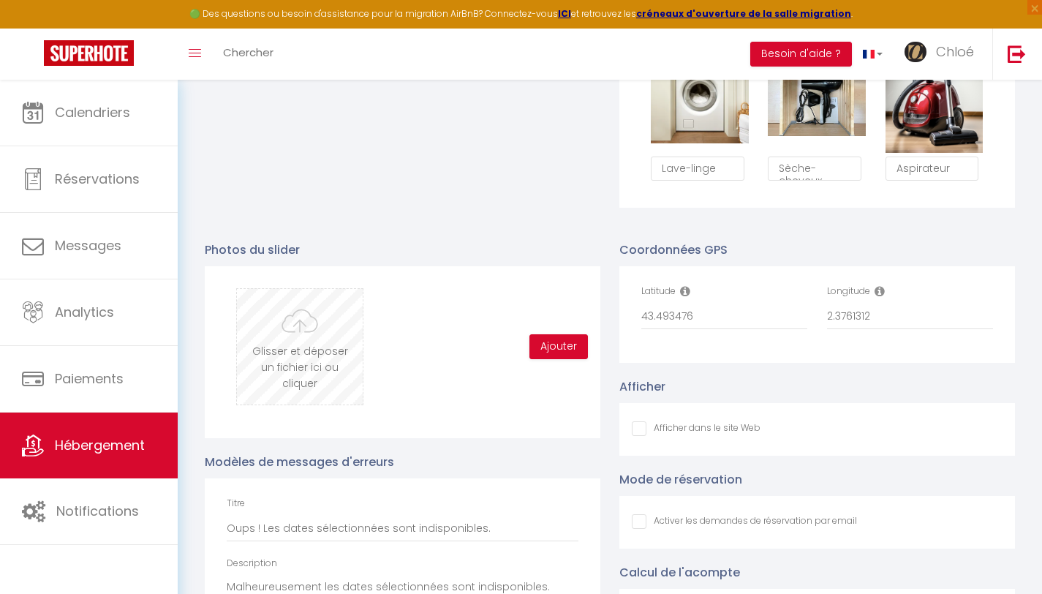
click at [285, 348] on input "file" at bounding box center [300, 347] width 126 height 116
type input "C:\fakepath\Copie de TEMPLATE - SuperRécap.png"
checkbox input "false"
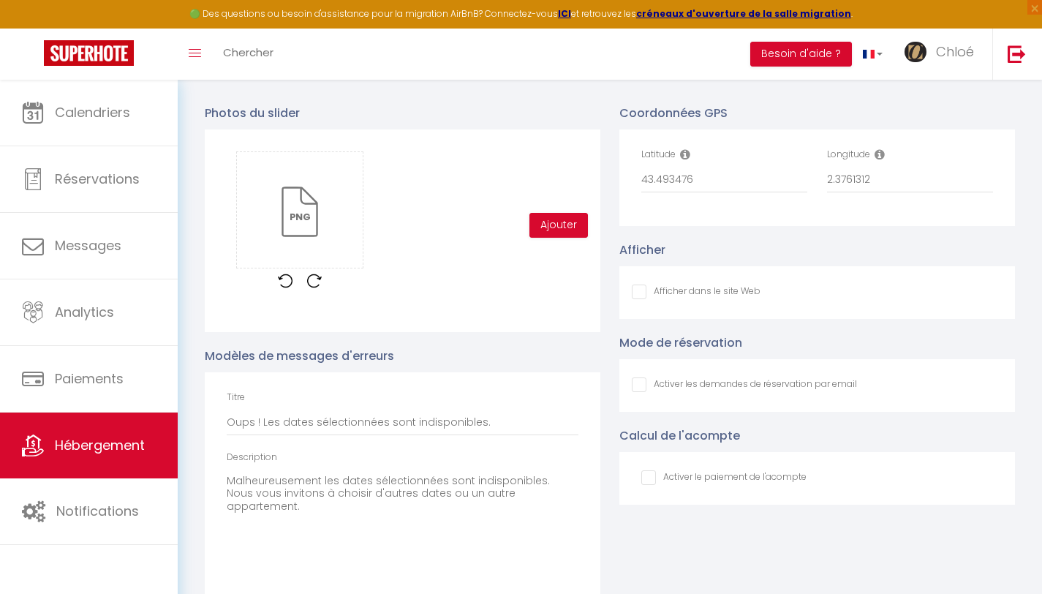
scroll to position [1599, 0]
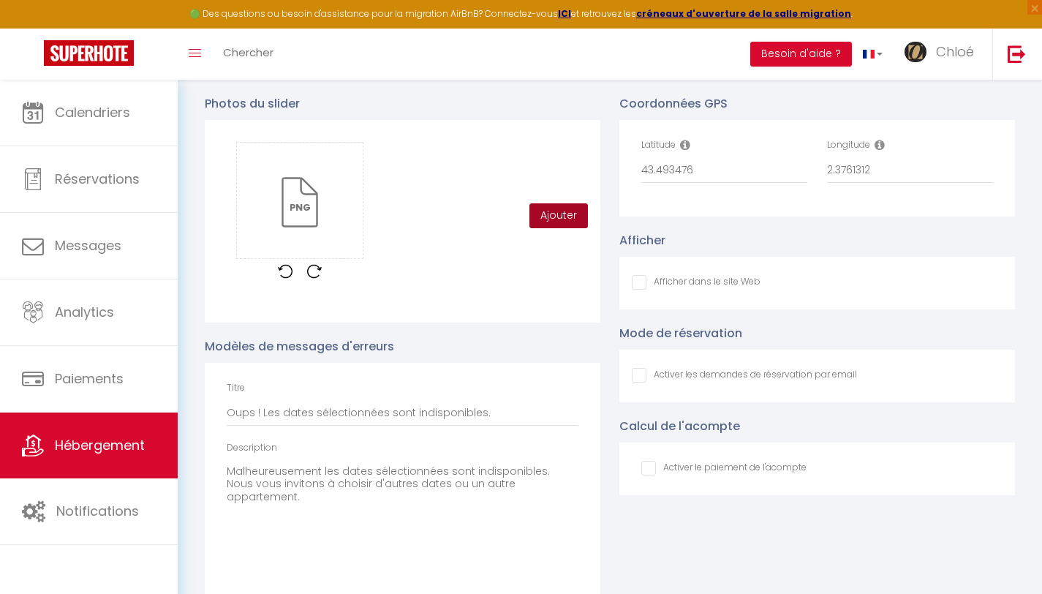
click at [550, 224] on button "Ajouter" at bounding box center [558, 215] width 58 height 25
checkbox input "false"
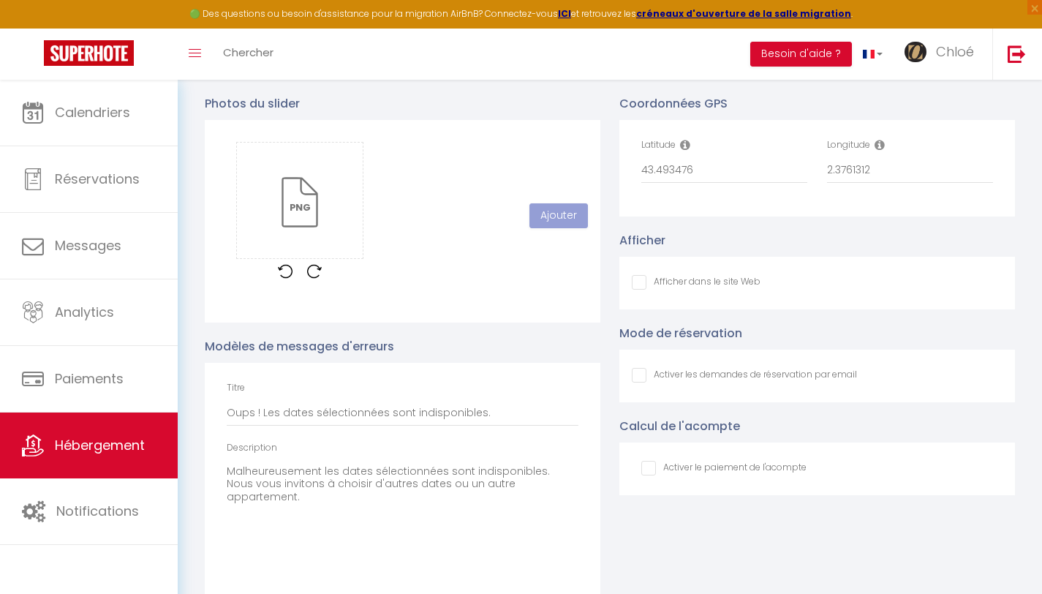
checkbox input "false"
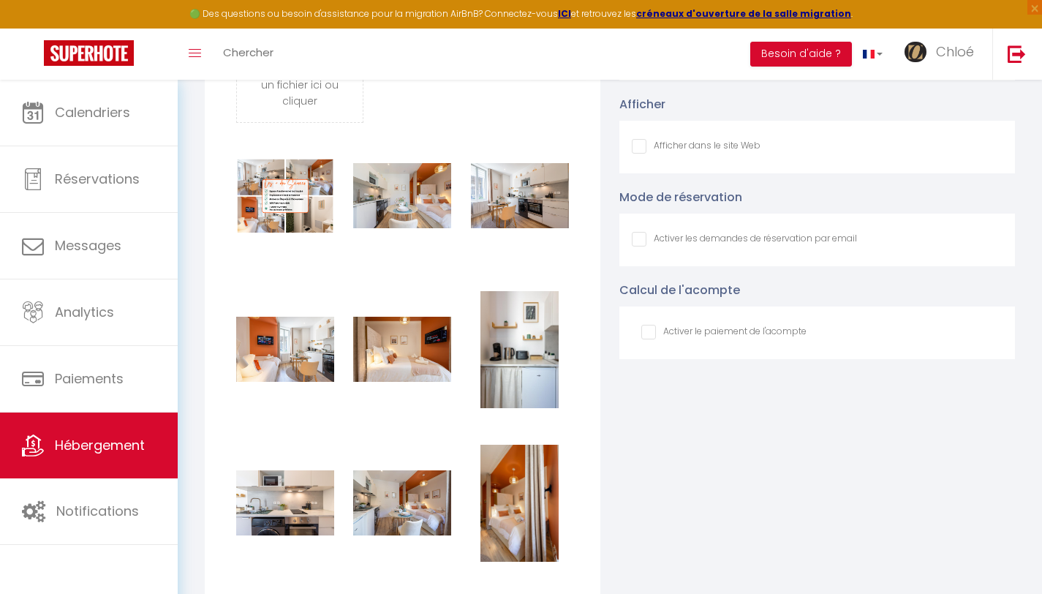
scroll to position [1733, 0]
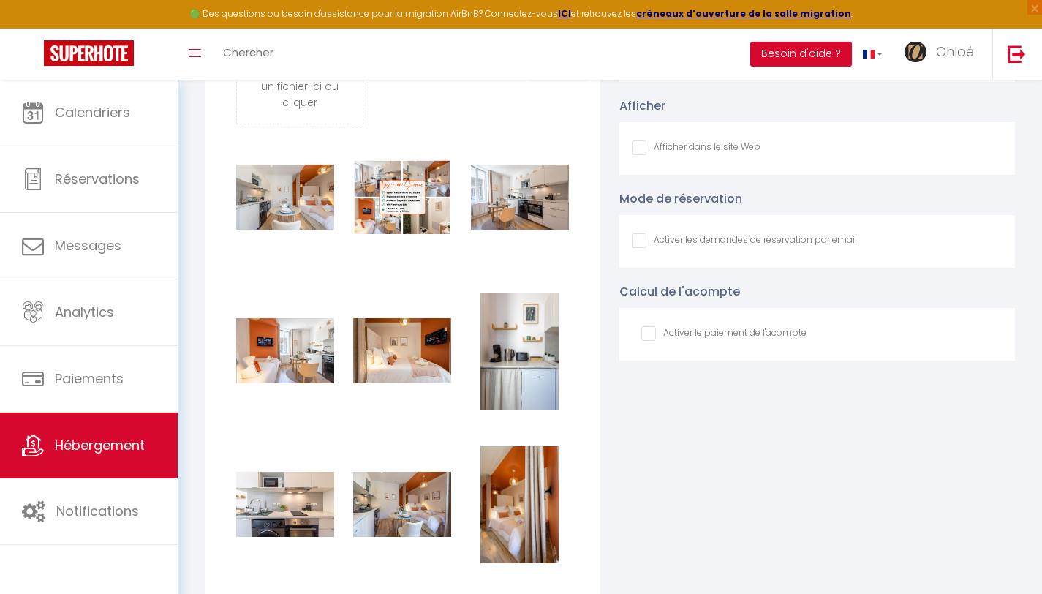
checkbox input "false"
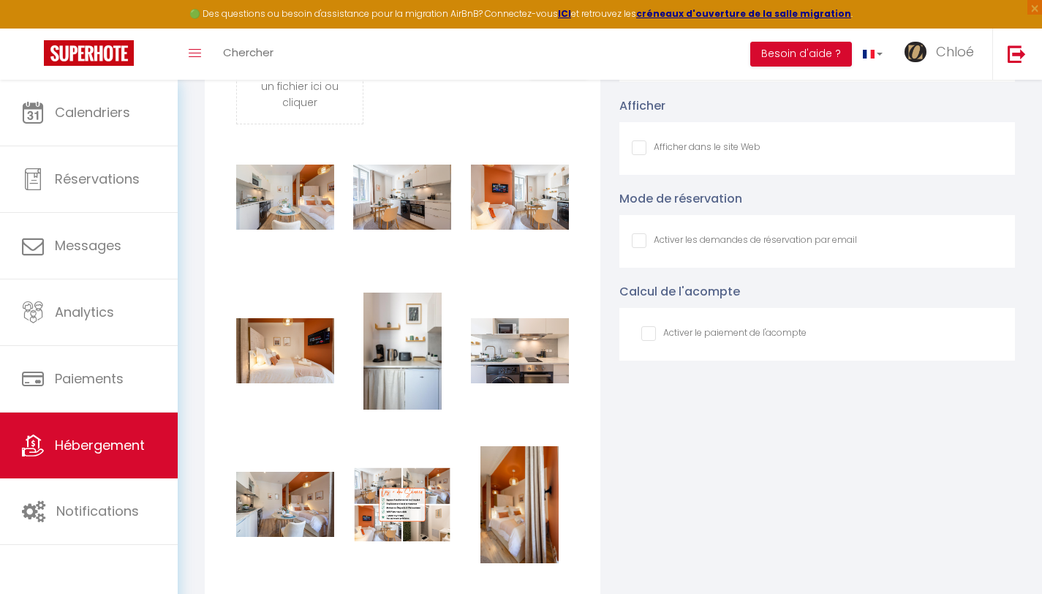
checkbox input "false"
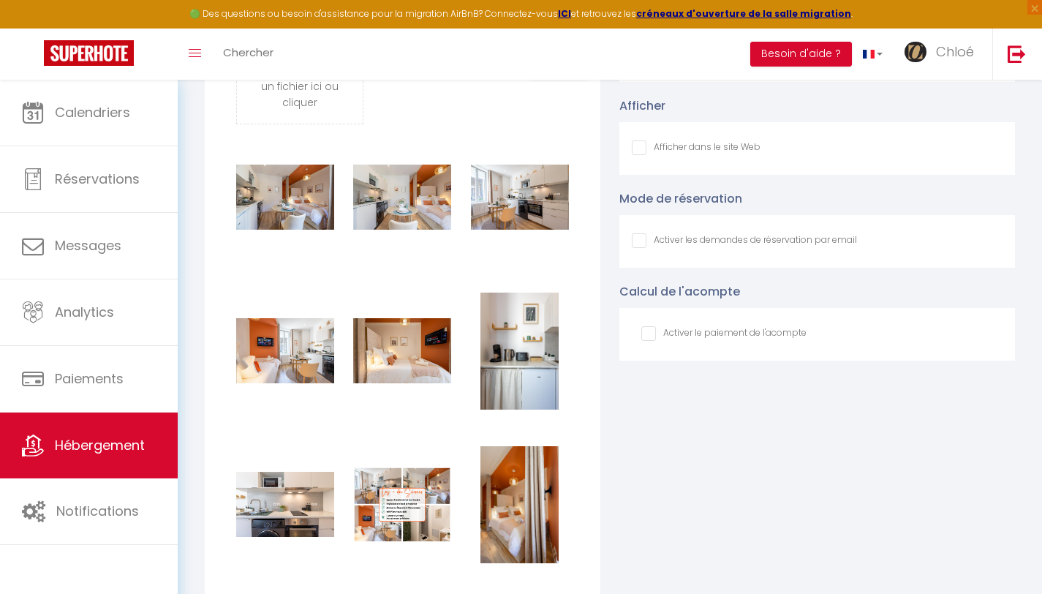
checkbox input "false"
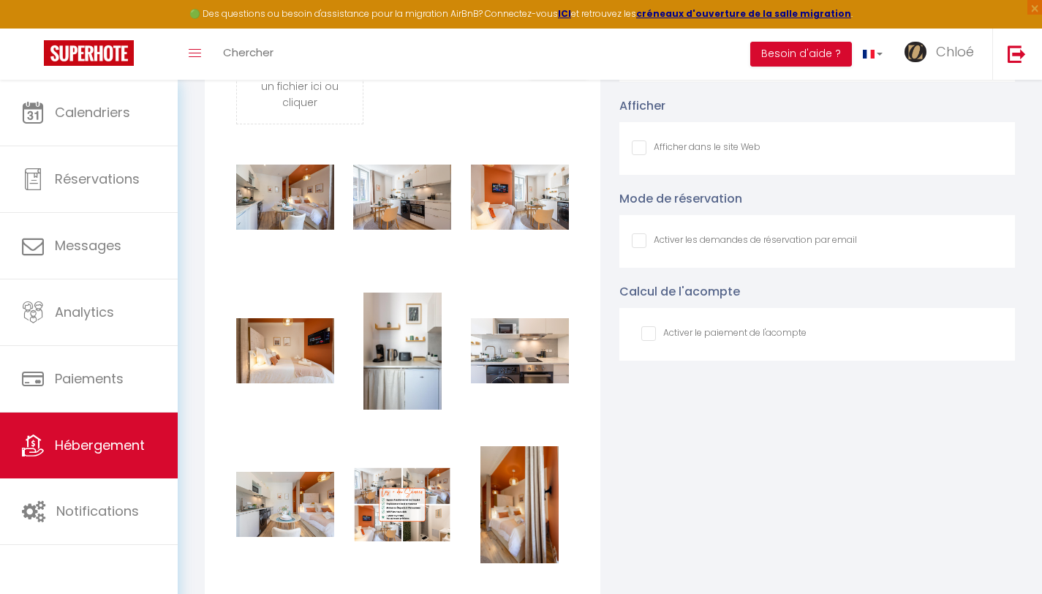
checkbox input "false"
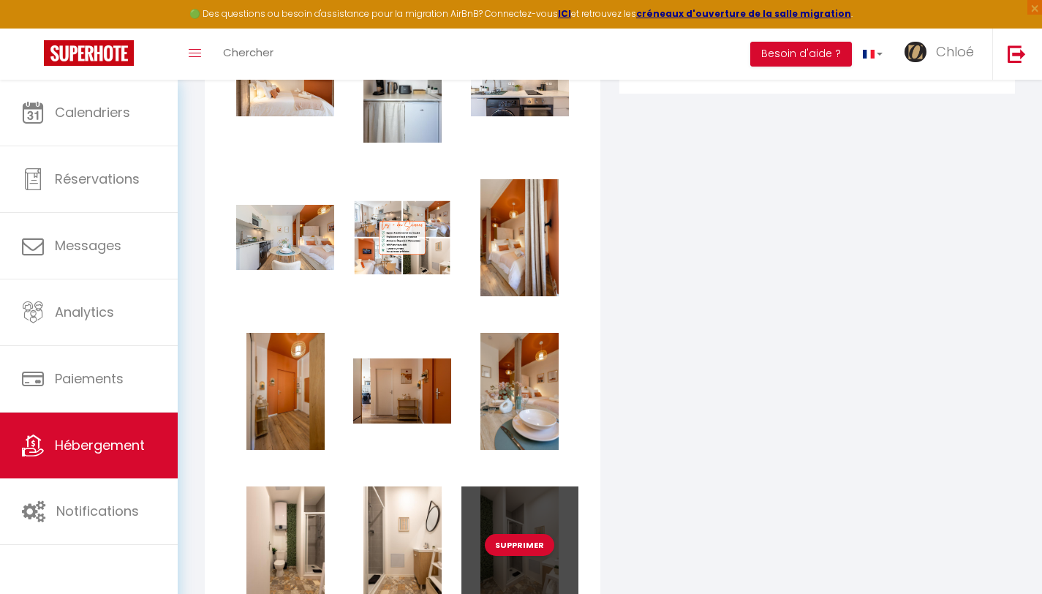
scroll to position [1973, 0]
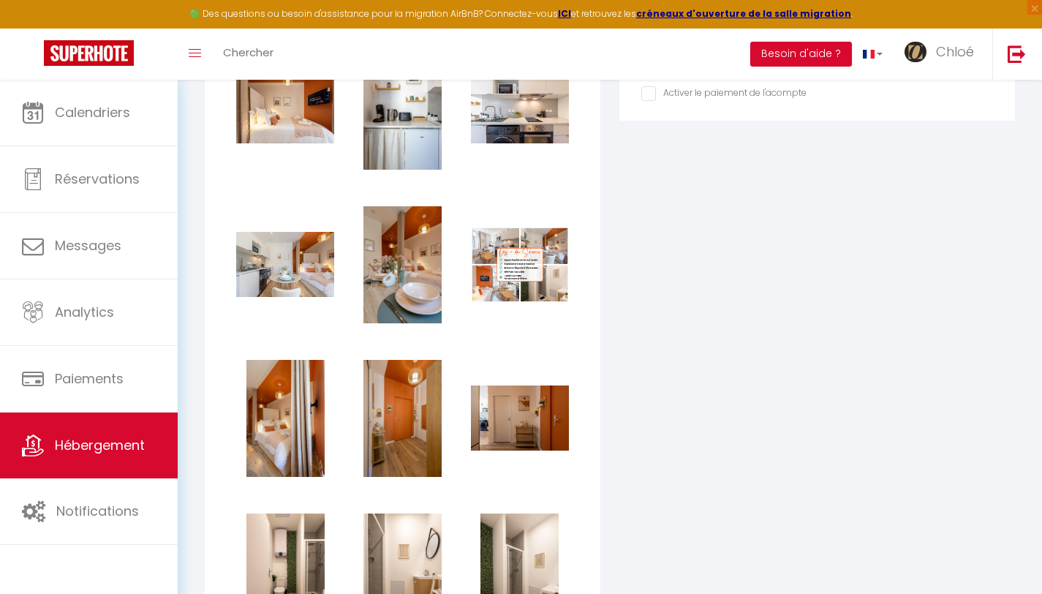
checkbox input "false"
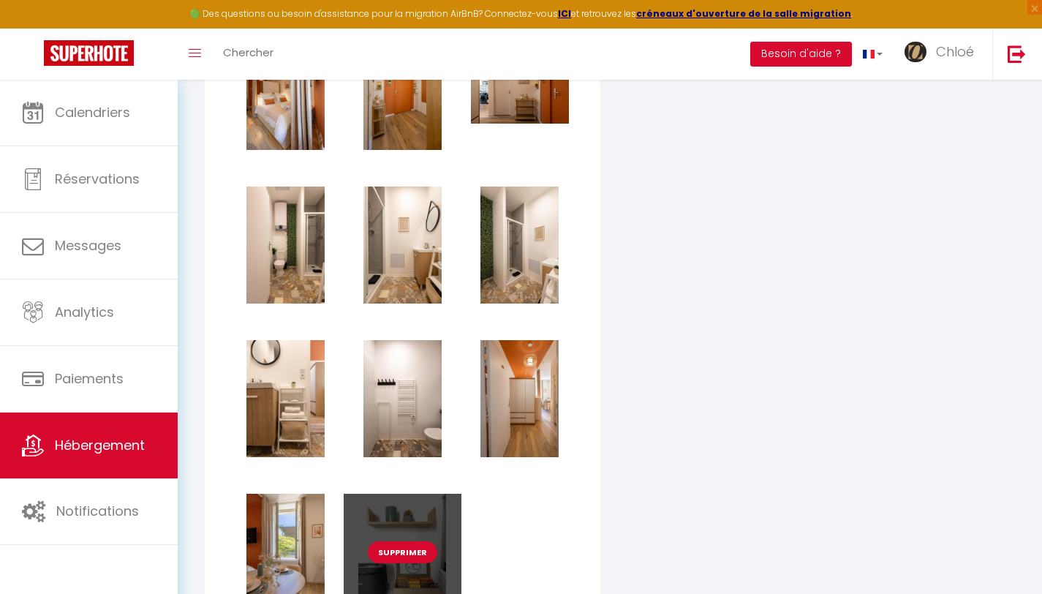
scroll to position [2329, 0]
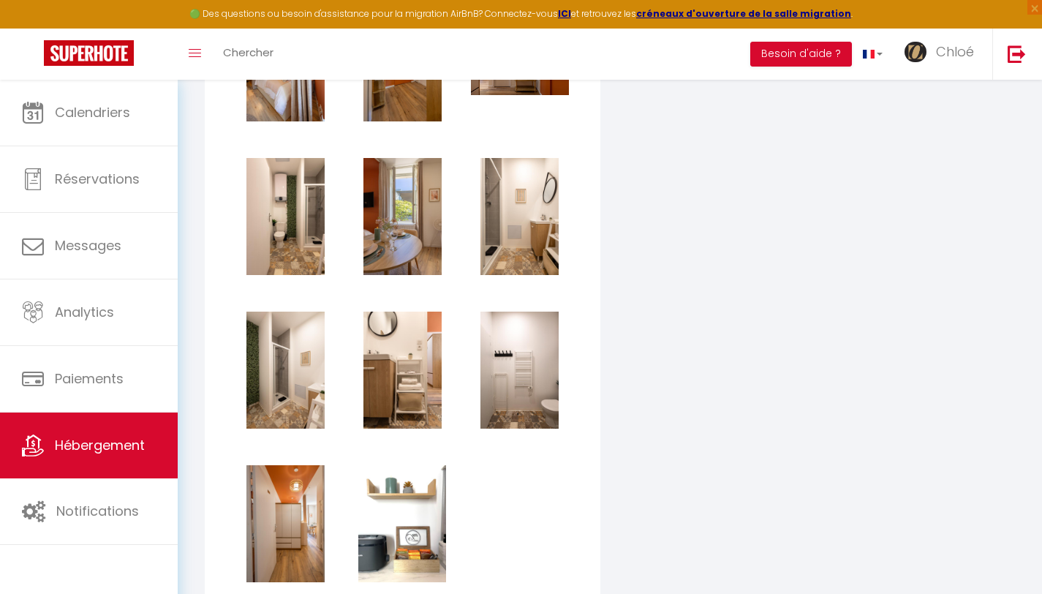
checkbox input "false"
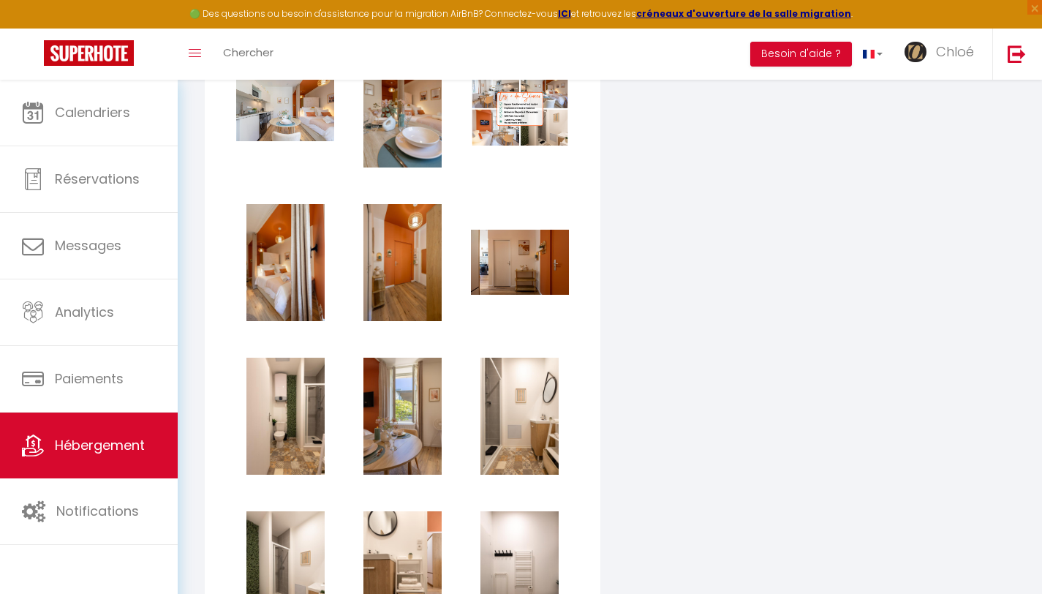
scroll to position [2087, 0]
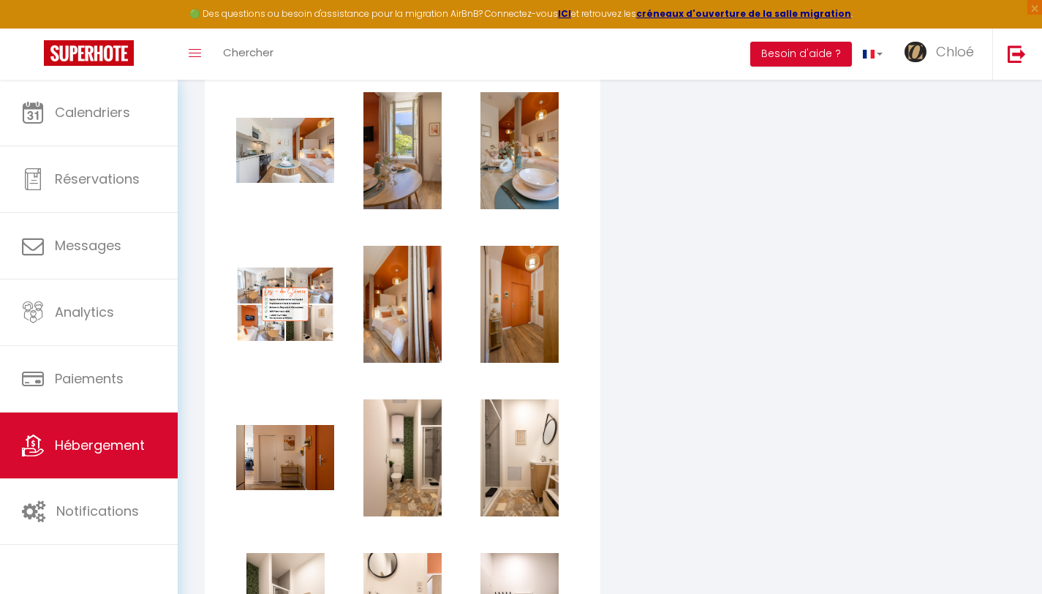
checkbox input "false"
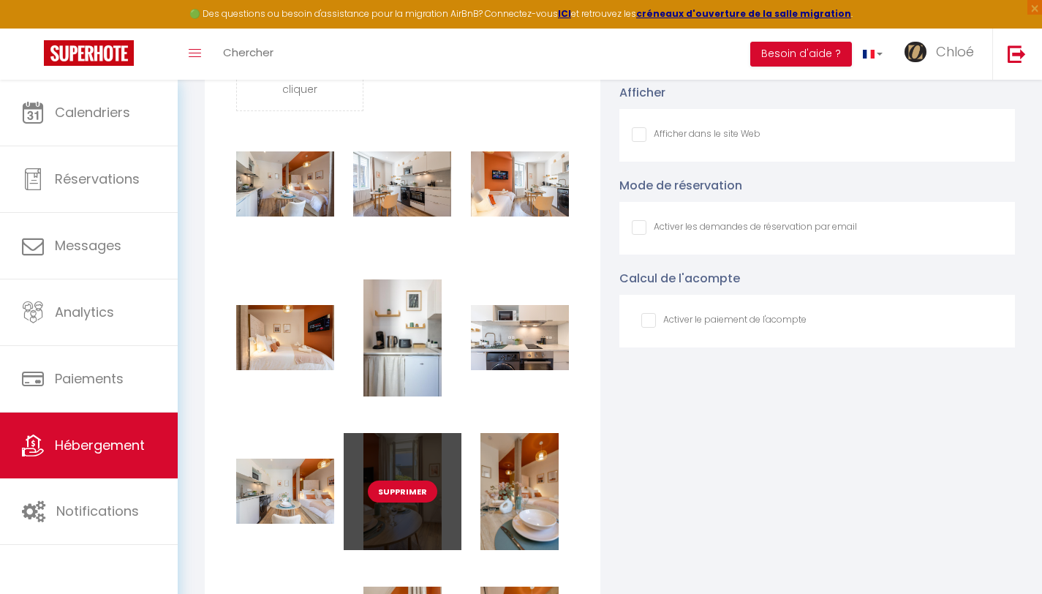
scroll to position [1728, 0]
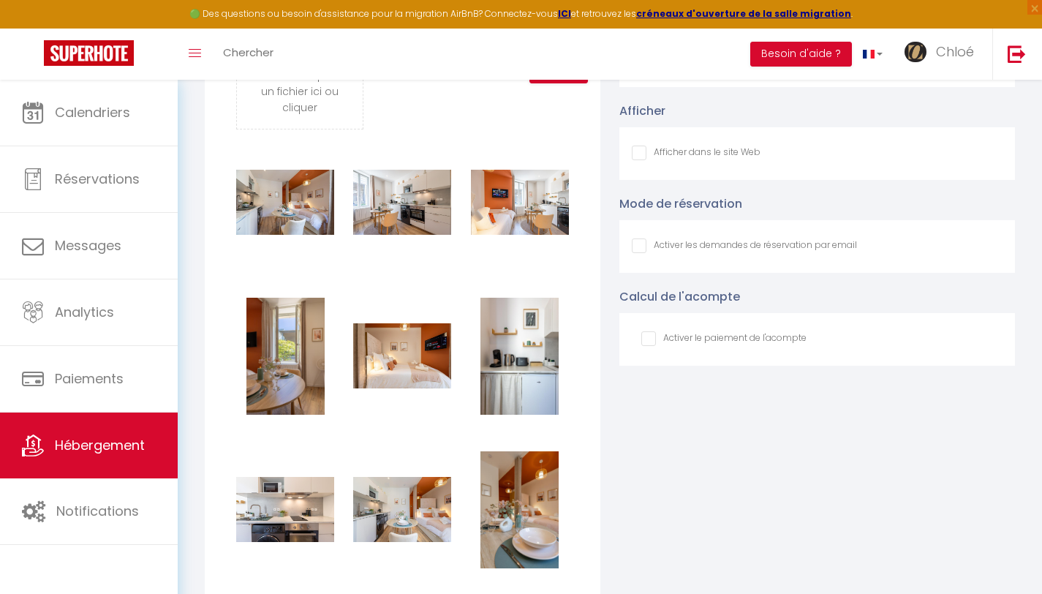
checkbox input "false"
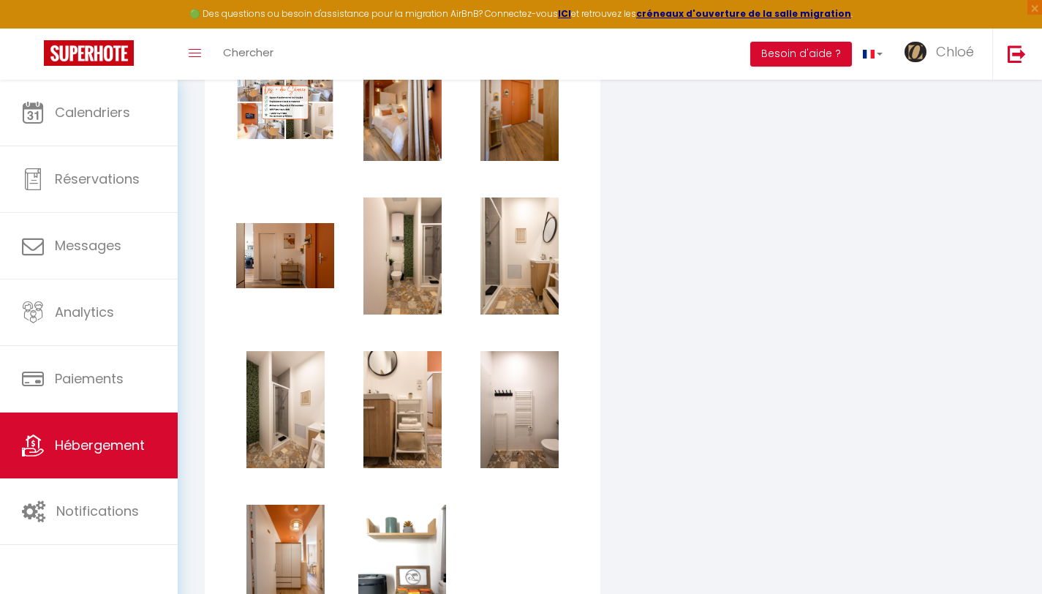
scroll to position [2300, 0]
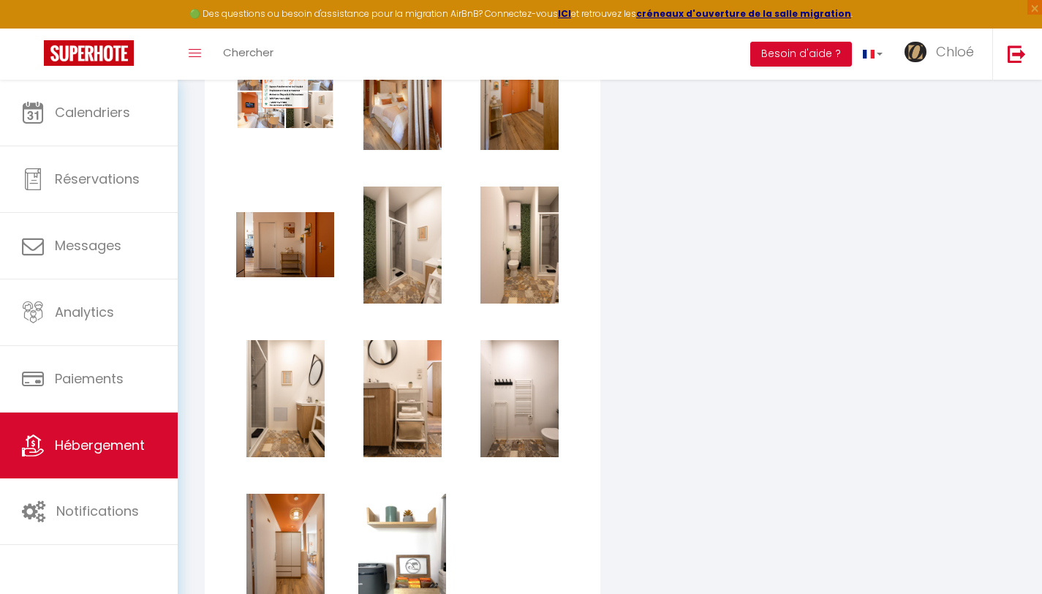
checkbox input "false"
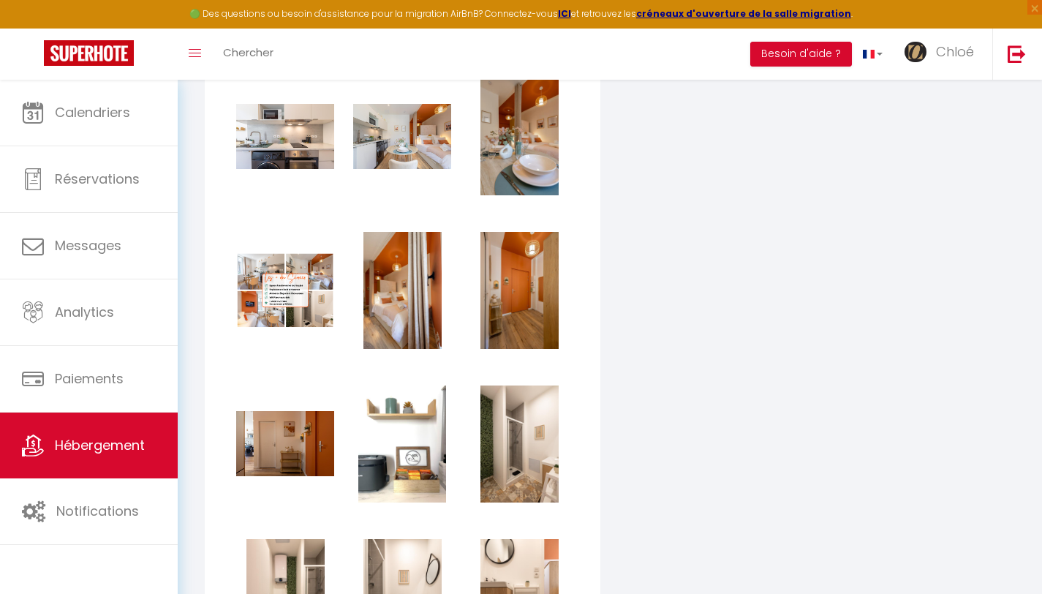
scroll to position [2070, 0]
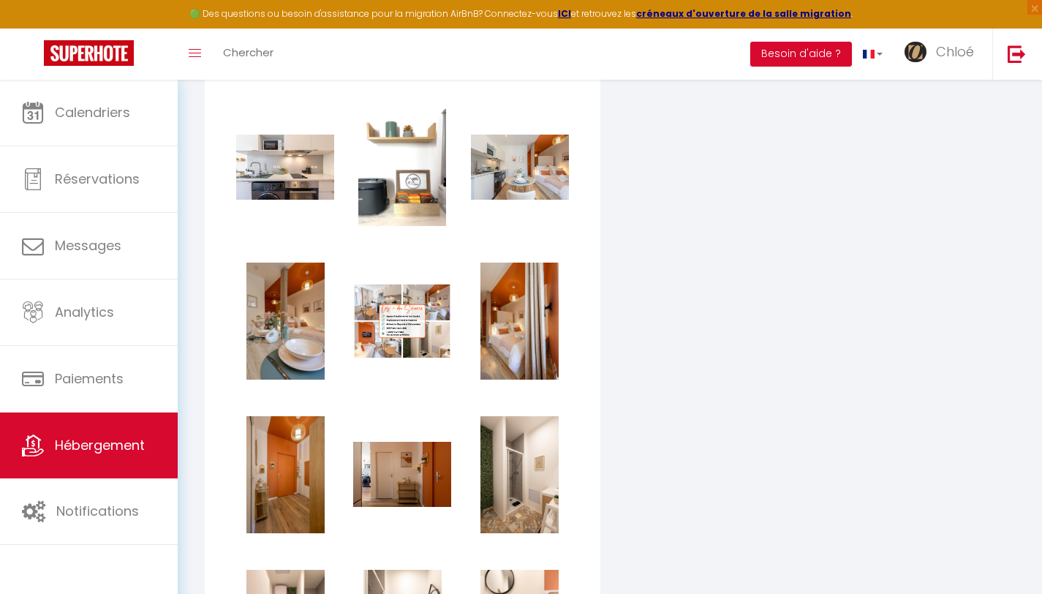
checkbox input "false"
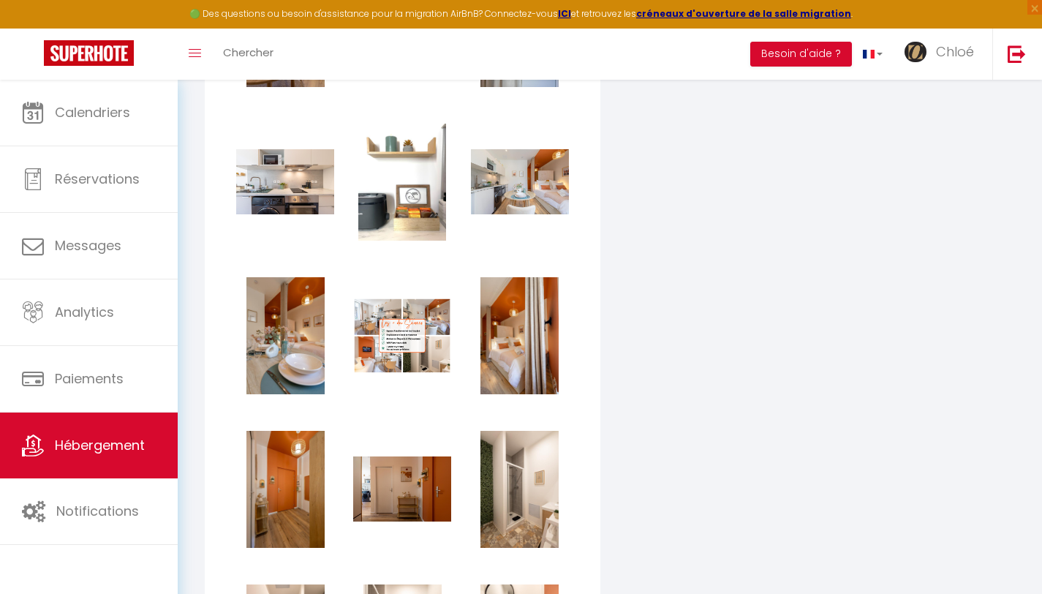
scroll to position [1960, 0]
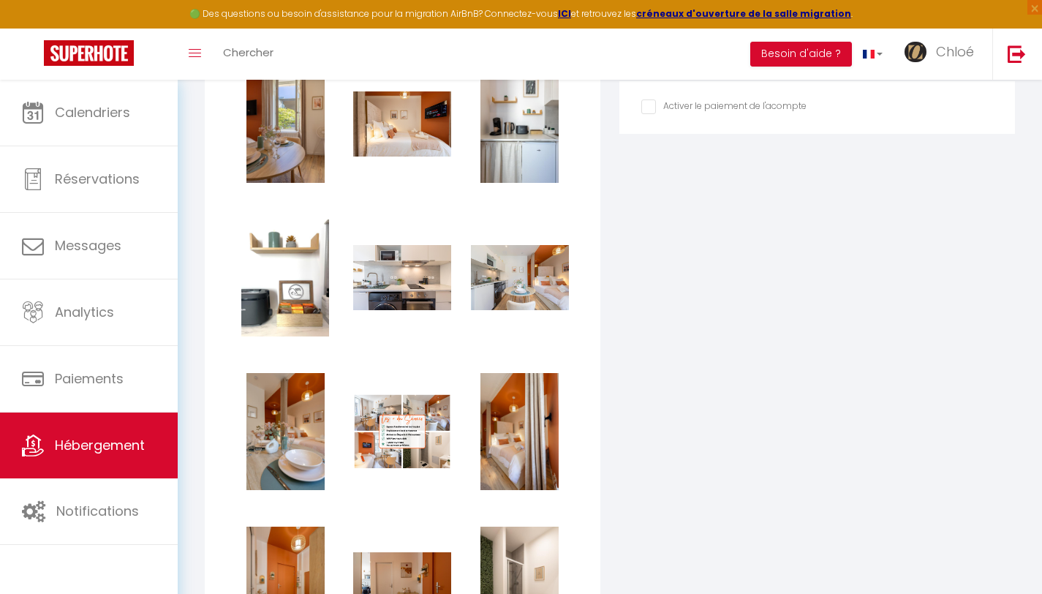
checkbox input "false"
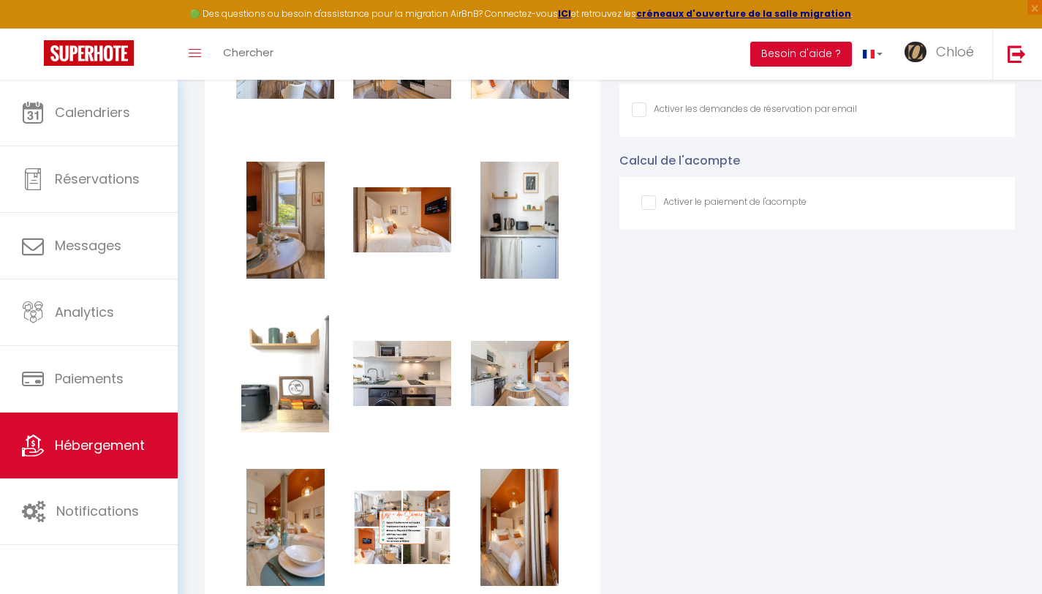
scroll to position [1864, 0]
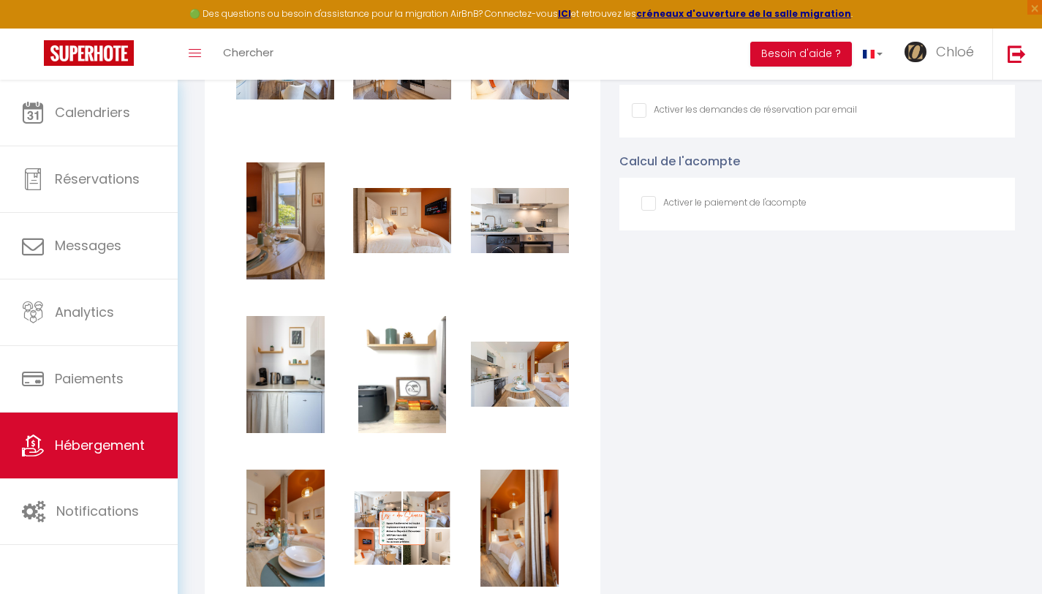
checkbox input "false"
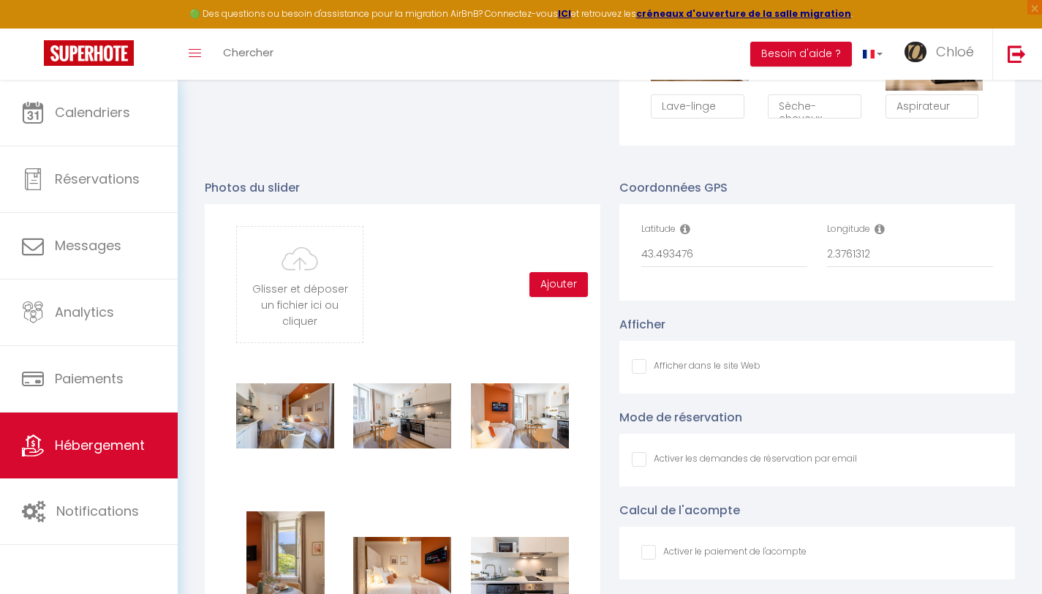
click at [708, 374] on input "Afficher dans le site Web" at bounding box center [696, 366] width 129 height 15
checkbox input "true"
checkbox input "false"
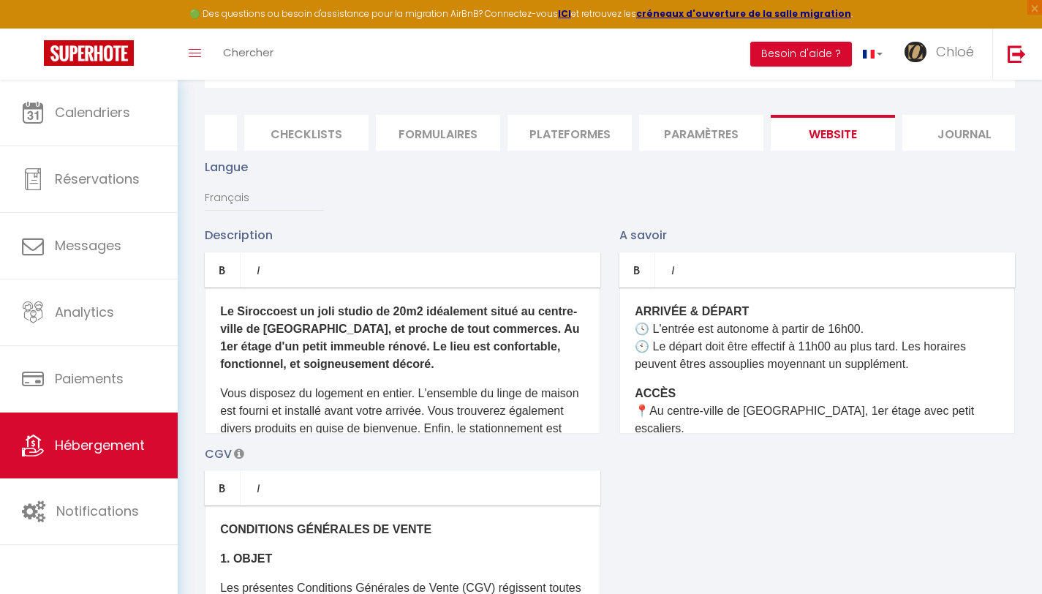
scroll to position [55, 0]
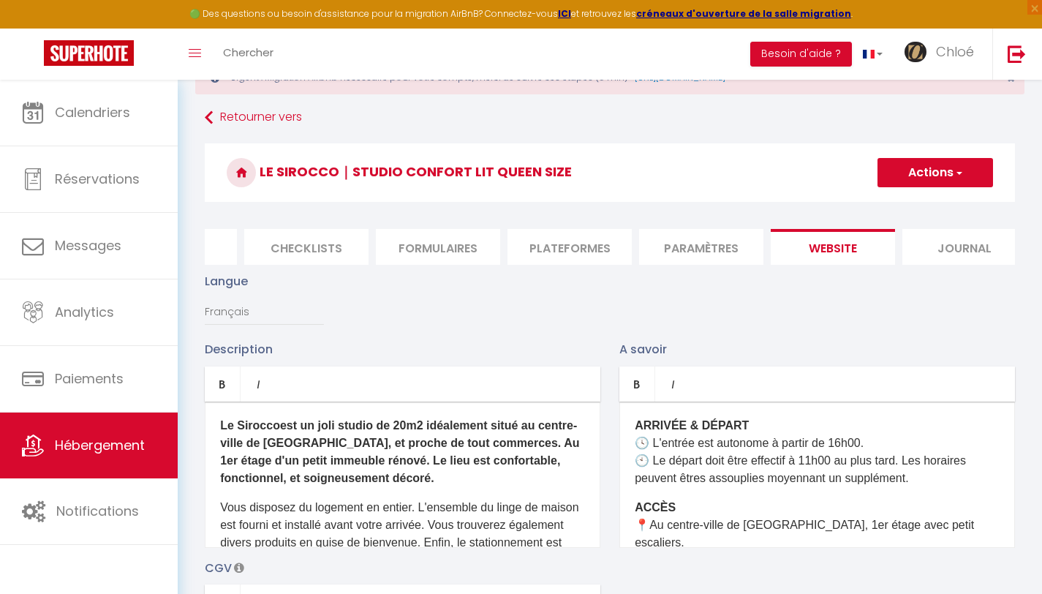
click at [920, 168] on button "Actions" at bounding box center [935, 172] width 116 height 29
click at [909, 203] on input "Enregistrer" at bounding box center [918, 204] width 54 height 15
checkbox input "false"
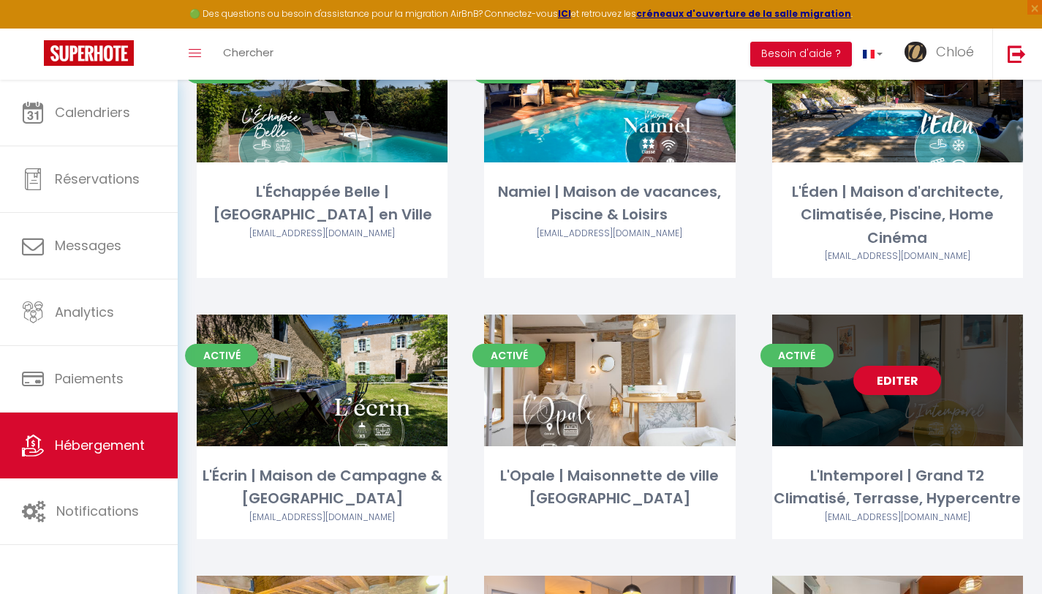
scroll to position [464, 0]
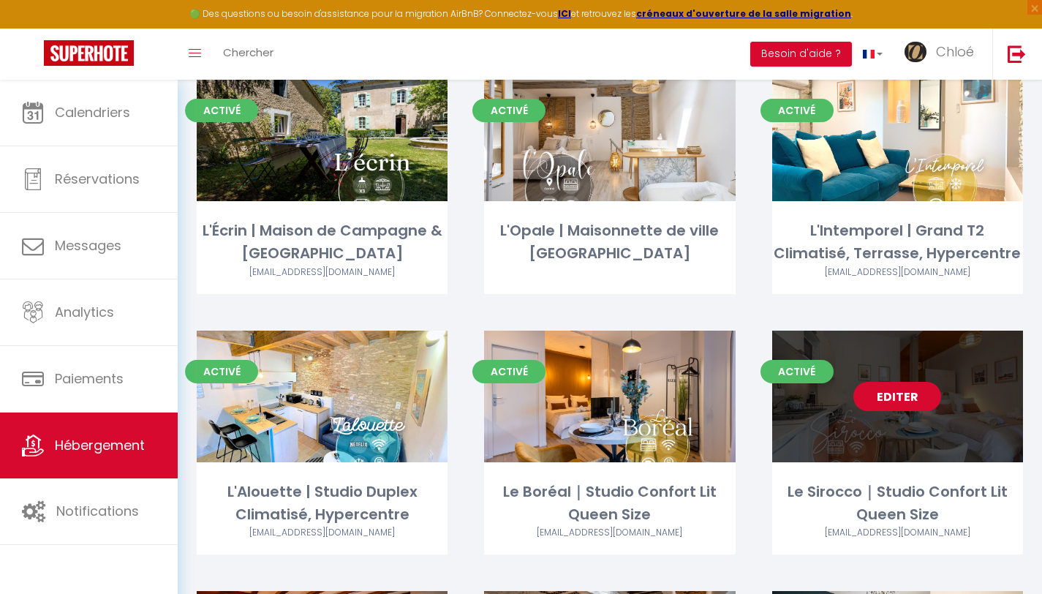
click at [923, 396] on link "Editer" at bounding box center [897, 396] width 88 height 29
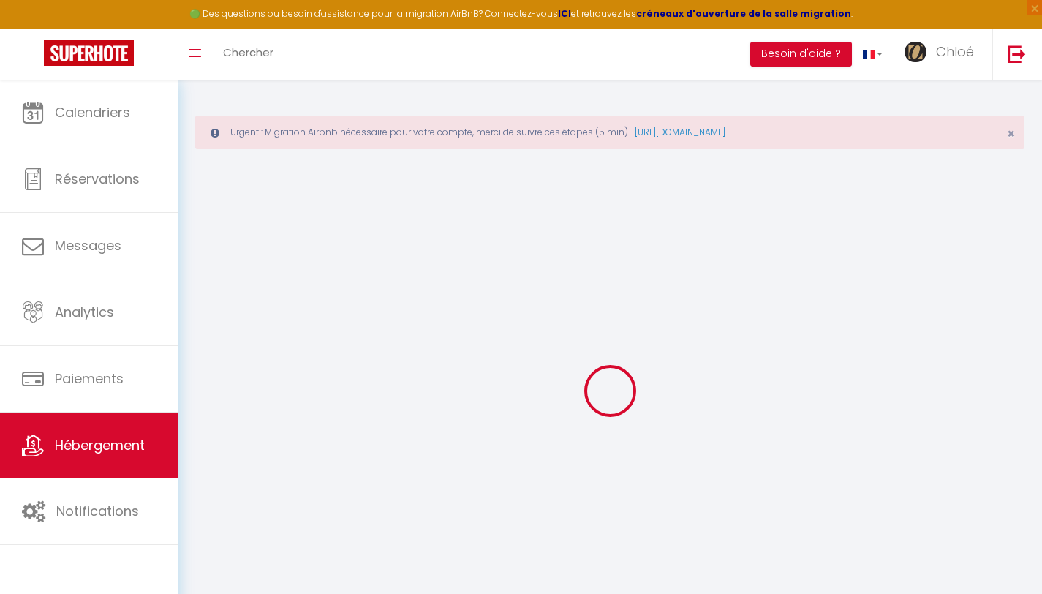
type input "Oups ! Les dates sélectionnées sont indisponibles."
type textarea "Malheureusement les dates sélectionnées sont indisponibles. Nous vous invitons …"
type input "43.493476"
type input "2.3761312"
checkbox input "true"
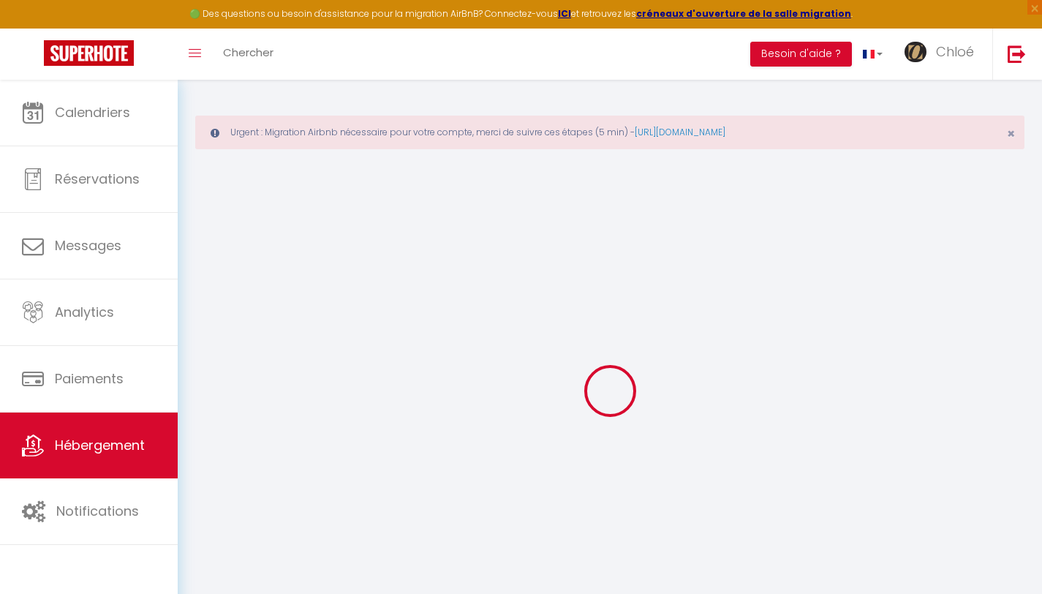
checkbox input "false"
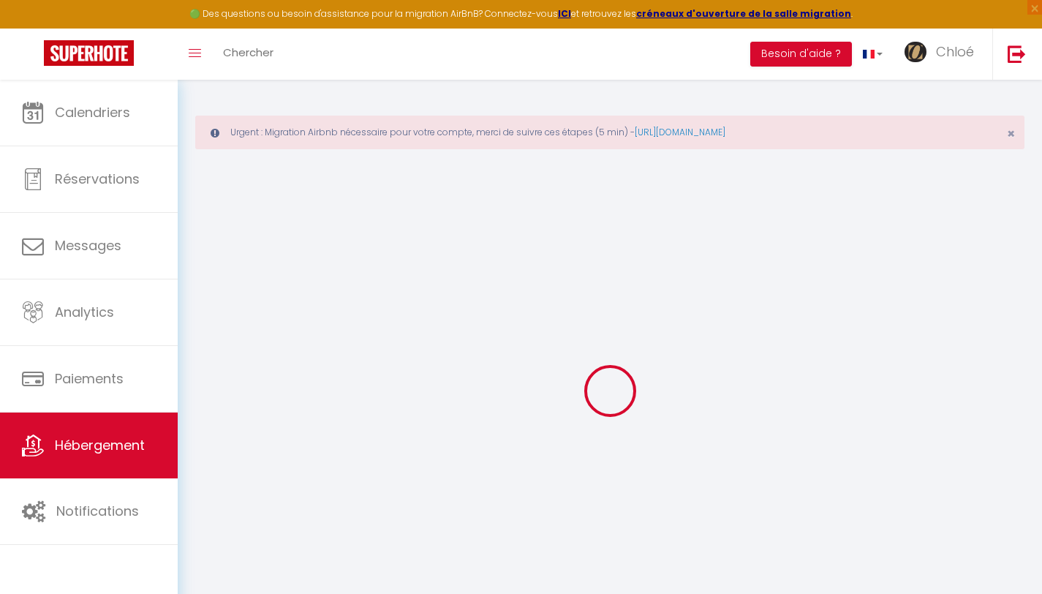
checkbox input "false"
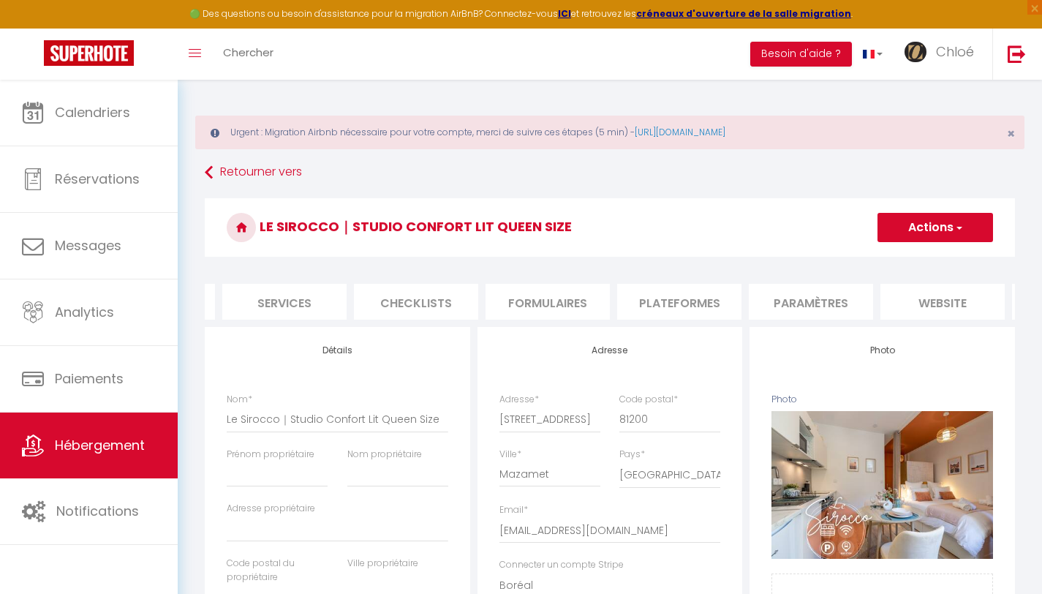
scroll to position [0, 506]
click at [817, 306] on li "website" at bounding box center [814, 302] width 124 height 36
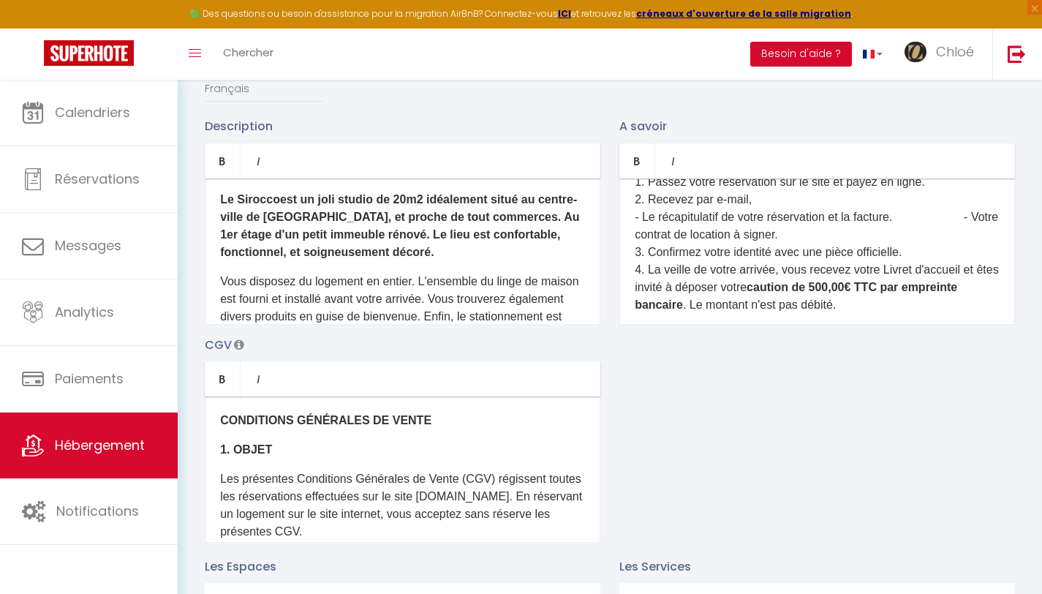
scroll to position [521, 0]
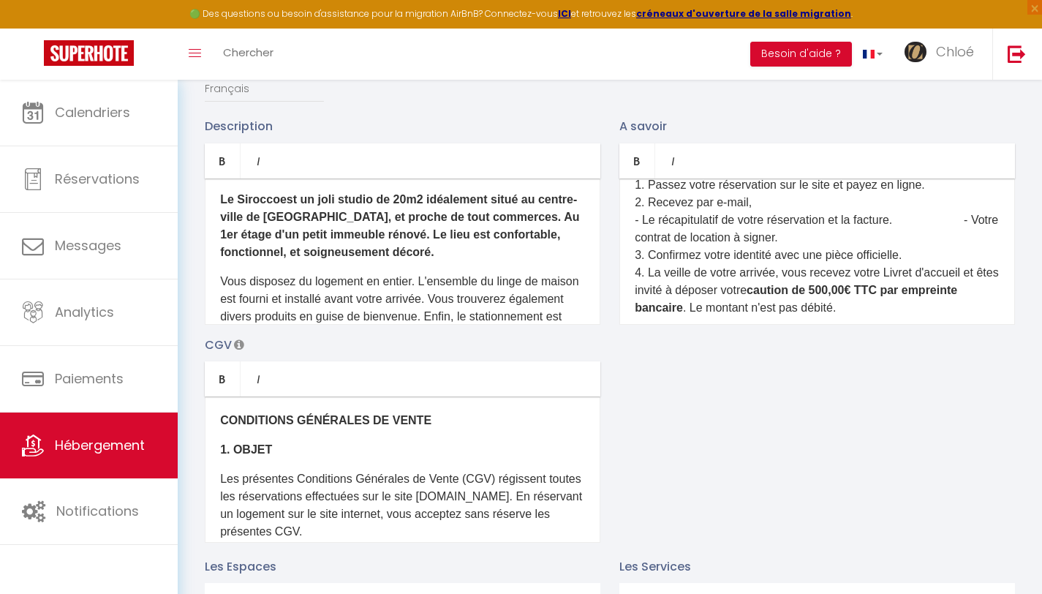
click at [635, 247] on p "QUELS SONT LES ÉTAPES DE RÉSERVATION ? 1. Passez votre réservation sur le site …" at bounding box center [817, 238] width 365 height 158
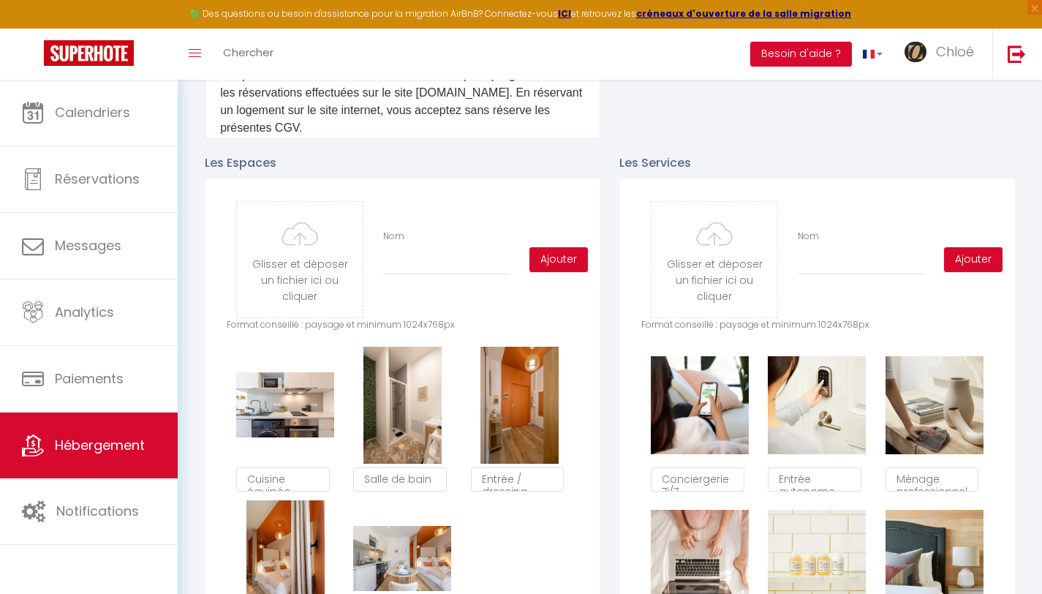
scroll to position [0, 0]
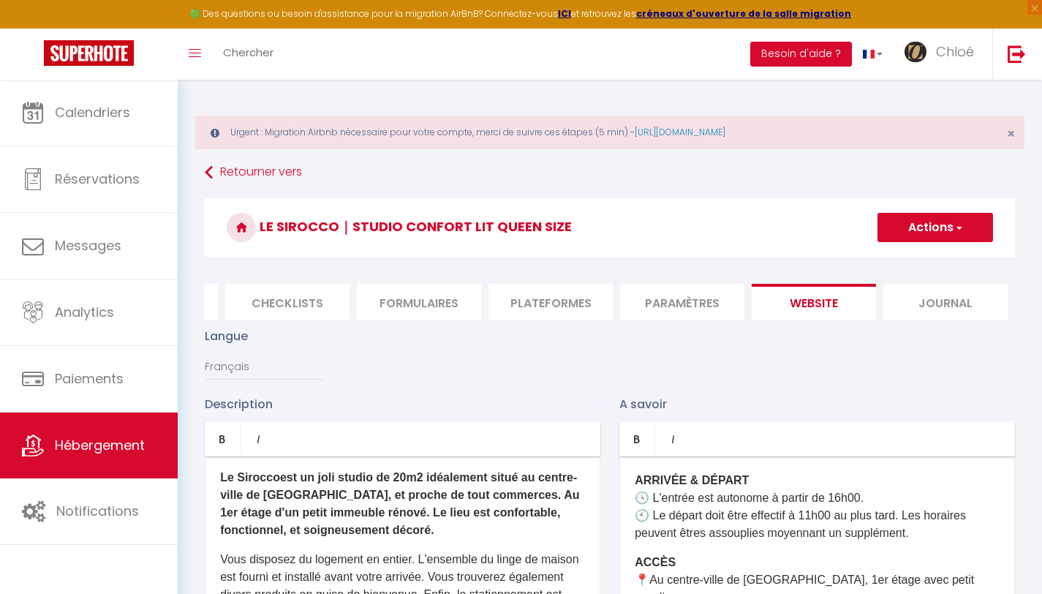
click at [925, 225] on button "Actions" at bounding box center [935, 227] width 116 height 29
click at [909, 259] on input "Enregistrer" at bounding box center [918, 259] width 54 height 15
checkbox input "true"
checkbox input "false"
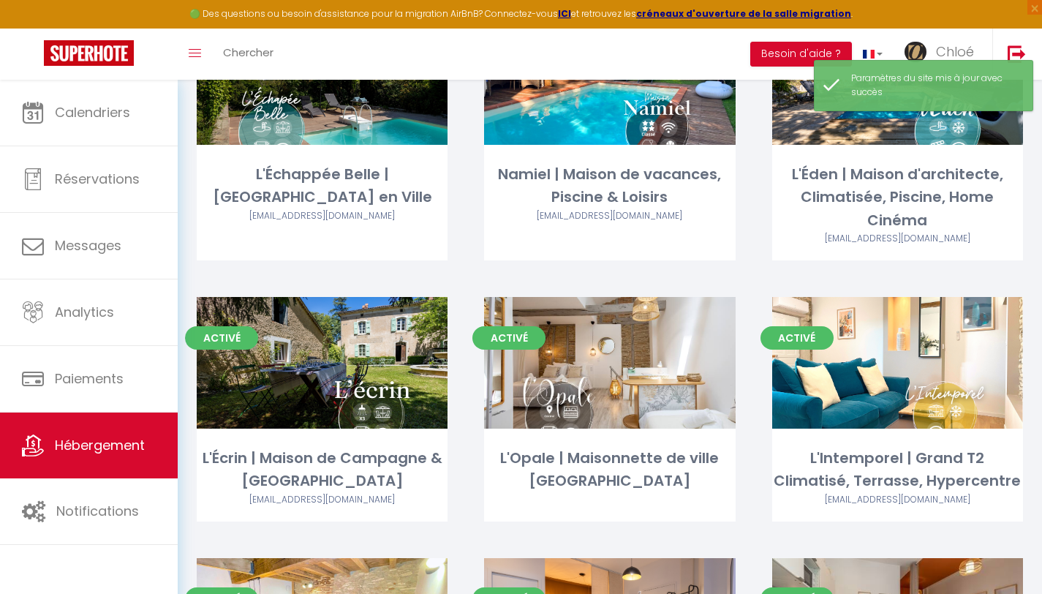
scroll to position [468, 0]
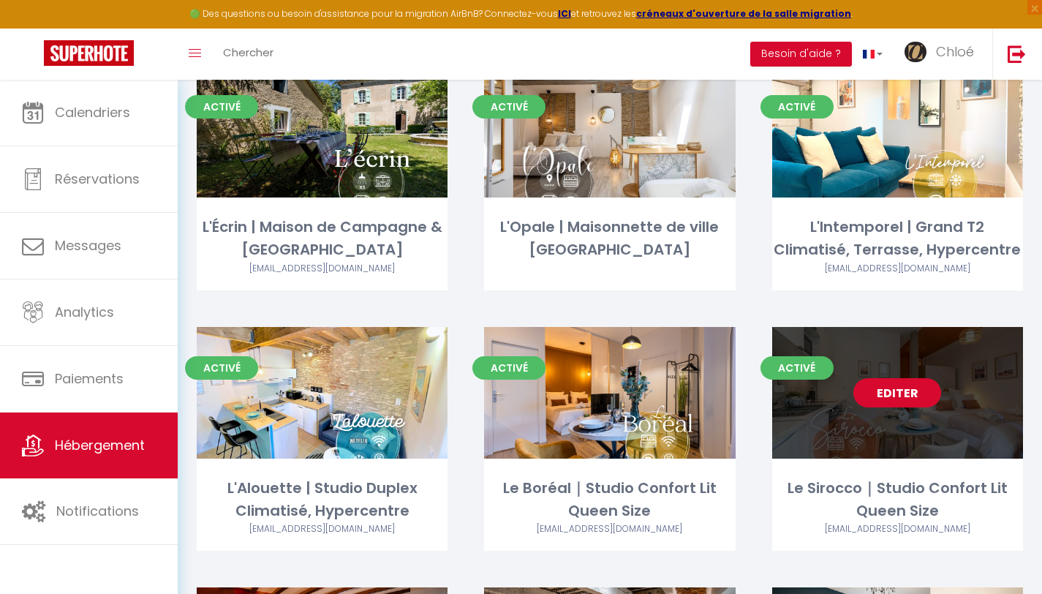
click at [898, 394] on link "Editer" at bounding box center [897, 392] width 88 height 29
select select "3"
select select "2"
select select "1"
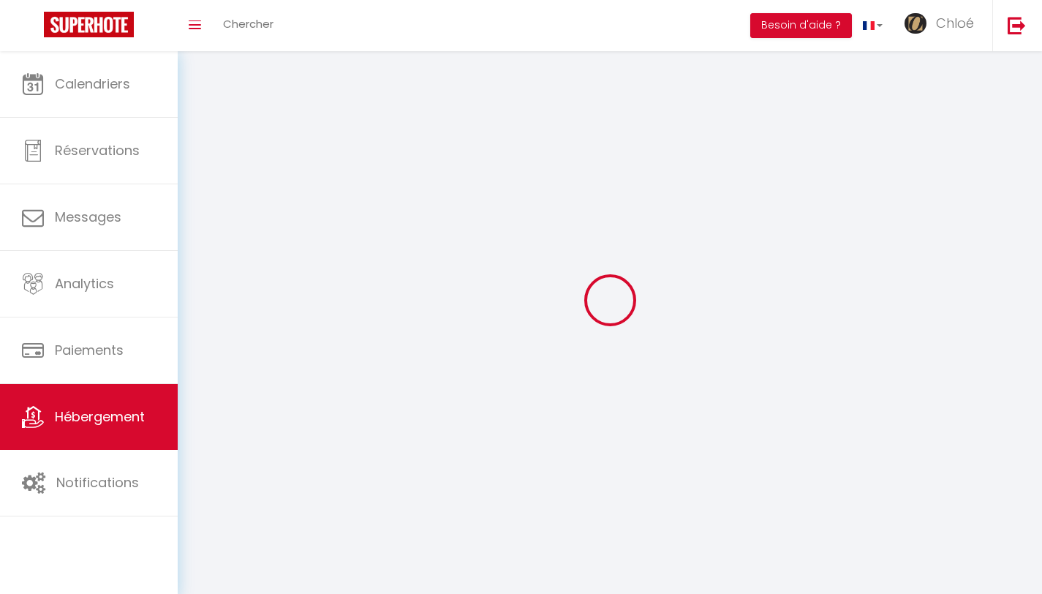
select select
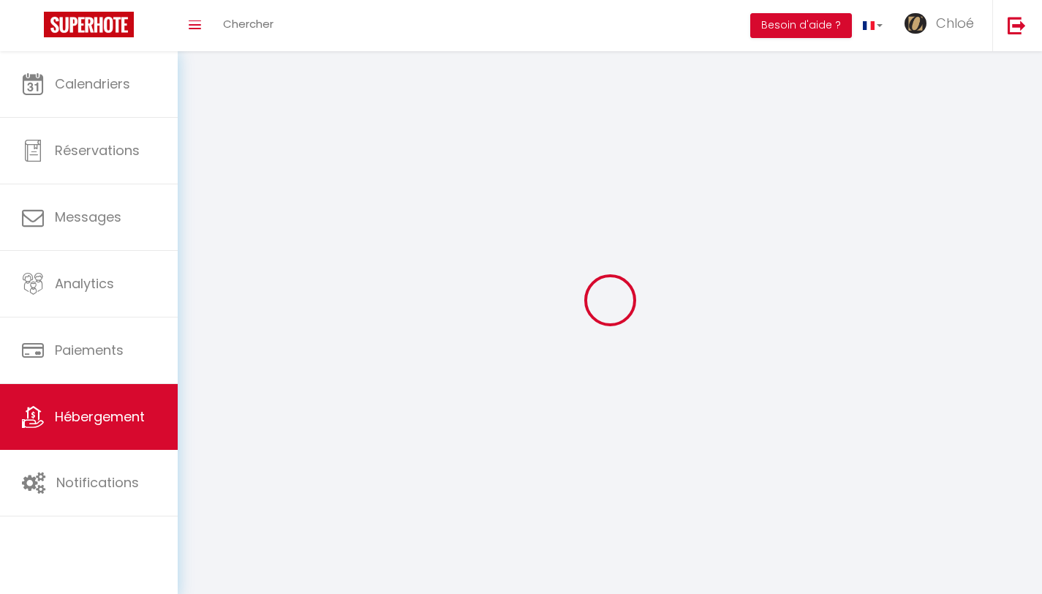
select select
checkbox input "false"
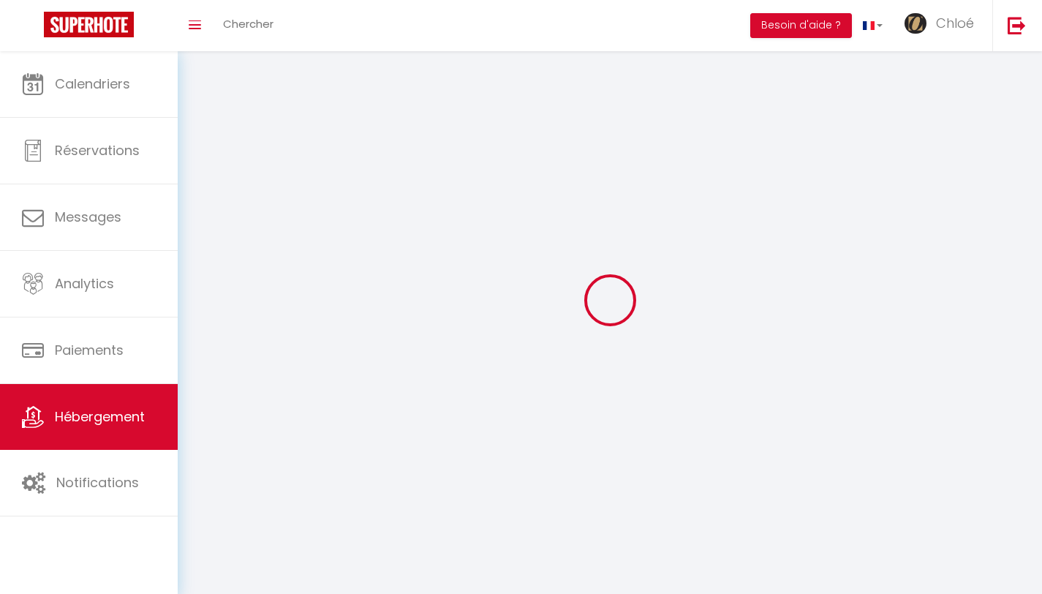
checkbox input "false"
select select
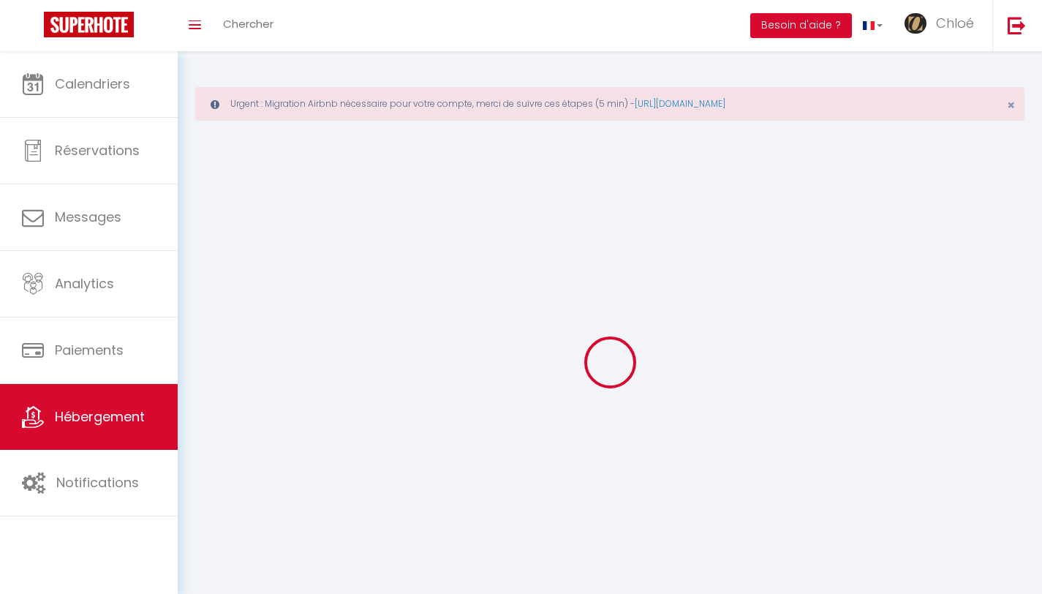
select select
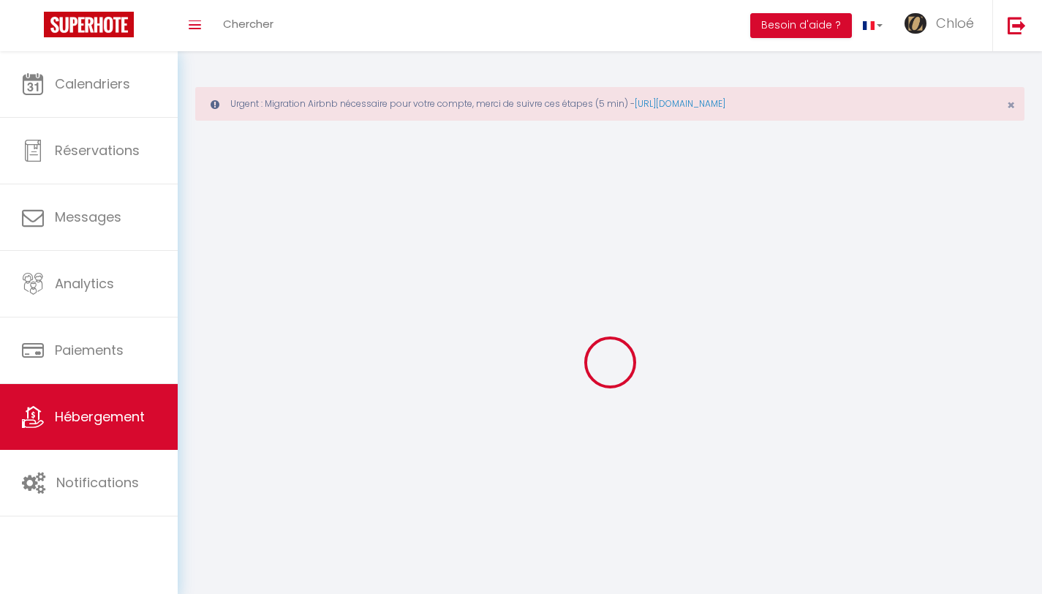
select select
checkbox input "false"
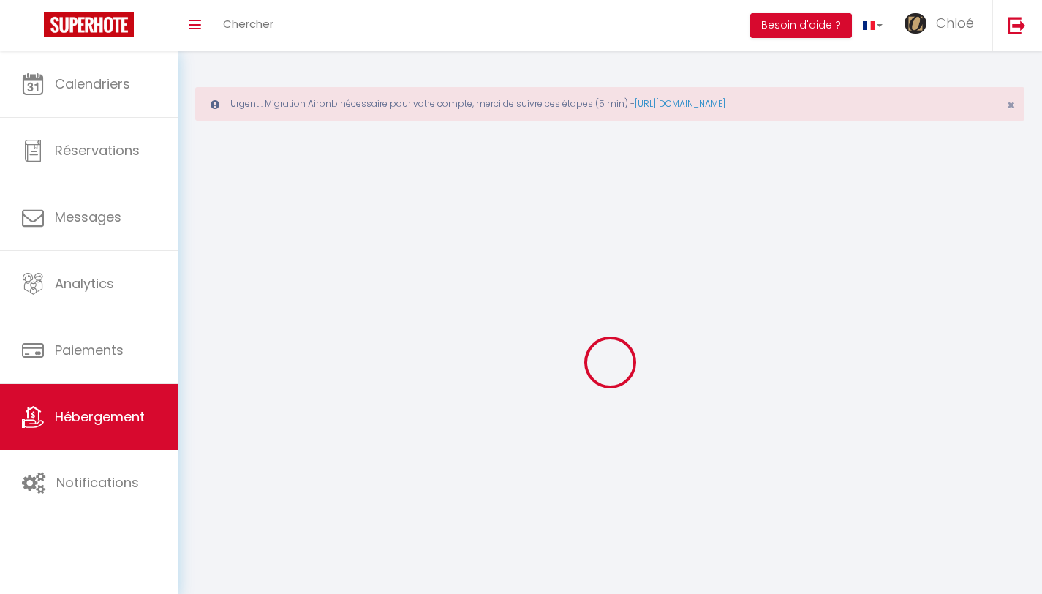
select select
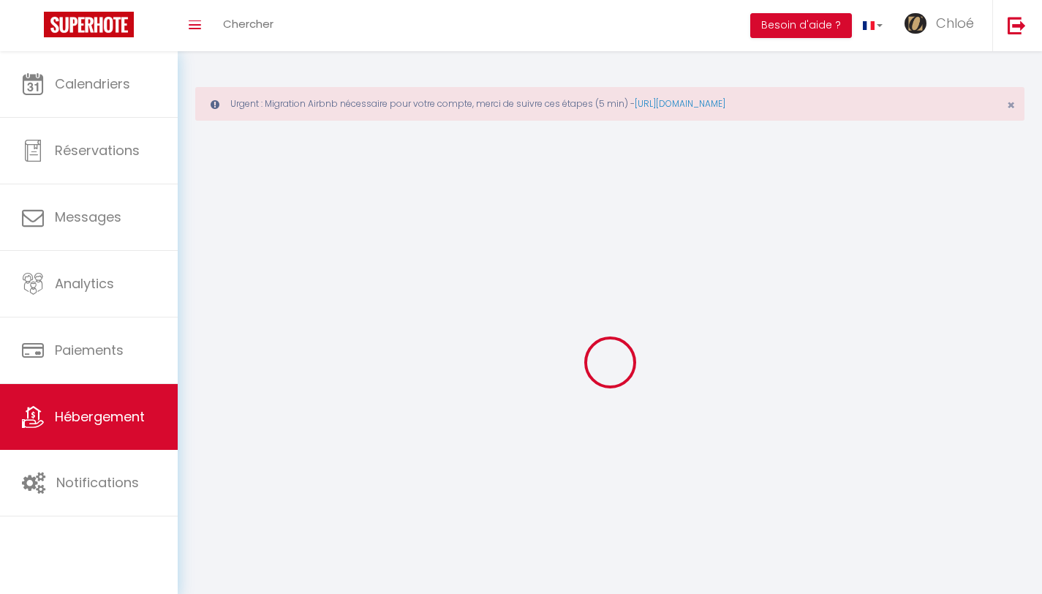
select select
checkbox input "false"
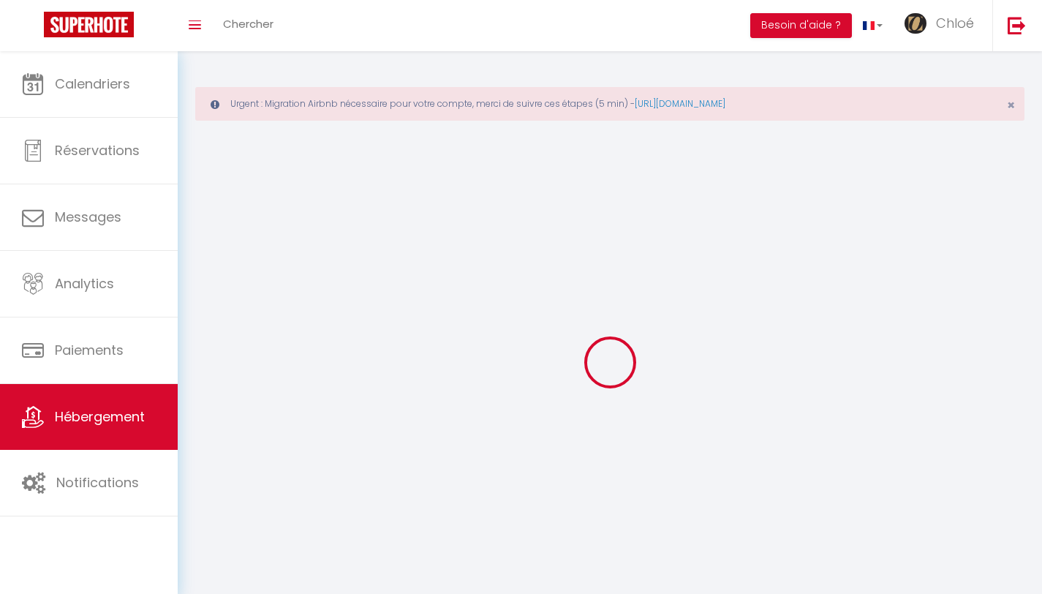
checkbox input "false"
select select
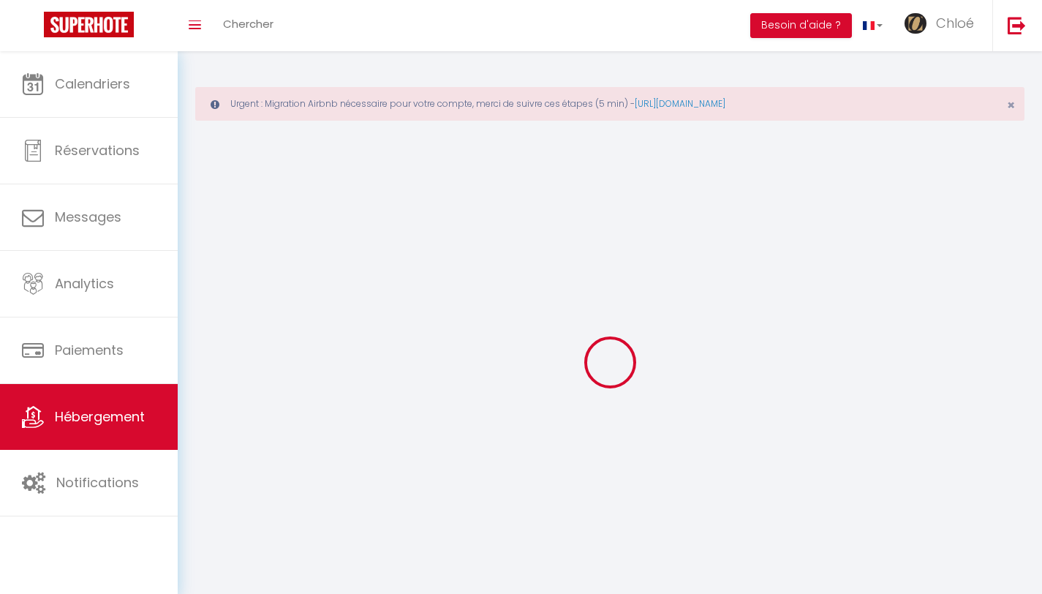
select select
checkbox input "false"
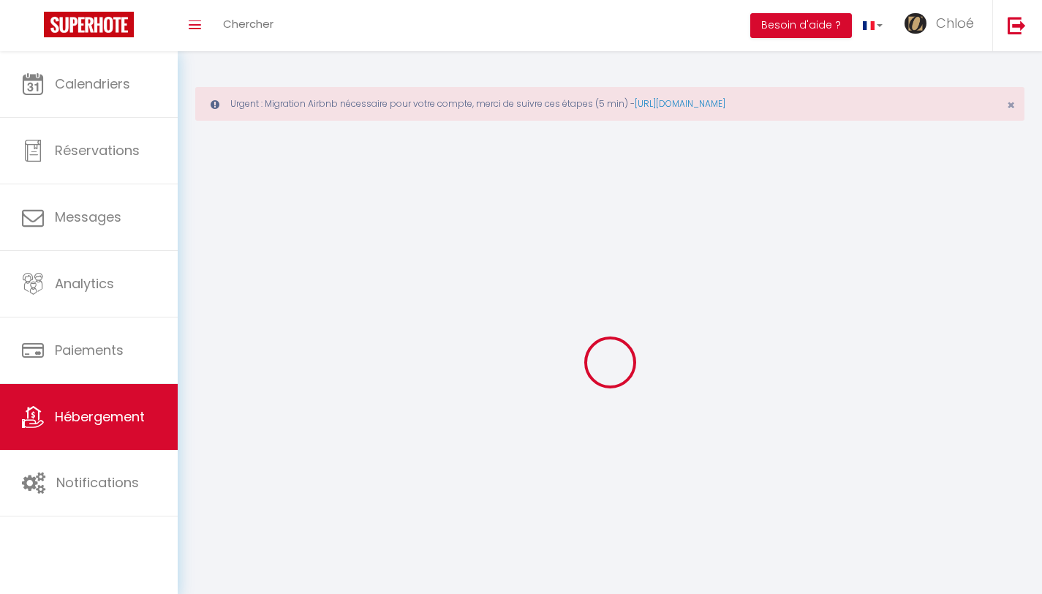
checkbox input "false"
select select
select select "1"
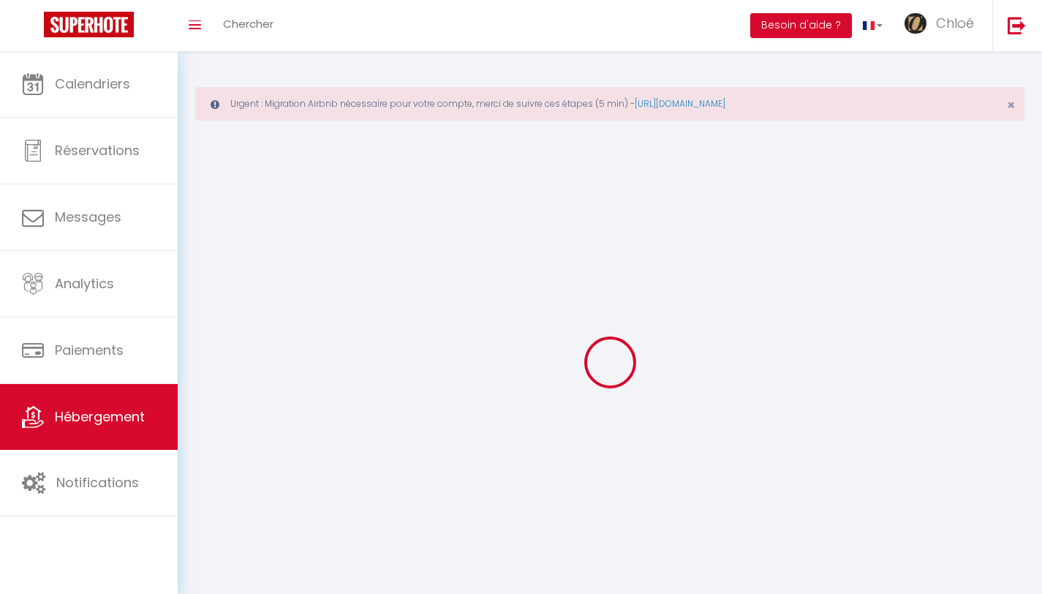
select select
select select "28"
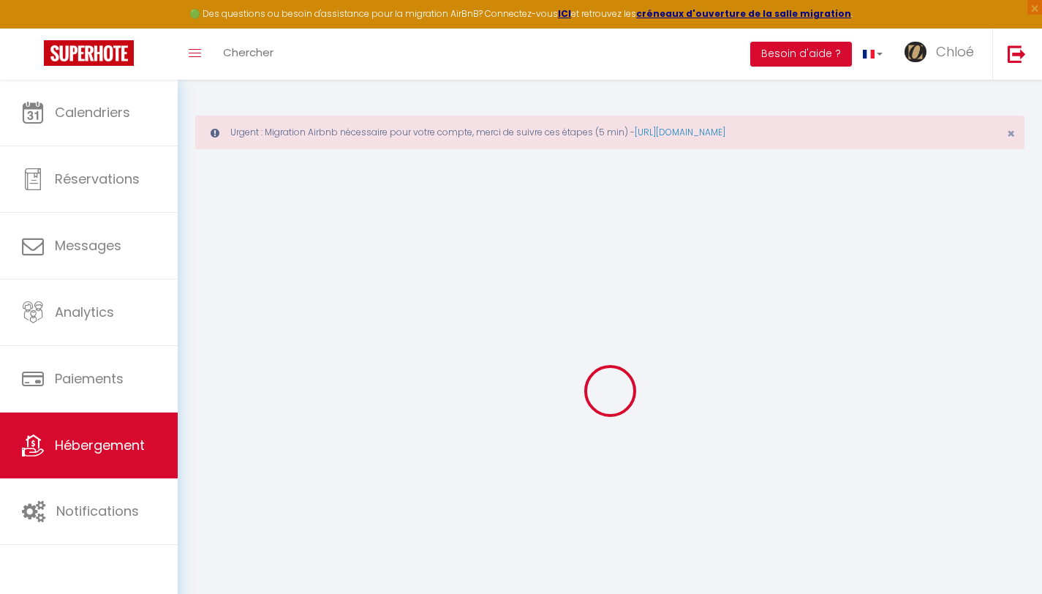
select select
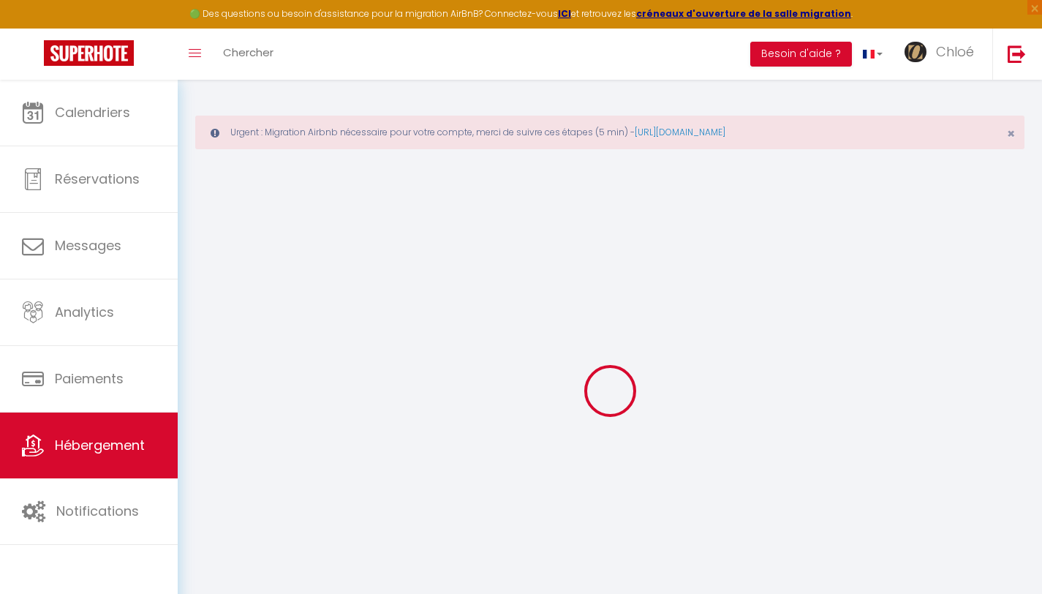
select select
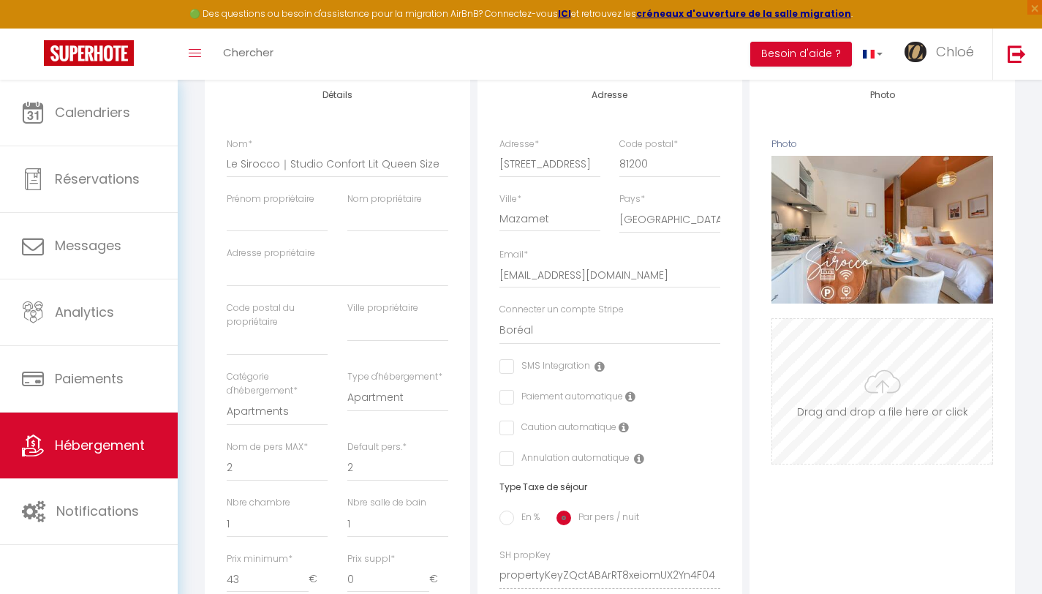
scroll to position [260, 0]
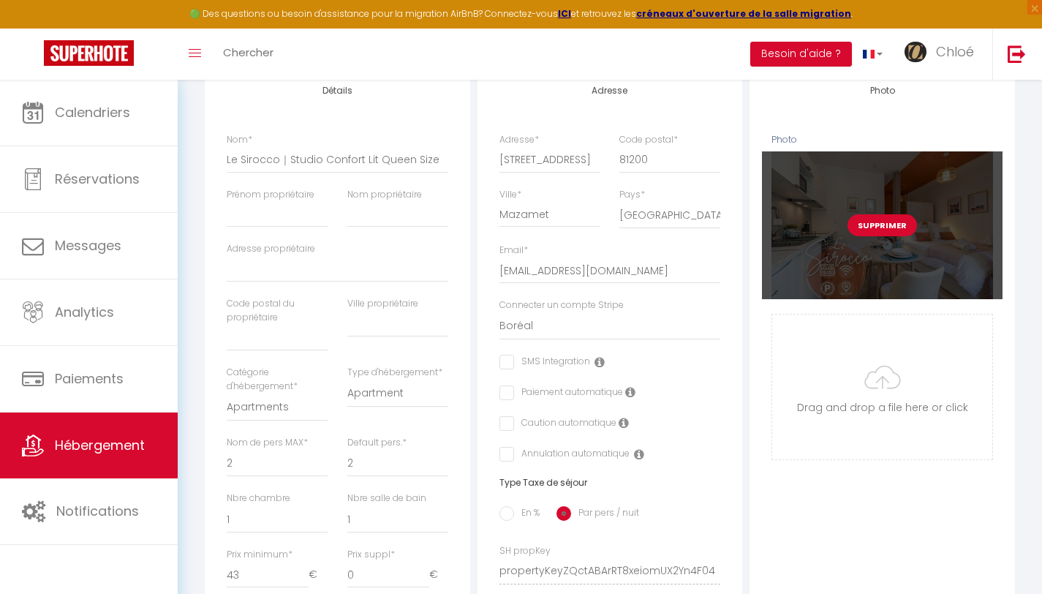
click at [882, 236] on button "Supprimer" at bounding box center [881, 225] width 69 height 22
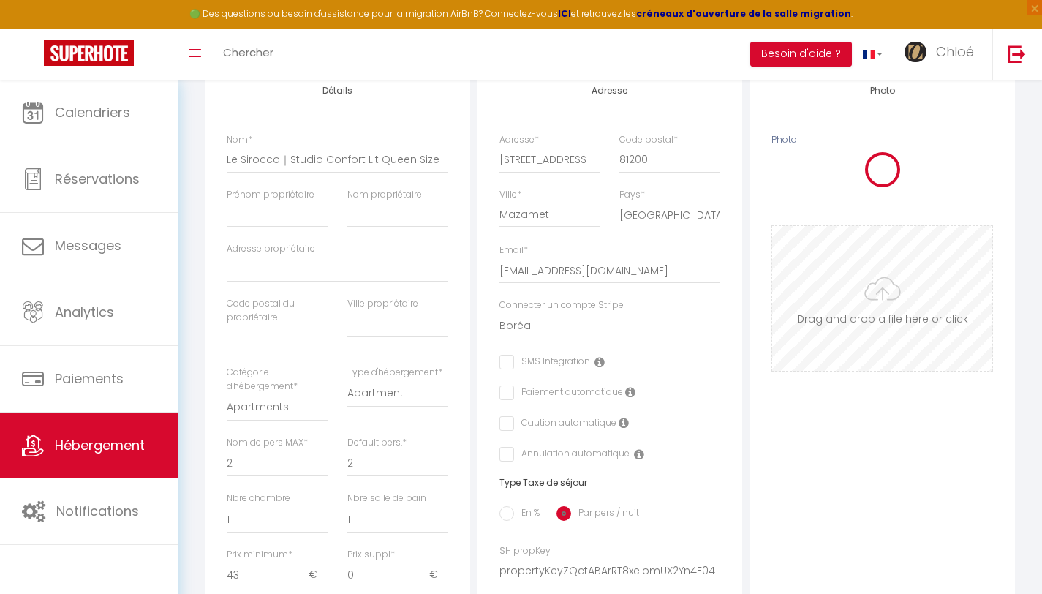
click at [879, 306] on input "Photo" at bounding box center [882, 298] width 220 height 145
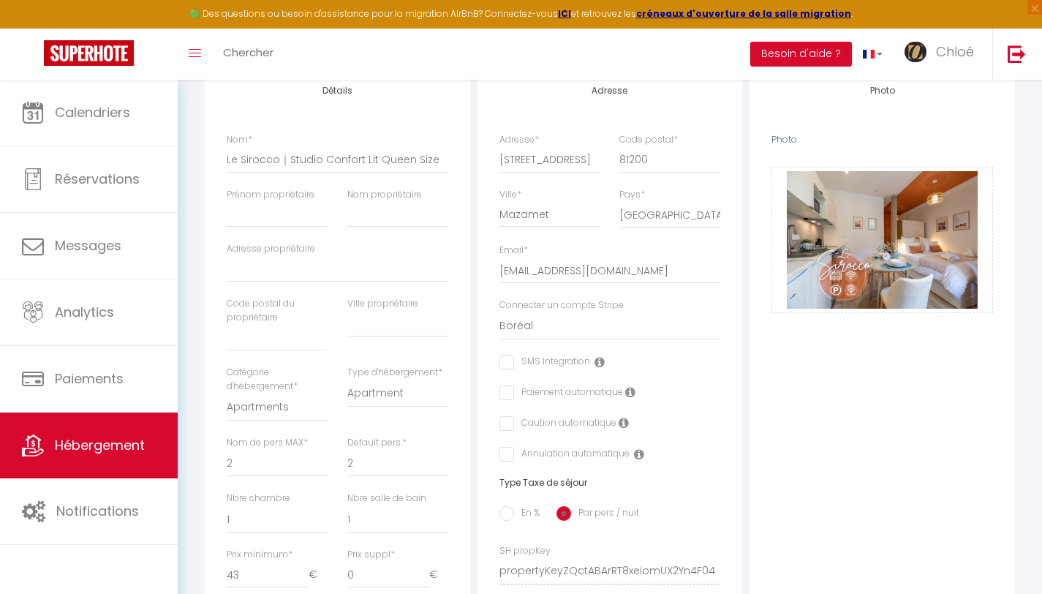
click at [907, 356] on div "Photo Photo Drag and drop a file here or click Ooops, something wrong appended.…" at bounding box center [881, 560] width 265 height 986
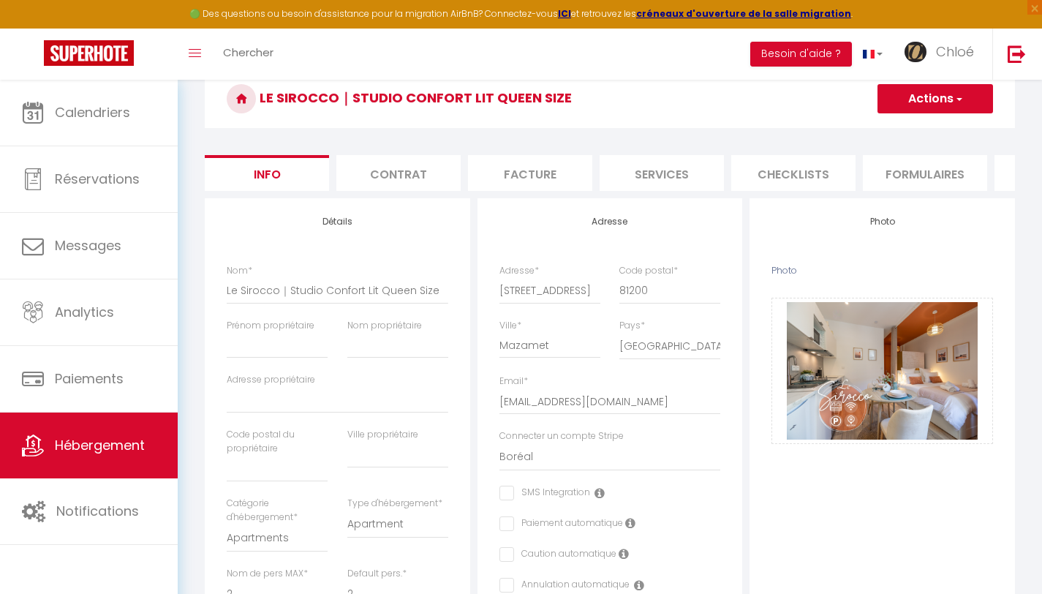
scroll to position [0, 0]
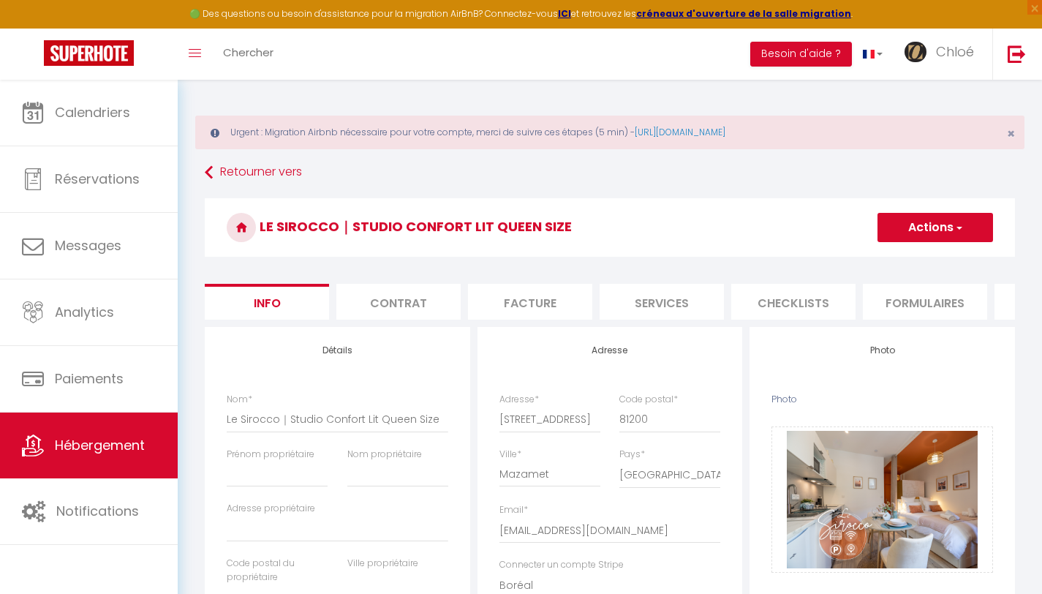
click at [936, 221] on button "Actions" at bounding box center [935, 227] width 116 height 29
click at [923, 254] on link "Enregistrer" at bounding box center [914, 259] width 156 height 19
click at [905, 224] on button "Actions" at bounding box center [935, 227] width 116 height 29
click at [902, 263] on input "Enregistrer" at bounding box center [877, 259] width 54 height 15
click at [861, 263] on input "Enregistrer" at bounding box center [877, 259] width 54 height 15
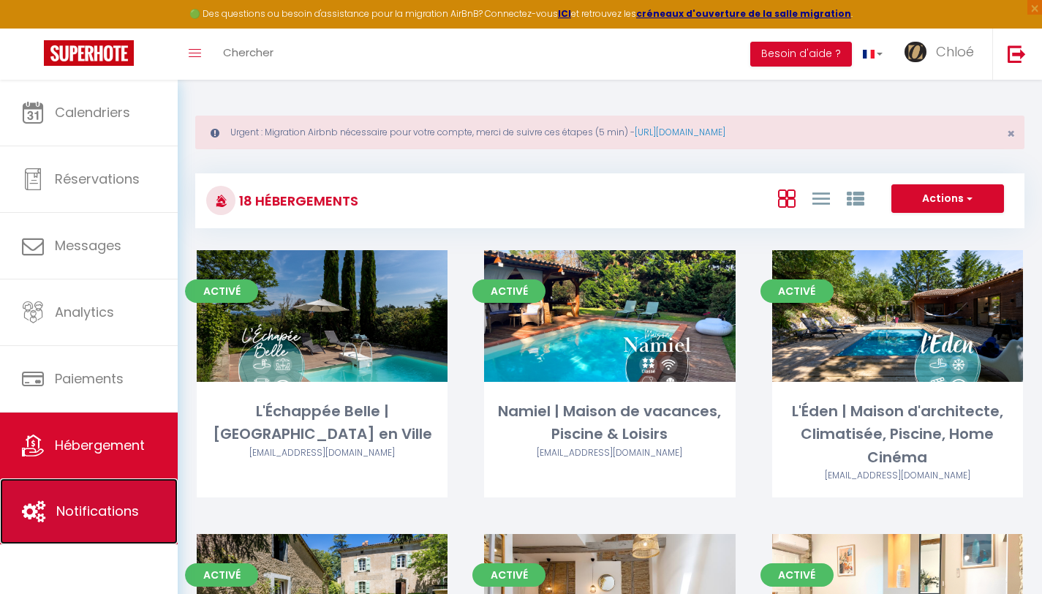
click at [64, 500] on link "Notifications" at bounding box center [89, 511] width 178 height 66
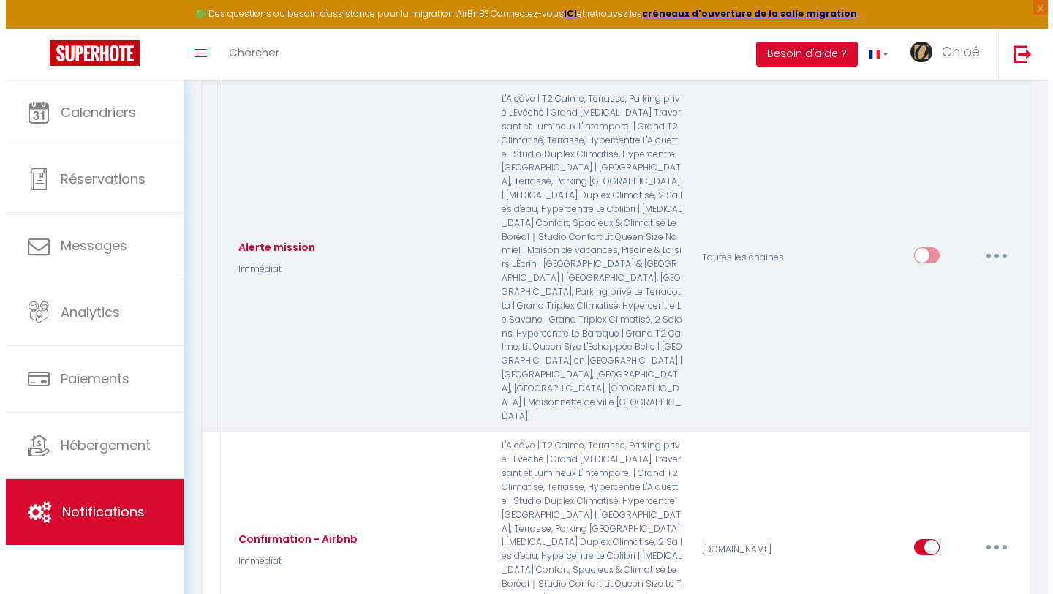
scroll to position [121, 0]
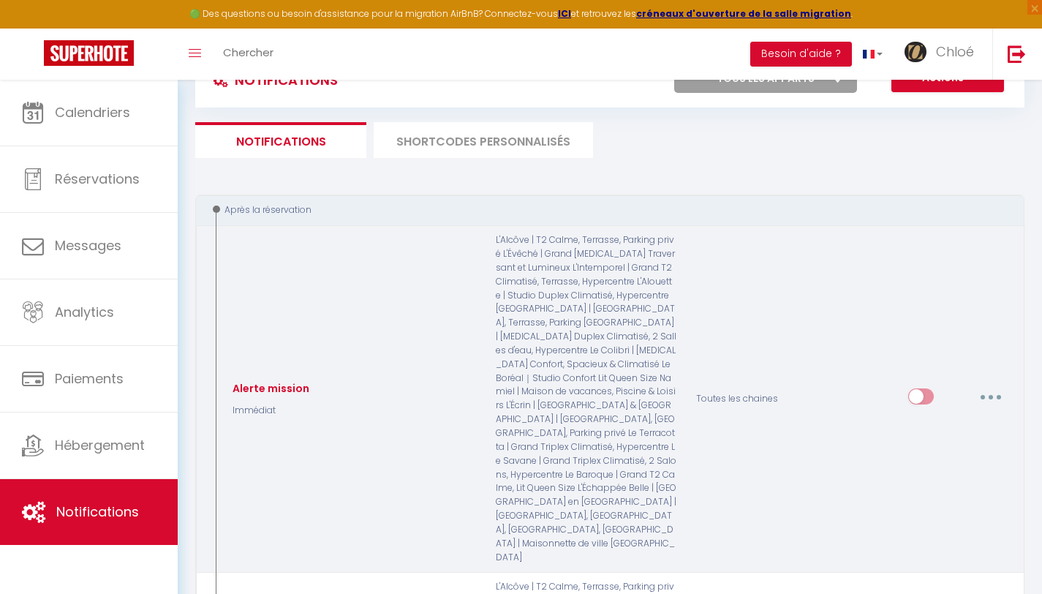
click at [985, 385] on button "button" at bounding box center [990, 396] width 41 height 23
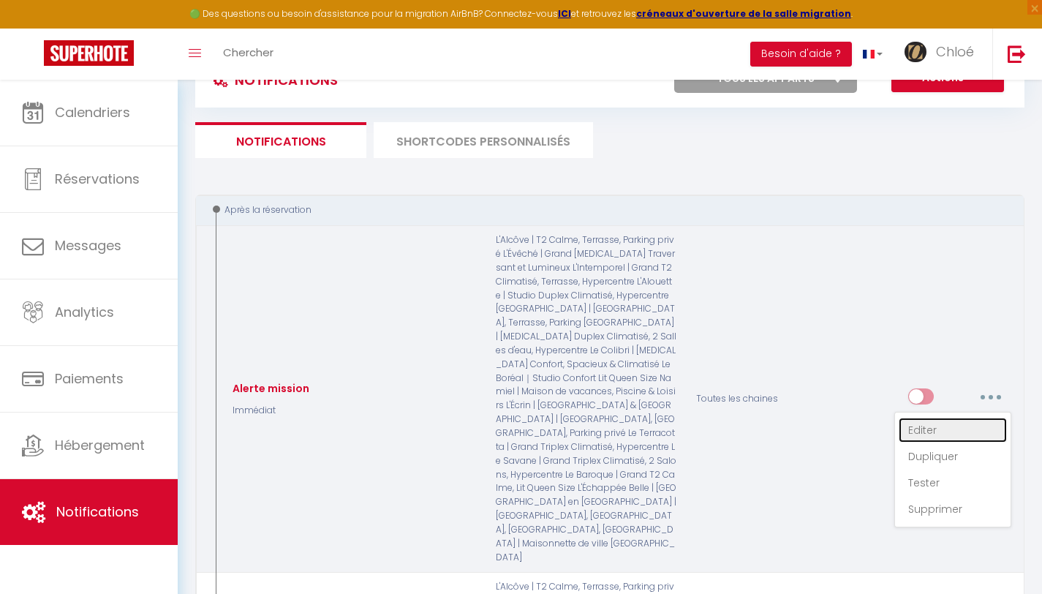
click at [933, 417] on link "Editer" at bounding box center [953, 429] width 108 height 25
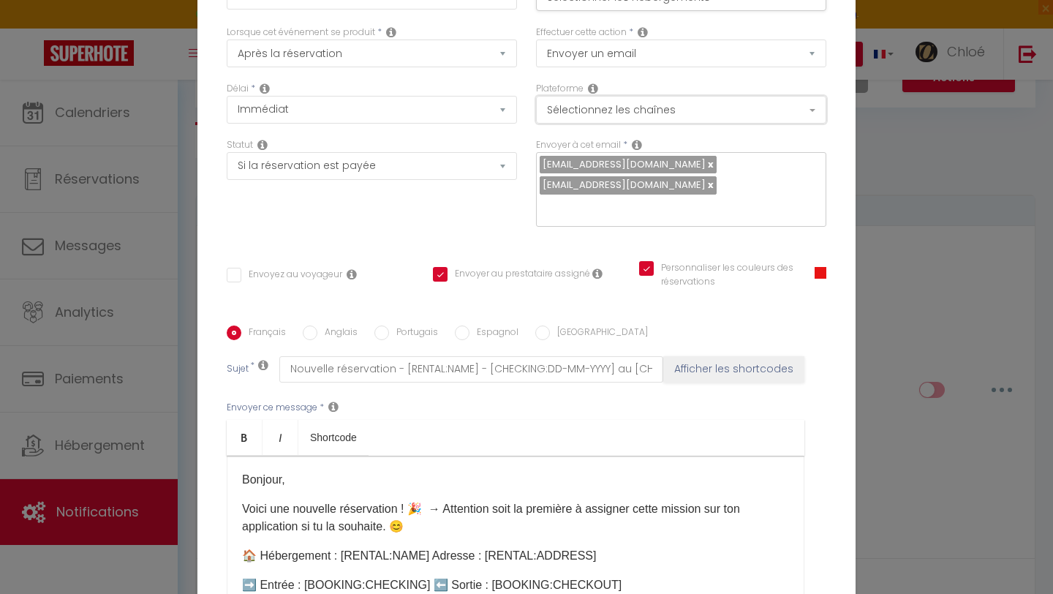
click at [650, 116] on button "Sélectionnez les chaînes" at bounding box center [681, 110] width 290 height 28
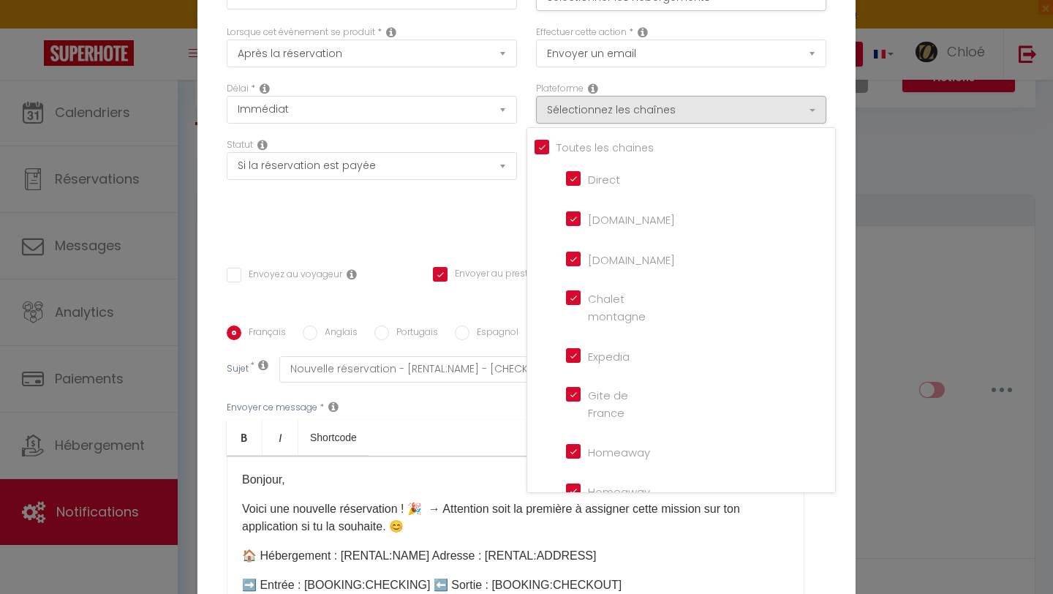
click at [516, 88] on div "Délai * Immédiat + 10 Minutes + 1 Heure + 2 Heures + 3 Heures + 4 Heures + 5 He…" at bounding box center [371, 110] width 309 height 56
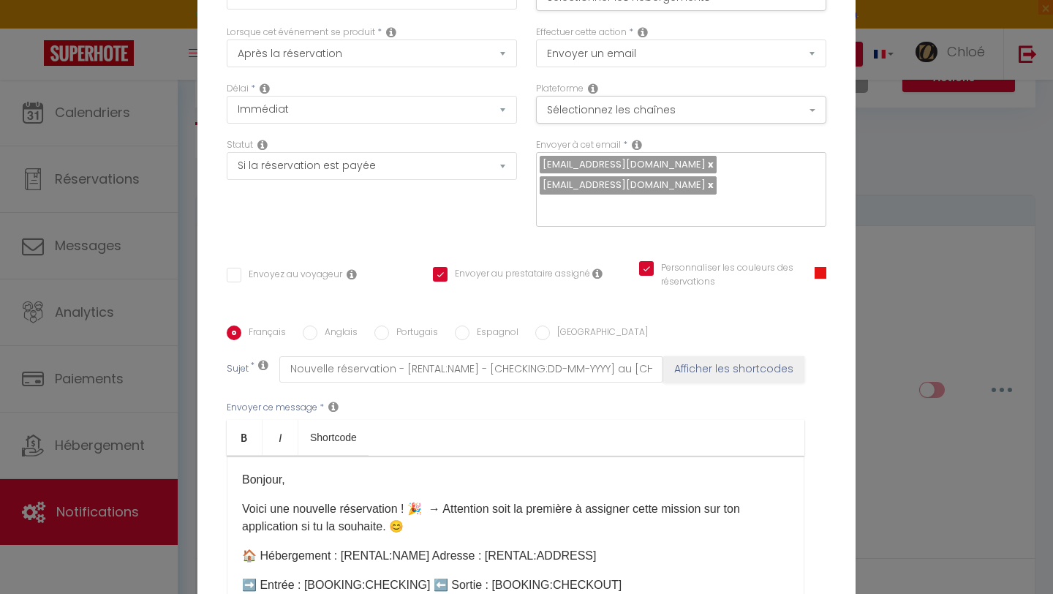
click at [786, 320] on div "Français Anglais Portugais Espagnol Italien Sujet * Nouvelle réservation - [REN…" at bounding box center [527, 472] width 600 height 339
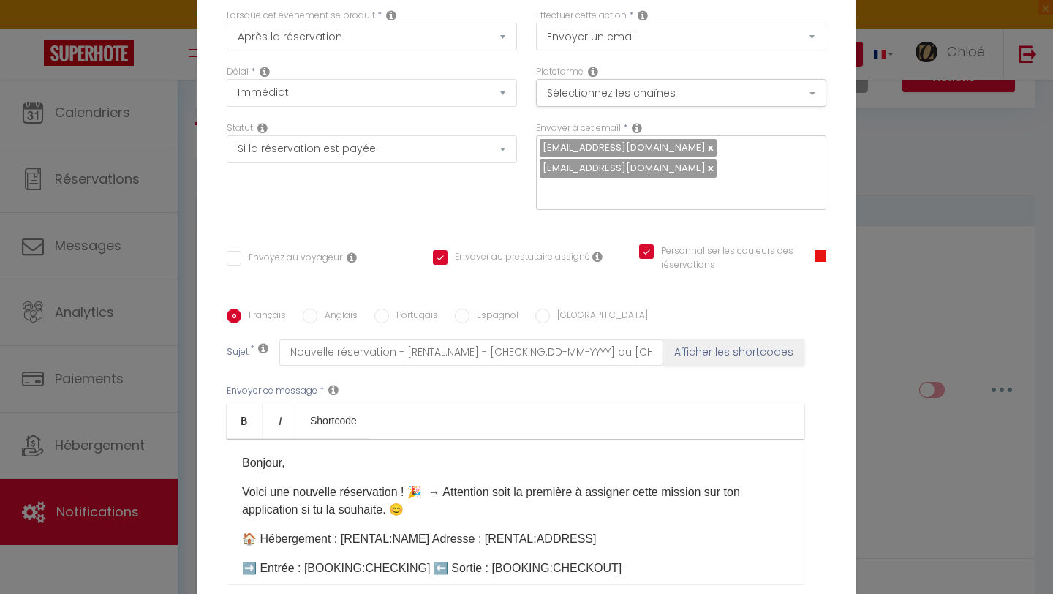
scroll to position [0, 0]
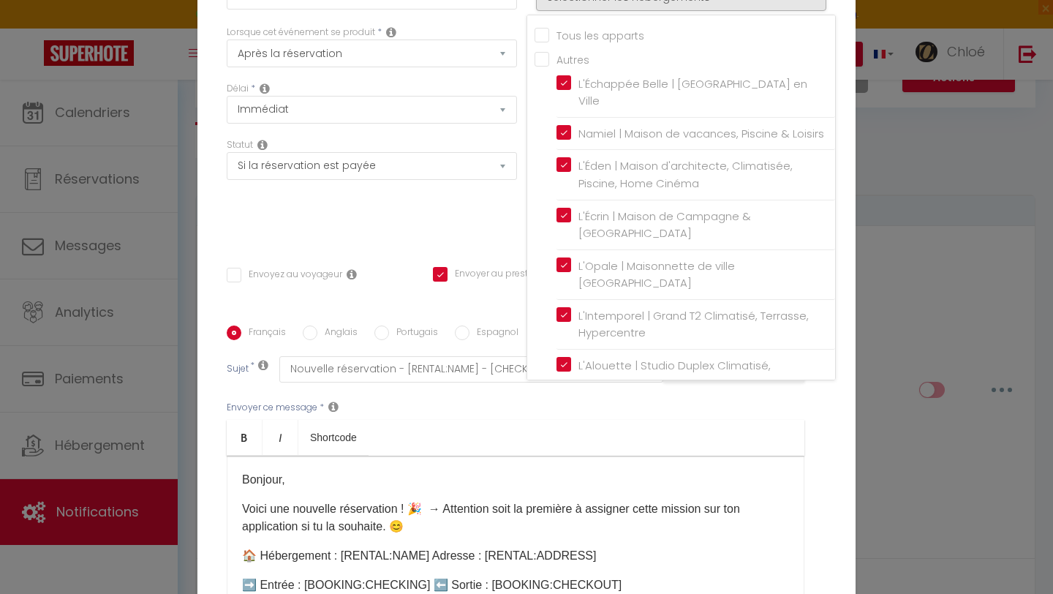
click at [566, 26] on input "Tous les apparts" at bounding box center [684, 33] width 300 height 15
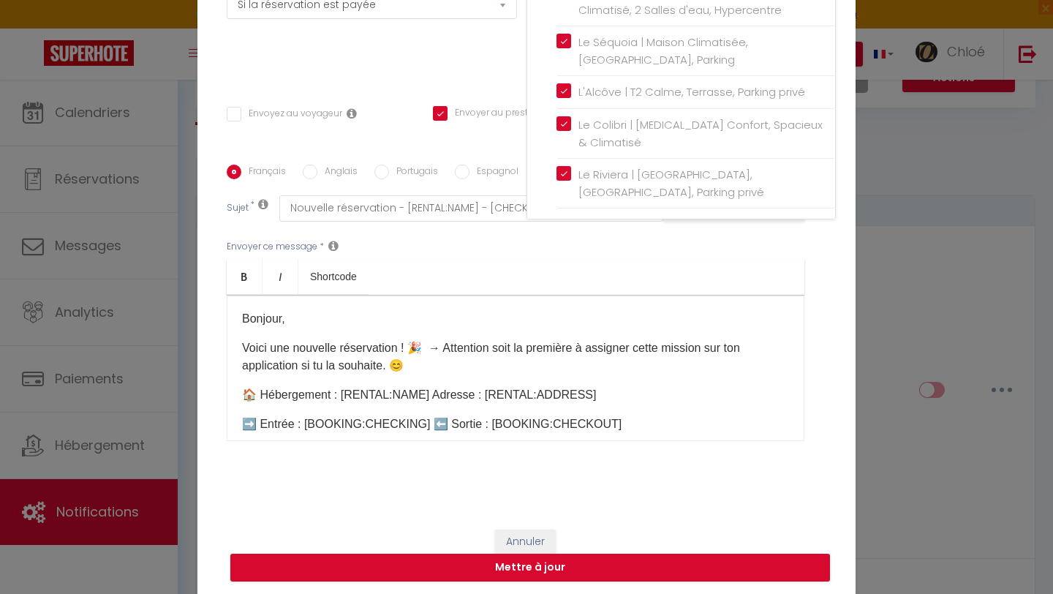
scroll to position [163, 0]
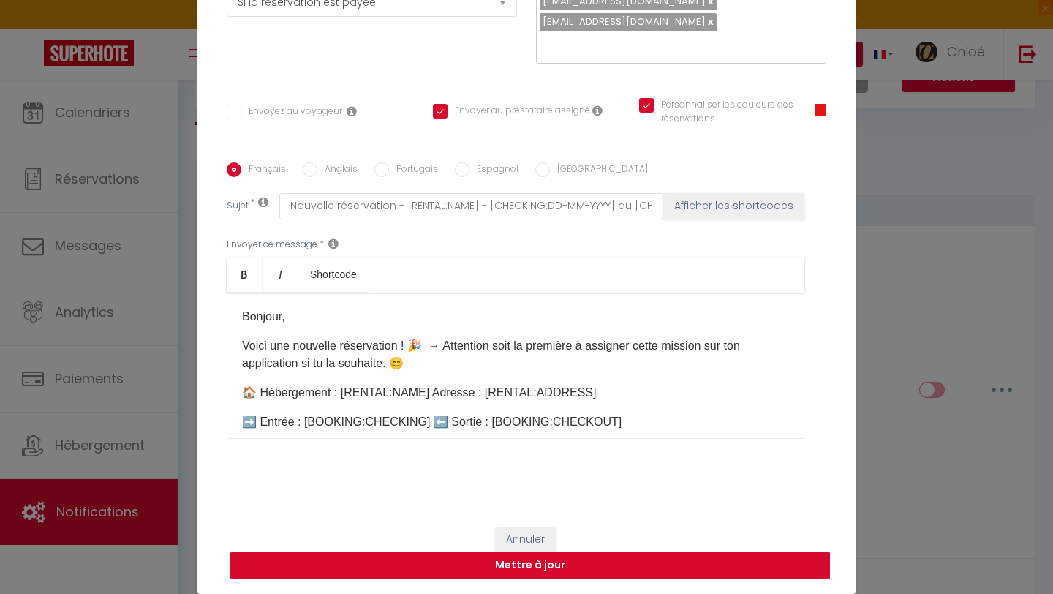
click at [642, 565] on button "Mettre à jour" at bounding box center [530, 565] width 600 height 28
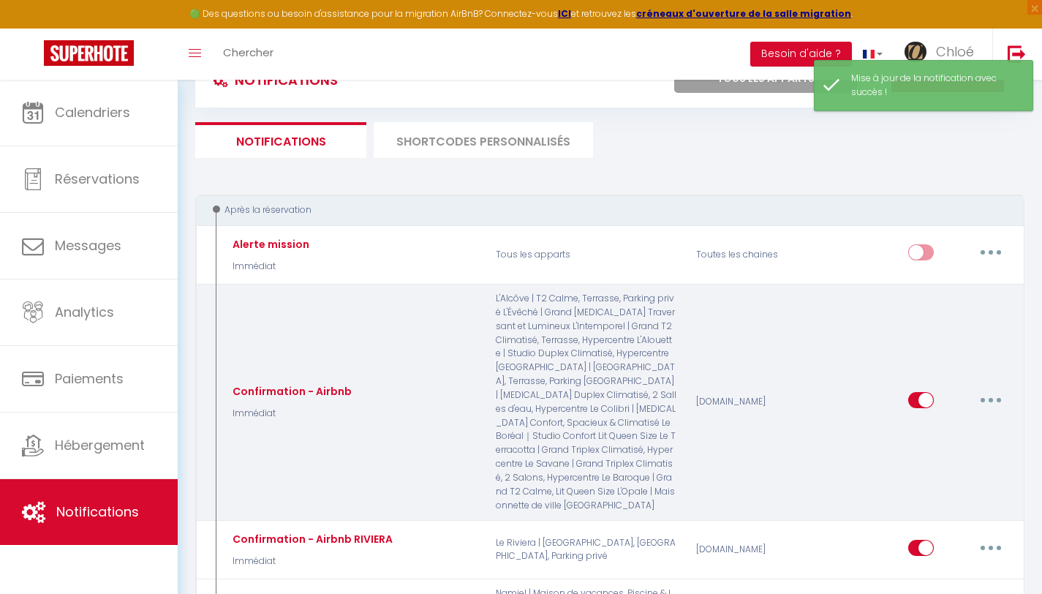
click at [996, 392] on button "button" at bounding box center [990, 399] width 41 height 23
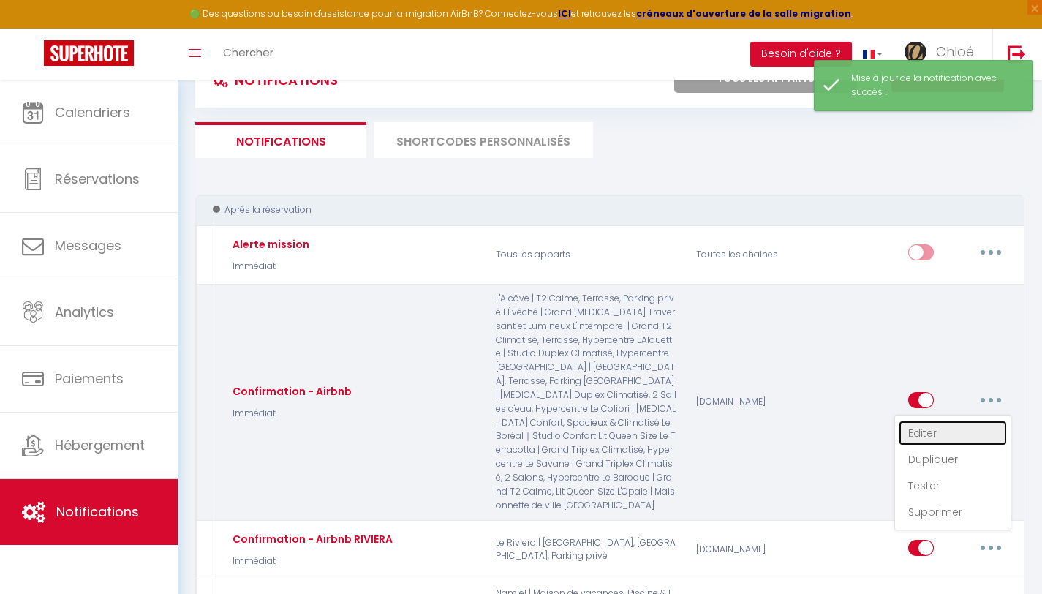
click at [945, 426] on link "Editer" at bounding box center [953, 432] width 108 height 25
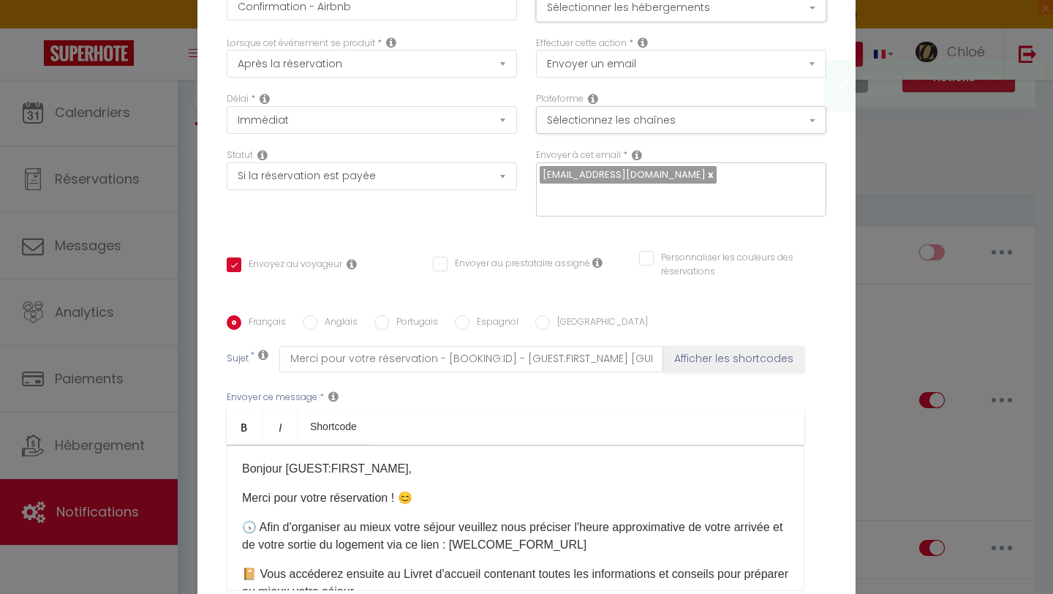
click at [710, 16] on button "Sélectionner les hébergements" at bounding box center [681, 8] width 290 height 28
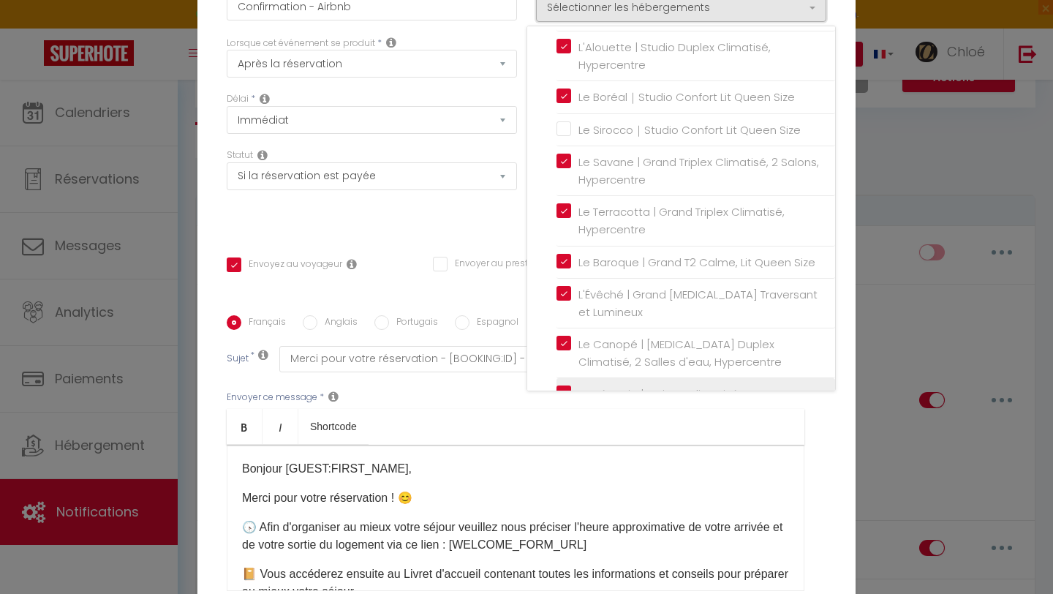
scroll to position [289, 0]
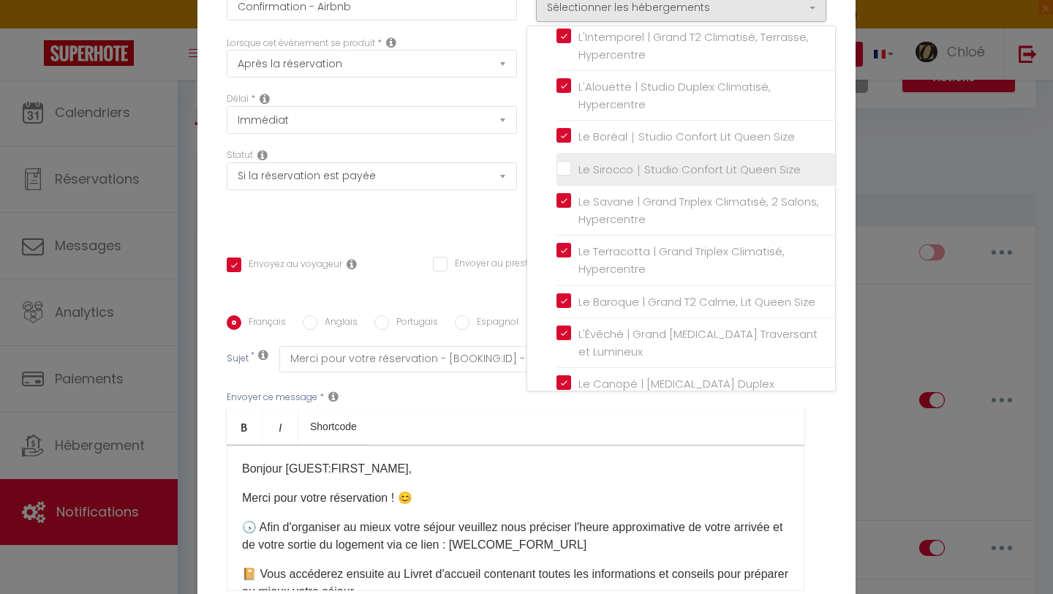
click at [678, 177] on input "Le Sirocco｜Studio Confort Lit Queen Size" at bounding box center [695, 169] width 279 height 15
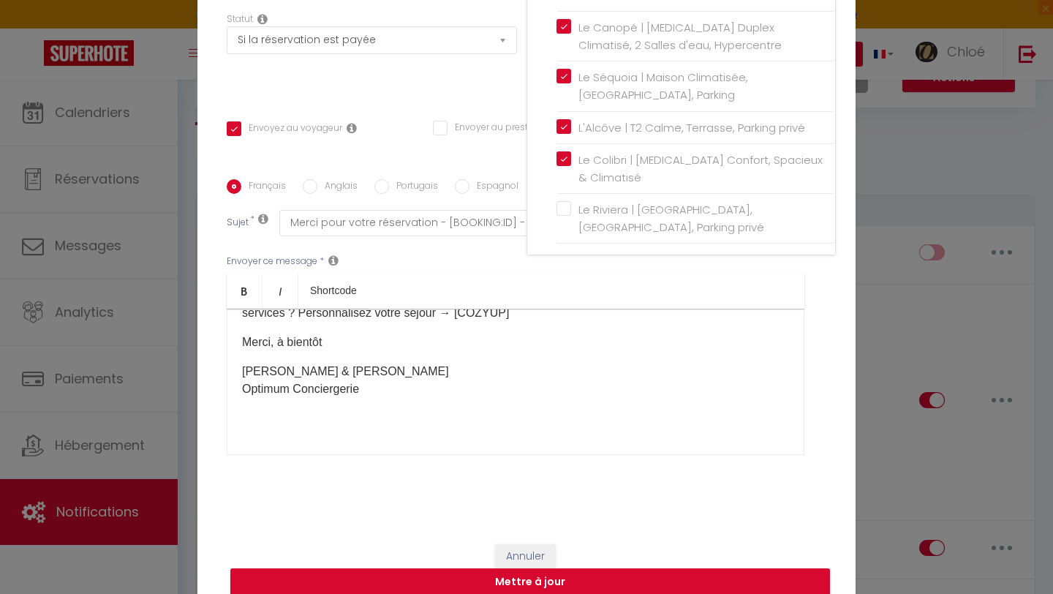
scroll to position [238, 0]
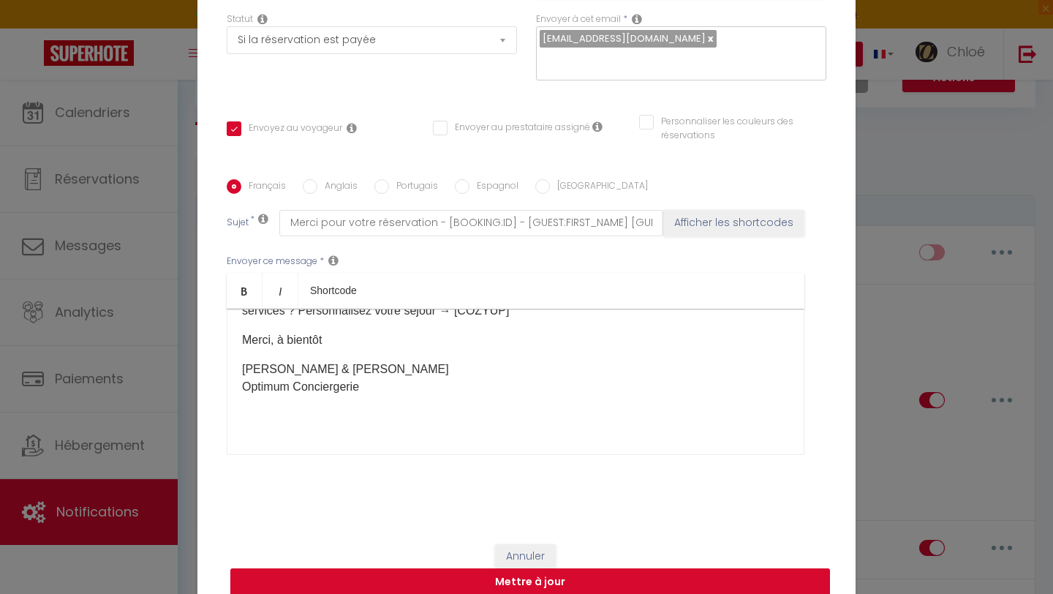
click at [536, 584] on button "Mettre à jour" at bounding box center [530, 582] width 600 height 28
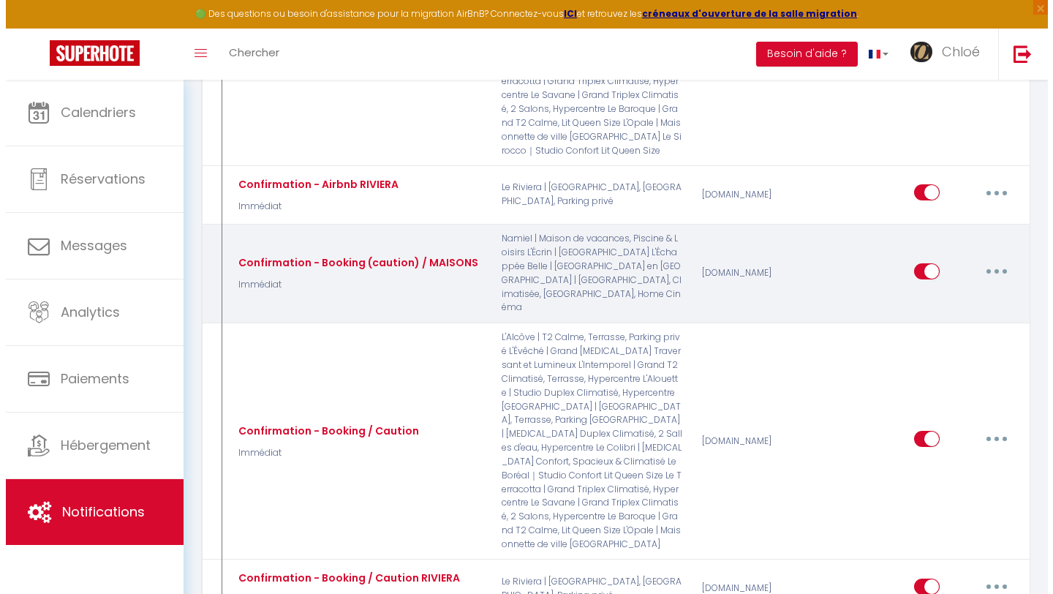
scroll to position [499, 0]
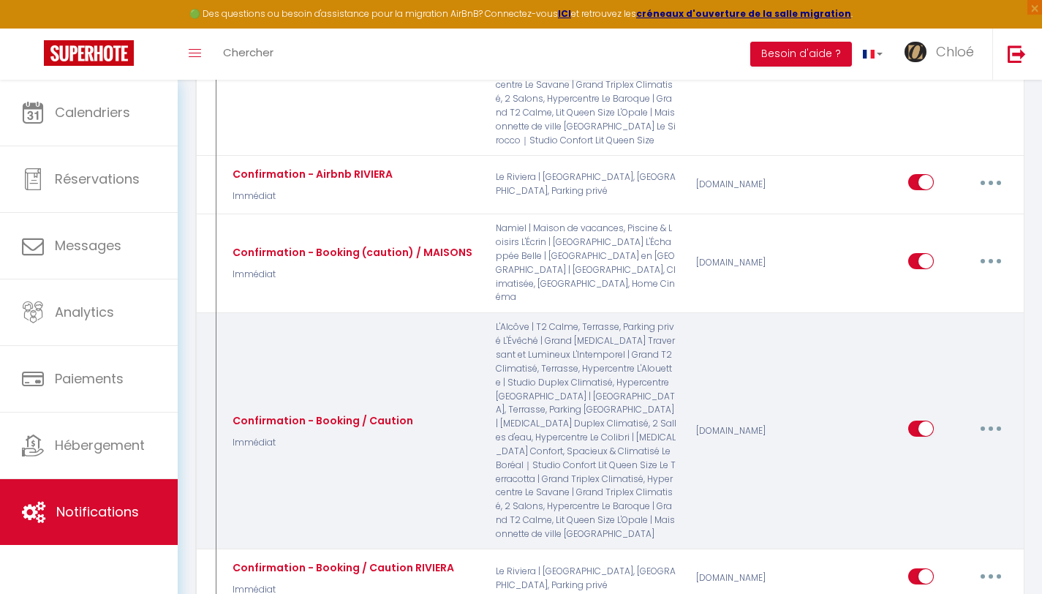
click at [997, 417] on button "button" at bounding box center [990, 428] width 41 height 23
click at [944, 450] on link "Editer" at bounding box center [953, 462] width 108 height 25
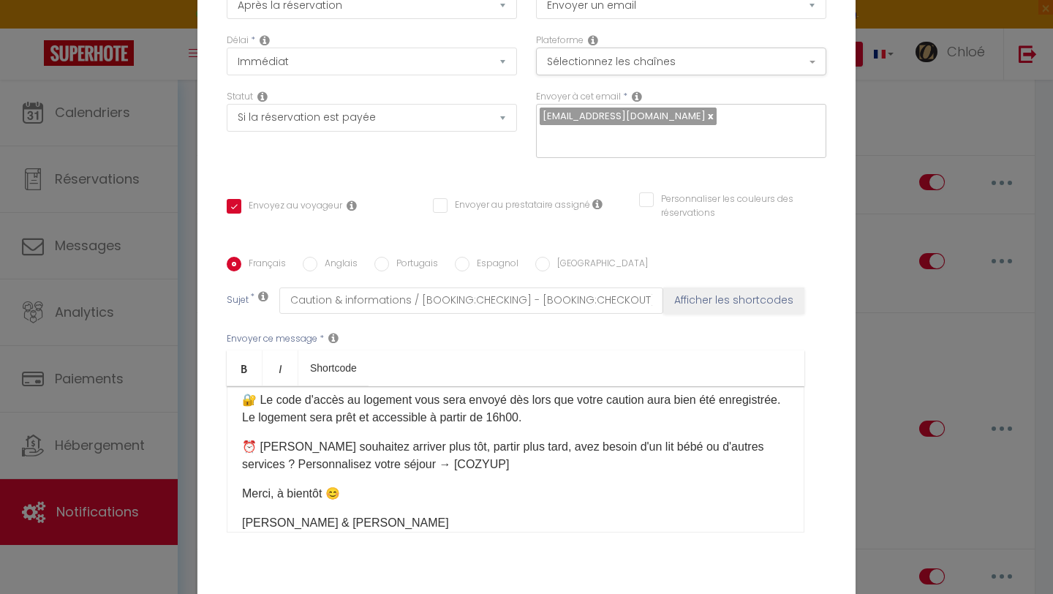
scroll to position [0, 0]
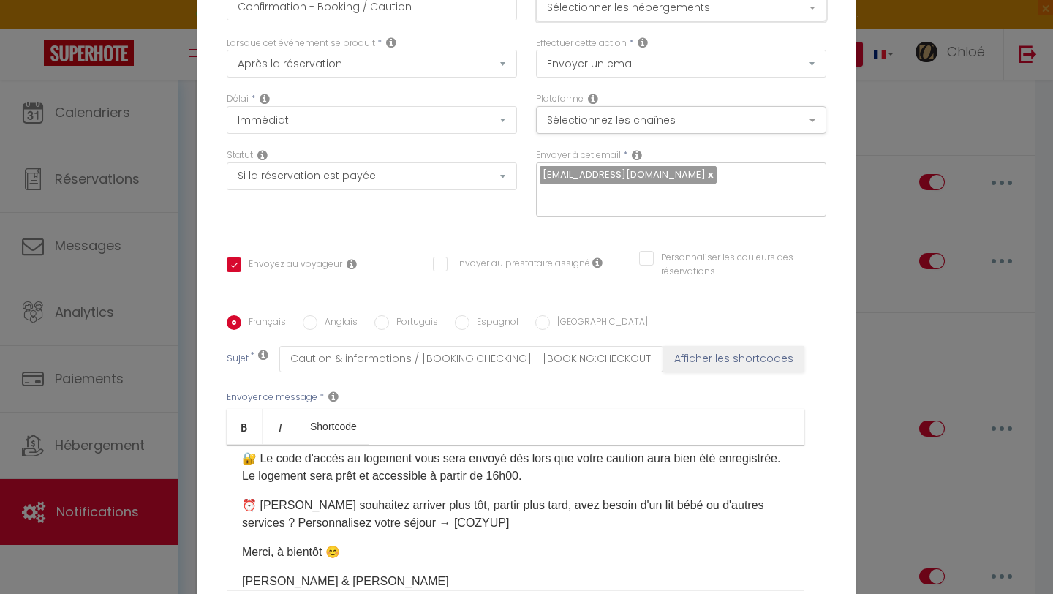
click at [666, 14] on button "Sélectionner les hébergements" at bounding box center [681, 8] width 290 height 28
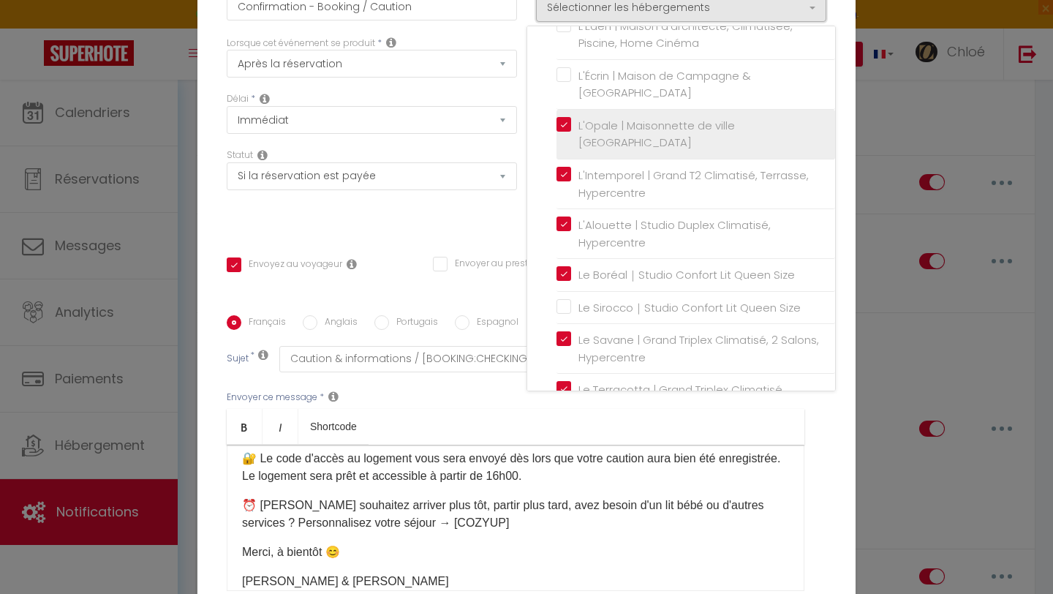
scroll to position [190, 0]
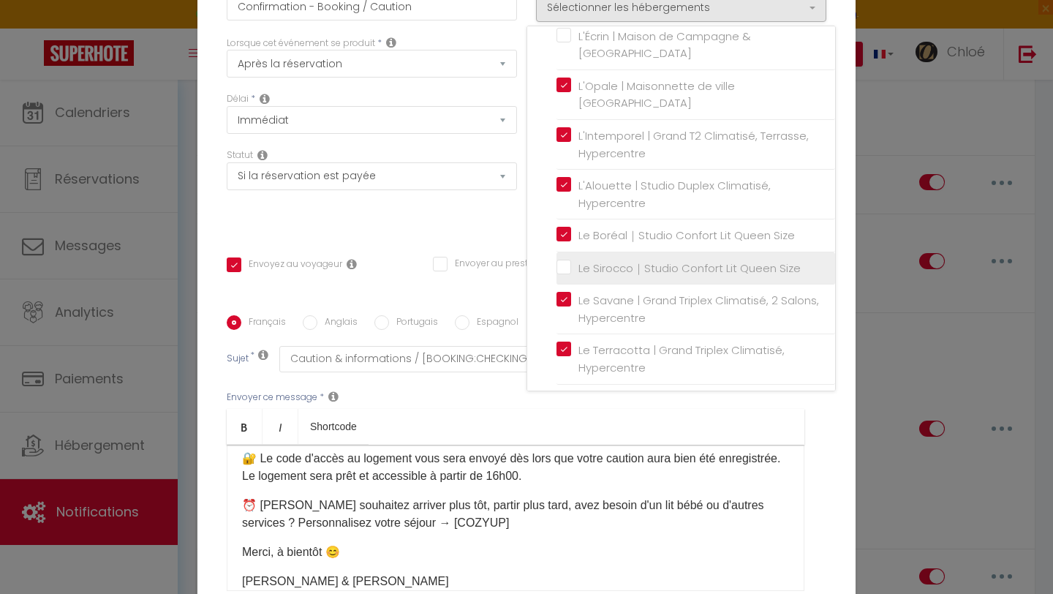
click at [638, 276] on input "Le Sirocco｜Studio Confort Lit Queen Size" at bounding box center [695, 268] width 279 height 15
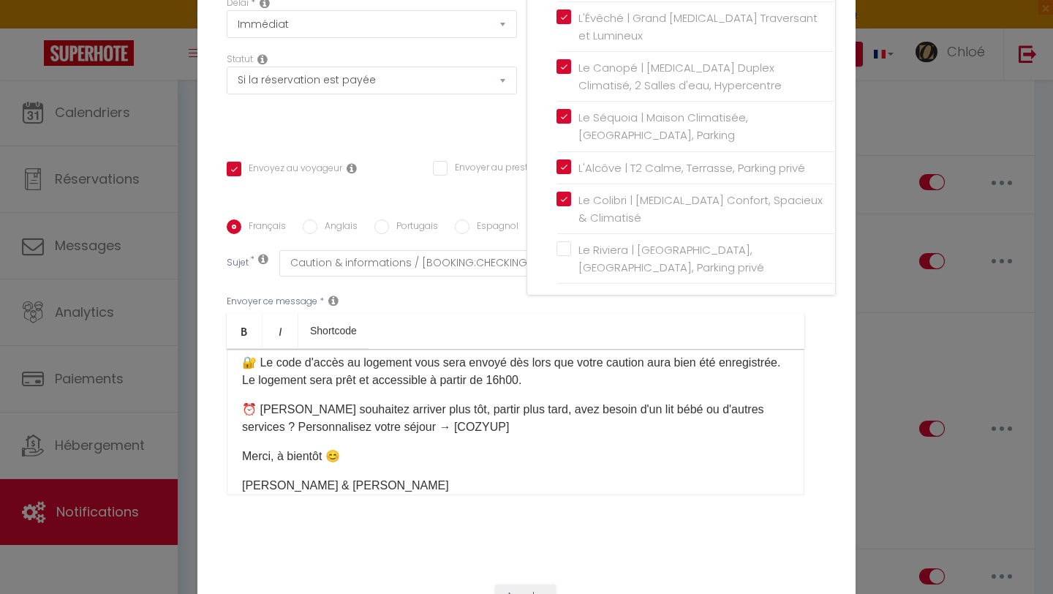
scroll to position [153, 0]
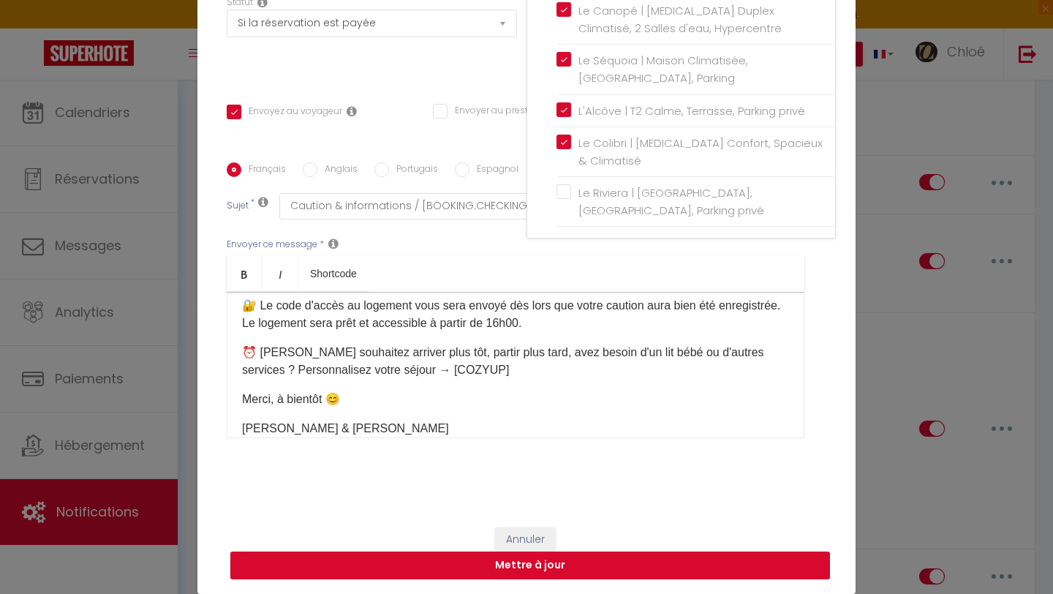
click at [551, 564] on button "Mettre à jour" at bounding box center [530, 565] width 600 height 28
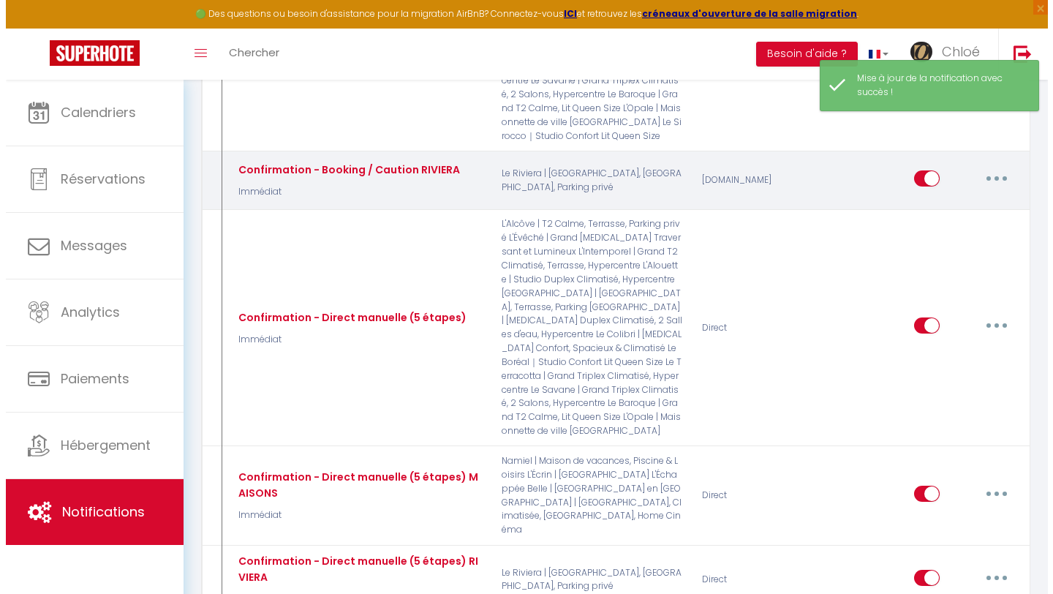
scroll to position [929, 0]
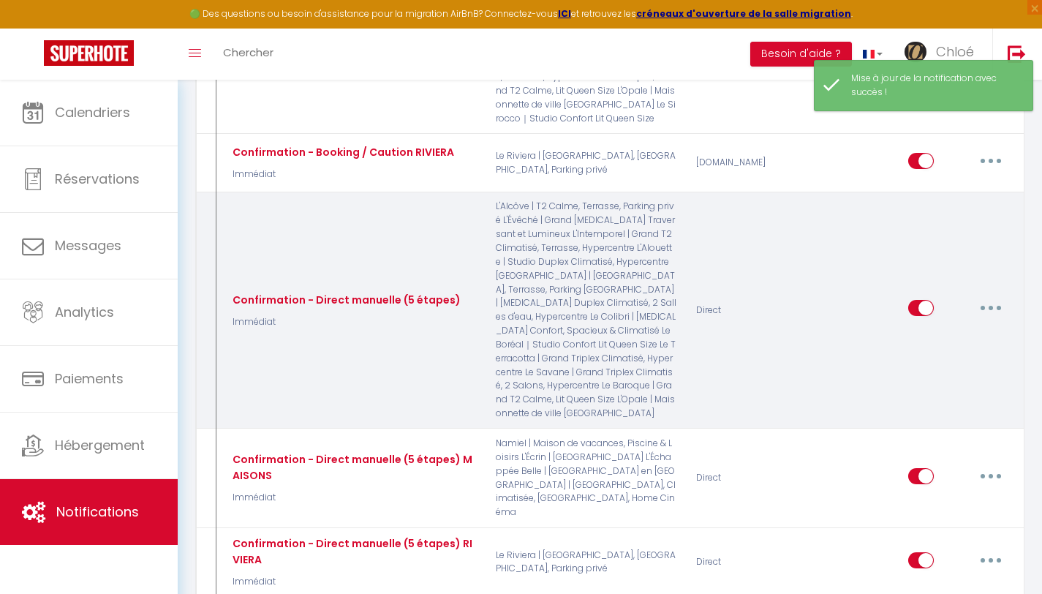
click at [995, 296] on button "button" at bounding box center [990, 307] width 41 height 23
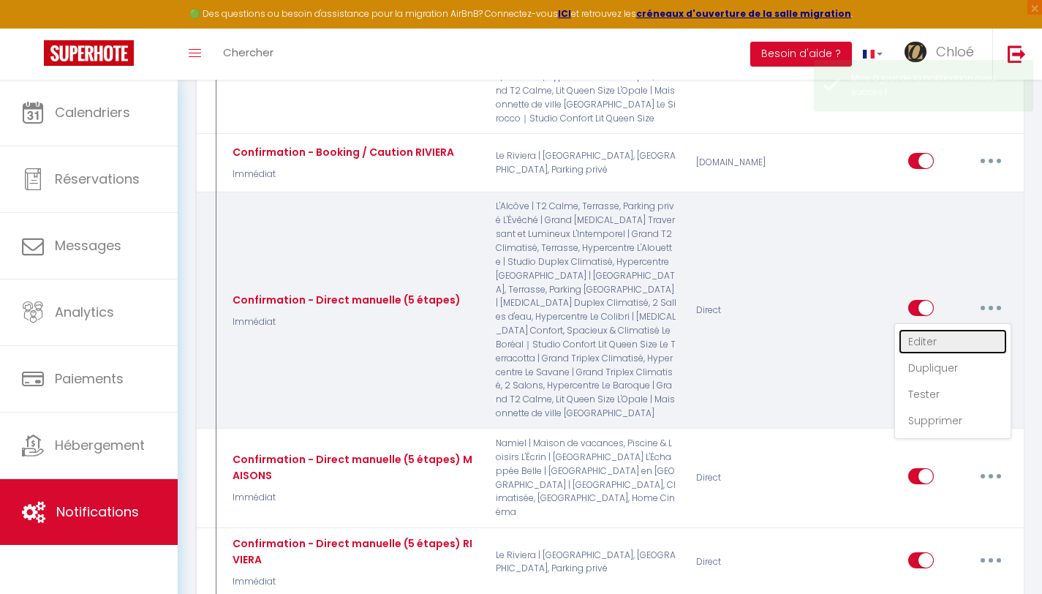
click at [935, 329] on link "Editer" at bounding box center [953, 341] width 108 height 25
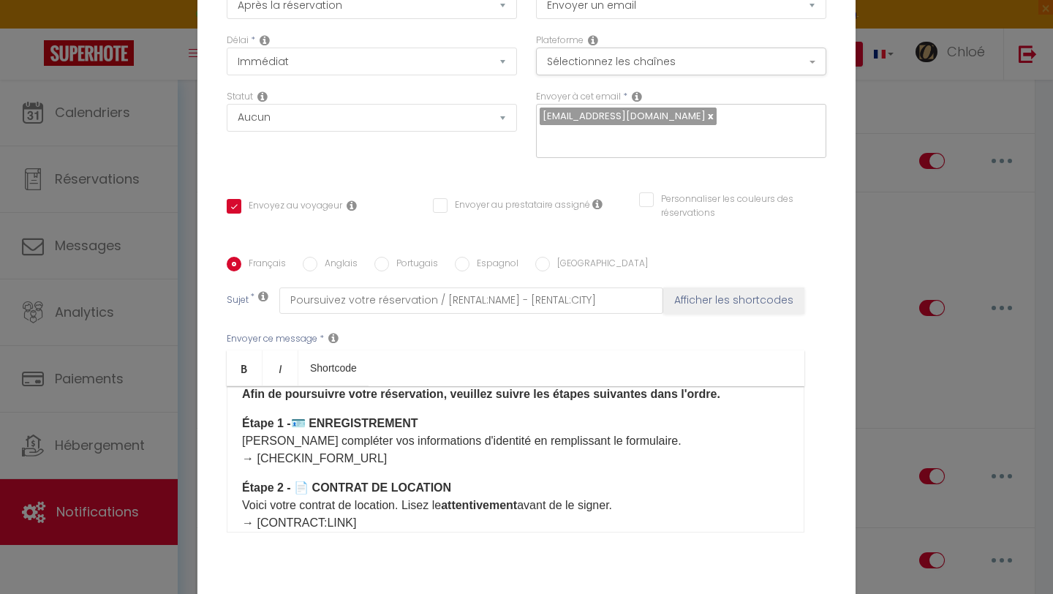
scroll to position [0, 0]
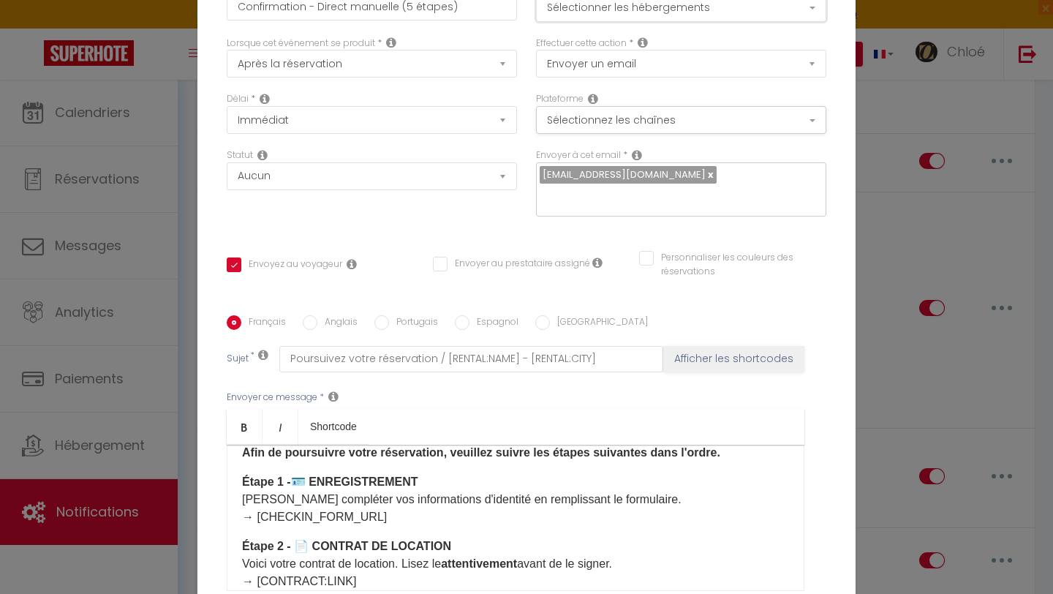
click at [691, 12] on button "Sélectionner les hébergements" at bounding box center [681, 8] width 290 height 28
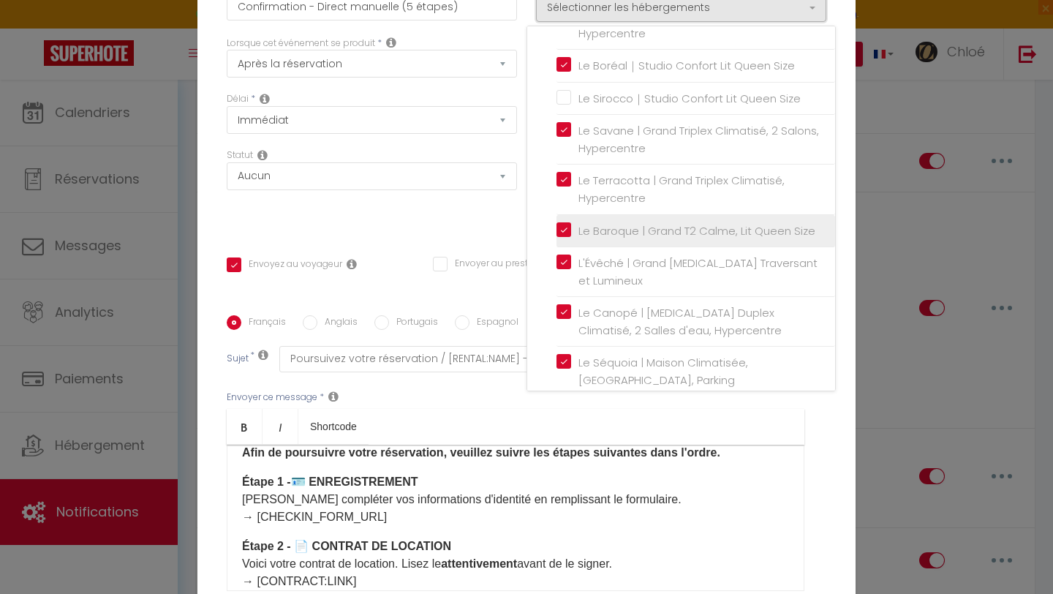
scroll to position [277, 0]
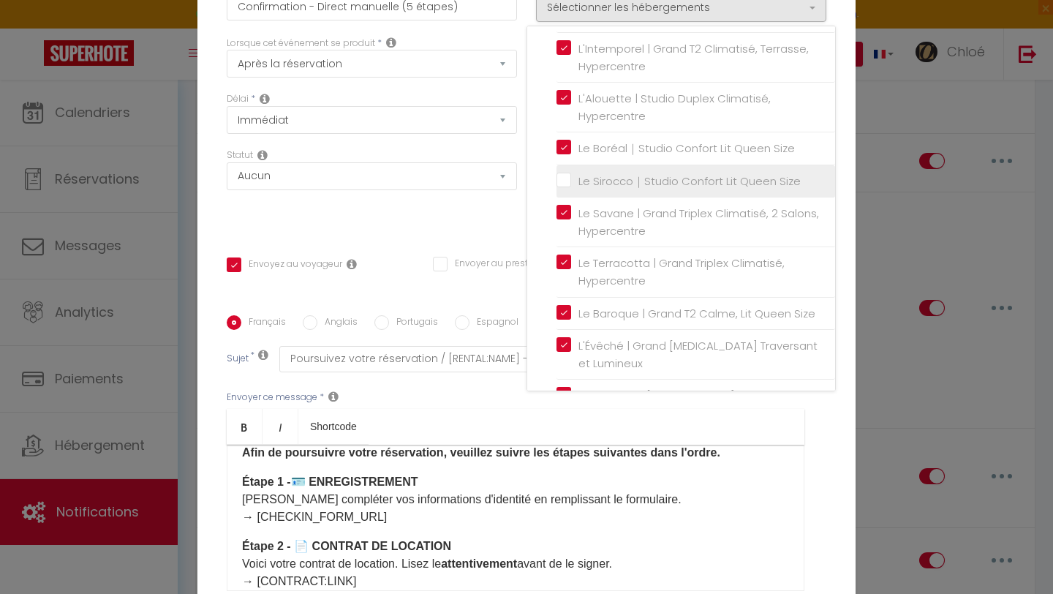
click at [648, 198] on li "Le Sirocco｜Studio Confort Lit Queen Size" at bounding box center [695, 181] width 279 height 33
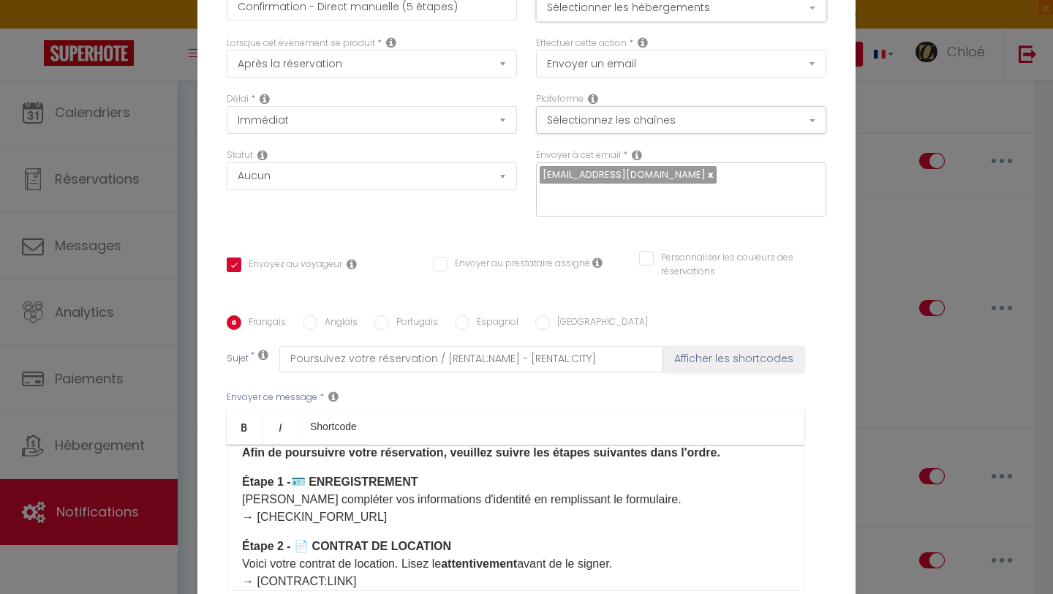
click at [713, 9] on button "Sélectionner les hébergements" at bounding box center [681, 8] width 290 height 28
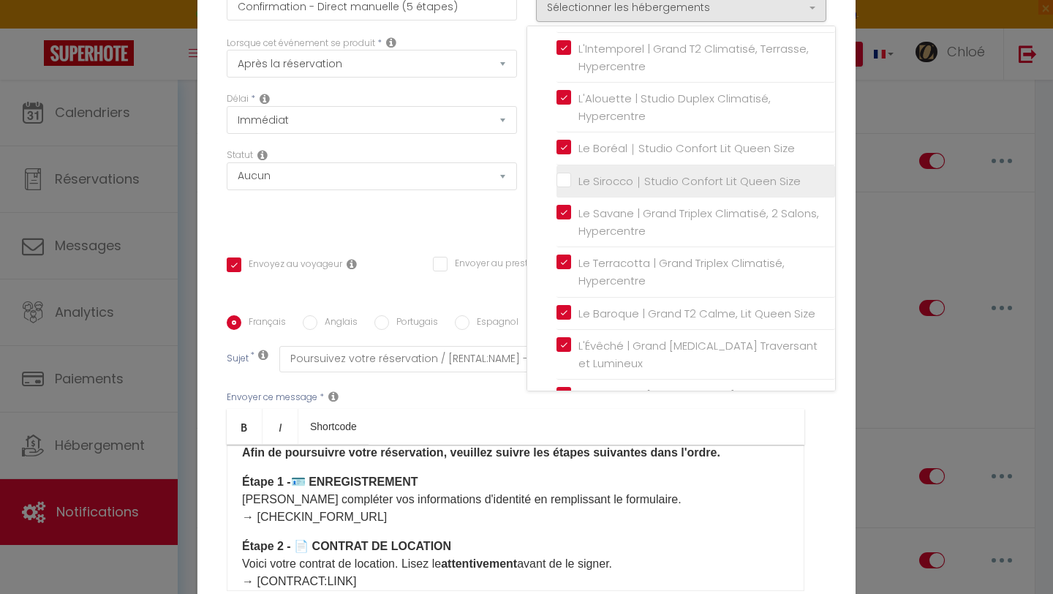
click at [559, 189] on input "Le Sirocco｜Studio Confort Lit Queen Size" at bounding box center [695, 181] width 279 height 15
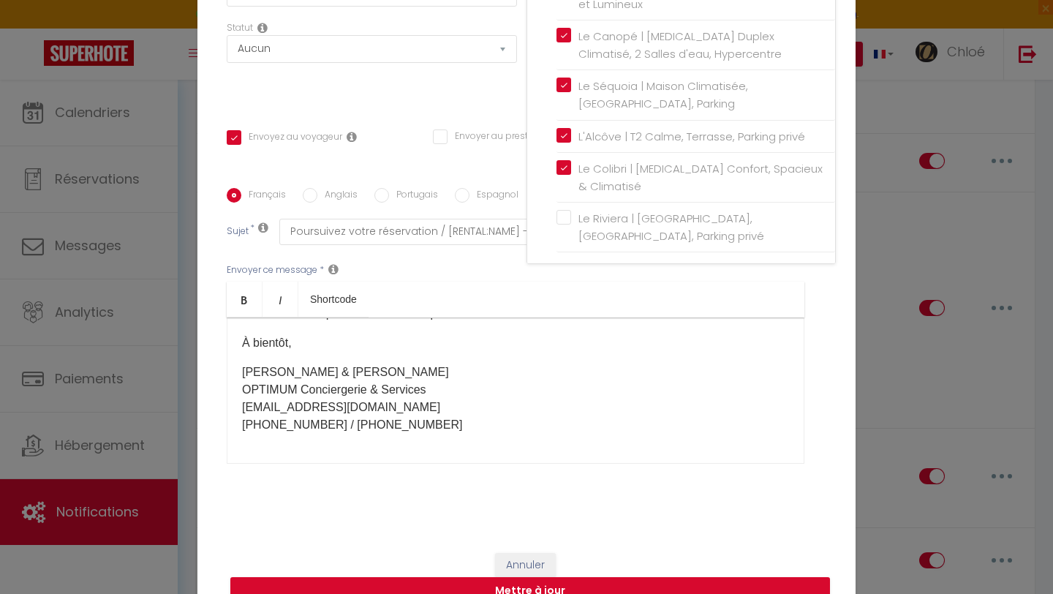
scroll to position [153, 0]
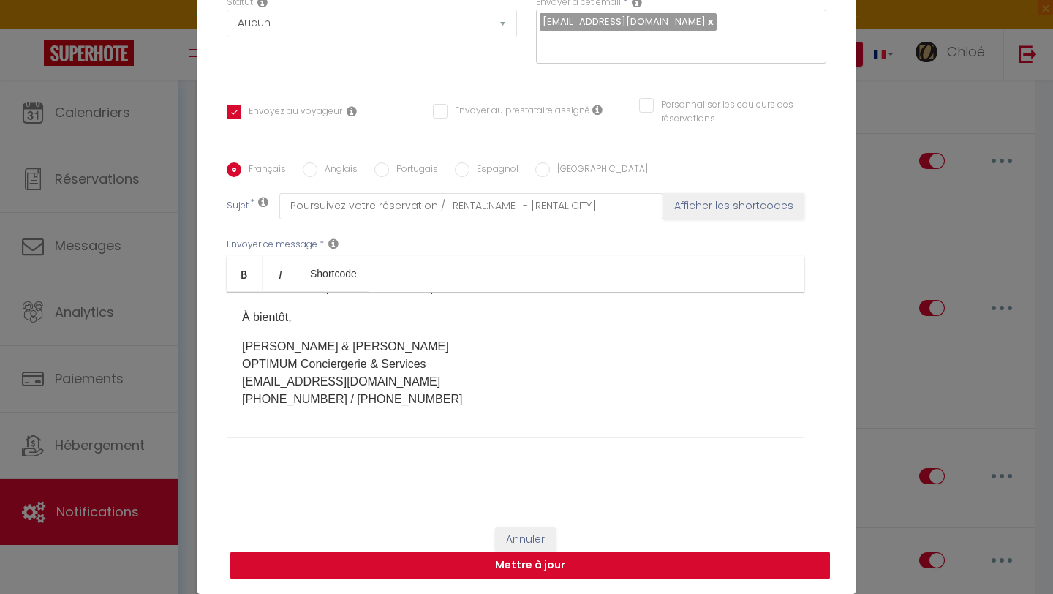
click at [510, 564] on button "Mettre à jour" at bounding box center [530, 565] width 600 height 28
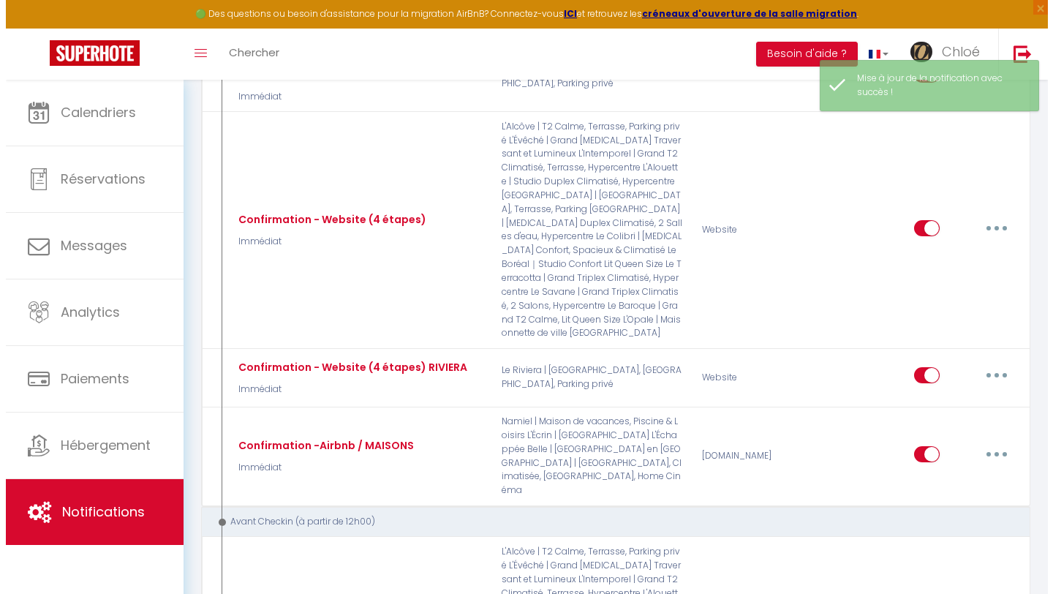
scroll to position [1433, 0]
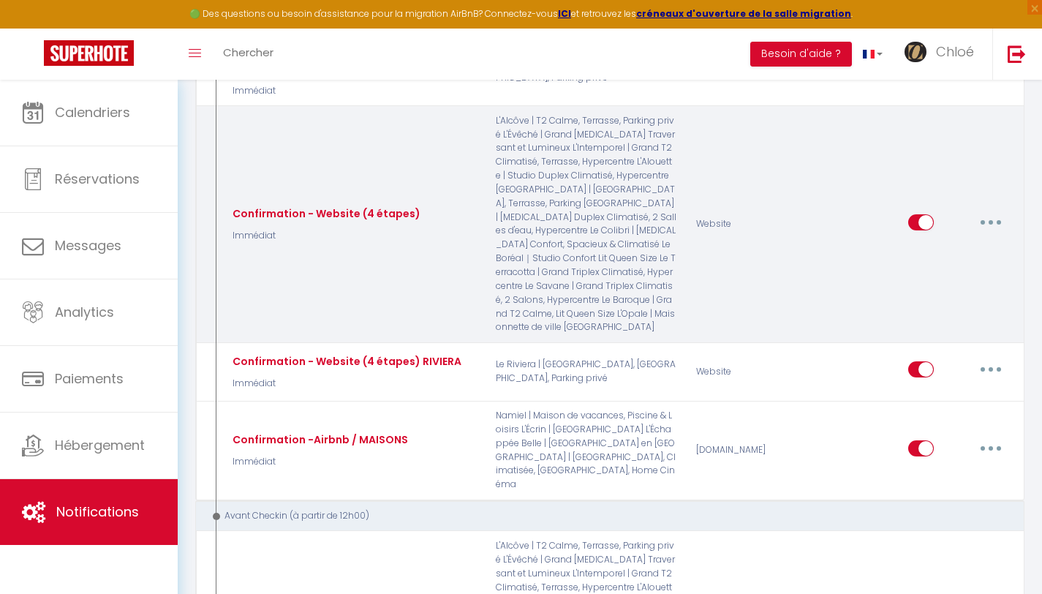
click at [988, 211] on button "button" at bounding box center [990, 222] width 41 height 23
click at [981, 243] on link "Editer" at bounding box center [953, 255] width 108 height 25
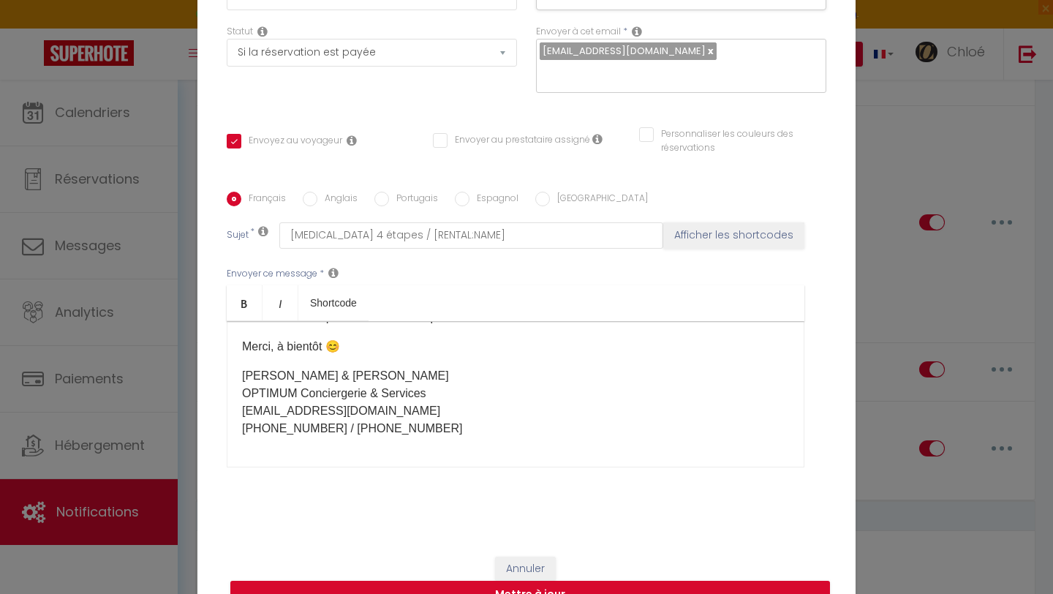
scroll to position [0, 0]
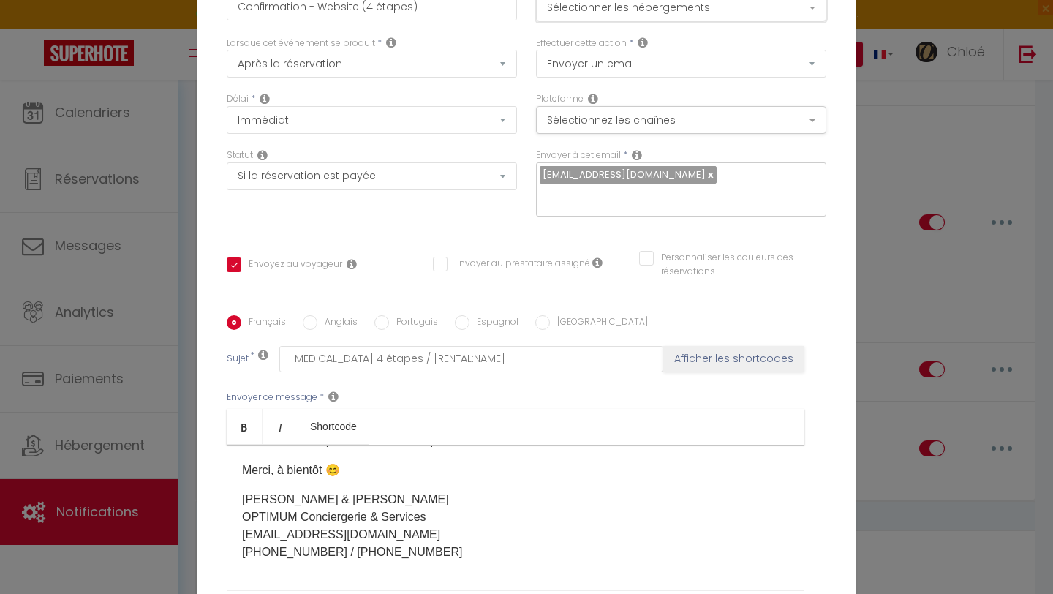
click at [645, 12] on button "Sélectionner les hébergements" at bounding box center [681, 8] width 290 height 28
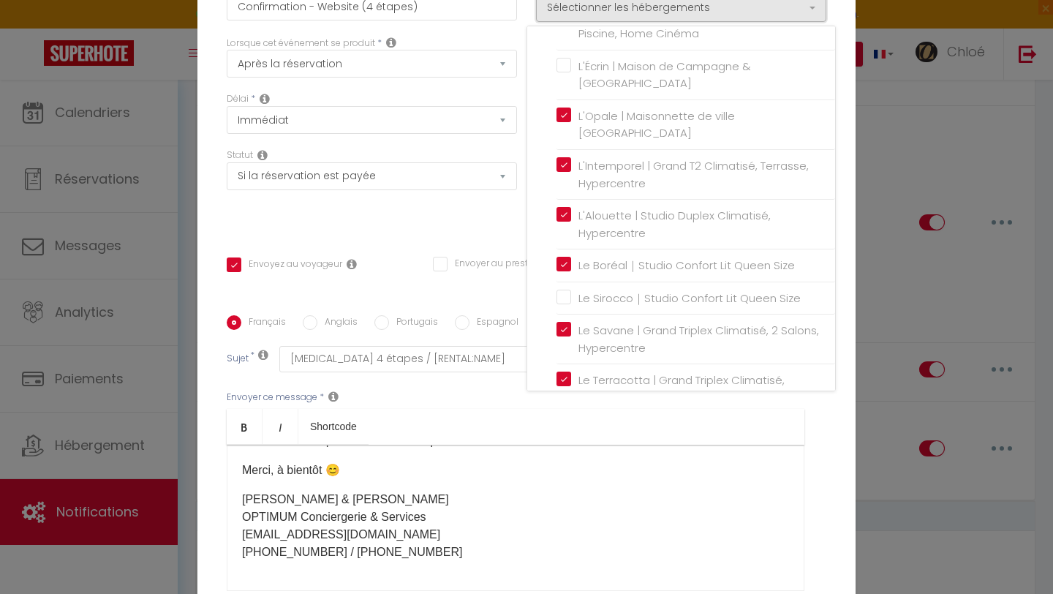
scroll to position [161, 0]
click at [564, 305] on input "Le Sirocco｜Studio Confort Lit Queen Size" at bounding box center [695, 297] width 279 height 15
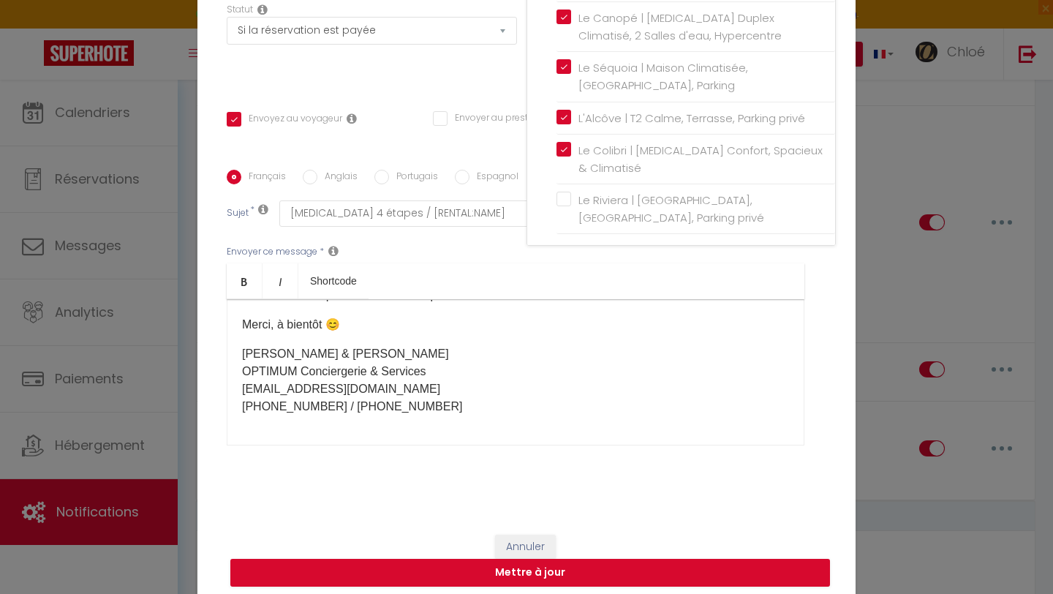
scroll to position [153, 0]
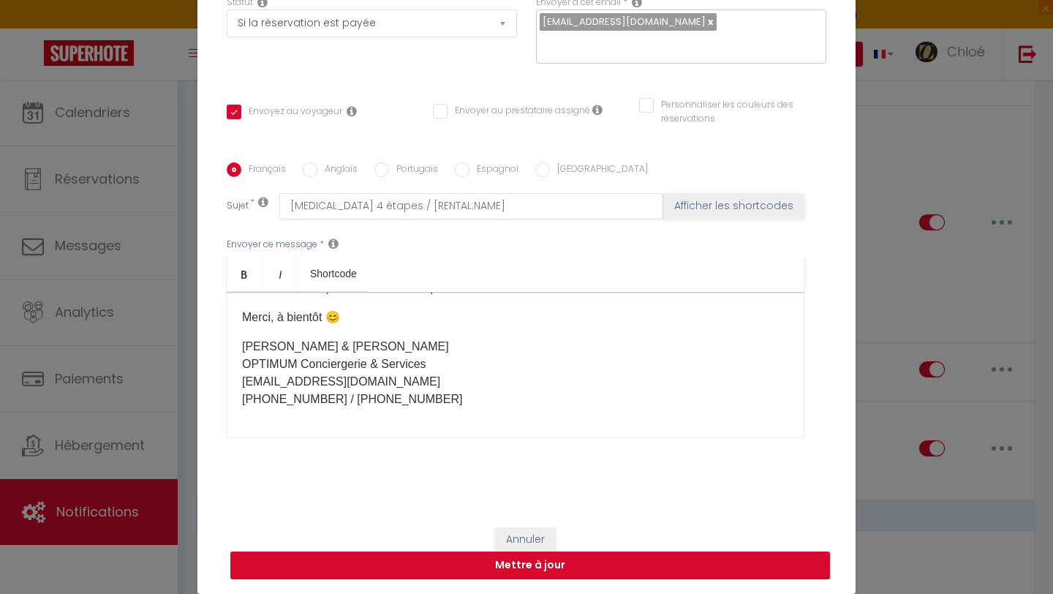
click at [655, 572] on button "Mettre à jour" at bounding box center [530, 565] width 600 height 28
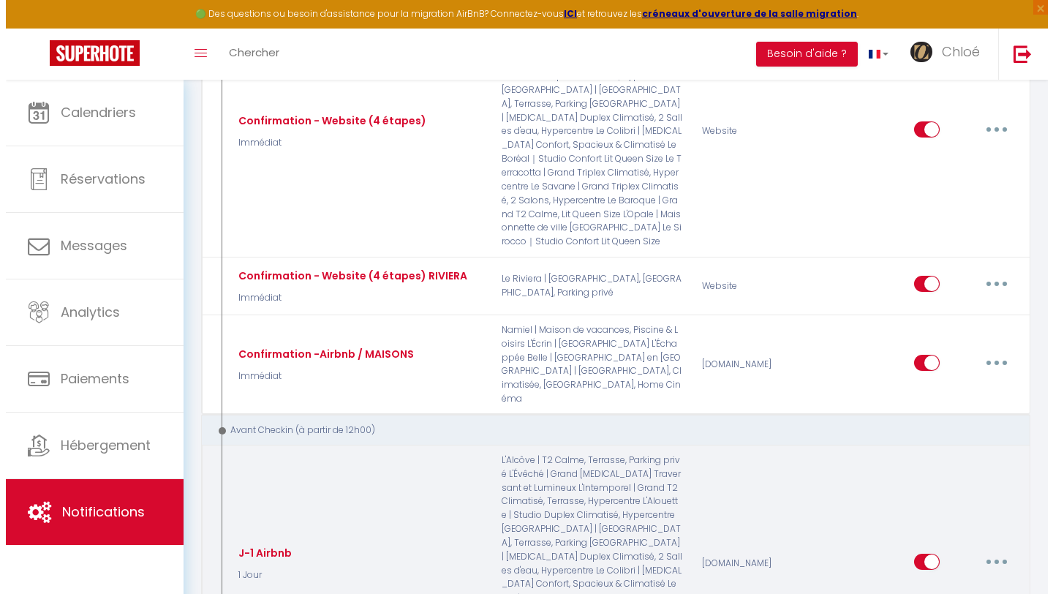
scroll to position [1635, 0]
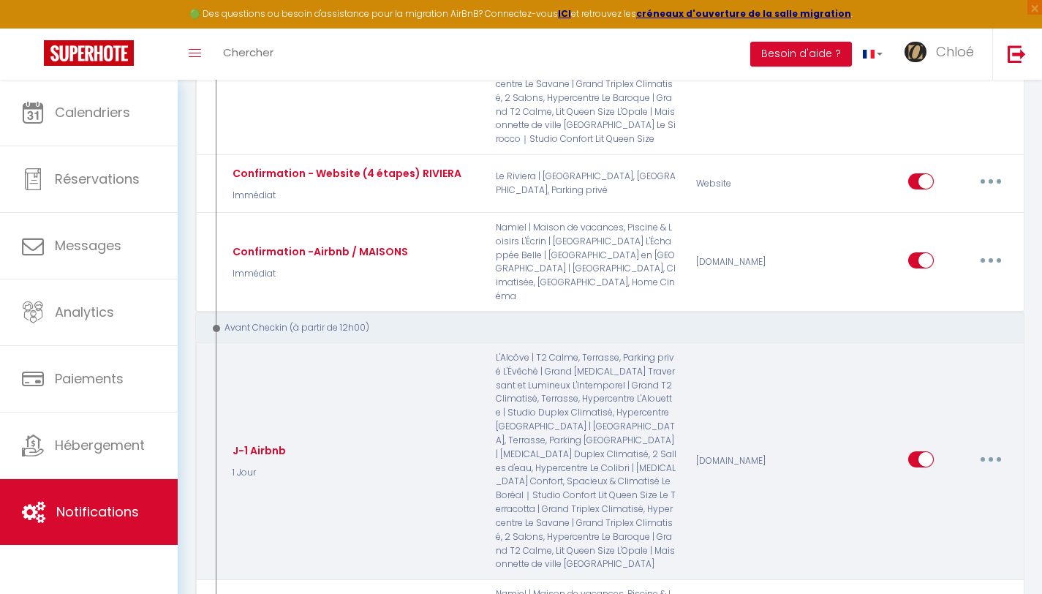
click at [991, 457] on icon "button" at bounding box center [990, 459] width 4 height 4
click at [951, 480] on link "Editer" at bounding box center [953, 492] width 108 height 25
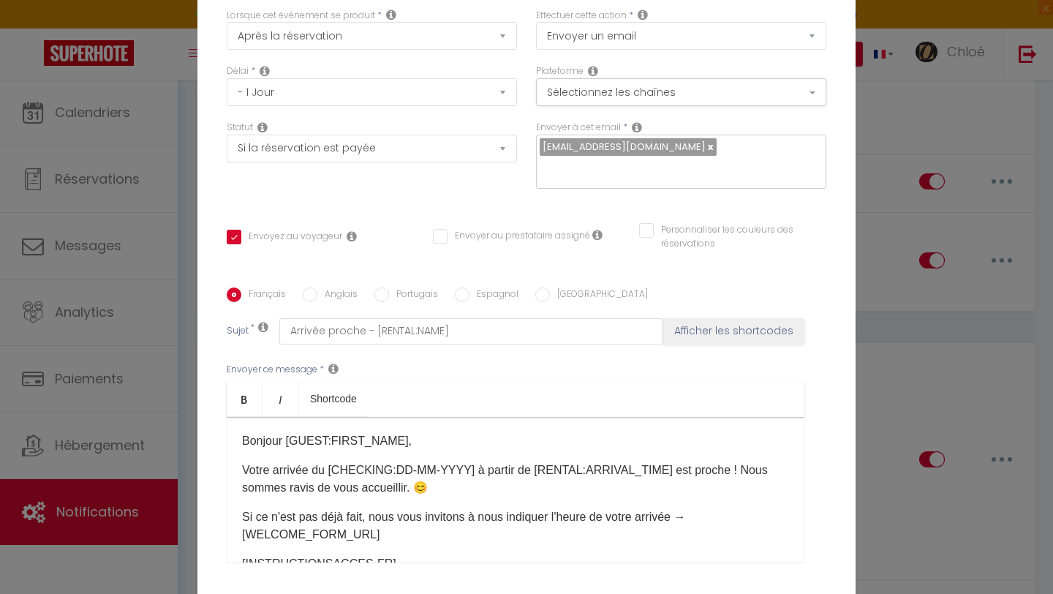
scroll to position [0, 0]
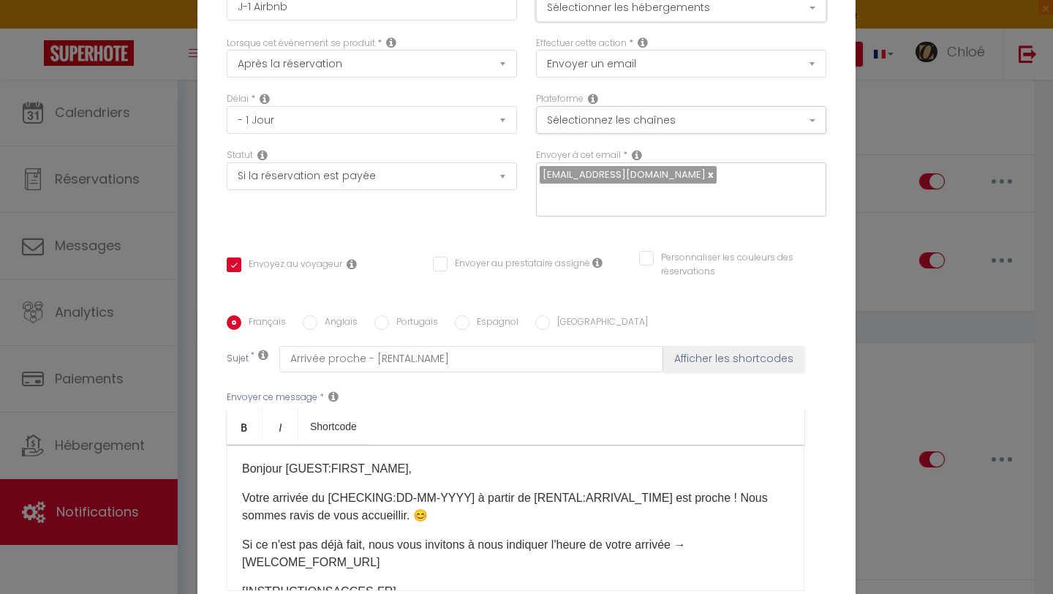
click at [619, 15] on button "Sélectionner les hébergements" at bounding box center [681, 8] width 290 height 28
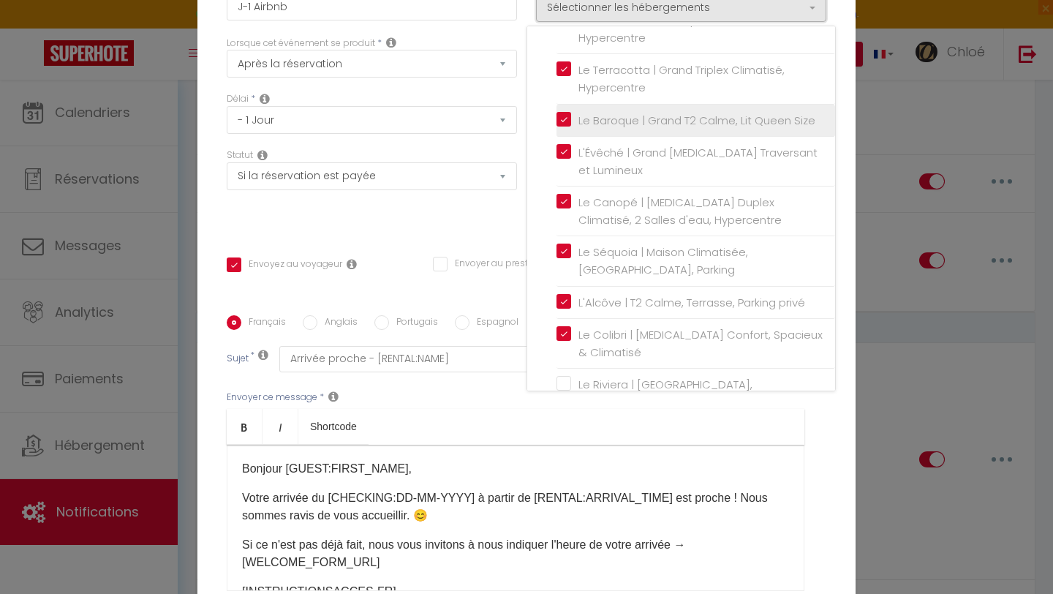
scroll to position [329, 0]
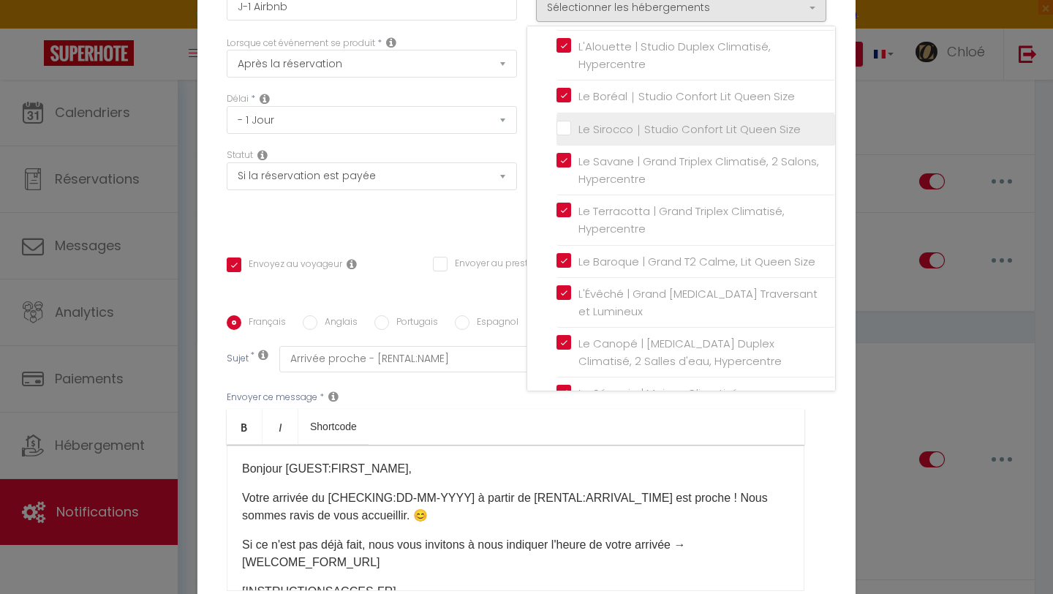
click at [556, 137] on input "Le Sirocco｜Studio Confort Lit Queen Size" at bounding box center [695, 129] width 279 height 15
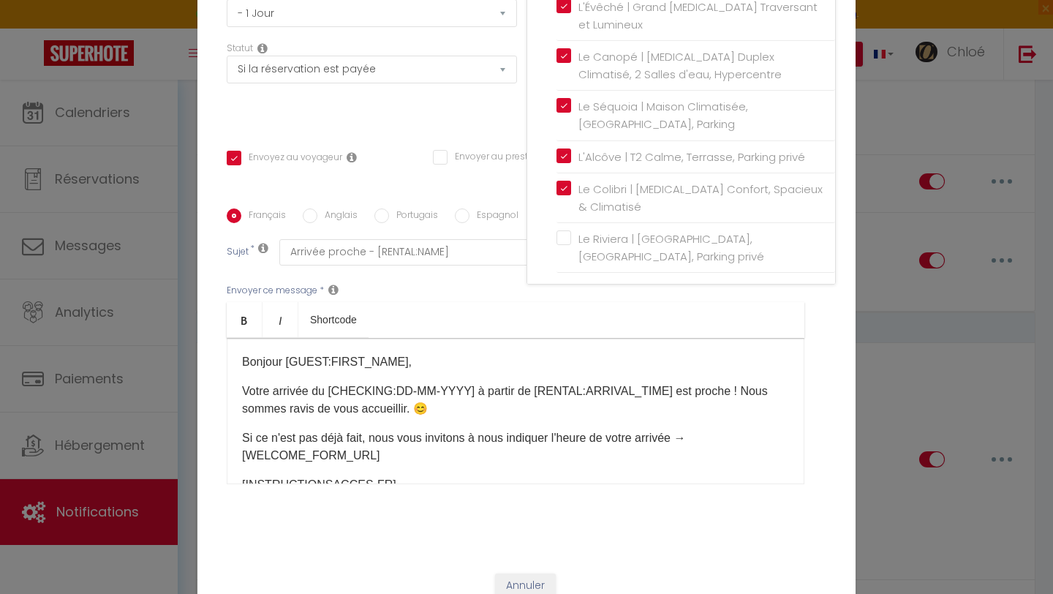
scroll to position [153, 0]
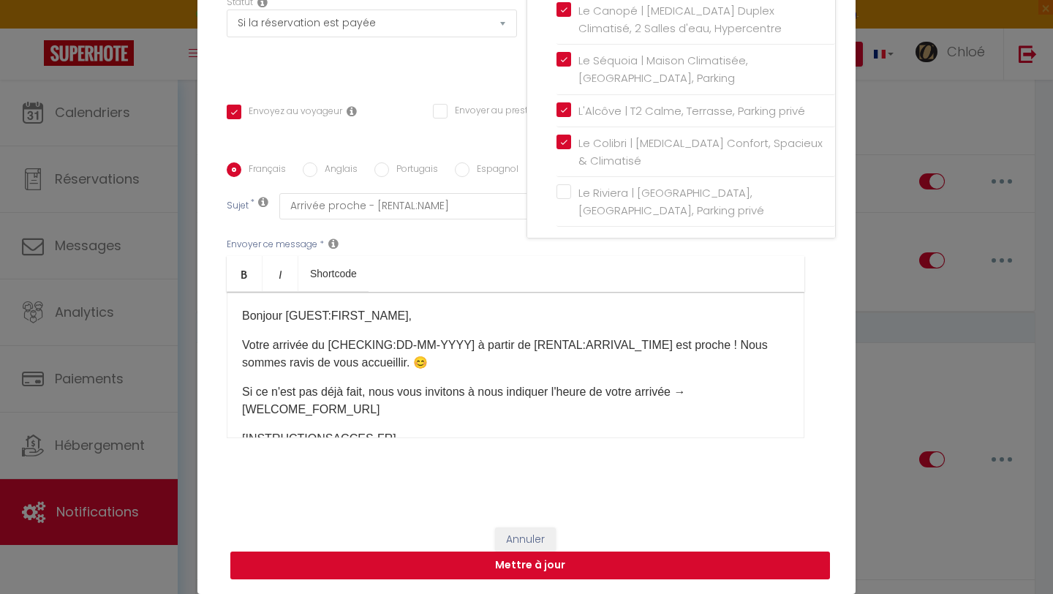
click at [615, 568] on button "Mettre à jour" at bounding box center [530, 565] width 600 height 28
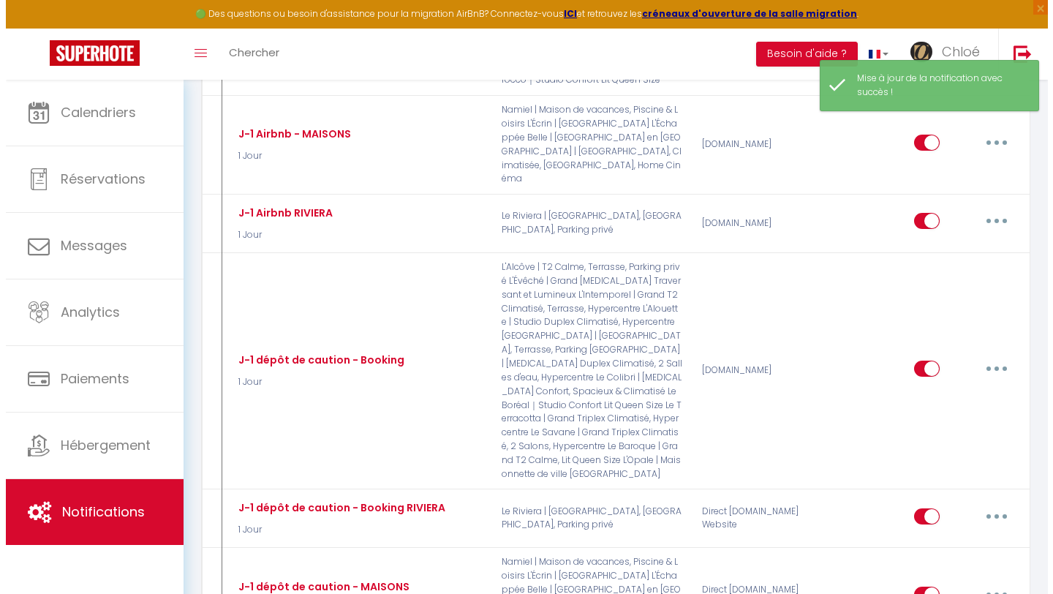
scroll to position [2022, 0]
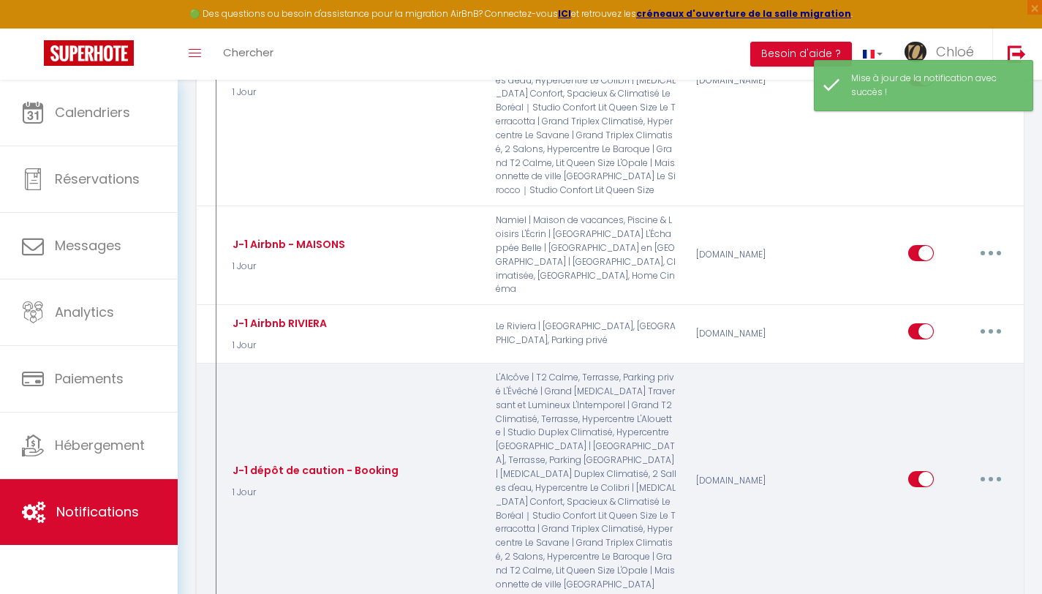
click at [988, 467] on button "button" at bounding box center [990, 478] width 41 height 23
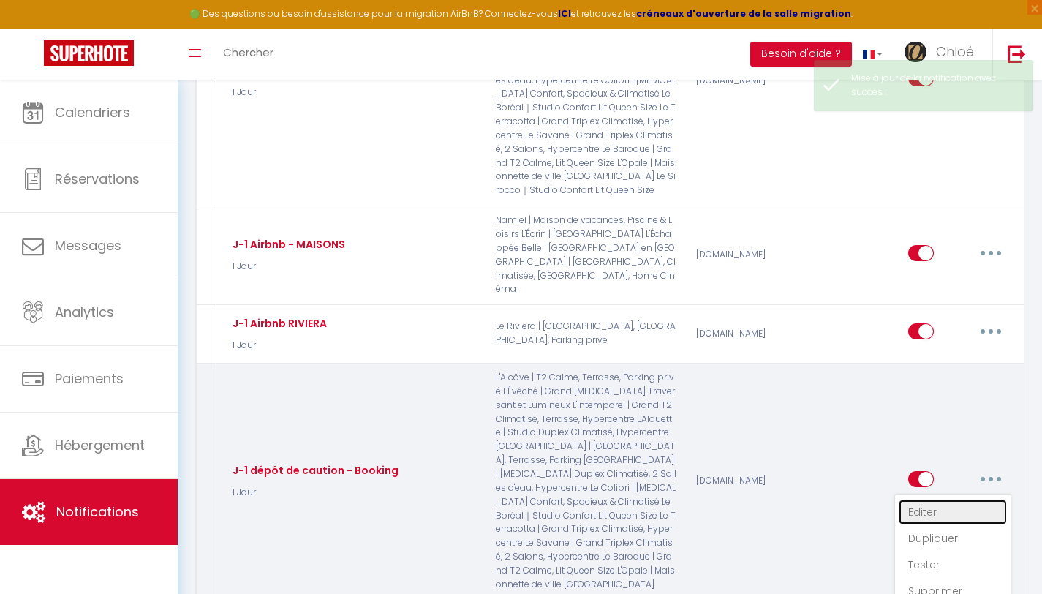
click at [933, 499] on link "Editer" at bounding box center [953, 511] width 108 height 25
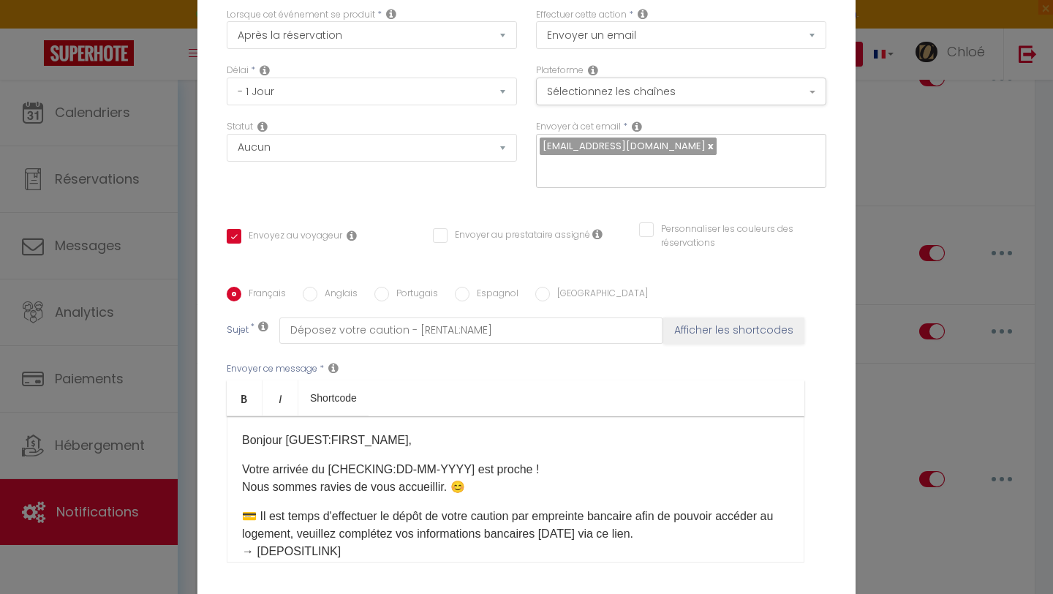
scroll to position [0, 0]
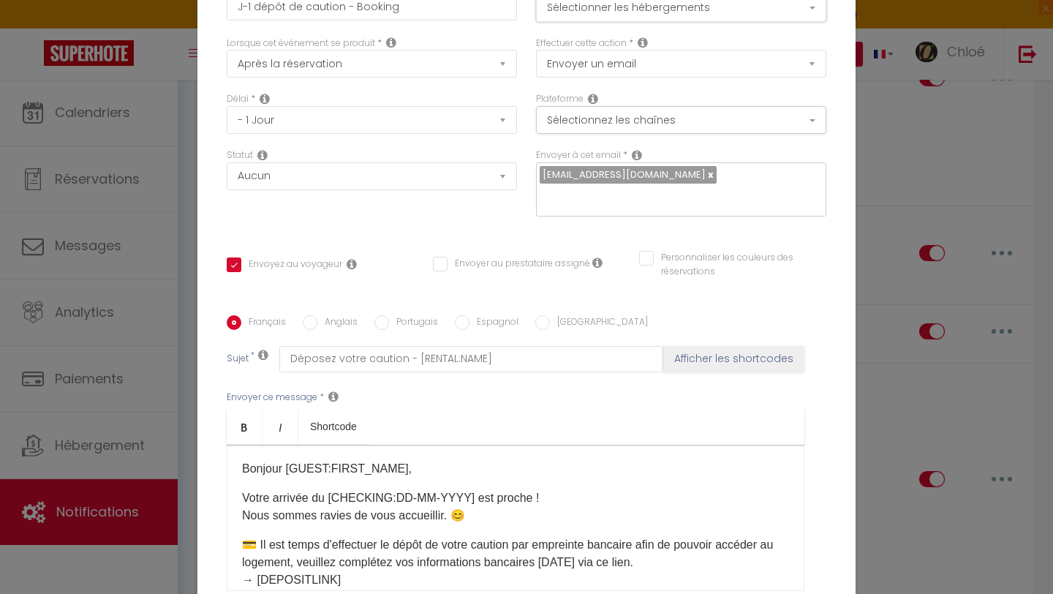
click at [659, 14] on button "Sélectionner les hébergements" at bounding box center [681, 8] width 290 height 28
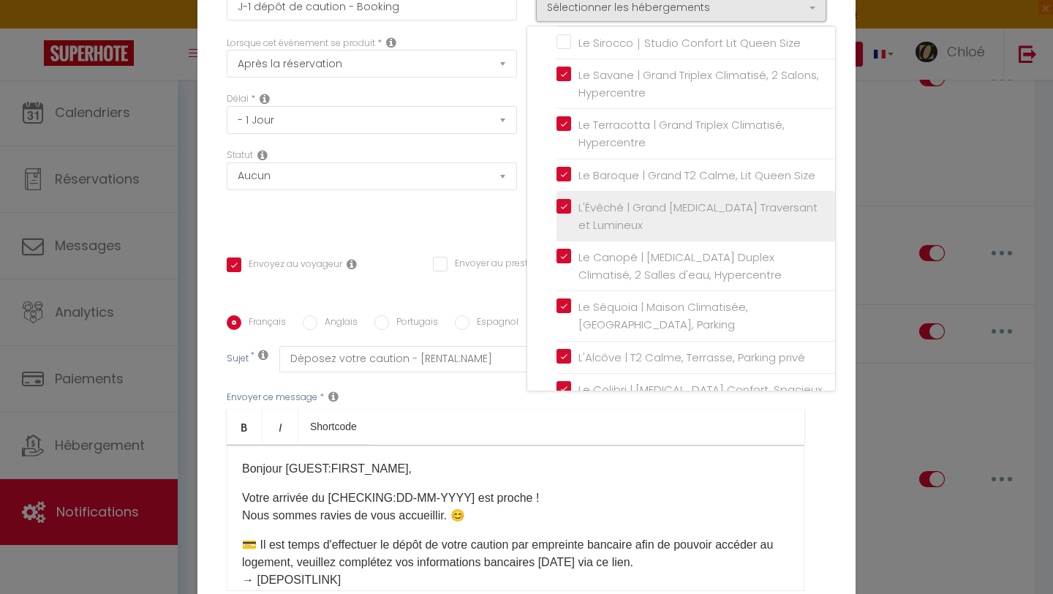
scroll to position [345, 0]
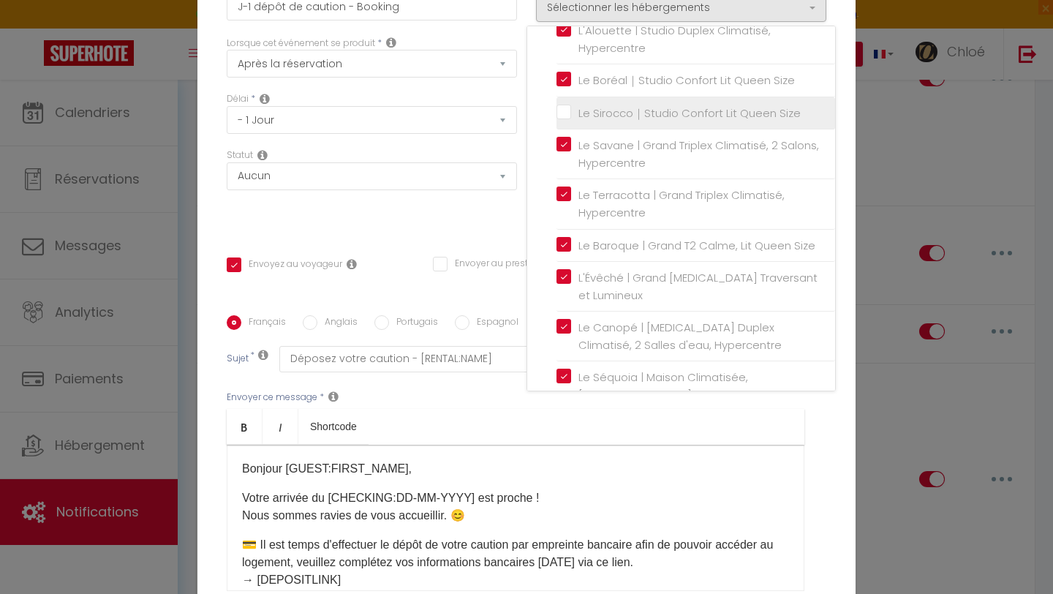
click at [561, 121] on input "Le Sirocco｜Studio Confort Lit Queen Size" at bounding box center [695, 113] width 279 height 15
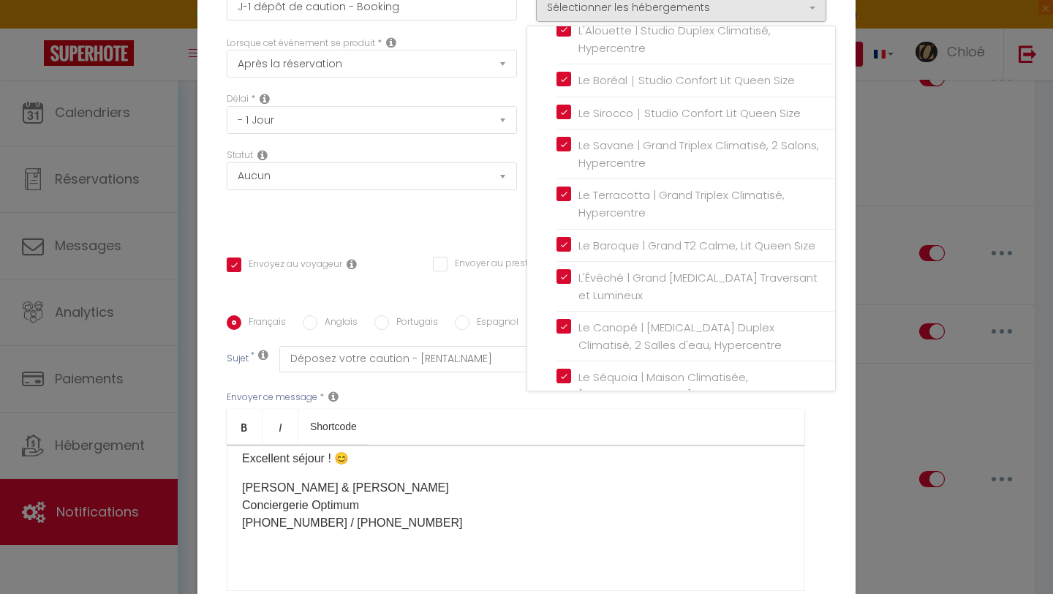
scroll to position [153, 0]
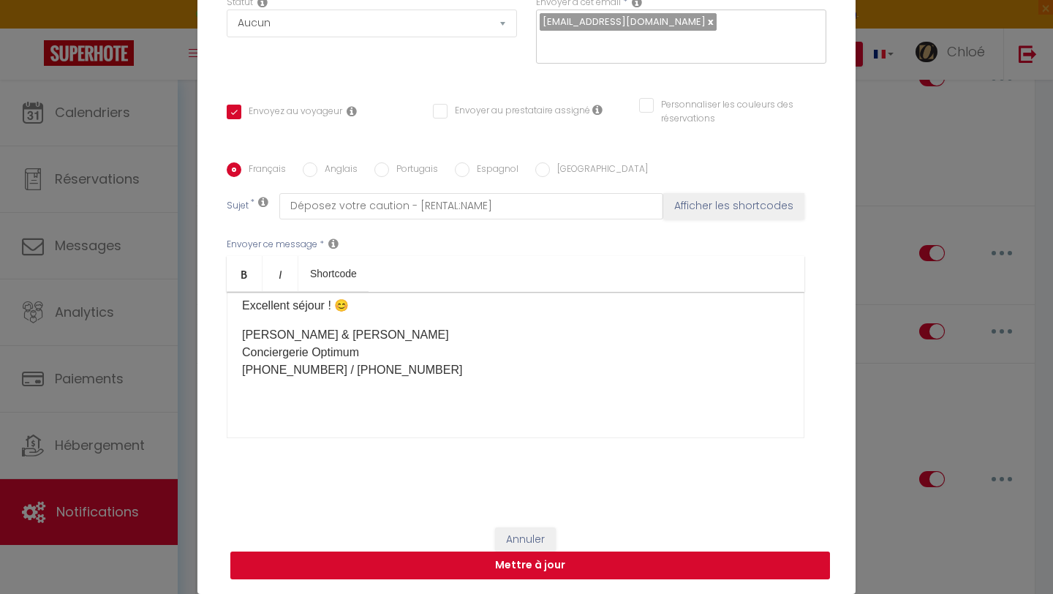
click at [716, 565] on button "Mettre à jour" at bounding box center [530, 565] width 600 height 28
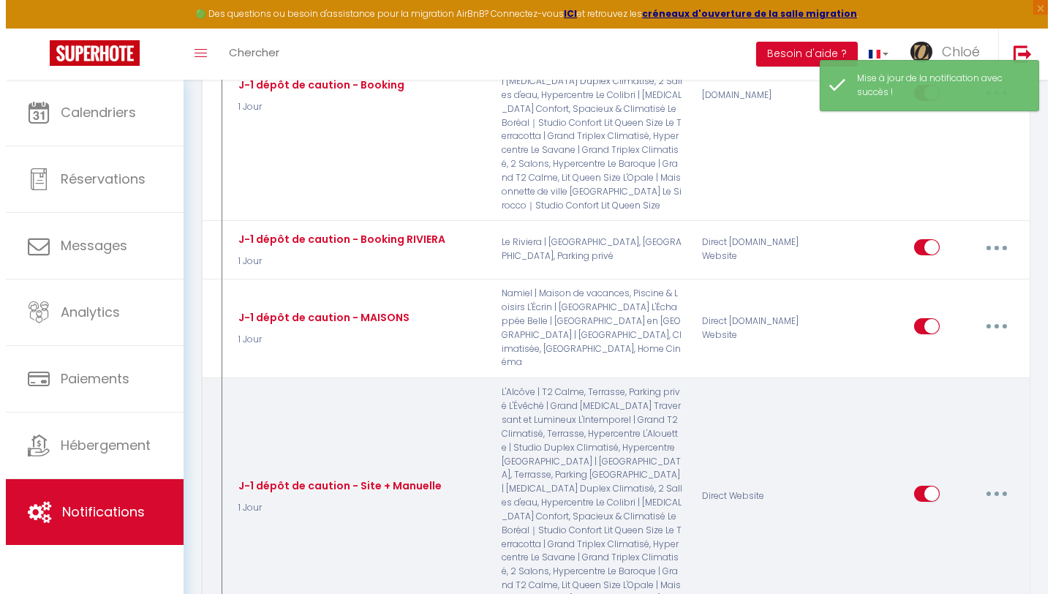
scroll to position [2503, 0]
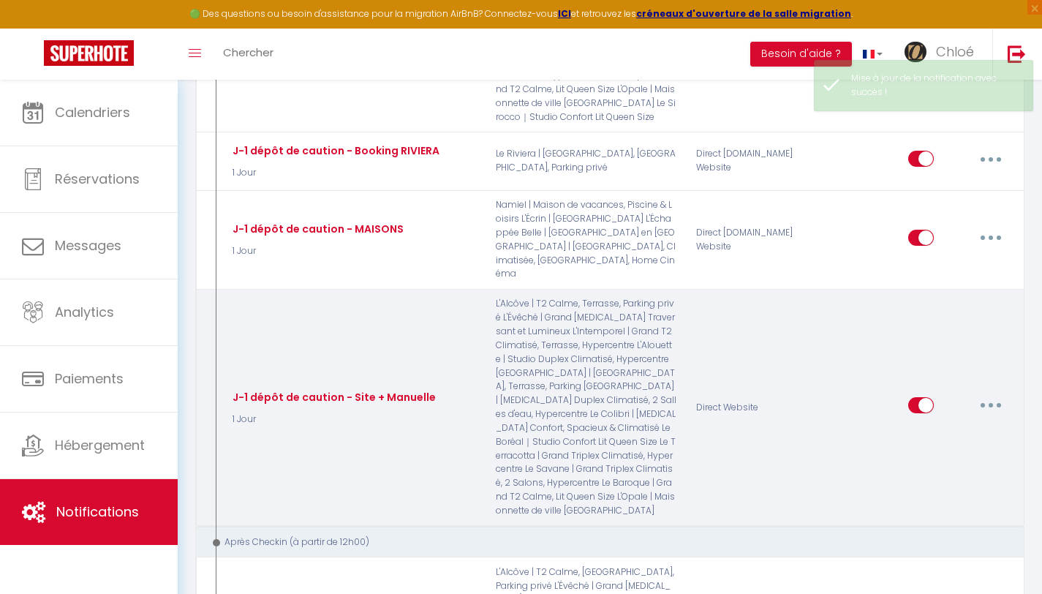
click at [996, 393] on button "button" at bounding box center [990, 404] width 41 height 23
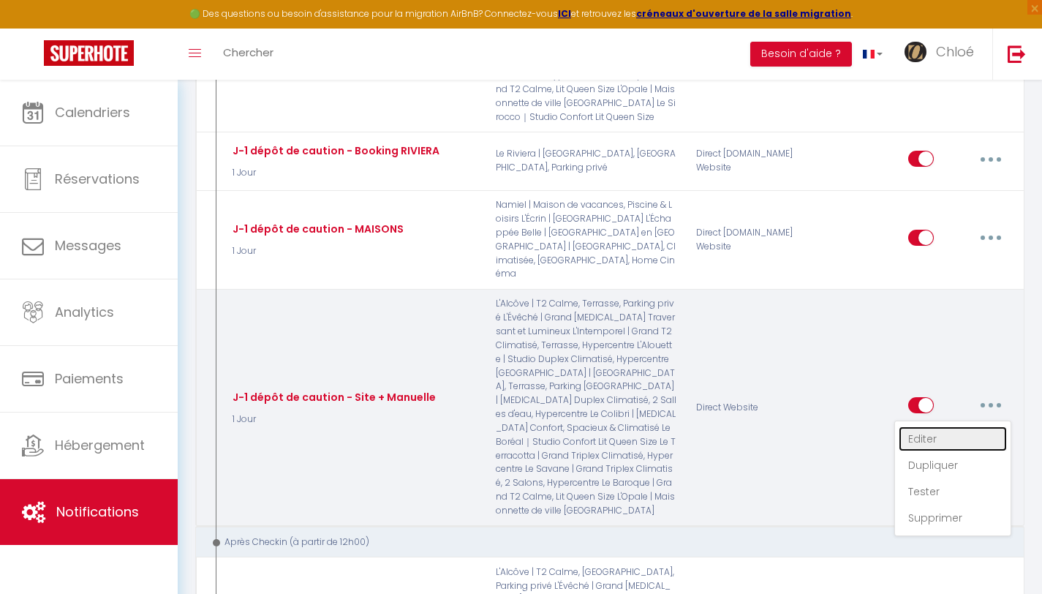
click at [963, 426] on link "Editer" at bounding box center [953, 438] width 108 height 25
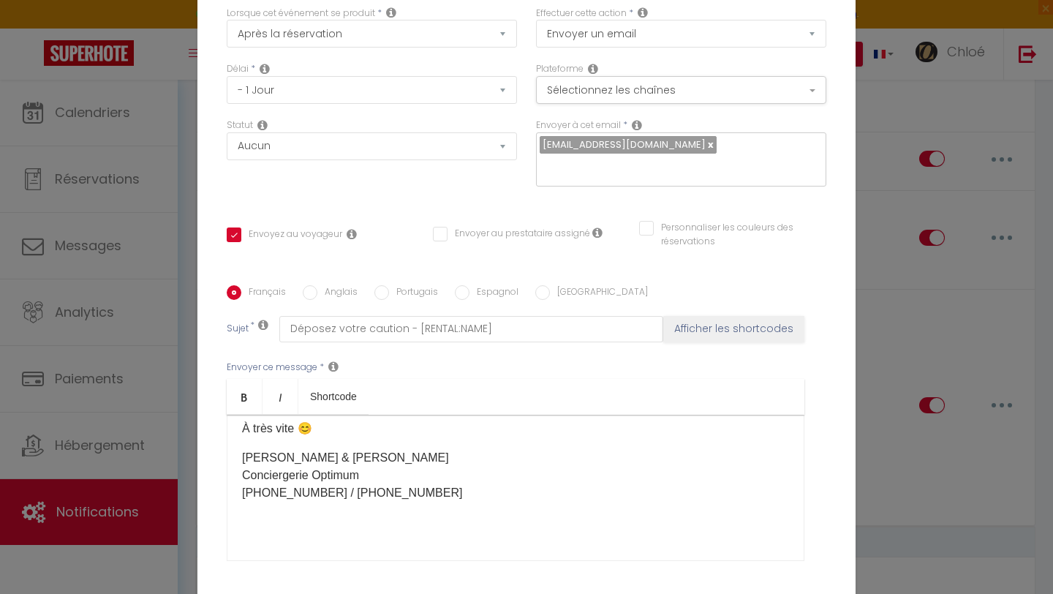
scroll to position [0, 0]
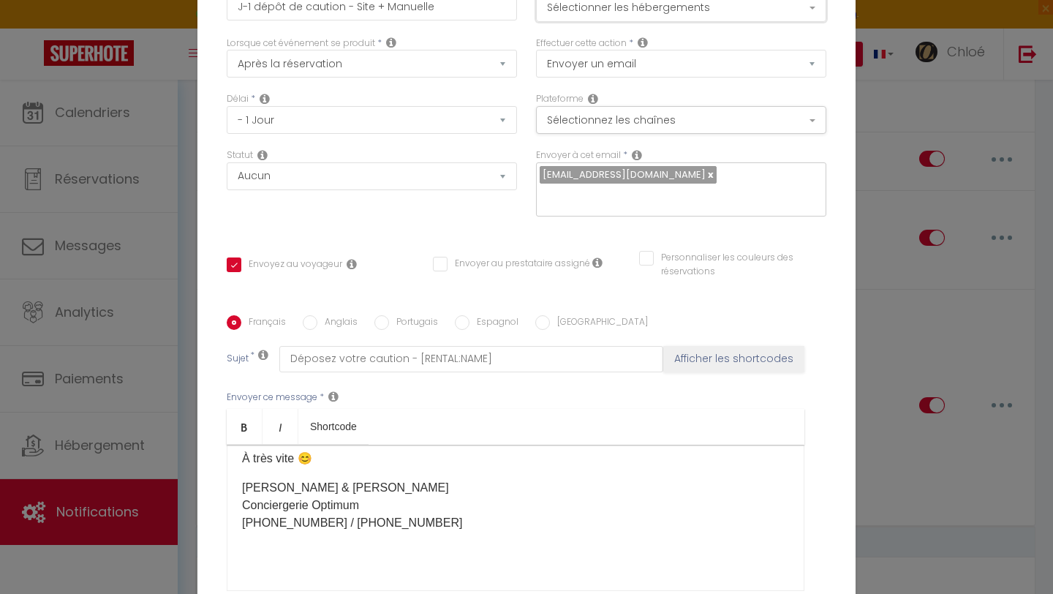
click at [692, 14] on button "Sélectionner les hébergements" at bounding box center [681, 8] width 290 height 28
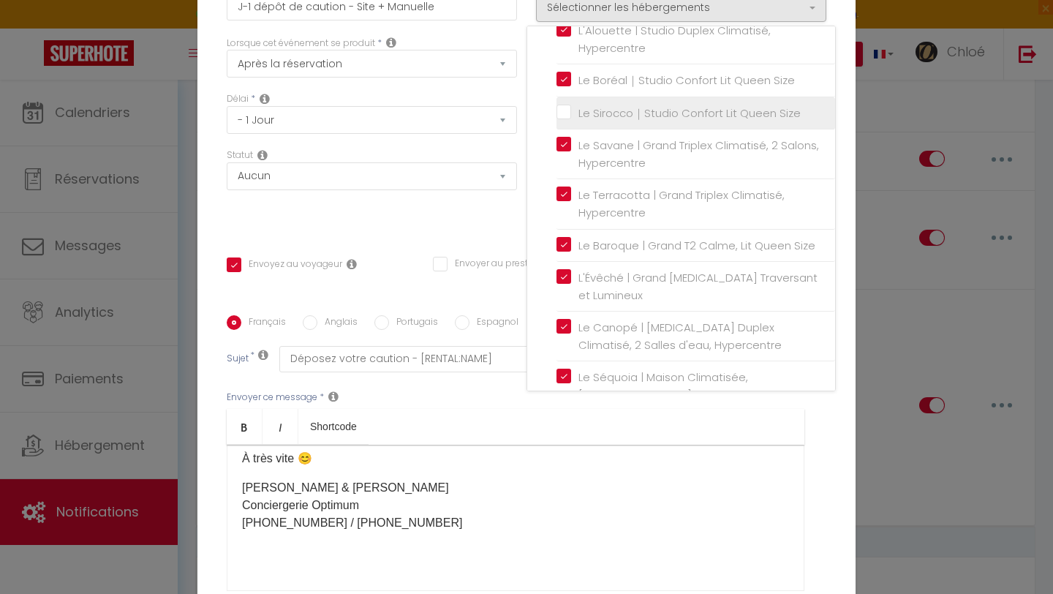
click at [556, 121] on input "Le Sirocco｜Studio Confort Lit Queen Size" at bounding box center [695, 113] width 279 height 15
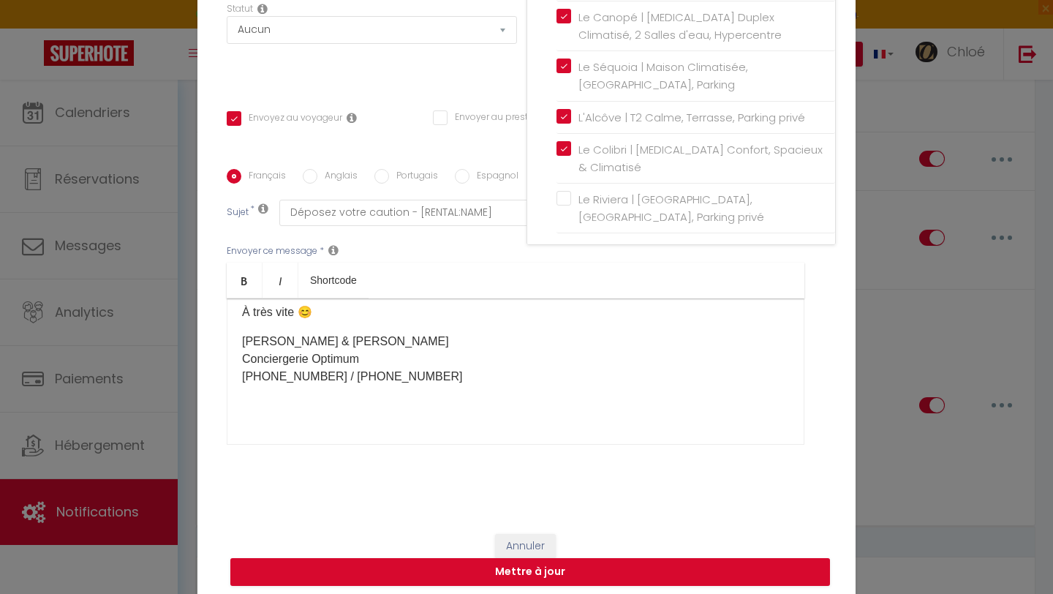
scroll to position [153, 0]
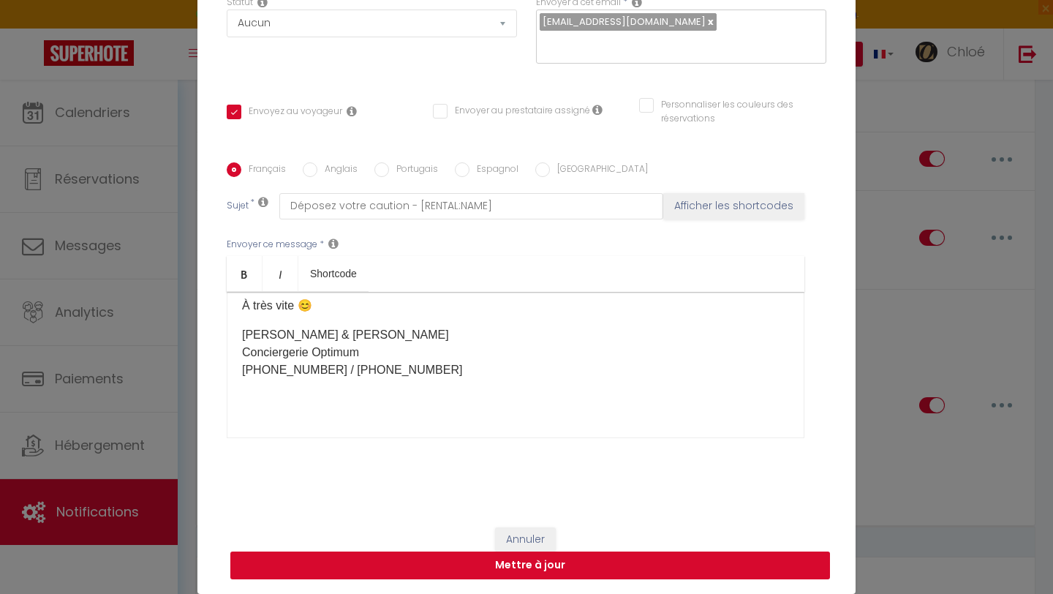
click at [532, 566] on button "Mettre à jour" at bounding box center [530, 565] width 600 height 28
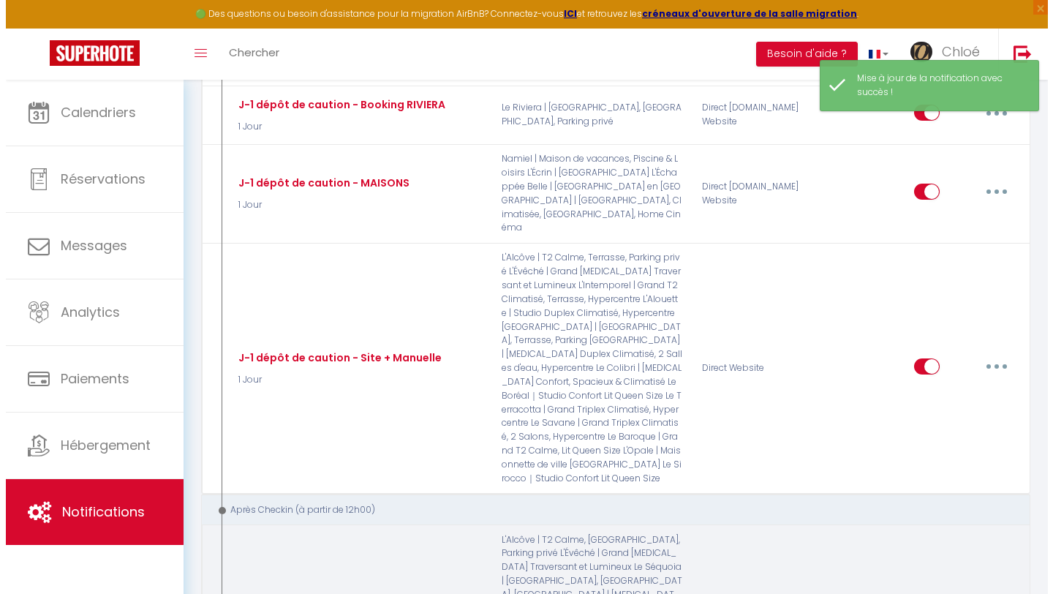
scroll to position [2629, 0]
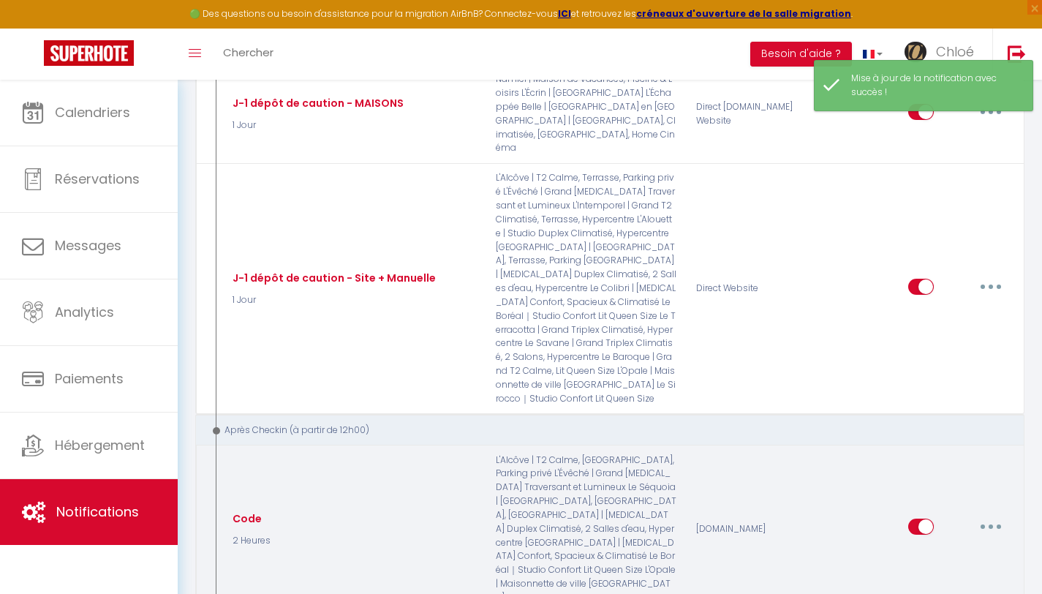
click at [987, 515] on button "button" at bounding box center [990, 526] width 41 height 23
click at [953, 548] on link "Editer" at bounding box center [953, 560] width 108 height 25
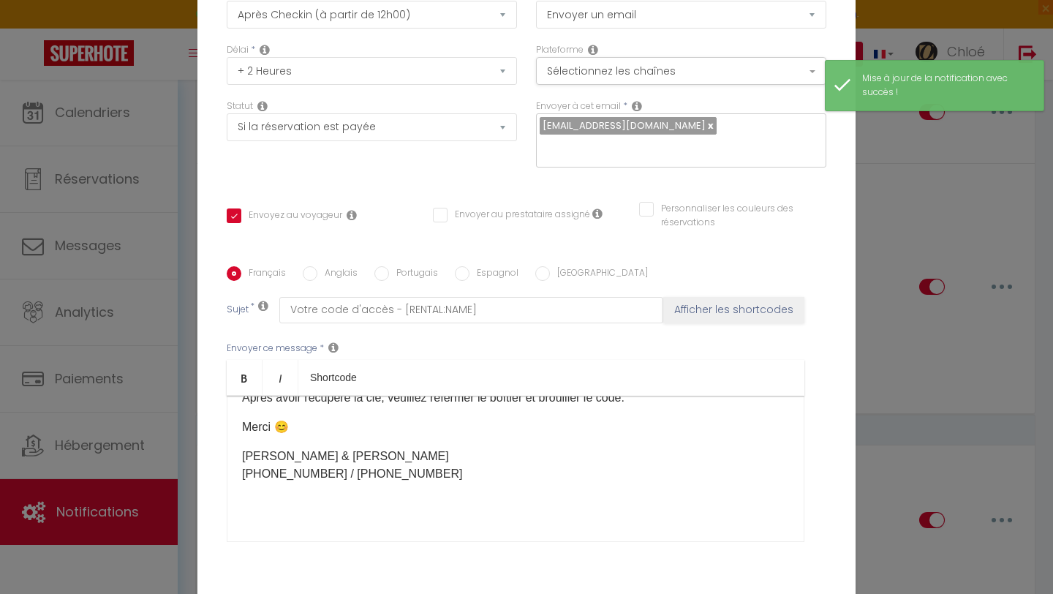
scroll to position [0, 0]
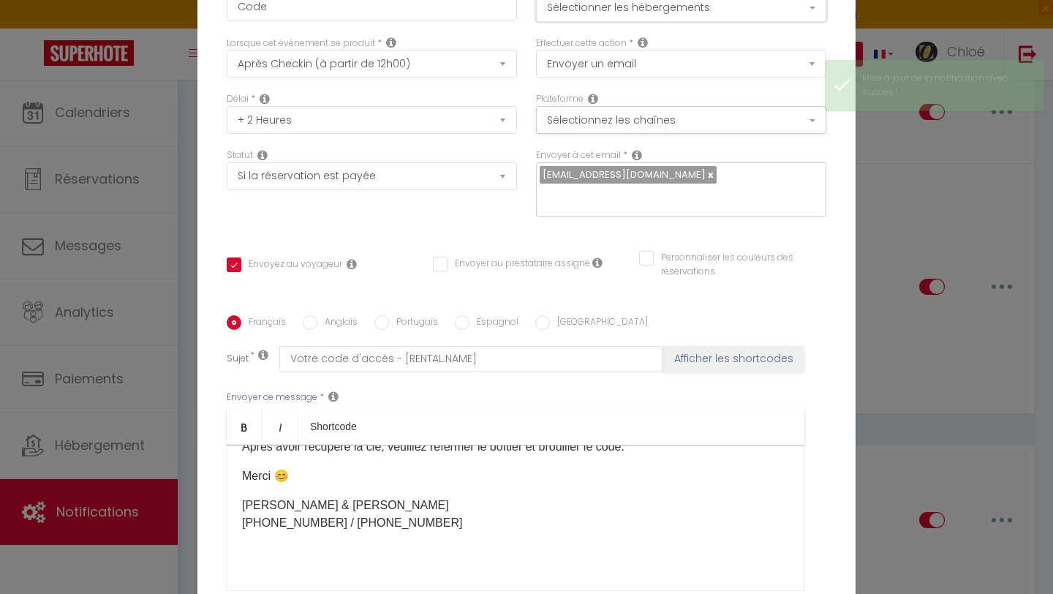
click at [628, 15] on button "Sélectionner les hébergements" at bounding box center [681, 8] width 290 height 28
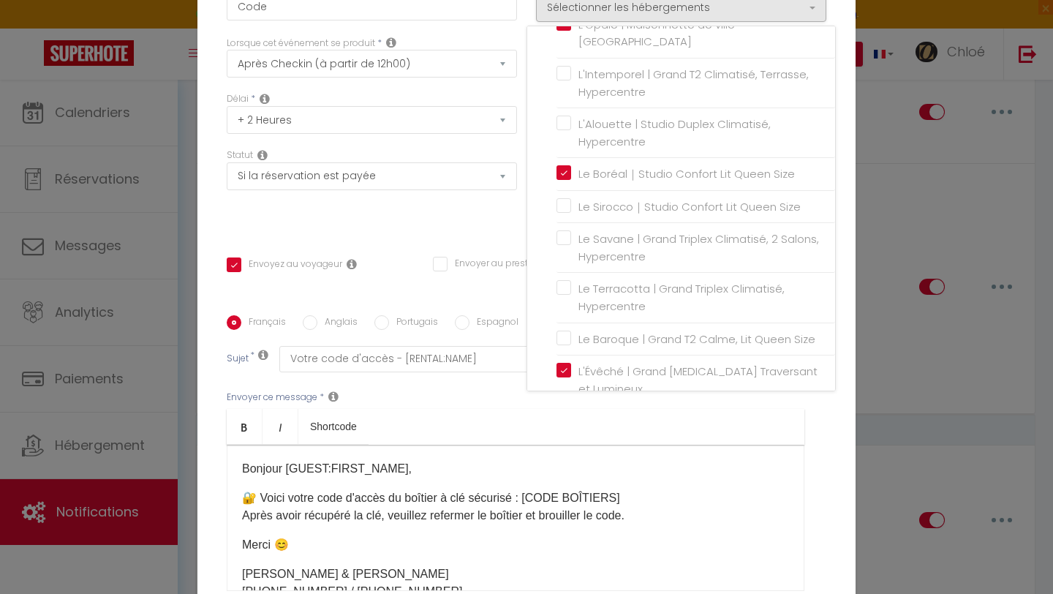
click at [566, 415] on ul "Bold Italic Shortcode" at bounding box center [516, 427] width 578 height 36
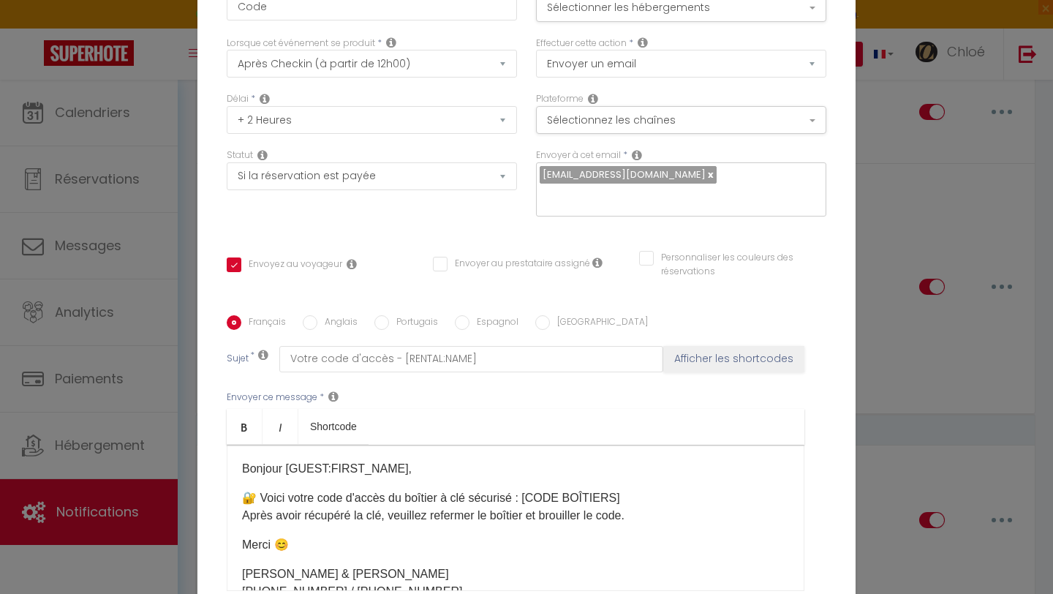
click at [880, 238] on div "Modifier la notification × Titre * Code Pour cet hébergement Sélectionner les h…" at bounding box center [526, 297] width 1053 height 594
click at [866, 181] on div "Modifier la notification × Titre * Code Pour cet hébergement Sélectionner les h…" at bounding box center [526, 297] width 1053 height 594
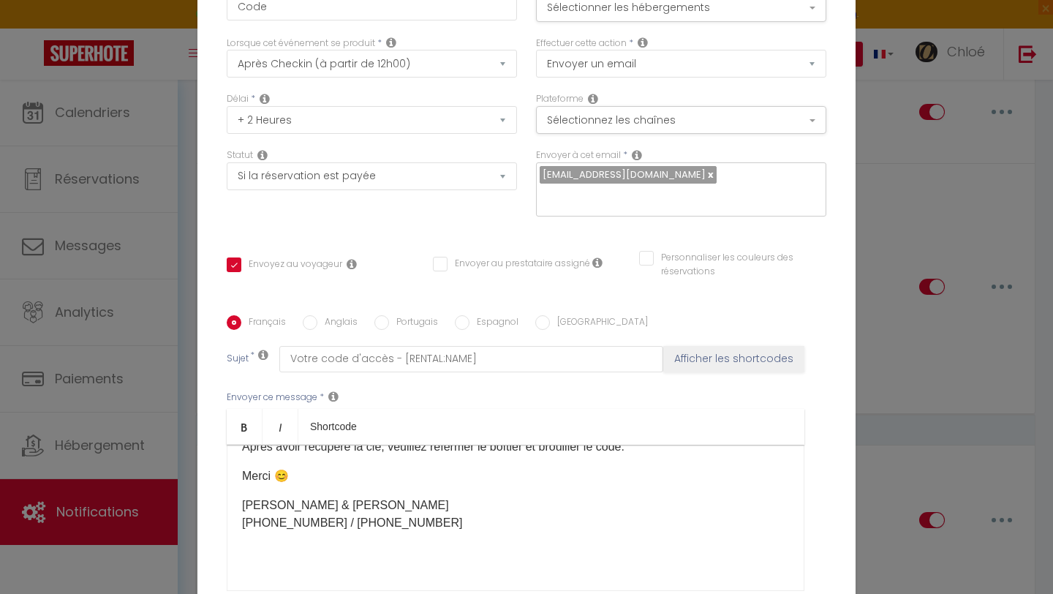
scroll to position [153, 0]
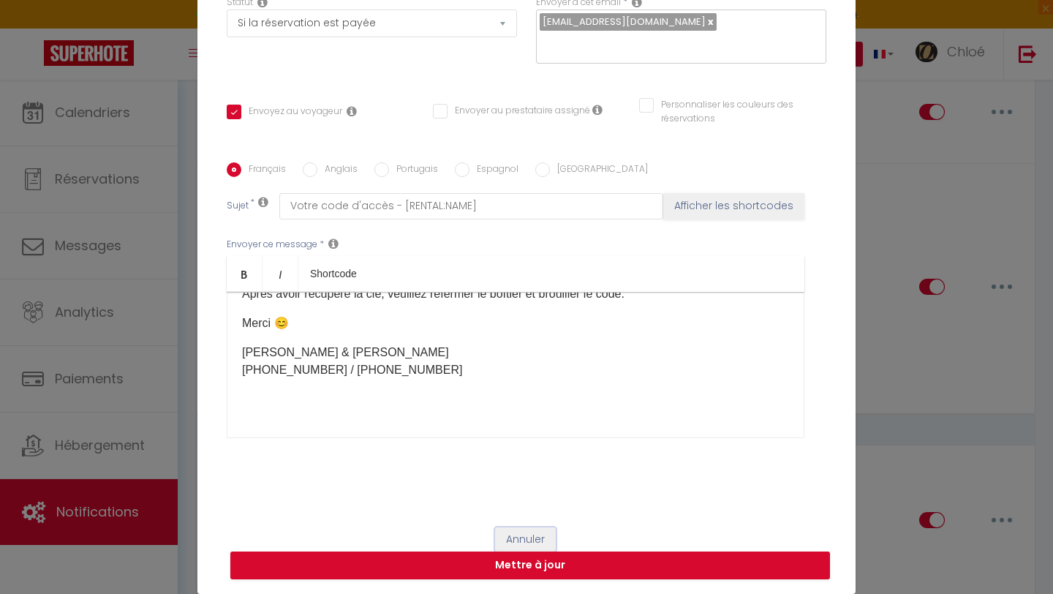
click at [523, 530] on button "Annuler" at bounding box center [525, 539] width 61 height 25
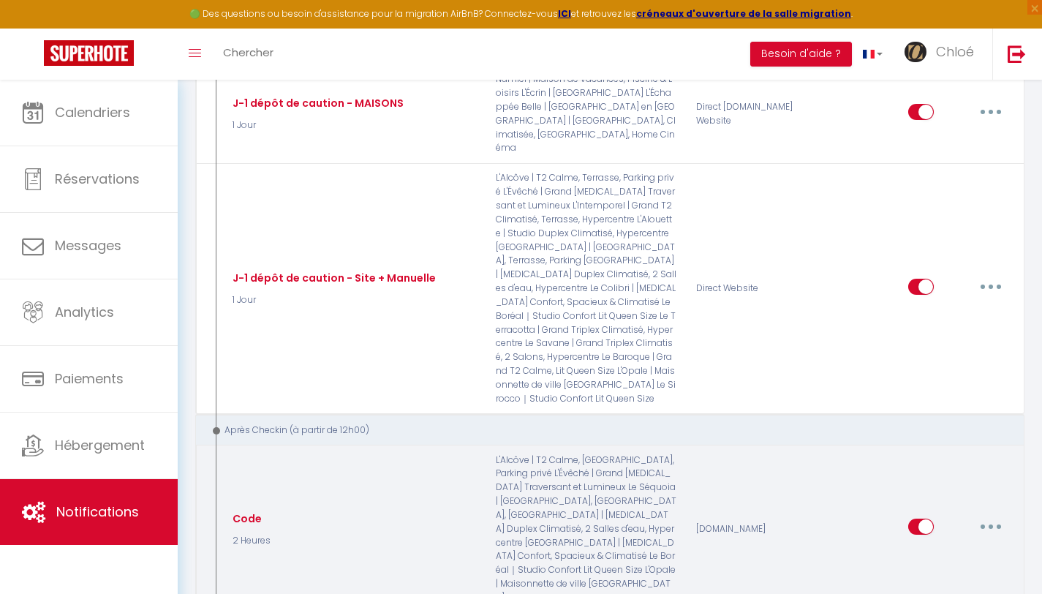
click at [989, 515] on button "button" at bounding box center [990, 526] width 41 height 23
click at [934, 548] on link "Editer" at bounding box center [953, 560] width 108 height 25
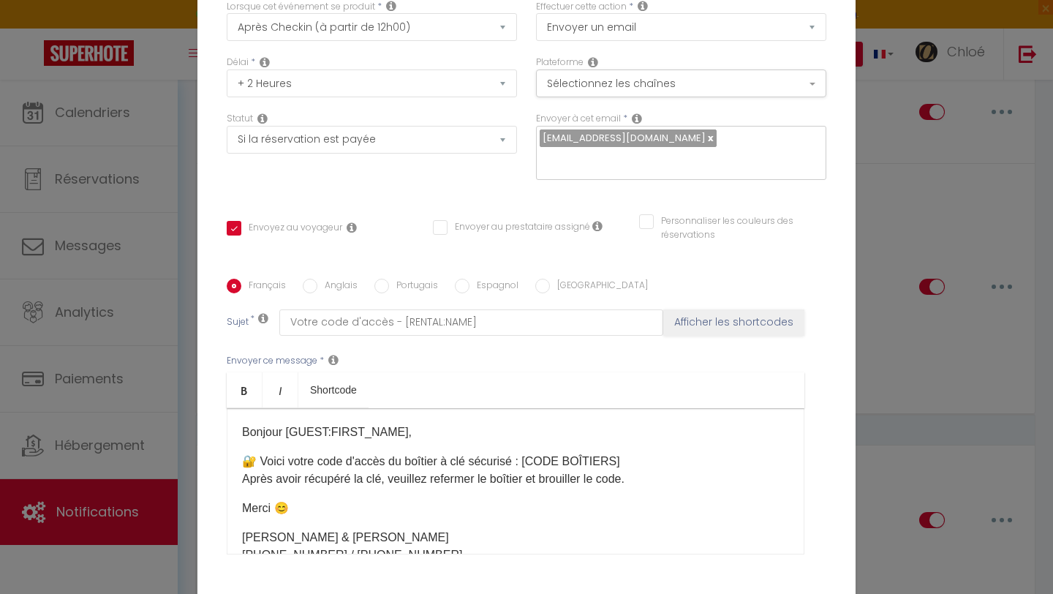
scroll to position [0, 0]
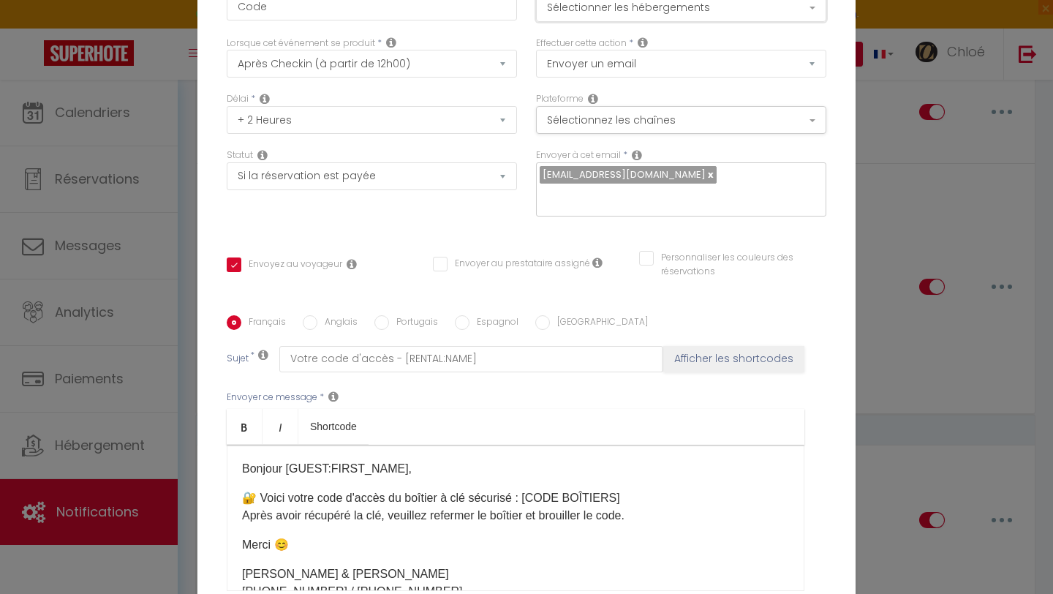
click at [591, 9] on button "Sélectionner les hébergements" at bounding box center [681, 8] width 290 height 28
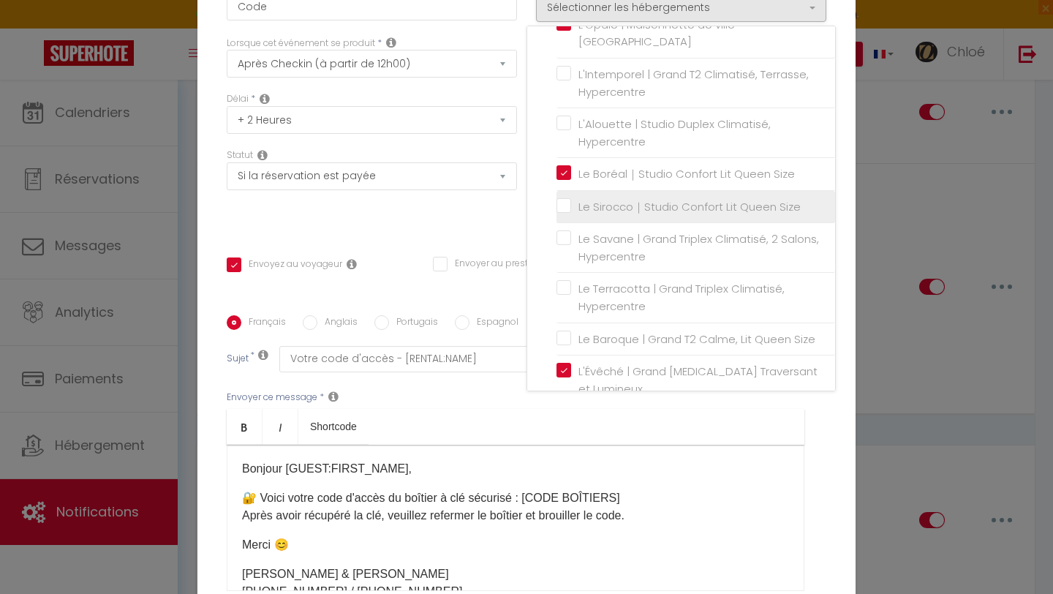
click at [559, 214] on input "Le Sirocco｜Studio Confort Lit Queen Size" at bounding box center [695, 207] width 279 height 15
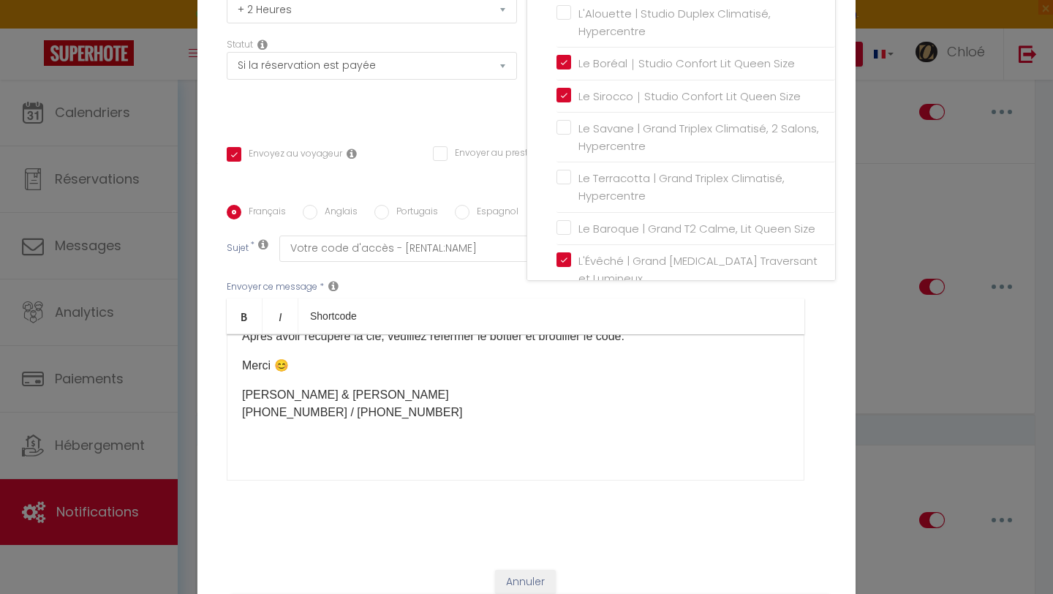
scroll to position [153, 0]
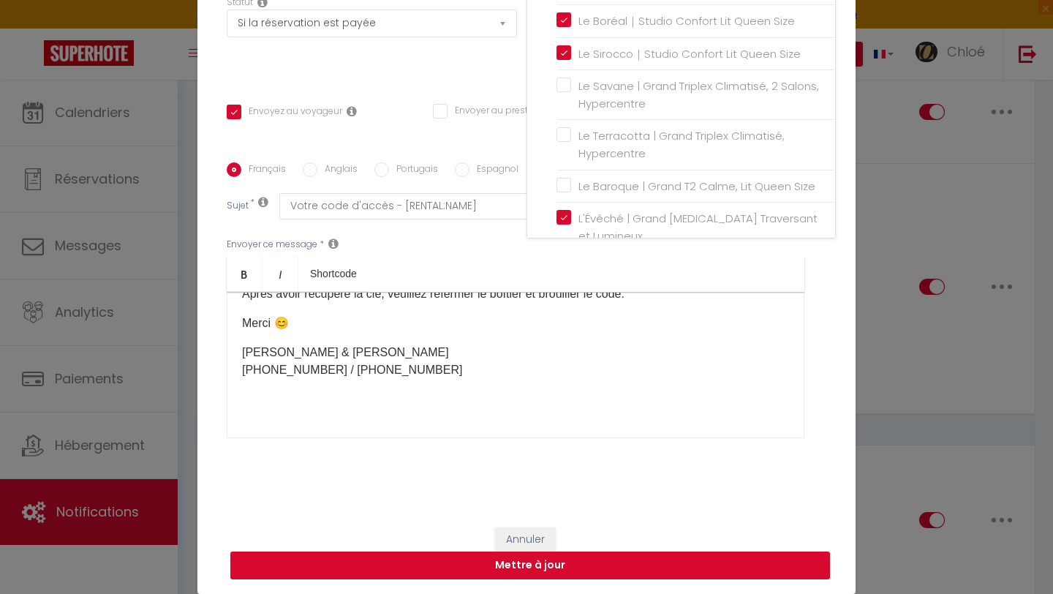
click at [559, 563] on button "Mettre à jour" at bounding box center [530, 565] width 600 height 28
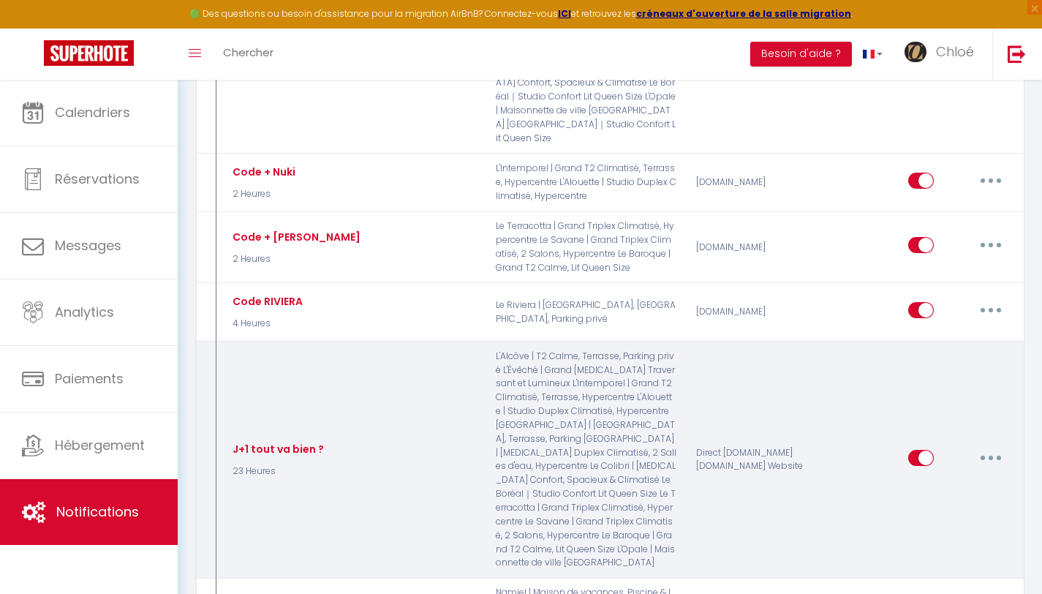
scroll to position [3099, 0]
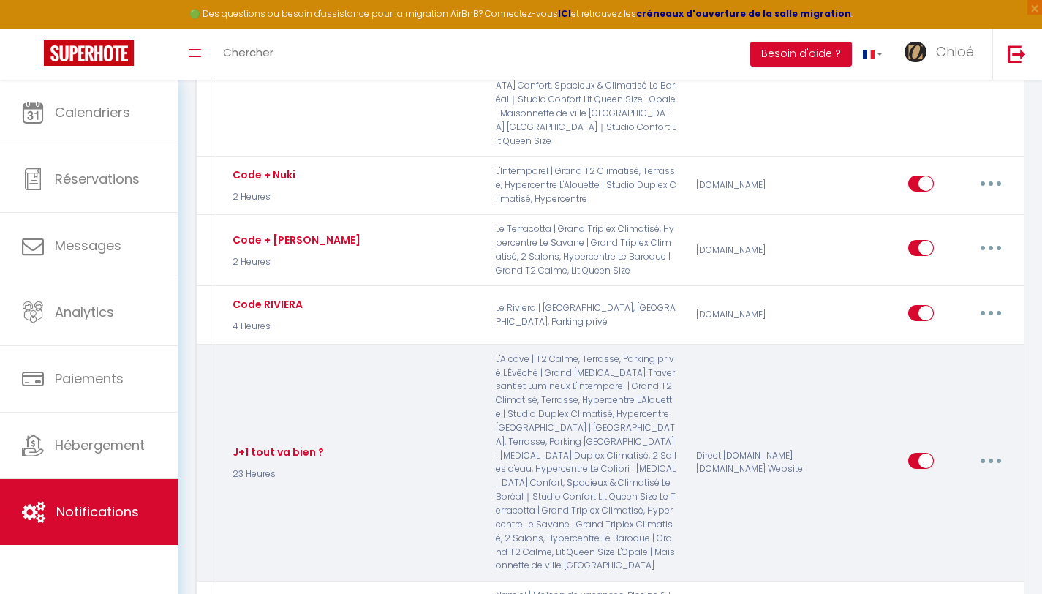
click at [991, 458] on icon "button" at bounding box center [990, 460] width 4 height 4
click at [938, 481] on link "Editer" at bounding box center [953, 493] width 108 height 25
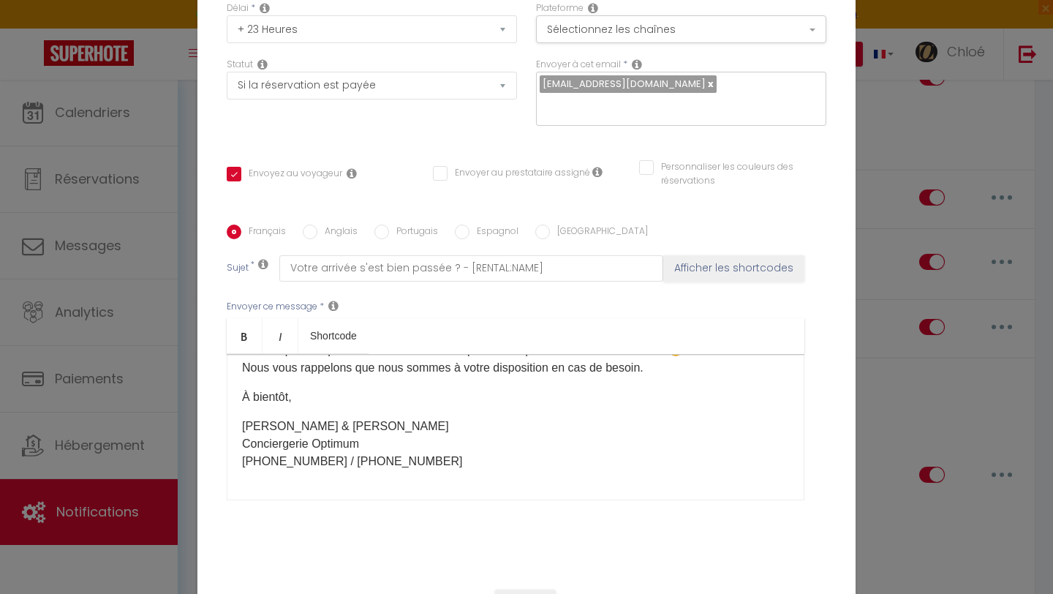
scroll to position [0, 0]
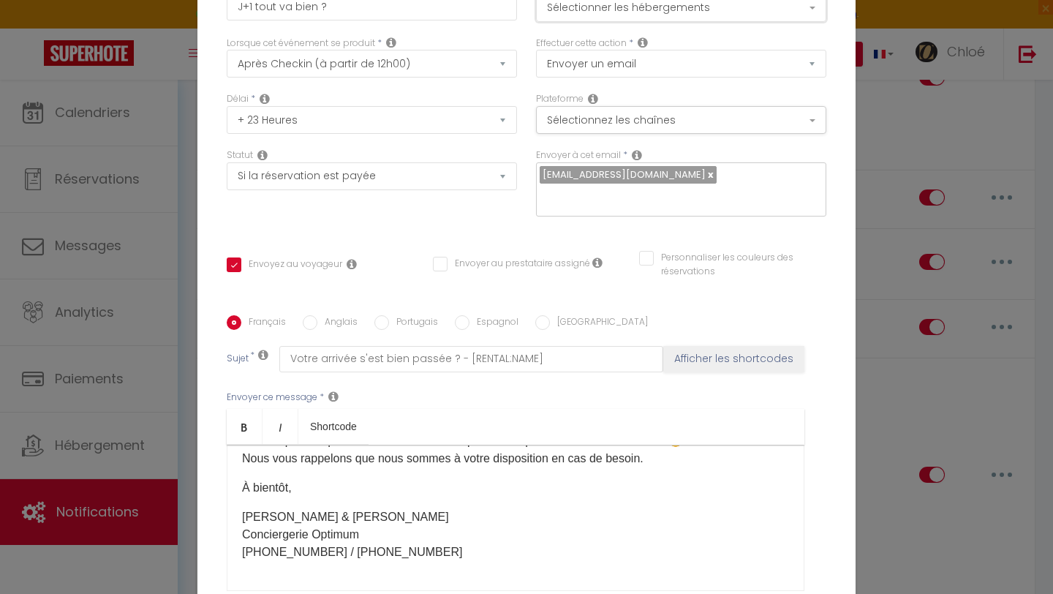
click at [627, 16] on button "Sélectionner les hébergements" at bounding box center [681, 8] width 290 height 28
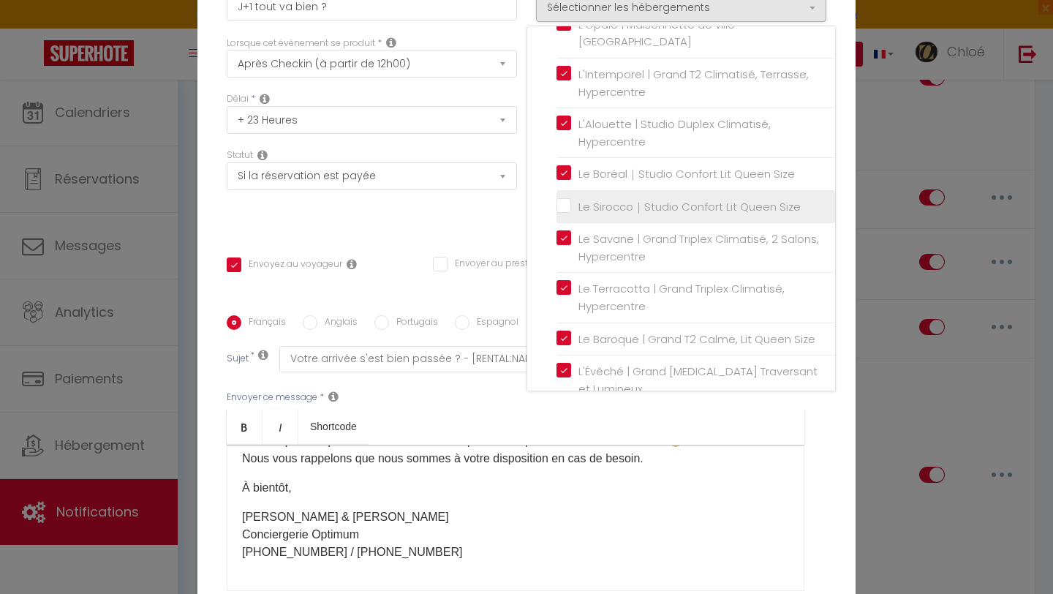
click at [562, 214] on input "Le Sirocco｜Studio Confort Lit Queen Size" at bounding box center [695, 207] width 279 height 15
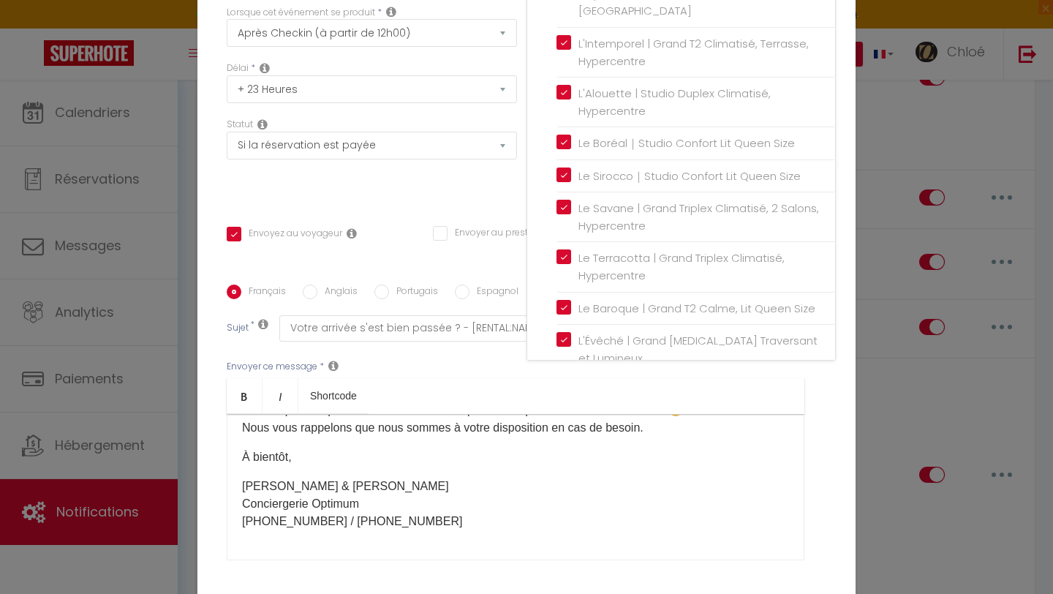
scroll to position [153, 0]
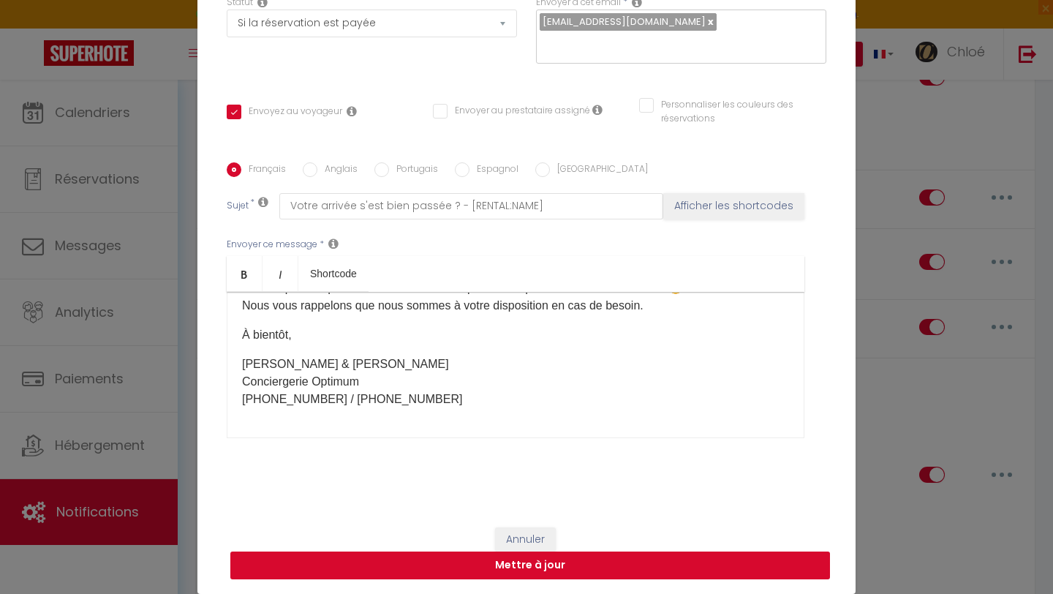
click at [583, 571] on button "Mettre à jour" at bounding box center [530, 565] width 600 height 28
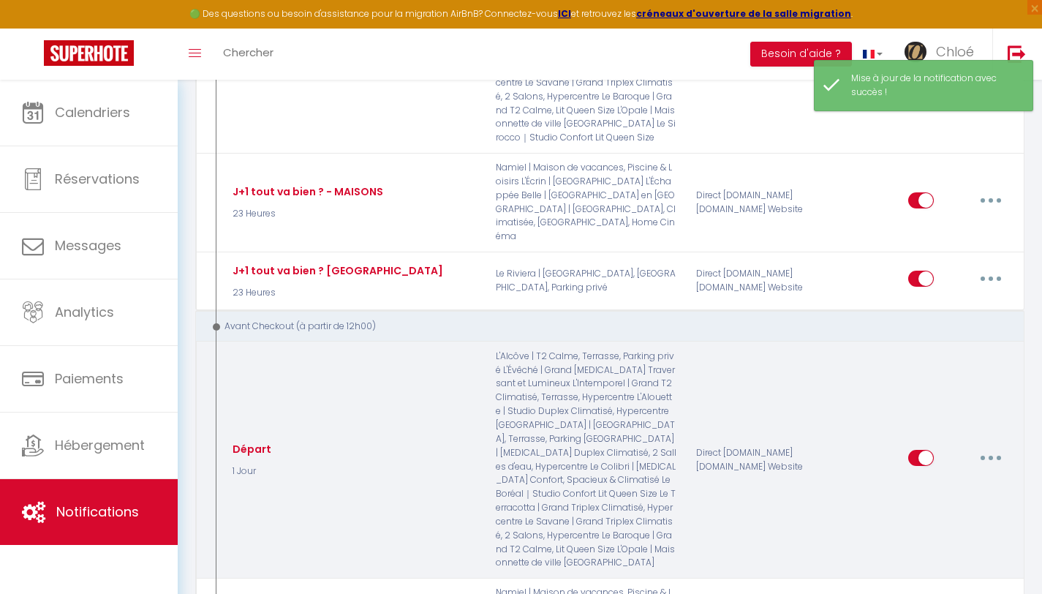
click at [985, 446] on button "button" at bounding box center [990, 457] width 41 height 23
click at [923, 478] on link "Editer" at bounding box center [953, 490] width 108 height 25
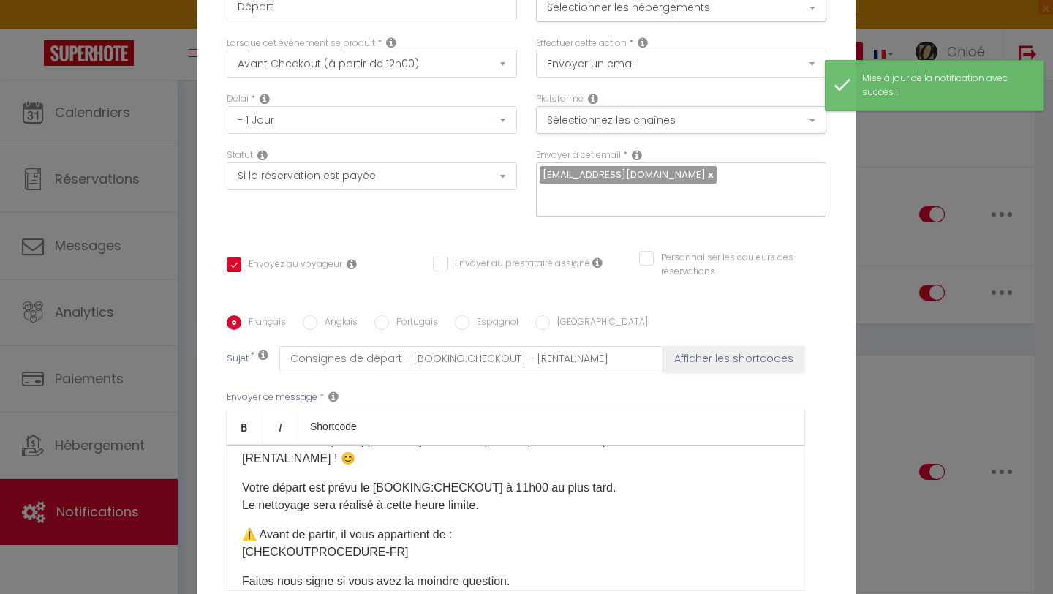
scroll to position [30, 0]
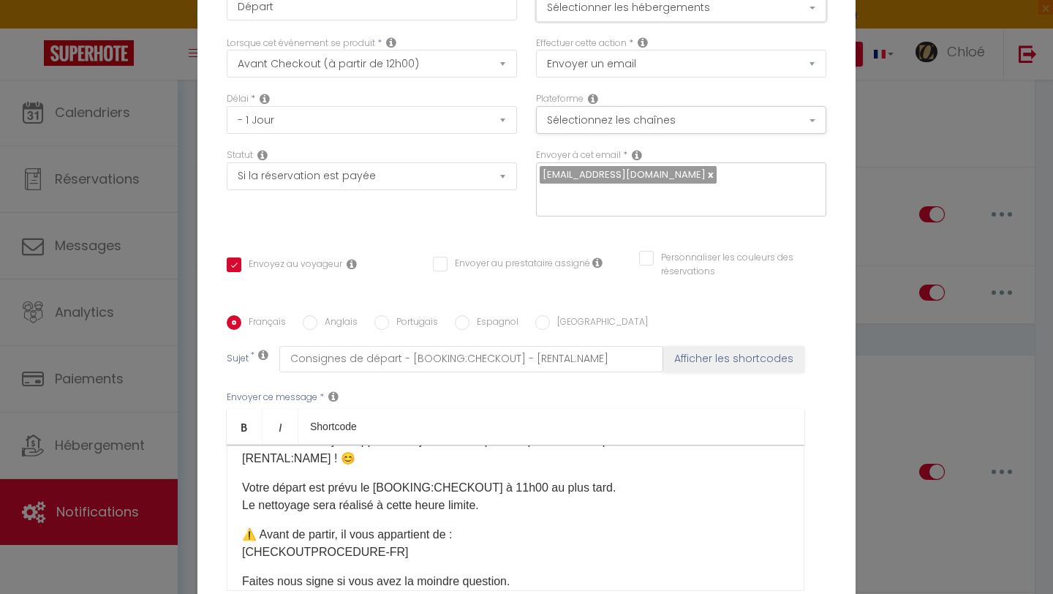
click at [627, 10] on button "Sélectionner les hébergements" at bounding box center [681, 8] width 290 height 28
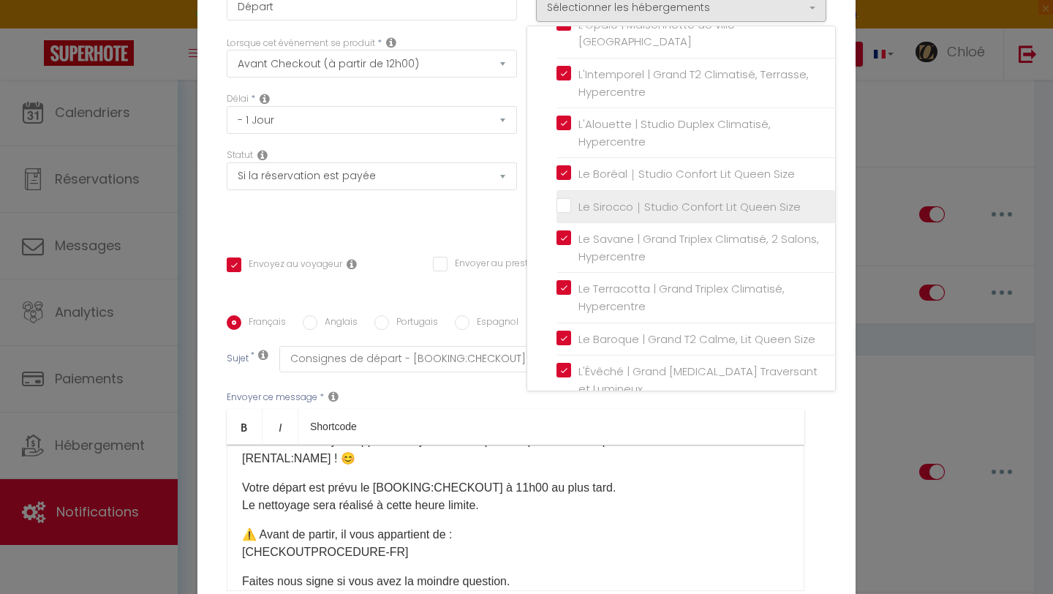
click at [559, 214] on input "Le Sirocco｜Studio Confort Lit Queen Size" at bounding box center [695, 207] width 279 height 15
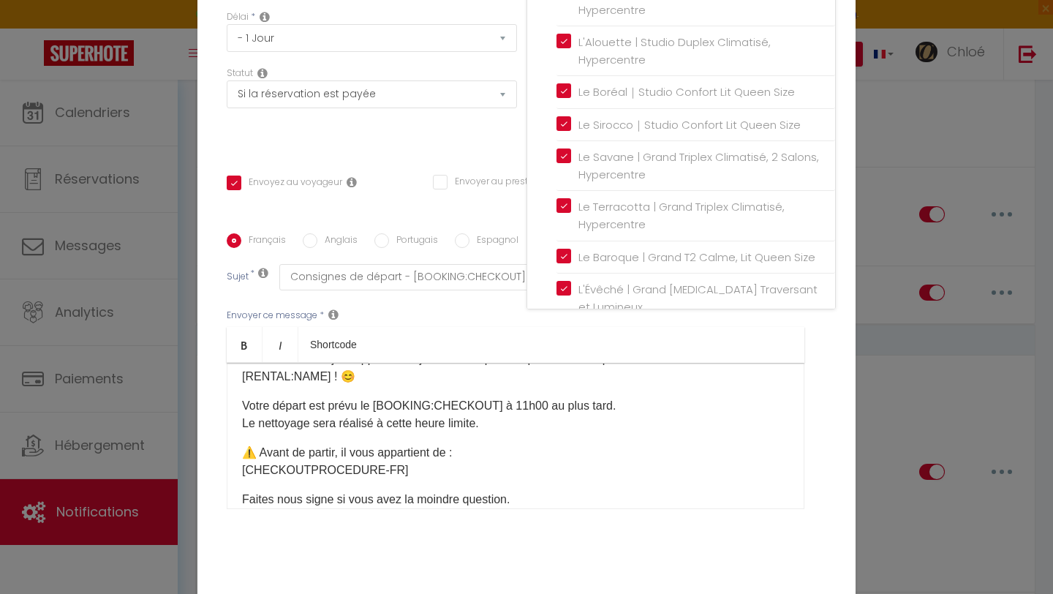
scroll to position [153, 0]
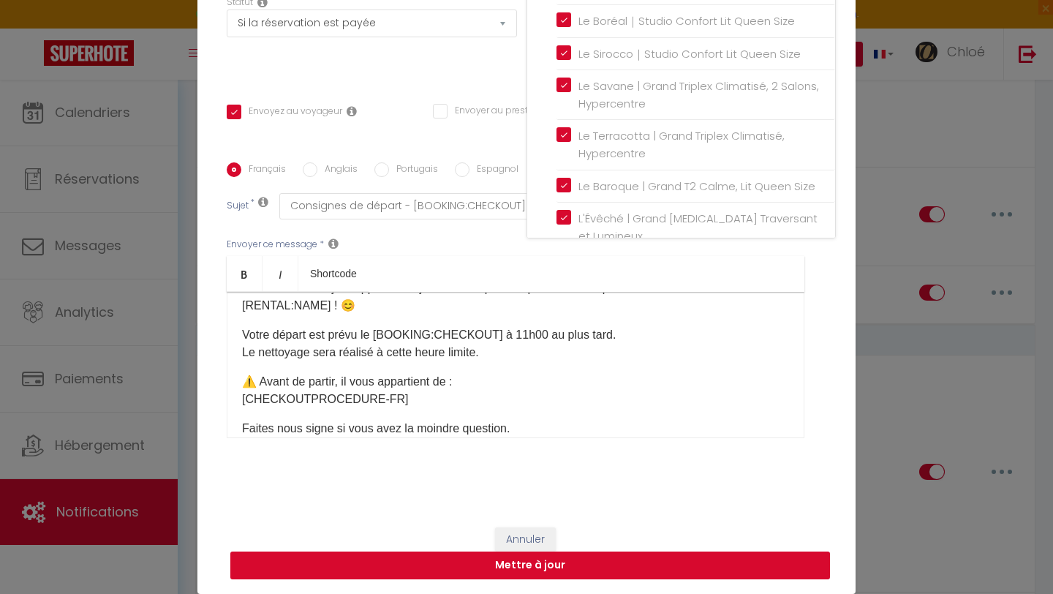
click at [600, 567] on button "Mettre à jour" at bounding box center [530, 565] width 600 height 28
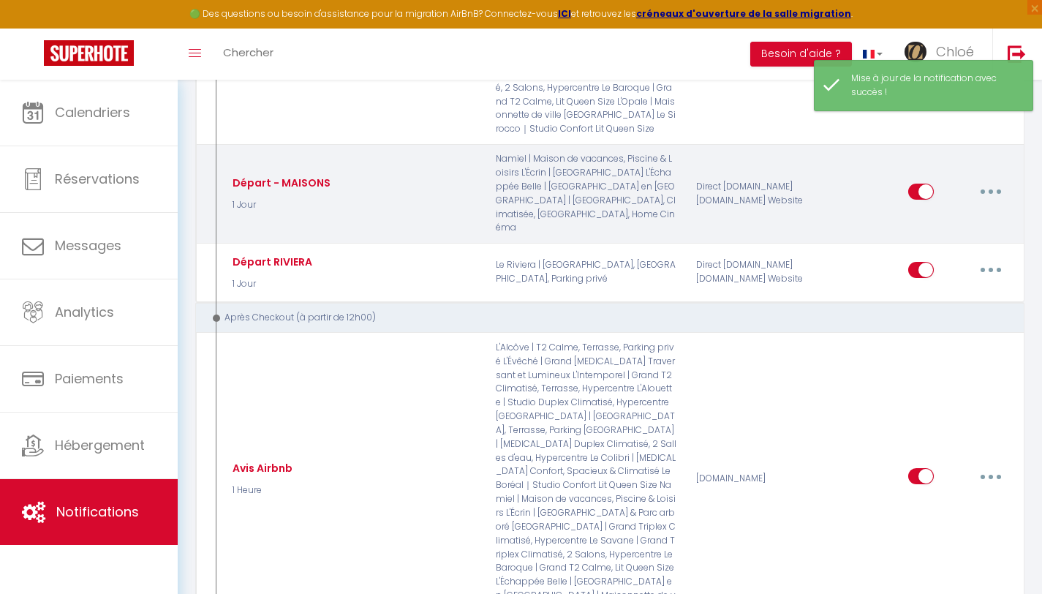
scroll to position [3997, 0]
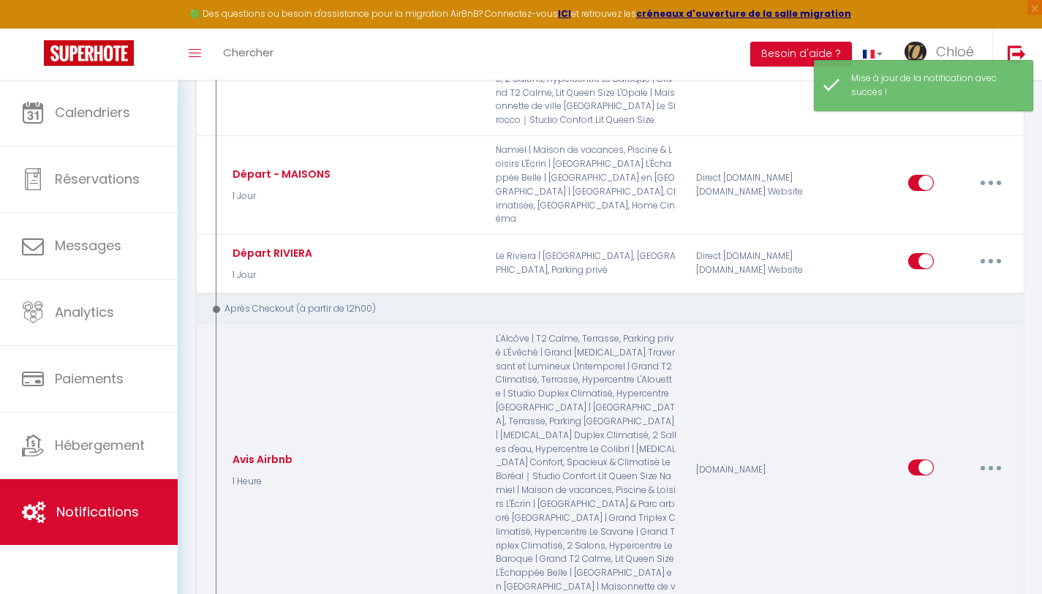
click at [990, 455] on button "button" at bounding box center [990, 466] width 41 height 23
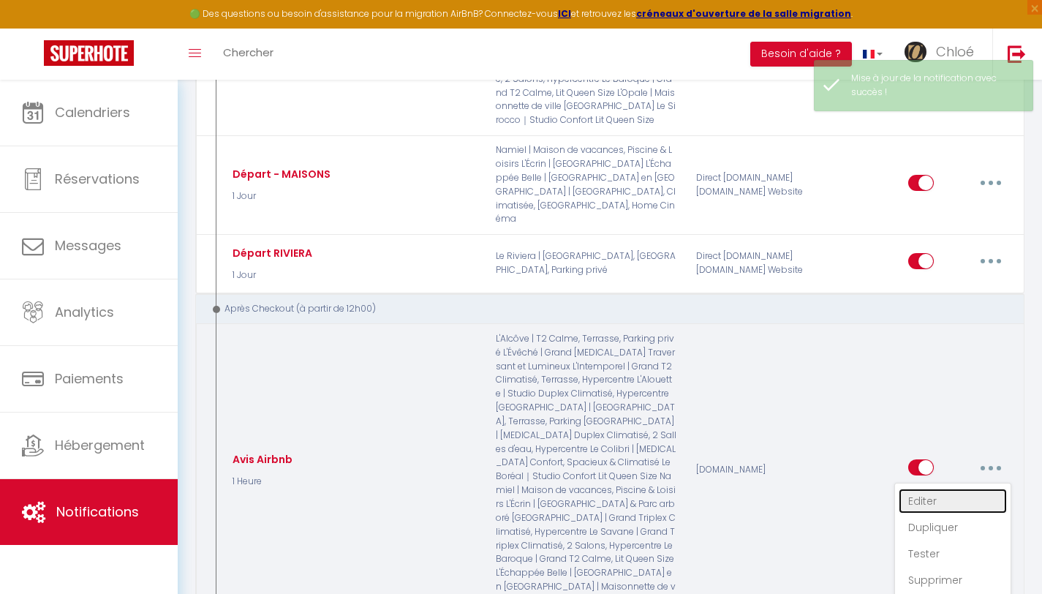
click at [965, 488] on link "Editer" at bounding box center [953, 500] width 108 height 25
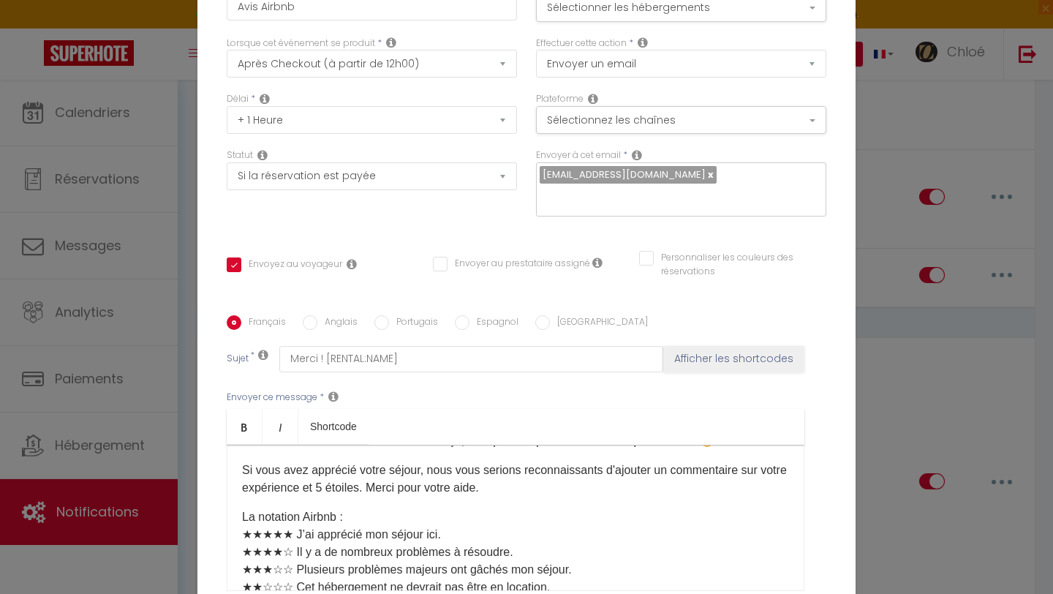
scroll to position [29, 0]
click at [635, 18] on button "Sélectionner les hébergements" at bounding box center [681, 8] width 290 height 28
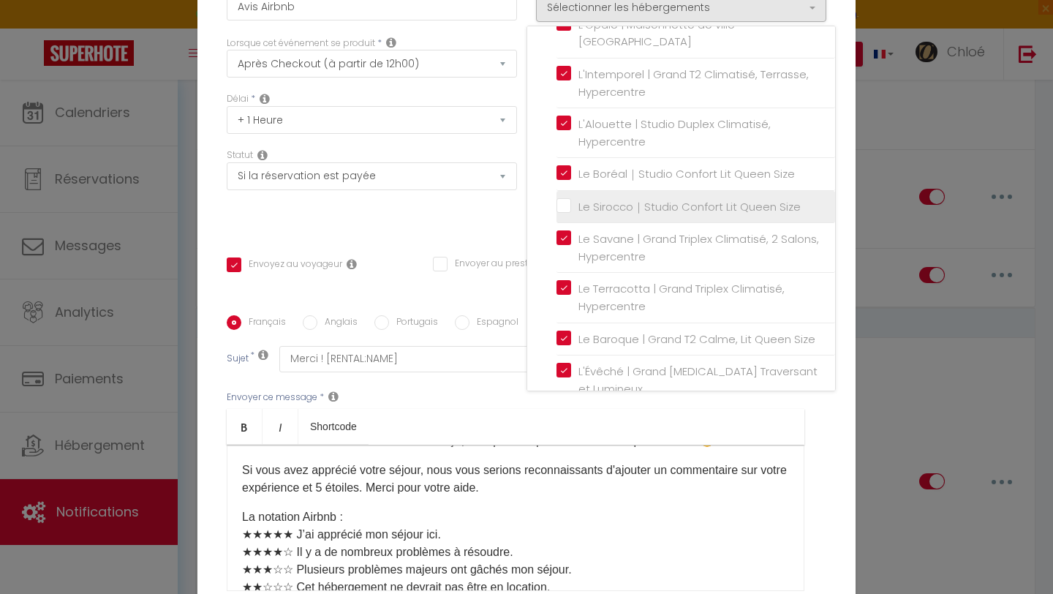
click at [562, 214] on input "Le Sirocco｜Studio Confort Lit Queen Size" at bounding box center [695, 207] width 279 height 15
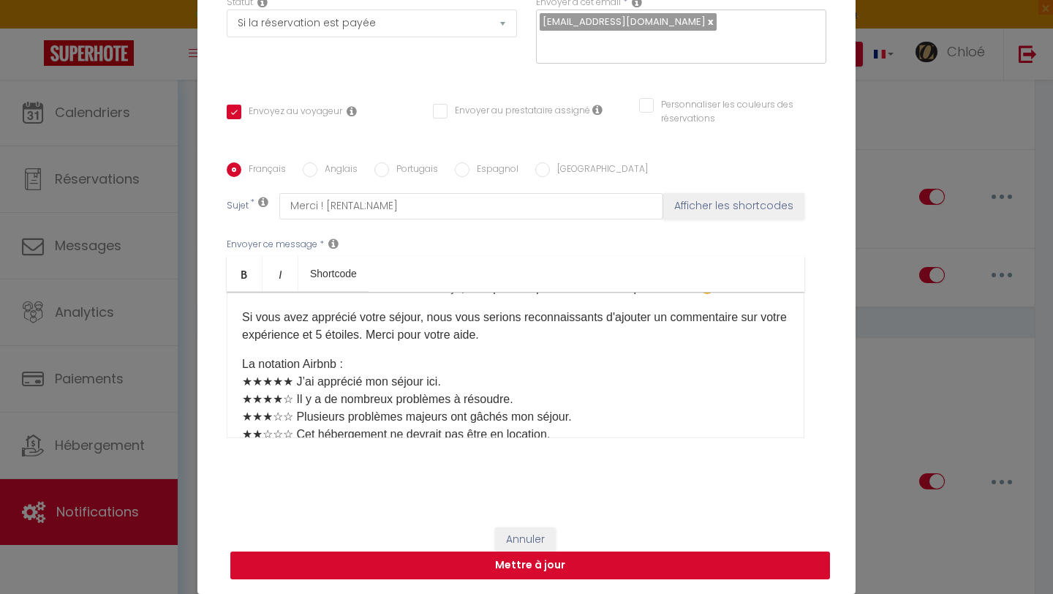
click at [568, 562] on button "Mettre à jour" at bounding box center [530, 565] width 600 height 28
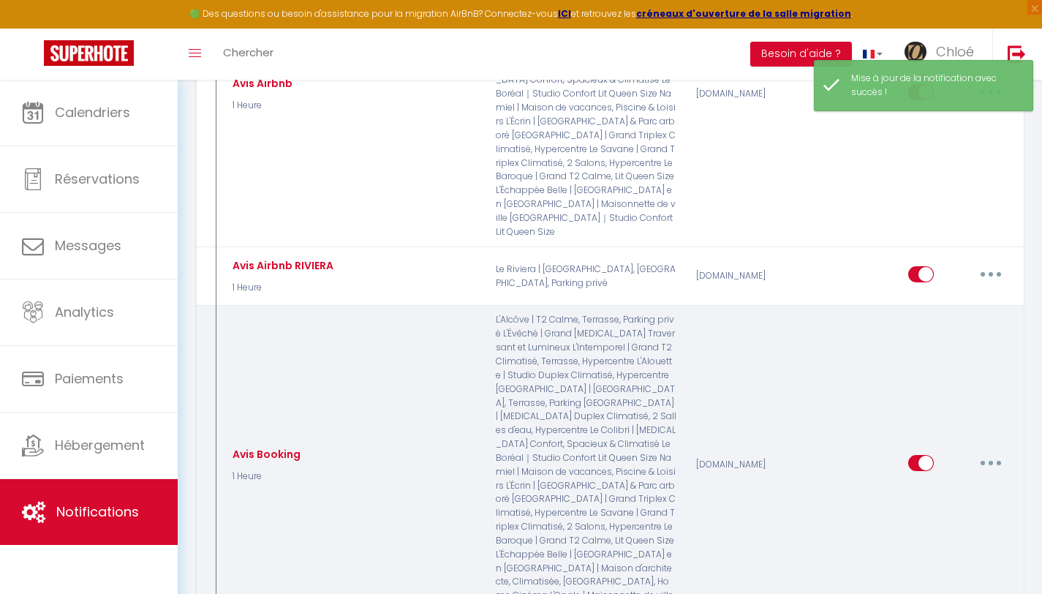
click at [997, 451] on button "button" at bounding box center [990, 462] width 41 height 23
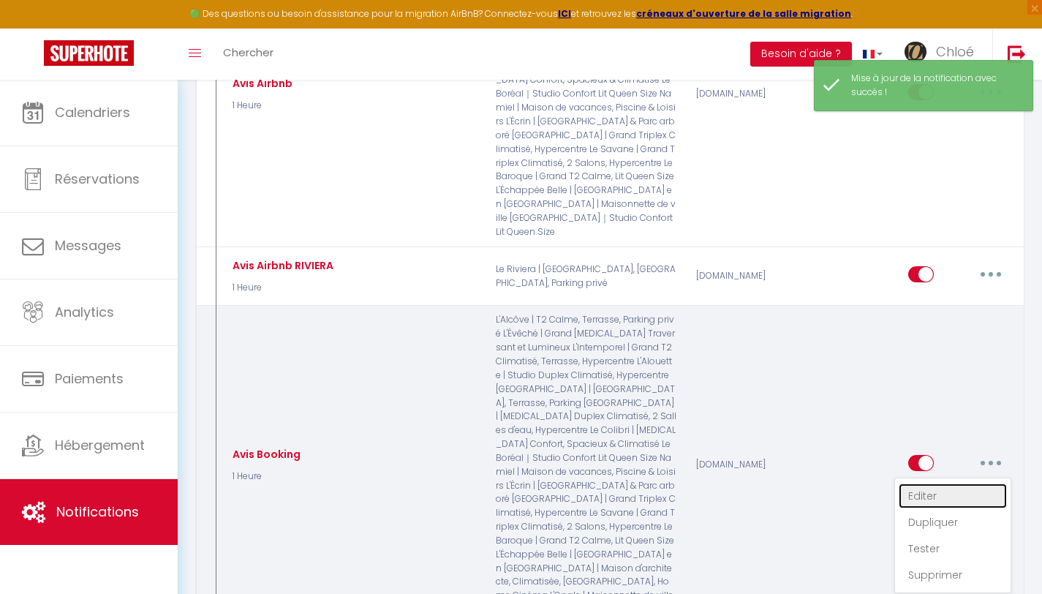
click at [941, 483] on link "Editer" at bounding box center [953, 495] width 108 height 25
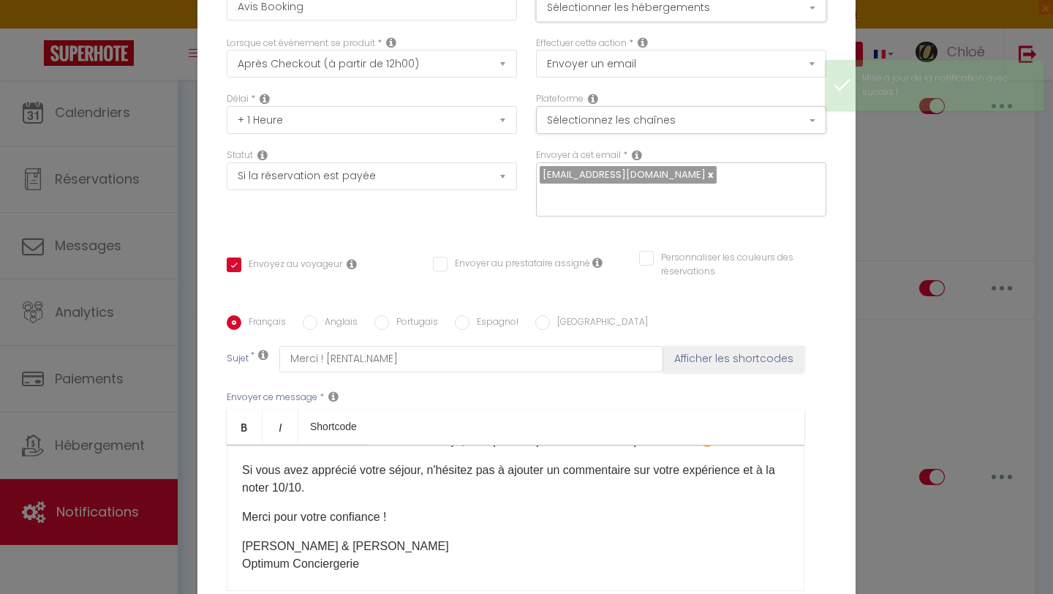
click at [633, 16] on button "Sélectionner les hébergements" at bounding box center [681, 8] width 290 height 28
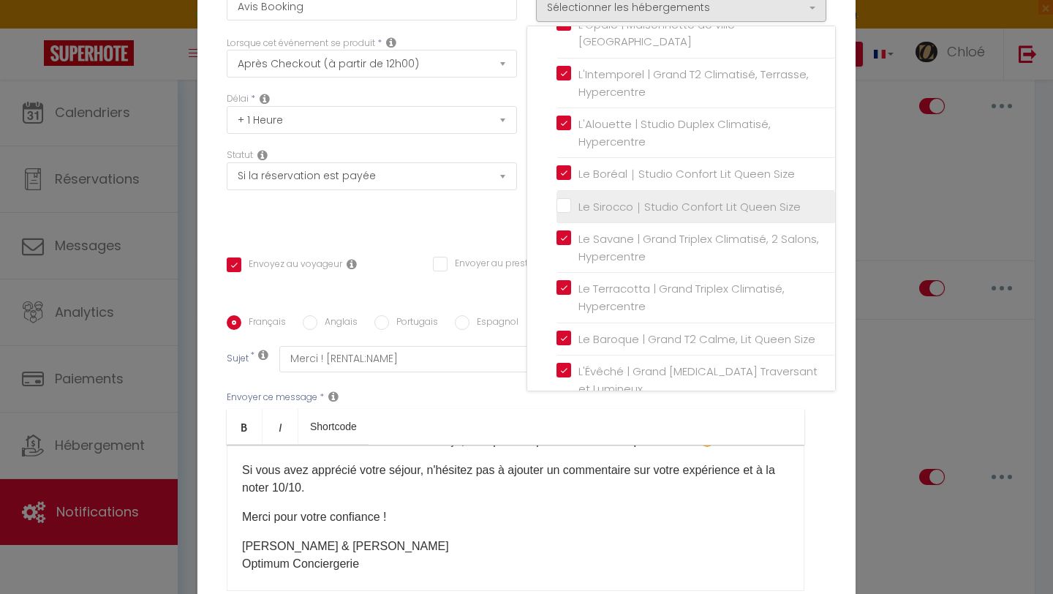
click at [561, 214] on input "Le Sirocco｜Studio Confort Lit Queen Size" at bounding box center [695, 207] width 279 height 15
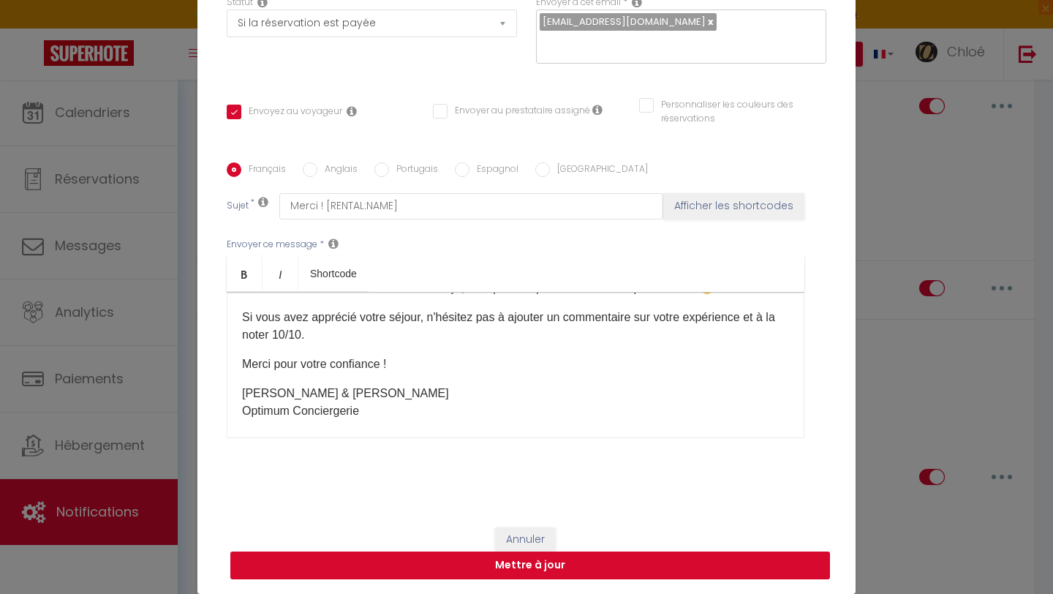
click at [449, 563] on button "Mettre à jour" at bounding box center [530, 565] width 600 height 28
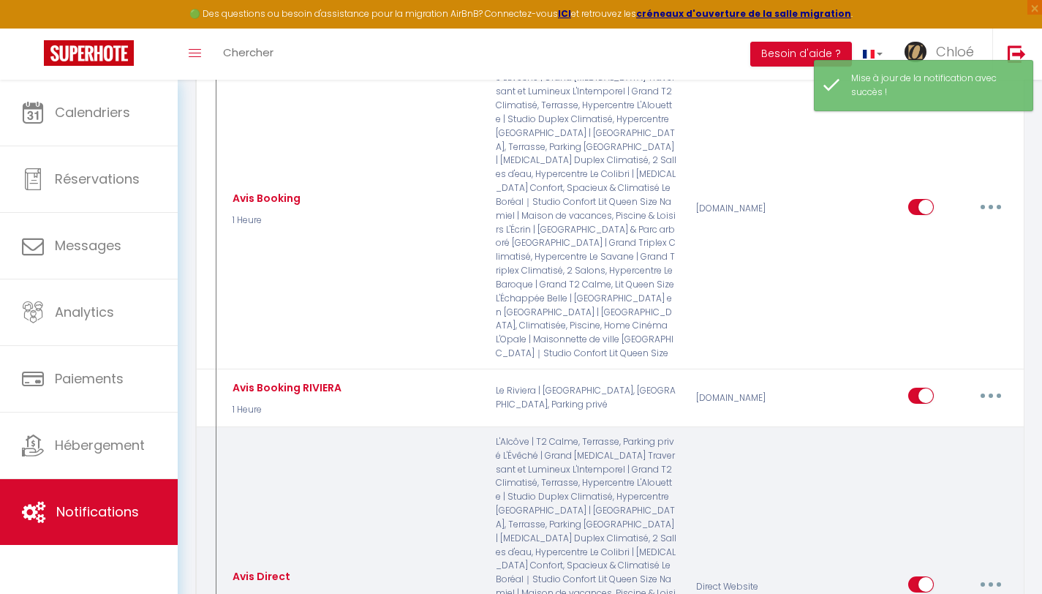
click at [992, 572] on button "button" at bounding box center [990, 583] width 41 height 23
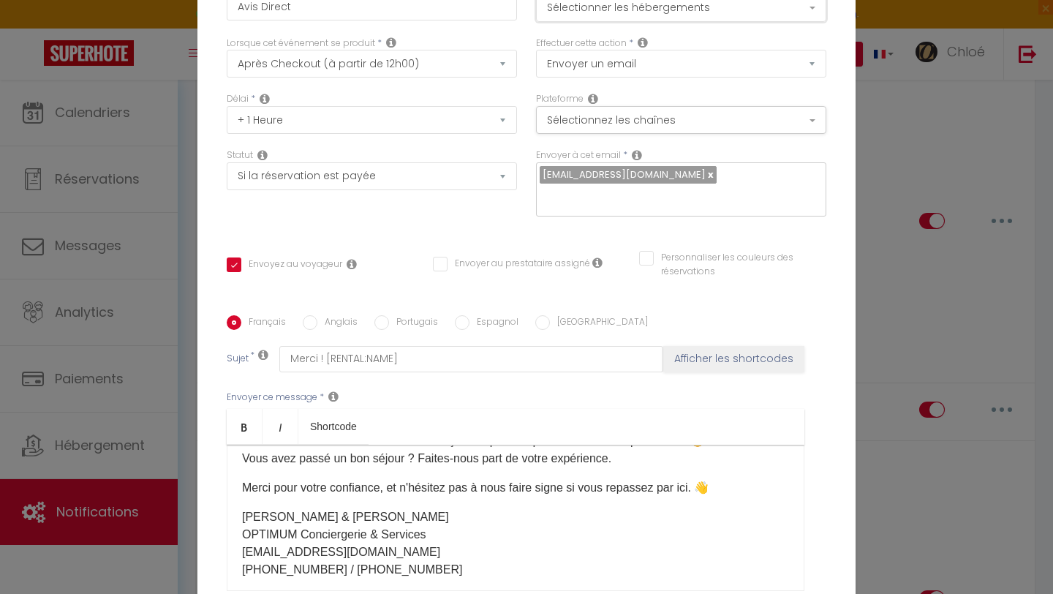
click at [659, 1] on button "Sélectionner les hébergements" at bounding box center [681, 8] width 290 height 28
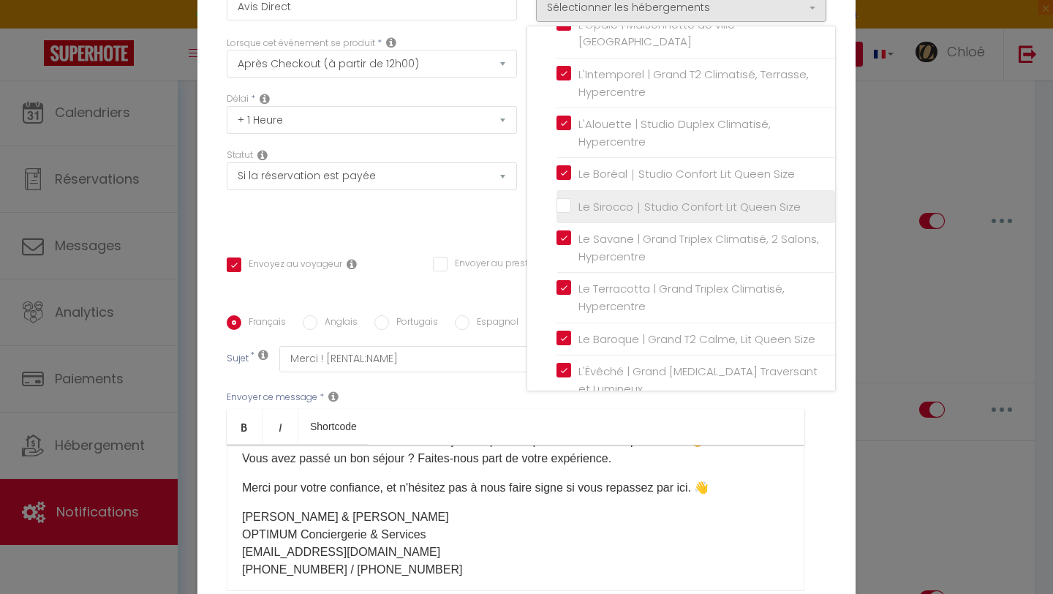
click at [564, 214] on input "Le Sirocco｜Studio Confort Lit Queen Size" at bounding box center [695, 207] width 279 height 15
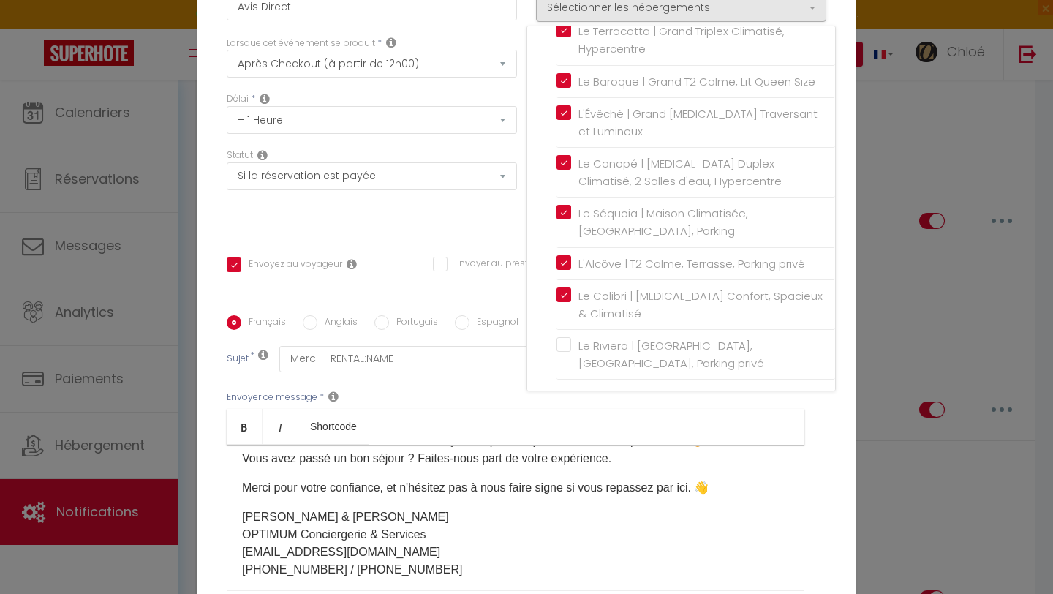
click at [786, 420] on ul "Bold Italic Shortcode" at bounding box center [516, 427] width 578 height 36
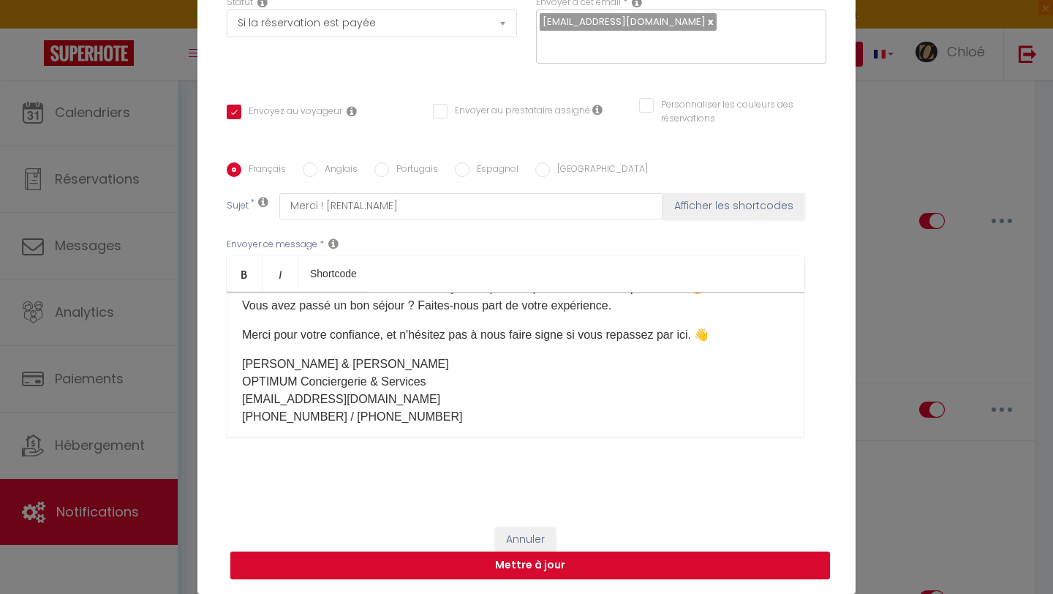
click at [586, 570] on button "Mettre à jour" at bounding box center [530, 565] width 600 height 28
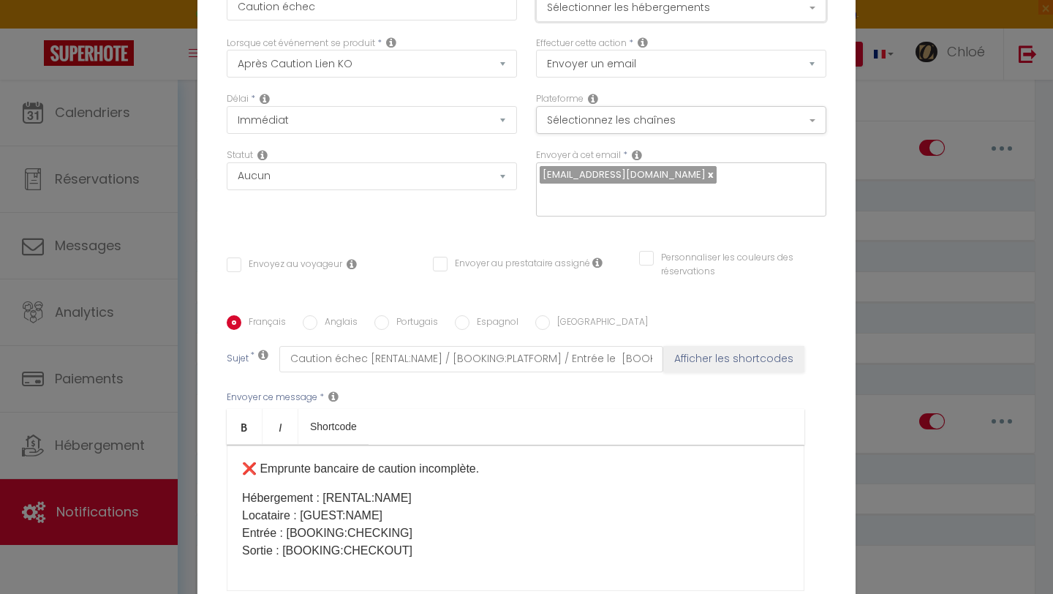
click at [704, 19] on button "Sélectionner les hébergements" at bounding box center [681, 8] width 290 height 28
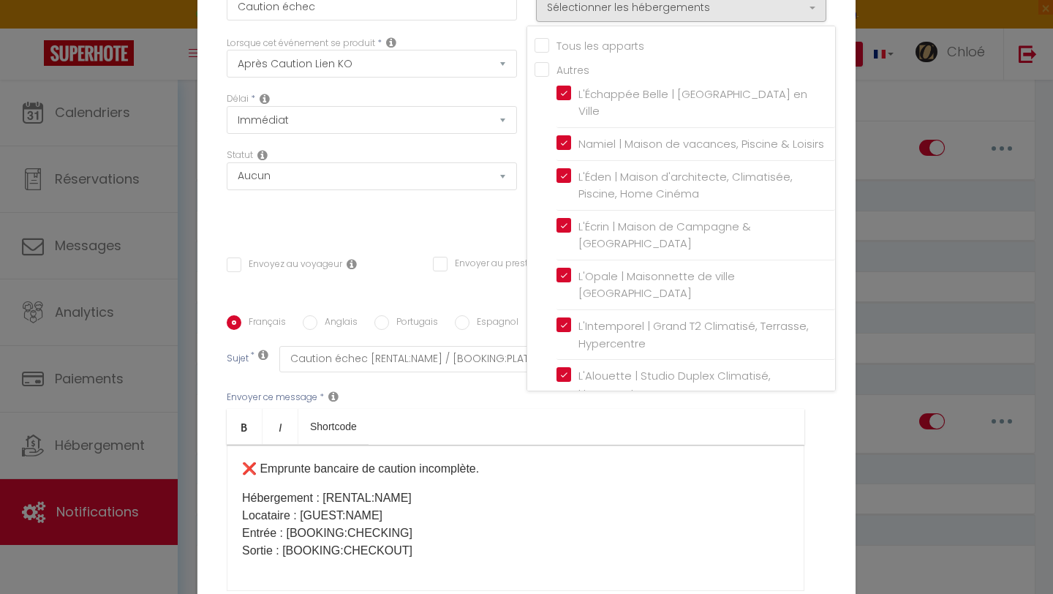
click at [534, 43] on input "Tous les apparts" at bounding box center [684, 44] width 300 height 15
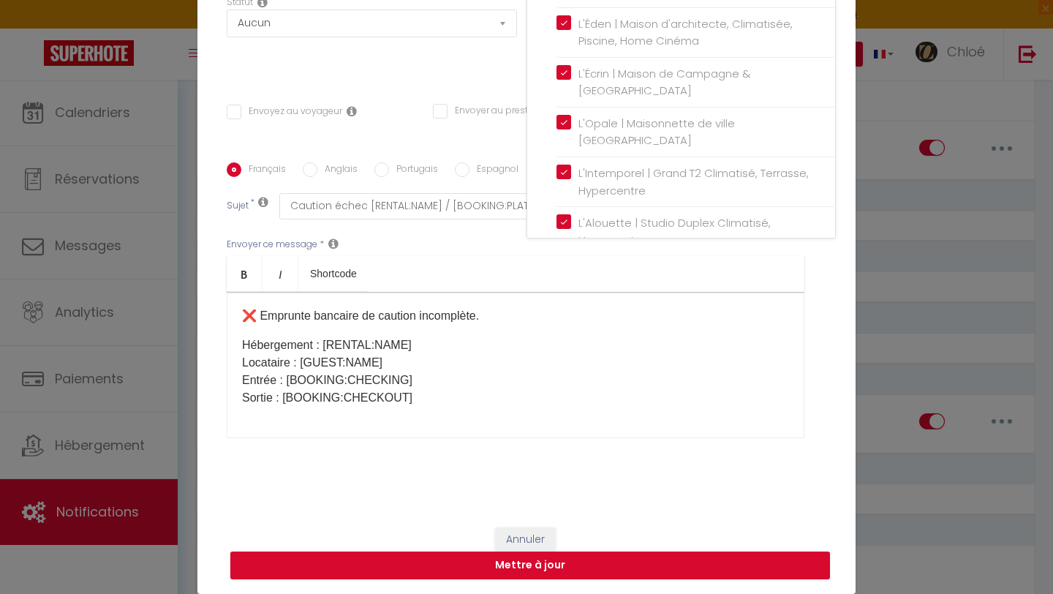
click at [434, 88] on div "Titre * Caution échec Pour cet hébergement Sélectionner les hébergements Tous l…" at bounding box center [526, 163] width 658 height 700
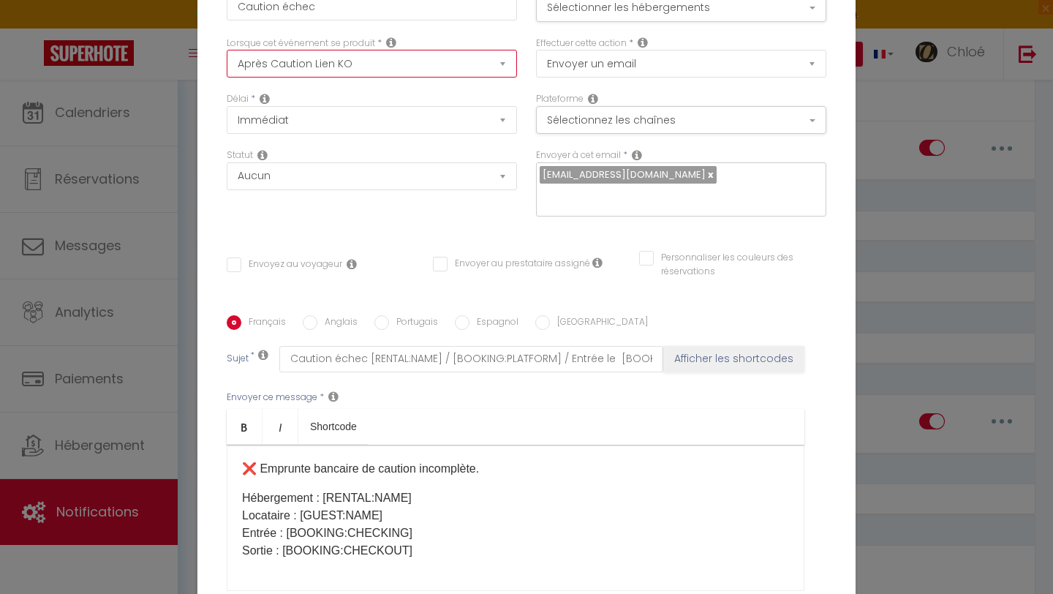
click at [497, 67] on select "Après la réservation Avant Checkin (à partir de 12h00) Après Checkin (à partir …" at bounding box center [372, 64] width 290 height 28
click at [227, 50] on select "Après la réservation Avant Checkin (à partir de 12h00) Après Checkin (à partir …" at bounding box center [372, 64] width 290 height 28
click at [384, 64] on select "Après la réservation Avant Checkin (à partir de 12h00) Après Checkin (à partir …" at bounding box center [372, 64] width 290 height 28
click at [366, 73] on select "Après la réservation Avant Checkin (à partir de 12h00) Après Checkin (à partir …" at bounding box center [372, 64] width 290 height 28
click at [227, 50] on select "Après la réservation Avant Checkin (à partir de 12h00) Après Checkin (à partir …" at bounding box center [372, 64] width 290 height 28
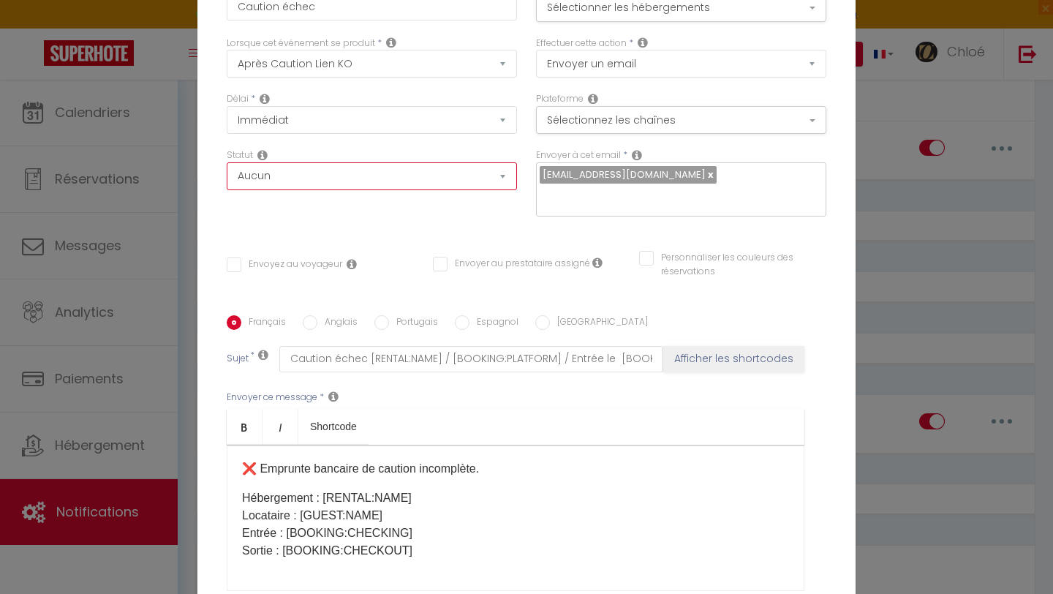
click at [490, 182] on select "Aucun Si la réservation est payée Si réservation non payée Si la caution a été …" at bounding box center [372, 176] width 290 height 28
click at [227, 162] on select "Aucun Si la réservation est payée Si réservation non payée Si la caution a été …" at bounding box center [372, 176] width 290 height 28
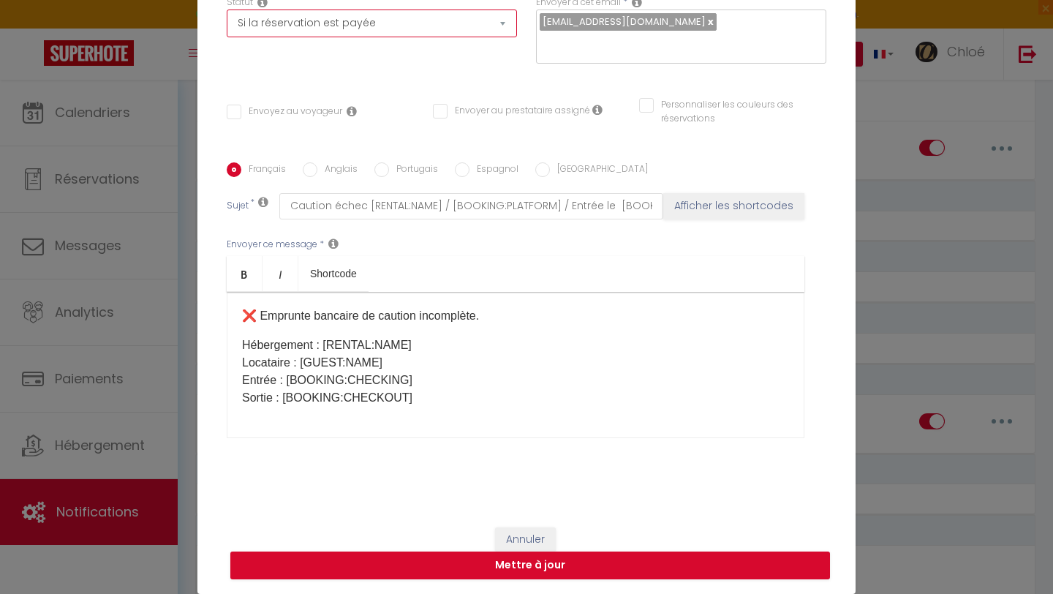
scroll to position [0, 0]
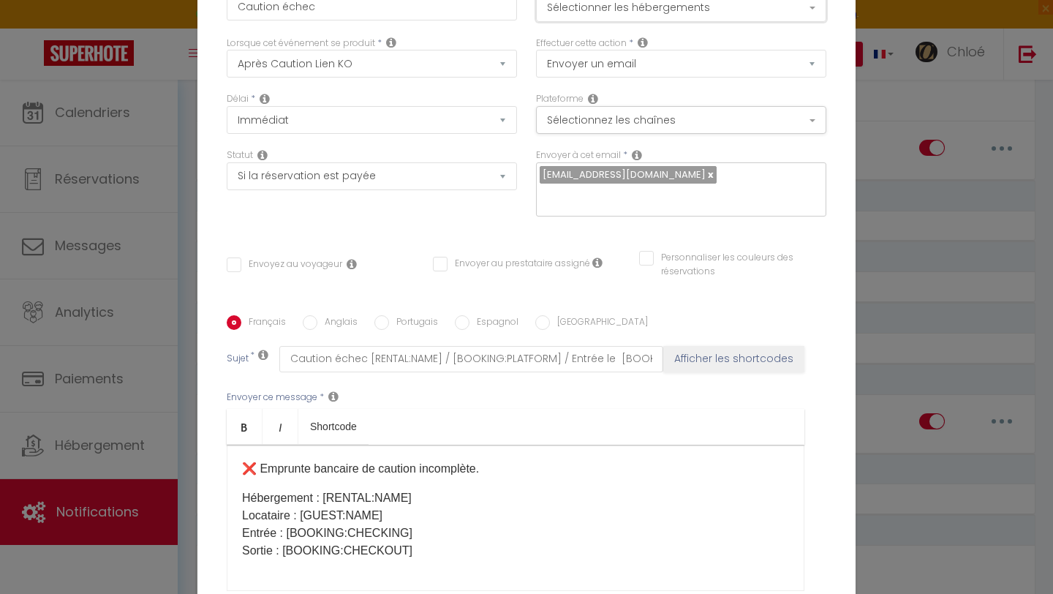
click at [608, 10] on button "Sélectionner les hébergements" at bounding box center [681, 8] width 290 height 28
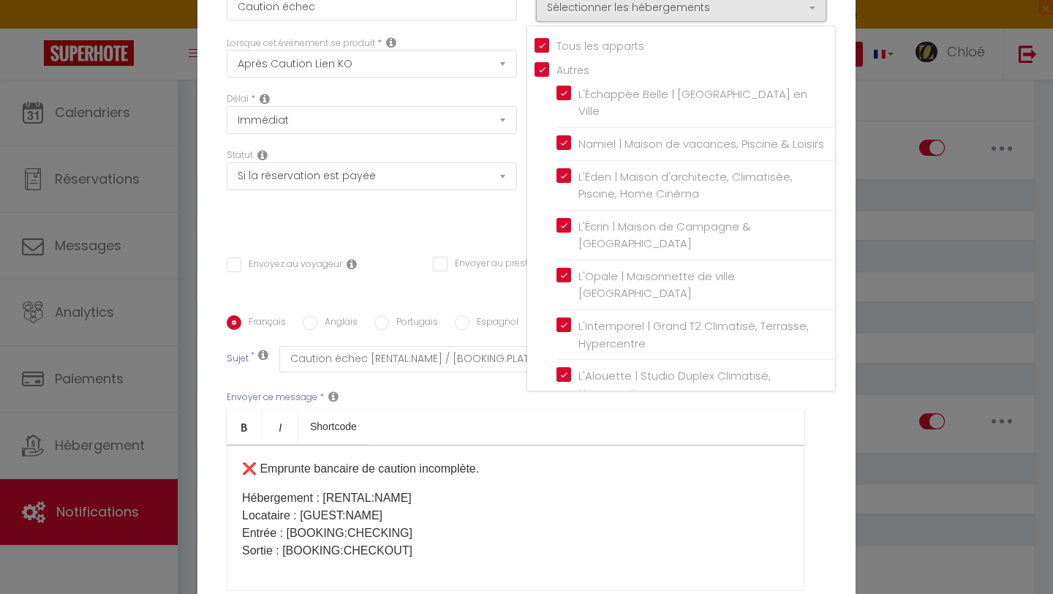
scroll to position [153, 0]
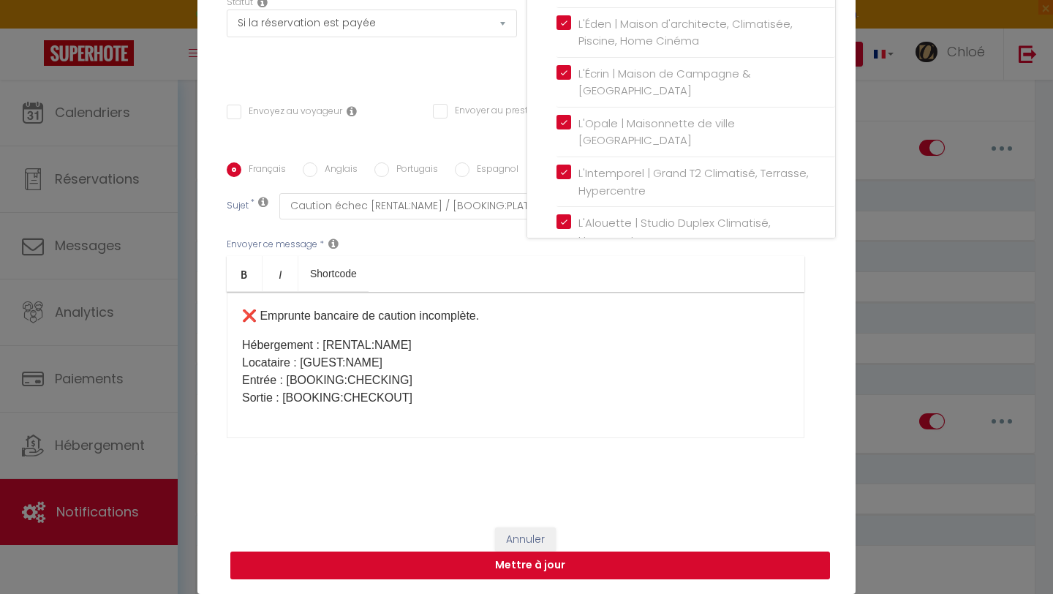
click at [396, 561] on button "Mettre à jour" at bounding box center [530, 565] width 600 height 28
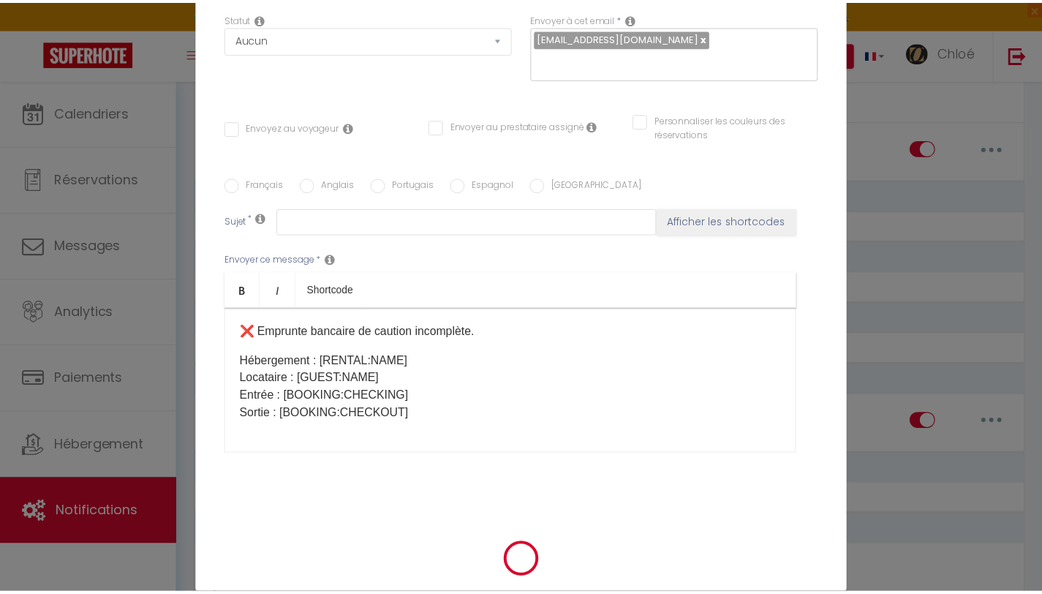
scroll to position [5302, 0]
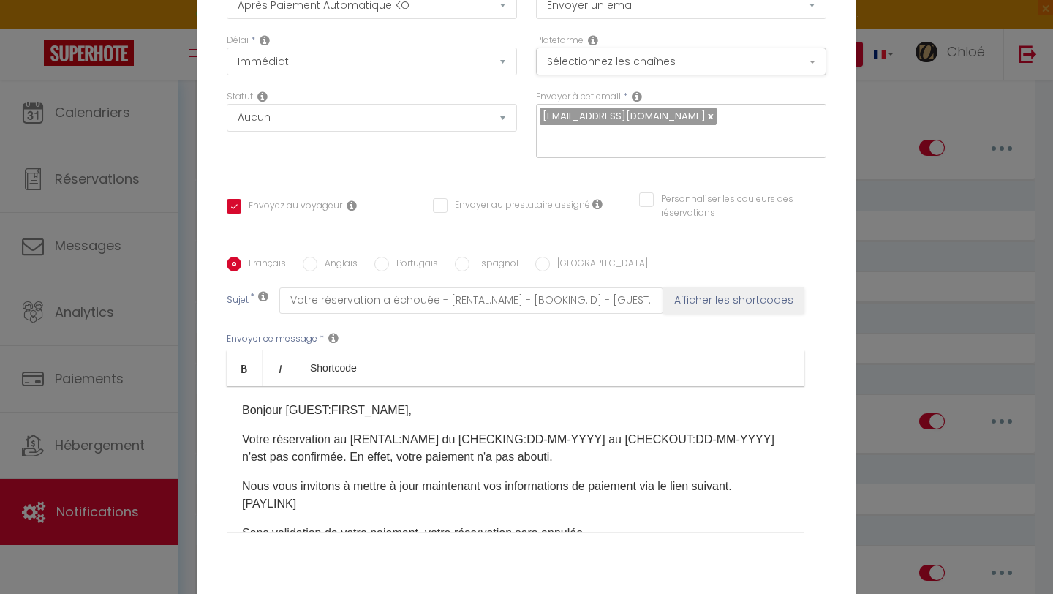
scroll to position [0, 0]
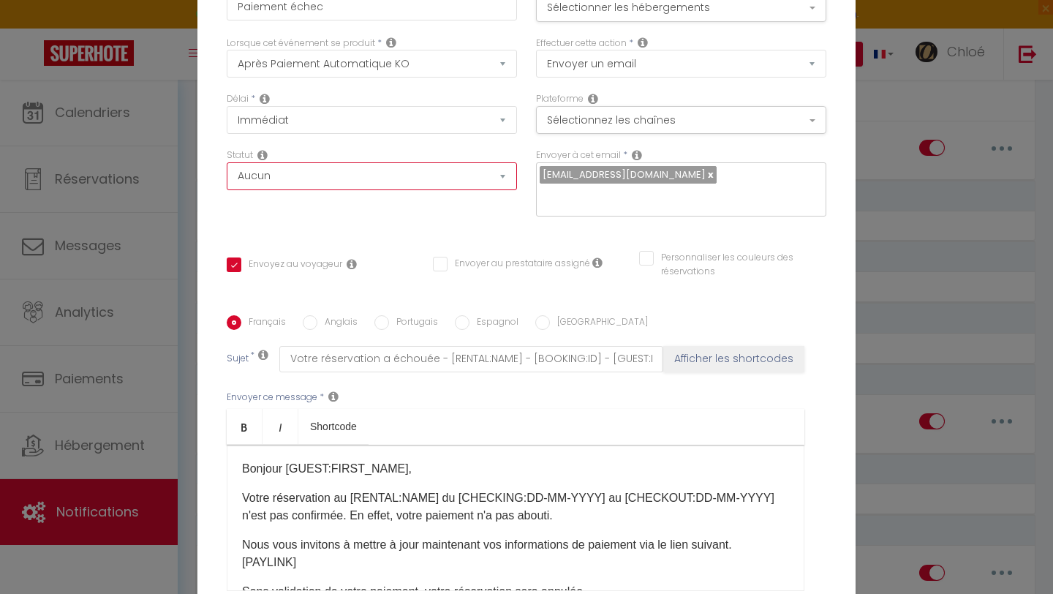
click at [406, 177] on select "Aucun Si la réservation est payée Si réservation non payée Si la caution a été …" at bounding box center [372, 176] width 290 height 28
click at [684, 15] on button "Sélectionner les hébergements" at bounding box center [681, 8] width 290 height 28
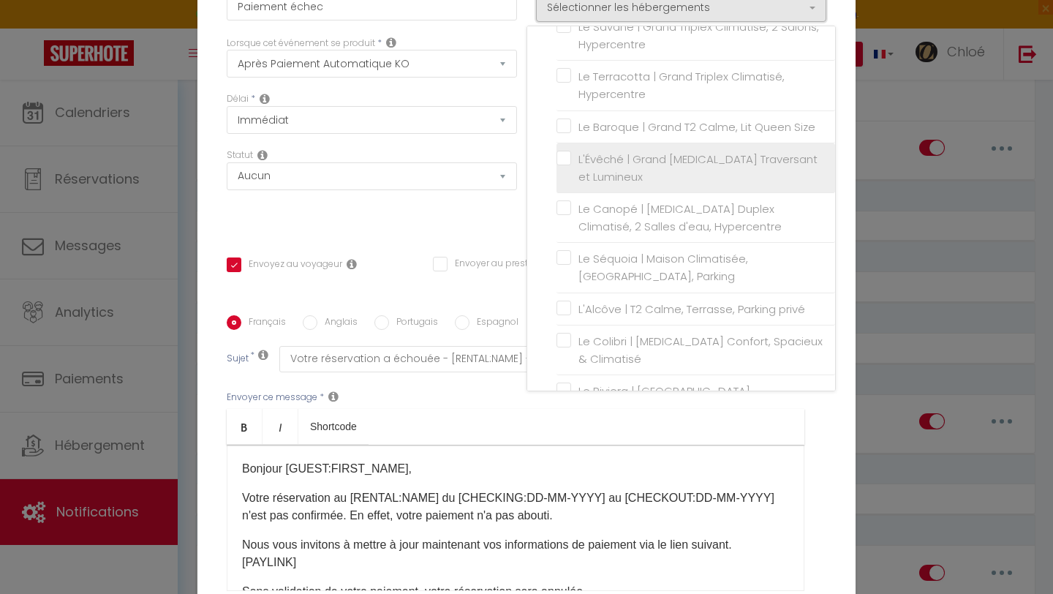
scroll to position [509, 0]
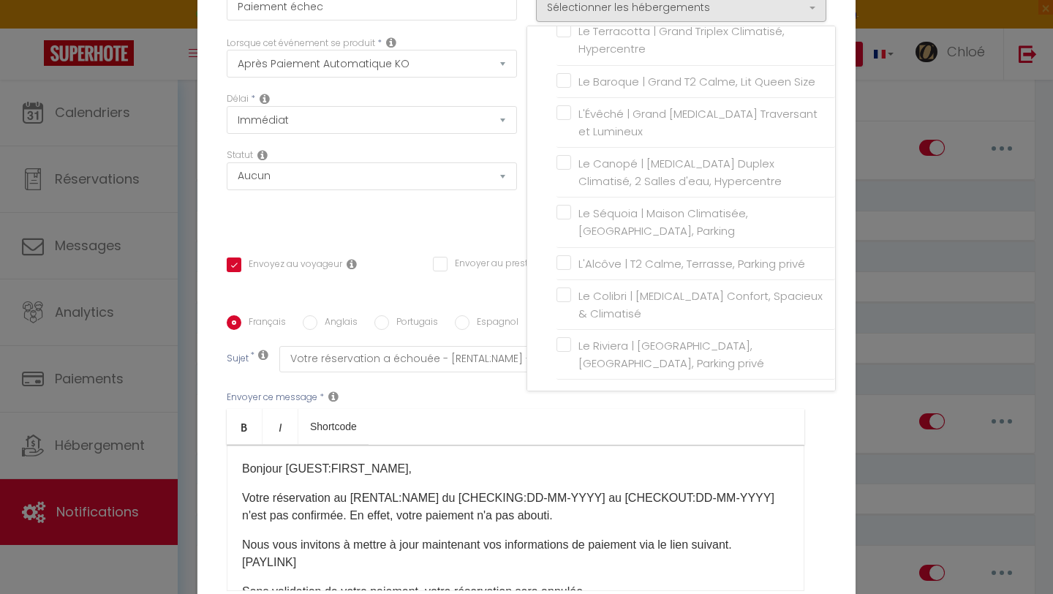
click at [467, 230] on div "Statut Aucun Si la réservation est payée Si réservation non payée Si la caution…" at bounding box center [371, 189] width 309 height 83
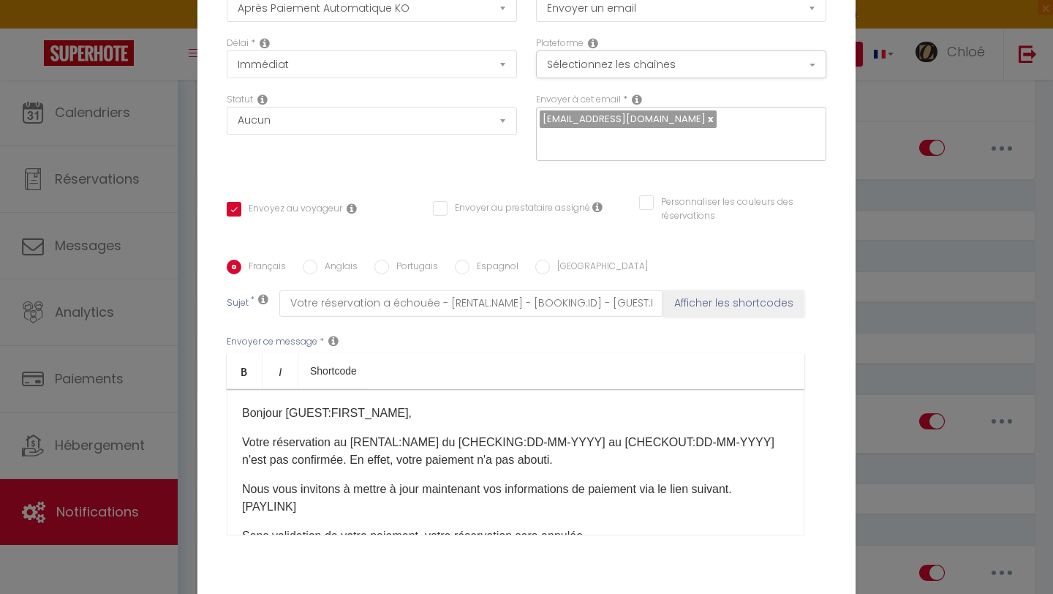
scroll to position [0, 0]
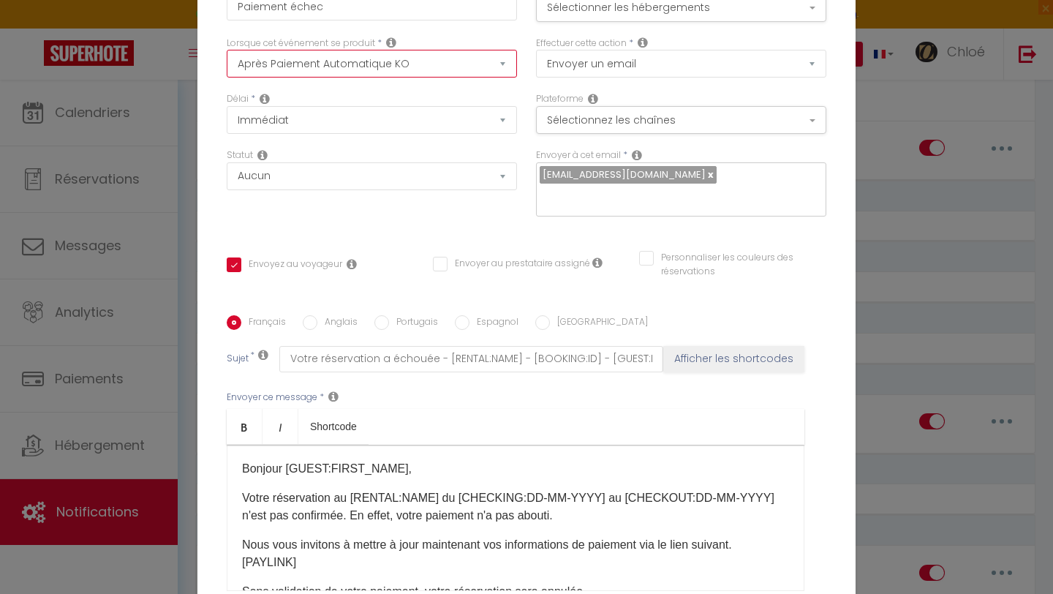
click at [434, 69] on select "Après la réservation Avant Checkin (à partir de 12h00) Après Checkin (à partir …" at bounding box center [372, 64] width 290 height 28
click at [691, 14] on button "Sélectionner les hébergements" at bounding box center [681, 8] width 290 height 28
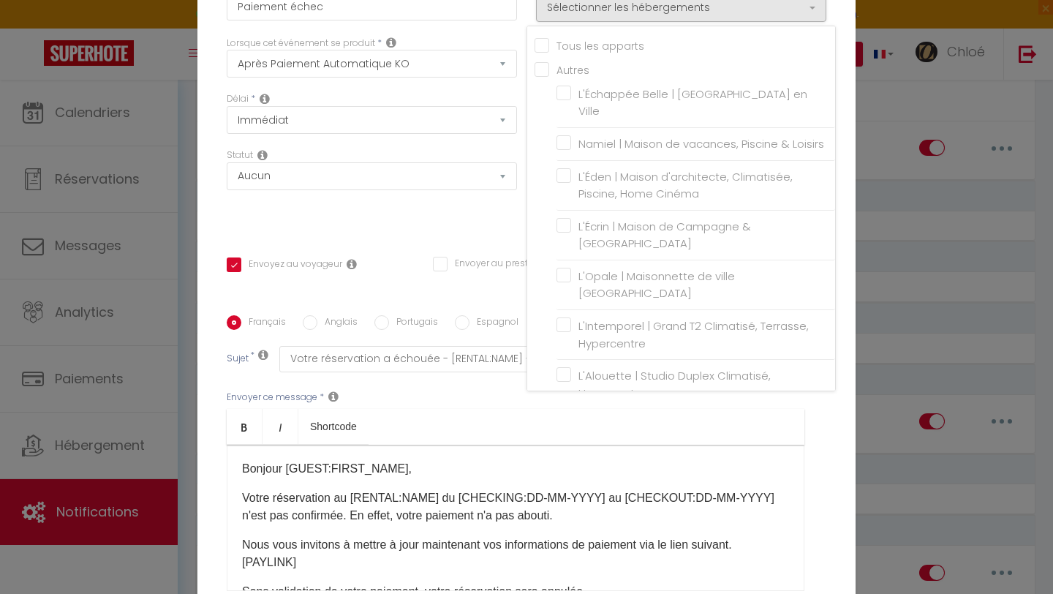
click at [548, 48] on input "Tous les apparts" at bounding box center [684, 44] width 300 height 15
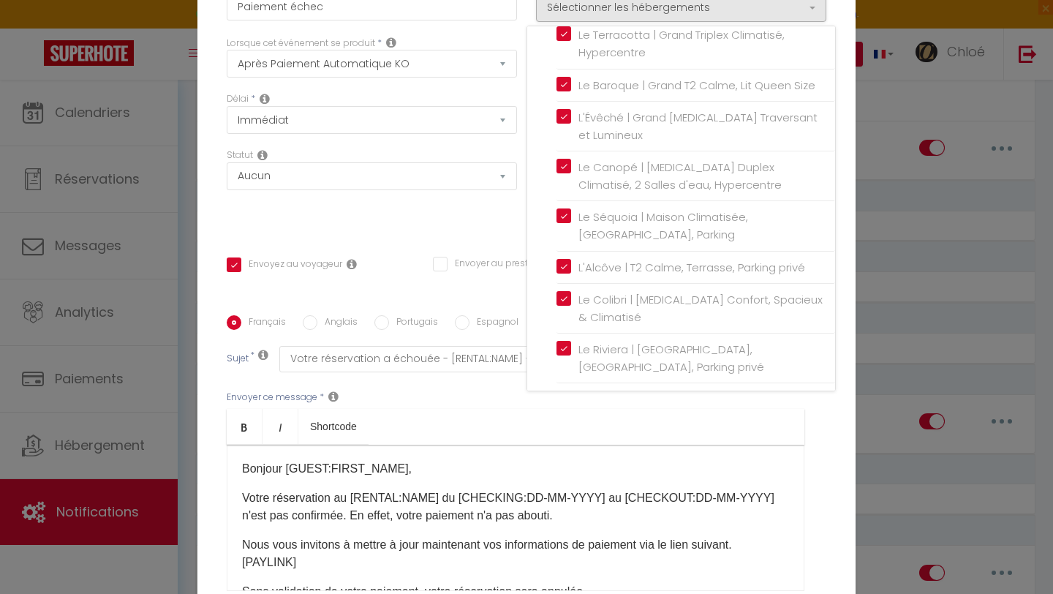
scroll to position [509, 0]
click at [659, 431] on ul "Bold Italic Shortcode" at bounding box center [516, 427] width 578 height 36
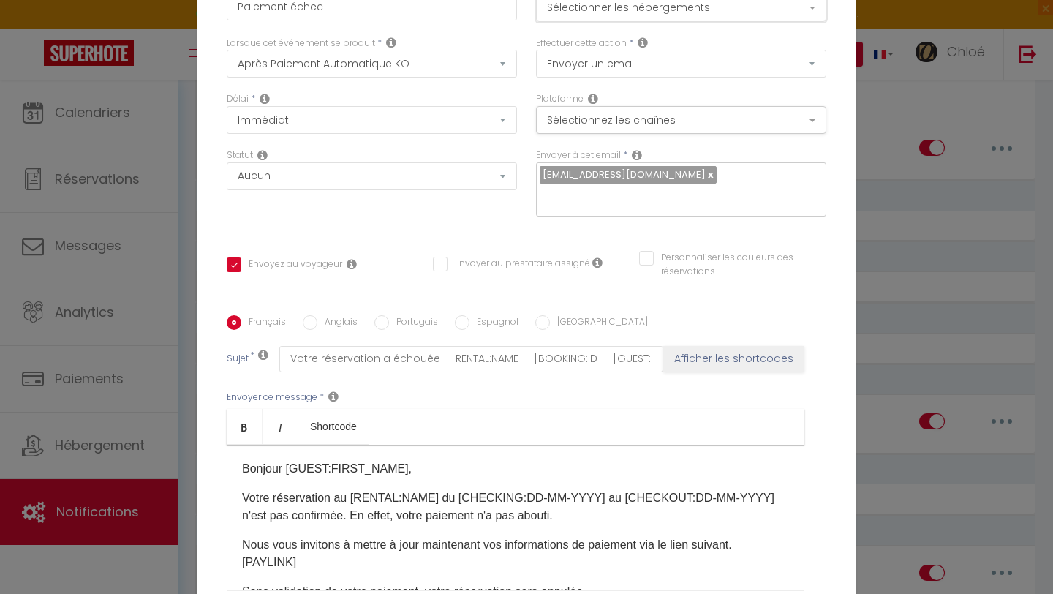
click at [746, 4] on button "Sélectionner les hébergements" at bounding box center [681, 8] width 290 height 28
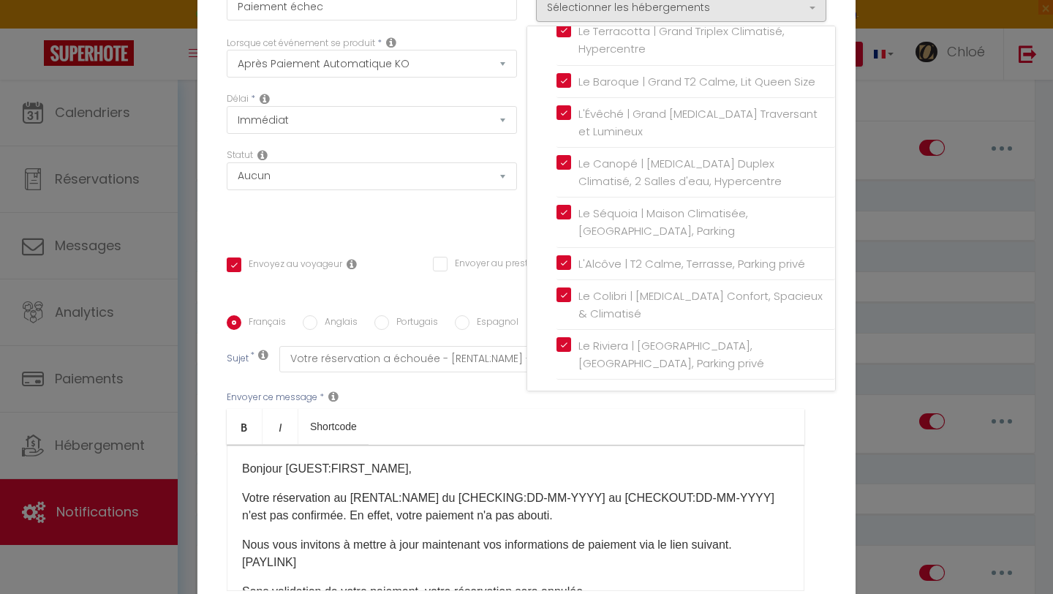
click at [510, 410] on ul "Bold Italic Shortcode" at bounding box center [516, 427] width 578 height 36
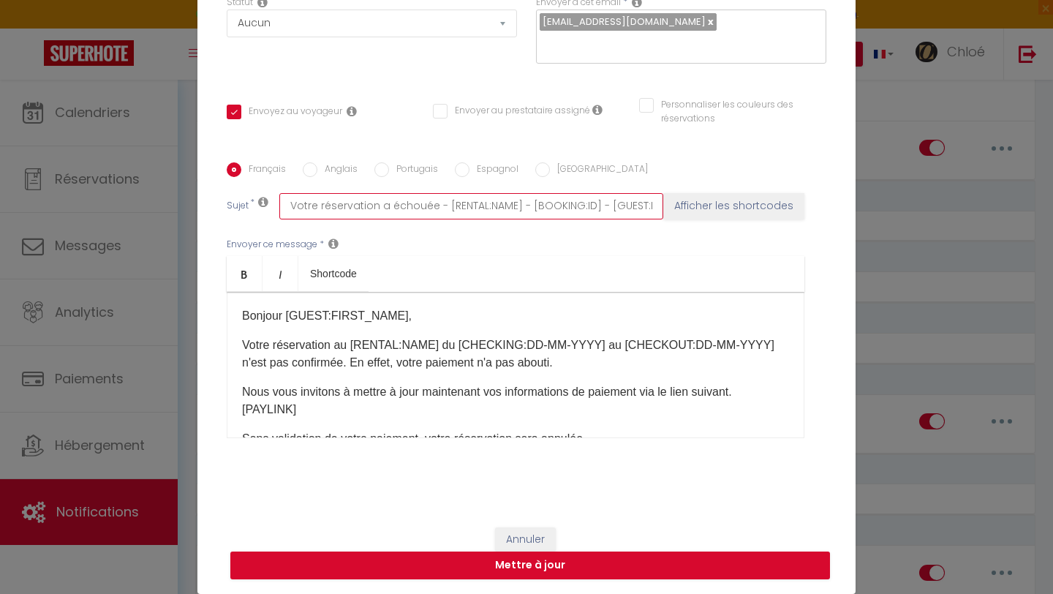
scroll to position [0, 144]
drag, startPoint x: 513, startPoint y: 206, endPoint x: 668, endPoint y: 208, distance: 155.0
click at [668, 208] on div "Sujet * Votre réservation a échouée - [RENTAL:NAME] - [BOOKING:ID] - [GUEST:FIR…" at bounding box center [527, 206] width 600 height 26
drag, startPoint x: 369, startPoint y: 204, endPoint x: 319, endPoint y: 202, distance: 50.5
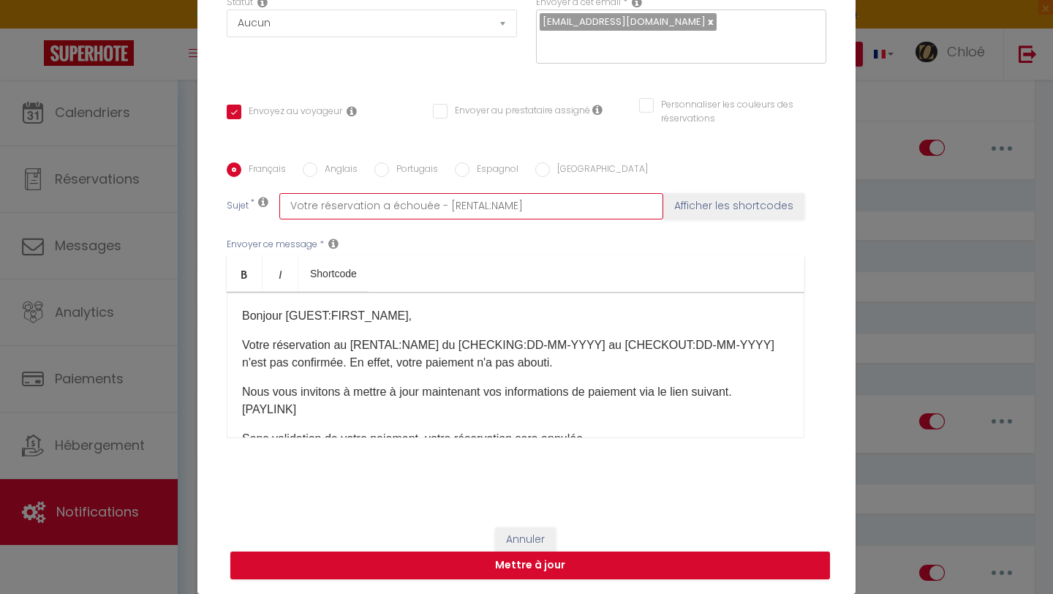
click at [319, 202] on input "Votre réservation a échouée - [RENTAL:NAME]" at bounding box center [471, 206] width 384 height 26
click at [567, 213] on input "Votre paiement a échouée - [RENTAL:NAME]" at bounding box center [471, 206] width 384 height 26
click at [417, 199] on input "Votre paiement a échouée - [RENTAL:NAME]" at bounding box center [471, 206] width 384 height 26
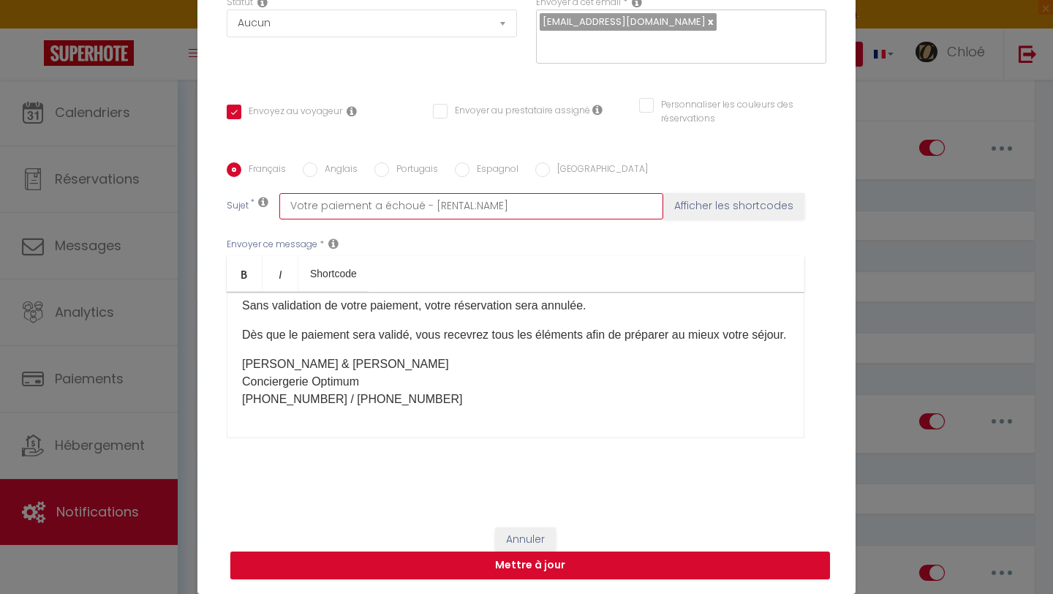
scroll to position [122, 0]
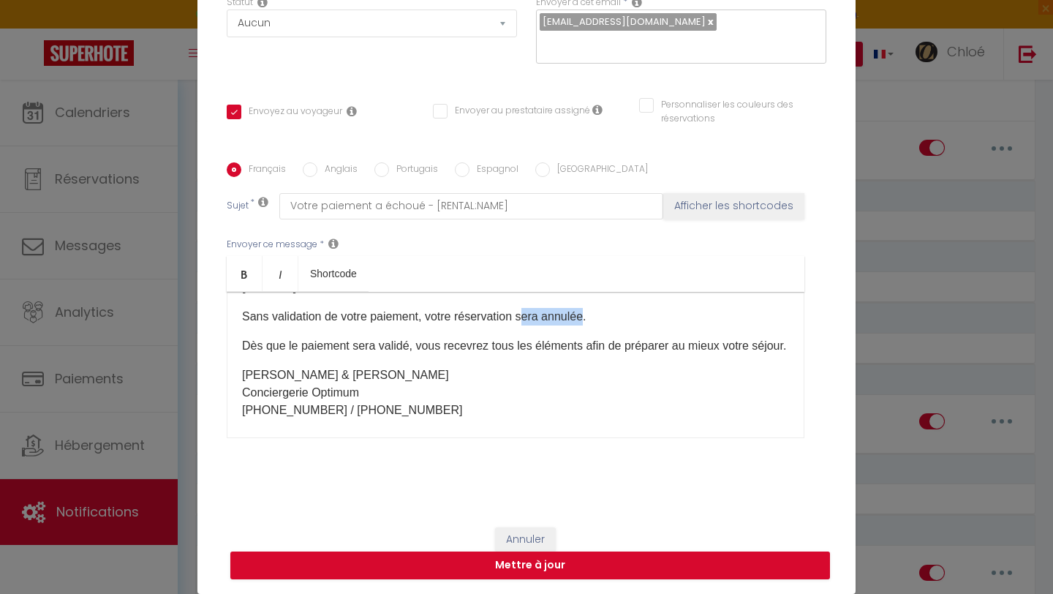
drag, startPoint x: 584, startPoint y: 313, endPoint x: 523, endPoint y: 311, distance: 61.5
click at [523, 311] on p "Sans validation de votre paiement, votre réservation sera annulée." at bounding box center [515, 317] width 547 height 18
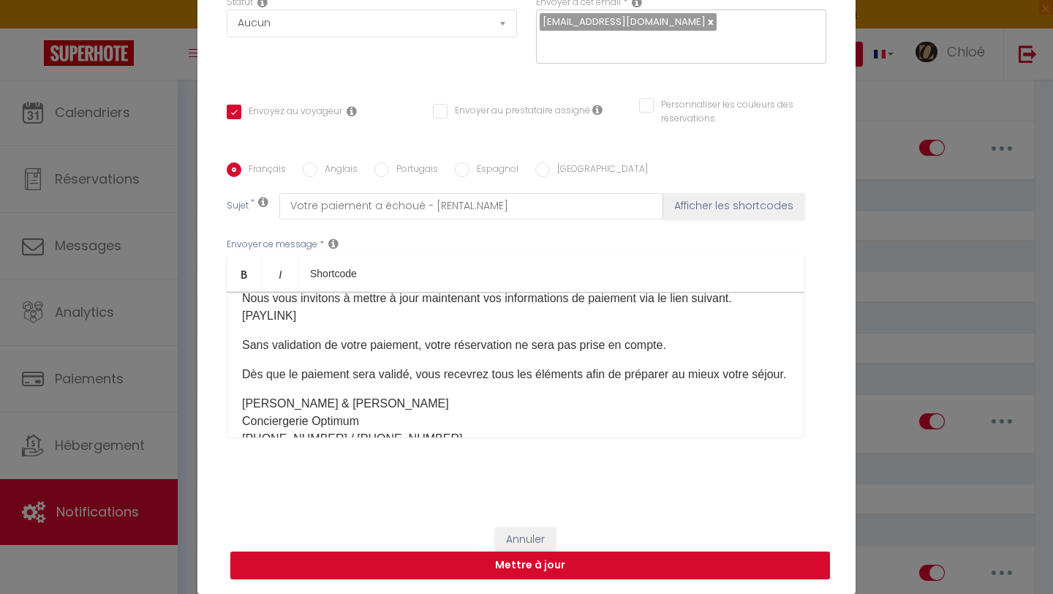
scroll to position [151, 0]
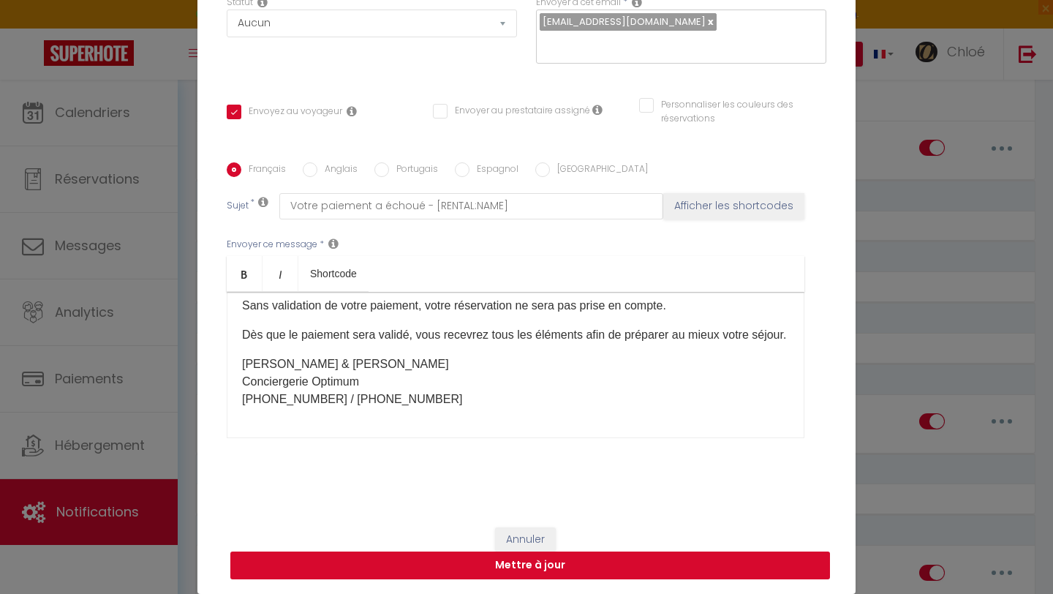
click at [608, 561] on button "Mettre à jour" at bounding box center [530, 565] width 600 height 28
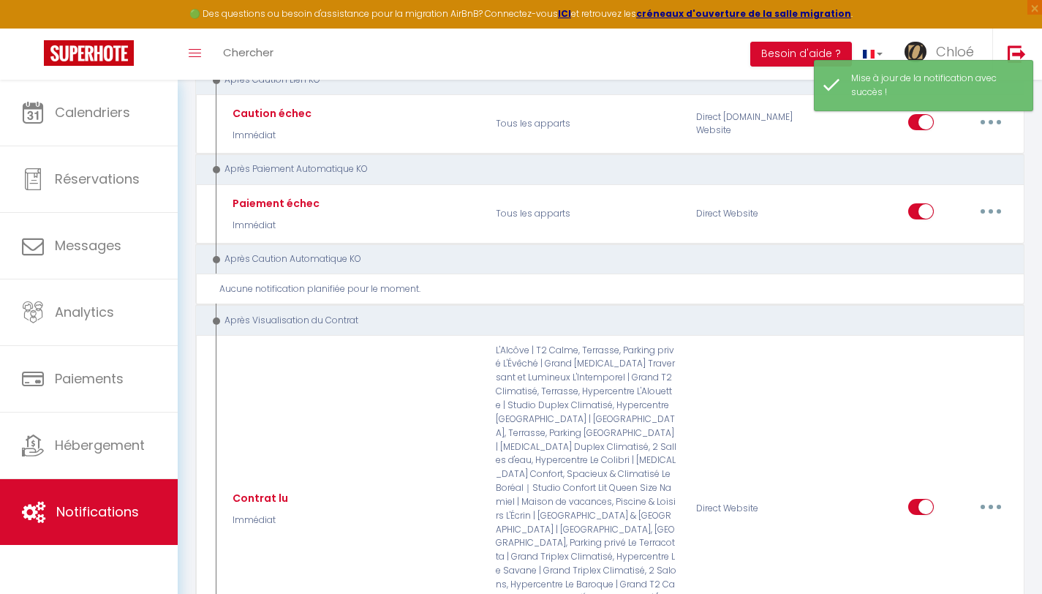
scroll to position [5740, 0]
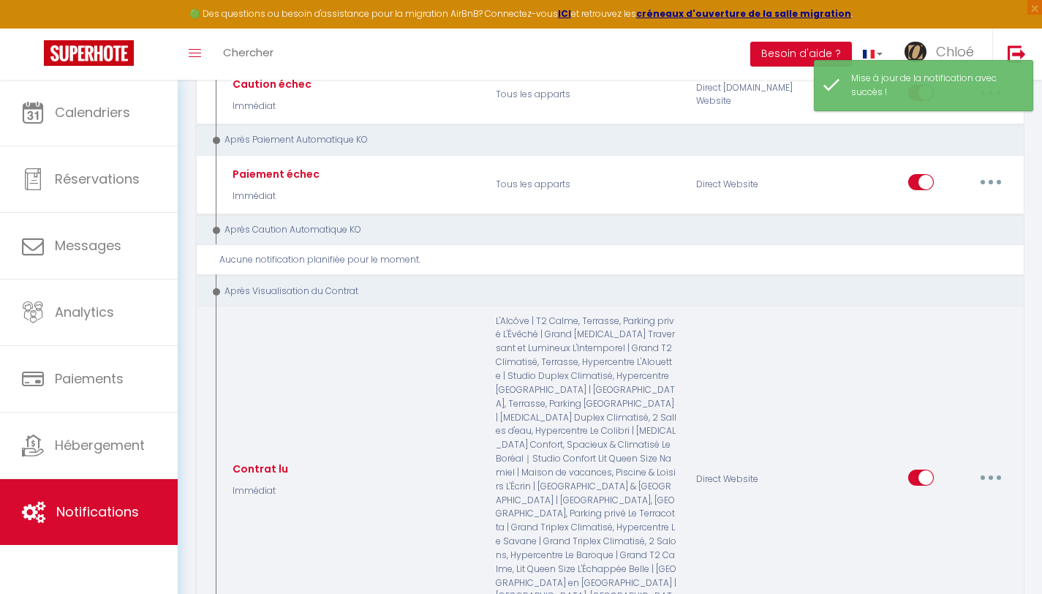
click at [990, 475] on icon "button" at bounding box center [990, 477] width 4 height 4
click at [971, 498] on link "Editer" at bounding box center [953, 510] width 108 height 25
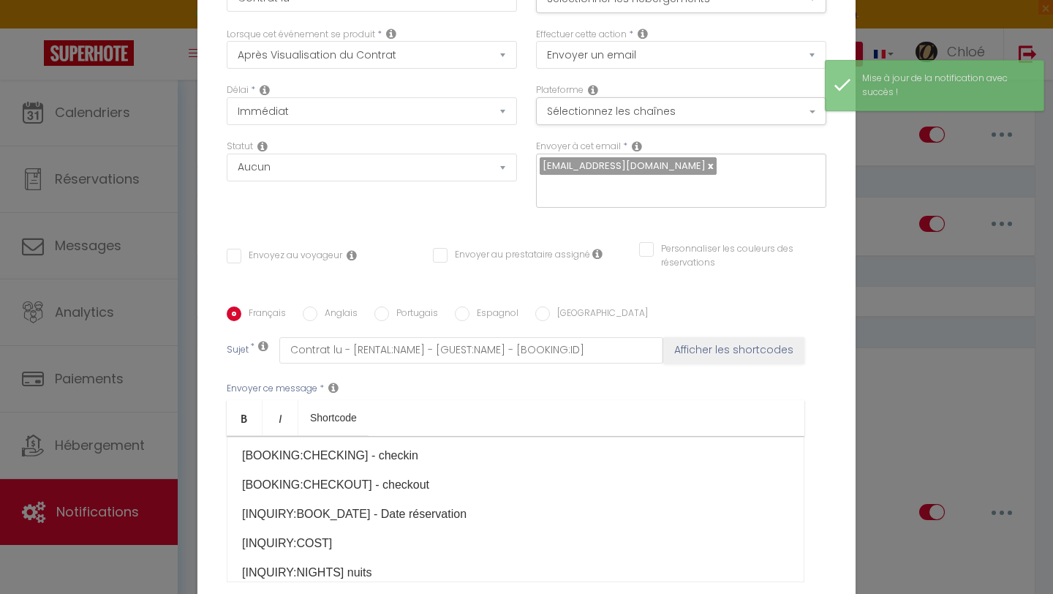
scroll to position [0, 0]
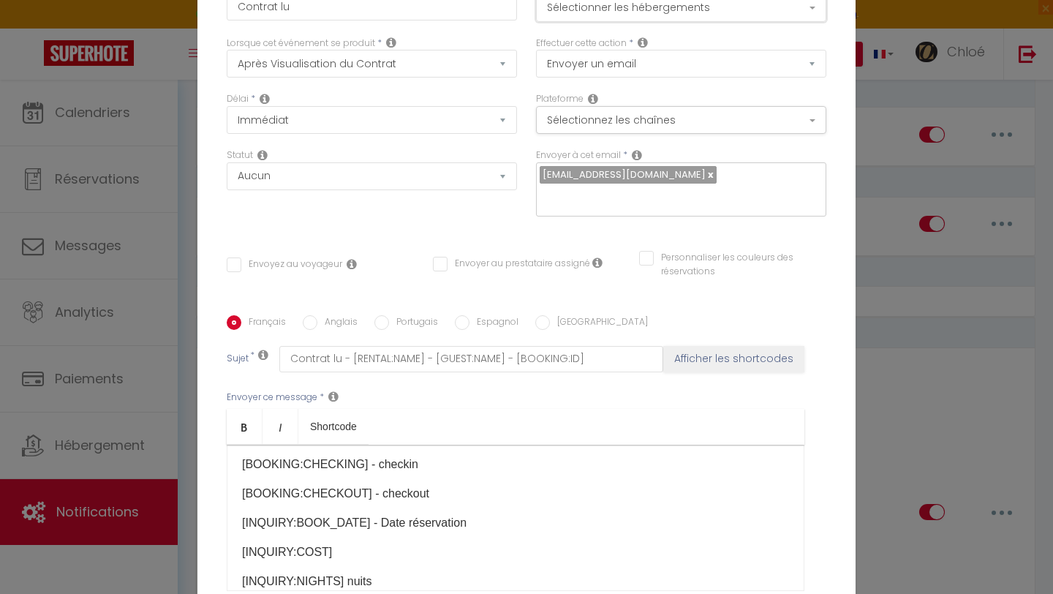
click at [583, 15] on button "Sélectionner les hébergements" at bounding box center [681, 8] width 290 height 28
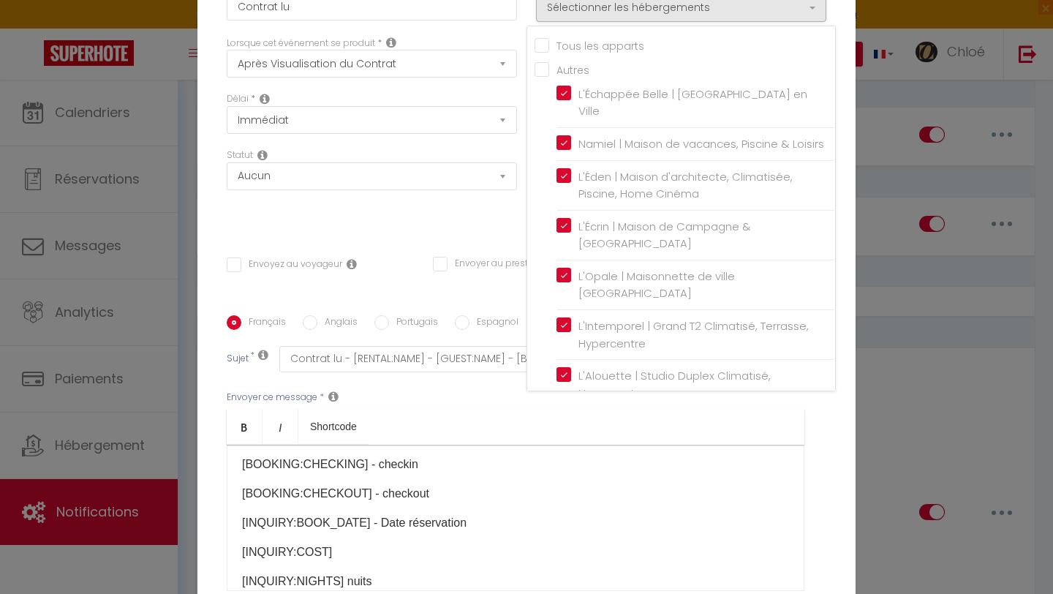
click at [542, 42] on input "Tous les apparts" at bounding box center [684, 44] width 300 height 15
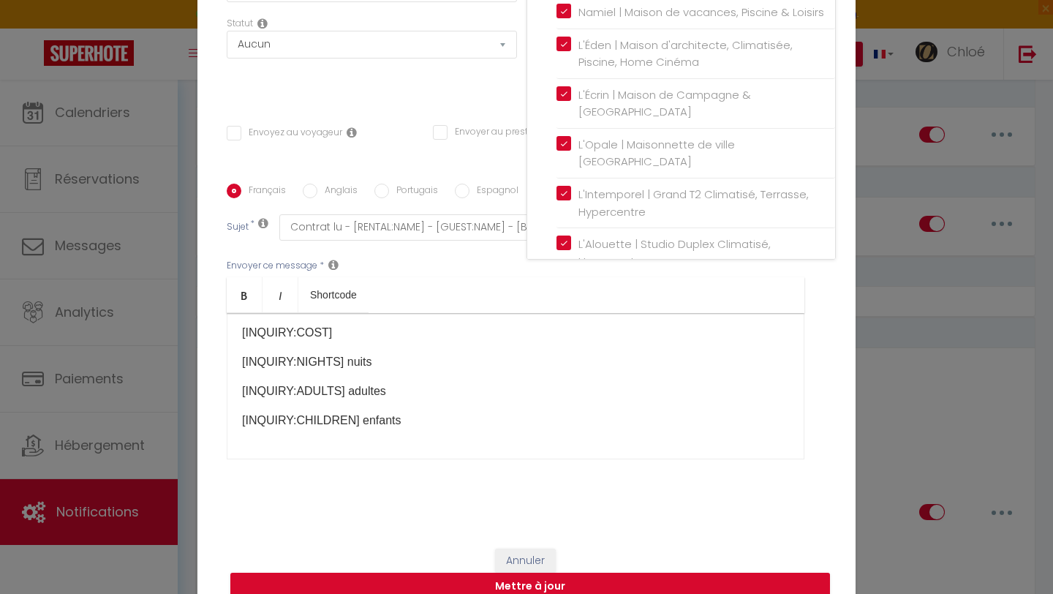
scroll to position [153, 0]
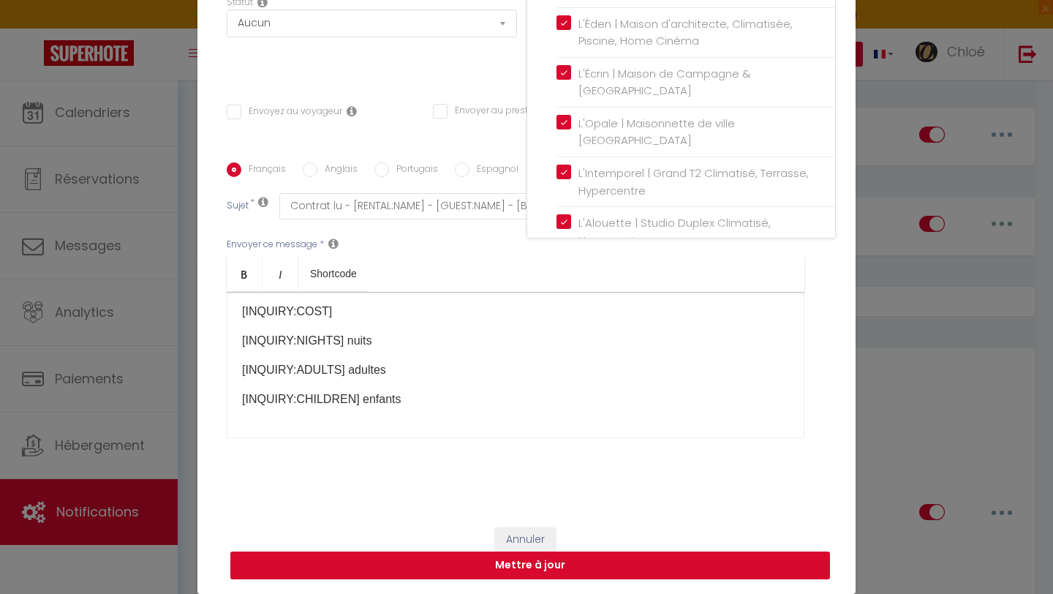
click at [441, 564] on button "Mettre à jour" at bounding box center [530, 565] width 600 height 28
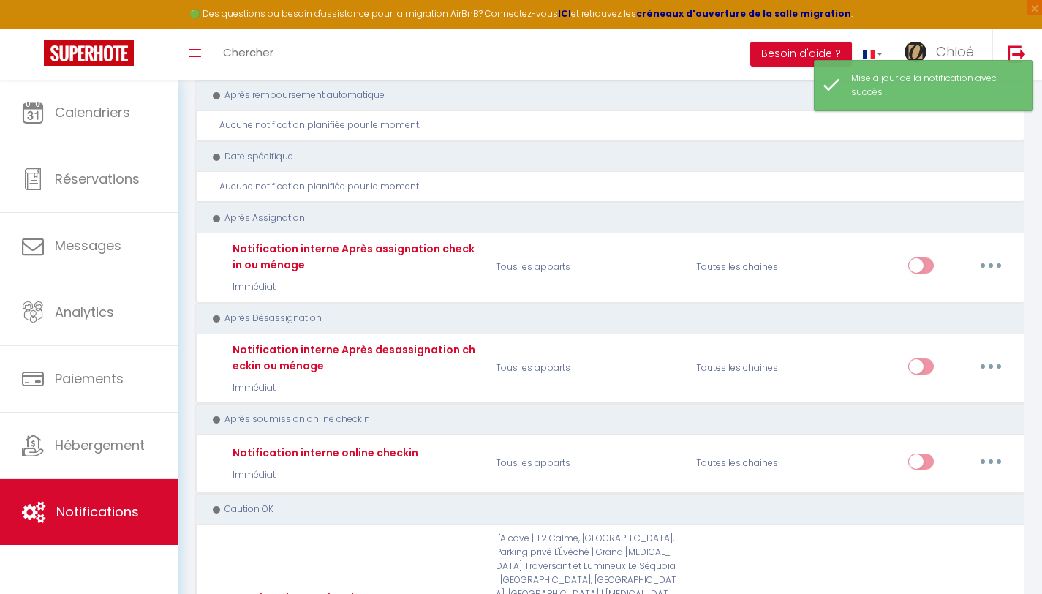
scroll to position [6327, 0]
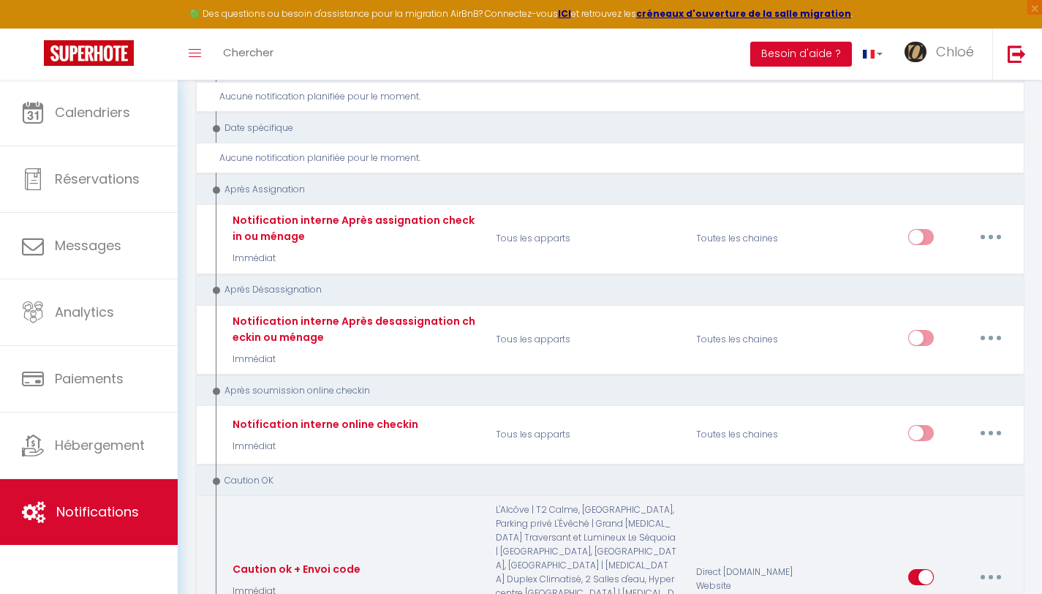
drag, startPoint x: 996, startPoint y: 255, endPoint x: 987, endPoint y: 262, distance: 12.0
click at [995, 565] on button "button" at bounding box center [990, 576] width 41 height 23
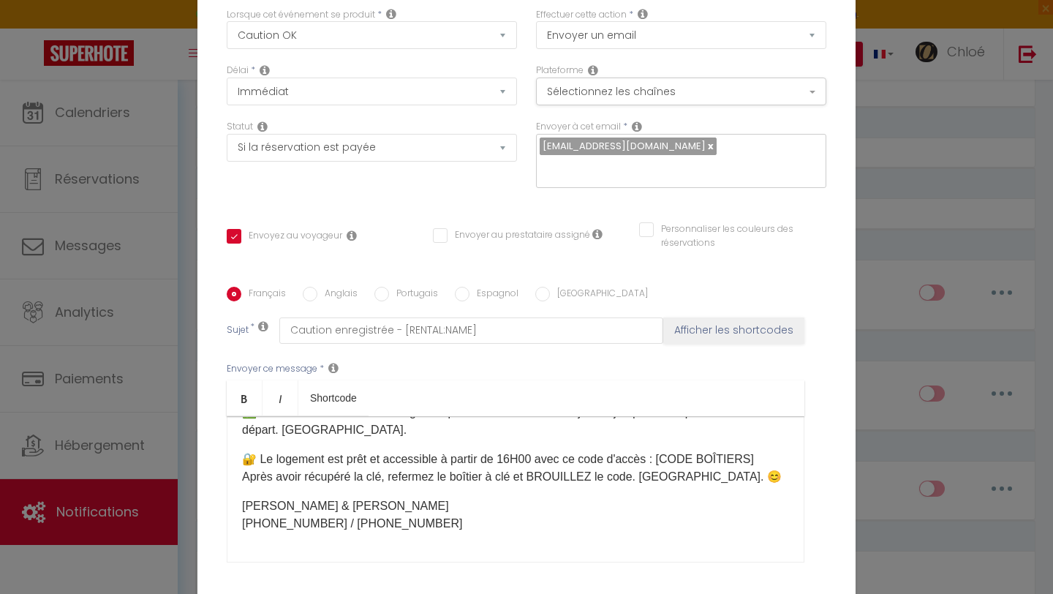
scroll to position [0, 0]
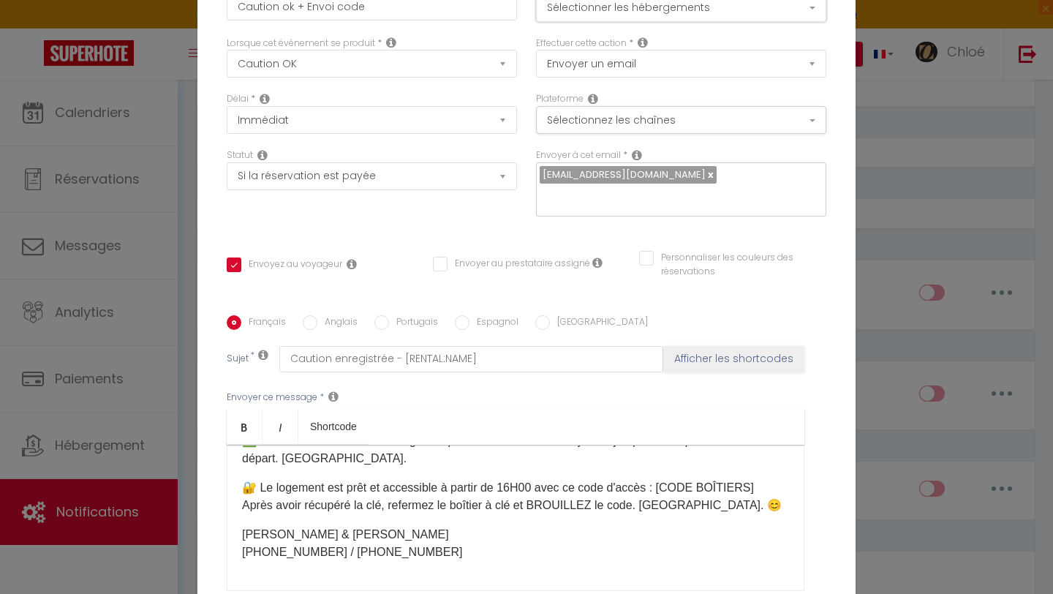
click at [629, 17] on button "Sélectionner les hébergements" at bounding box center [681, 8] width 290 height 28
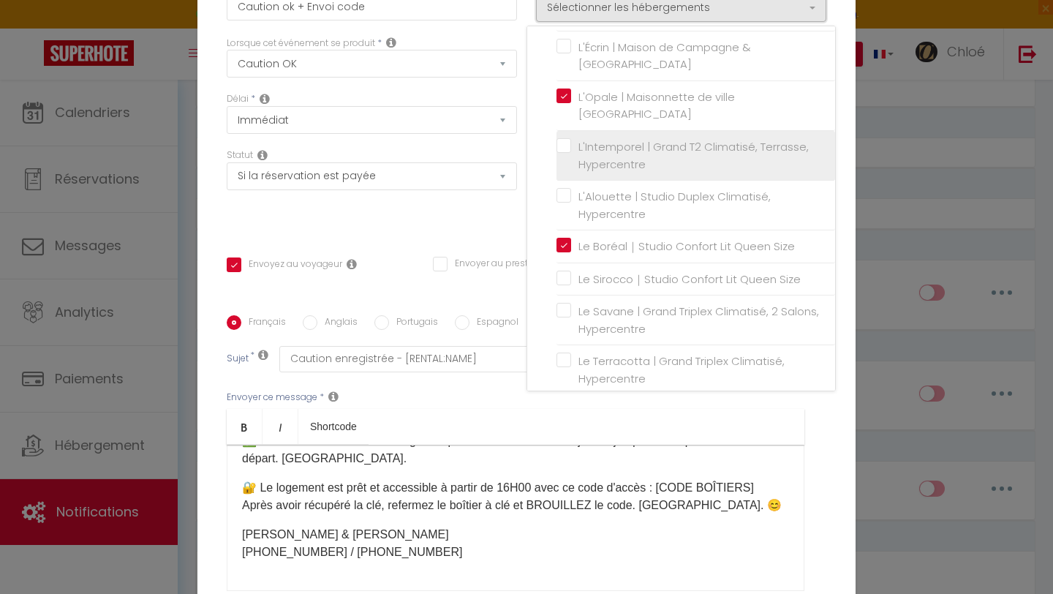
scroll to position [180, 0]
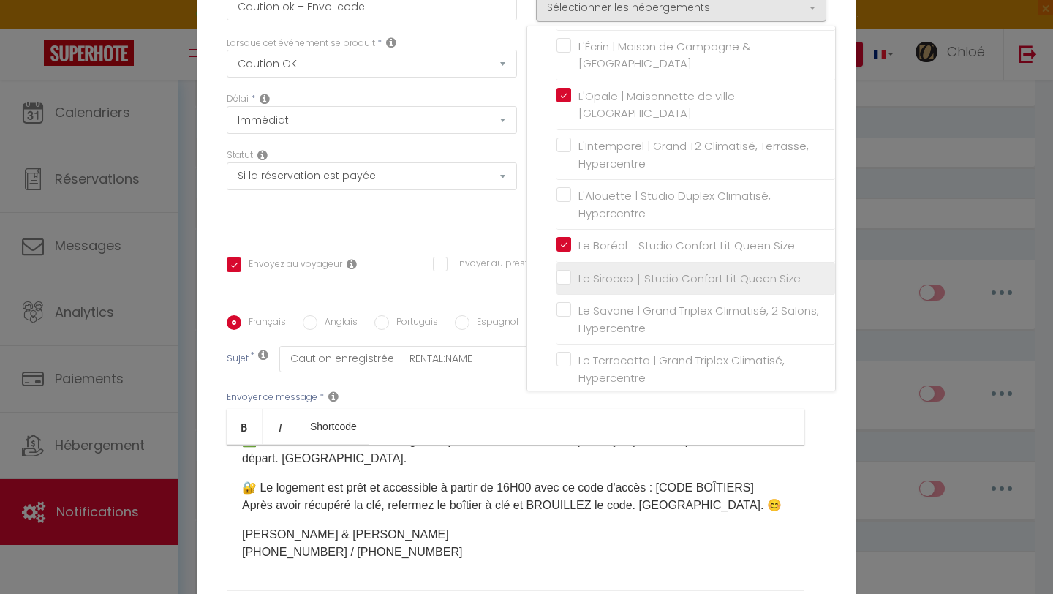
click at [562, 286] on input "Le Sirocco｜Studio Confort Lit Queen Size" at bounding box center [695, 278] width 279 height 15
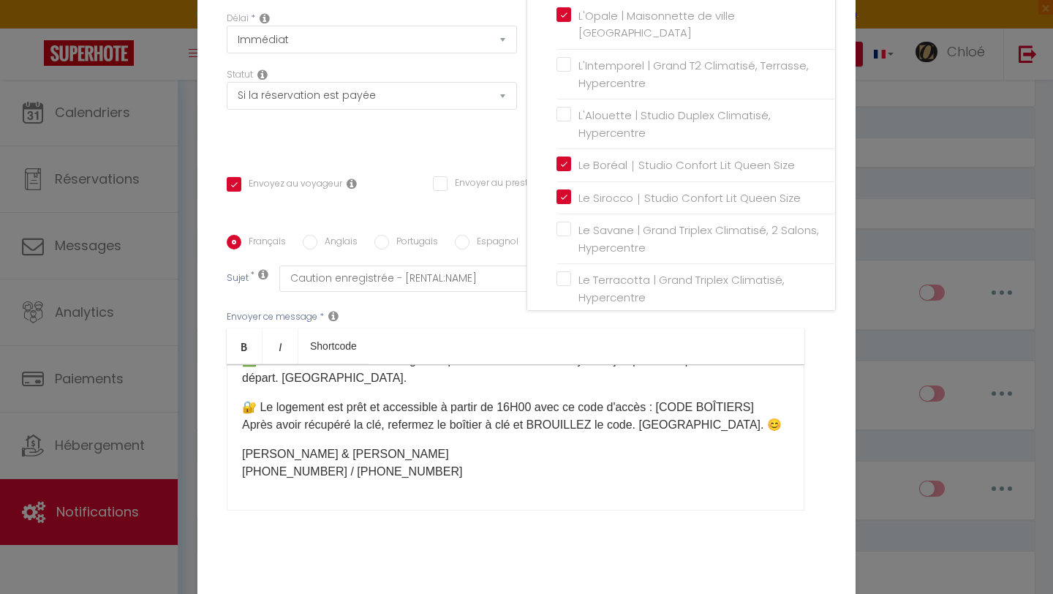
scroll to position [153, 0]
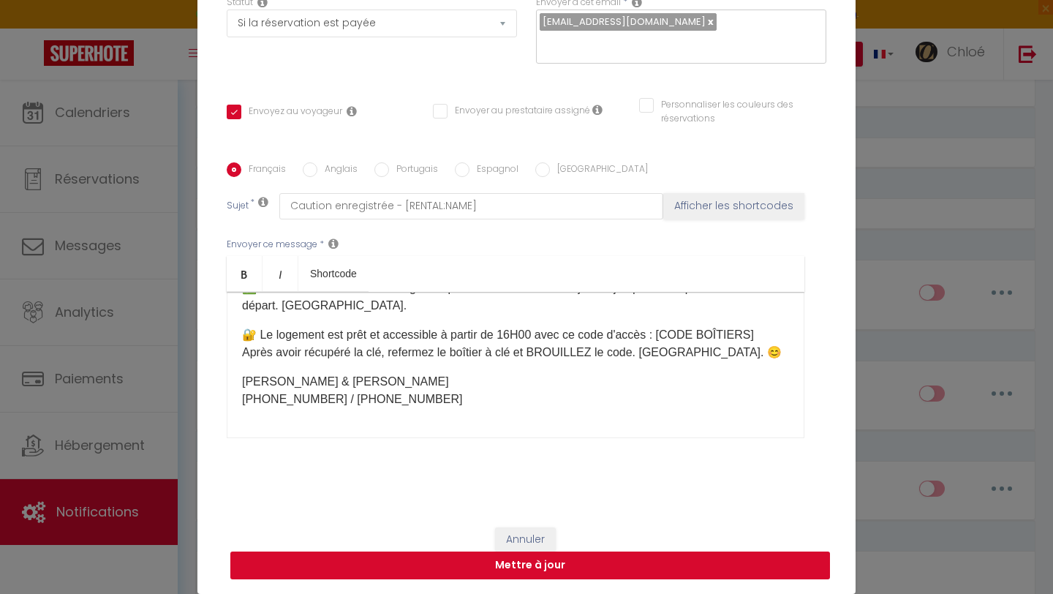
click at [546, 569] on button "Mettre à jour" at bounding box center [530, 565] width 600 height 28
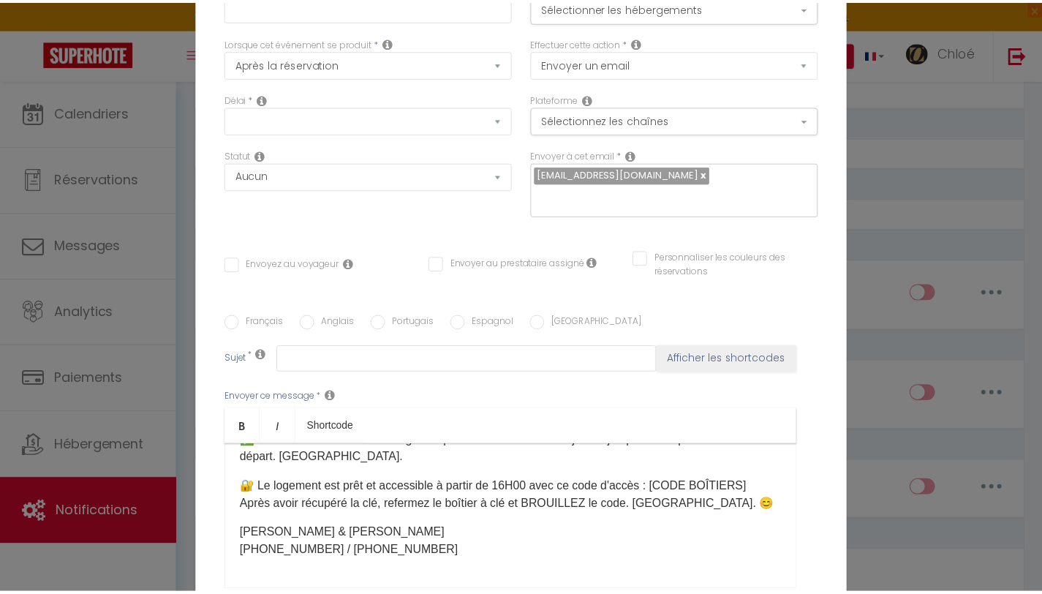
scroll to position [6313, 0]
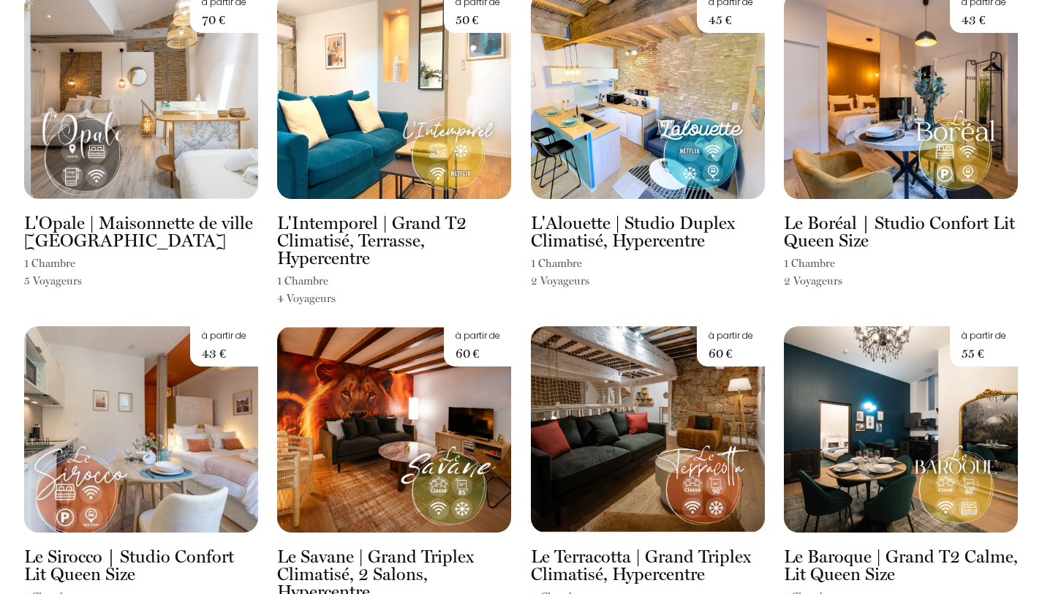
scroll to position [464, 0]
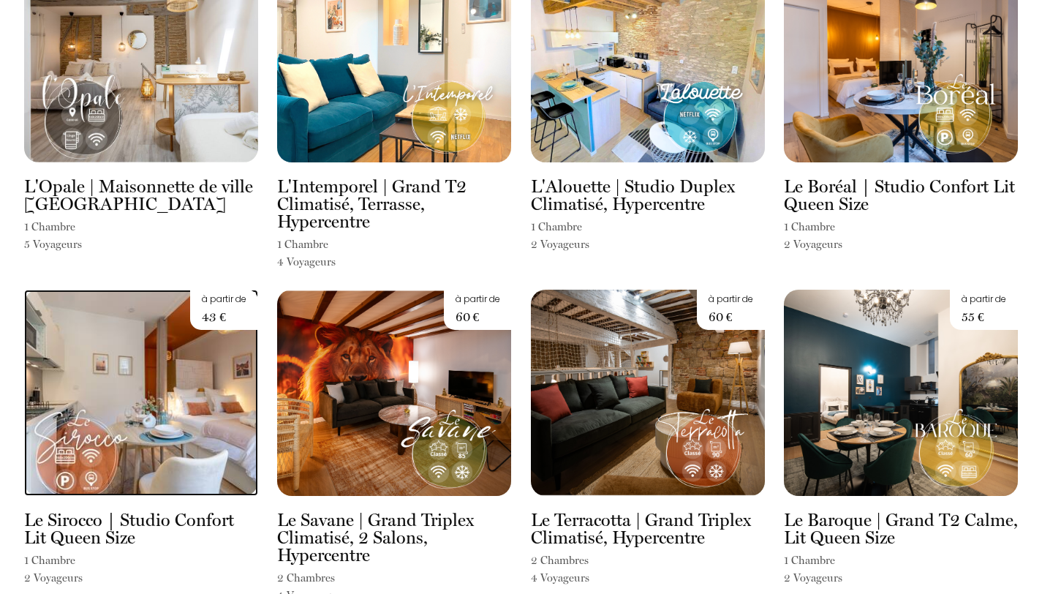
click at [138, 399] on img at bounding box center [141, 393] width 234 height 206
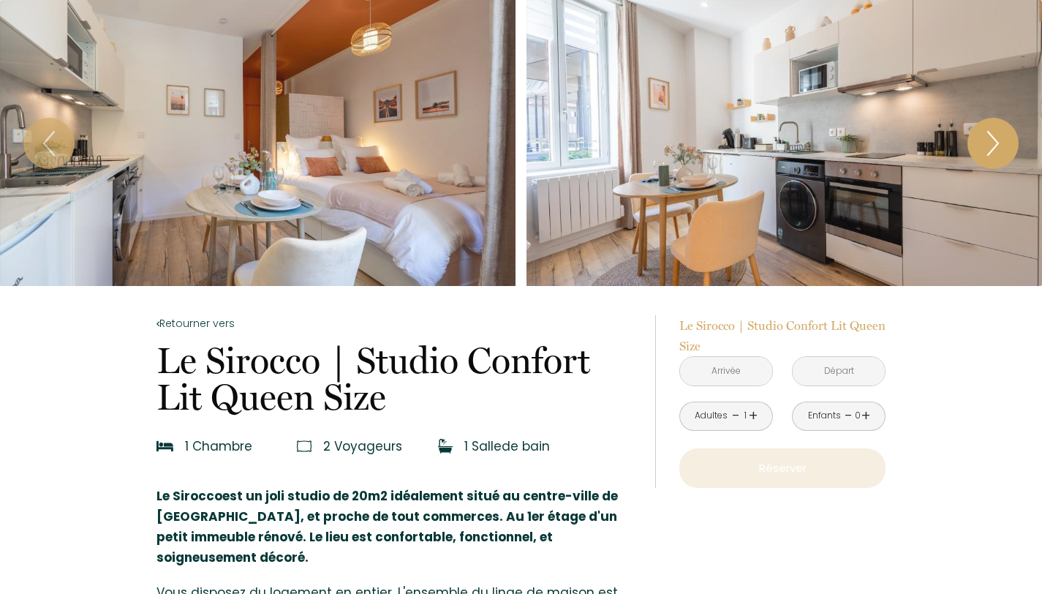
click at [977, 148] on button "Next" at bounding box center [992, 143] width 51 height 51
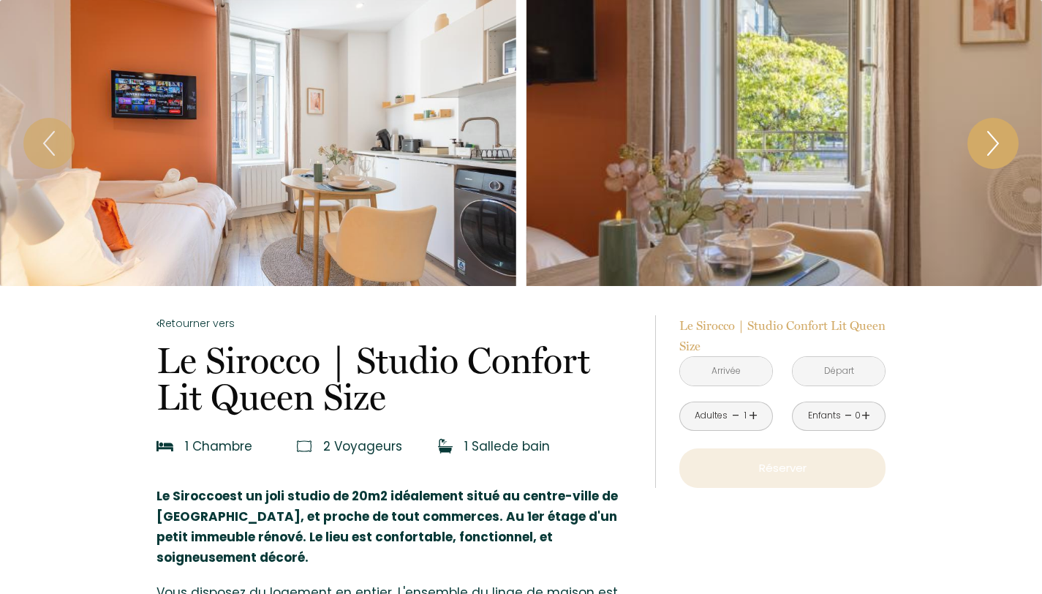
click at [977, 148] on button "Next" at bounding box center [992, 143] width 51 height 51
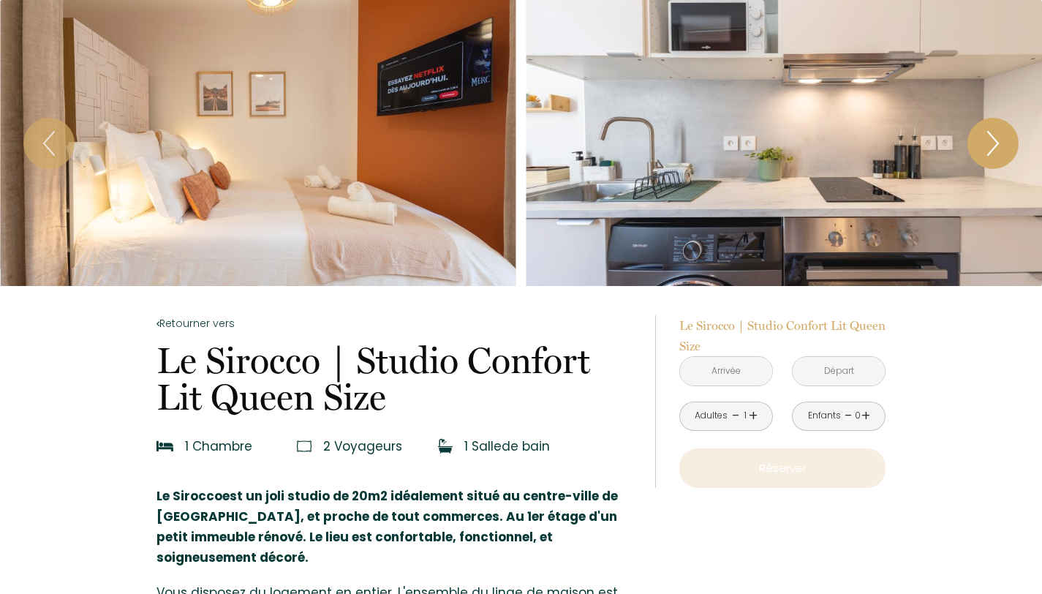
click at [977, 148] on button "Next" at bounding box center [992, 143] width 51 height 51
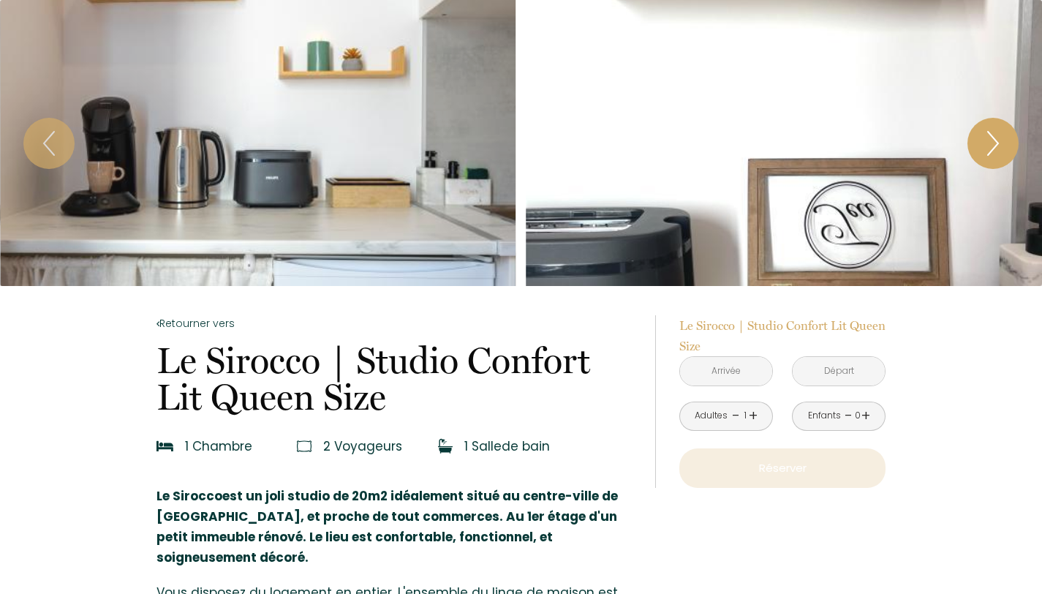
click at [977, 148] on button "Next" at bounding box center [992, 143] width 51 height 51
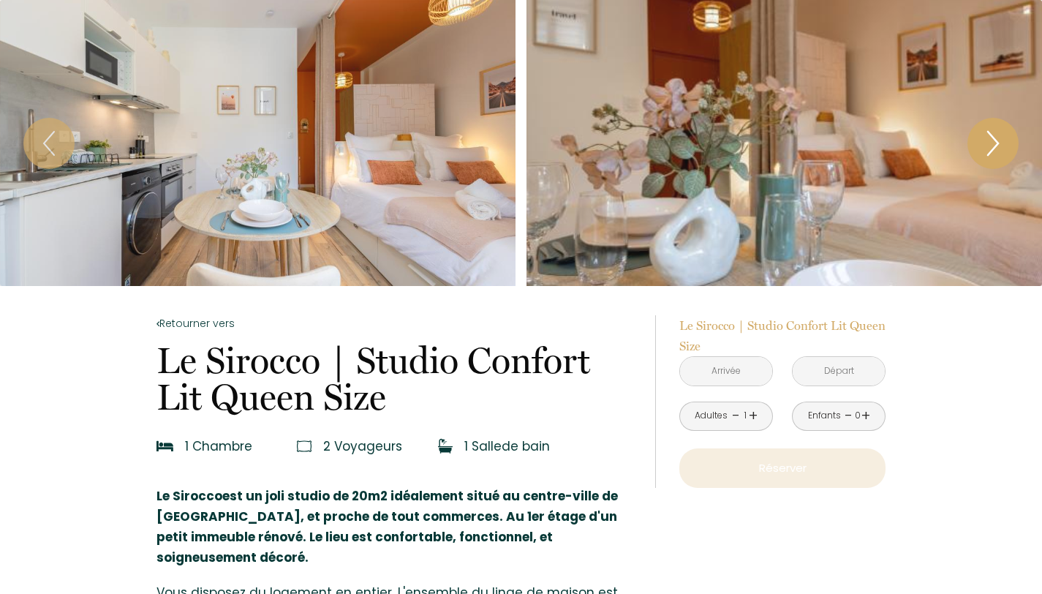
click at [978, 148] on icon "Next" at bounding box center [992, 143] width 31 height 44
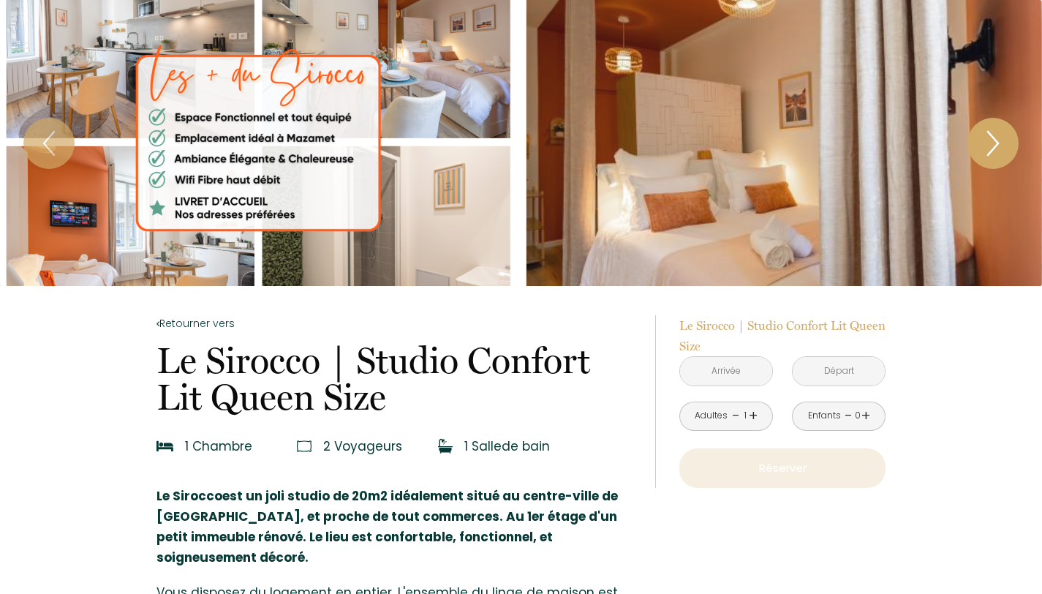
click at [978, 148] on icon "Next" at bounding box center [992, 143] width 31 height 44
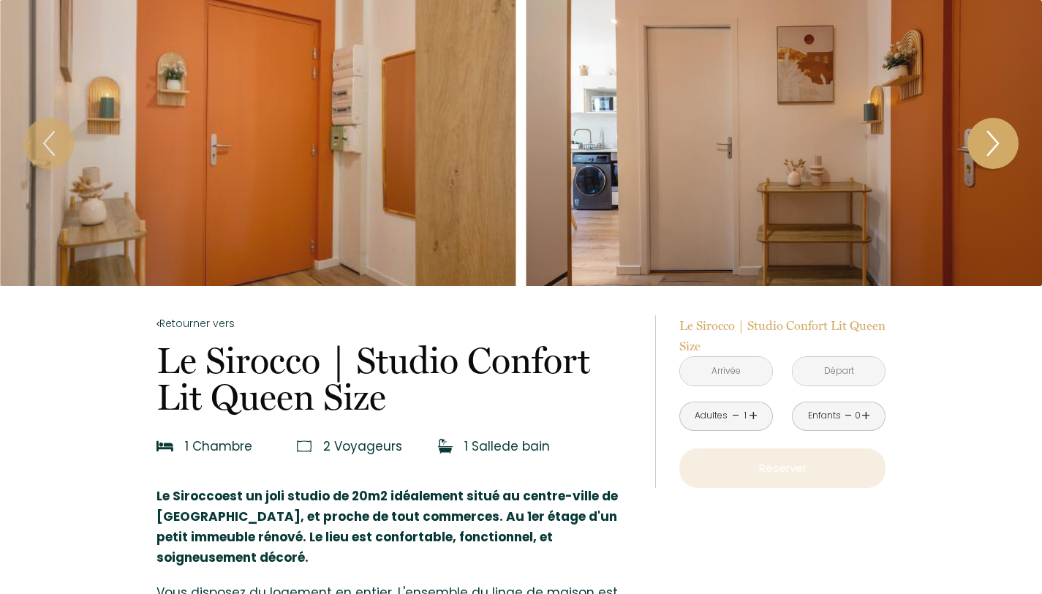
click at [978, 148] on icon "Next" at bounding box center [992, 143] width 31 height 44
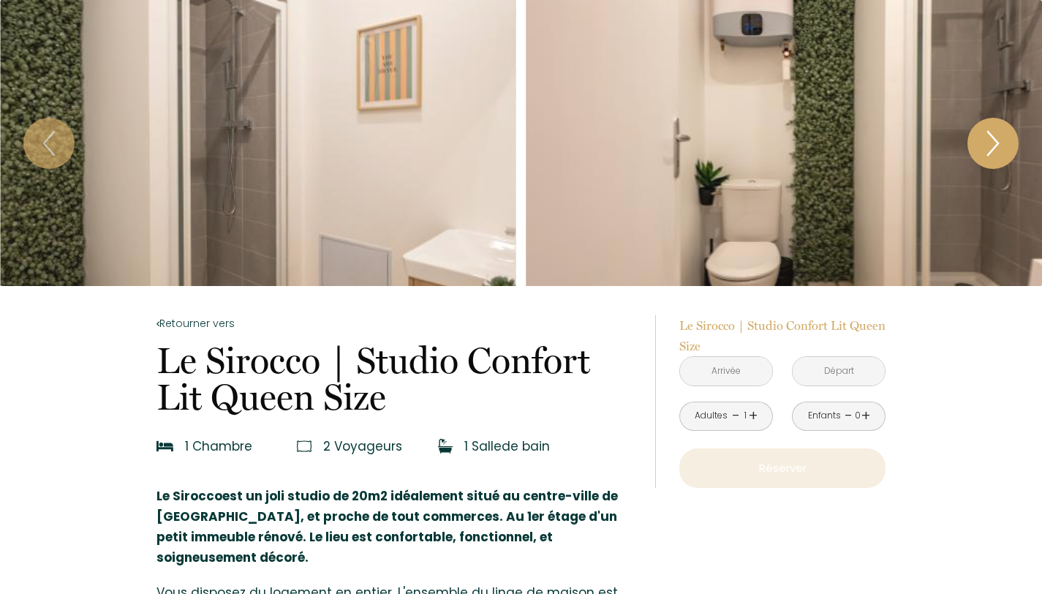
click at [979, 148] on icon "Next" at bounding box center [992, 143] width 31 height 44
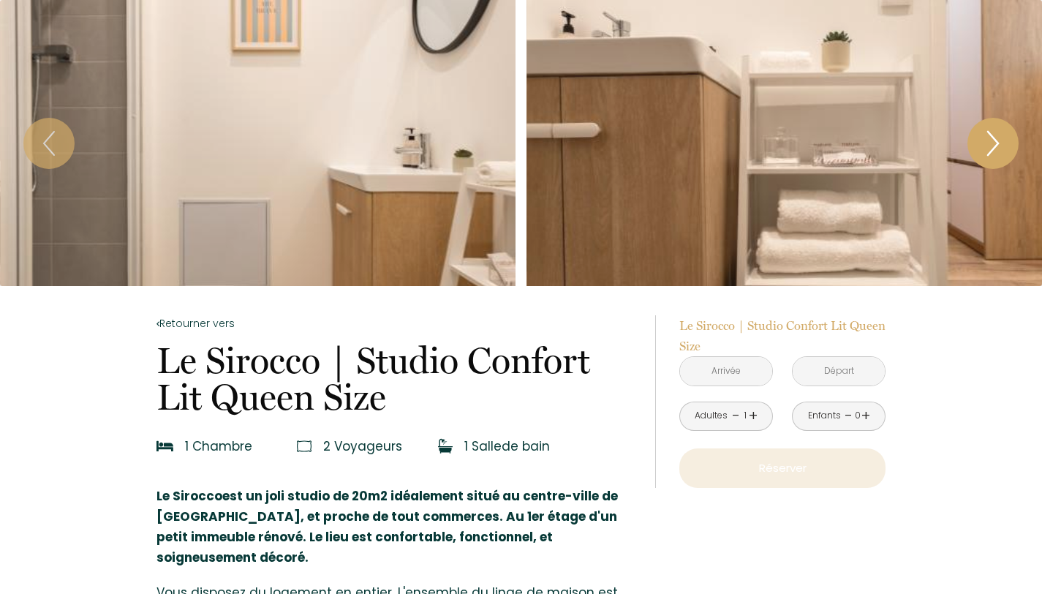
click at [979, 148] on icon "Next" at bounding box center [992, 143] width 31 height 44
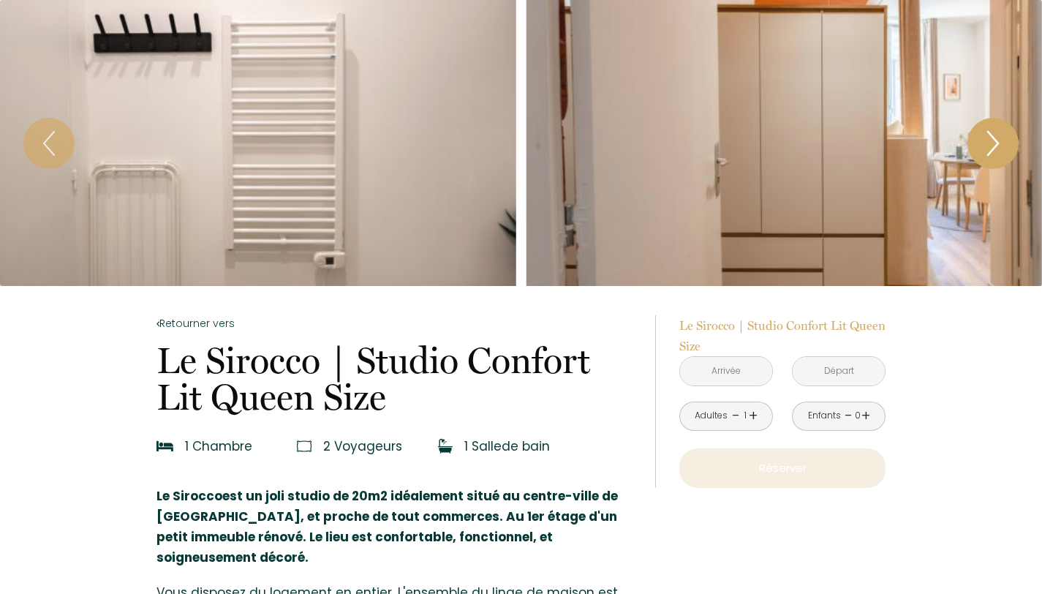
click at [979, 148] on icon "Next" at bounding box center [992, 143] width 31 height 44
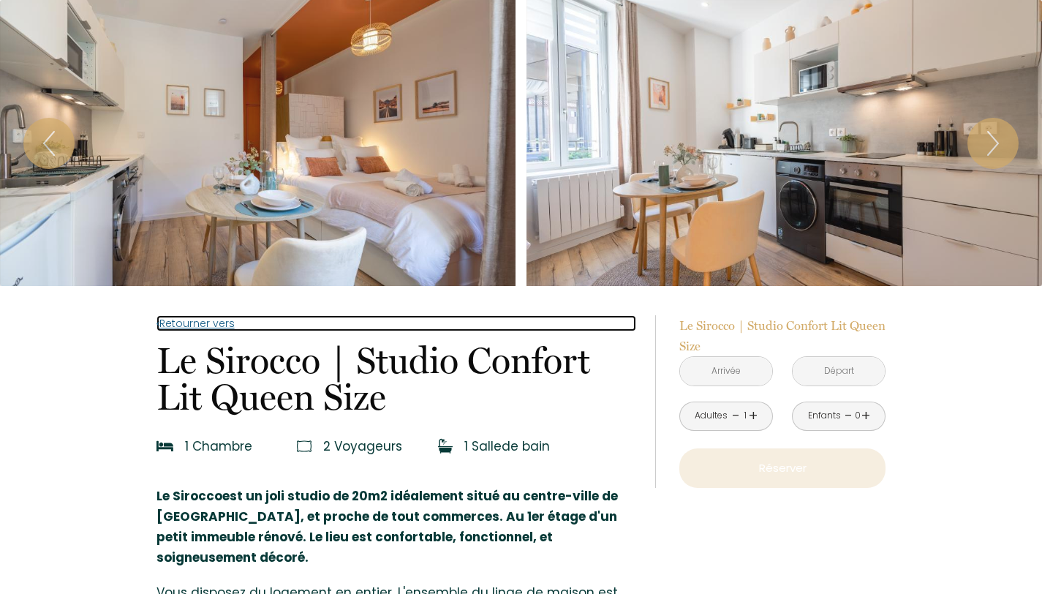
click at [192, 317] on link "Retourner vers" at bounding box center [396, 323] width 480 height 16
